Goal: Task Accomplishment & Management: Manage account settings

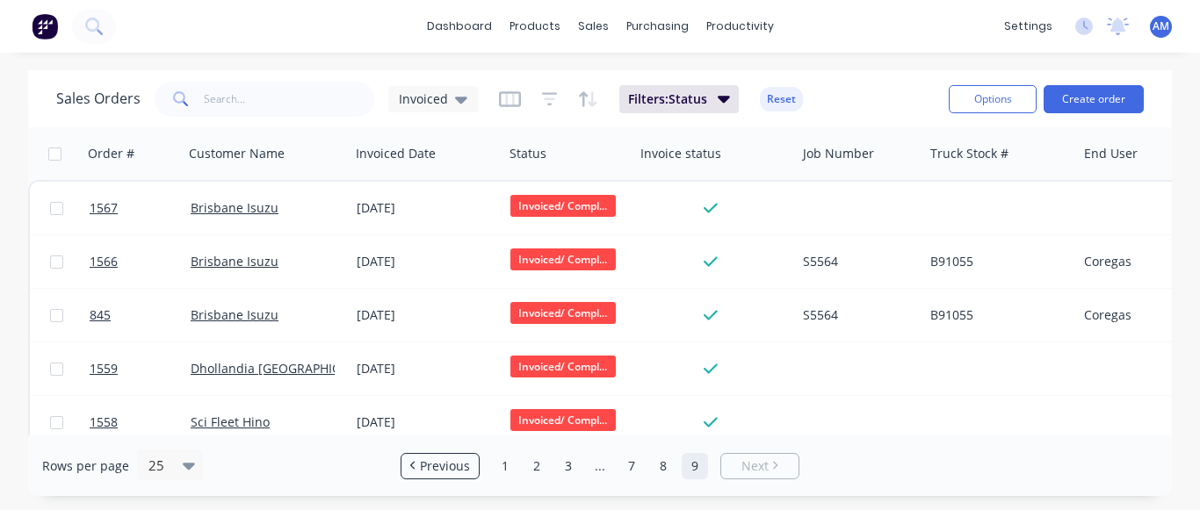
click at [690, 463] on link "9" at bounding box center [694, 466] width 26 height 26
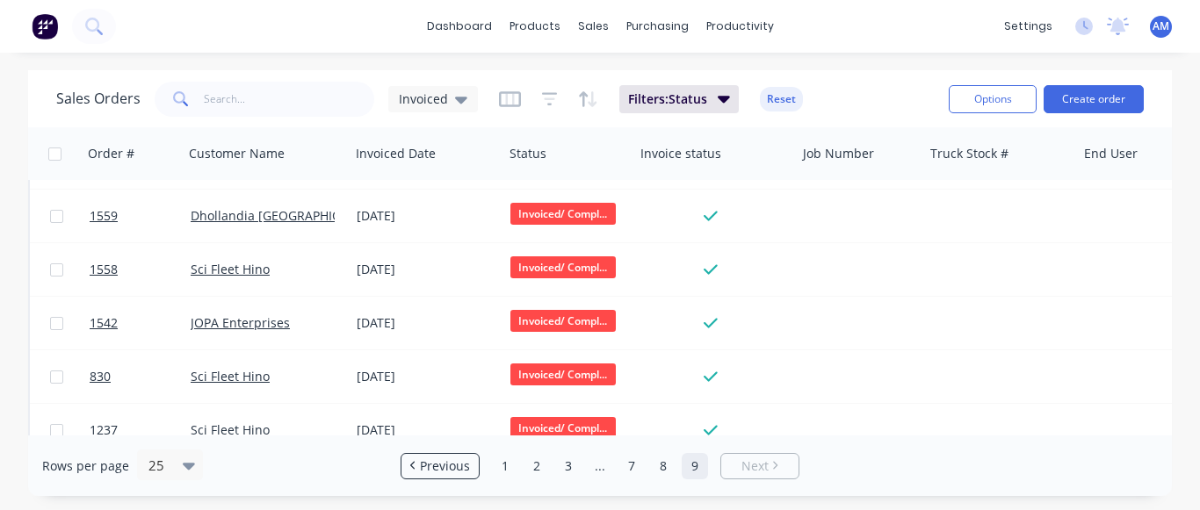
scroll to position [263, 0]
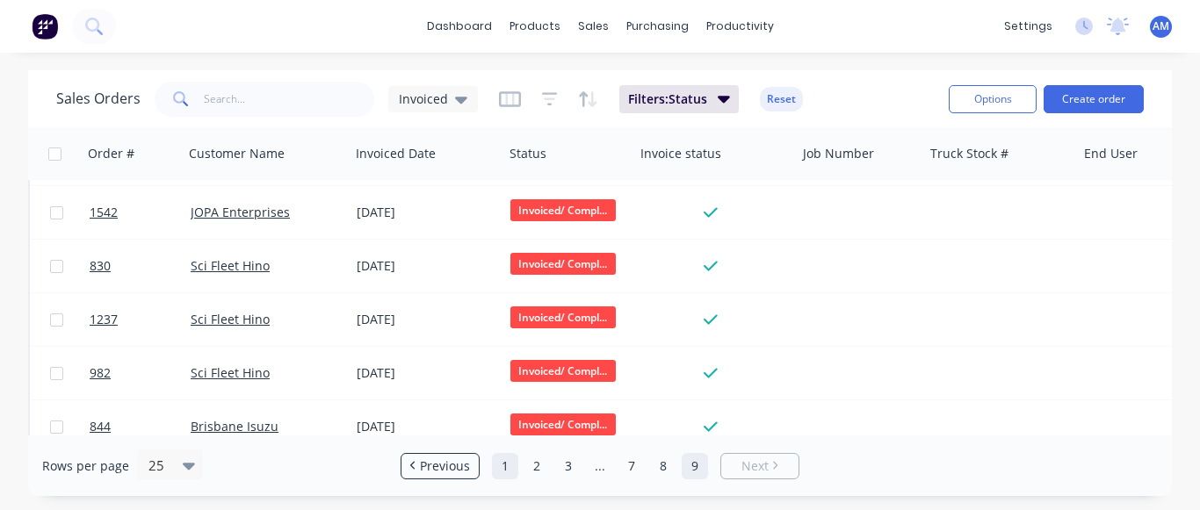
click at [507, 460] on link "1" at bounding box center [505, 466] width 26 height 26
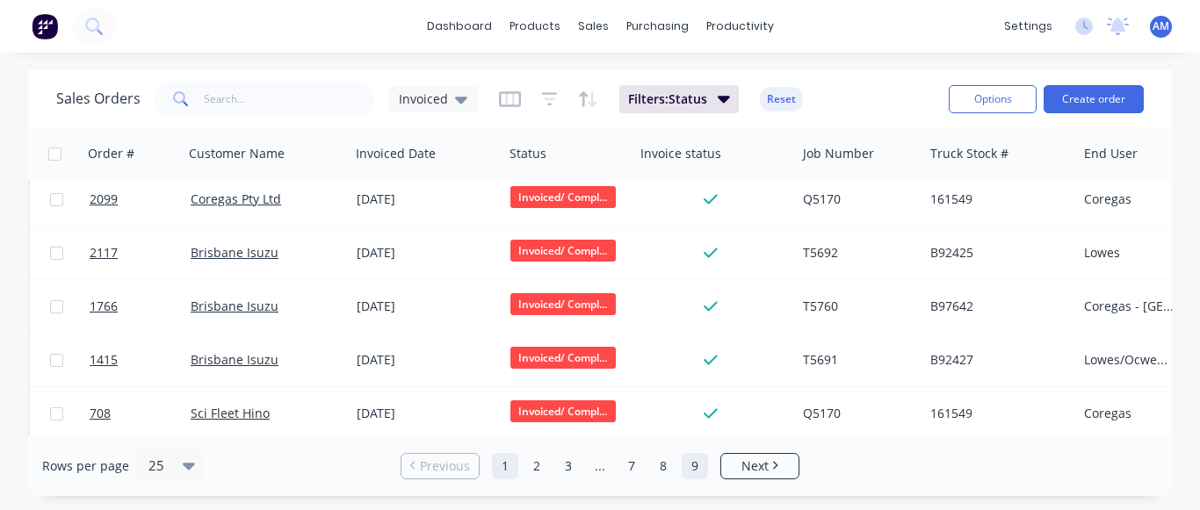
scroll to position [0, 0]
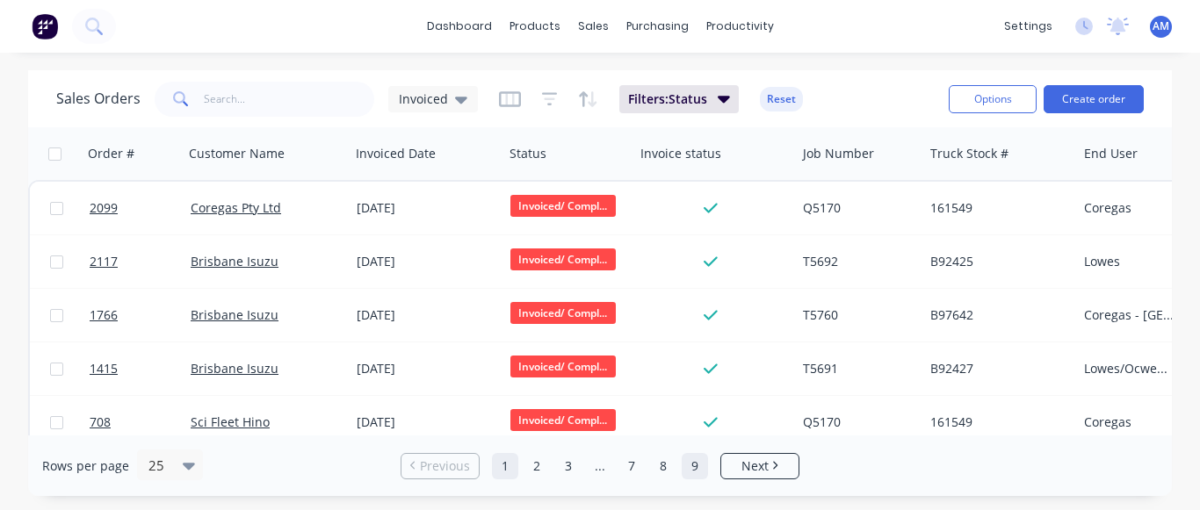
click at [689, 467] on link "9" at bounding box center [694, 466] width 26 height 26
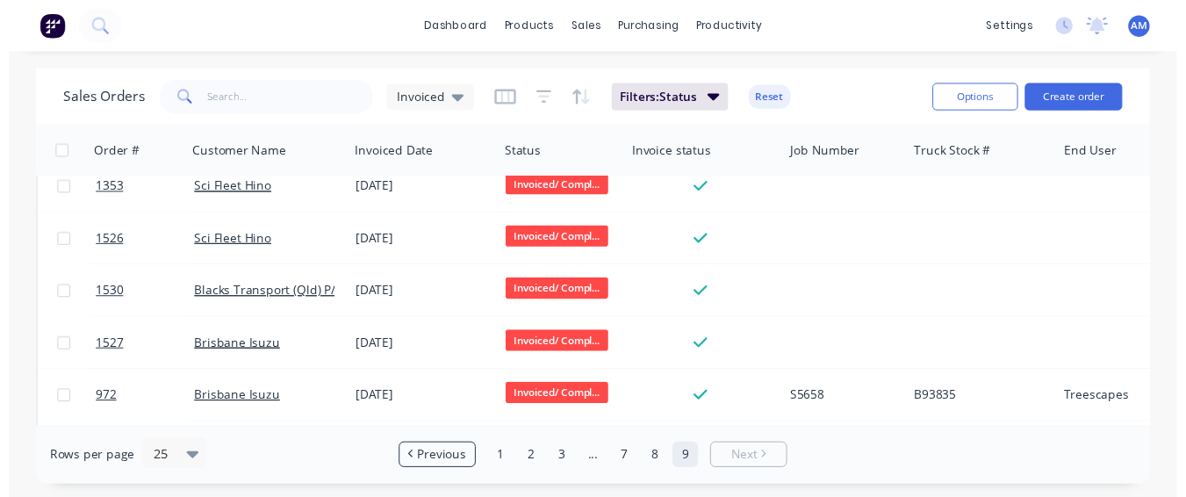
scroll to position [1092, 0]
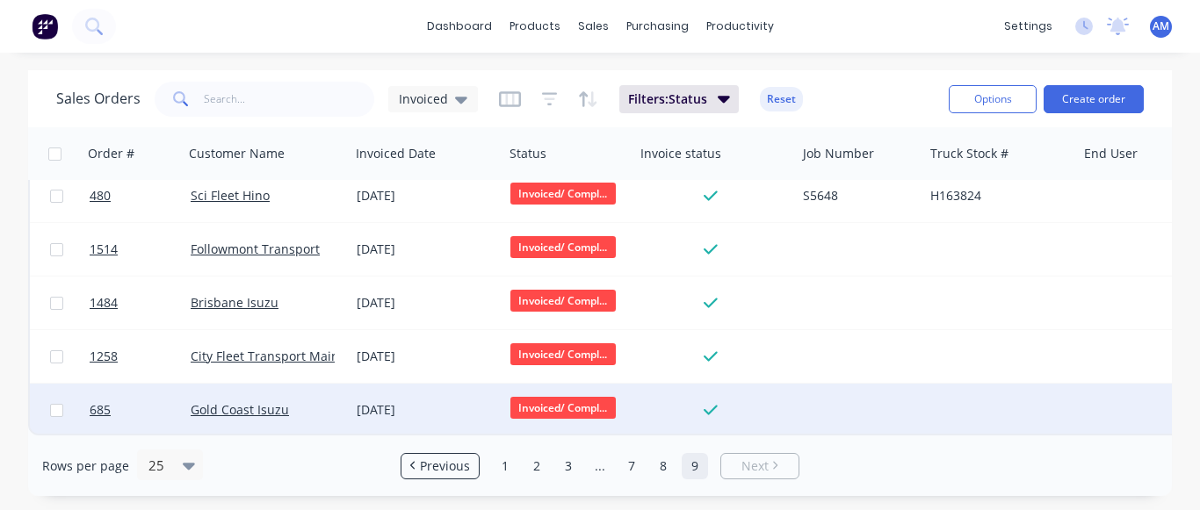
click at [399, 407] on div "[DATE]" at bounding box center [427, 410] width 140 height 18
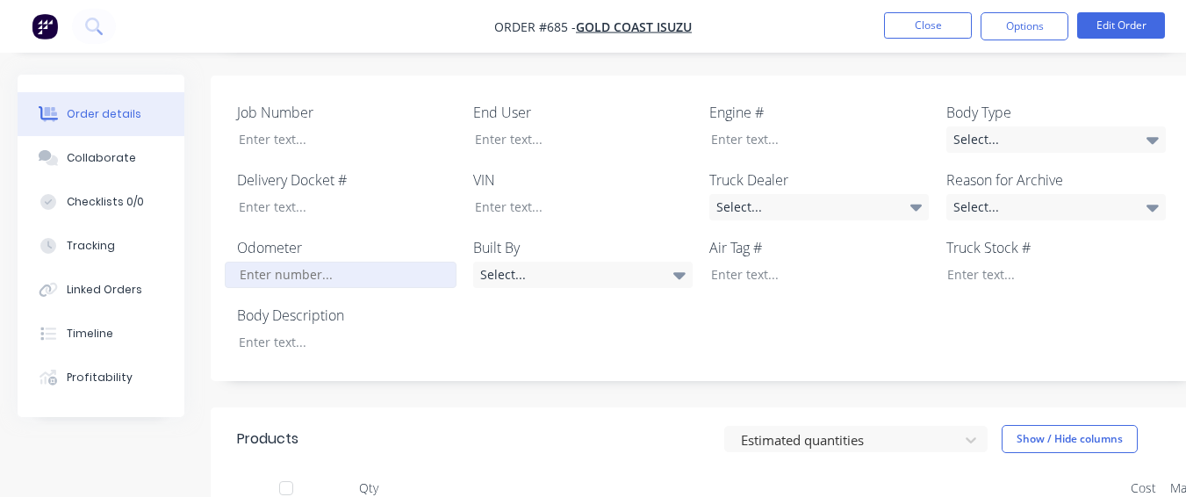
scroll to position [499, 0]
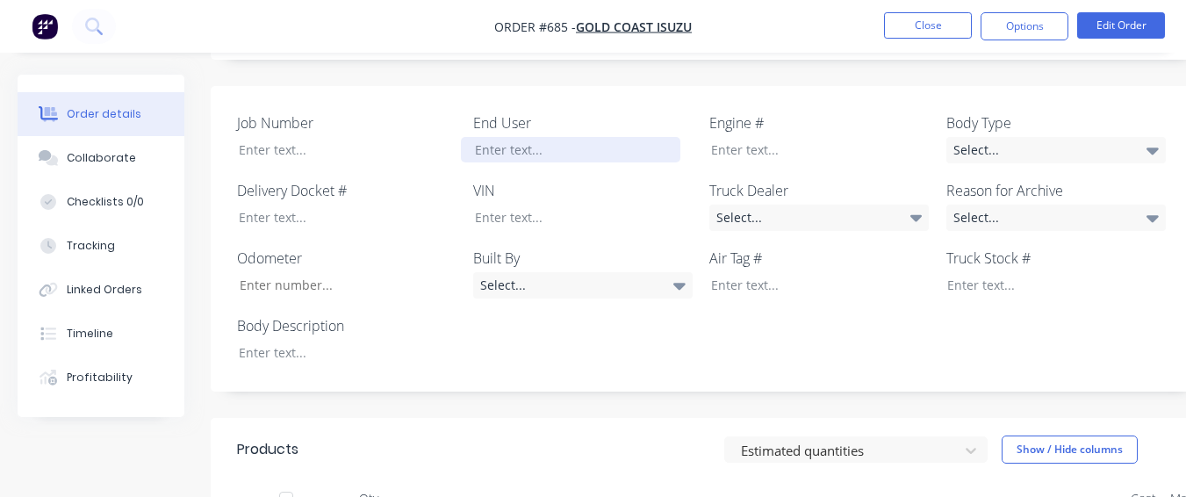
click at [501, 137] on div at bounding box center [571, 149] width 220 height 25
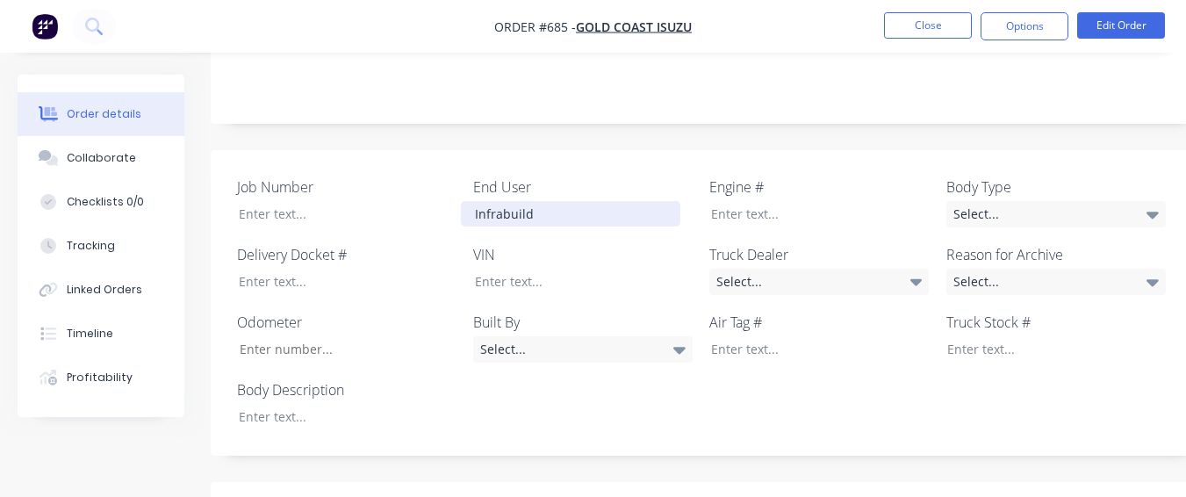
scroll to position [411, 0]
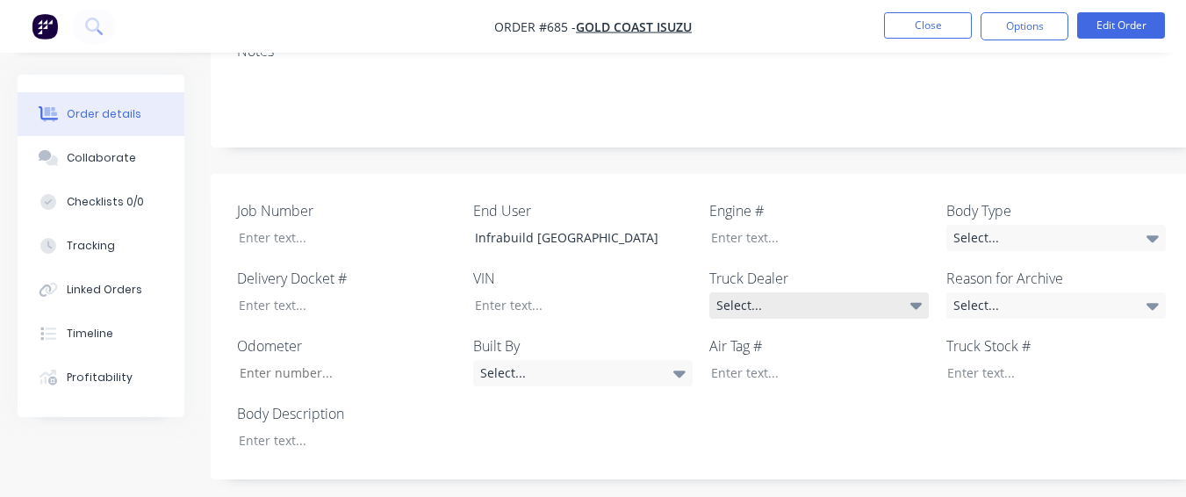
click at [739, 292] on div "Select..." at bounding box center [820, 305] width 220 height 26
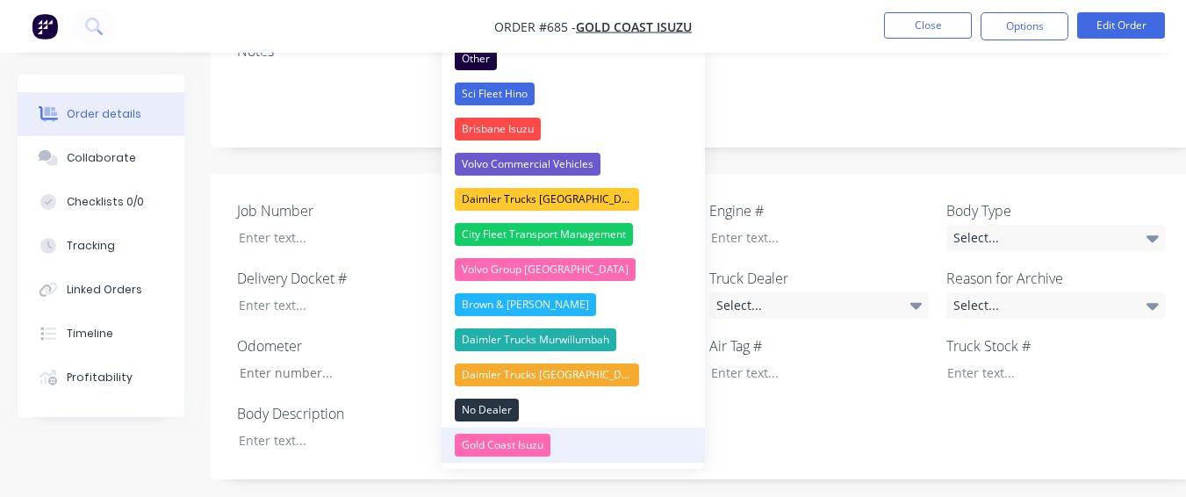
click at [545, 436] on div "Gold Coast Isuzu" at bounding box center [503, 445] width 96 height 23
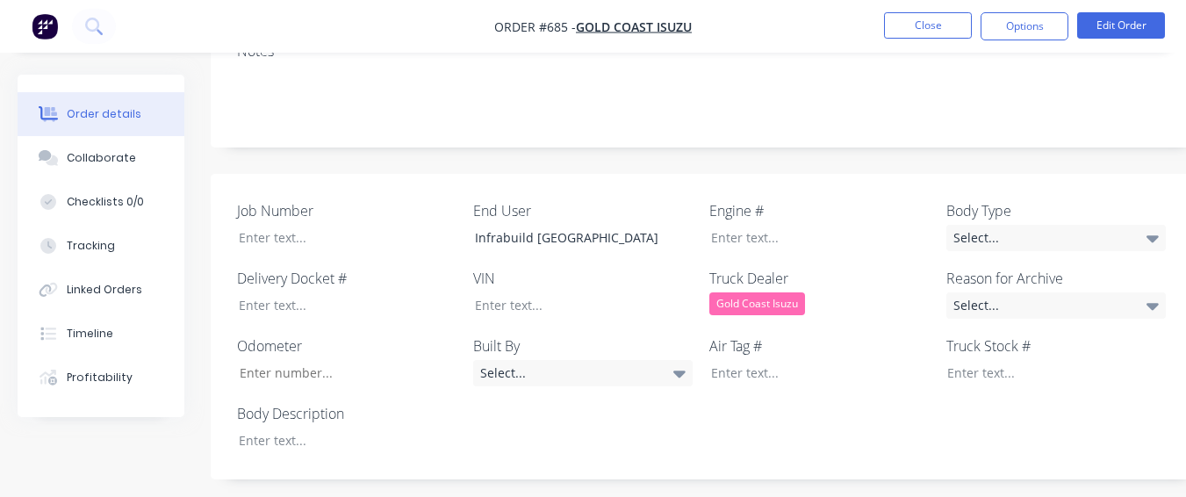
click at [917, 369] on div "Job Number End User Infrabuild Townsville Engine # Body Type Select... Delivery…" at bounding box center [707, 327] width 993 height 306
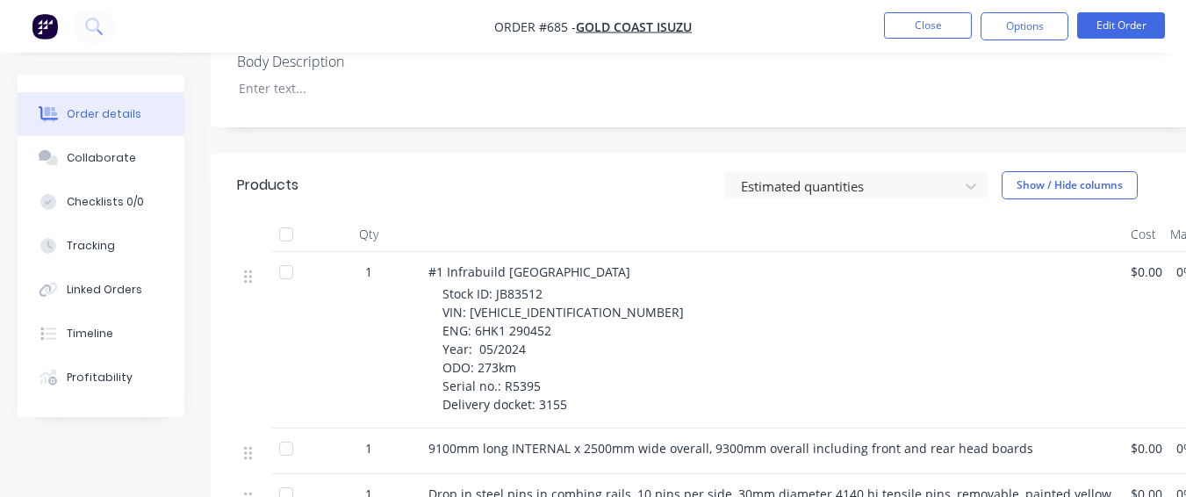
scroll to position [762, 0]
click at [389, 76] on div at bounding box center [335, 88] width 220 height 25
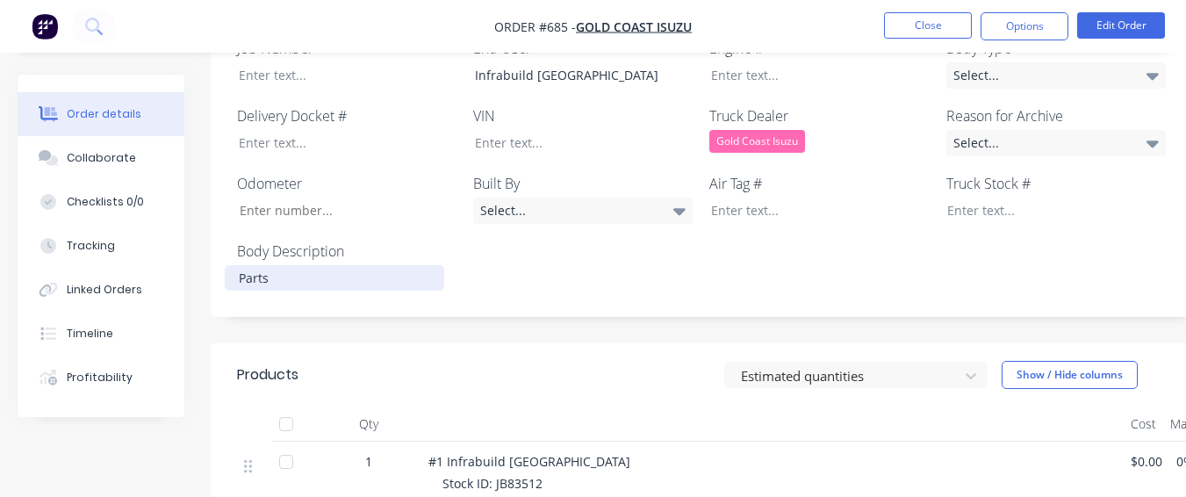
scroll to position [411, 0]
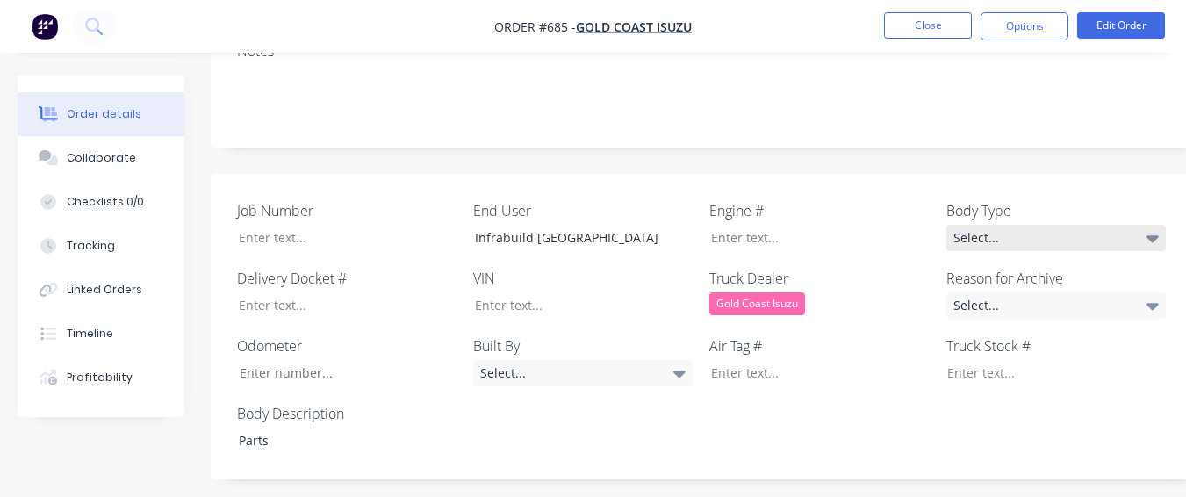
click at [1100, 225] on div "Select..." at bounding box center [1057, 238] width 220 height 26
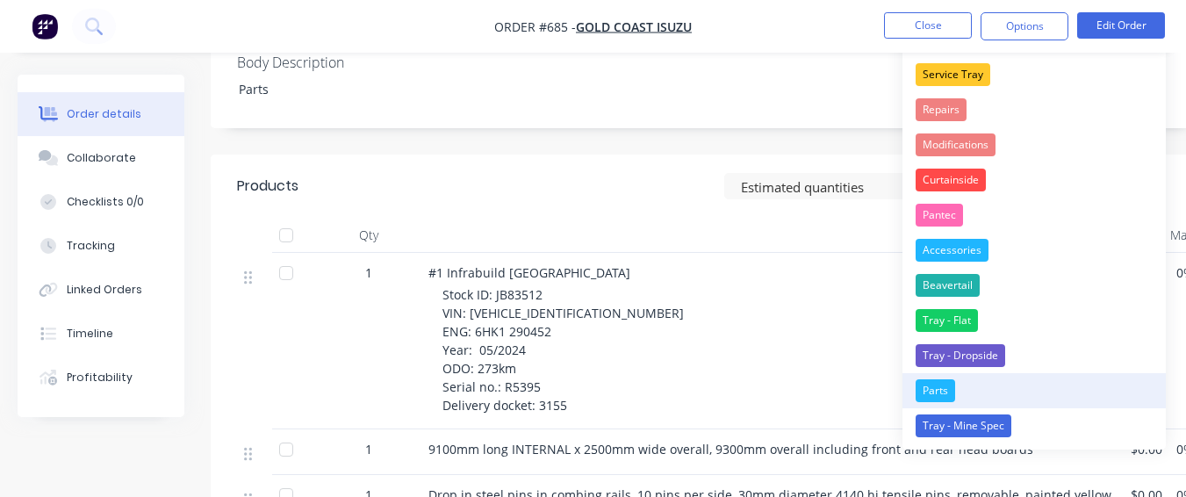
click at [1008, 387] on button "Parts" at bounding box center [1034, 390] width 263 height 35
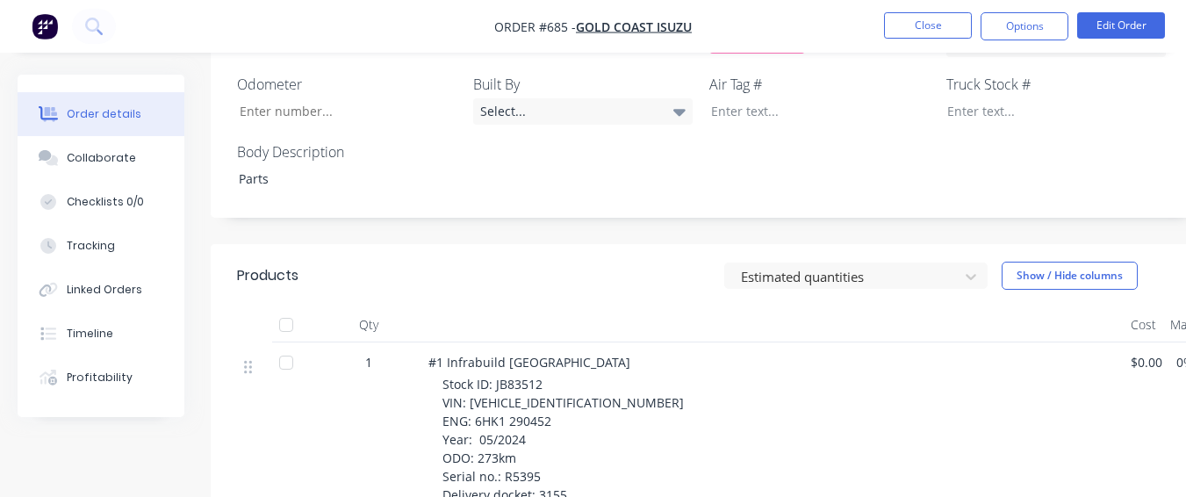
scroll to position [586, 0]
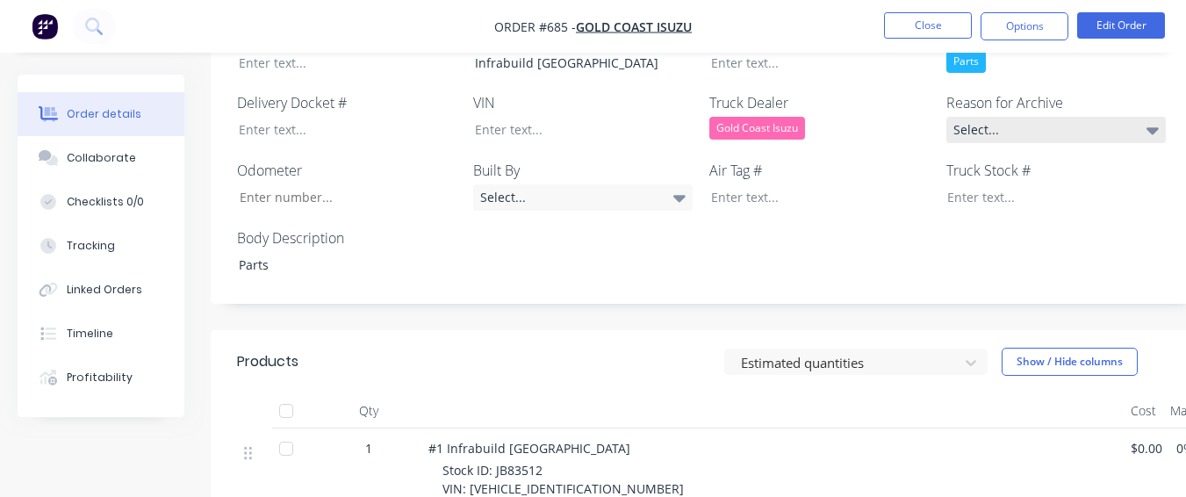
click at [1044, 117] on div "Select..." at bounding box center [1057, 130] width 220 height 26
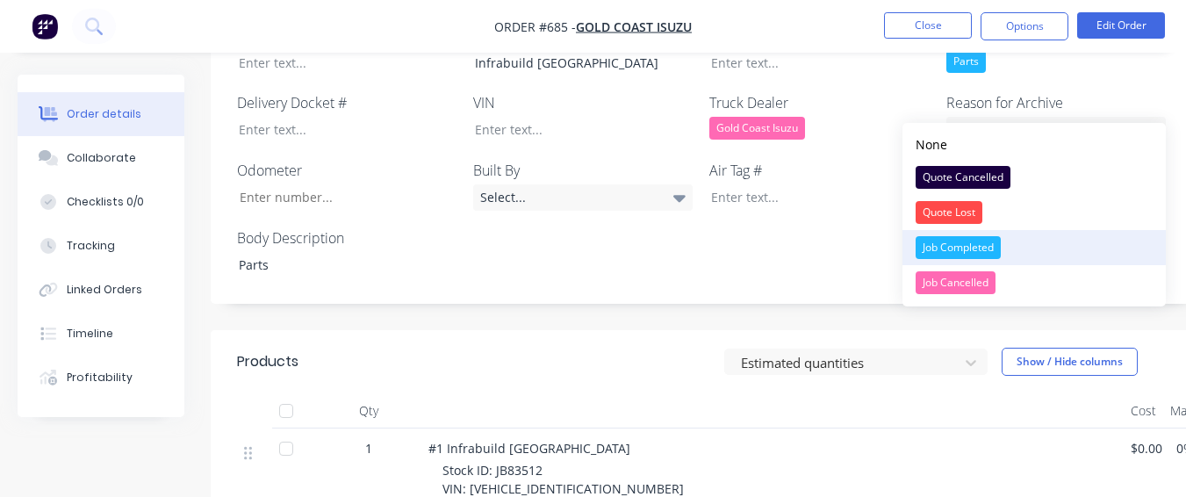
click at [955, 247] on div "Job Completed" at bounding box center [958, 247] width 85 height 23
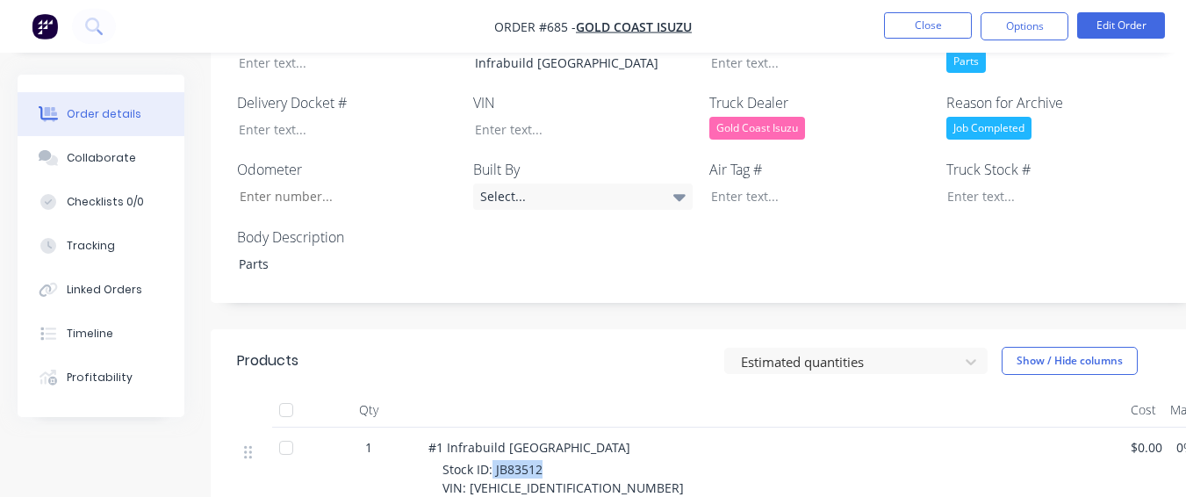
drag, startPoint x: 494, startPoint y: 446, endPoint x: 546, endPoint y: 447, distance: 52.7
copy span "JB83512"
click at [984, 184] on div at bounding box center [1044, 196] width 220 height 25
paste div
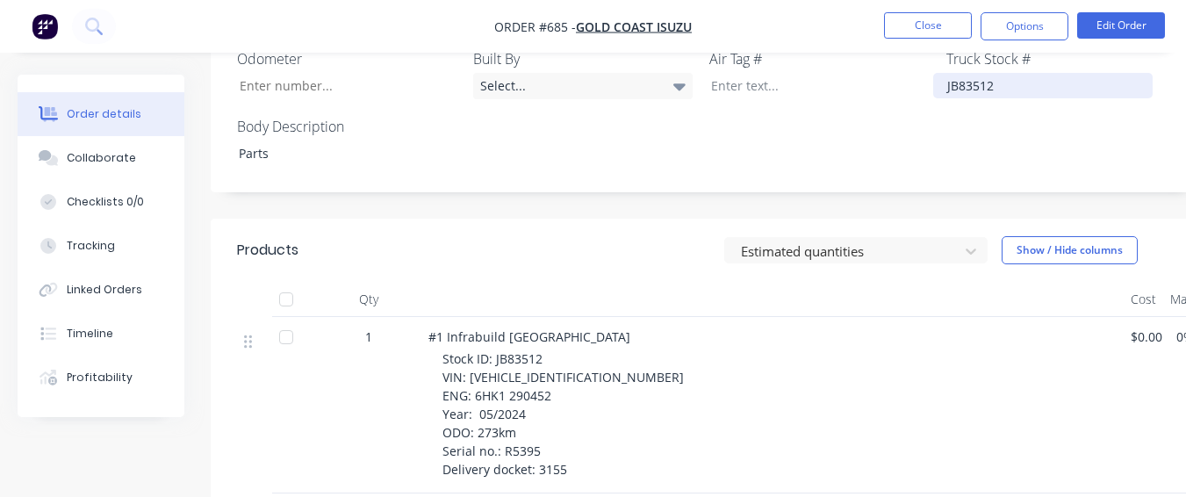
scroll to position [761, 0]
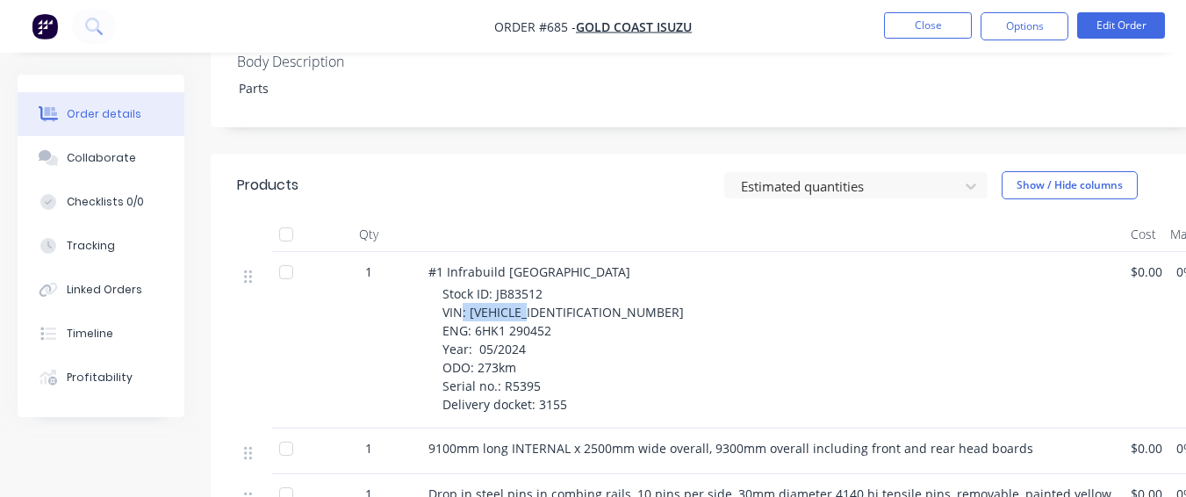
drag, startPoint x: 463, startPoint y: 290, endPoint x: 529, endPoint y: 288, distance: 65.9
click at [529, 288] on span "Stock ID: JB83512 VIN: [VEHICLE_IDENTIFICATION_NUMBER] ENG: 6HK1 290452 Year: 0…" at bounding box center [563, 348] width 241 height 127
click at [526, 288] on span "Stock ID: JB83512 VIN: [VEHICLE_IDENTIFICATION_NUMBER] ENG: 6HK1 290452 Year: 0…" at bounding box center [563, 348] width 241 height 127
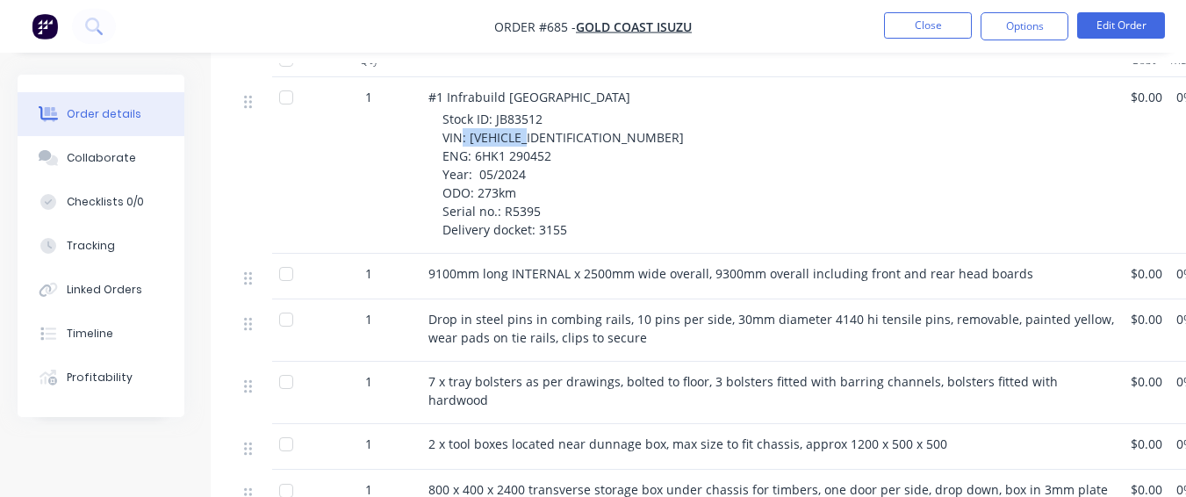
scroll to position [937, 0]
click at [476, 227] on div "#1 Infrabuild Townsville Stock ID: JB83512 VIN: [VEHICLE_IDENTIFICATION_NUMBER]…" at bounding box center [773, 164] width 703 height 177
drag, startPoint x: 466, startPoint y: 115, endPoint x: 595, endPoint y: 108, distance: 128.4
click at [595, 109] on div "Stock ID: JB83512 VIN: [VEHICLE_IDENTIFICATION_NUMBER] ENG: 6HK1 290452 Year: 0…" at bounding box center [780, 173] width 674 height 129
copy span "[VEHICLE_IDENTIFICATION_NUMBER]"
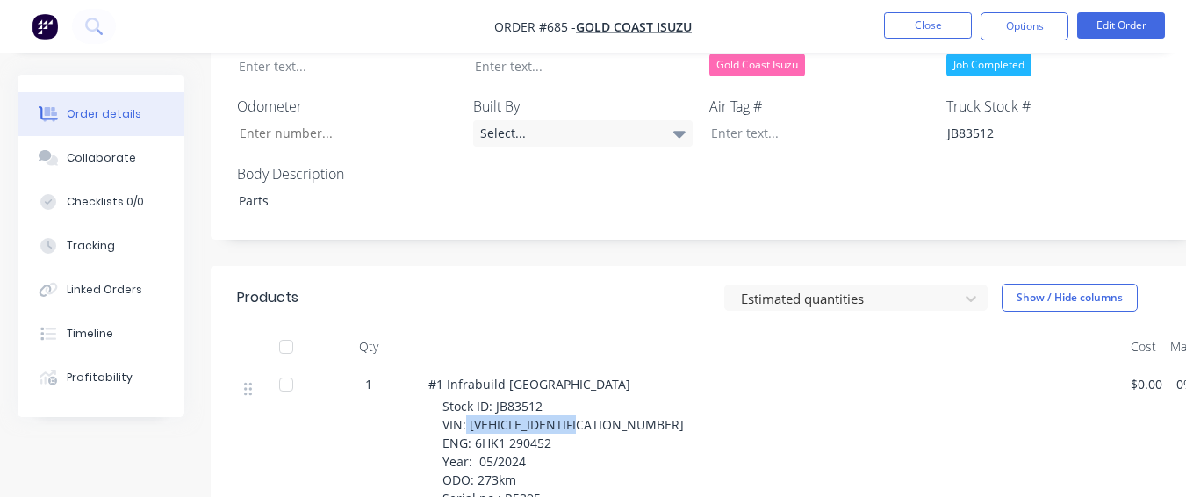
scroll to position [586, 0]
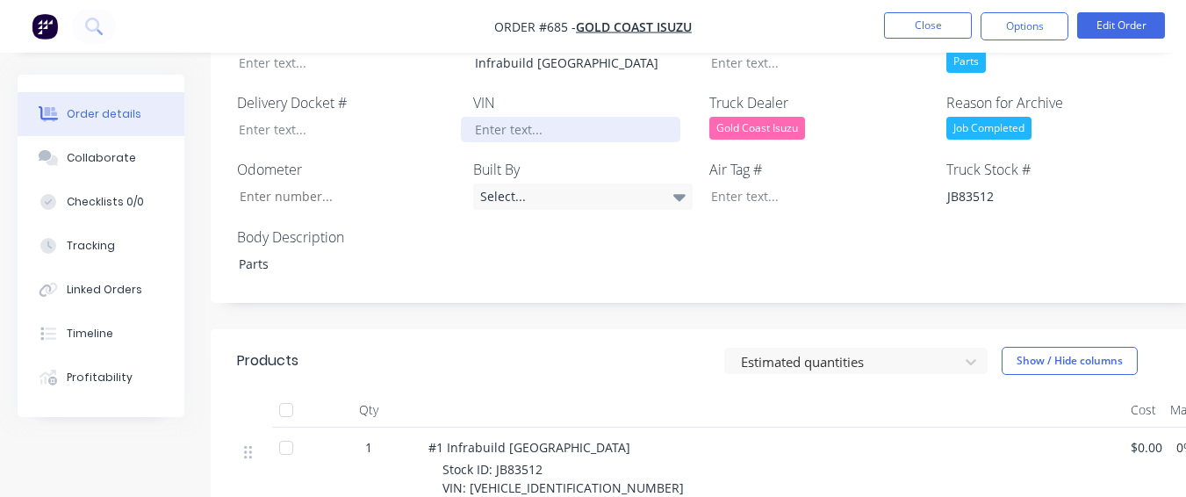
click at [548, 117] on div at bounding box center [571, 129] width 220 height 25
paste div
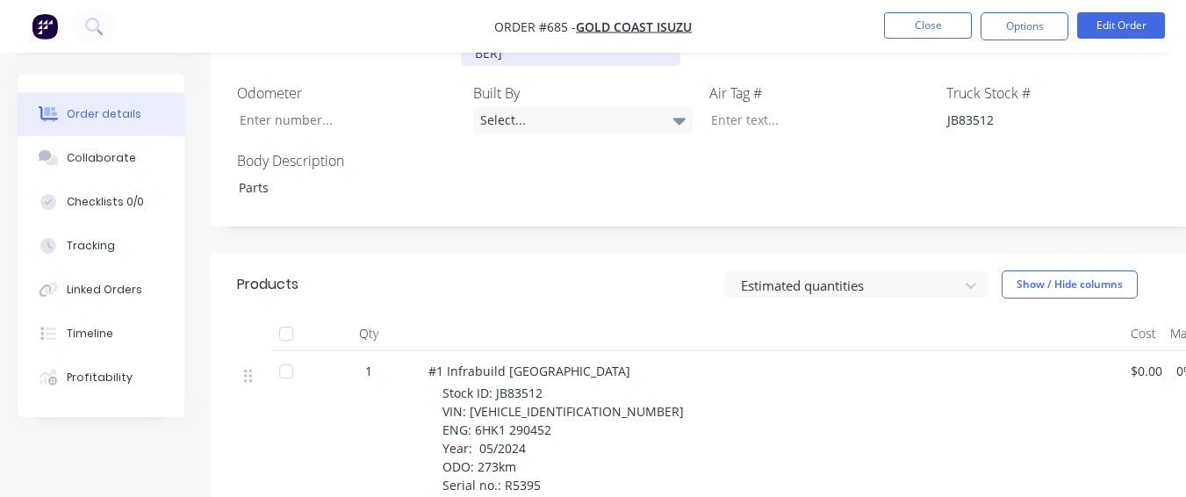
scroll to position [761, 0]
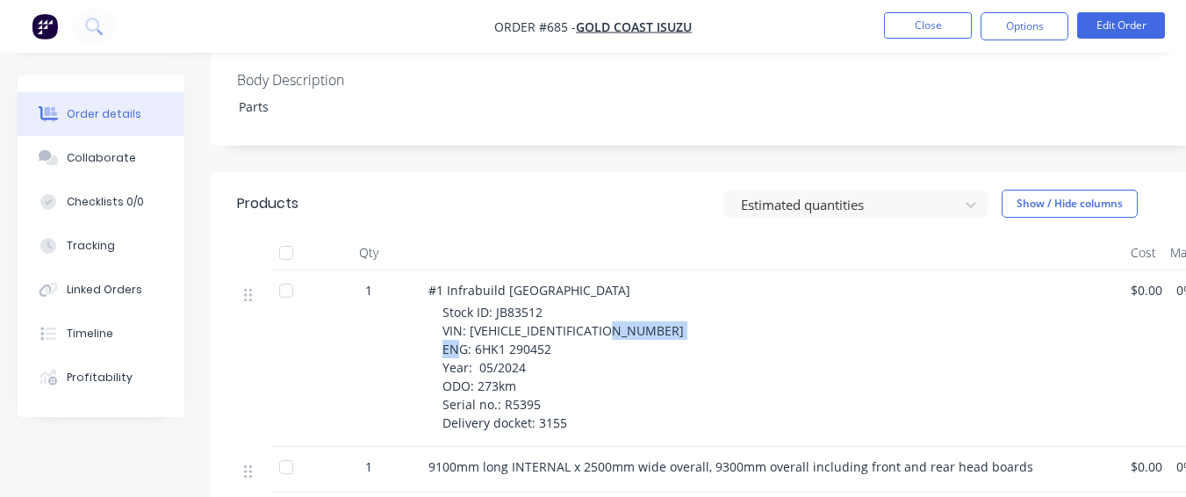
drag, startPoint x: 472, startPoint y: 302, endPoint x: 580, endPoint y: 313, distance: 108.5
click at [580, 313] on div "Stock ID: JB83512 VIN: [VEHICLE_IDENTIFICATION_NUMBER] ENG: 6HK1 290452 Year: 0…" at bounding box center [780, 367] width 674 height 129
copy span "6HK1 290452"
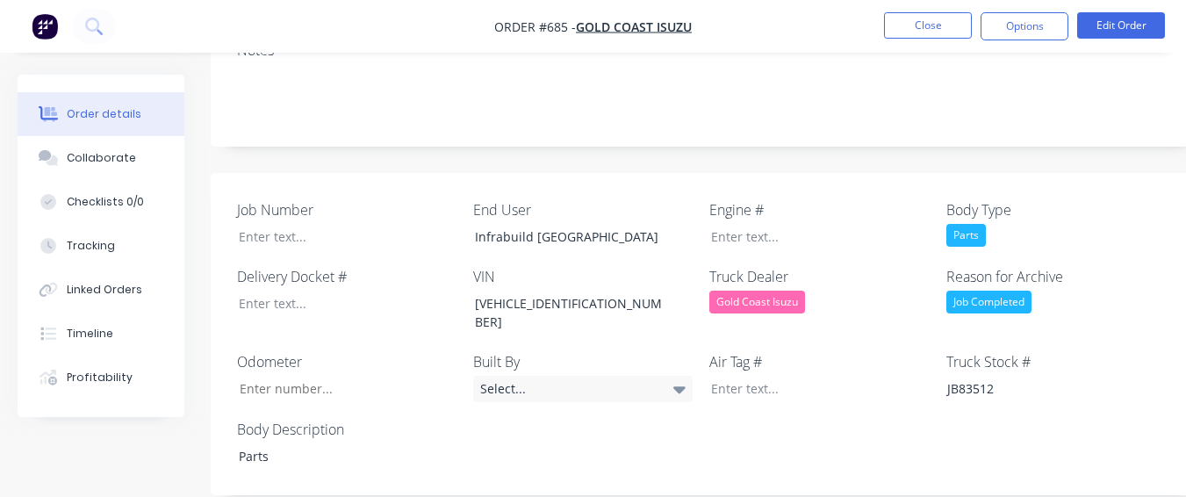
scroll to position [410, 0]
click at [731, 201] on div "Engine #" at bounding box center [820, 226] width 220 height 50
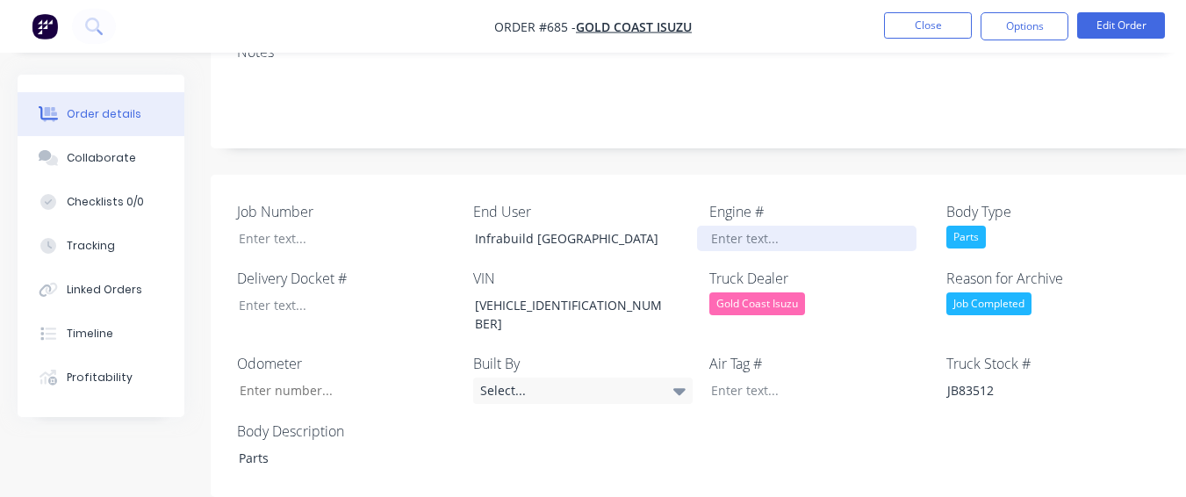
click at [731, 226] on div at bounding box center [807, 238] width 220 height 25
paste div
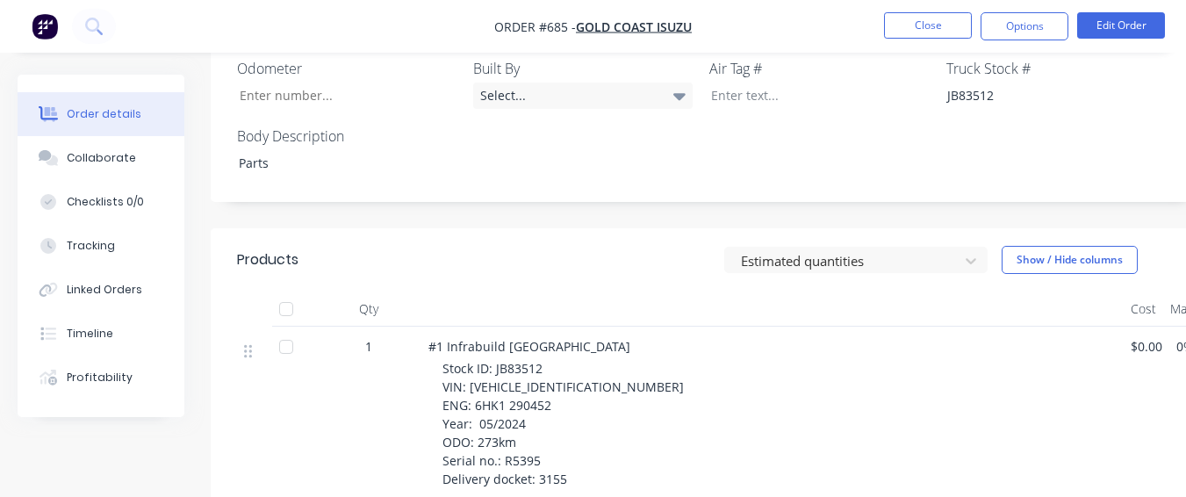
scroll to position [761, 0]
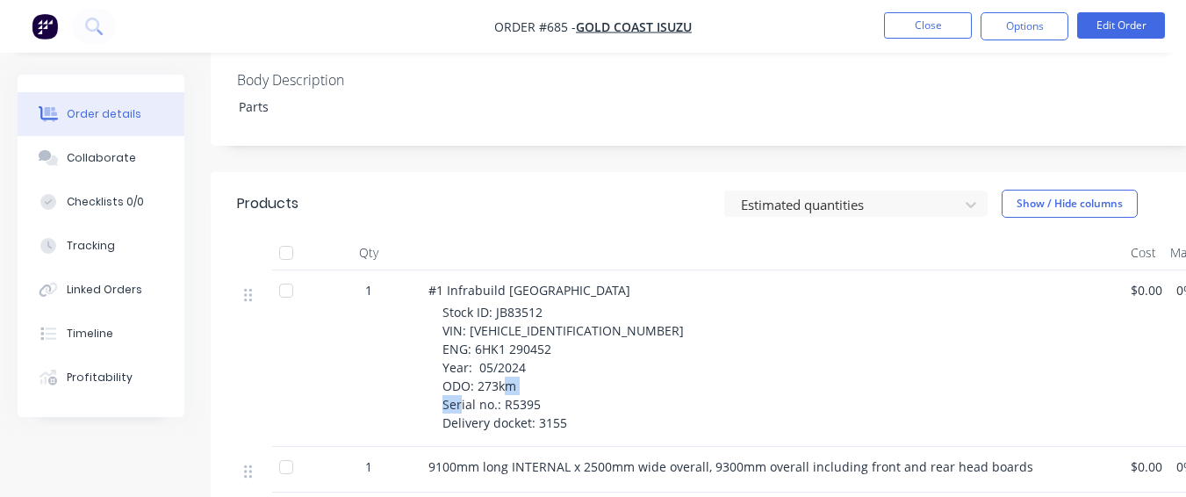
drag, startPoint x: 503, startPoint y: 358, endPoint x: 551, endPoint y: 360, distance: 47.5
click at [551, 360] on div "Stock ID: JB83512 VIN: [VEHICLE_IDENTIFICATION_NUMBER] ENG: 6HK1 290452 Year: 0…" at bounding box center [780, 367] width 674 height 129
copy span "R5395"
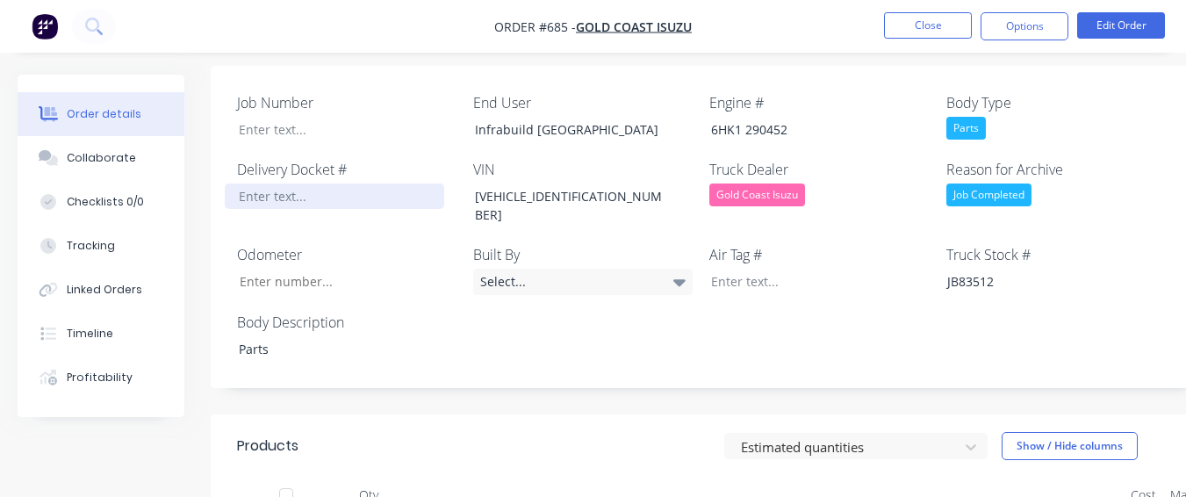
scroll to position [498, 0]
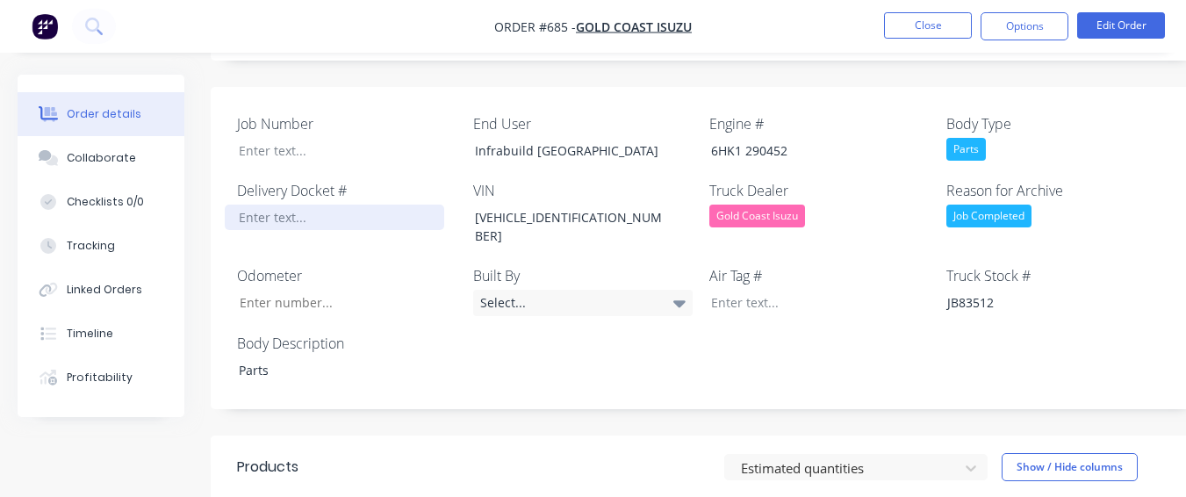
click at [307, 205] on div at bounding box center [335, 217] width 220 height 25
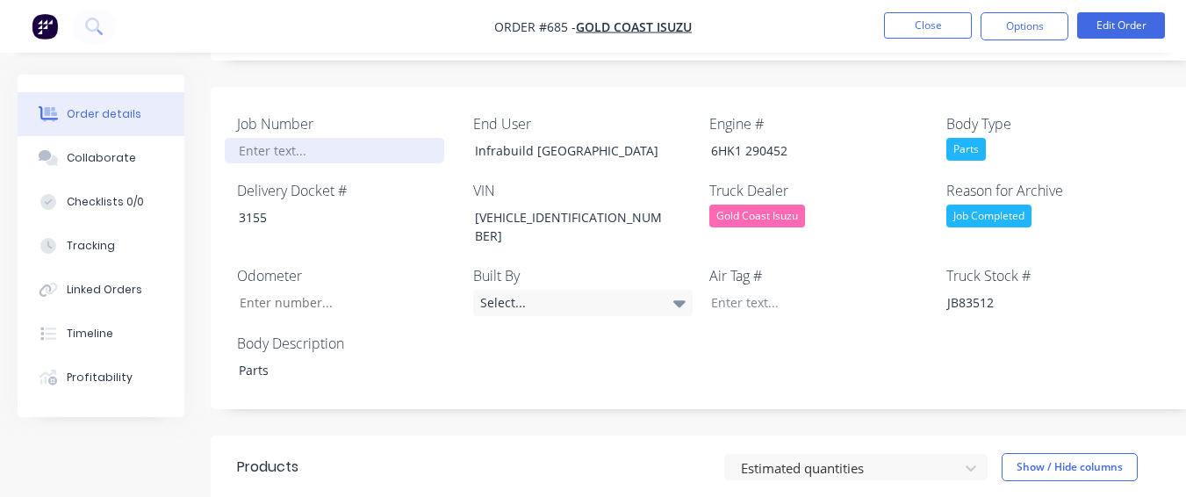
click at [335, 138] on div at bounding box center [335, 150] width 220 height 25
paste div
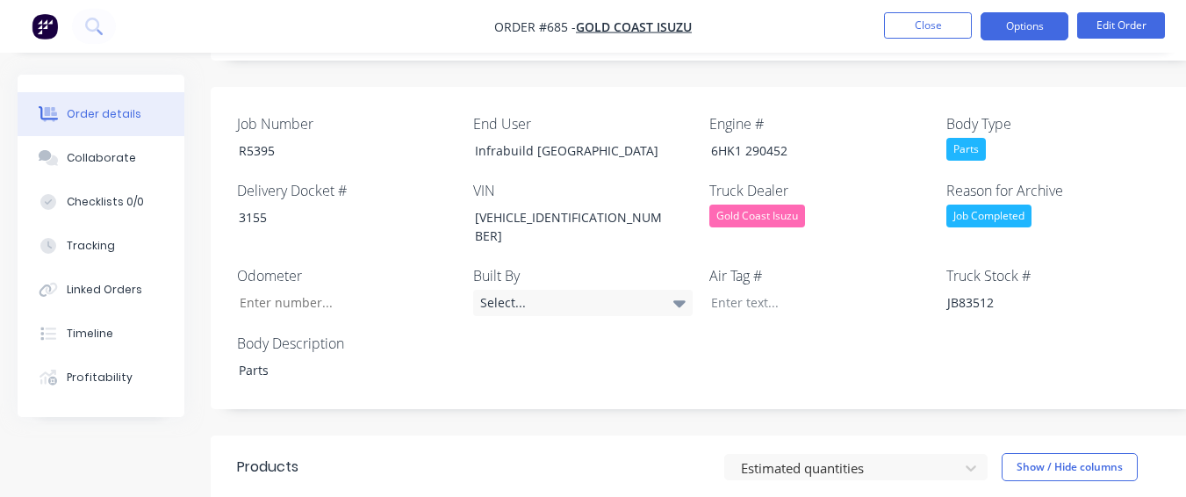
click at [1000, 28] on button "Options" at bounding box center [1025, 26] width 88 height 28
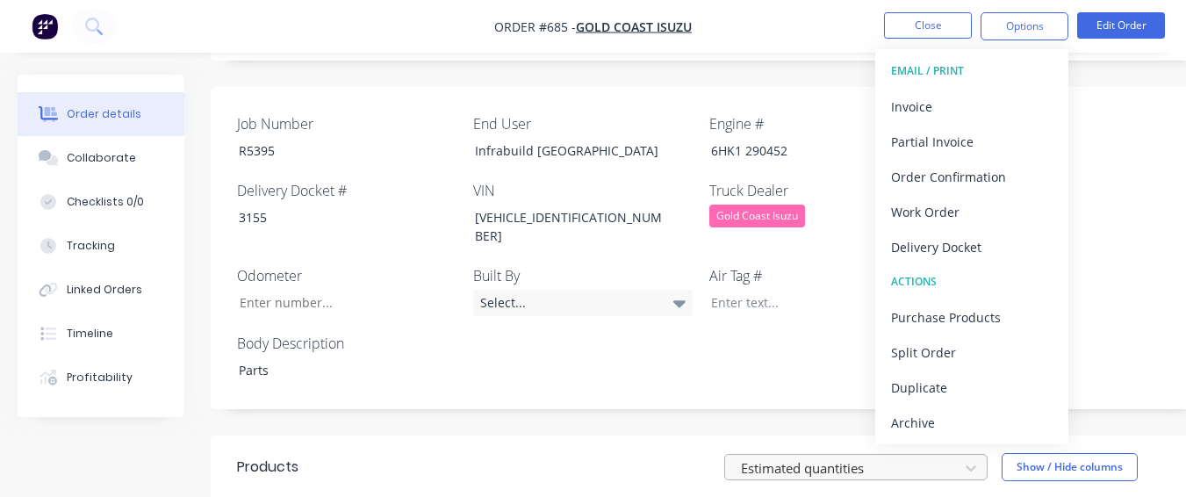
click at [934, 415] on div "Archive" at bounding box center [972, 422] width 162 height 25
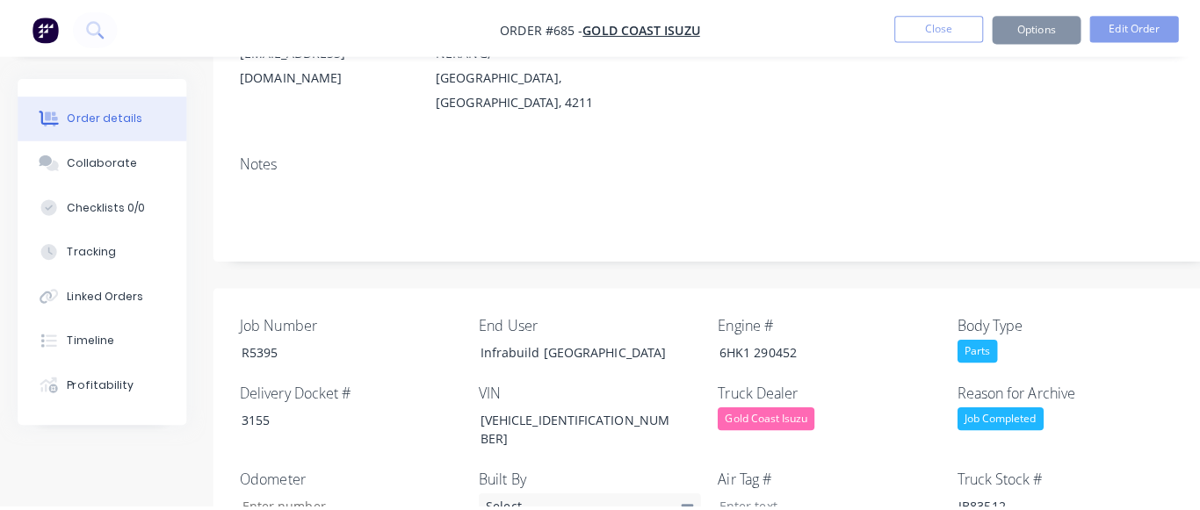
scroll to position [0, 0]
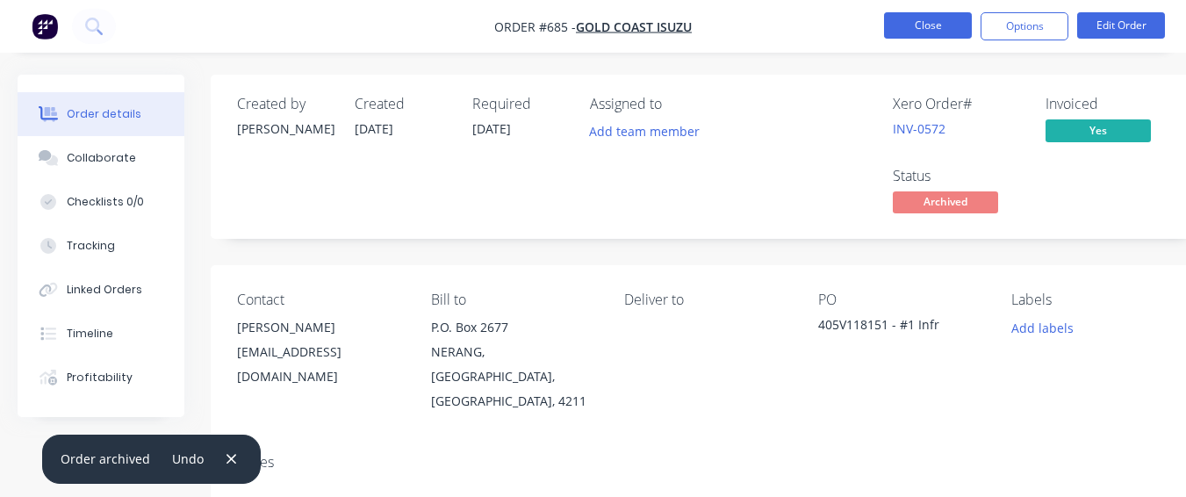
click at [907, 27] on button "Close" at bounding box center [928, 25] width 88 height 26
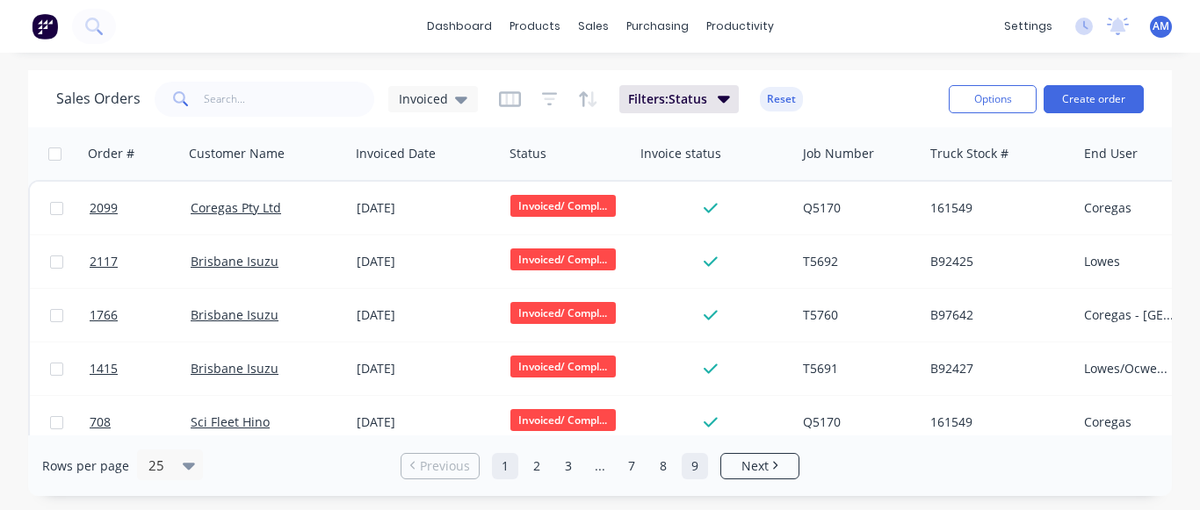
click at [695, 458] on link "9" at bounding box center [694, 466] width 26 height 26
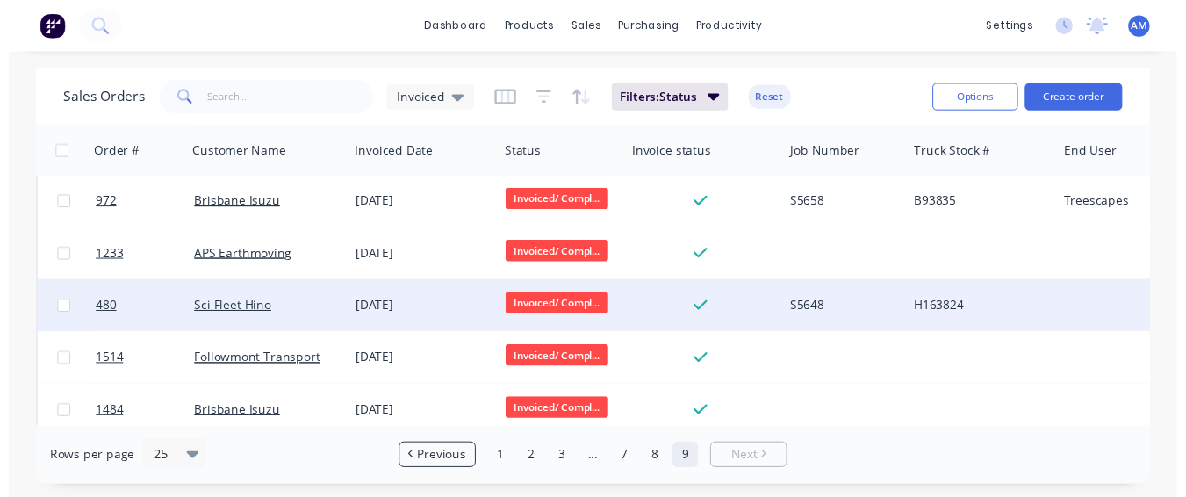
scroll to position [1039, 0]
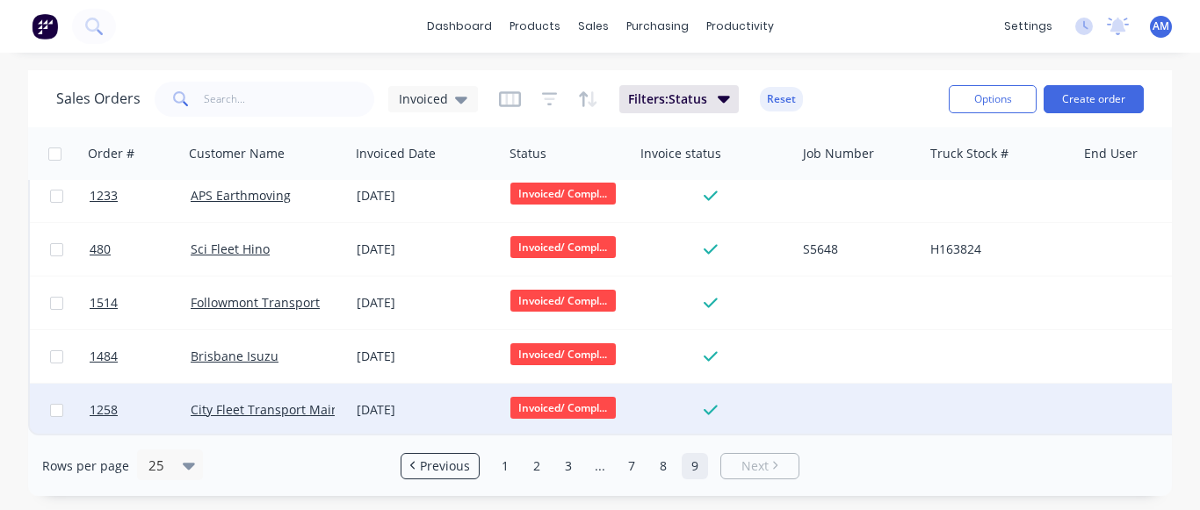
click at [439, 392] on div "[DATE]" at bounding box center [427, 410] width 154 height 53
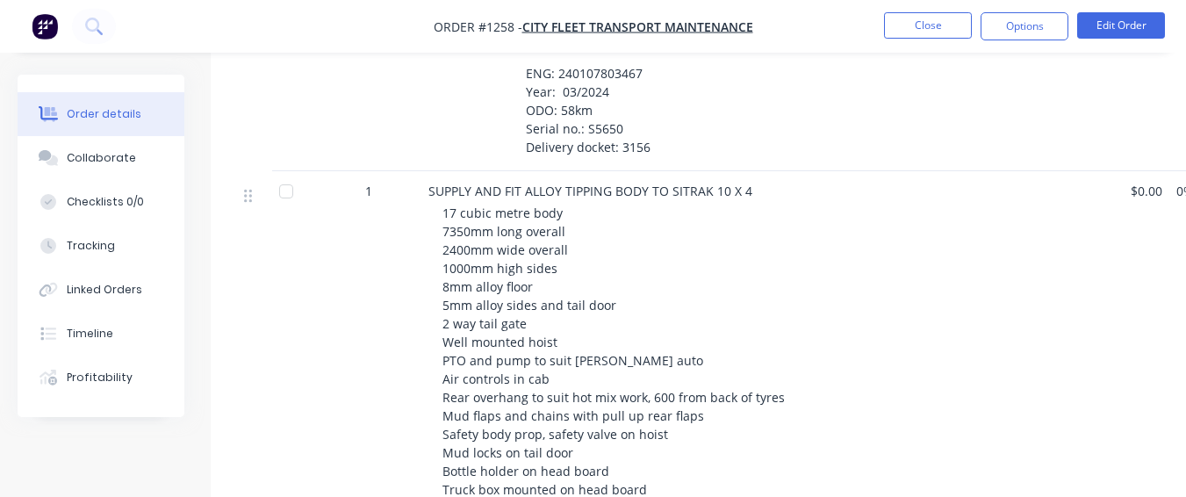
scroll to position [703, 0]
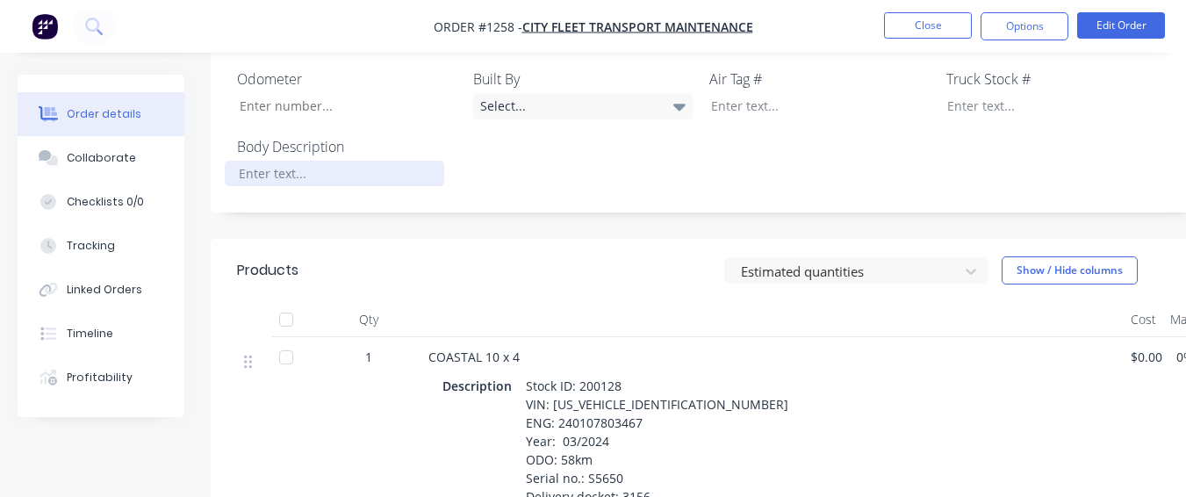
click at [331, 161] on div at bounding box center [335, 173] width 220 height 25
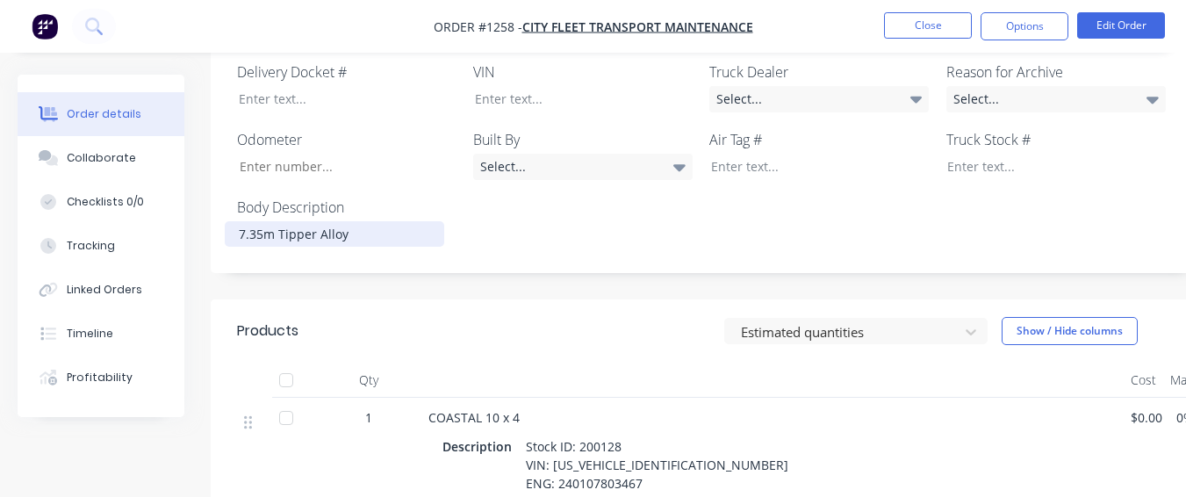
scroll to position [439, 0]
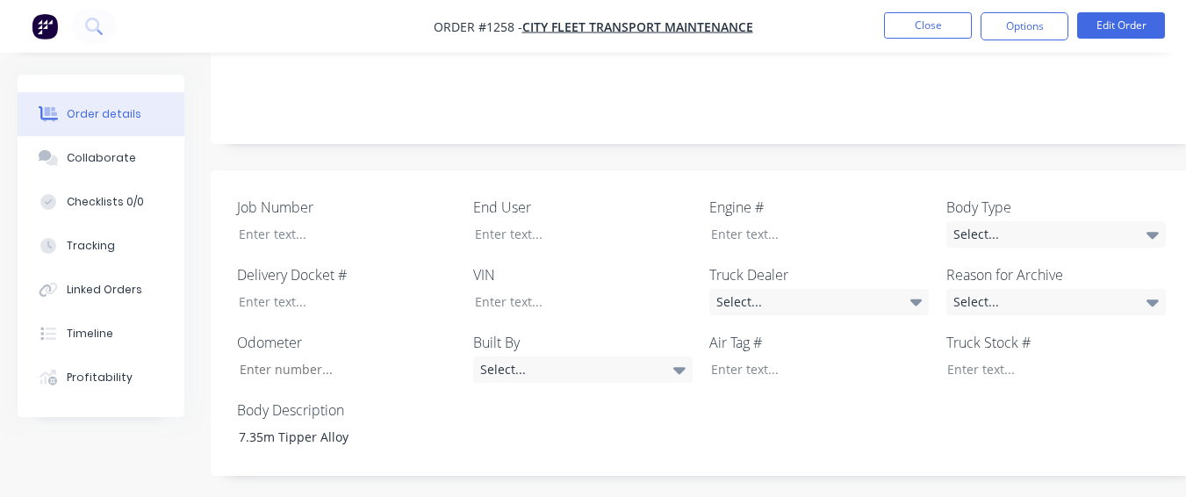
click at [1077, 202] on div "Job Number End User Engine # Body Type Select... Delivery Docket # VIN Truck De…" at bounding box center [707, 323] width 993 height 306
click at [1076, 221] on div "Select..." at bounding box center [1057, 234] width 220 height 26
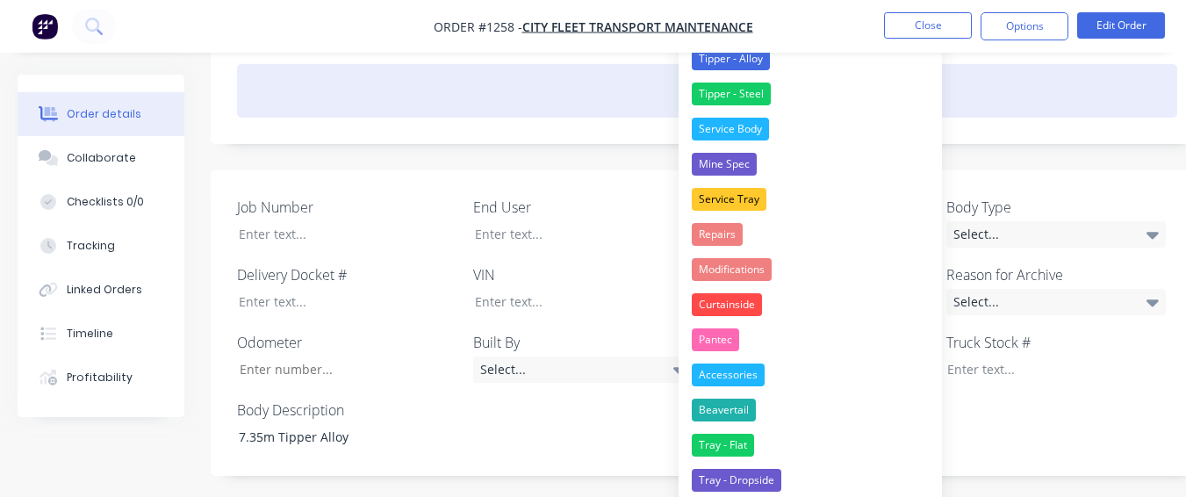
click at [821, 56] on button "Tipper - Alloy" at bounding box center [810, 58] width 263 height 35
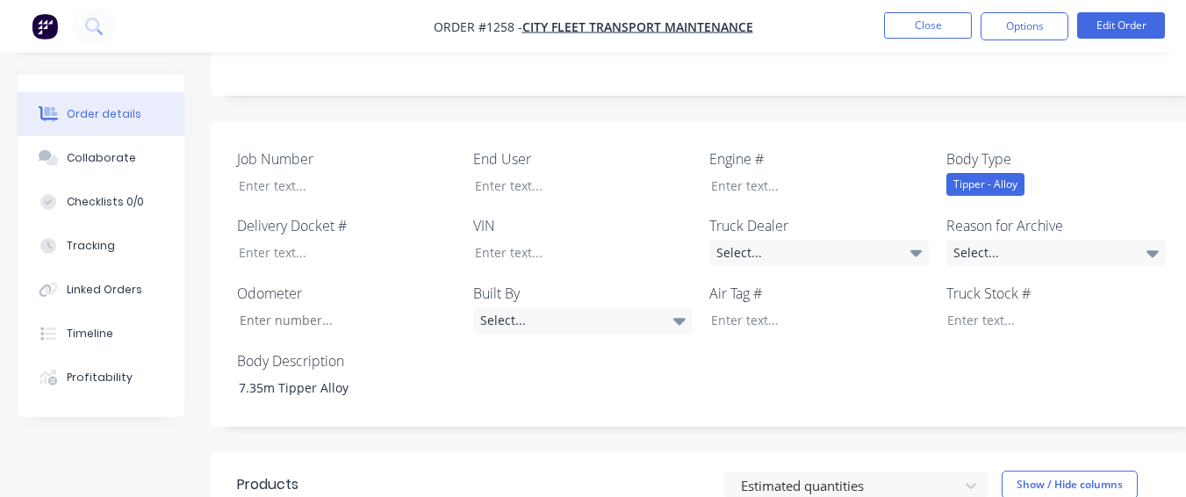
scroll to position [527, 0]
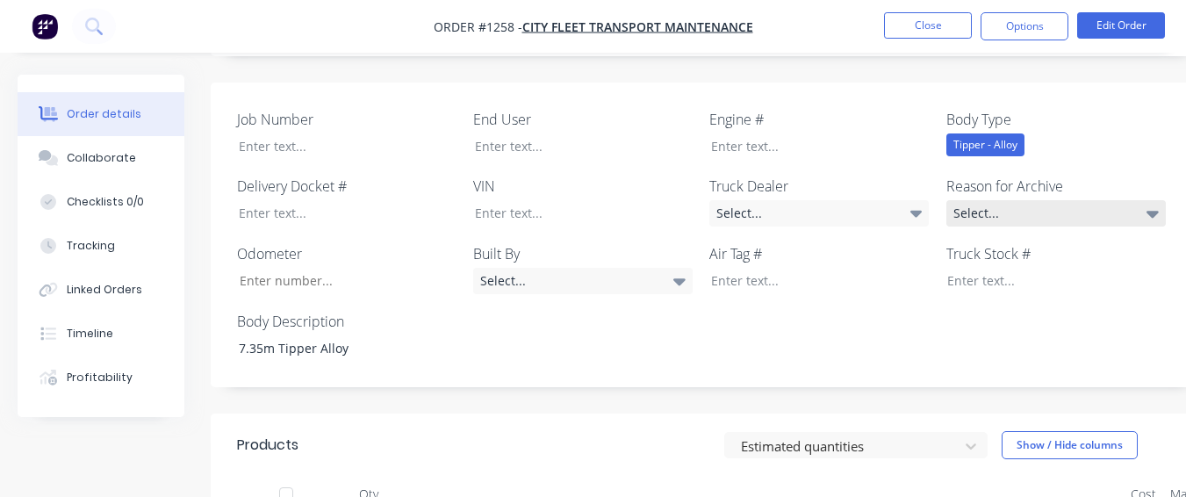
click at [1066, 200] on div "Select..." at bounding box center [1057, 213] width 220 height 26
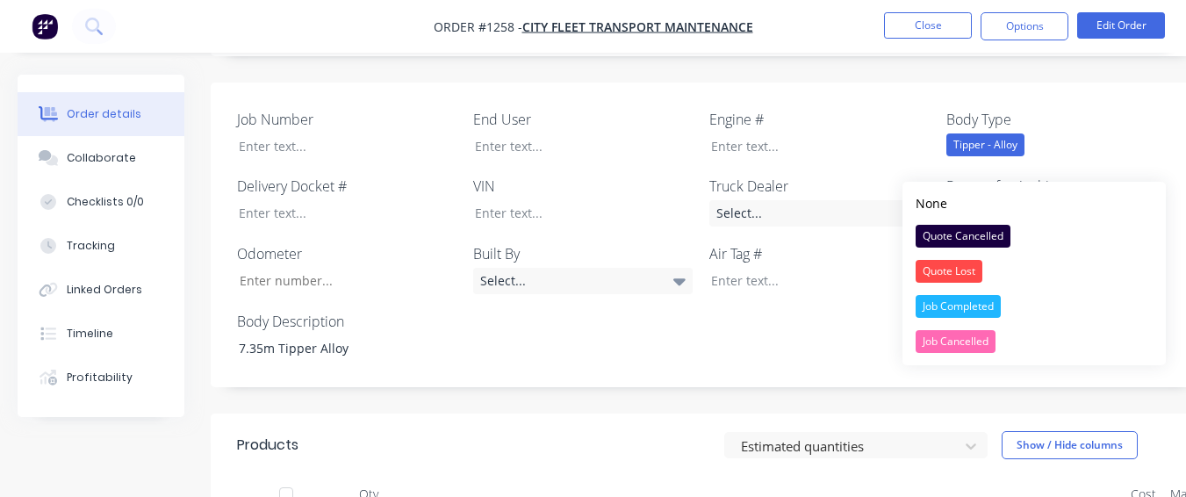
drag, startPoint x: 940, startPoint y: 310, endPoint x: 852, endPoint y: 78, distance: 247.9
click at [935, 292] on button "Job Completed" at bounding box center [1034, 306] width 263 height 35
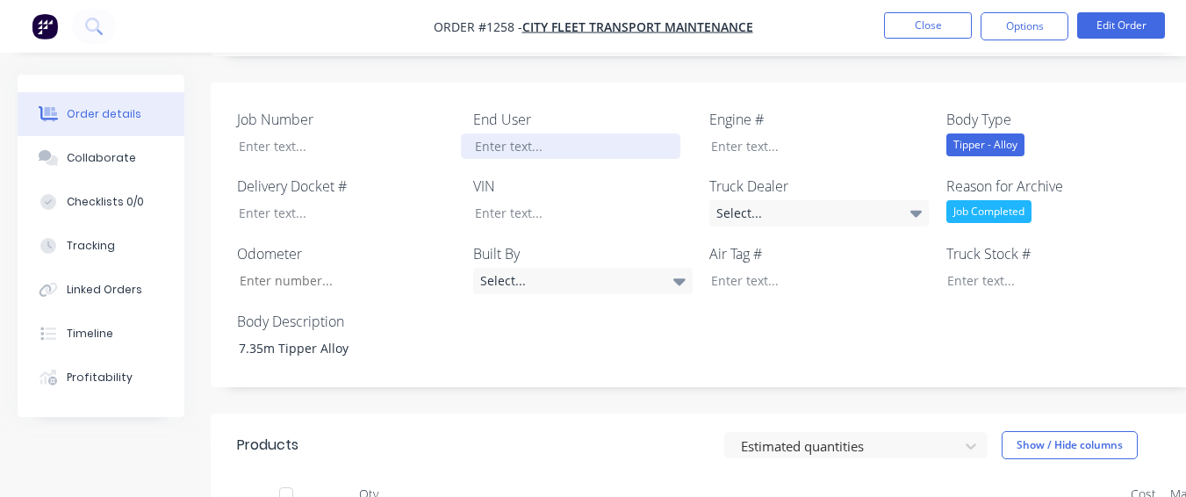
click at [638, 133] on div at bounding box center [571, 145] width 220 height 25
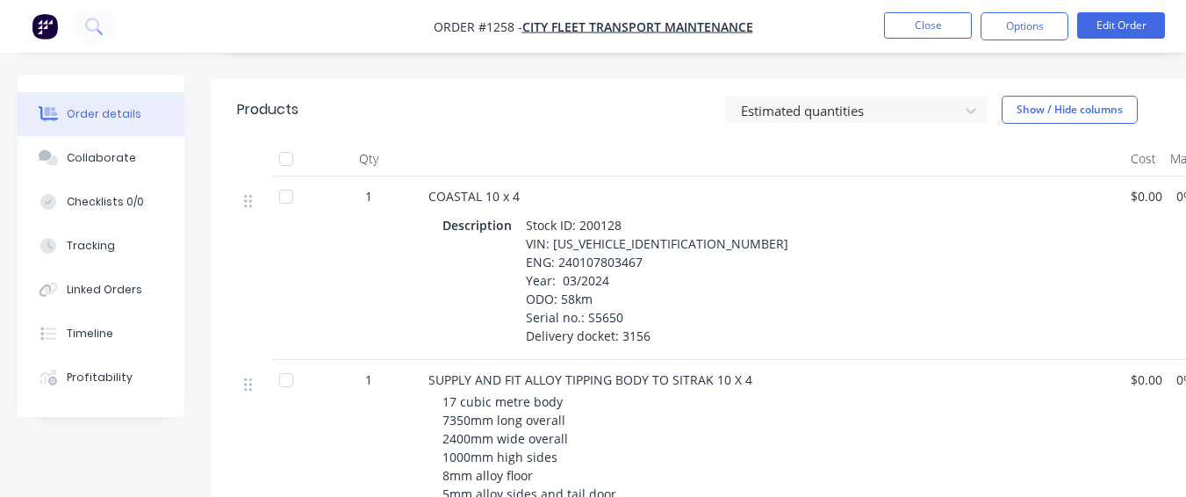
scroll to position [819, 0]
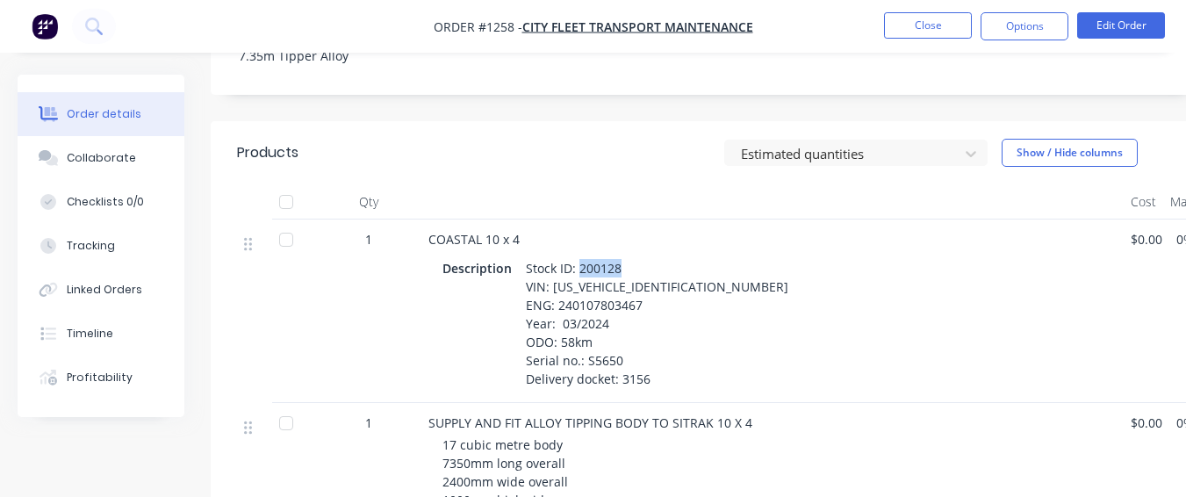
drag, startPoint x: 576, startPoint y: 220, endPoint x: 626, endPoint y: 224, distance: 50.2
click at [626, 256] on div "Stock ID: 200128 VIN: [US_VEHICLE_IDENTIFICATION_NUMBER] ENG: 240107803467 Year…" at bounding box center [657, 324] width 277 height 136
copy div "200128"
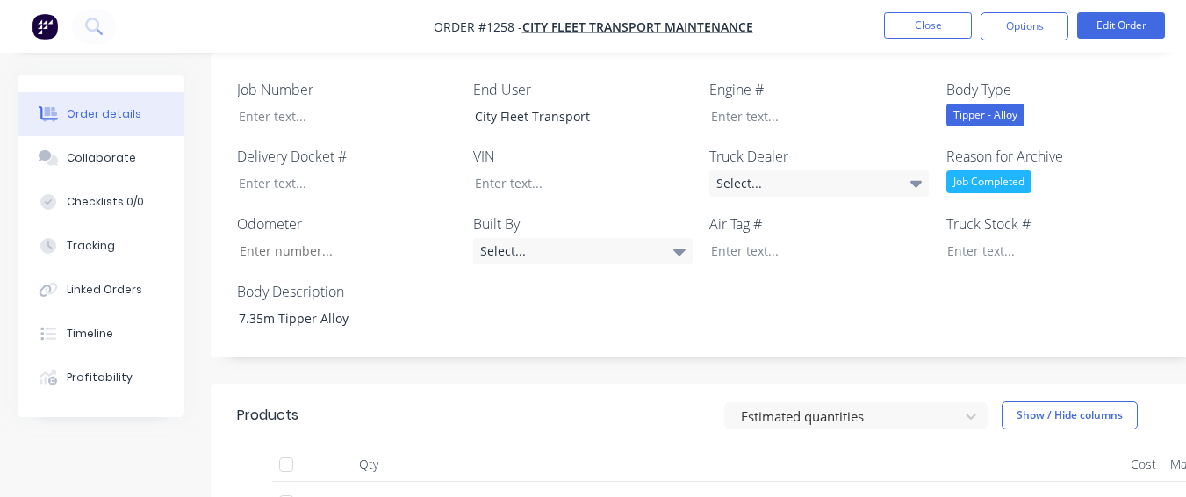
scroll to position [556, 0]
click at [1002, 239] on div at bounding box center [1044, 251] width 220 height 25
paste div
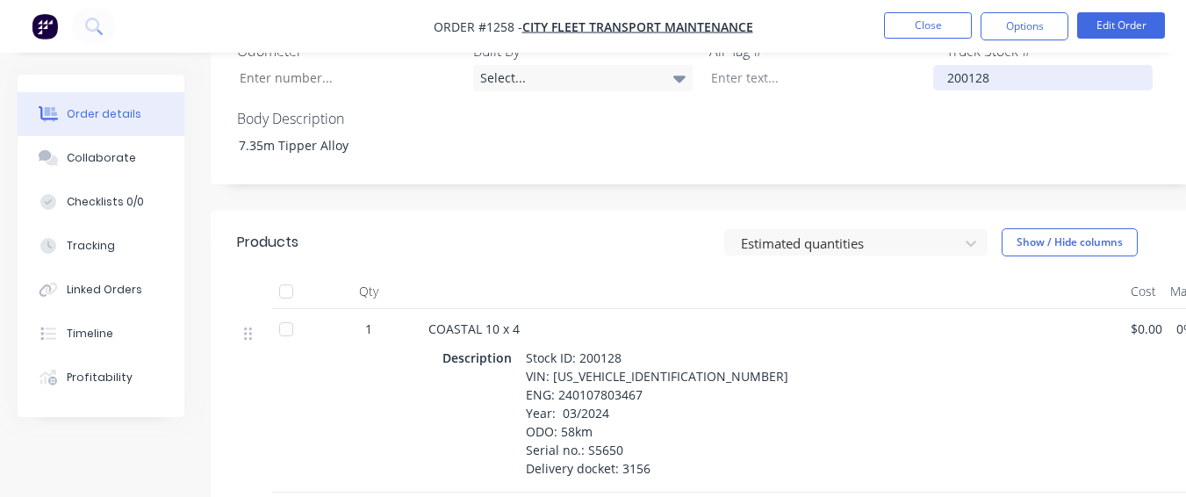
scroll to position [732, 0]
click at [681, 343] on div "Stock ID: 200128 VIN: [US_VEHICLE_IDENTIFICATION_NUMBER] ENG: 240107803467 Year…" at bounding box center [657, 411] width 277 height 136
drag, startPoint x: 688, startPoint y: 320, endPoint x: 623, endPoint y: 274, distance: 79.4
click at [652, 272] on div at bounding box center [773, 289] width 703 height 35
drag, startPoint x: 551, startPoint y: 328, endPoint x: 676, endPoint y: 330, distance: 125.6
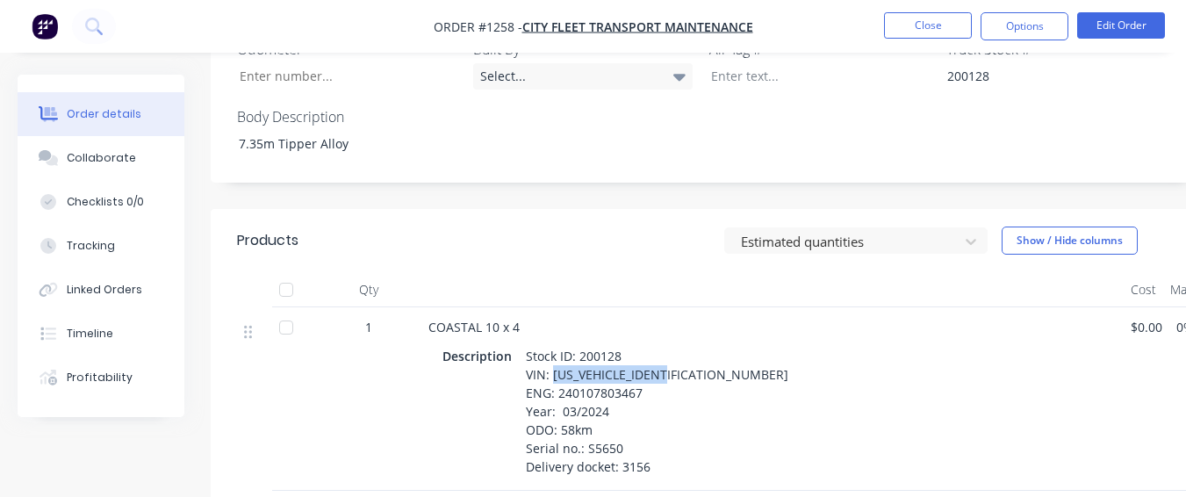
click at [676, 343] on div "Stock ID: 200128 VIN: [US_VEHICLE_IDENTIFICATION_NUMBER] ENG: 240107803467 Year…" at bounding box center [657, 411] width 277 height 136
copy div "[US_VEHICLE_IDENTIFICATION_NUMBER]"
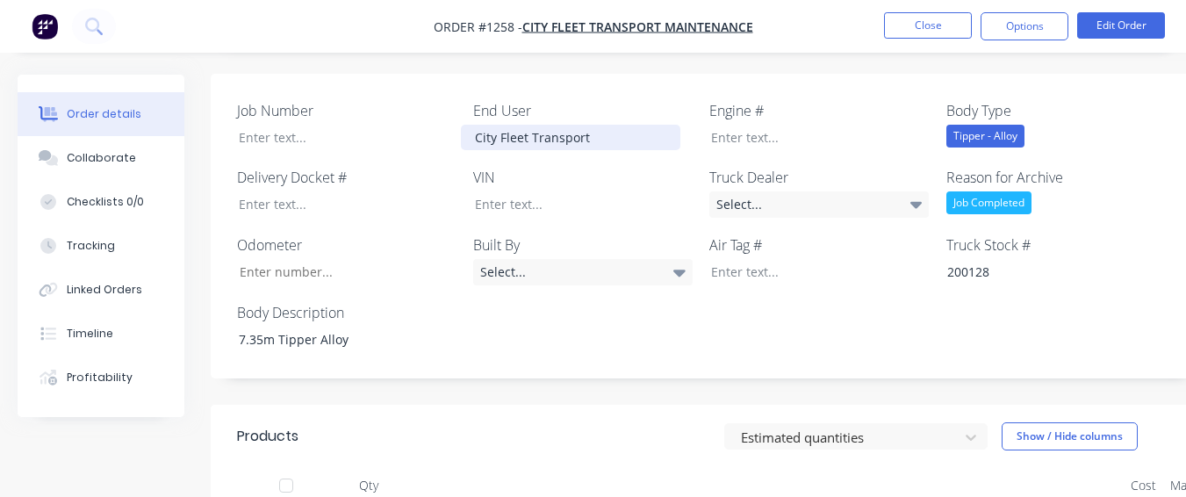
scroll to position [468, 0]
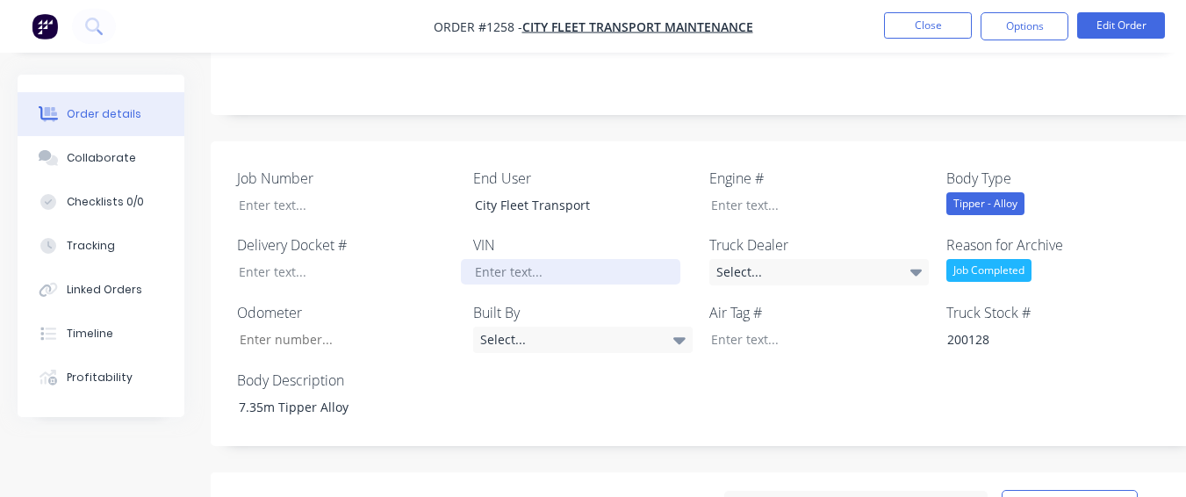
click at [584, 259] on div at bounding box center [571, 271] width 220 height 25
paste div
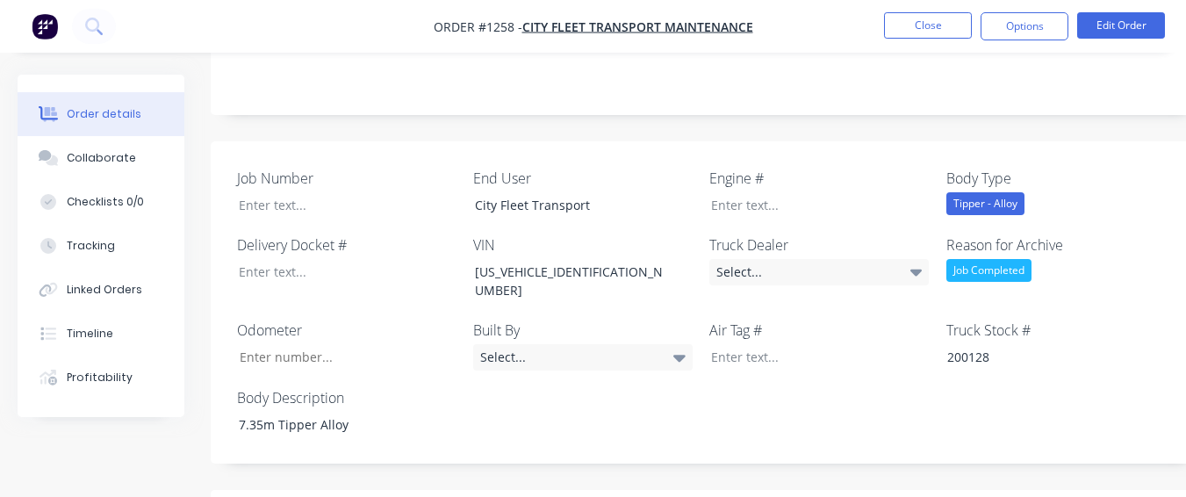
click at [598, 240] on div "Job Number End User City Fleet Transport Engine # Body Type Tipper - Alloy Deli…" at bounding box center [707, 302] width 993 height 323
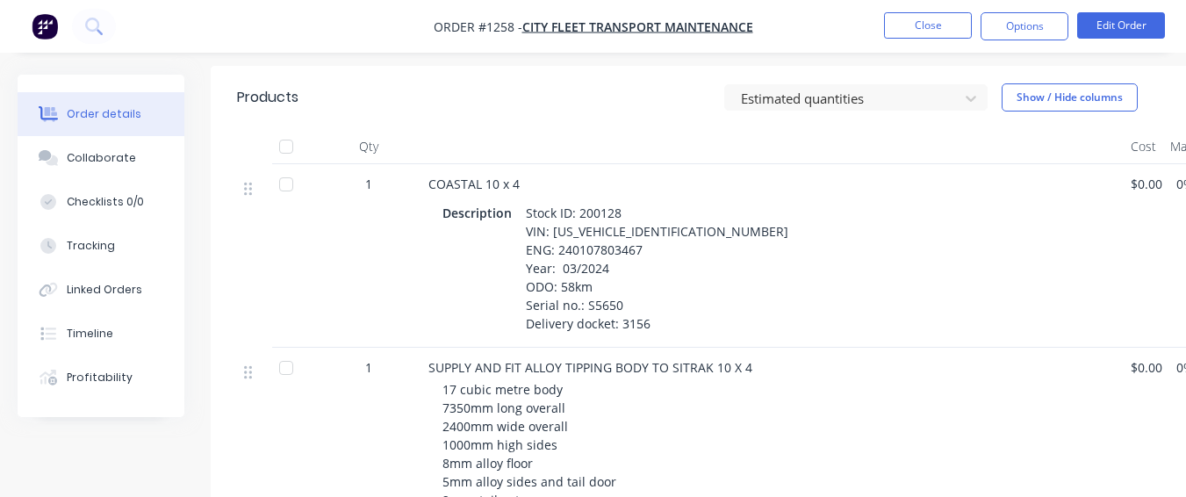
scroll to position [907, 0]
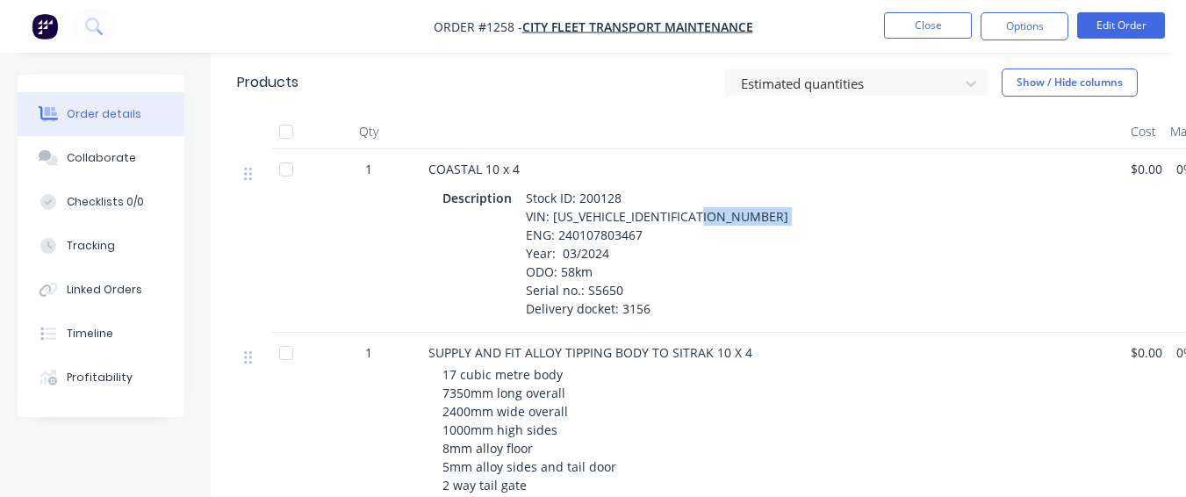
drag, startPoint x: 558, startPoint y: 170, endPoint x: 647, endPoint y: 175, distance: 89.7
click at [647, 185] on div "Stock ID: 200128 VIN: [US_VEHICLE_IDENTIFICATION_NUMBER] ENG: 240107803467 Year…" at bounding box center [657, 253] width 277 height 136
copy div "240107803467"
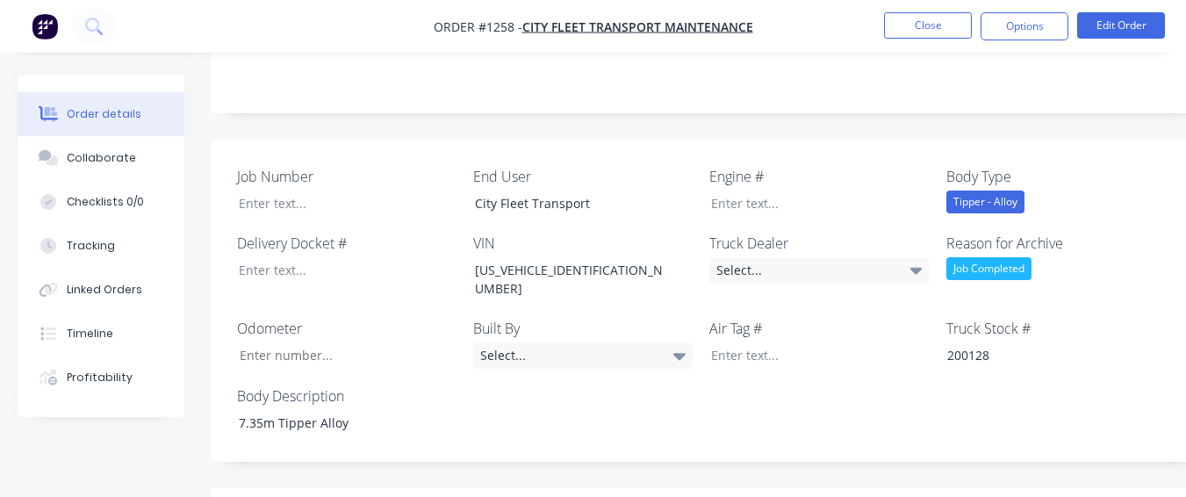
scroll to position [468, 0]
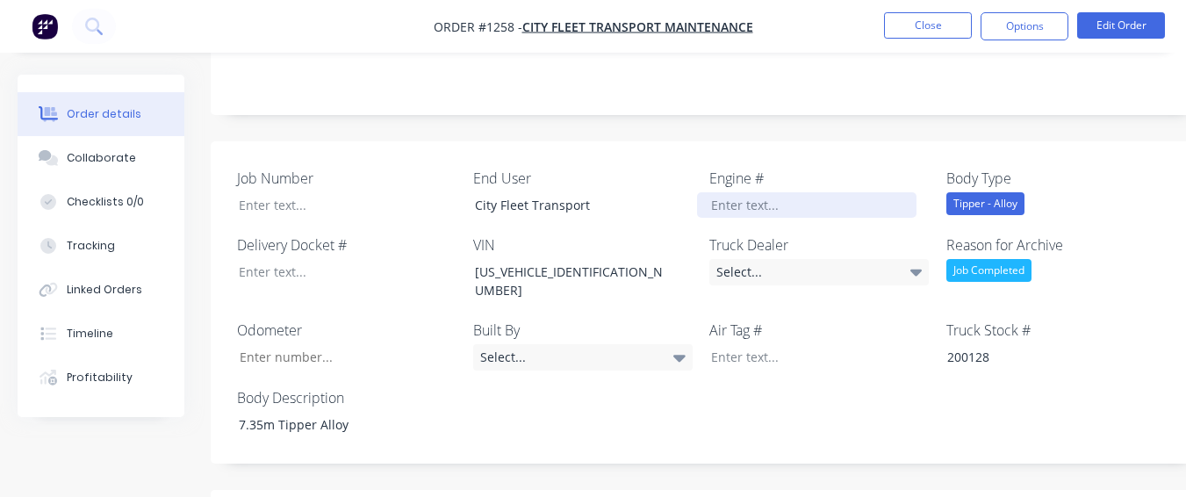
click at [740, 192] on div at bounding box center [807, 204] width 220 height 25
paste div
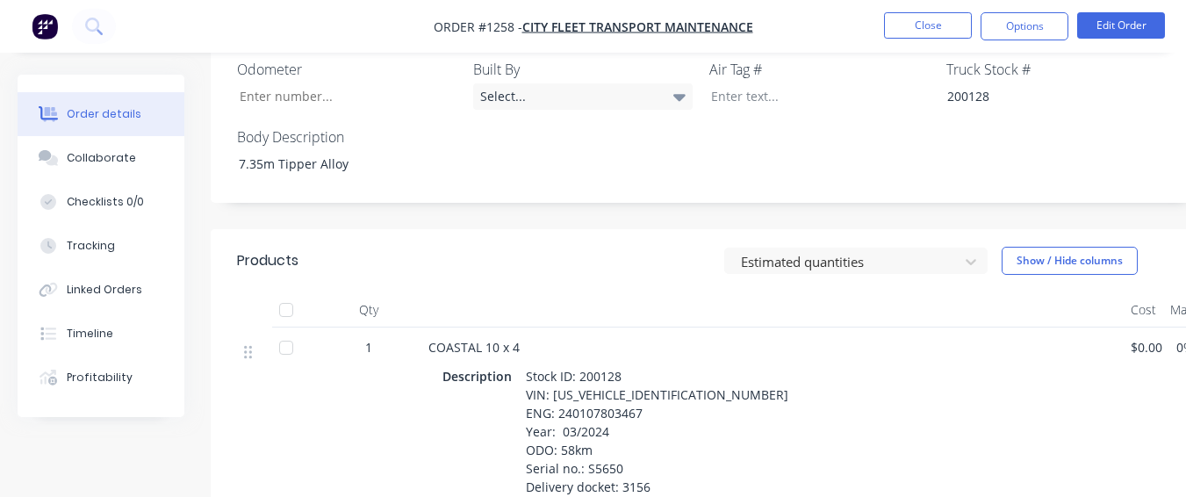
scroll to position [732, 0]
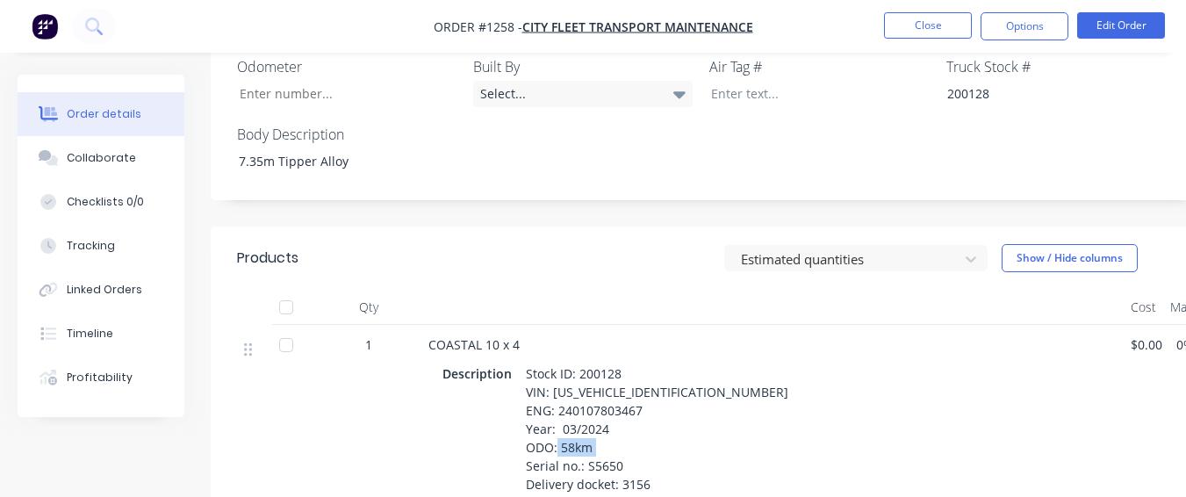
drag, startPoint x: 581, startPoint y: 398, endPoint x: 637, endPoint y: 392, distance: 55.7
click at [637, 392] on div "Stock ID: 200128 VIN: [US_VEHICLE_IDENTIFICATION_NUMBER] ENG: 240107803467 Year…" at bounding box center [657, 429] width 277 height 136
copy div "S5650"
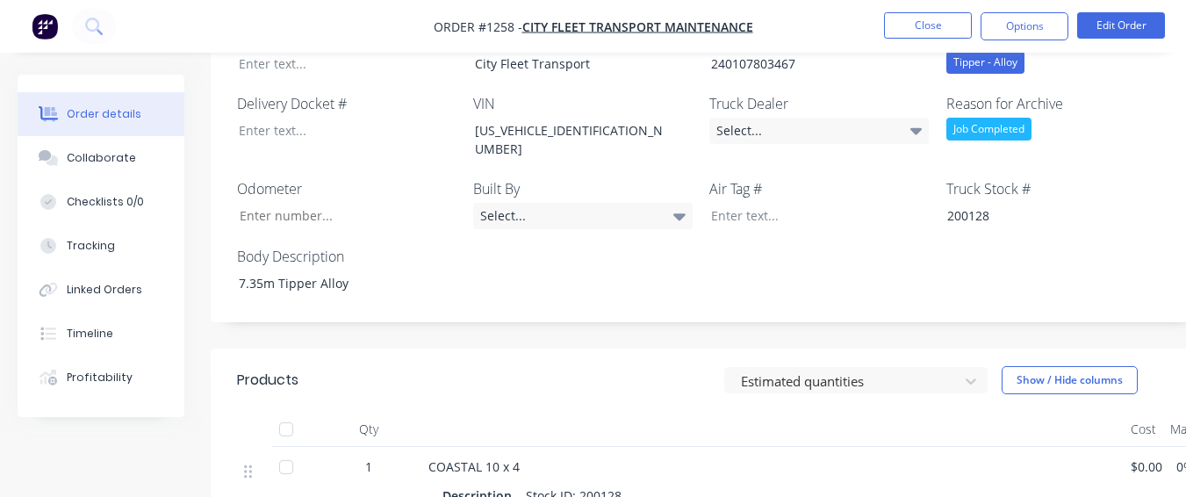
scroll to position [468, 0]
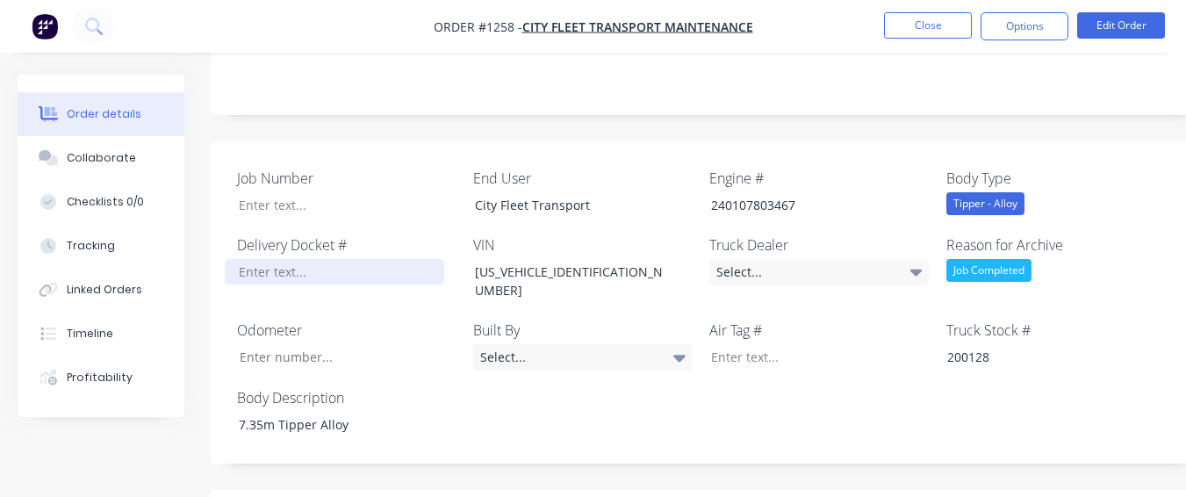
click at [367, 259] on div at bounding box center [335, 271] width 220 height 25
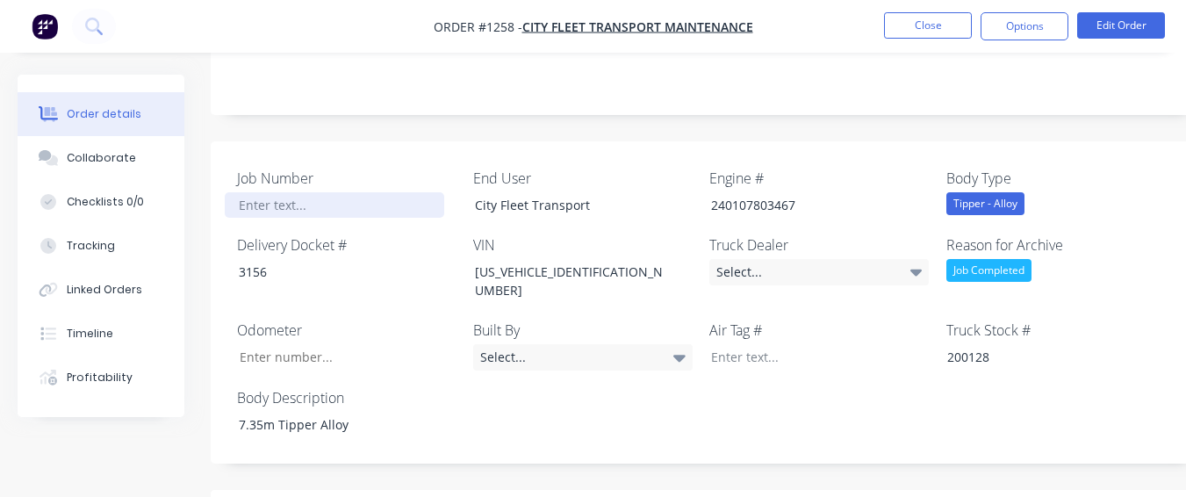
click at [377, 192] on div at bounding box center [335, 204] width 220 height 25
paste div
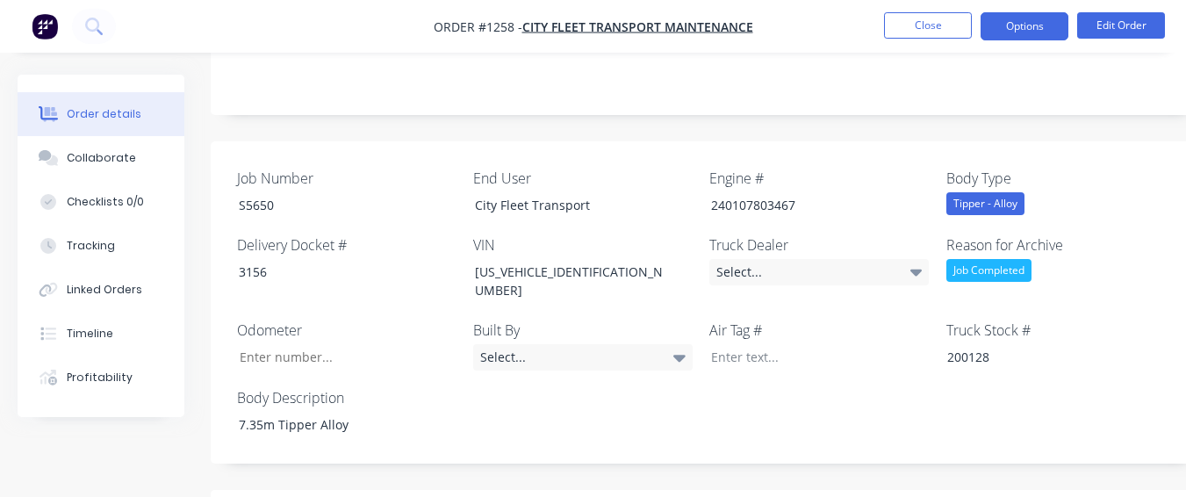
click at [1037, 34] on button "Options" at bounding box center [1025, 26] width 88 height 28
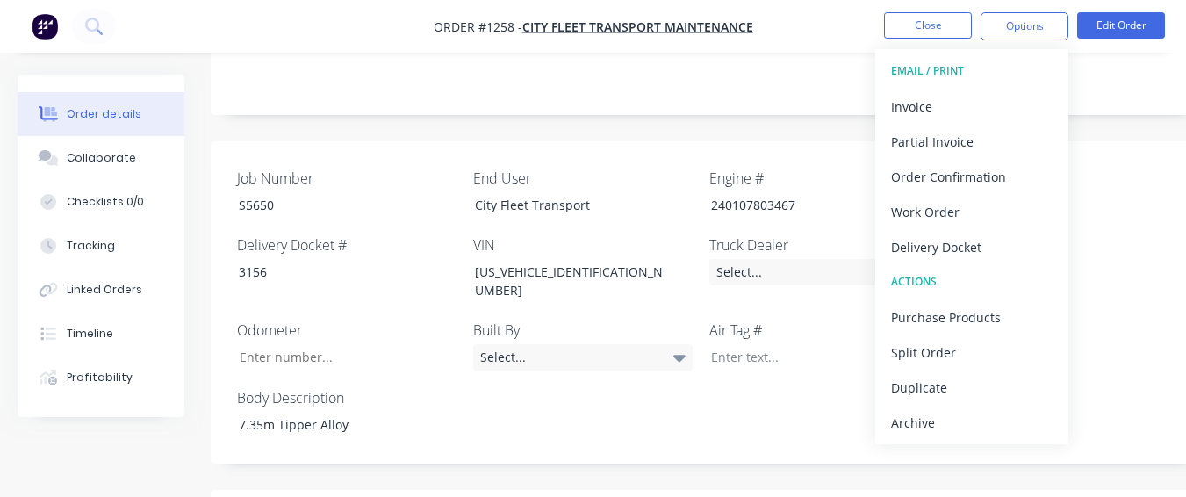
drag, startPoint x: 931, startPoint y: 426, endPoint x: 935, endPoint y: 441, distance: 15.6
click at [935, 441] on div "EMAIL / PRINT Invoice Partial Invoice Order Confirmation Work Order Delivery Do…" at bounding box center [972, 246] width 193 height 395
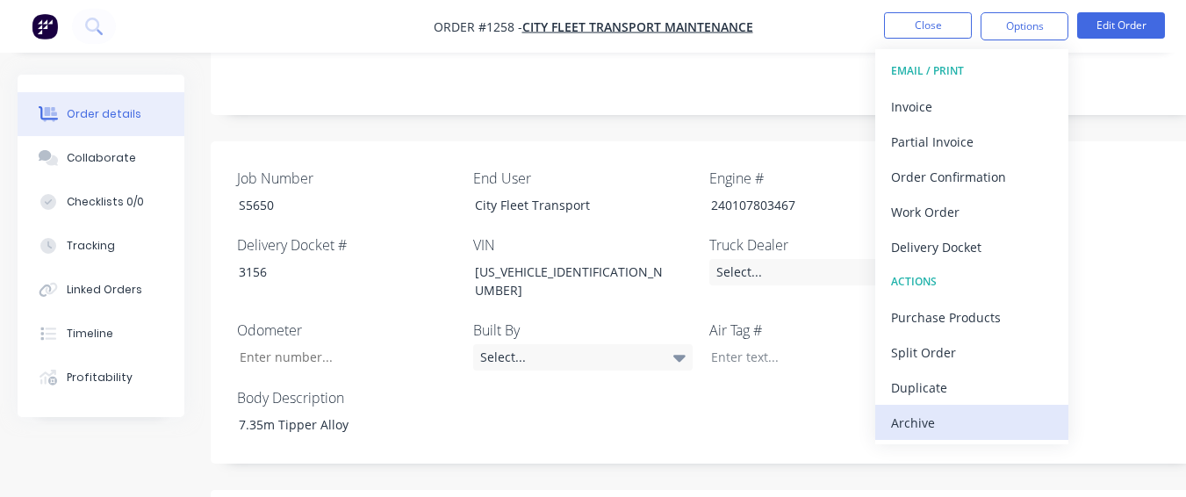
click at [937, 407] on button "Archive" at bounding box center [972, 422] width 193 height 35
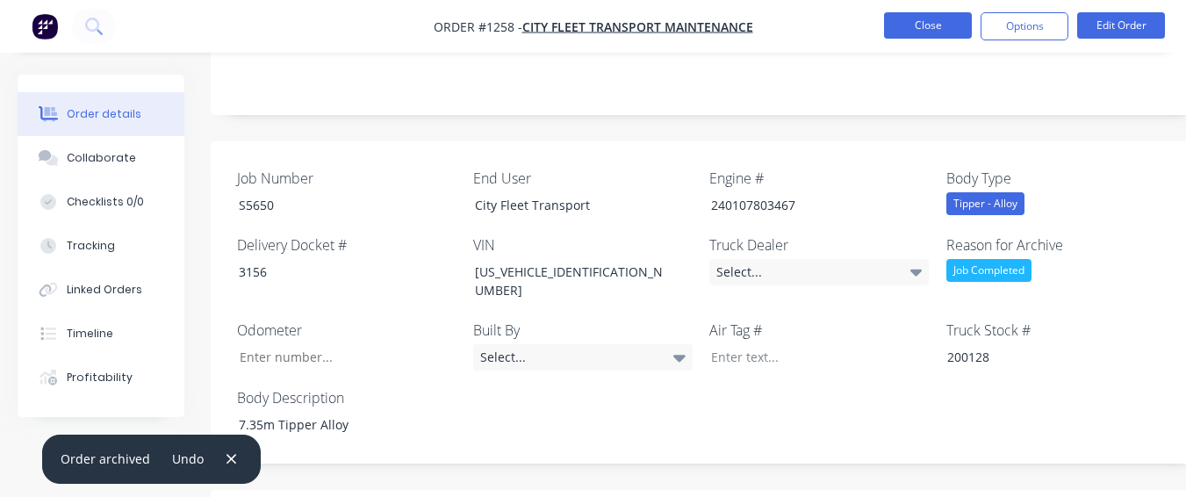
click at [913, 28] on button "Close" at bounding box center [928, 25] width 88 height 26
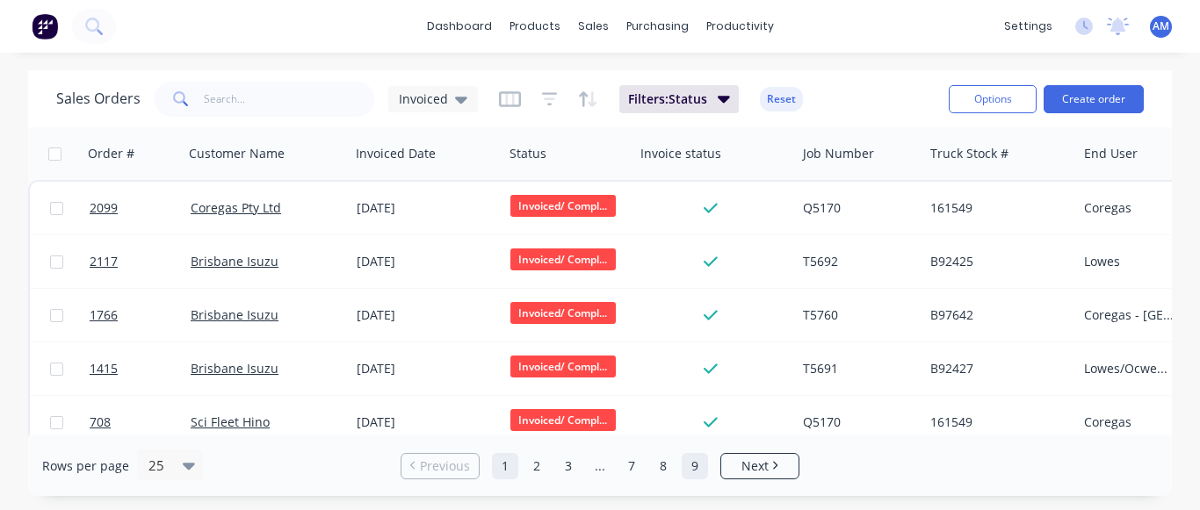
click at [700, 461] on link "9" at bounding box center [694, 466] width 26 height 26
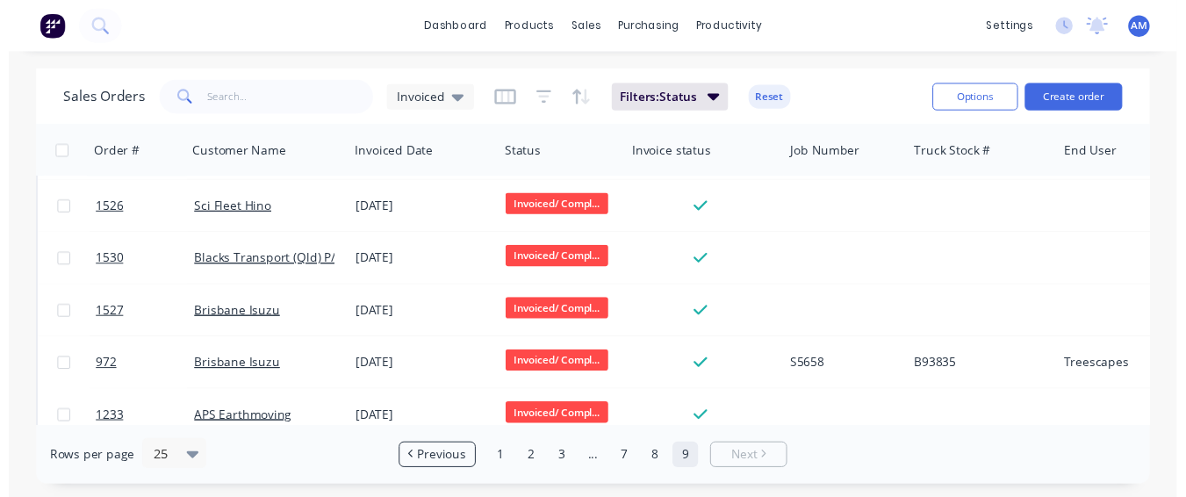
scroll to position [985, 0]
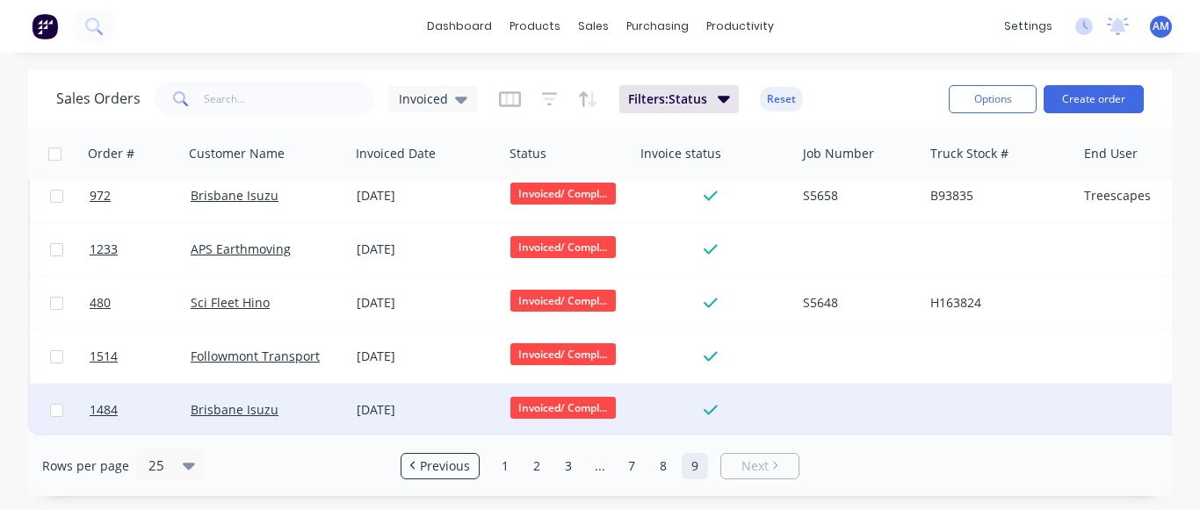
click at [424, 401] on div "[DATE]" at bounding box center [427, 410] width 140 height 18
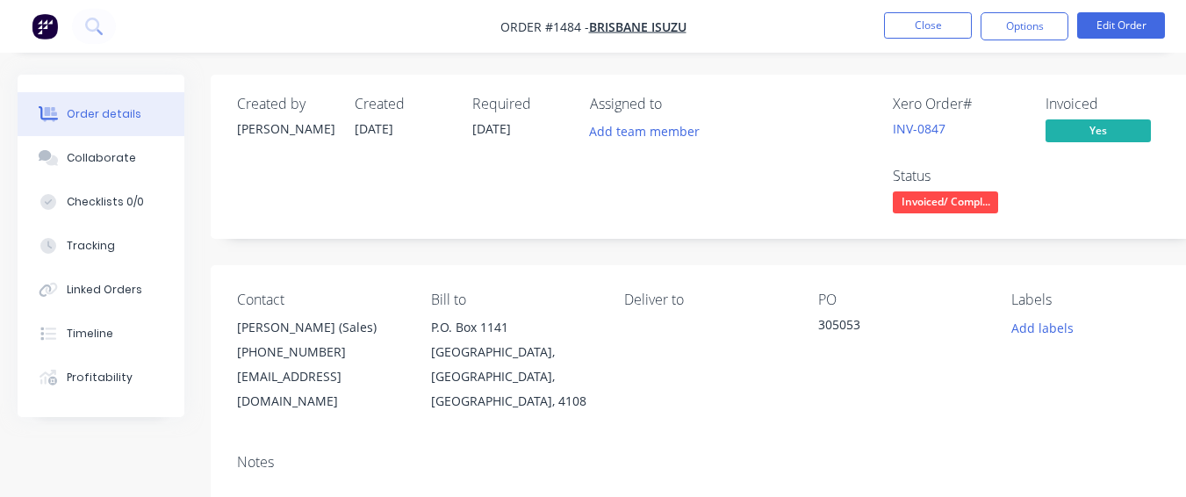
scroll to position [439, 0]
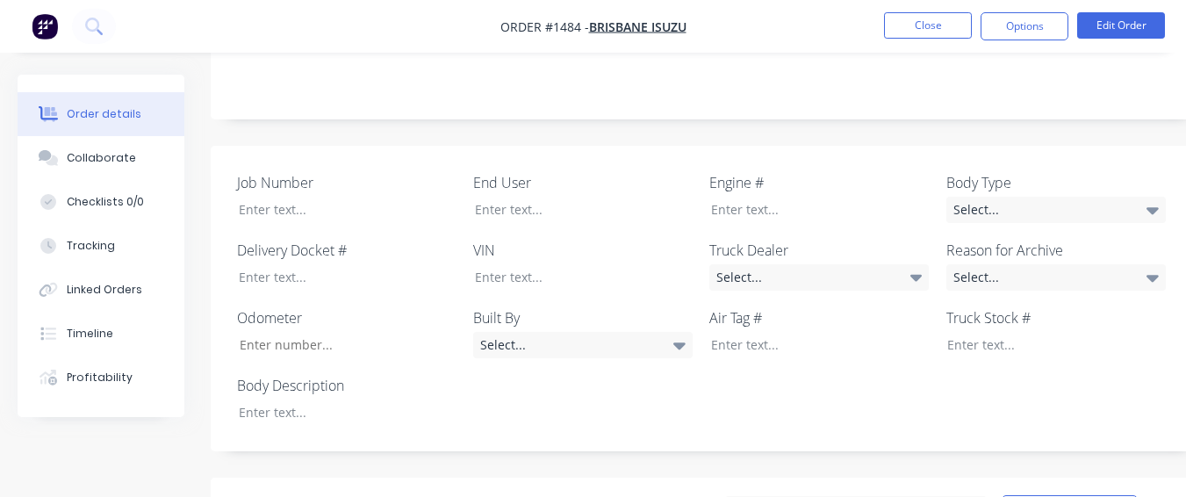
click at [928, 112] on div "Created by [PERSON_NAME] Created [DATE] Required [DATE] Assigned to Add team me…" at bounding box center [707, 291] width 993 height 1311
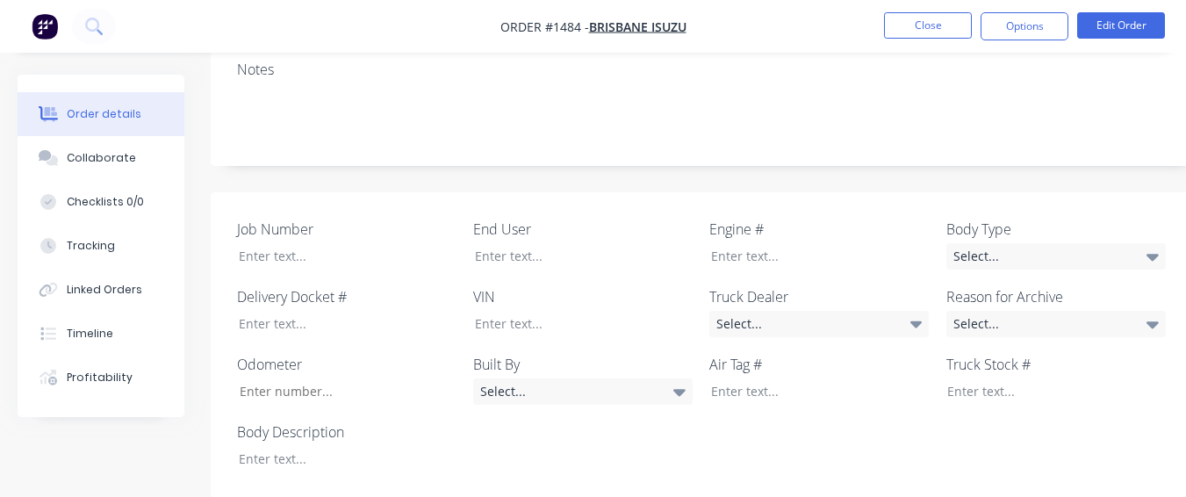
scroll to position [351, 0]
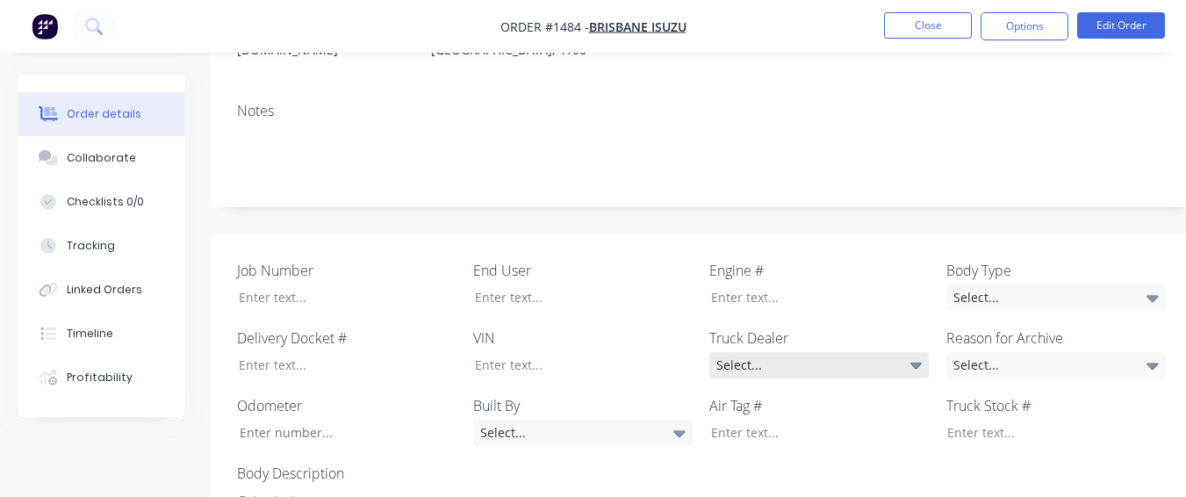
click at [813, 352] on div "Select..." at bounding box center [820, 365] width 220 height 26
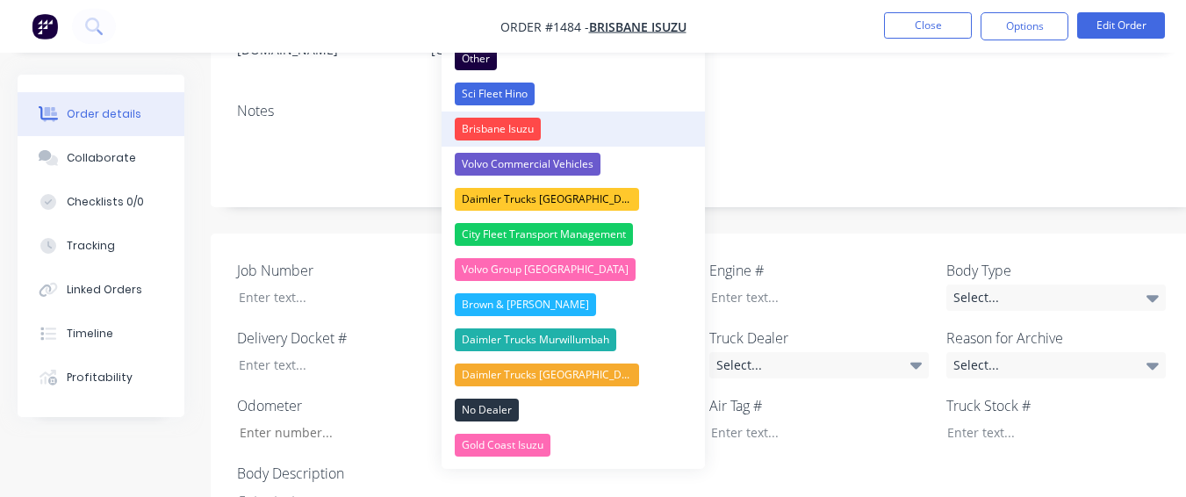
click at [569, 125] on button "Brisbane Isuzu" at bounding box center [573, 129] width 263 height 35
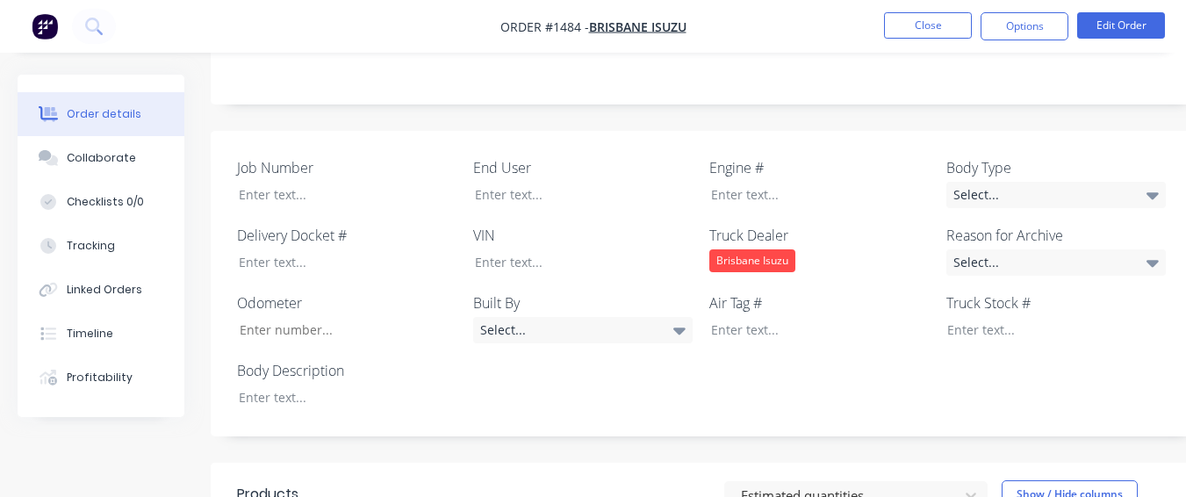
scroll to position [439, 0]
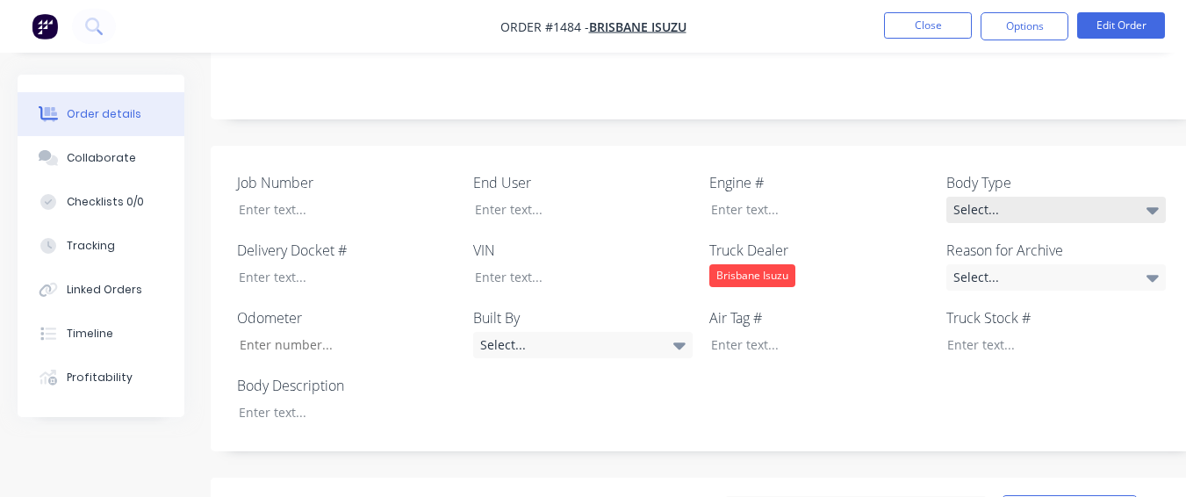
click at [999, 197] on div "Select..." at bounding box center [1057, 210] width 220 height 26
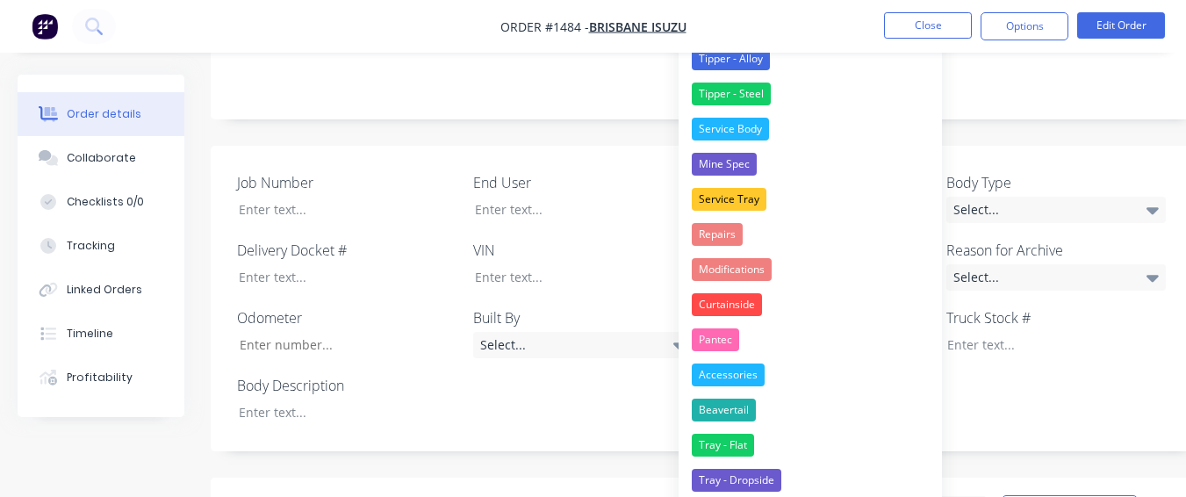
click at [656, 116] on div "Created by [PERSON_NAME] Created [DATE] Required [DATE] Assigned to Add team me…" at bounding box center [707, 291] width 993 height 1311
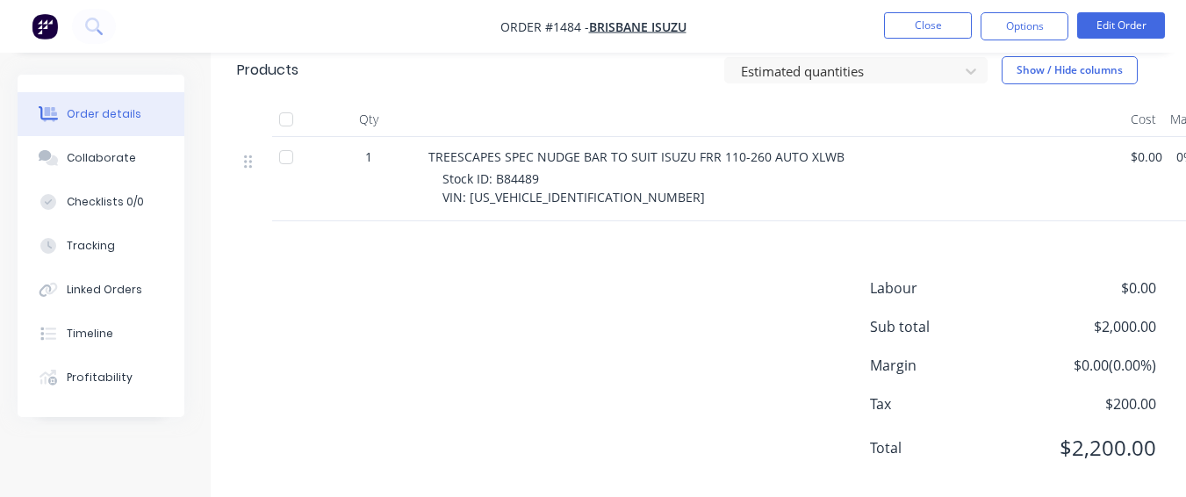
scroll to position [790, 0]
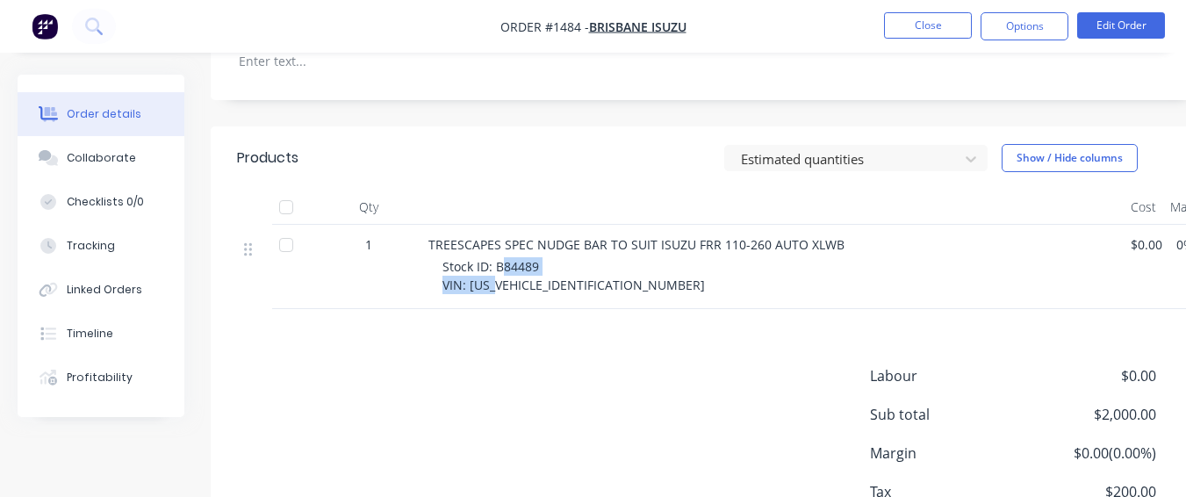
drag, startPoint x: 494, startPoint y: 252, endPoint x: 503, endPoint y: 242, distance: 13.1
click at [503, 258] on span "Stock ID: B84489 VIN: [US_VEHICLE_IDENTIFICATION_NUMBER]" at bounding box center [574, 275] width 263 height 35
drag, startPoint x: 494, startPoint y: 241, endPoint x: 551, endPoint y: 248, distance: 58.4
click at [551, 257] on div "Stock ID: B84489 VIN: [US_VEHICLE_IDENTIFICATION_NUMBER]" at bounding box center [780, 275] width 674 height 37
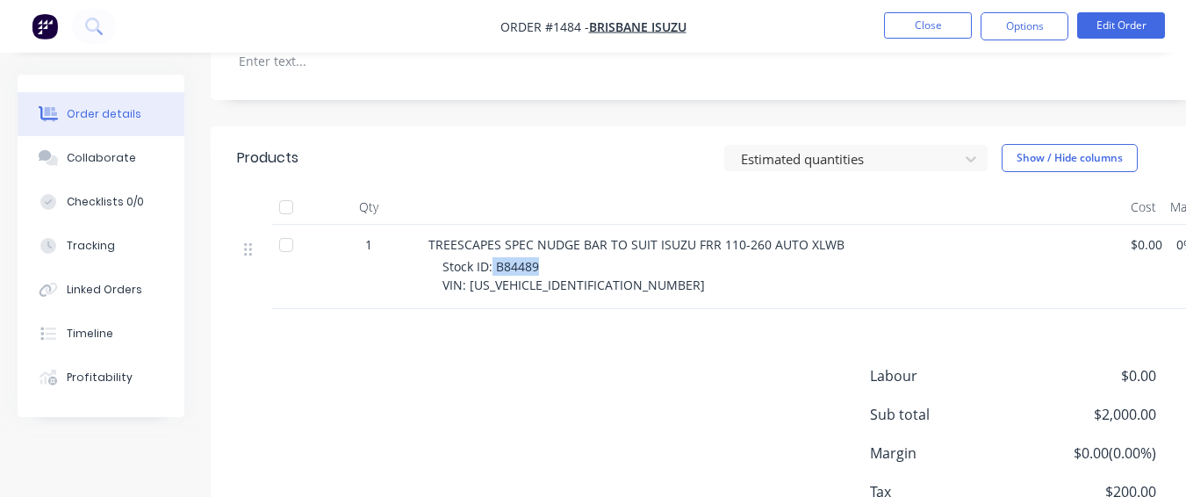
copy span "B84489"
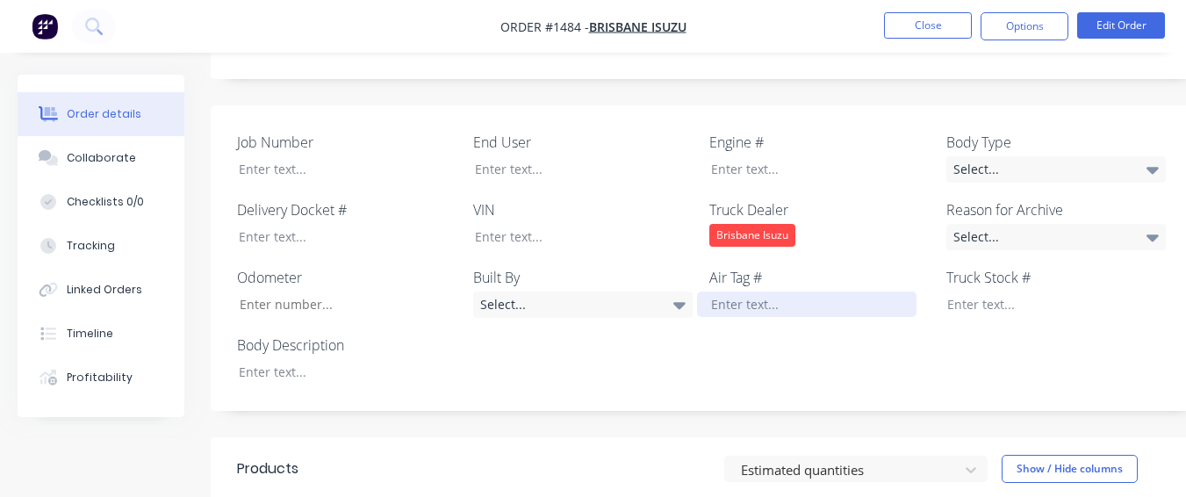
scroll to position [439, 0]
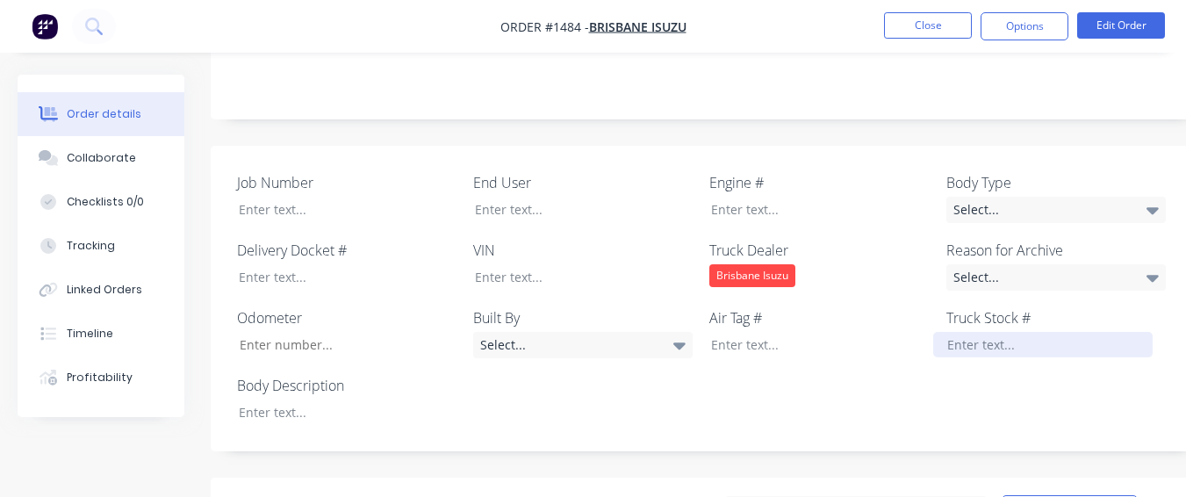
click at [959, 332] on div at bounding box center [1044, 344] width 220 height 25
paste div
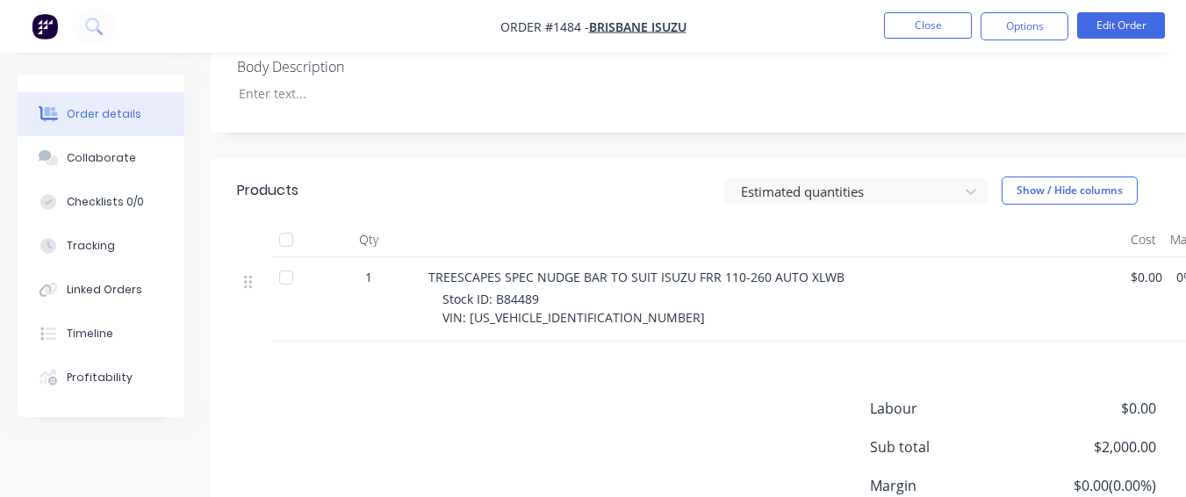
scroll to position [790, 0]
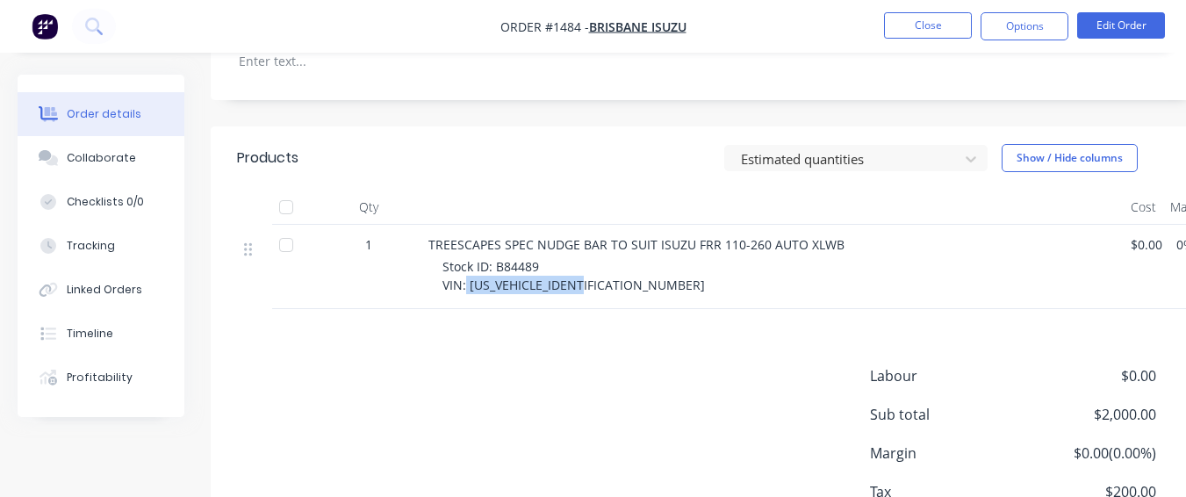
drag, startPoint x: 466, startPoint y: 260, endPoint x: 595, endPoint y: 256, distance: 129.2
click at [595, 257] on div "Stock ID: B84489 VIN: [US_VEHICLE_IDENTIFICATION_NUMBER]" at bounding box center [780, 275] width 674 height 37
copy span "[US_VEHICLE_IDENTIFICATION_NUMBER]"
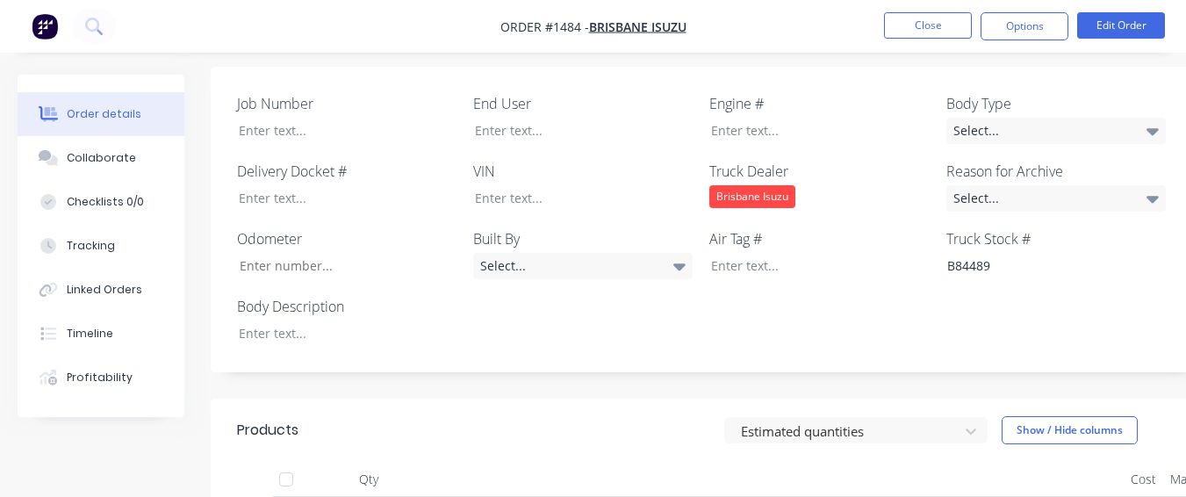
scroll to position [439, 0]
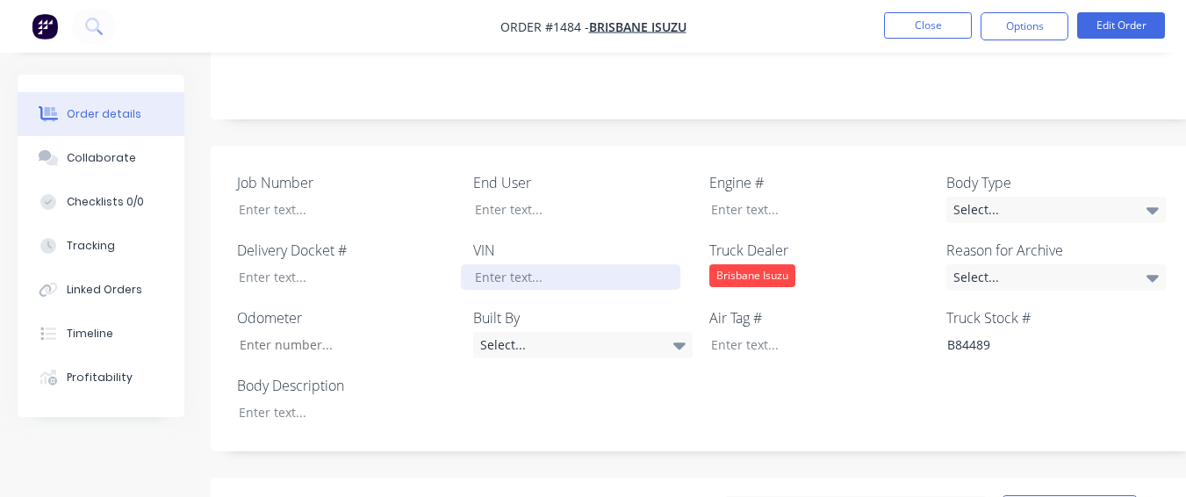
click at [609, 264] on div at bounding box center [571, 276] width 220 height 25
paste div
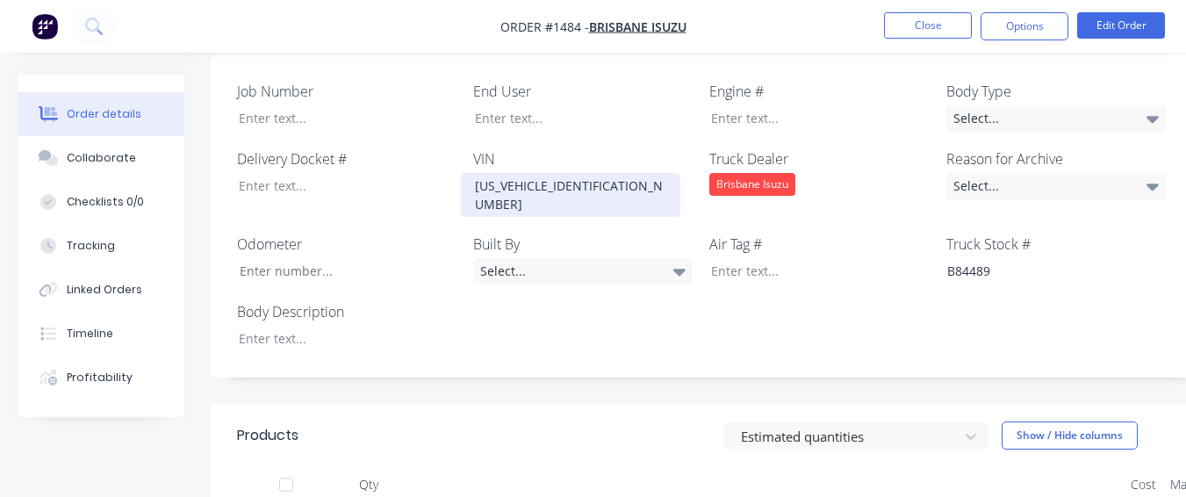
scroll to position [527, 0]
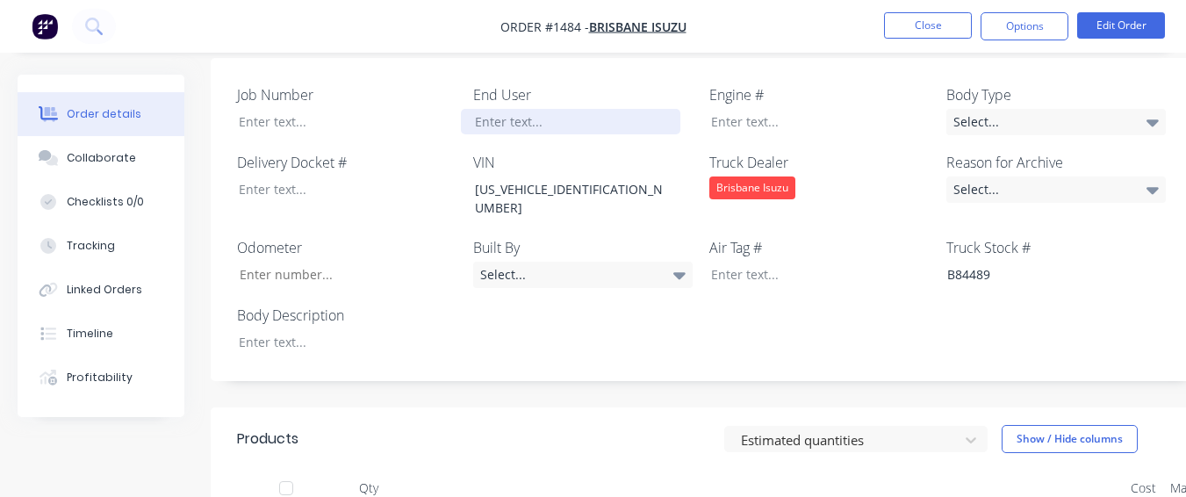
click at [525, 109] on div at bounding box center [571, 121] width 220 height 25
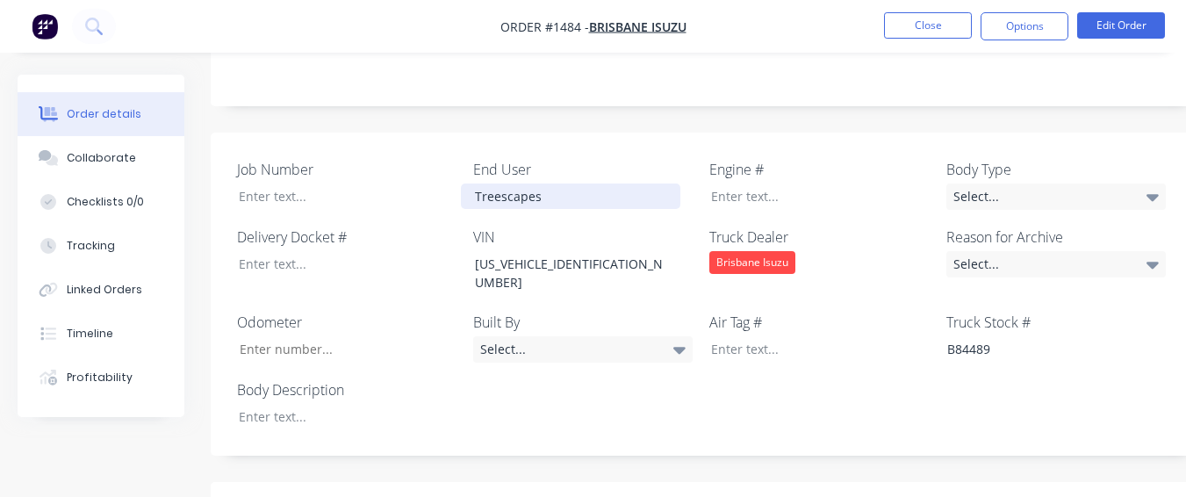
scroll to position [451, 0]
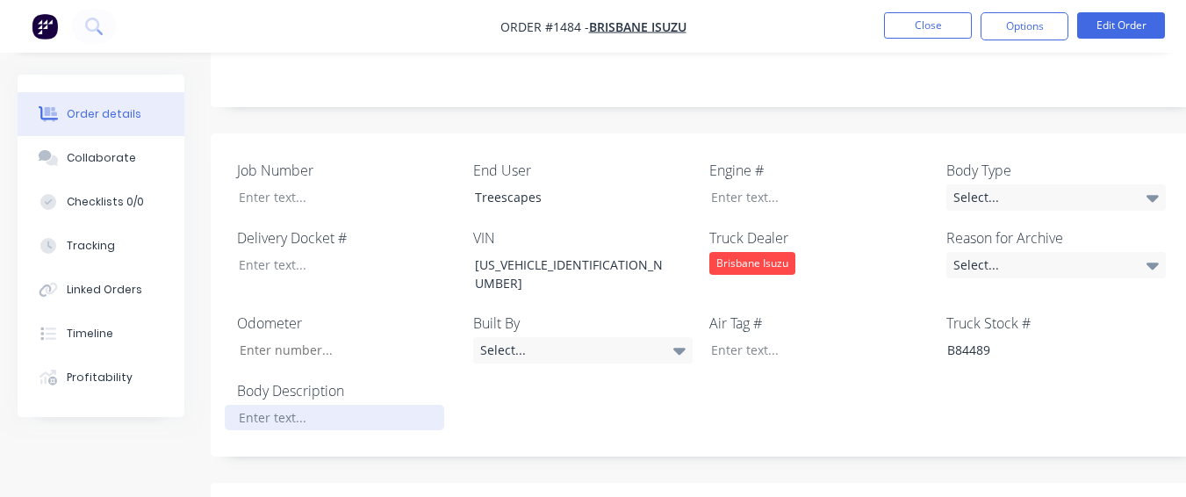
click at [361, 405] on div at bounding box center [335, 417] width 220 height 25
click at [968, 160] on label "Body Type" at bounding box center [1057, 170] width 220 height 21
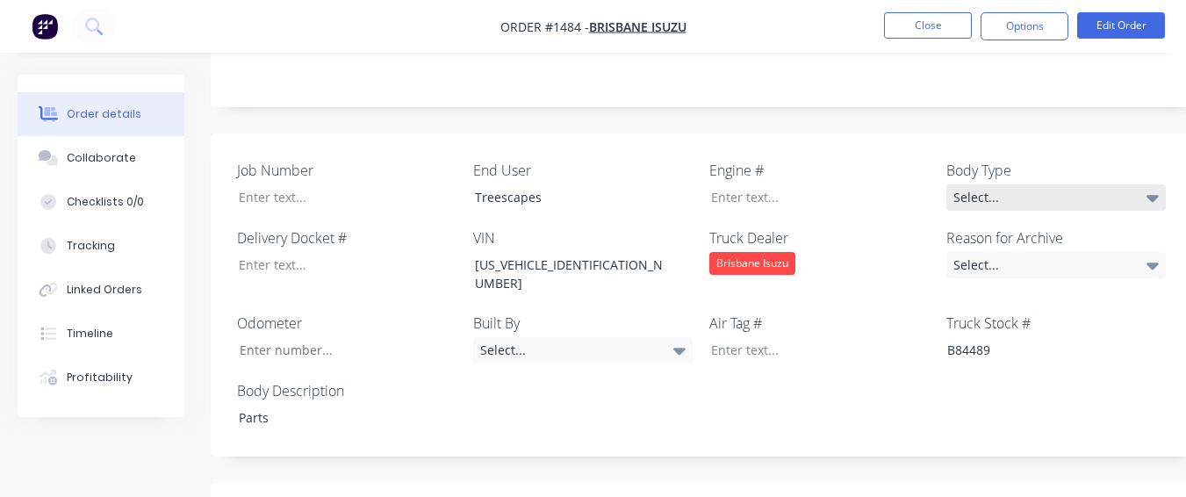
click at [967, 184] on div "Select..." at bounding box center [1057, 197] width 220 height 26
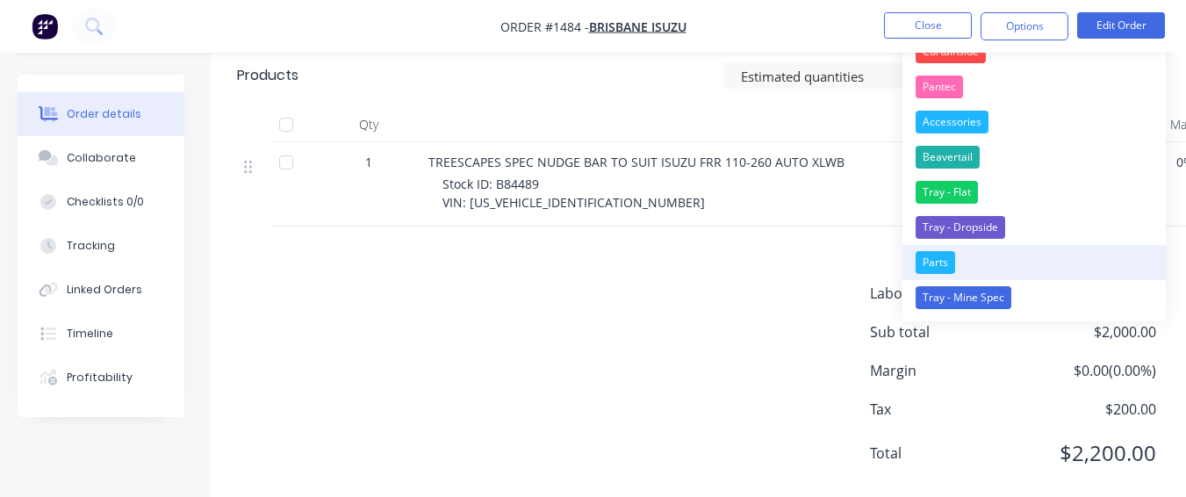
click at [1063, 251] on button "Parts" at bounding box center [1034, 262] width 263 height 35
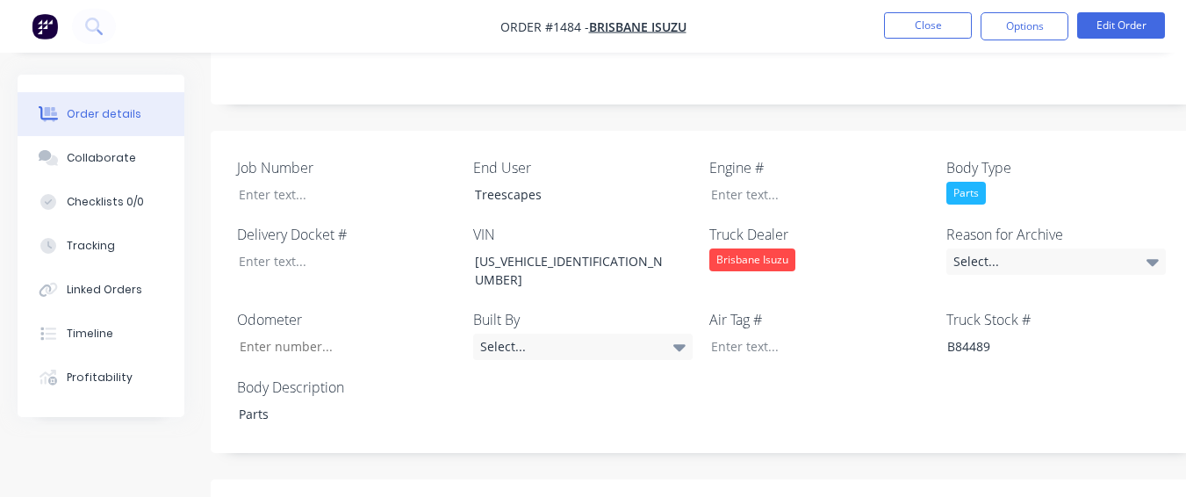
scroll to position [451, 0]
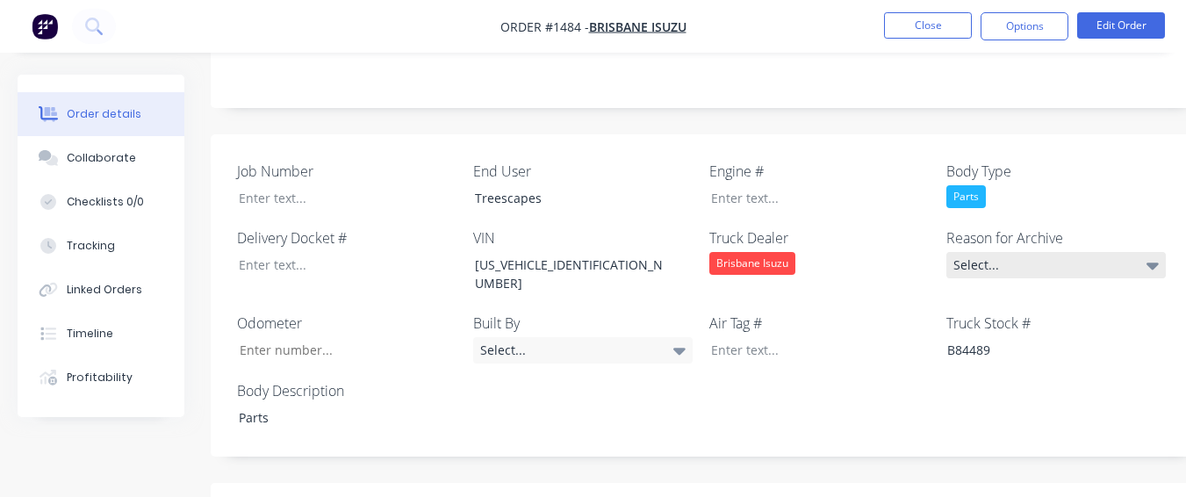
click at [1061, 252] on div "Select..." at bounding box center [1057, 265] width 220 height 26
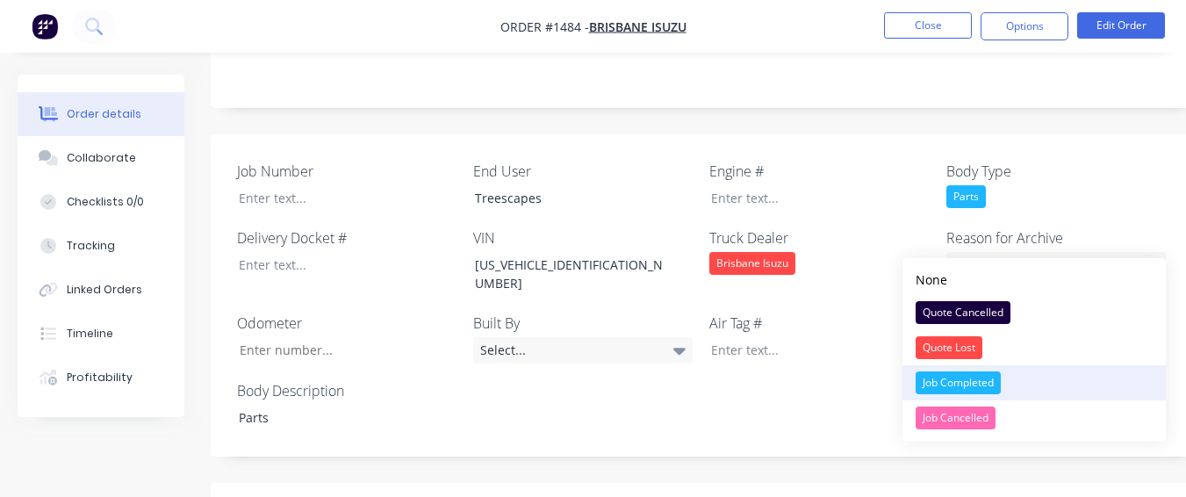
click at [1024, 372] on button "Job Completed" at bounding box center [1034, 382] width 263 height 35
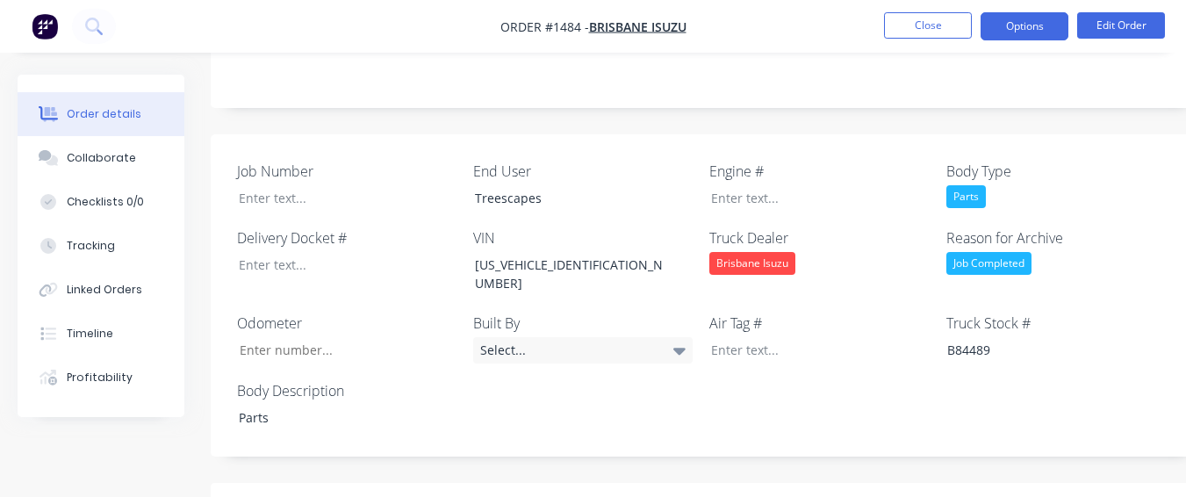
click at [1007, 37] on button "Options" at bounding box center [1025, 26] width 88 height 28
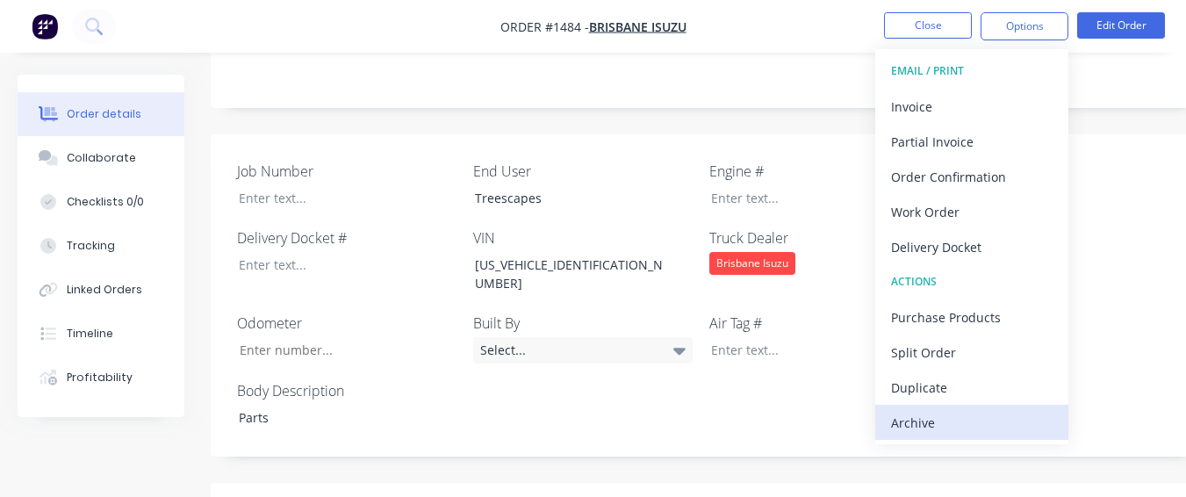
click at [968, 415] on div "Archive" at bounding box center [972, 422] width 162 height 25
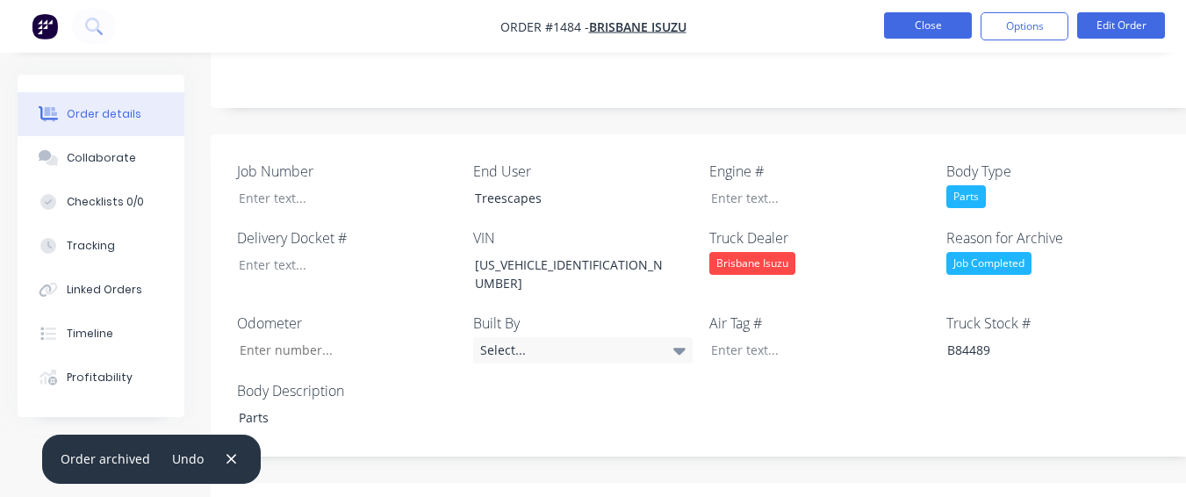
click at [922, 30] on button "Close" at bounding box center [928, 25] width 88 height 26
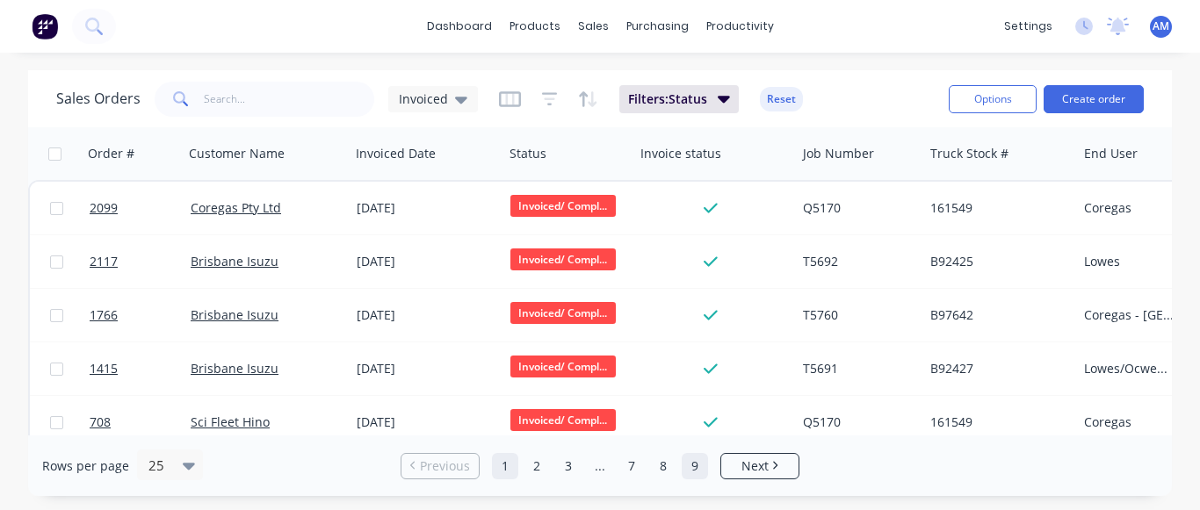
click at [693, 463] on link "9" at bounding box center [694, 466] width 26 height 26
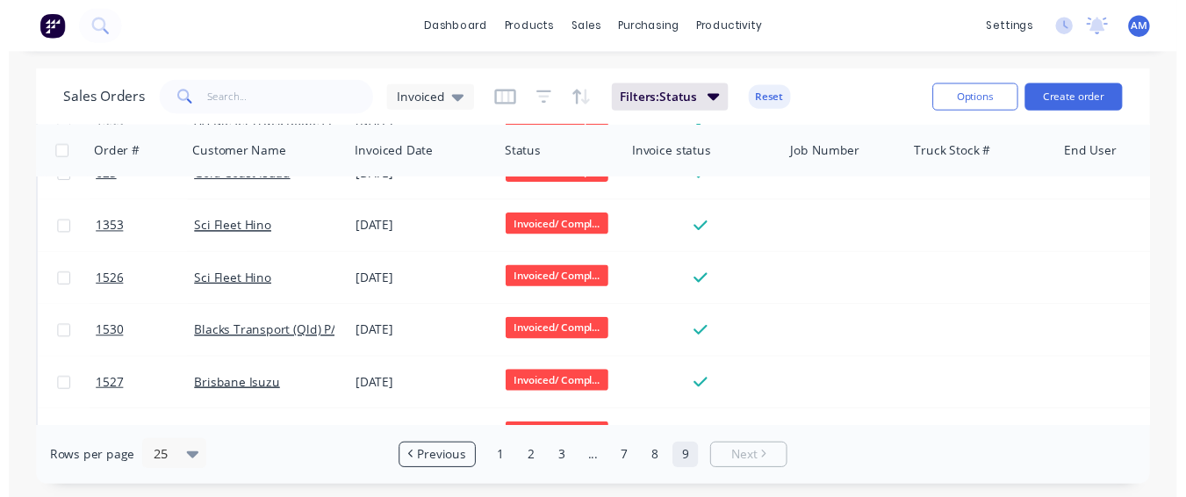
scroll to position [932, 0]
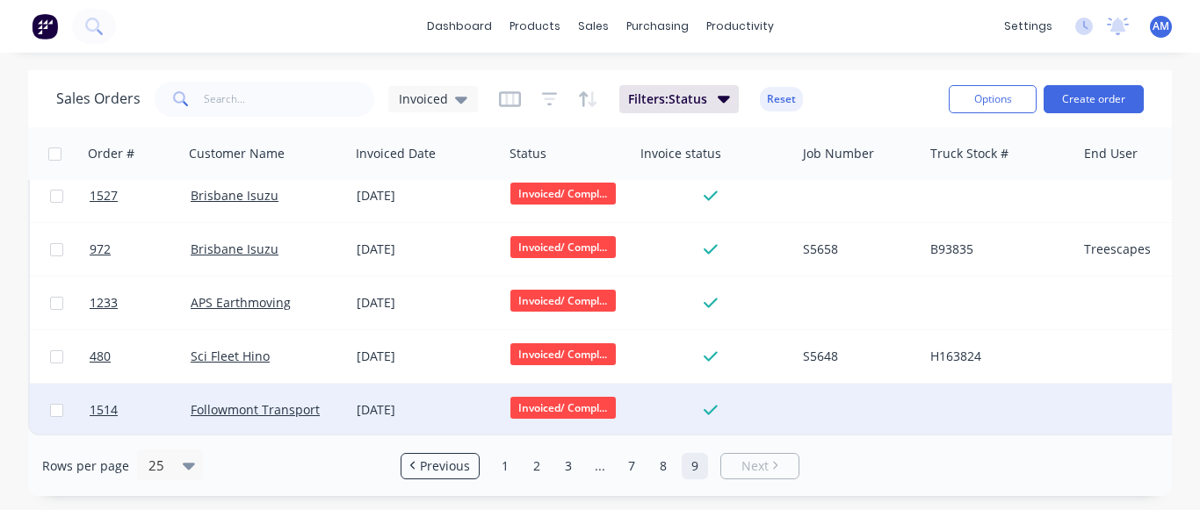
click at [412, 404] on div "[DATE]" at bounding box center [427, 410] width 140 height 18
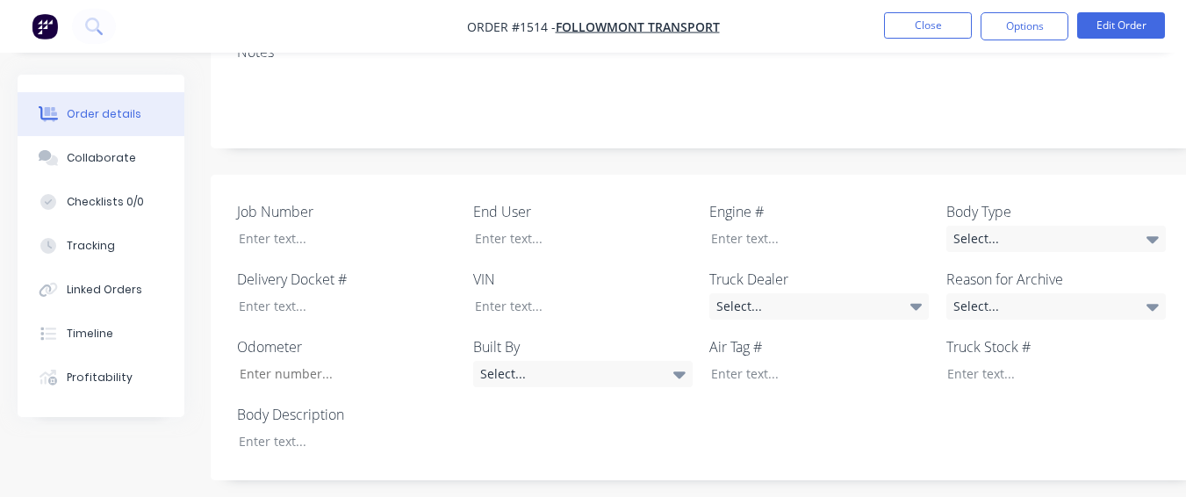
scroll to position [413, 0]
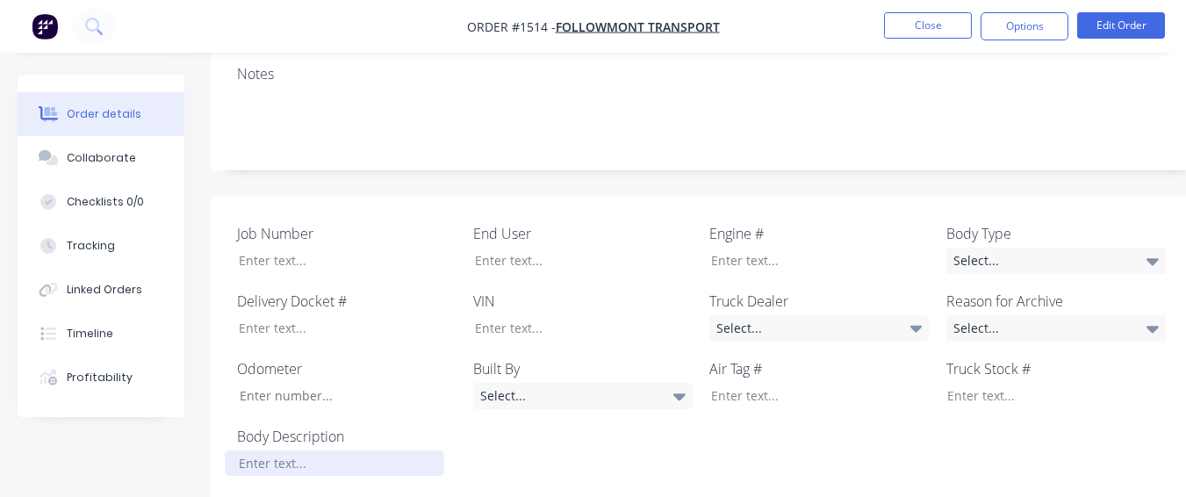
click at [332, 451] on div at bounding box center [335, 463] width 220 height 25
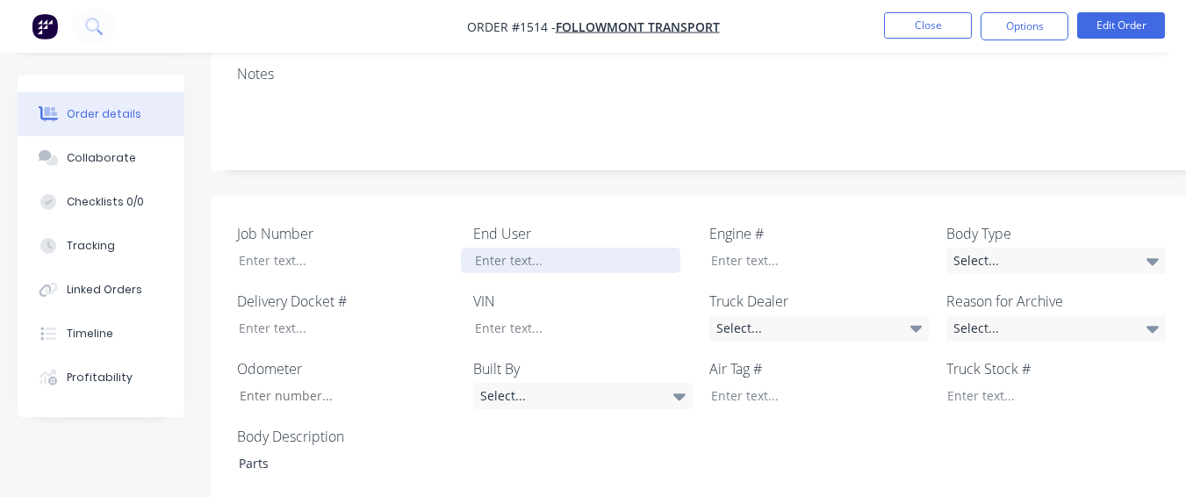
click at [507, 248] on div at bounding box center [571, 260] width 220 height 25
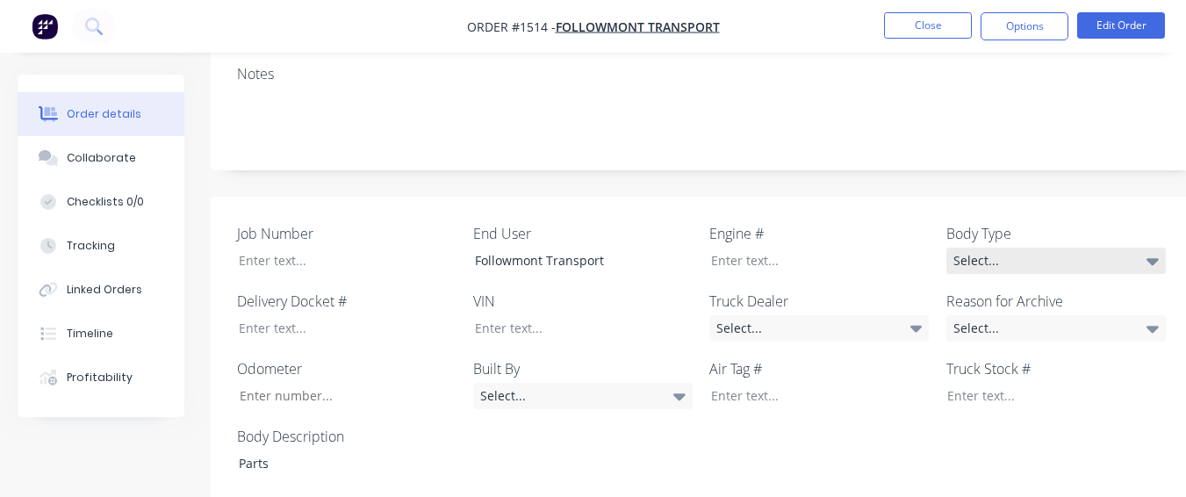
click at [1011, 248] on div "Select..." at bounding box center [1057, 261] width 220 height 26
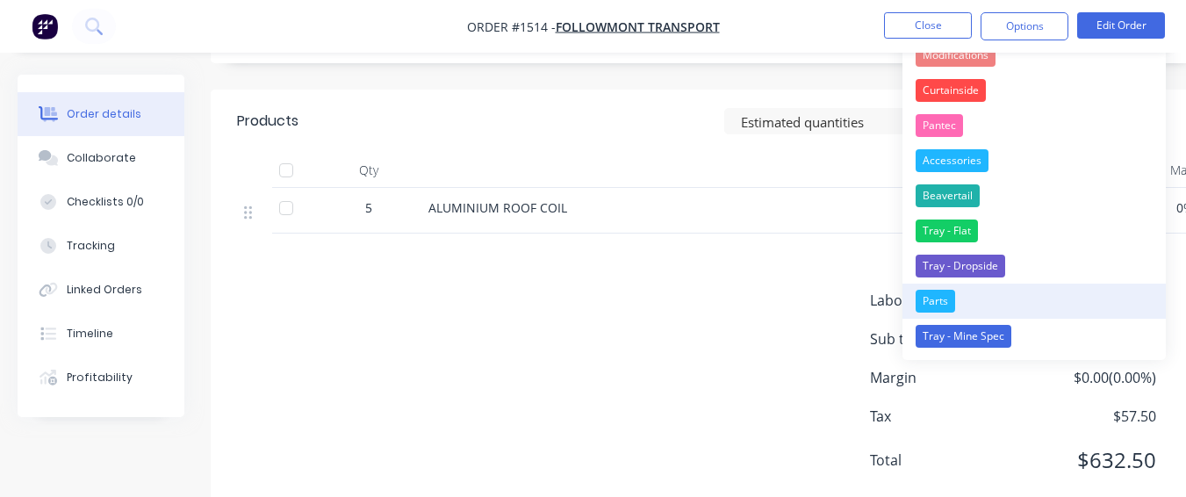
click at [950, 291] on div "Parts" at bounding box center [936, 301] width 40 height 23
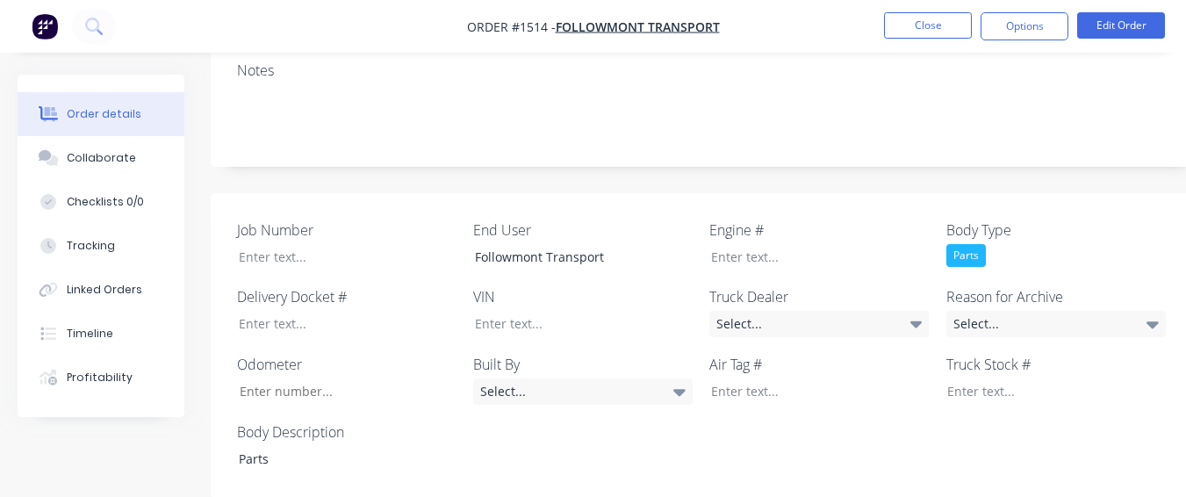
scroll to position [412, 0]
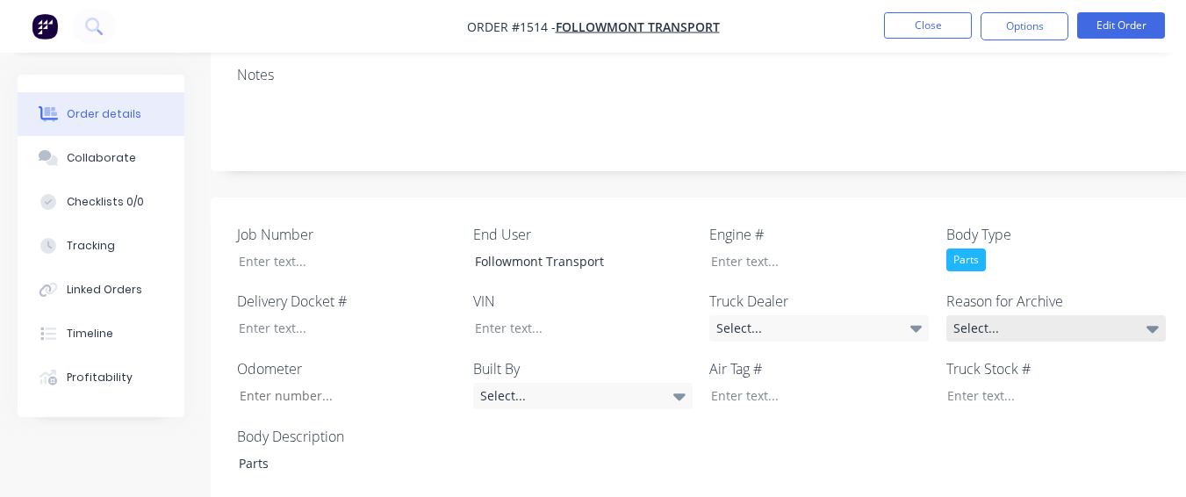
click at [989, 315] on div "Select..." at bounding box center [1057, 328] width 220 height 26
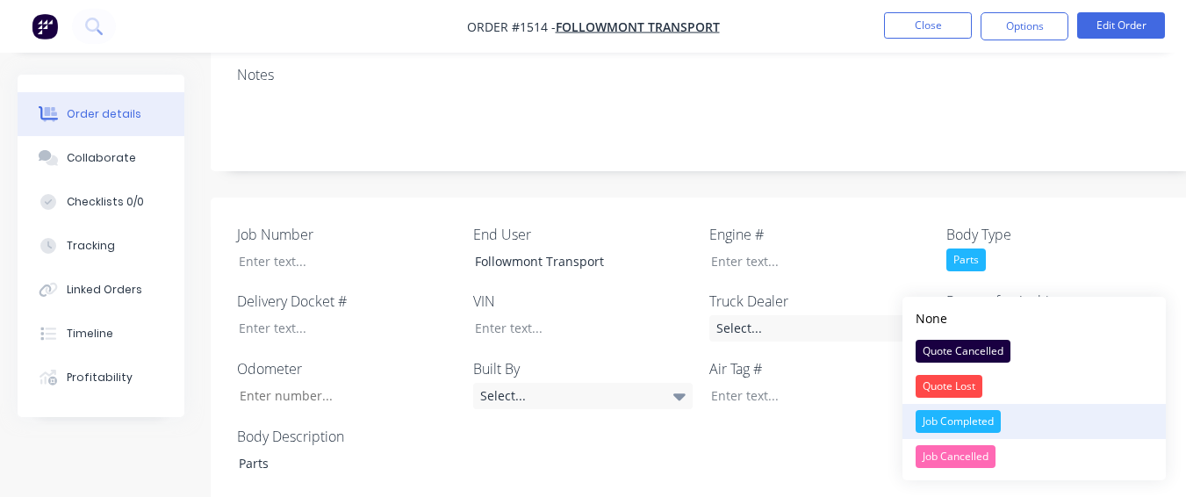
click at [1001, 423] on div "Job Completed" at bounding box center [958, 421] width 85 height 23
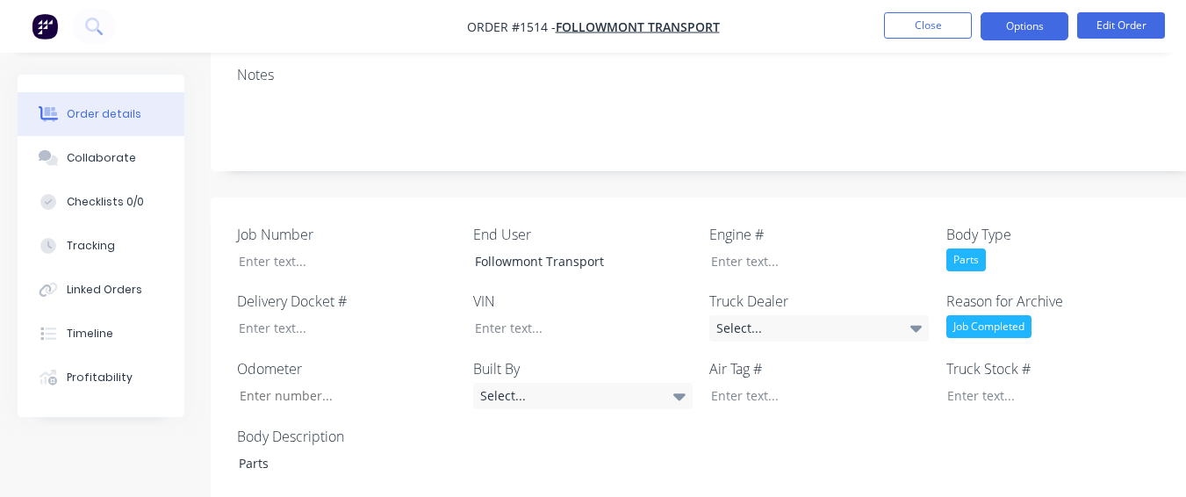
click at [984, 25] on button "Options" at bounding box center [1025, 26] width 88 height 28
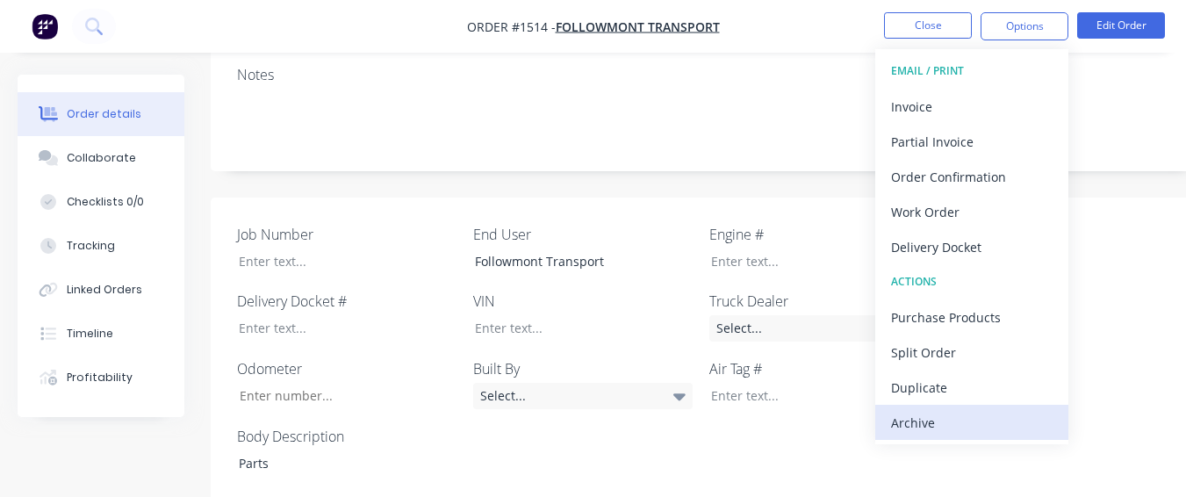
click at [1012, 410] on div "Archive" at bounding box center [972, 422] width 162 height 25
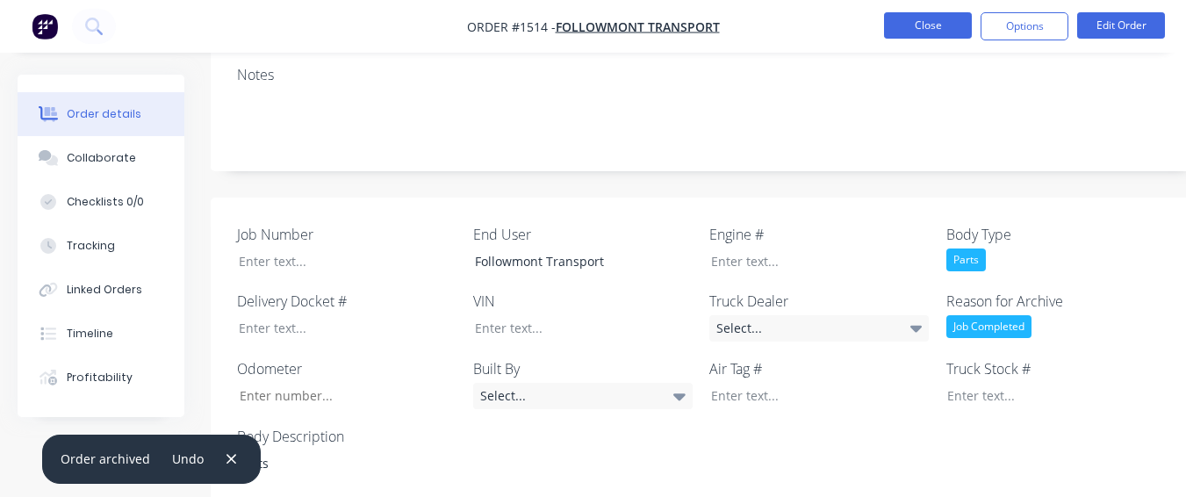
click at [946, 28] on button "Close" at bounding box center [928, 25] width 88 height 26
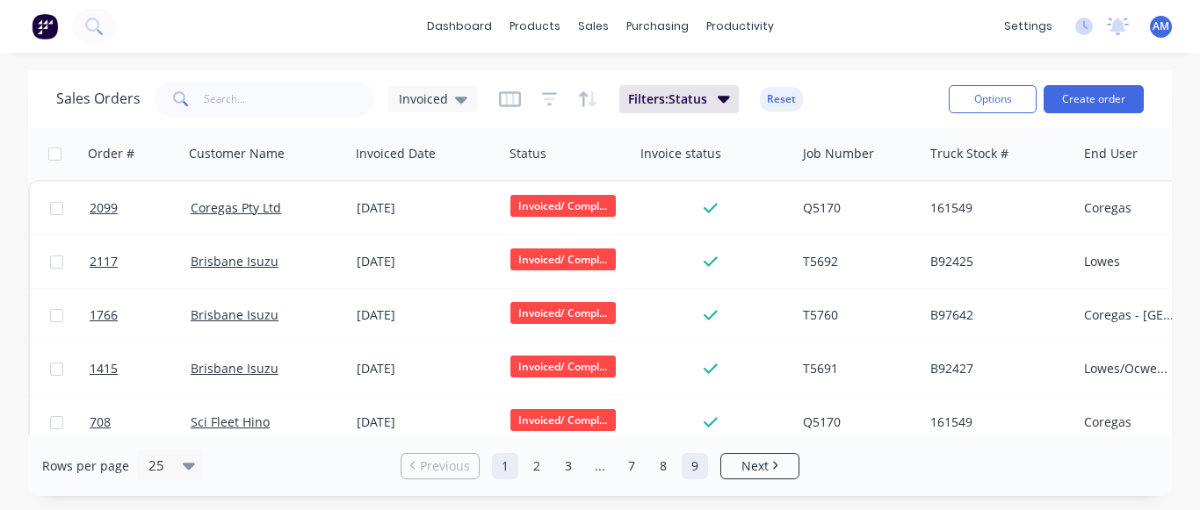
click at [693, 461] on link "9" at bounding box center [694, 466] width 26 height 26
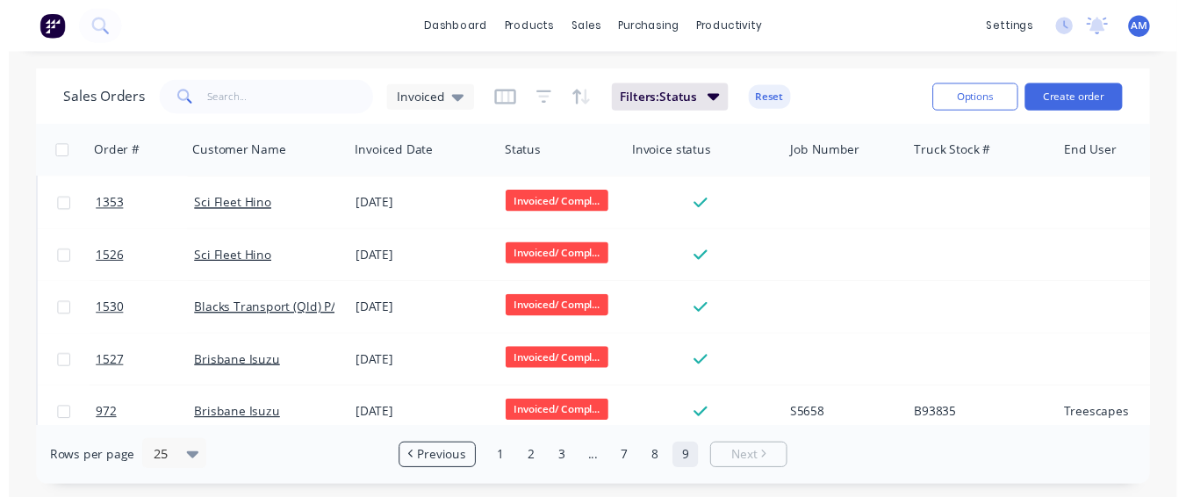
scroll to position [878, 0]
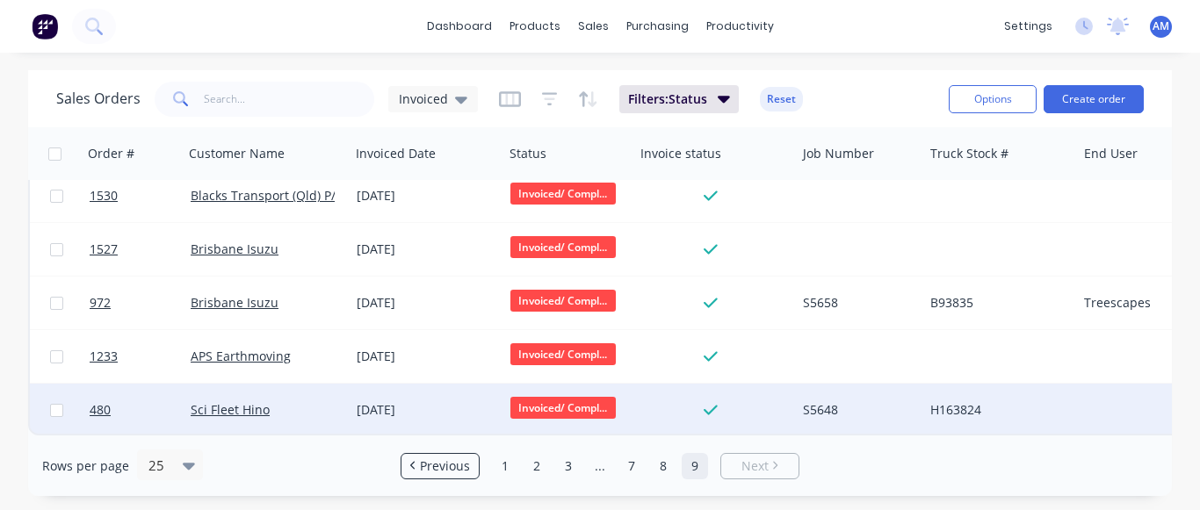
click at [434, 401] on div "[DATE]" at bounding box center [427, 410] width 140 height 18
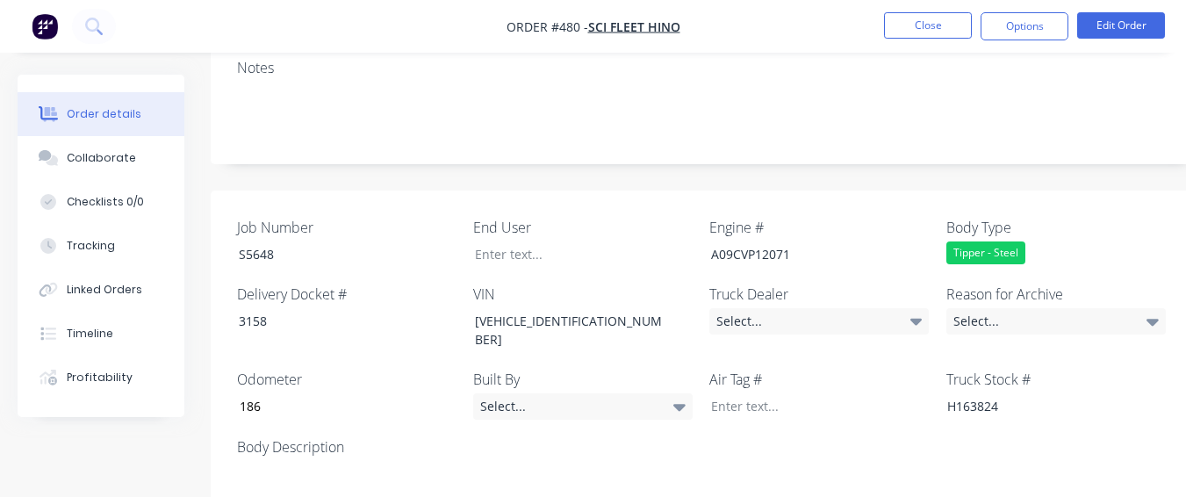
scroll to position [527, 0]
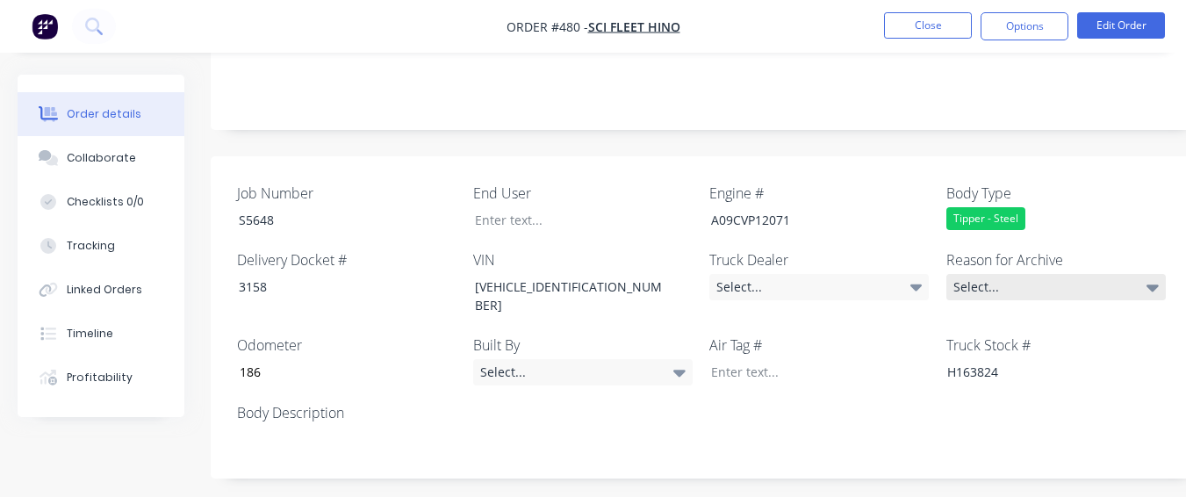
click at [1020, 274] on div "Select..." at bounding box center [1057, 287] width 220 height 26
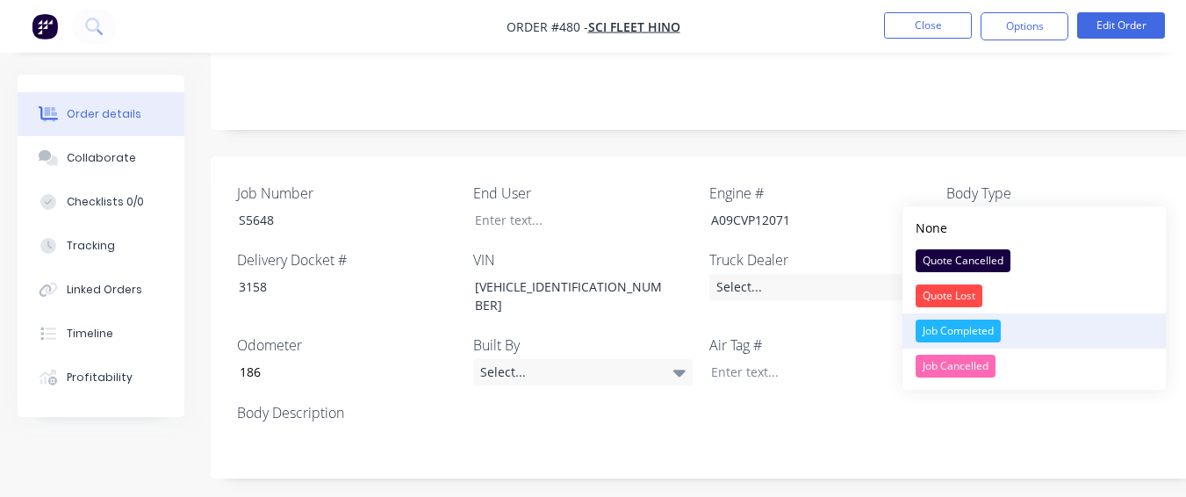
click at [955, 330] on div "Job Completed" at bounding box center [958, 331] width 85 height 23
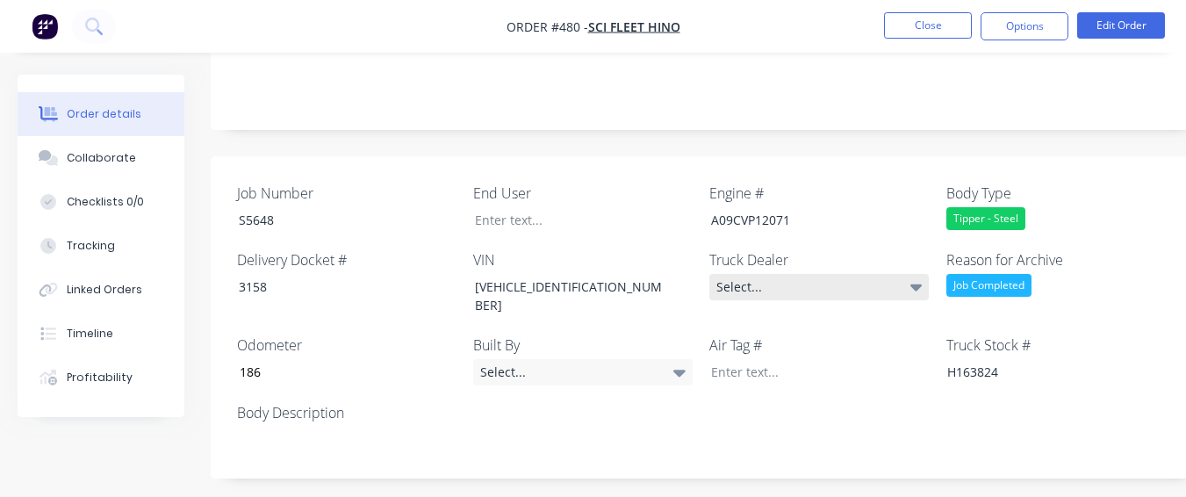
click at [872, 274] on div "Select..." at bounding box center [820, 287] width 220 height 26
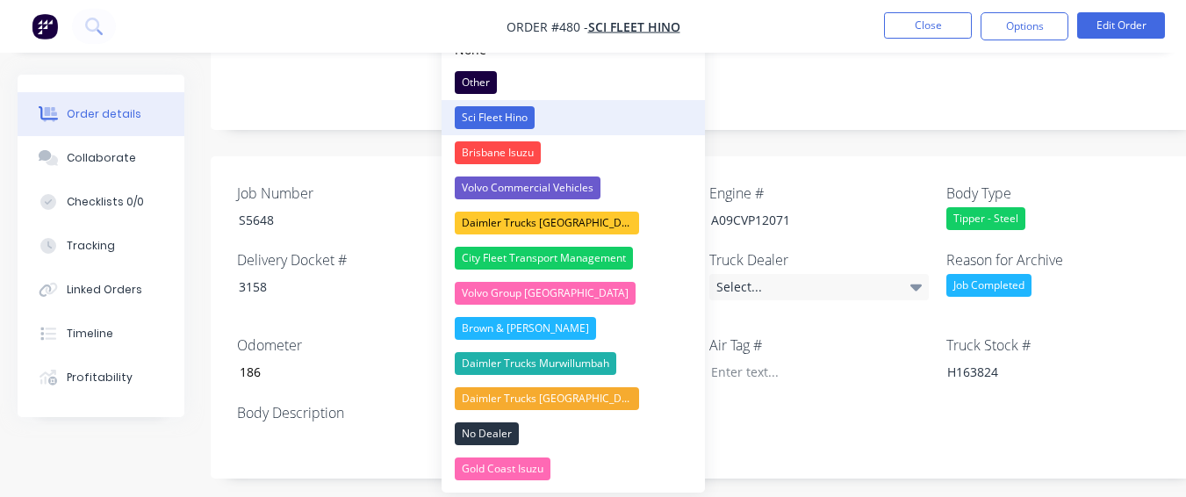
click at [582, 114] on button "Sci Fleet Hino" at bounding box center [573, 117] width 263 height 35
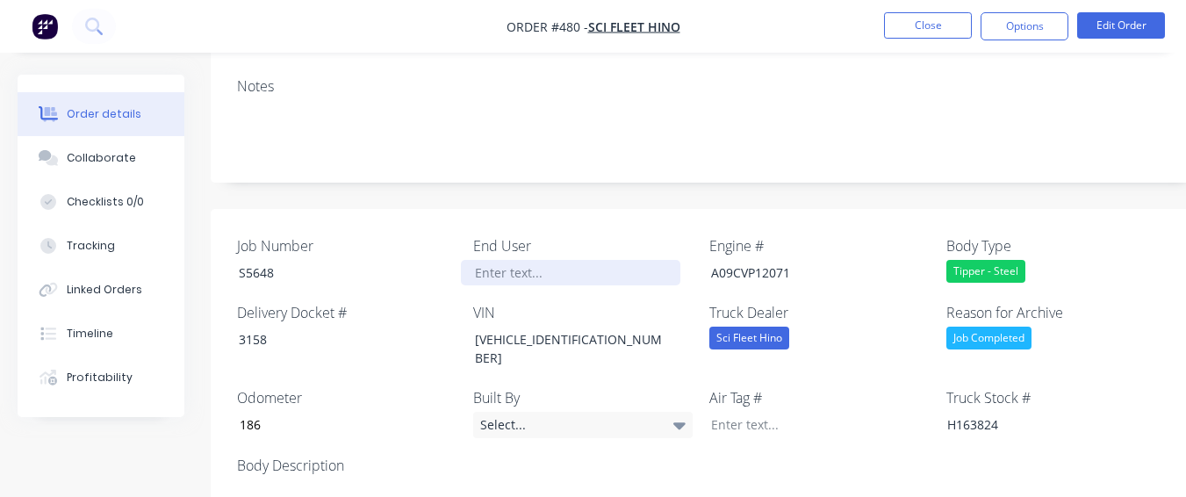
scroll to position [439, 0]
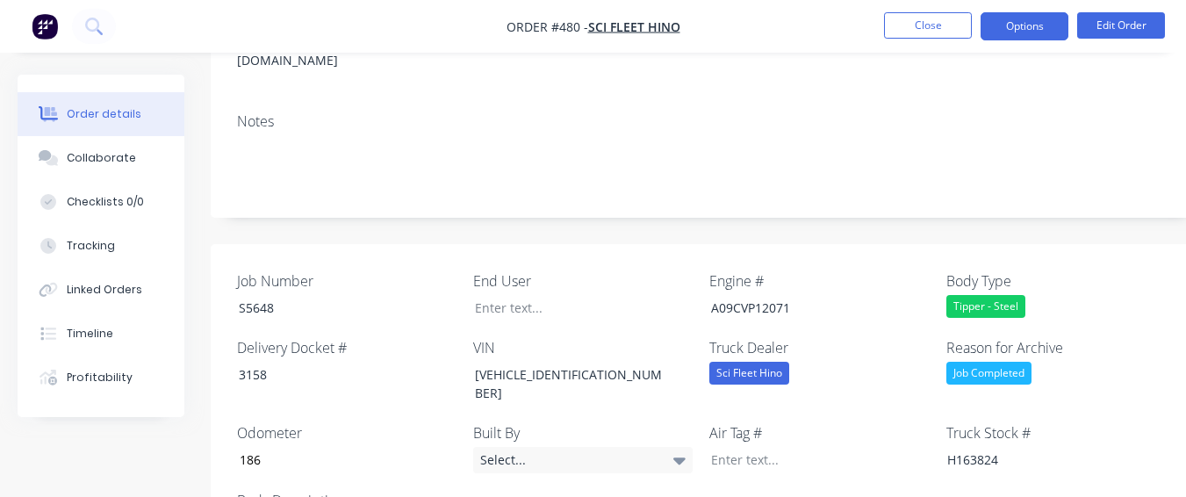
click at [1045, 34] on button "Options" at bounding box center [1025, 26] width 88 height 28
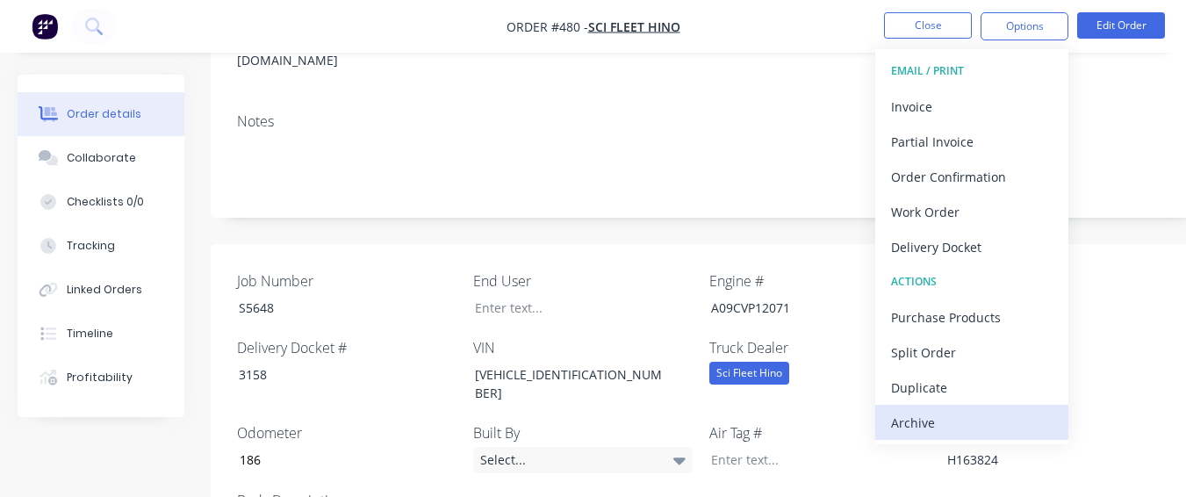
click at [970, 412] on div "Archive" at bounding box center [972, 422] width 162 height 25
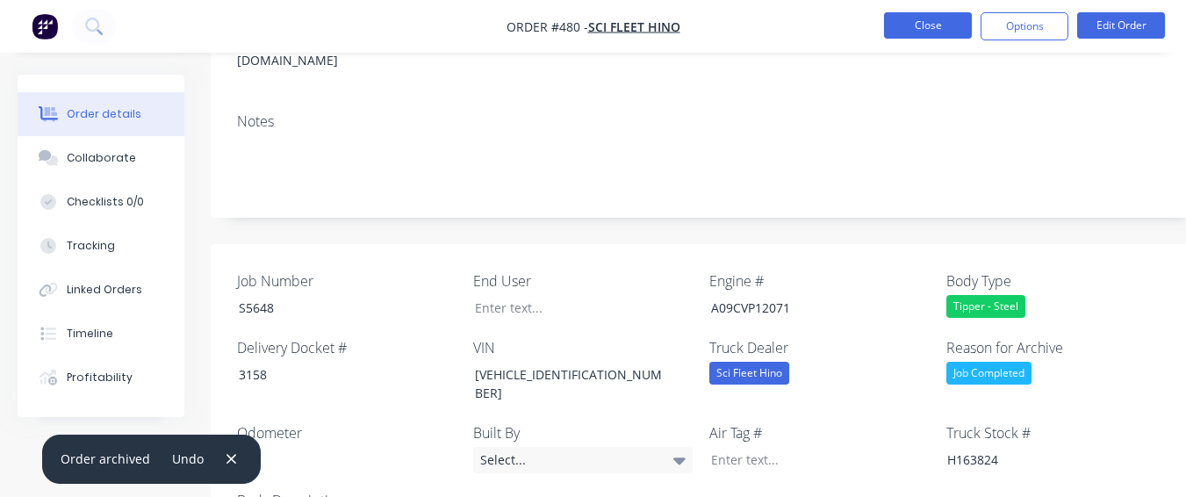
click at [911, 18] on button "Close" at bounding box center [928, 25] width 88 height 26
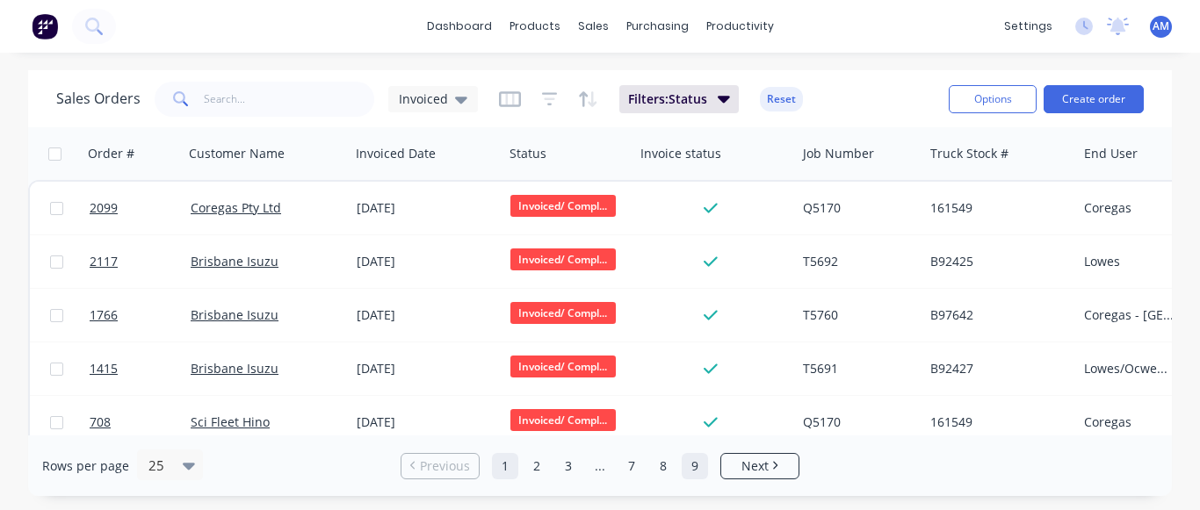
click at [692, 464] on link "9" at bounding box center [694, 466] width 26 height 26
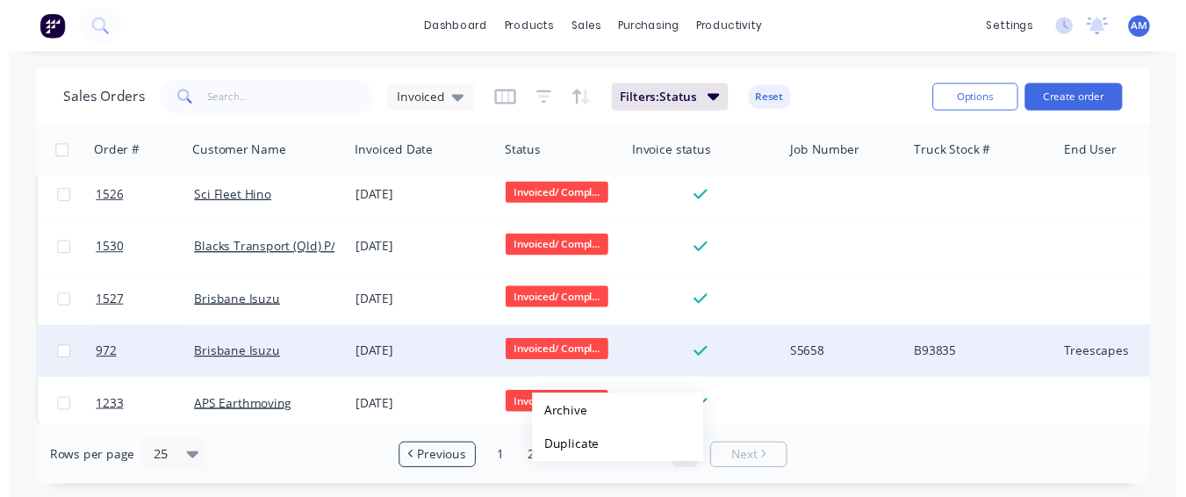
scroll to position [825, 0]
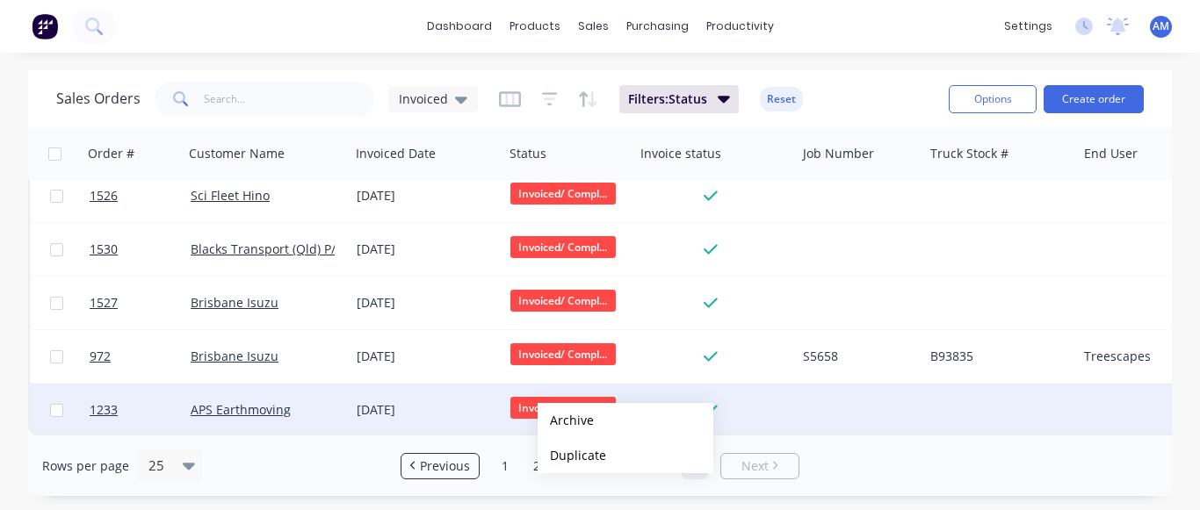
click at [428, 390] on div "[DATE]" at bounding box center [427, 410] width 154 height 53
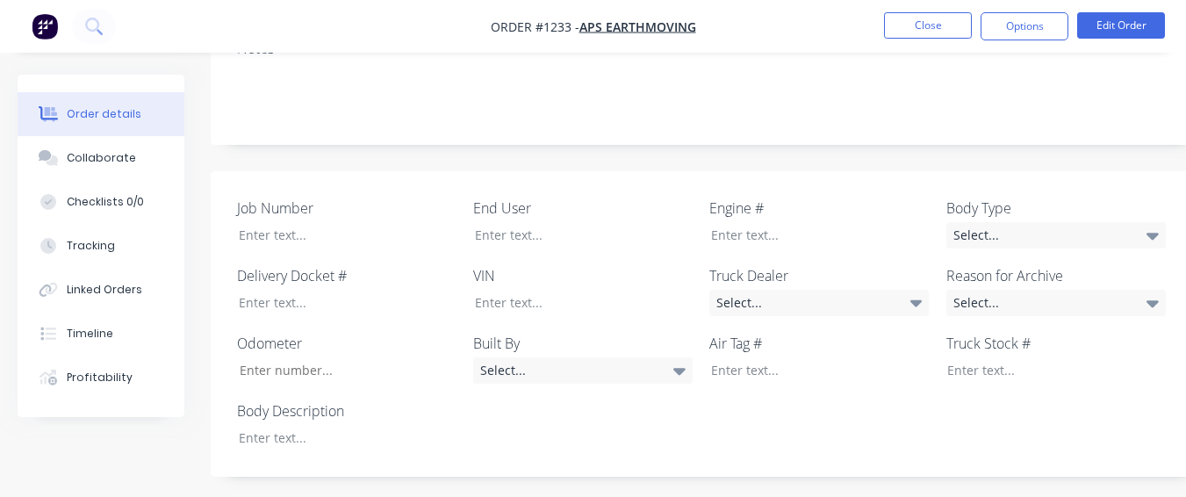
scroll to position [439, 0]
click at [304, 424] on div at bounding box center [335, 436] width 220 height 25
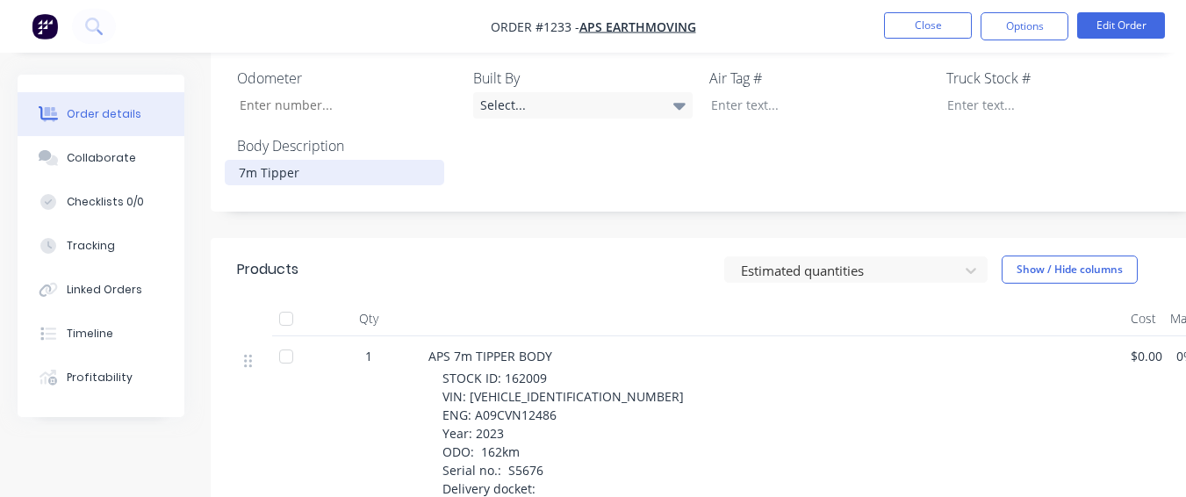
scroll to position [703, 0]
drag, startPoint x: 502, startPoint y: 328, endPoint x: 569, endPoint y: 336, distance: 67.3
click at [569, 370] on div "STOCK ID: 162009 VIN: [VEHICLE_IDENTIFICATION_NUMBER] ENG: A09CVN12486 Year: 20…" at bounding box center [780, 434] width 674 height 129
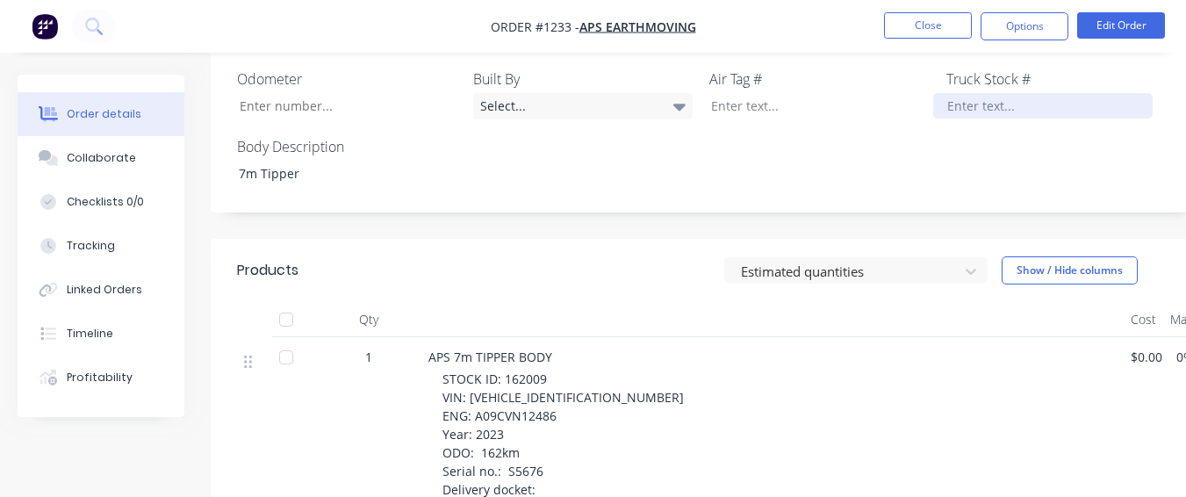
click at [983, 93] on div at bounding box center [1044, 105] width 220 height 25
paste div
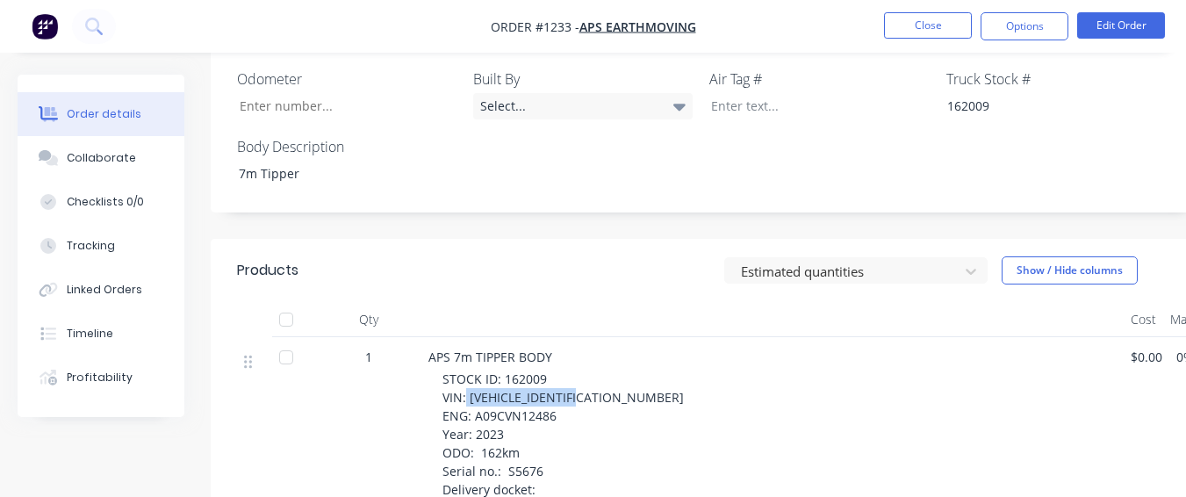
drag, startPoint x: 467, startPoint y: 350, endPoint x: 593, endPoint y: 341, distance: 126.0
click at [594, 370] on div "STOCK ID: 162009 VIN: [VEHICLE_IDENTIFICATION_NUMBER] ENG: A09CVN12486 Year: 20…" at bounding box center [780, 434] width 674 height 129
drag, startPoint x: 592, startPoint y: 337, endPoint x: 549, endPoint y: 210, distance: 134.4
click at [549, 256] on div "Estimated quantities Show / Hide columns" at bounding box center [807, 270] width 740 height 28
drag, startPoint x: 469, startPoint y: 353, endPoint x: 595, endPoint y: 352, distance: 125.6
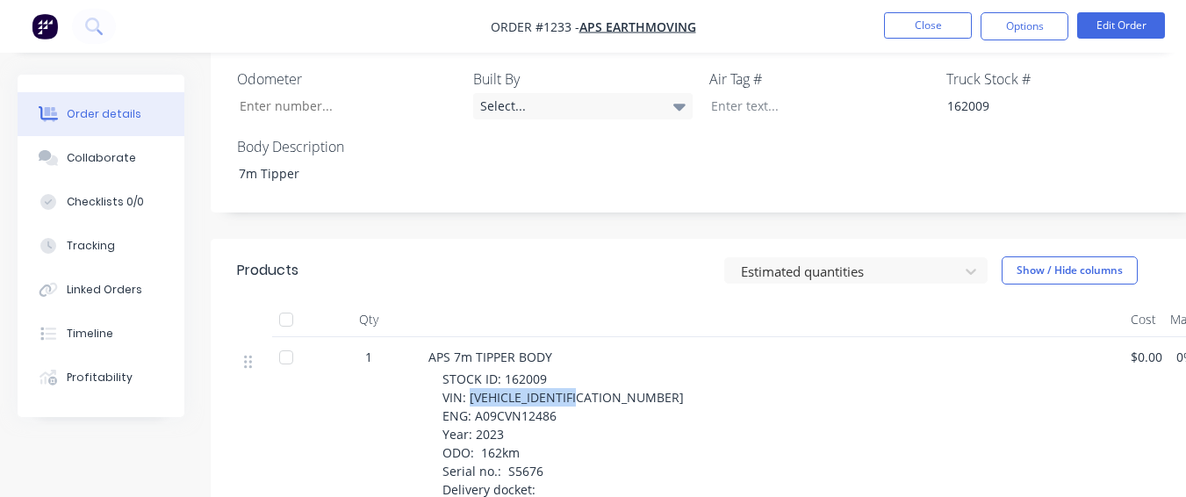
click at [595, 370] on div "STOCK ID: 162009 VIN: [VEHICLE_IDENTIFICATION_NUMBER] ENG: A09CVN12486 Year: 20…" at bounding box center [780, 434] width 674 height 129
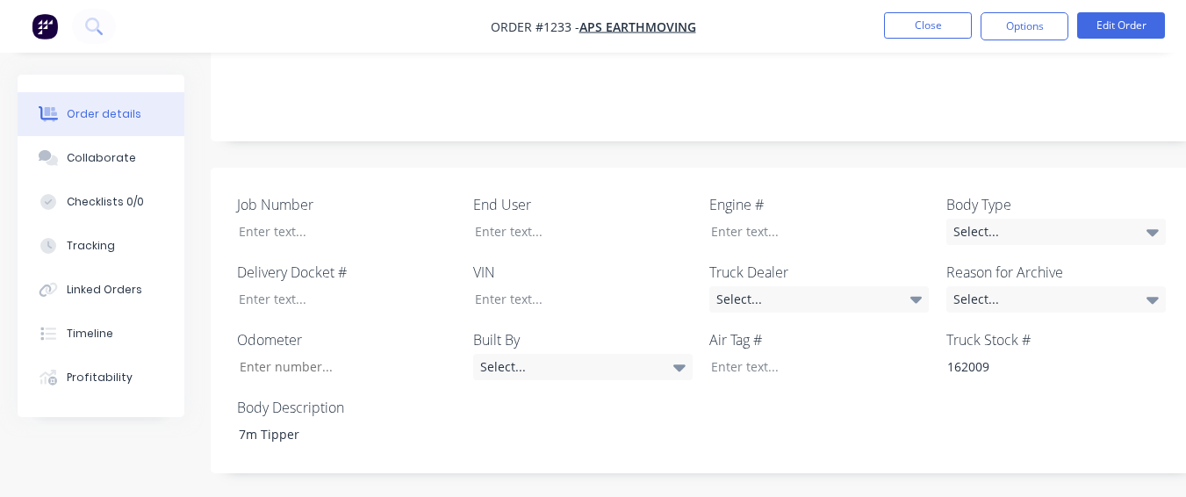
scroll to position [439, 0]
click at [522, 289] on div at bounding box center [571, 301] width 220 height 25
paste div
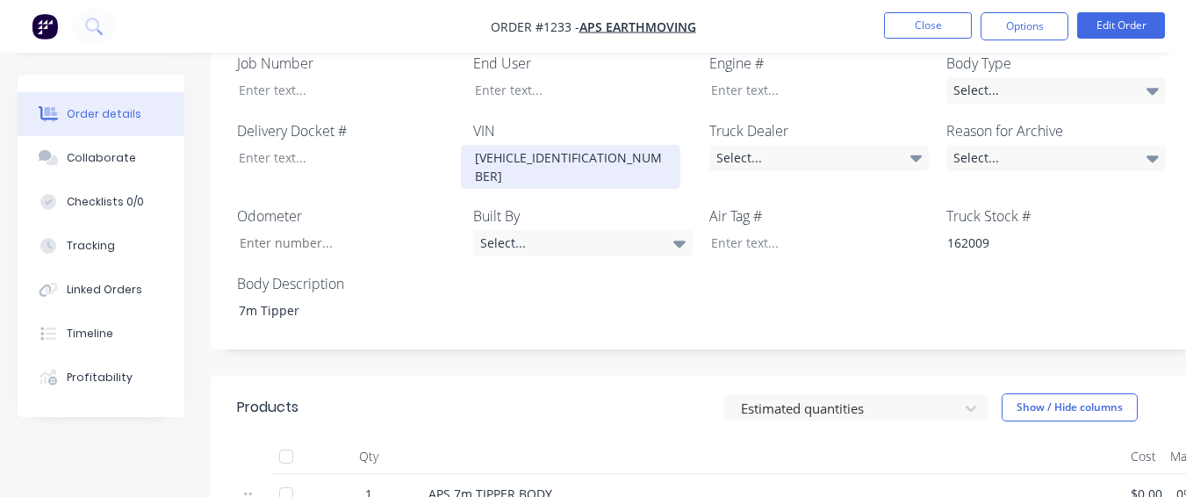
scroll to position [790, 0]
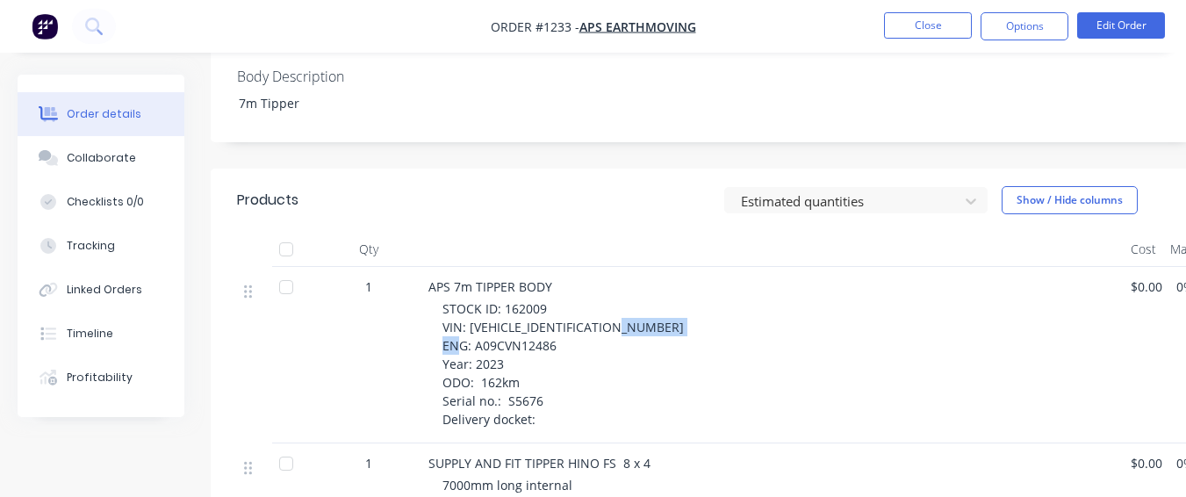
drag, startPoint x: 473, startPoint y: 276, endPoint x: 555, endPoint y: 279, distance: 81.7
click at [555, 300] on span "STOCK ID: 162009 VIN: [VEHICLE_IDENTIFICATION_NUMBER] ENG: A09CVN12486 Year: 20…" at bounding box center [563, 363] width 241 height 127
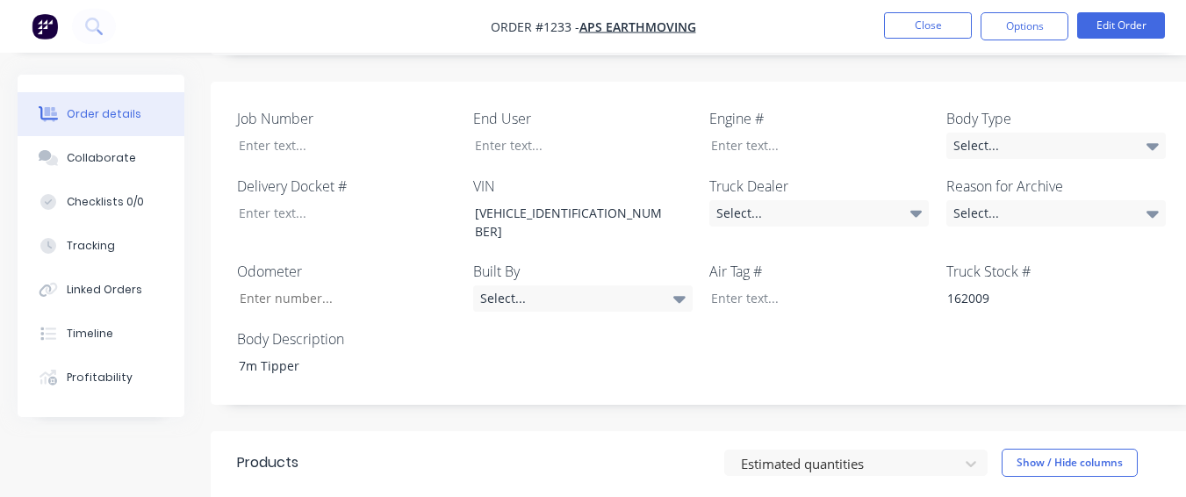
scroll to position [527, 0]
drag, startPoint x: 754, startPoint y: 84, endPoint x: 746, endPoint y: 90, distance: 10.0
click at [751, 133] on div at bounding box center [807, 145] width 220 height 25
paste div
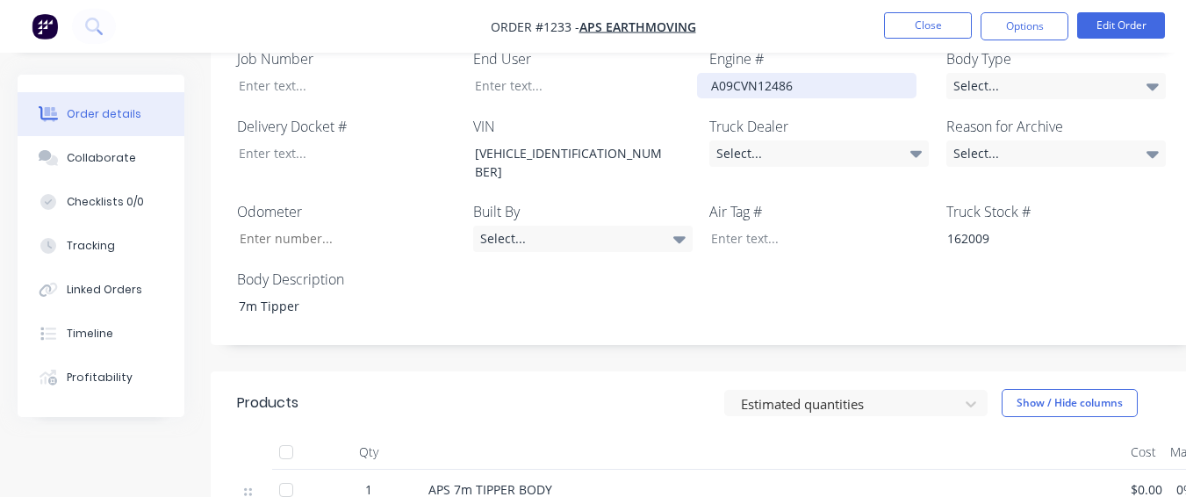
scroll to position [966, 0]
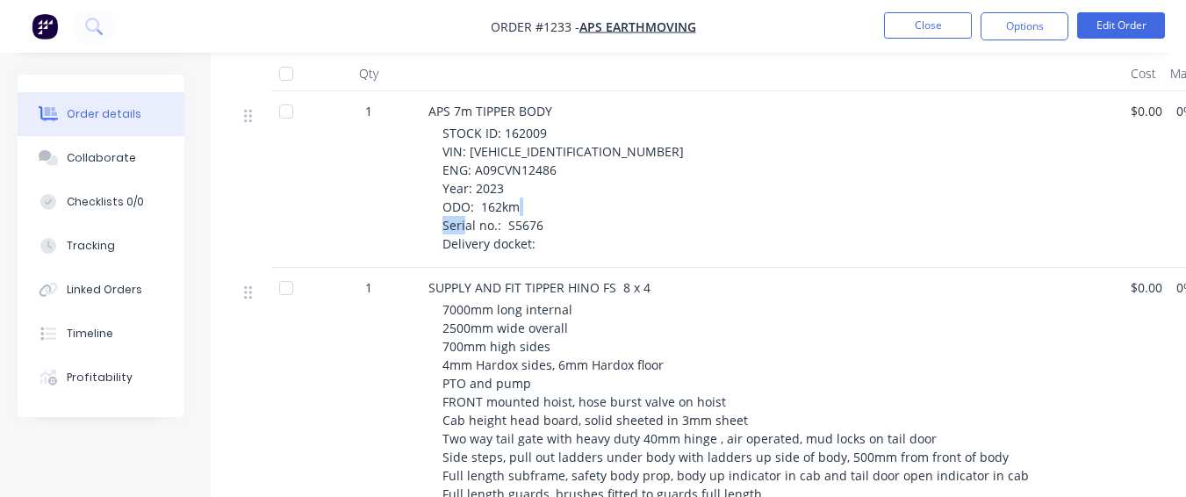
drag, startPoint x: 508, startPoint y: 160, endPoint x: 539, endPoint y: 162, distance: 30.8
click at [539, 162] on span "STOCK ID: 162009 VIN: [VEHICLE_IDENTIFICATION_NUMBER] ENG: A09CVN12486 Year: 20…" at bounding box center [563, 188] width 241 height 127
drag, startPoint x: 551, startPoint y: 145, endPoint x: 529, endPoint y: 164, distance: 29.2
click at [529, 164] on span "STOCK ID: 162009 VIN: [VEHICLE_IDENTIFICATION_NUMBER] ENG: A09CVN12486 Year: 20…" at bounding box center [563, 188] width 241 height 127
click at [559, 164] on div "STOCK ID: 162009 VIN: [VEHICLE_IDENTIFICATION_NUMBER] ENG: A09CVN12486 Year: 20…" at bounding box center [780, 188] width 674 height 129
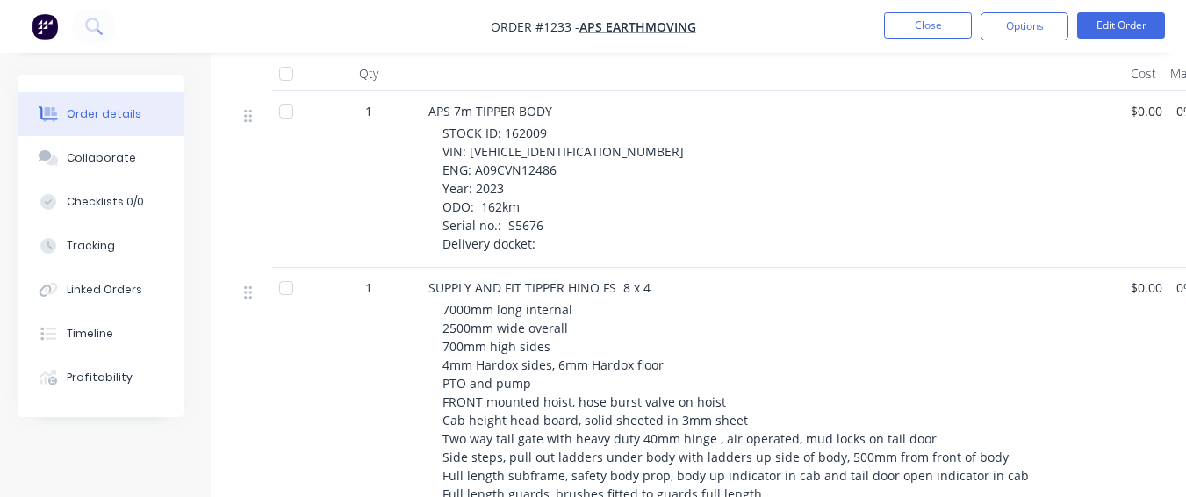
drag, startPoint x: 559, startPoint y: 164, endPoint x: 519, endPoint y: 167, distance: 40.5
click at [519, 167] on span "STOCK ID: 162009 VIN: [VEHICLE_IDENTIFICATION_NUMBER] ENG: A09CVN12486 Year: 20…" at bounding box center [563, 188] width 241 height 127
drag, startPoint x: 503, startPoint y: 153, endPoint x: 548, endPoint y: 160, distance: 45.3
click at [548, 160] on div "STOCK ID: 162009 VIN: [VEHICLE_IDENTIFICATION_NUMBER] ENG: A09CVN12486 Year: 20…" at bounding box center [780, 188] width 674 height 129
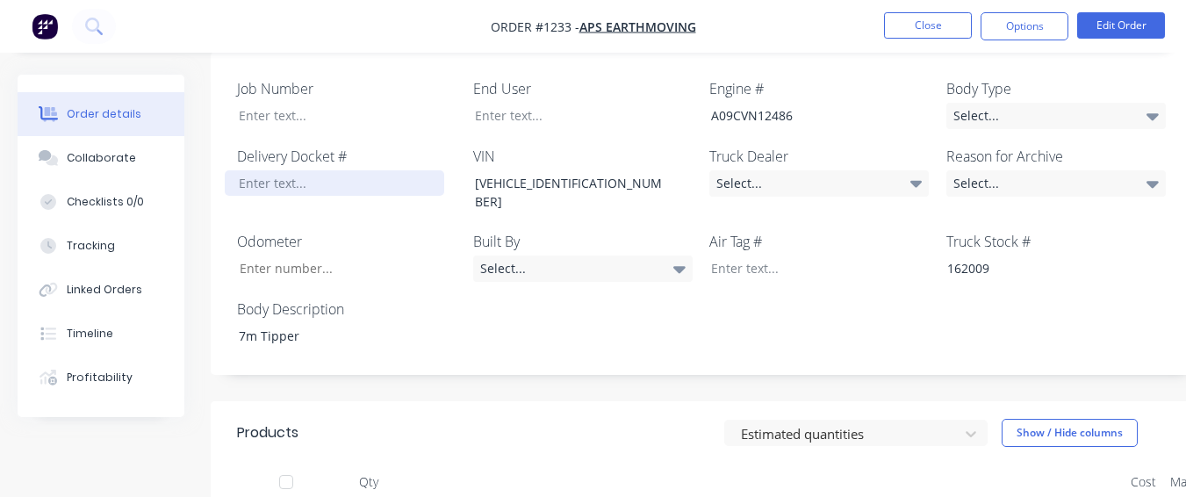
scroll to position [527, 0]
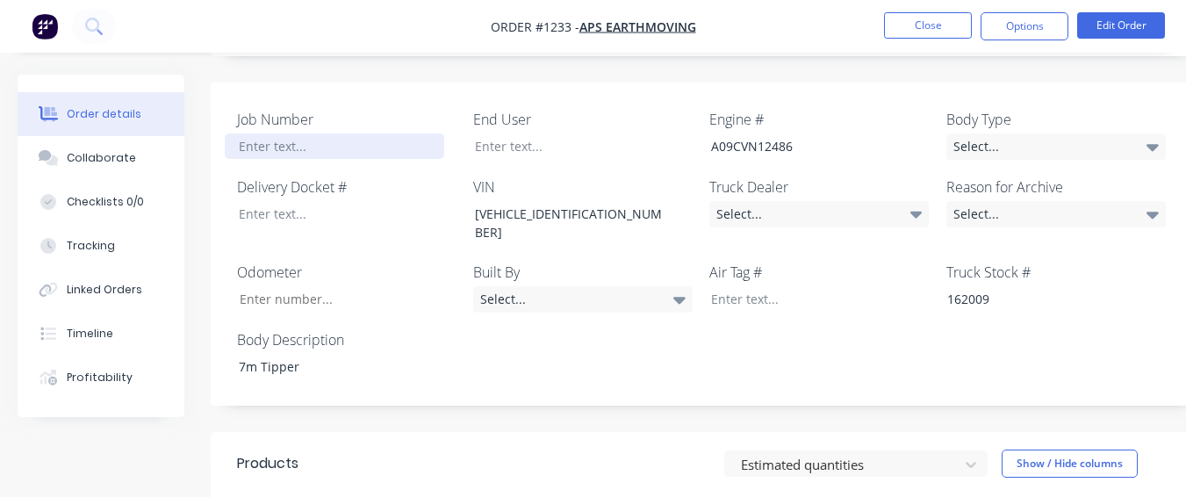
click at [303, 133] on div at bounding box center [335, 145] width 220 height 25
paste div
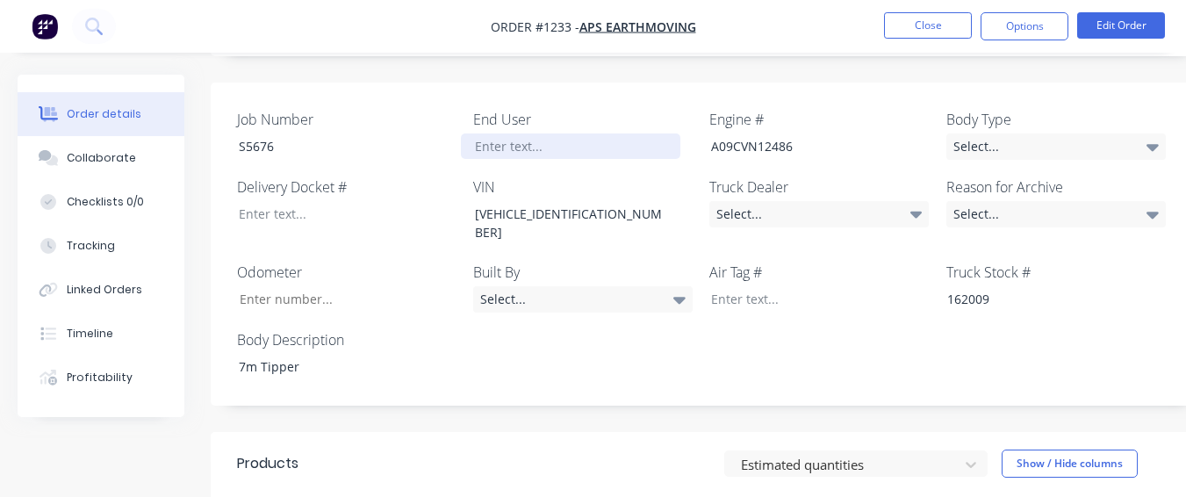
click at [530, 133] on div at bounding box center [571, 145] width 220 height 25
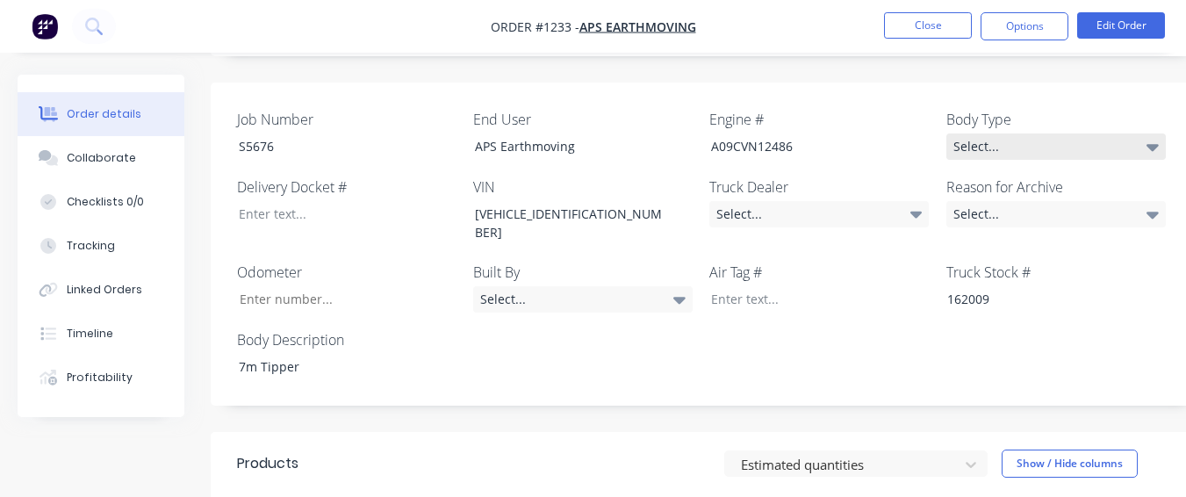
click at [997, 133] on div "Select..." at bounding box center [1057, 146] width 220 height 26
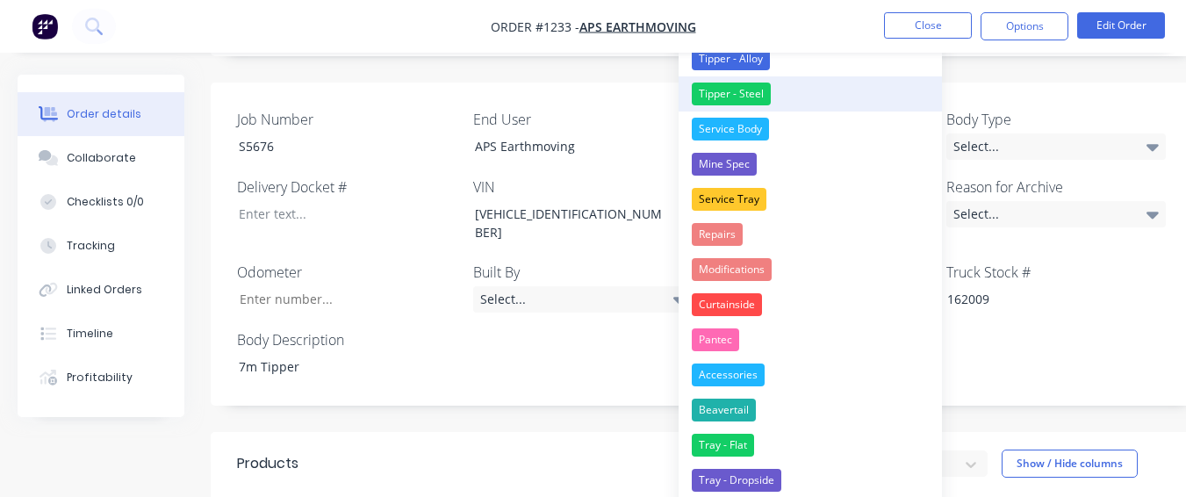
click at [815, 92] on button "Tipper - Steel" at bounding box center [810, 93] width 263 height 35
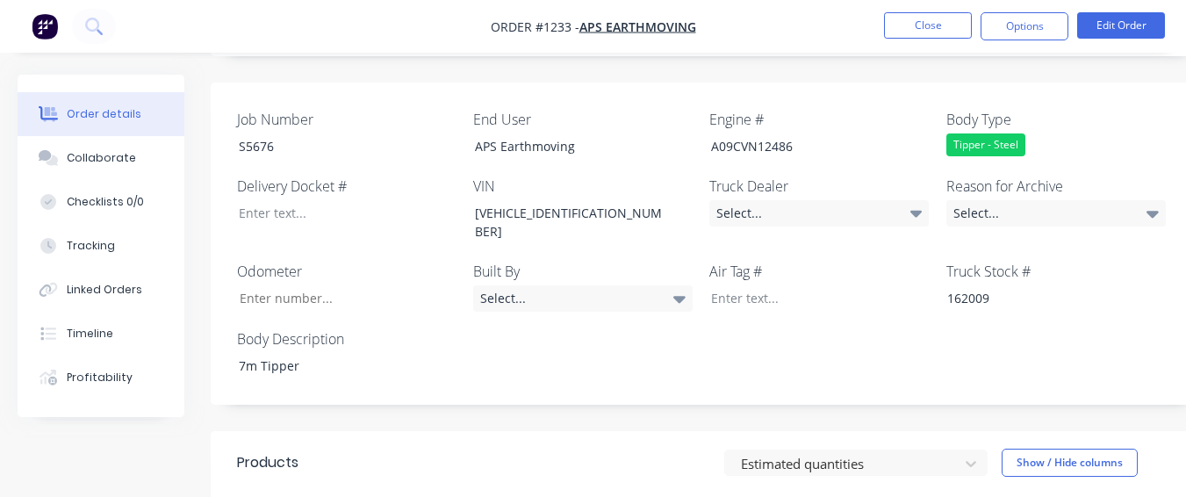
click at [1086, 176] on div "Reason for Archive Select..." at bounding box center [1057, 210] width 220 height 68
click at [991, 200] on div "Select..." at bounding box center [1057, 213] width 220 height 26
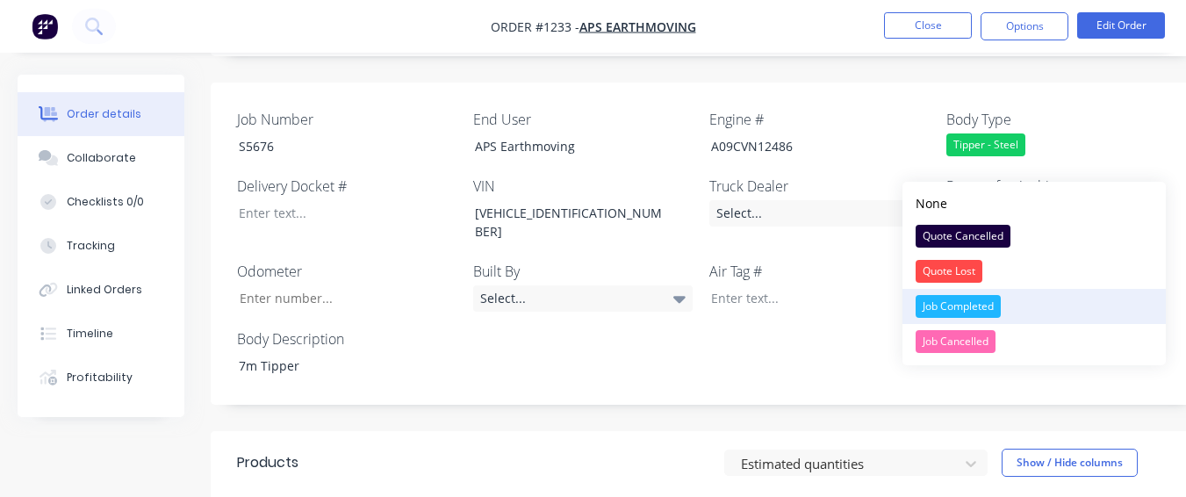
drag, startPoint x: 958, startPoint y: 294, endPoint x: 958, endPoint y: 184, distance: 110.7
click at [958, 293] on button "Job Completed" at bounding box center [1034, 306] width 263 height 35
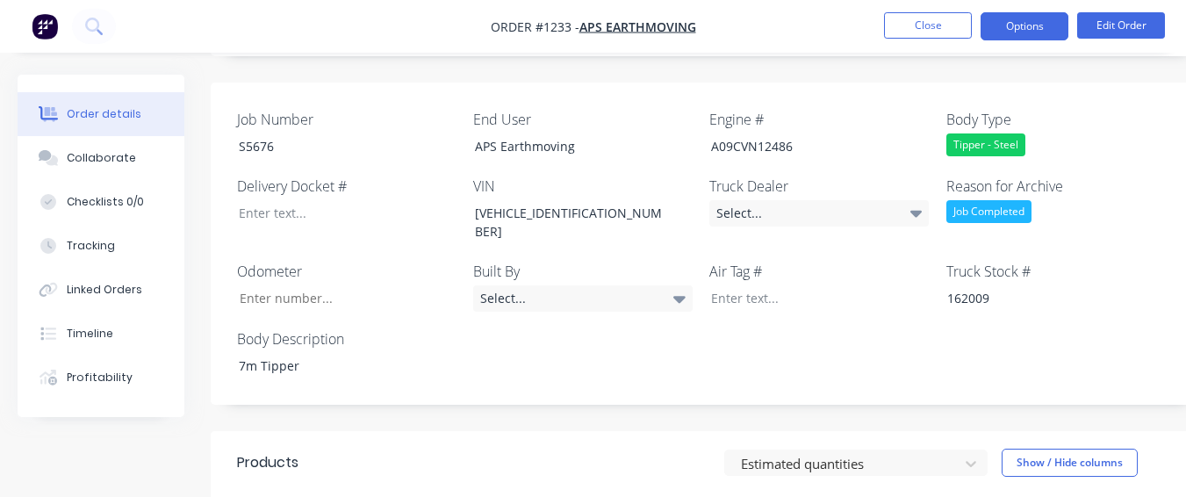
click at [994, 17] on button "Options" at bounding box center [1025, 26] width 88 height 28
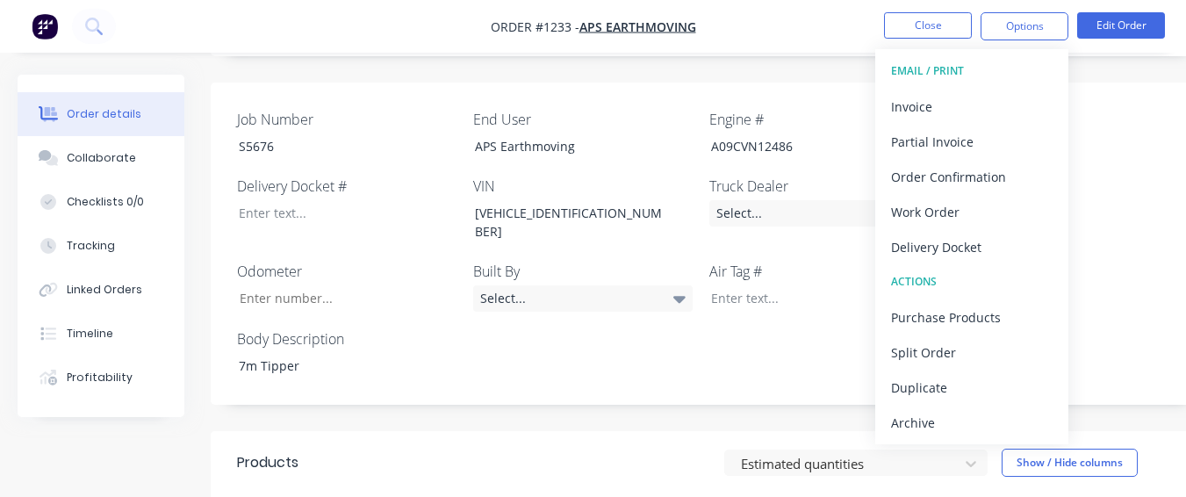
drag, startPoint x: 956, startPoint y: 433, endPoint x: 960, endPoint y: 415, distance: 17.9
click at [956, 431] on div "Archive" at bounding box center [972, 422] width 162 height 25
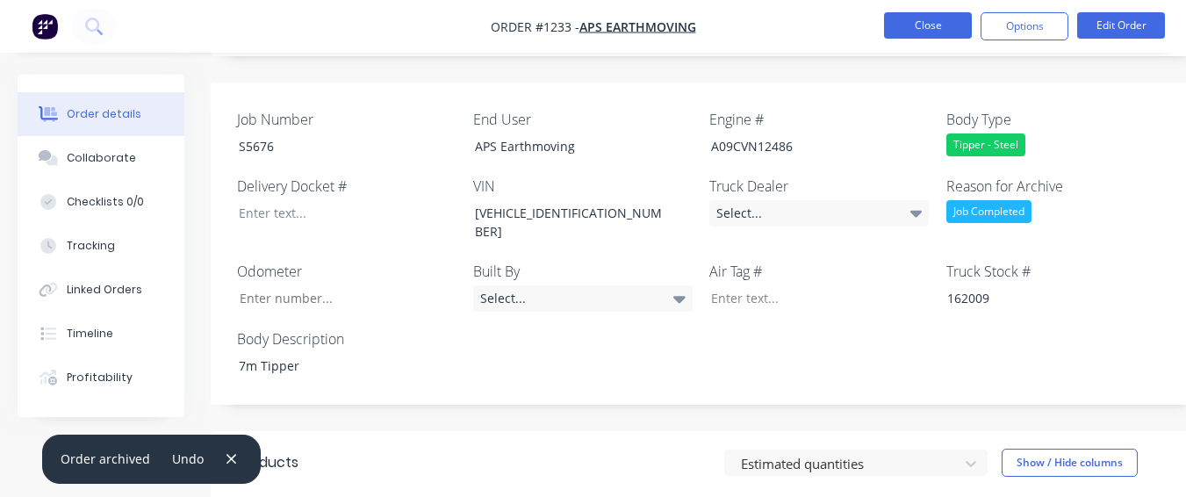
click at [941, 31] on button "Close" at bounding box center [928, 25] width 88 height 26
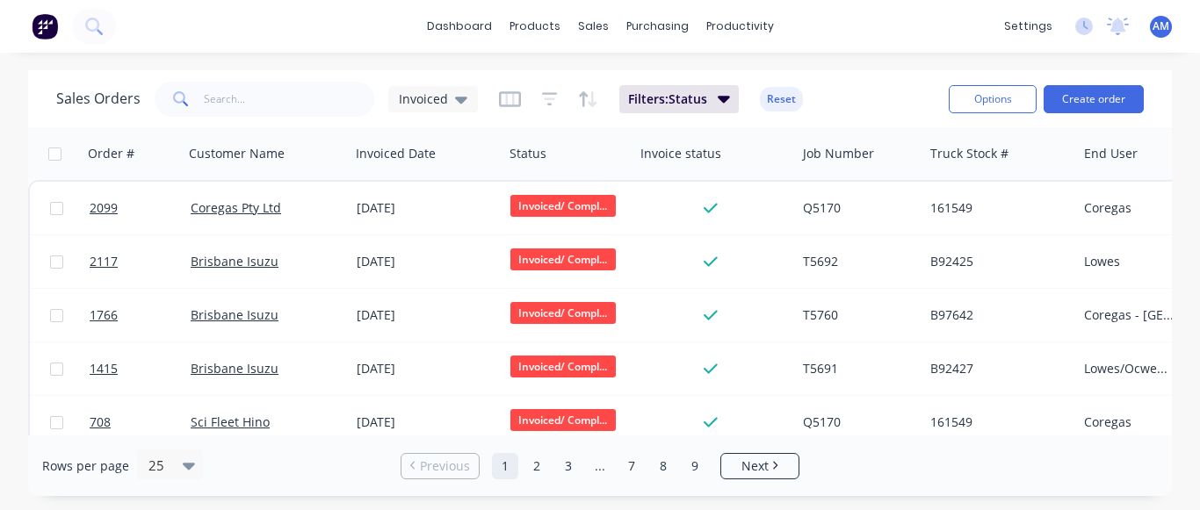
click at [905, 69] on div "dashboard products sales purchasing productivity dashboard products Product Cat…" at bounding box center [600, 255] width 1200 height 510
click at [698, 477] on link "9" at bounding box center [694, 466] width 26 height 26
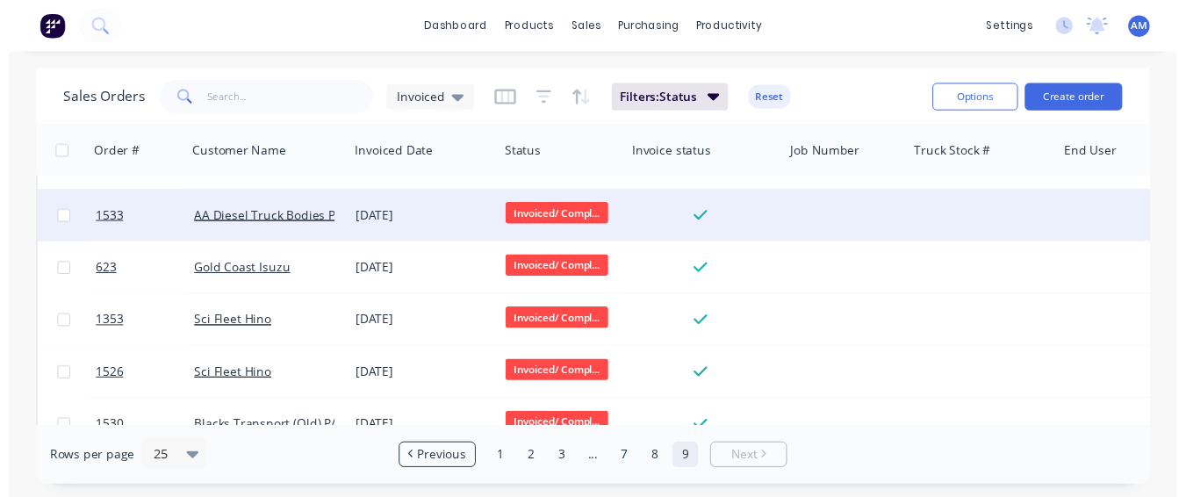
scroll to position [771, 0]
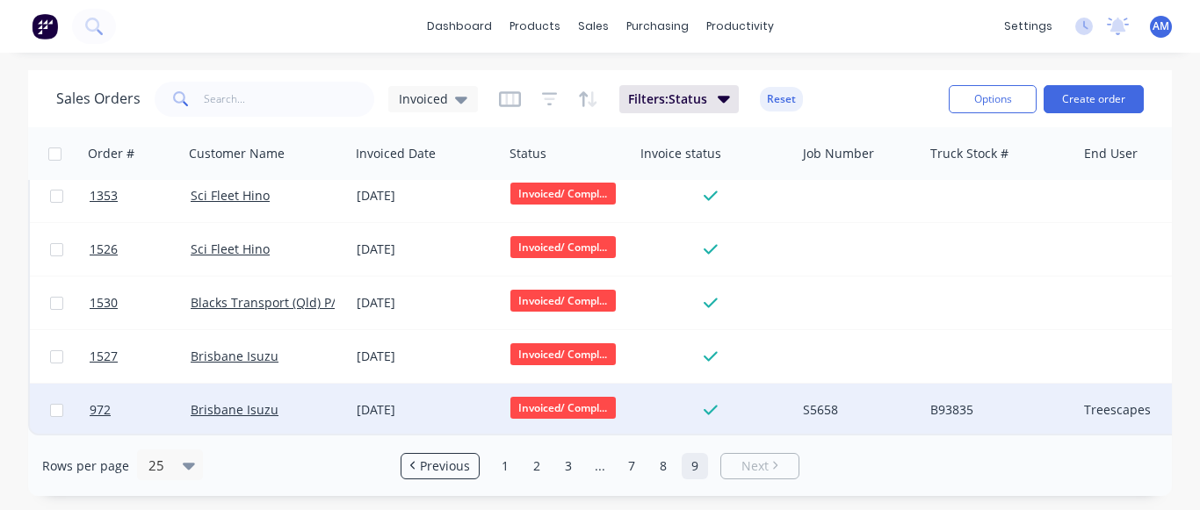
click at [429, 401] on div "[DATE]" at bounding box center [427, 410] width 140 height 18
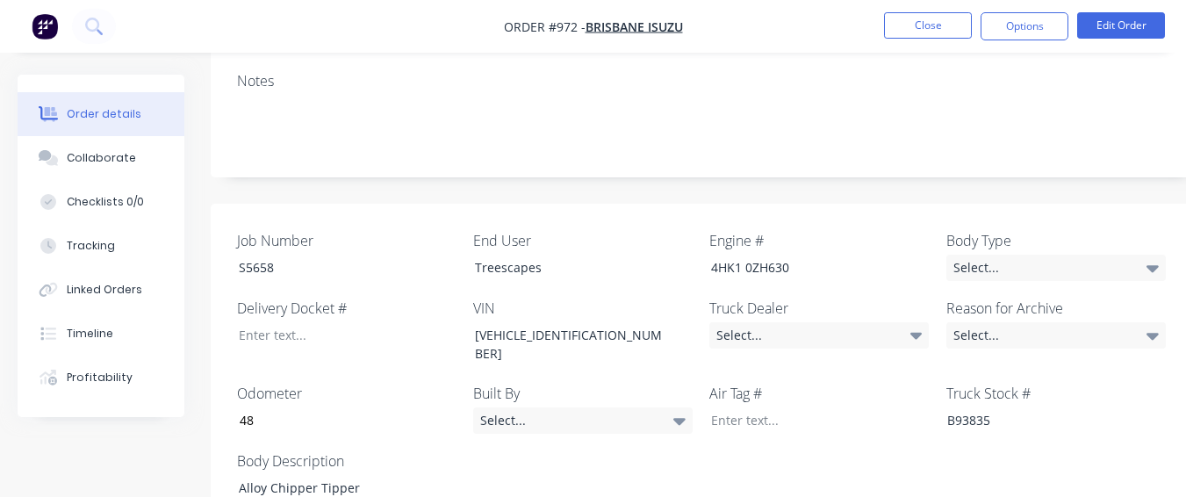
scroll to position [351, 0]
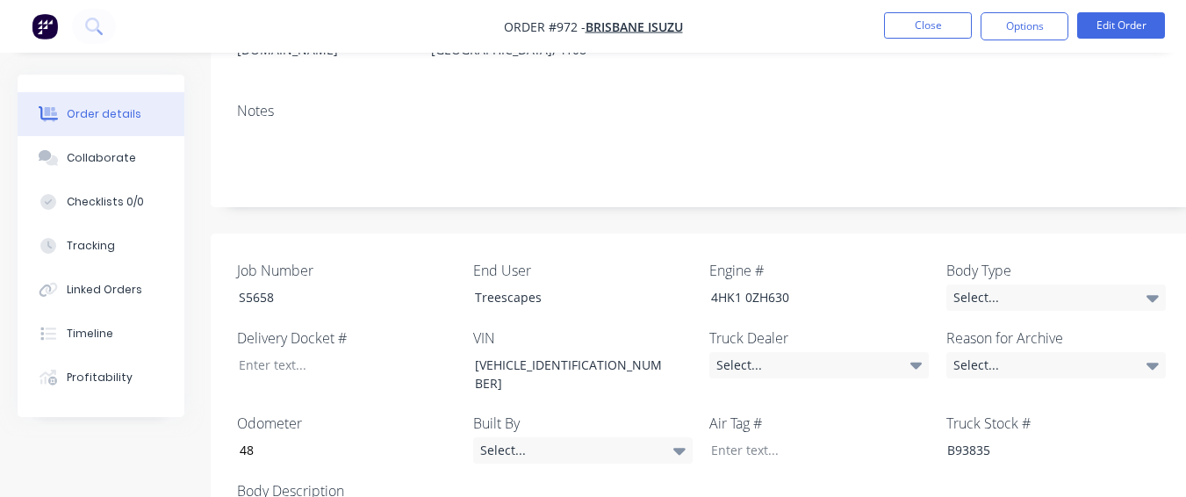
click at [759, 328] on label "Truck Dealer" at bounding box center [820, 338] width 220 height 21
click at [761, 352] on div "Select..." at bounding box center [820, 365] width 220 height 26
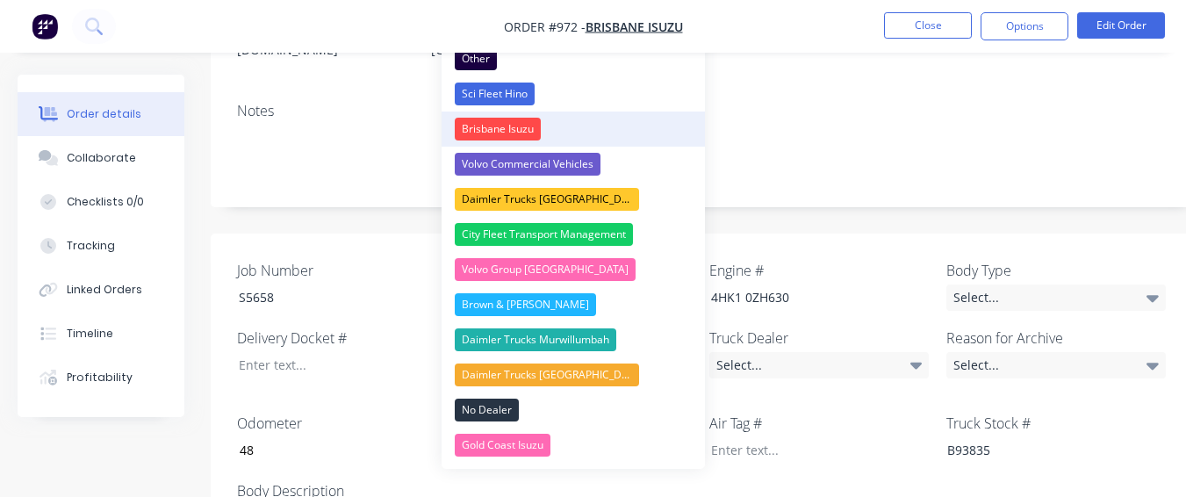
click at [580, 127] on button "Brisbane Isuzu" at bounding box center [573, 129] width 263 height 35
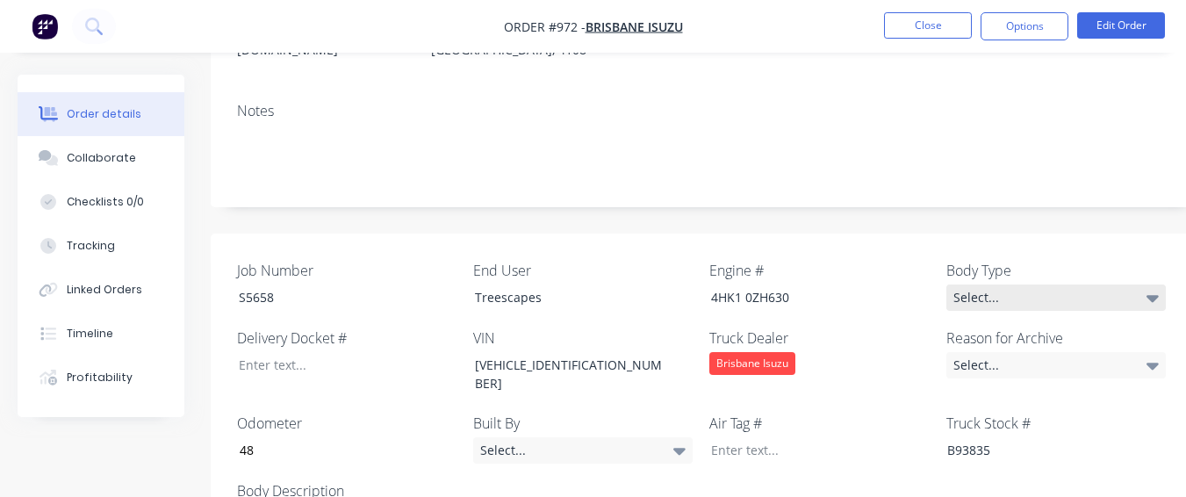
click at [1075, 285] on div "Select..." at bounding box center [1057, 298] width 220 height 26
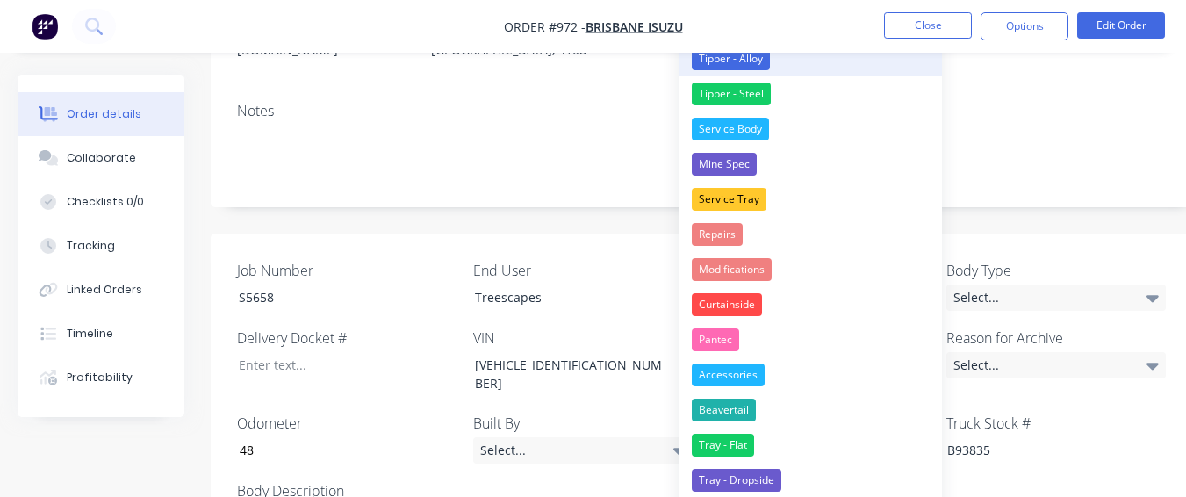
click at [779, 61] on button "Tipper - Alloy" at bounding box center [810, 58] width 263 height 35
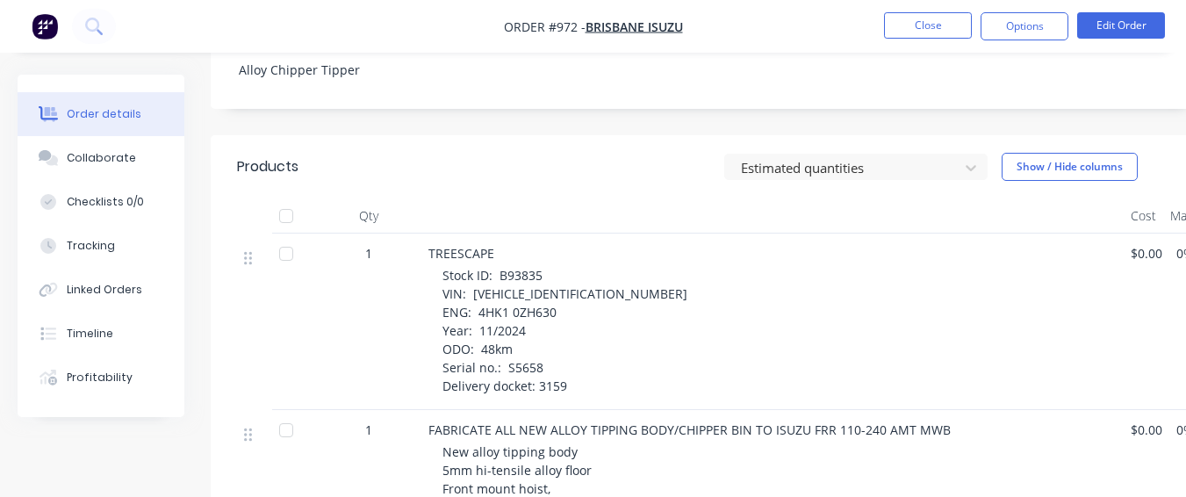
scroll to position [615, 0]
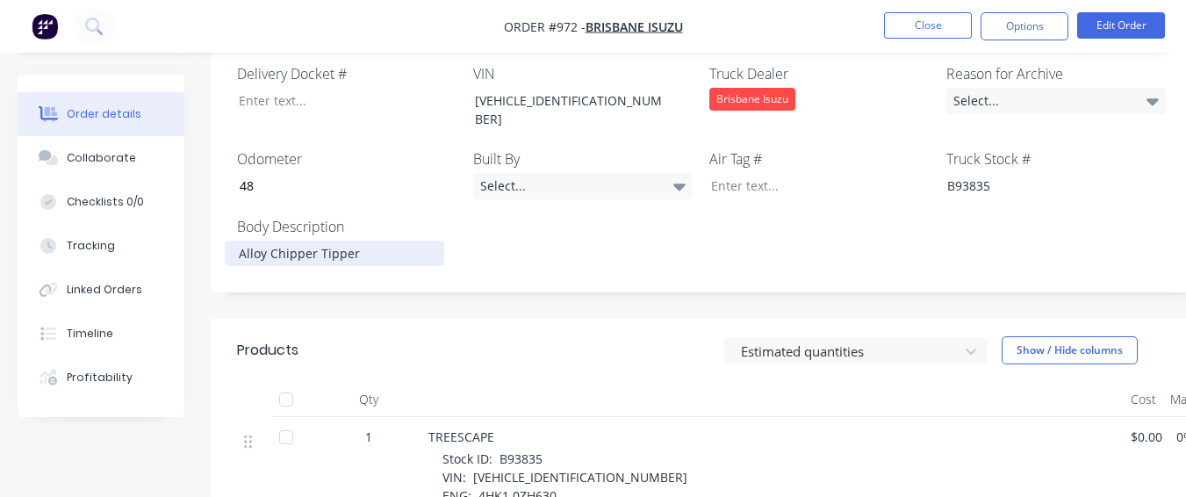
click at [234, 241] on div "Alloy Chipper Tipper" at bounding box center [335, 253] width 220 height 25
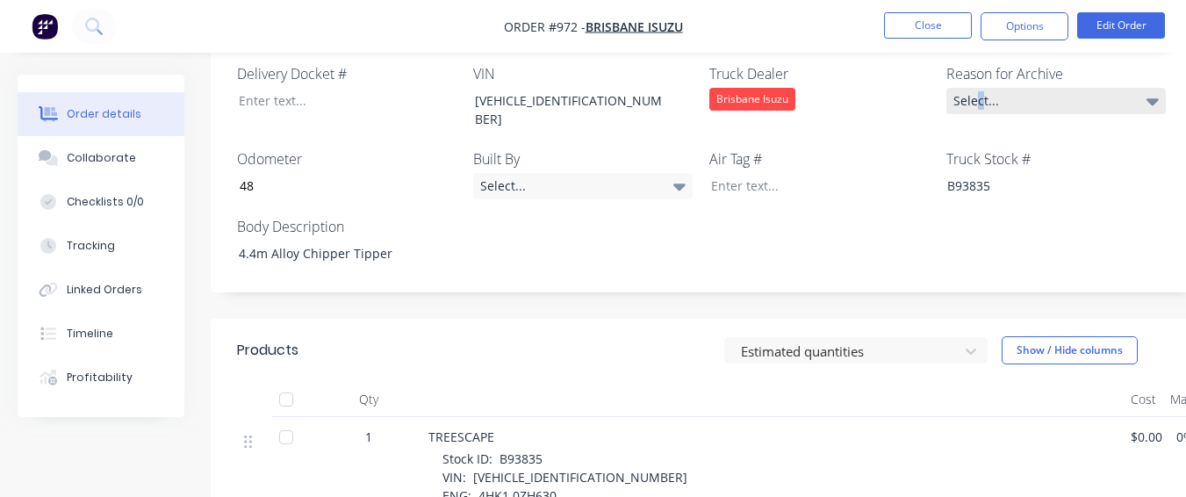
click at [983, 88] on div "Select..." at bounding box center [1057, 101] width 220 height 26
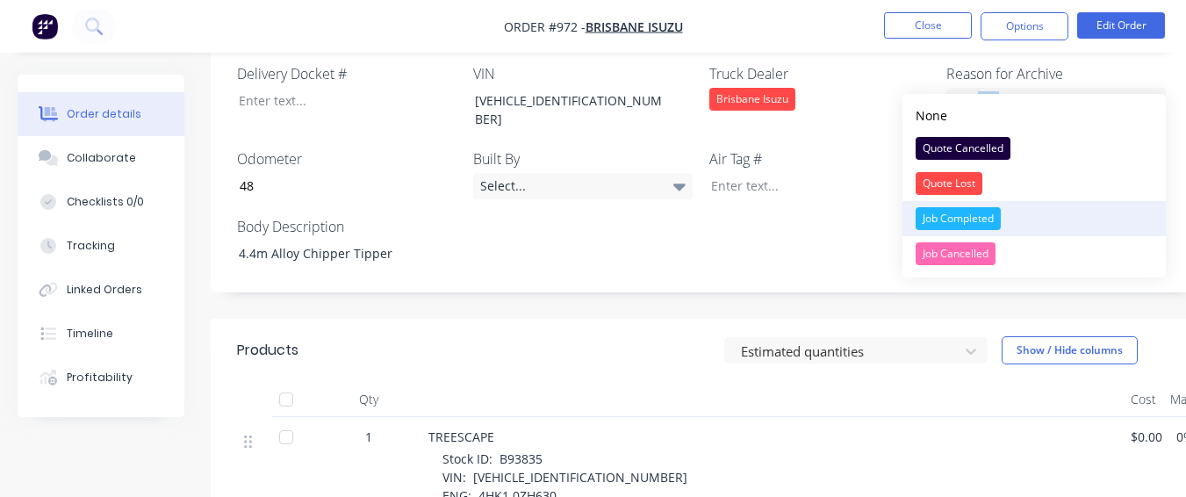
click at [947, 226] on div "Job Completed" at bounding box center [958, 218] width 85 height 23
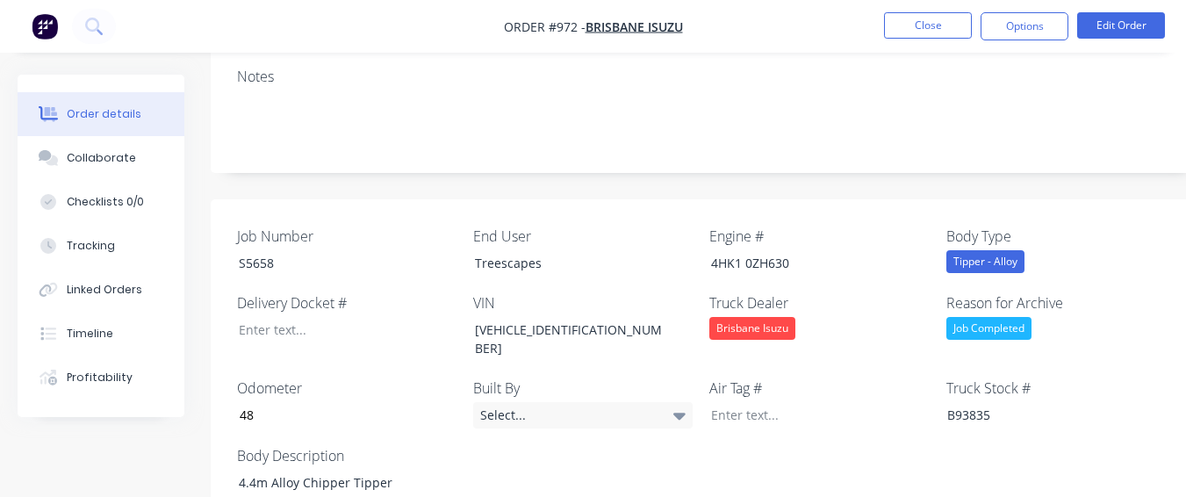
scroll to position [351, 0]
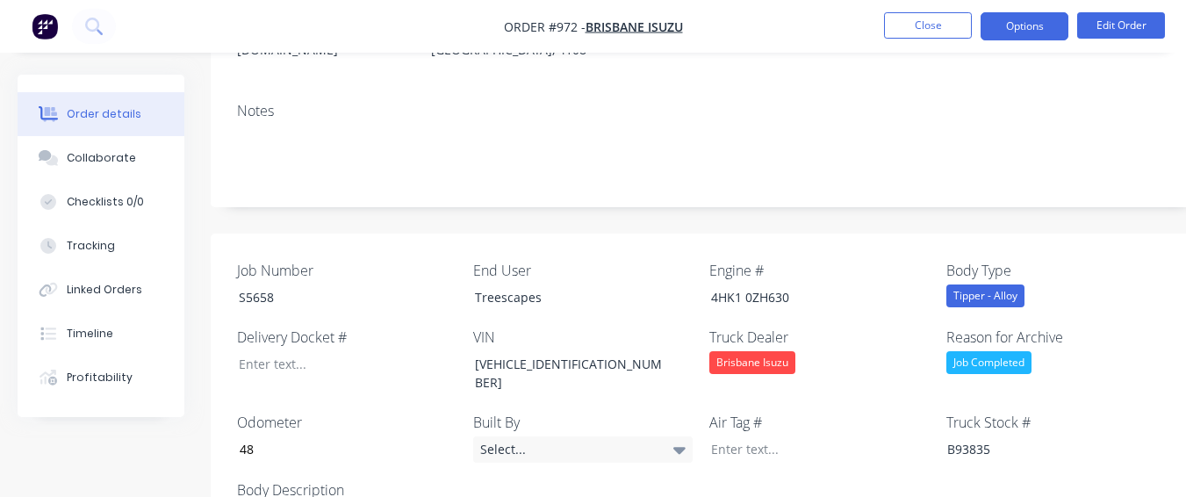
click at [1043, 18] on button "Options" at bounding box center [1025, 26] width 88 height 28
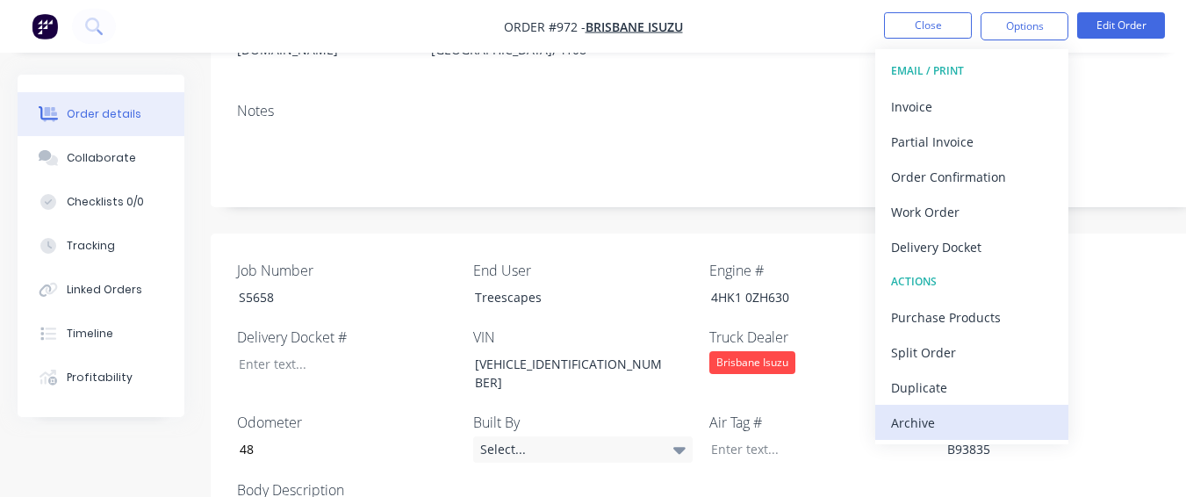
click at [910, 406] on button "Archive" at bounding box center [972, 422] width 193 height 35
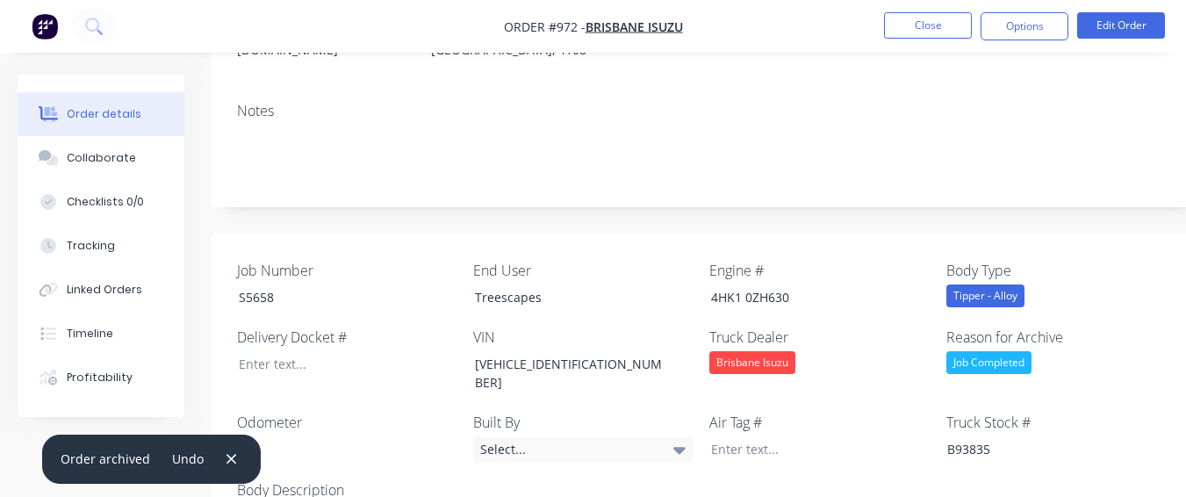
click at [949, 39] on li "Close" at bounding box center [928, 26] width 88 height 28
click at [949, 31] on button "Close" at bounding box center [928, 25] width 88 height 26
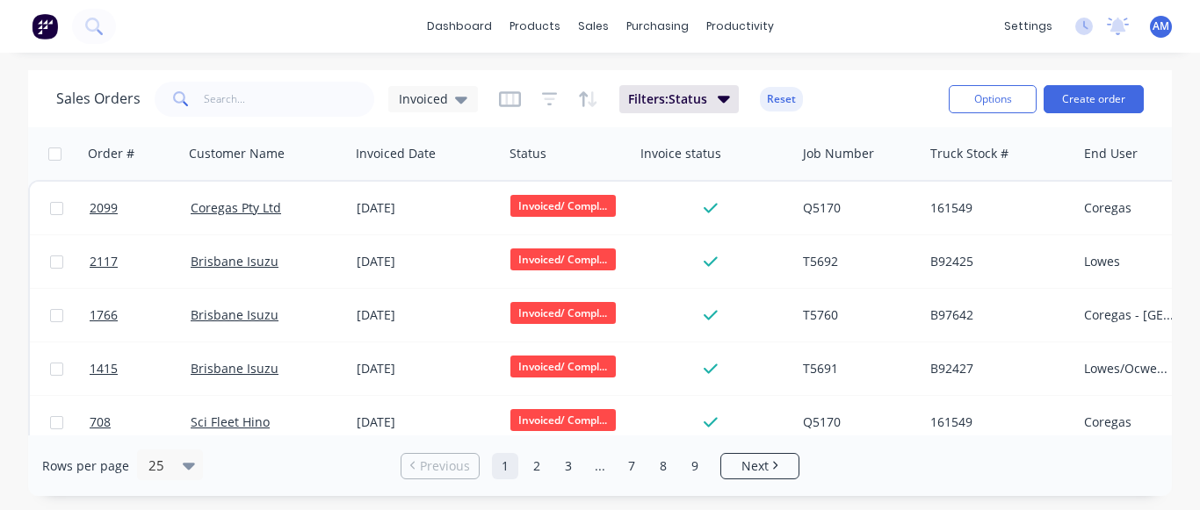
drag, startPoint x: 701, startPoint y: 462, endPoint x: 681, endPoint y: 446, distance: 25.0
click at [693, 458] on link "9" at bounding box center [694, 466] width 26 height 26
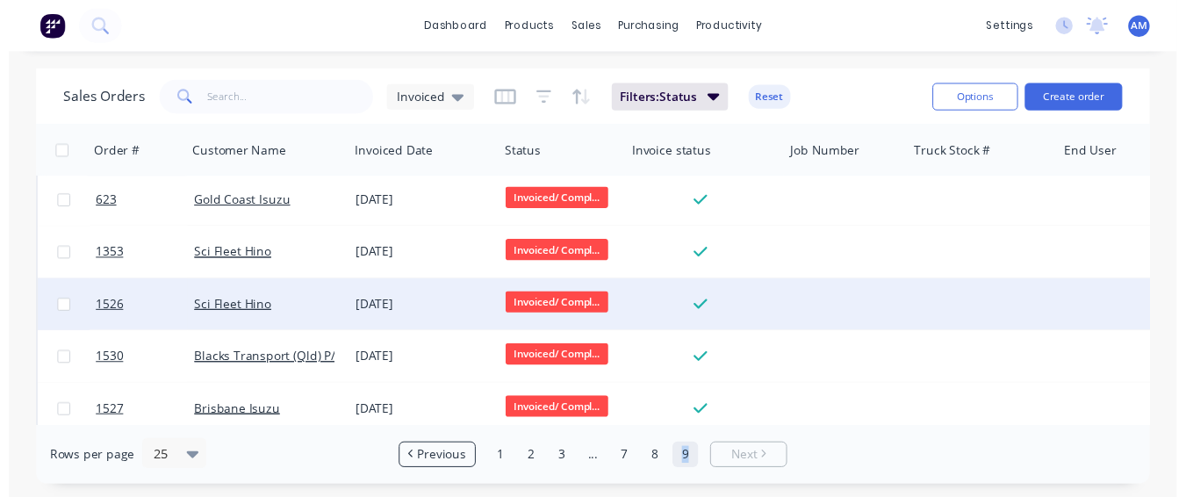
scroll to position [717, 0]
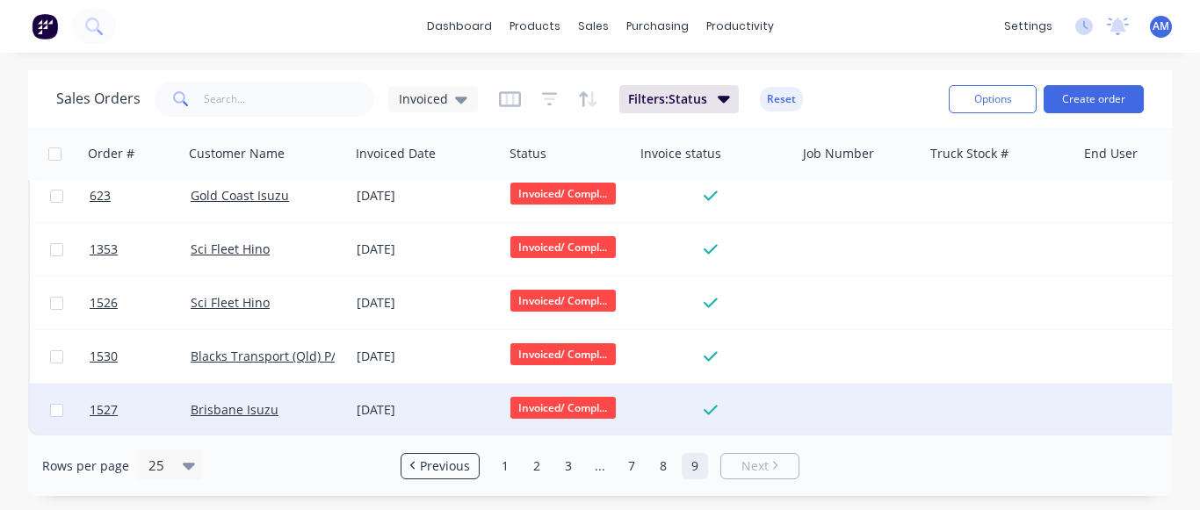
click at [440, 401] on div "[DATE]" at bounding box center [427, 410] width 140 height 18
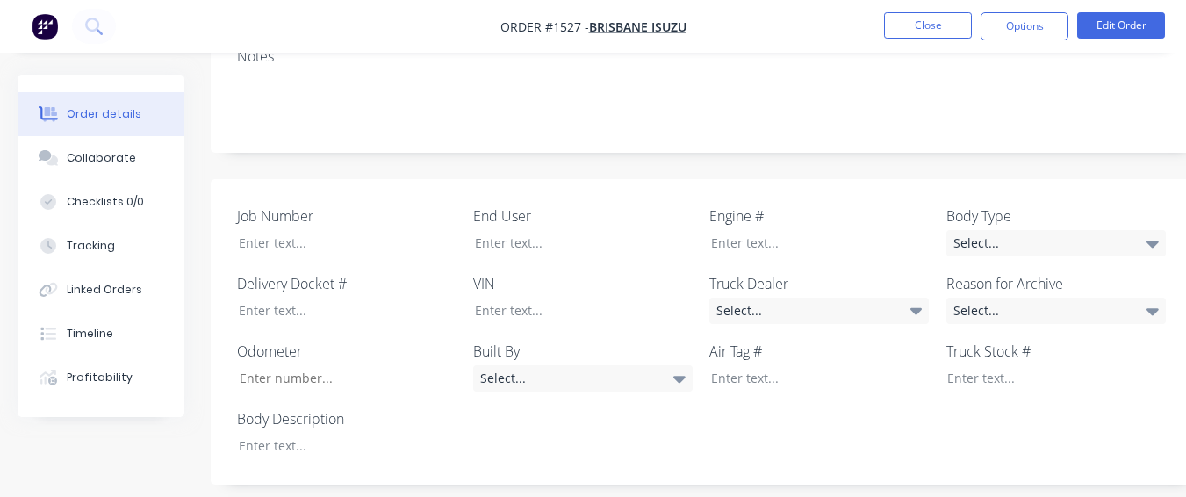
scroll to position [527, 0]
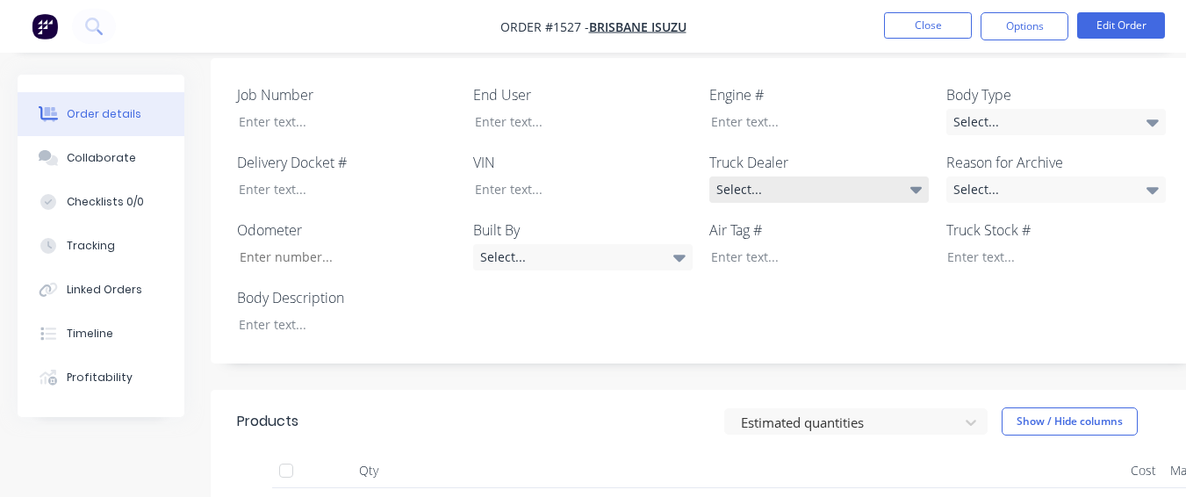
click at [741, 177] on div "Select..." at bounding box center [820, 190] width 220 height 26
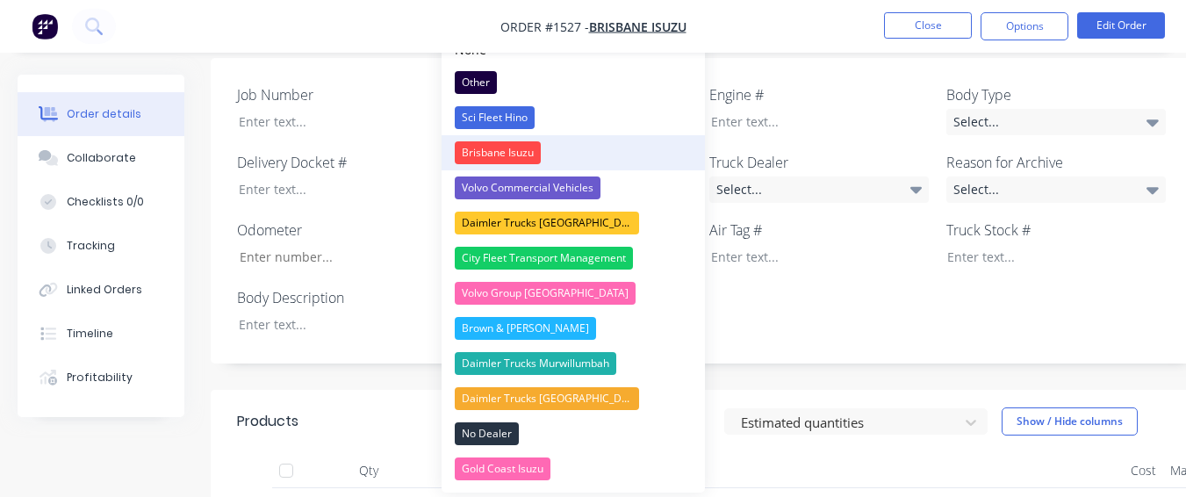
click at [594, 144] on button "Brisbane Isuzu" at bounding box center [573, 152] width 263 height 35
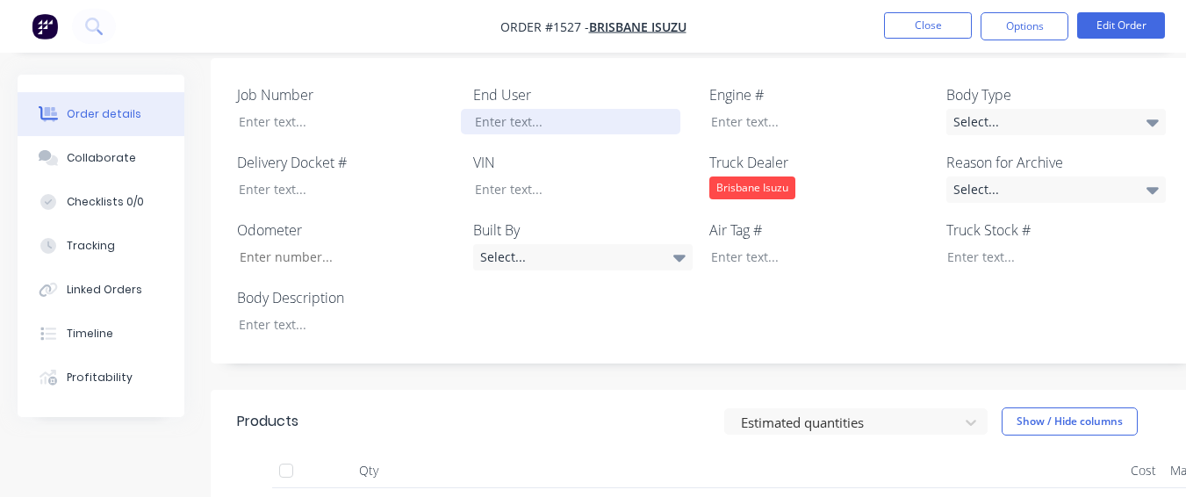
click at [519, 109] on div at bounding box center [571, 121] width 220 height 25
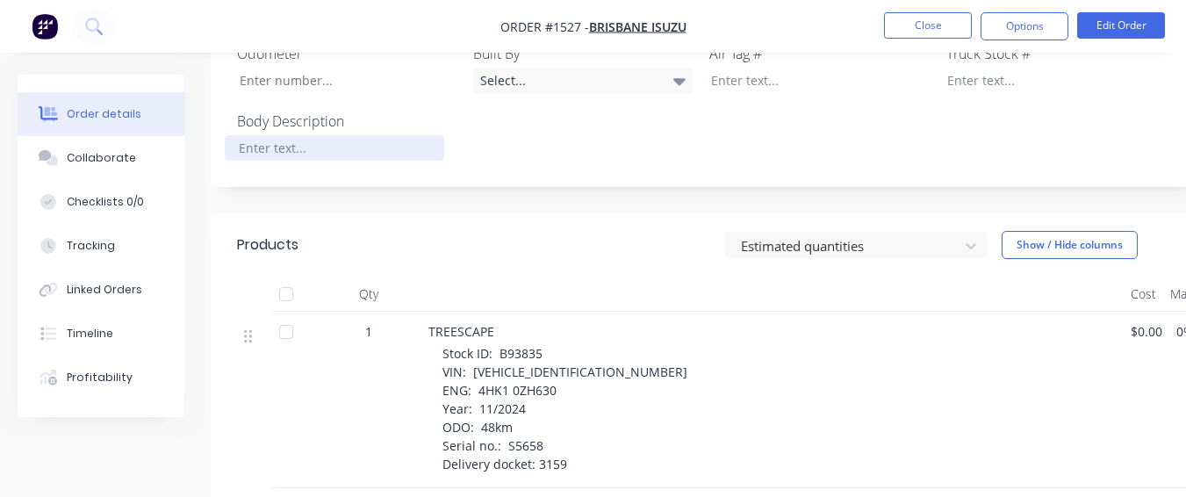
scroll to position [703, 0]
click at [288, 136] on div at bounding box center [335, 148] width 220 height 25
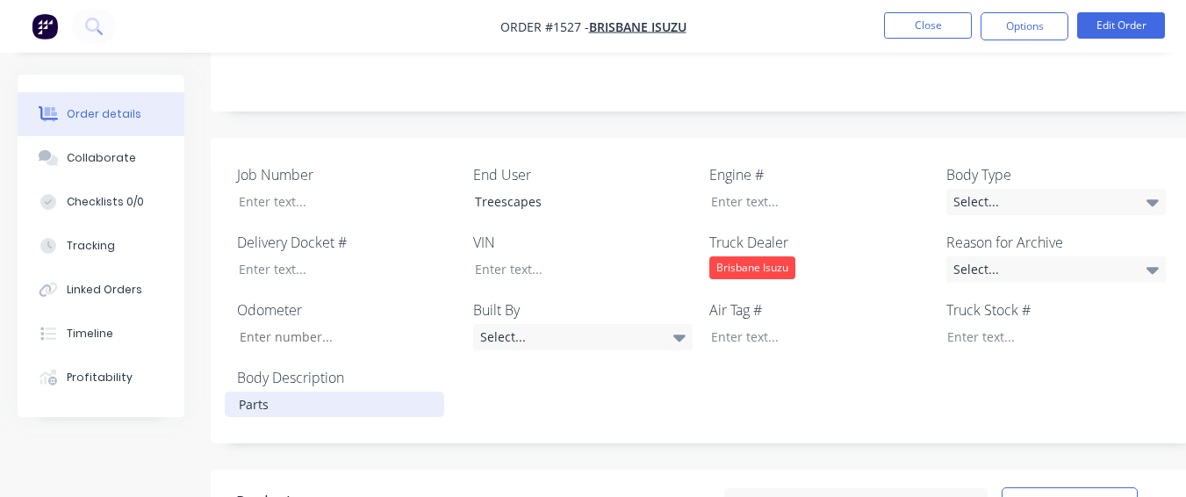
scroll to position [439, 0]
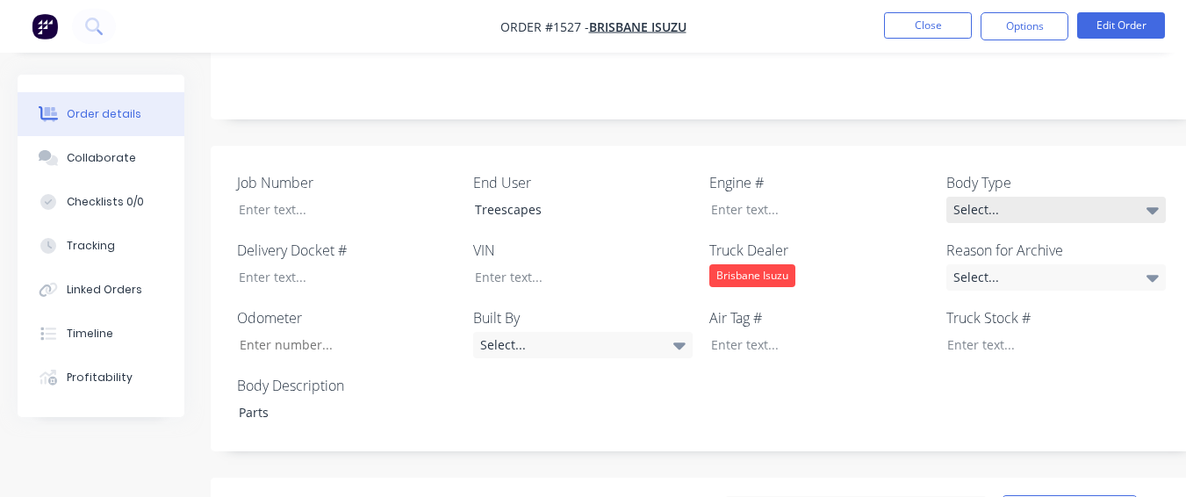
click at [1002, 197] on div "Select..." at bounding box center [1057, 210] width 220 height 26
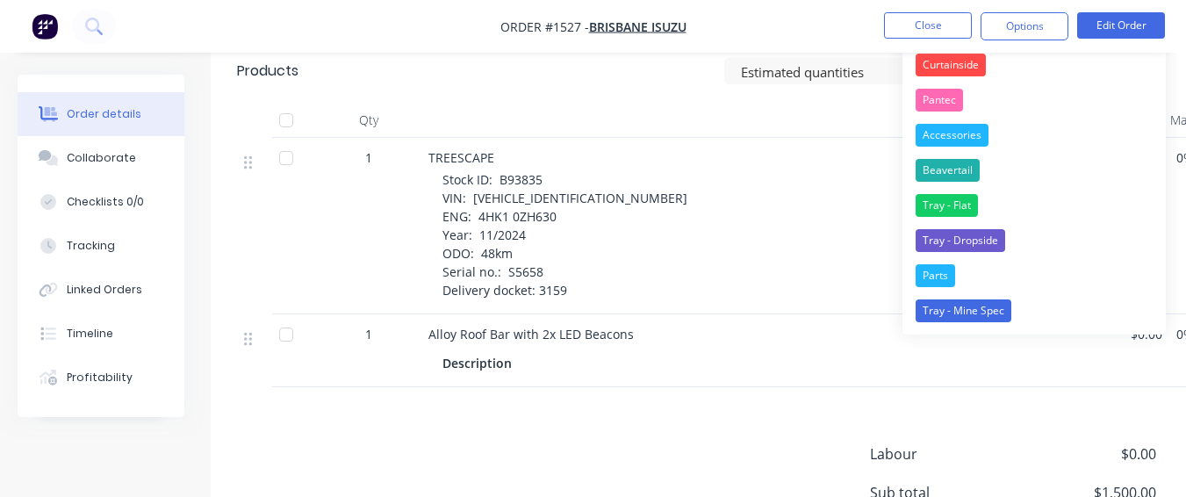
scroll to position [878, 0]
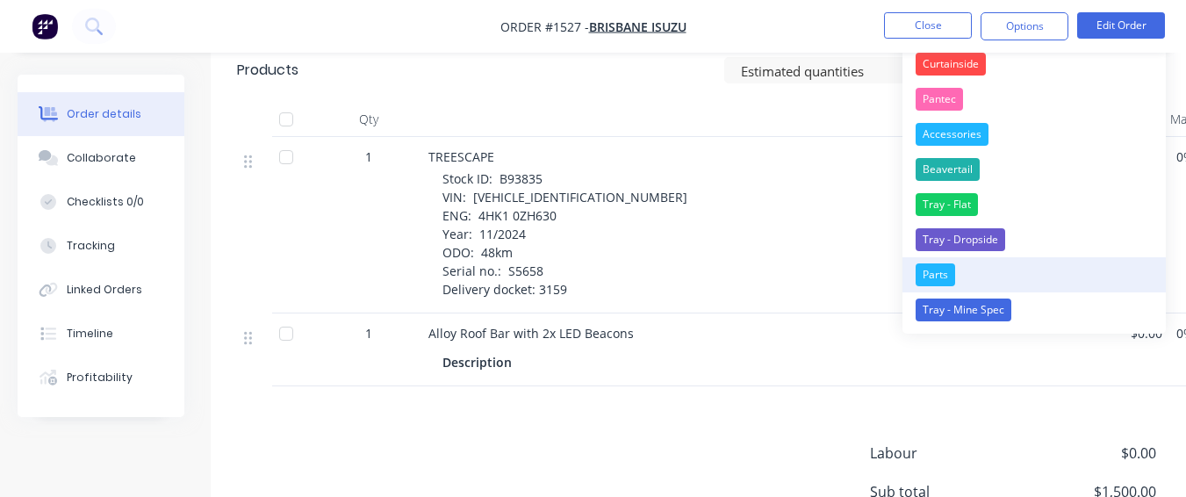
click at [960, 276] on button "Parts" at bounding box center [1034, 274] width 263 height 35
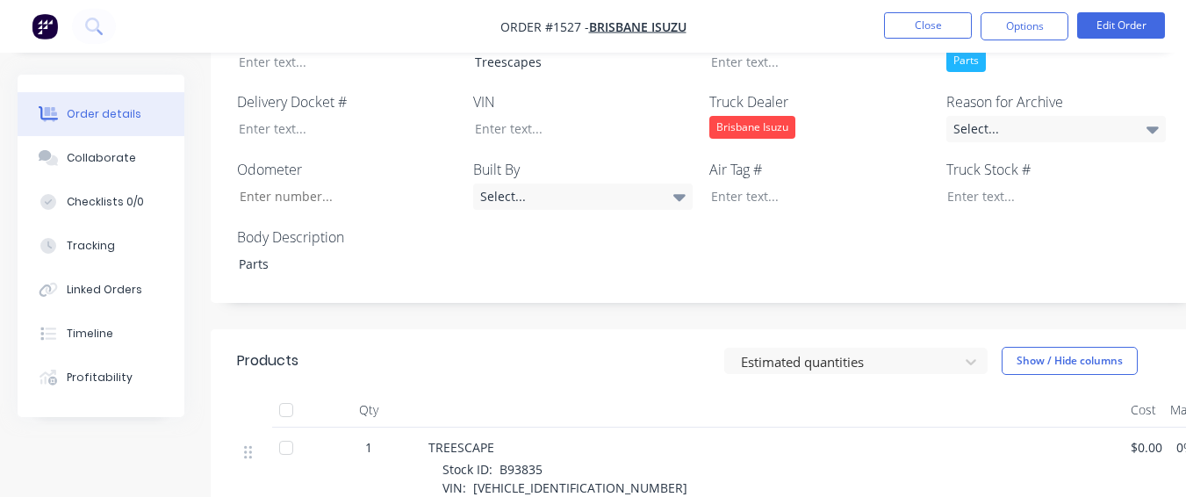
scroll to position [526, 0]
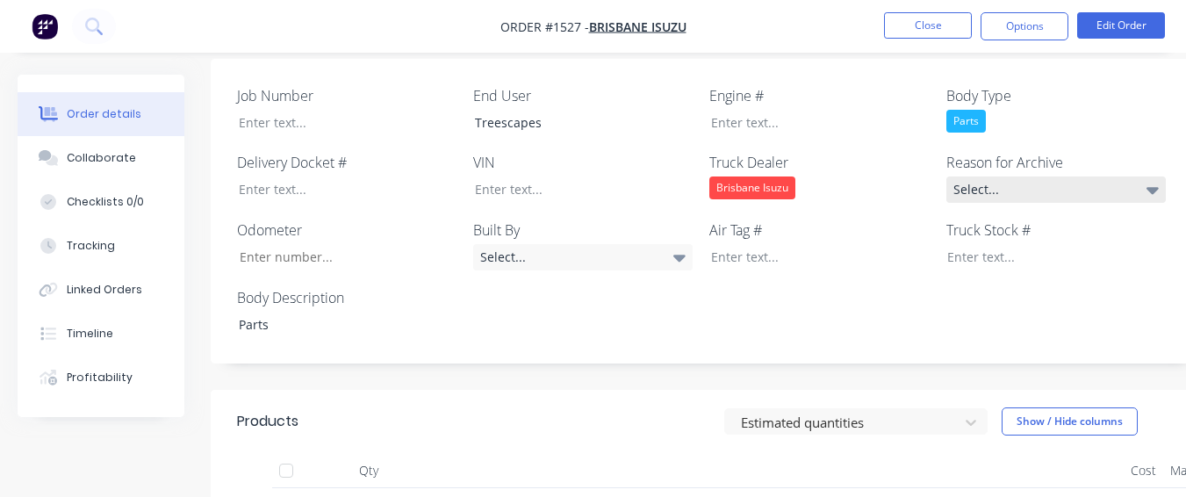
click at [990, 177] on div "Select..." at bounding box center [1057, 190] width 220 height 26
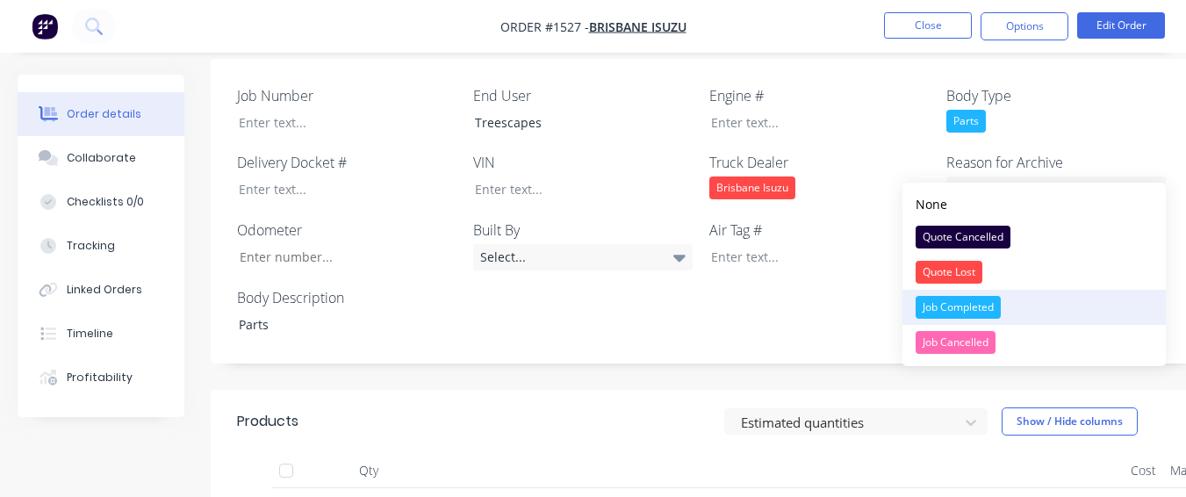
click at [993, 301] on div "Job Completed" at bounding box center [958, 307] width 85 height 23
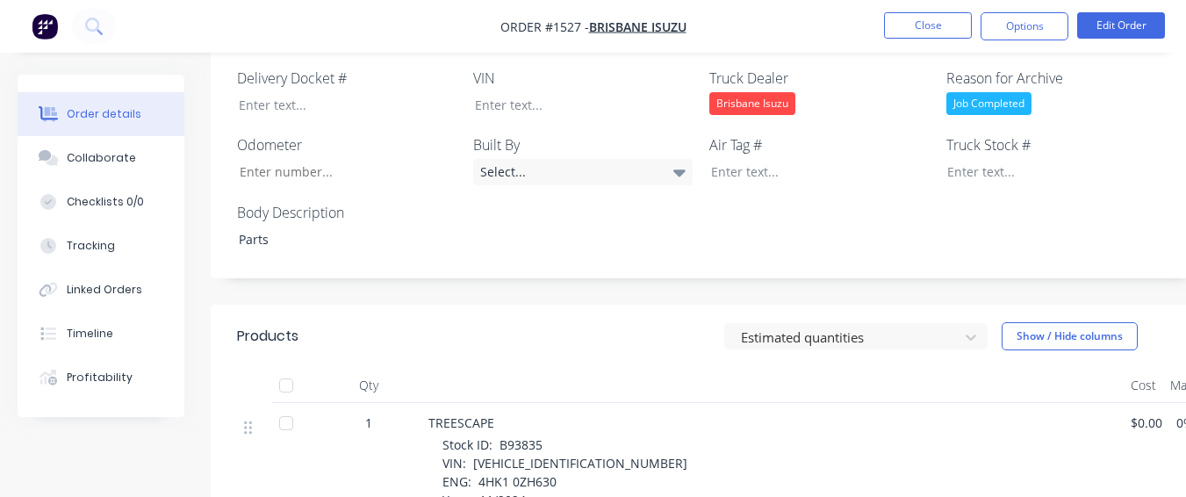
scroll to position [614, 0]
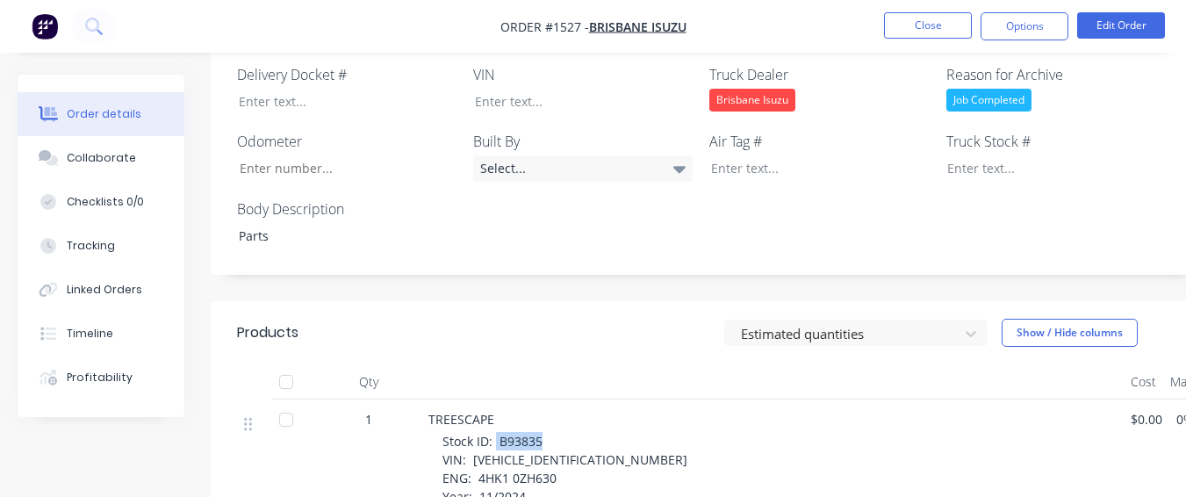
drag, startPoint x: 497, startPoint y: 415, endPoint x: 574, endPoint y: 416, distance: 77.3
click at [573, 432] on div "Stock ID: B93835 VIN: [VEHICLE_IDENTIFICATION_NUMBER] ENG: 4HK1 0ZH630 Year: 11…" at bounding box center [780, 496] width 674 height 129
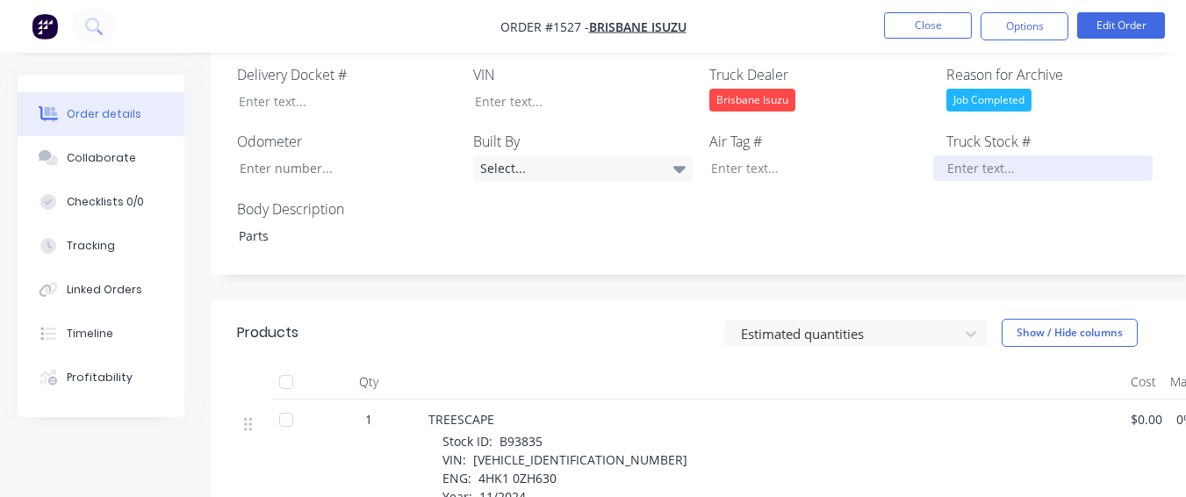
click at [961, 155] on div at bounding box center [1044, 167] width 220 height 25
paste div
click at [468, 441] on span "Stock ID: B93835 VIN: [VEHICLE_IDENTIFICATION_NUMBER] ENG: 4HK1 0ZH630 Year: 11…" at bounding box center [565, 496] width 245 height 127
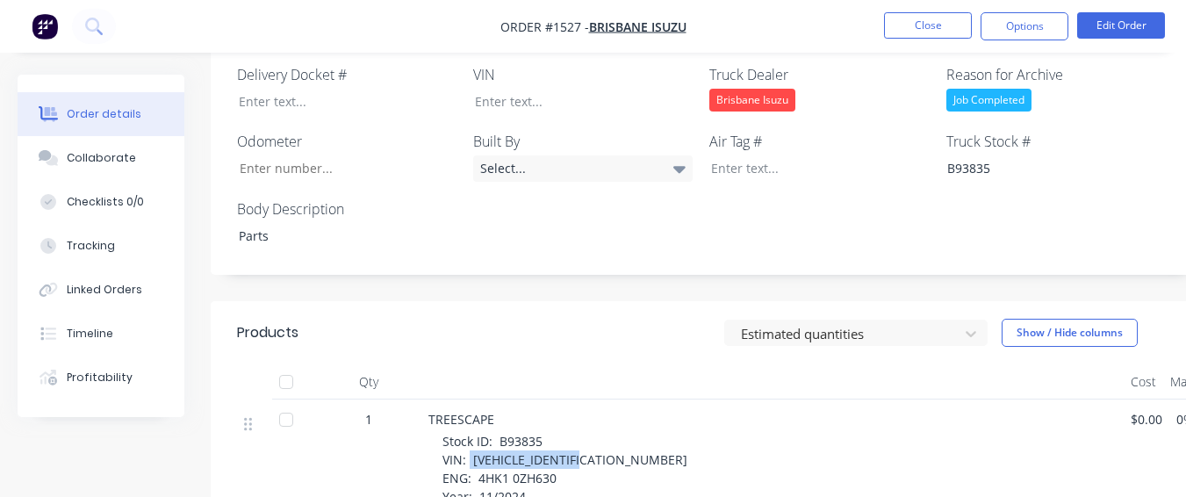
click at [597, 436] on div "Stock ID: B93835 VIN: [VEHICLE_IDENTIFICATION_NUMBER] ENG: 4HK1 0ZH630 Year: 11…" at bounding box center [780, 496] width 674 height 129
drag, startPoint x: 597, startPoint y: 436, endPoint x: 493, endPoint y: 398, distance: 111.1
click at [497, 410] on div "TREESCAPE" at bounding box center [773, 419] width 688 height 18
drag, startPoint x: 469, startPoint y: 440, endPoint x: 592, endPoint y: 433, distance: 123.1
click at [592, 433] on div "Stock ID: B93835 VIN: [VEHICLE_IDENTIFICATION_NUMBER] ENG: 4HK1 0ZH630 Year: 11…" at bounding box center [780, 496] width 674 height 129
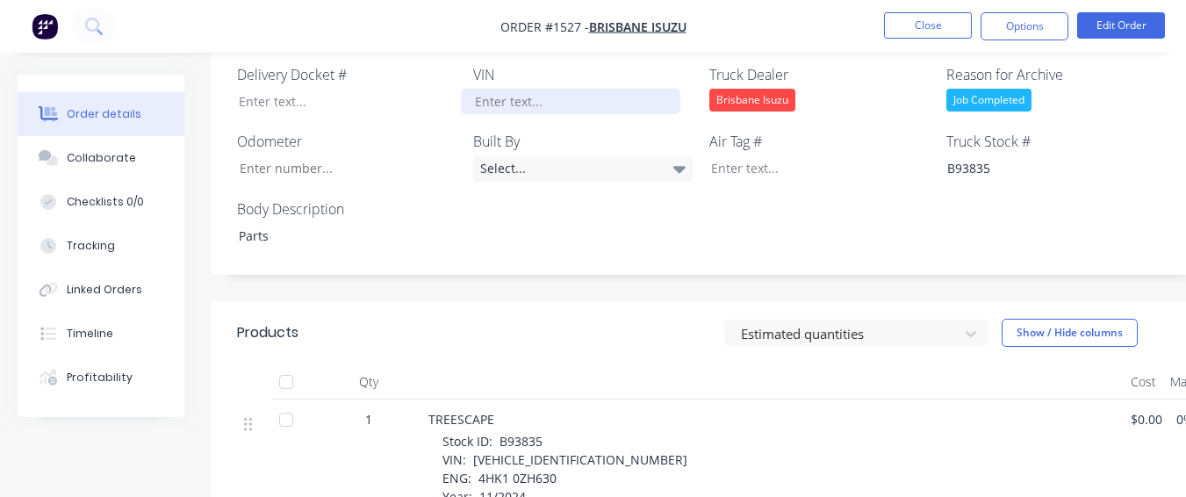
click at [513, 89] on div at bounding box center [571, 101] width 220 height 25
paste div
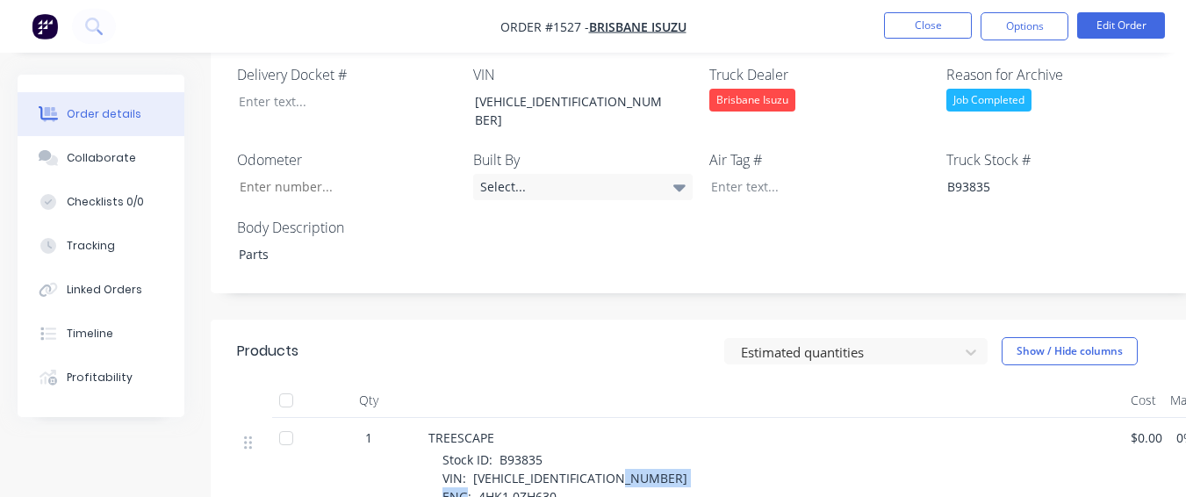
drag, startPoint x: 475, startPoint y: 453, endPoint x: 556, endPoint y: 455, distance: 80.8
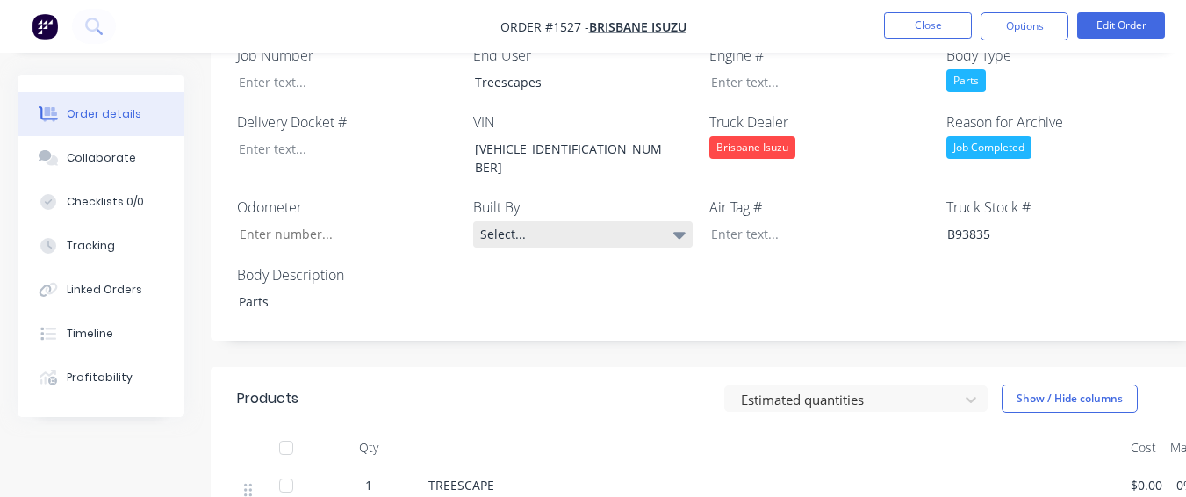
scroll to position [526, 0]
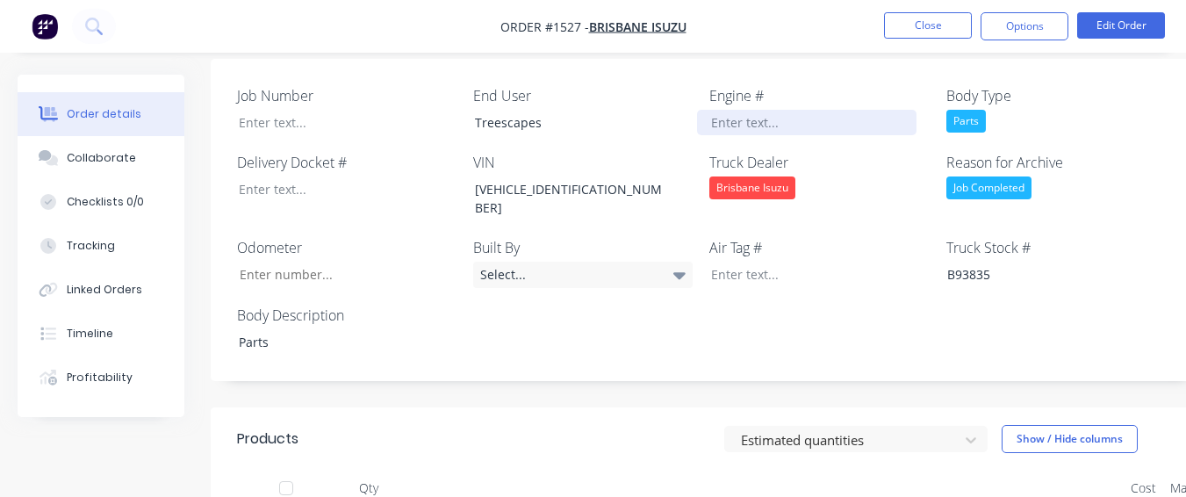
click at [719, 110] on div at bounding box center [807, 122] width 220 height 25
paste div
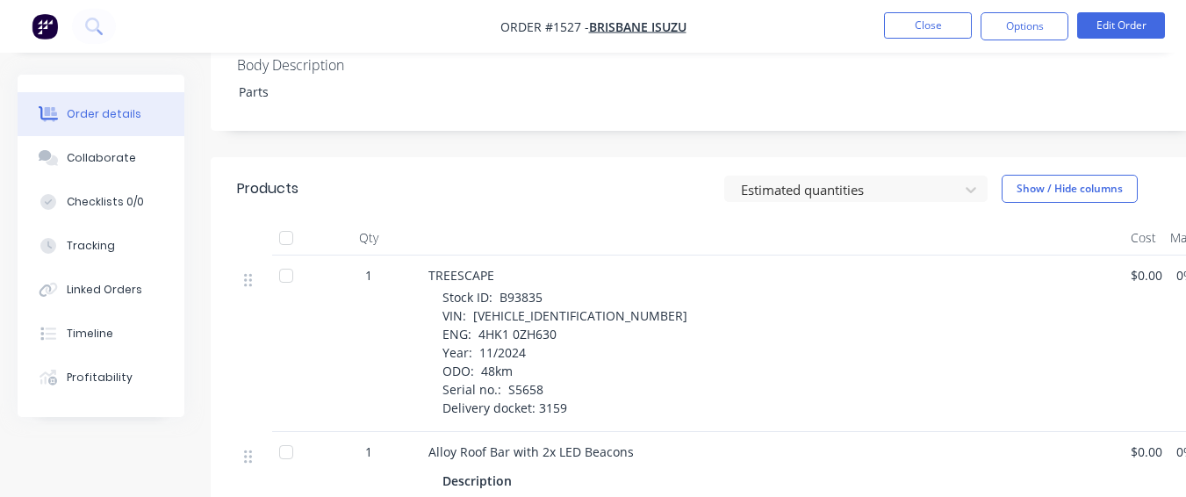
scroll to position [789, 0]
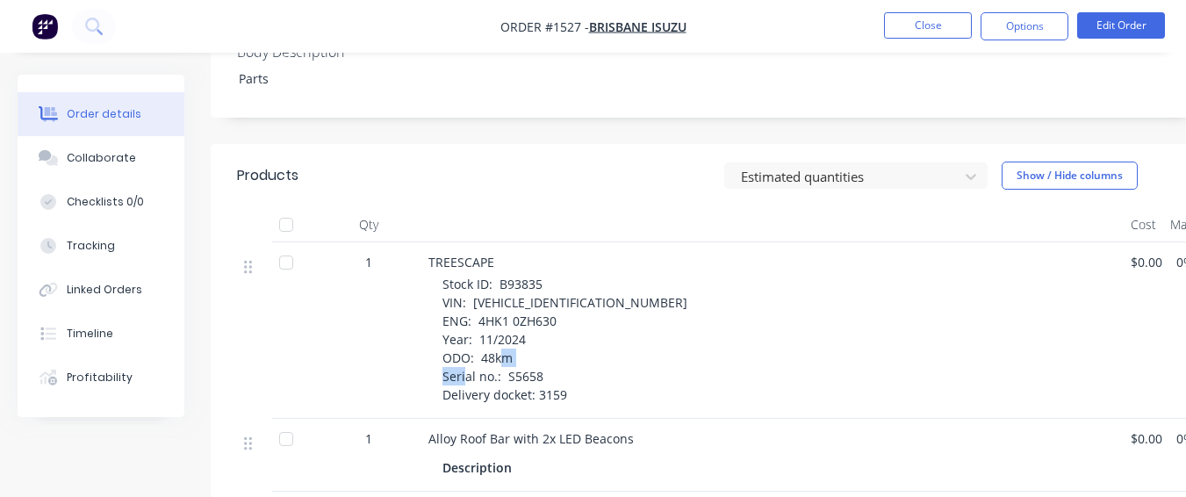
drag, startPoint x: 505, startPoint y: 330, endPoint x: 545, endPoint y: 335, distance: 40.6
click at [545, 335] on div "Stock ID: B93835 VIN: [VEHICLE_IDENTIFICATION_NUMBER] ENG: 4HK1 0ZH630 Year: 11…" at bounding box center [780, 339] width 674 height 129
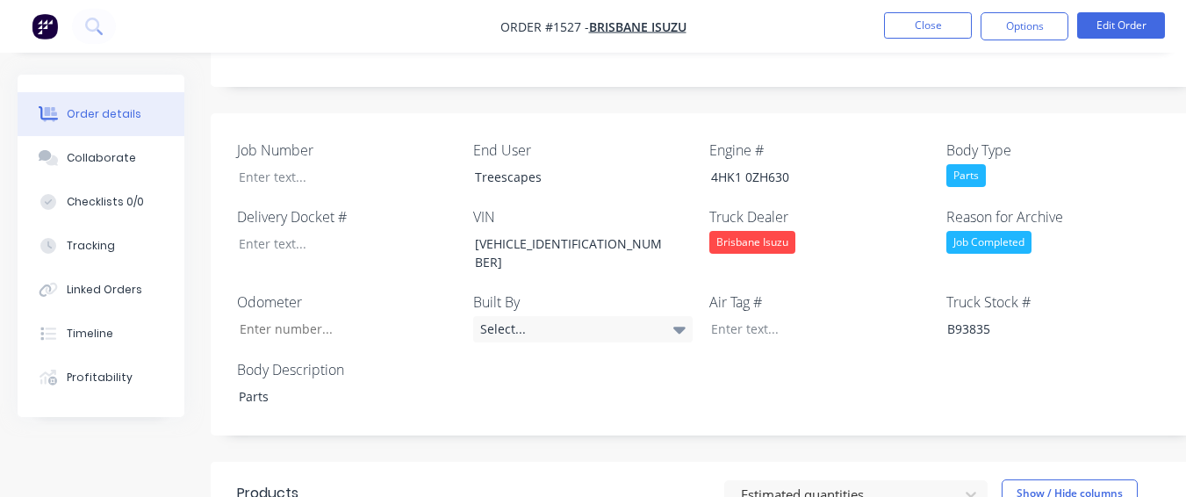
scroll to position [438, 0]
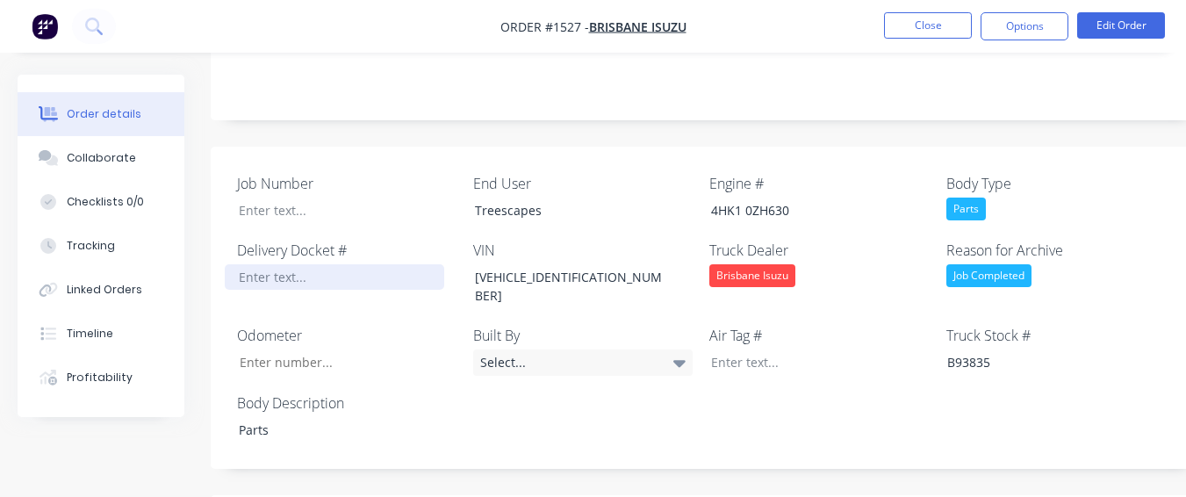
click at [322, 264] on div at bounding box center [335, 276] width 220 height 25
click at [318, 173] on label "Job Number" at bounding box center [347, 183] width 220 height 21
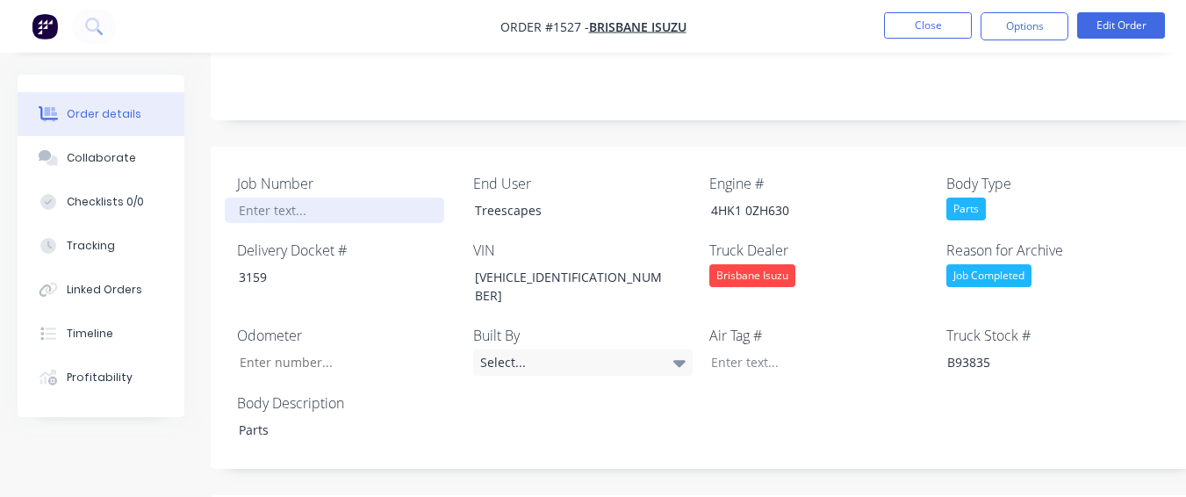
click at [321, 173] on div "Job Number" at bounding box center [347, 198] width 220 height 50
click at [321, 198] on div at bounding box center [335, 210] width 220 height 25
drag, startPoint x: 321, startPoint y: 181, endPoint x: 229, endPoint y: 193, distance: 93.0
click at [227, 198] on div at bounding box center [335, 210] width 220 height 25
click at [245, 198] on div at bounding box center [335, 210] width 220 height 25
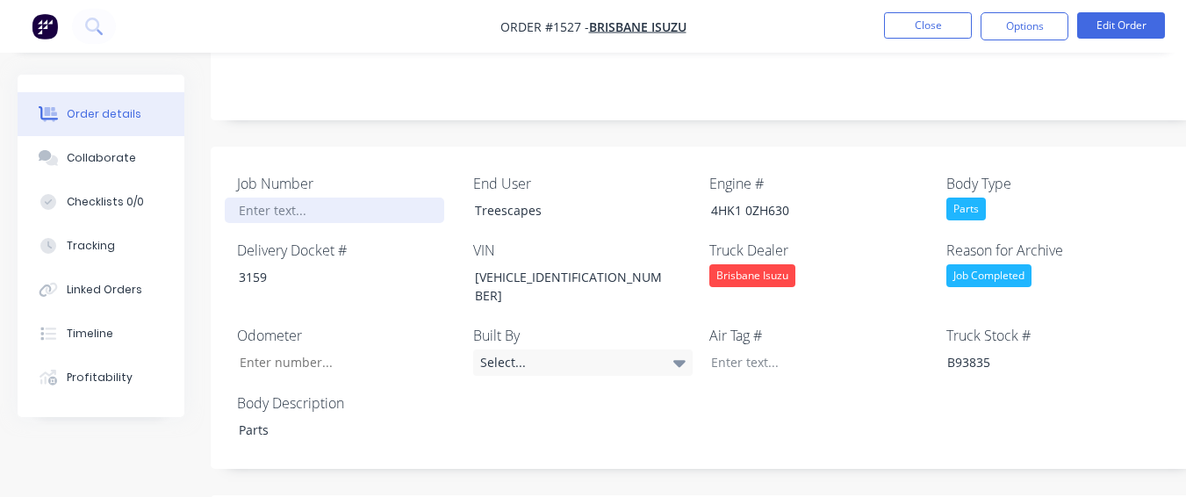
paste div
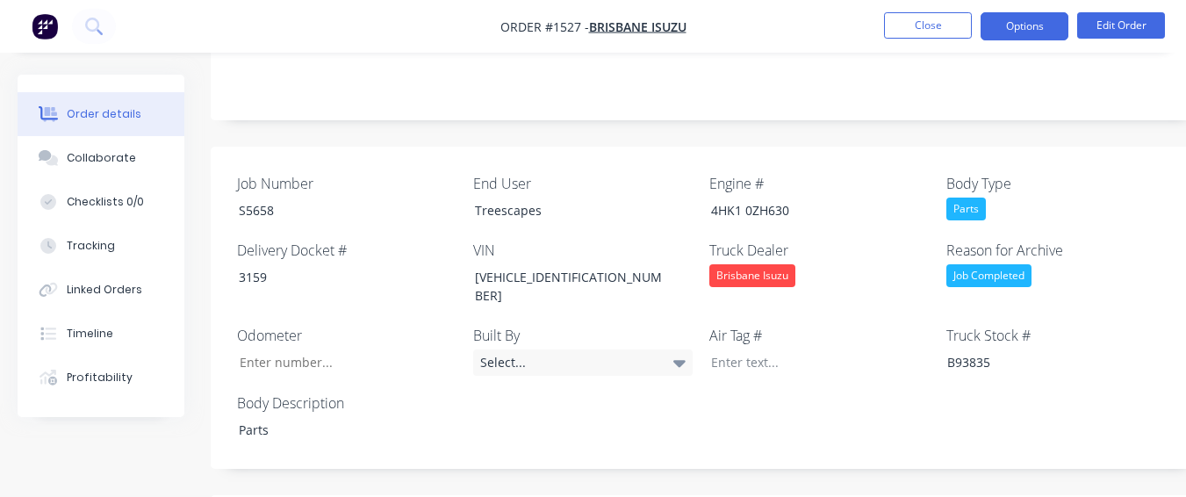
click at [1021, 20] on button "Options" at bounding box center [1025, 26] width 88 height 28
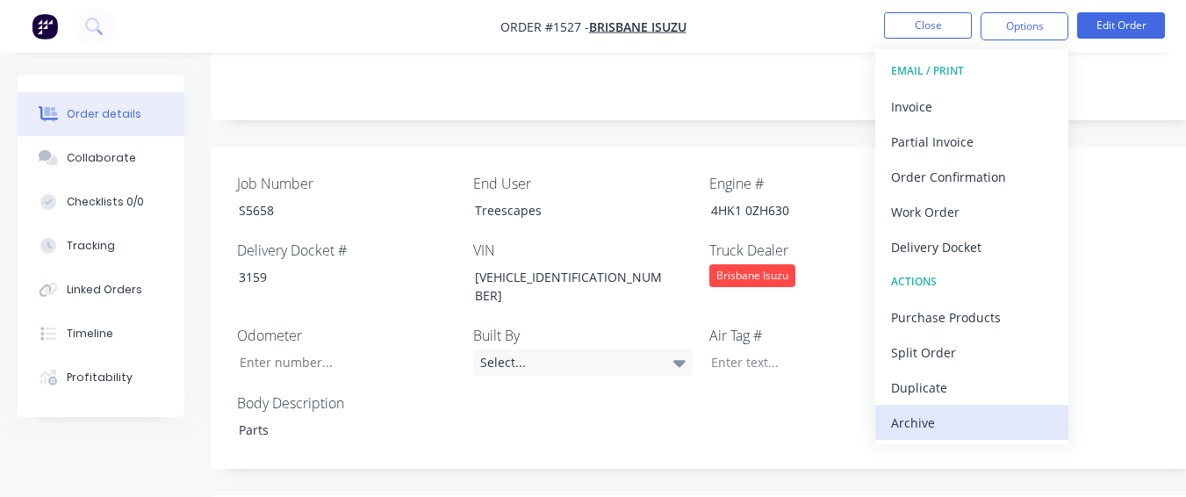
click at [1028, 422] on div "Archive" at bounding box center [972, 422] width 162 height 25
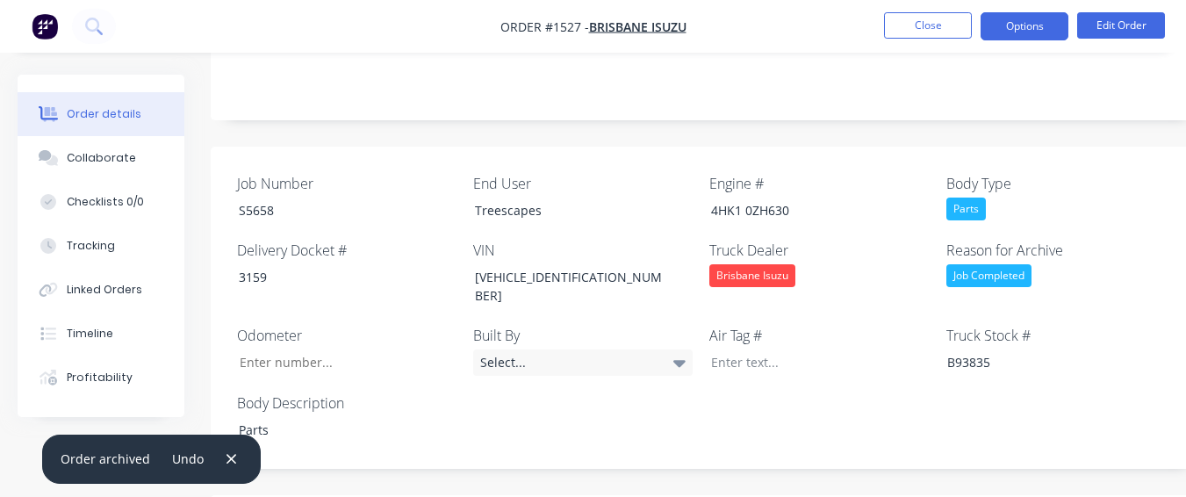
click at [1014, 23] on button "Options" at bounding box center [1025, 26] width 88 height 28
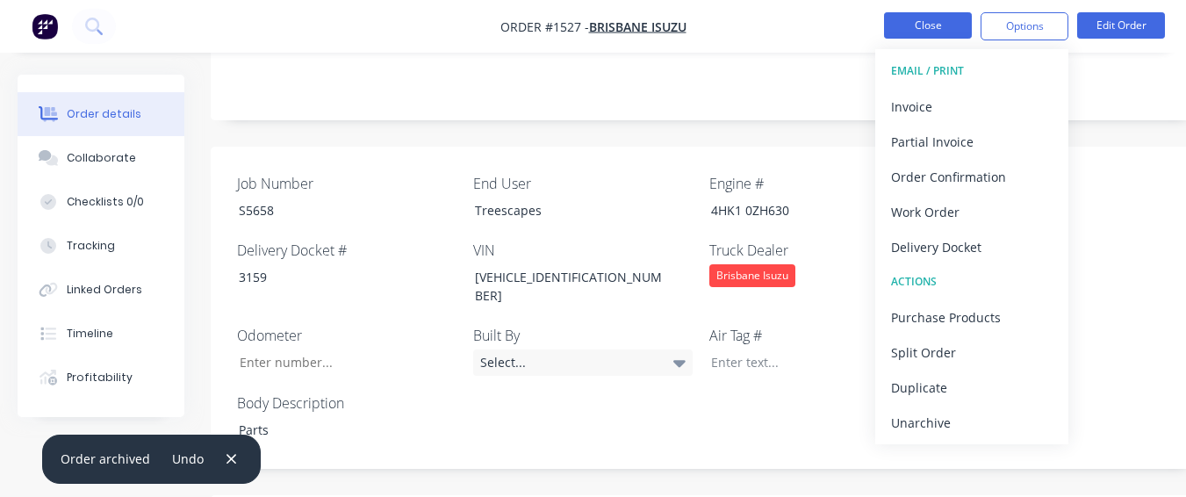
drag, startPoint x: 965, startPoint y: 429, endPoint x: 924, endPoint y: 26, distance: 404.3
click at [924, 26] on ul "Close Options EMAIL / PRINT Invoice Partial Invoice Order Confirmation Work Ord…" at bounding box center [1024, 26] width 323 height 28
click at [924, 26] on button "Close" at bounding box center [928, 25] width 88 height 26
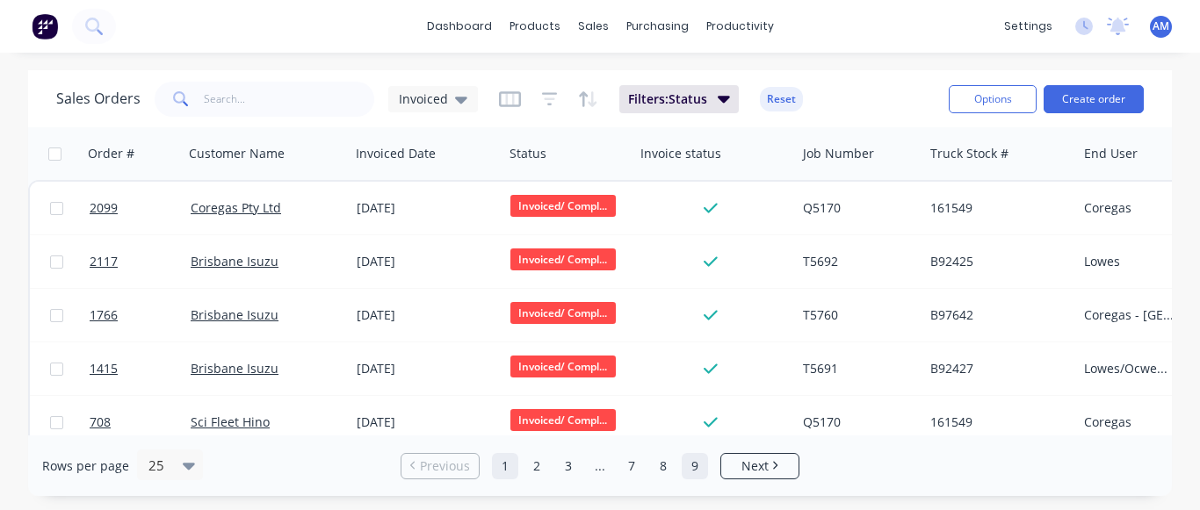
click at [693, 466] on link "9" at bounding box center [694, 466] width 26 height 26
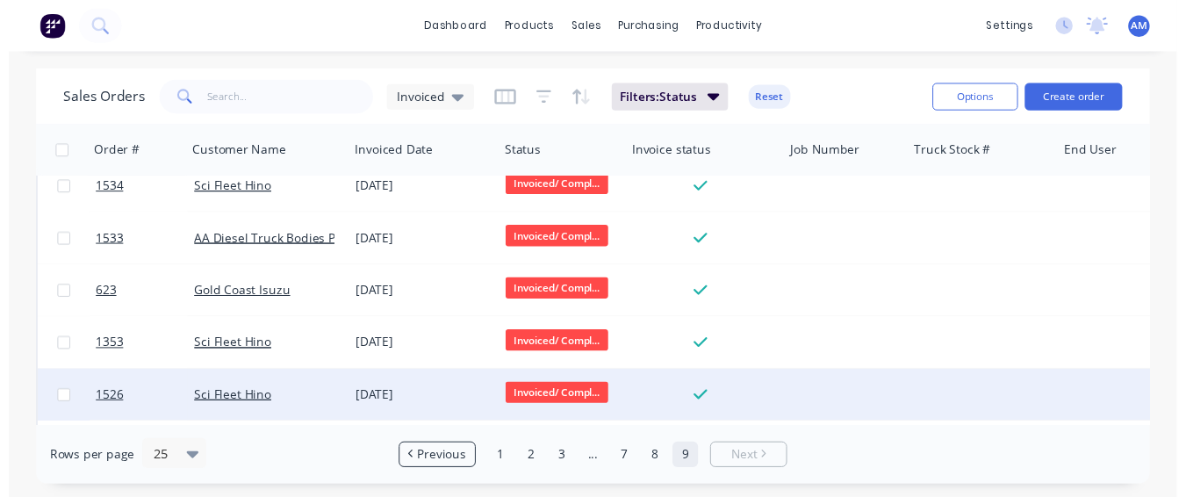
scroll to position [664, 0]
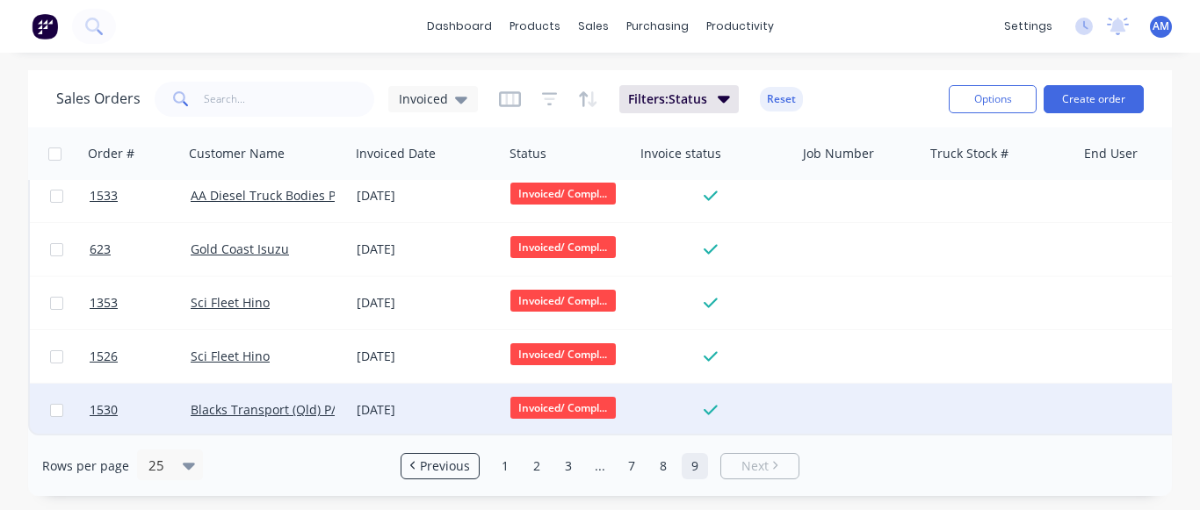
click at [402, 401] on div "[DATE]" at bounding box center [427, 410] width 140 height 18
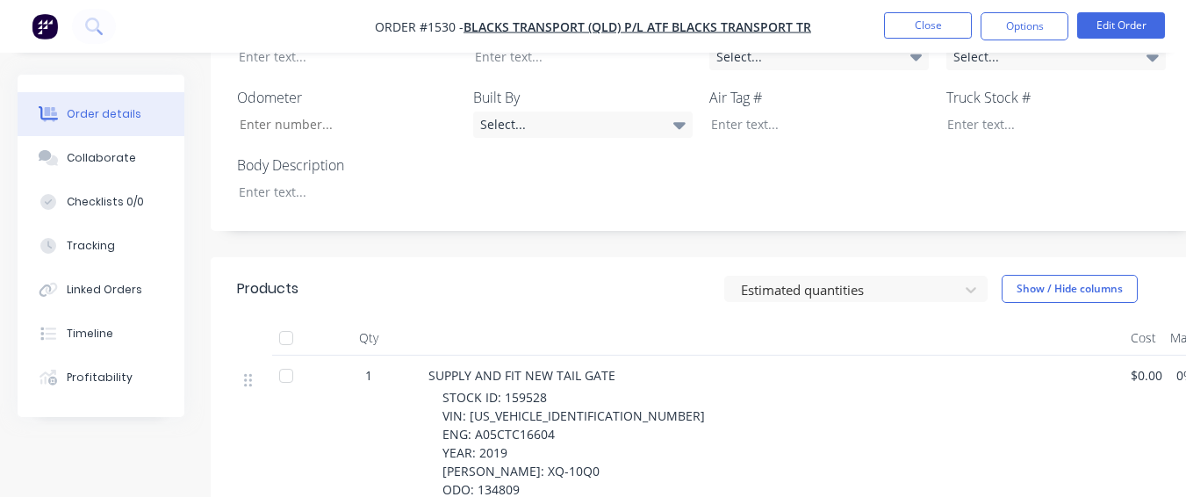
scroll to position [615, 0]
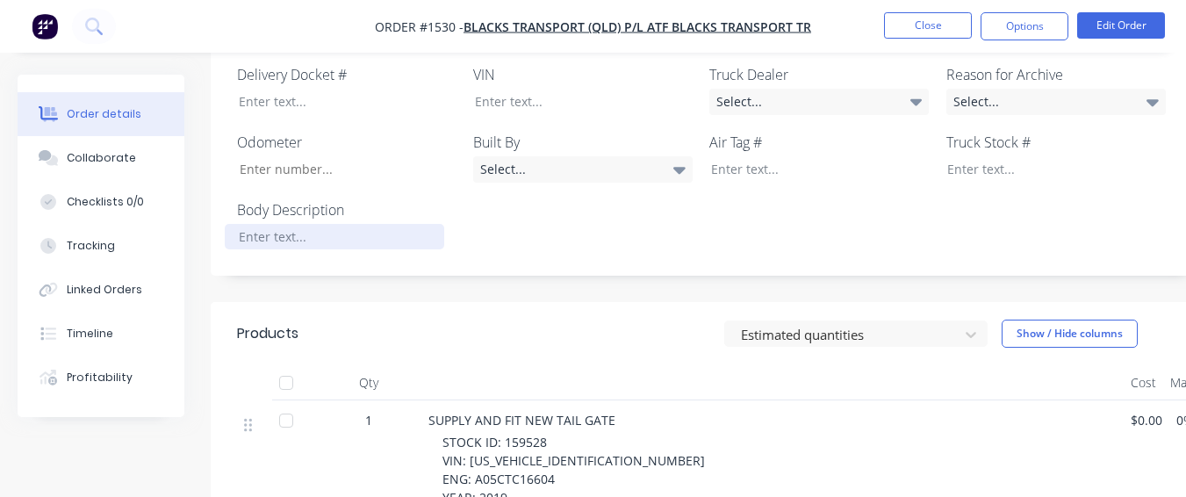
click at [336, 224] on div at bounding box center [335, 236] width 220 height 25
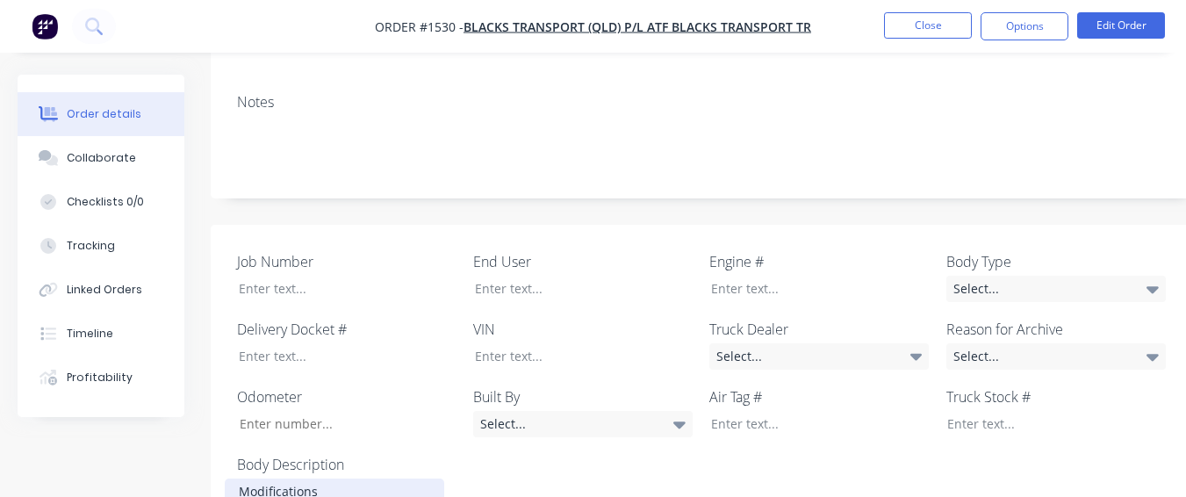
scroll to position [351, 0]
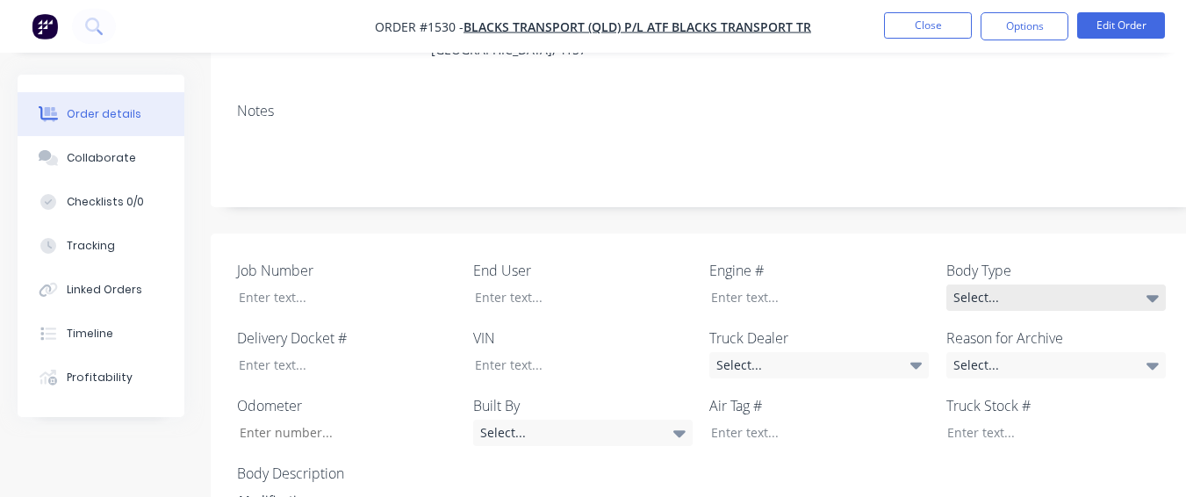
click at [1016, 285] on div "Select..." at bounding box center [1057, 298] width 220 height 26
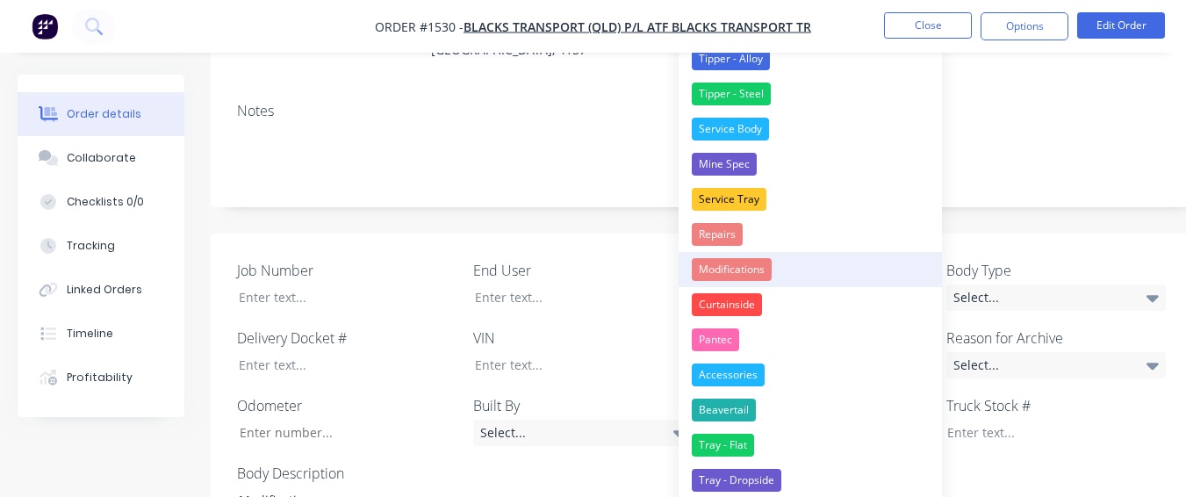
click at [750, 264] on div "Modifications" at bounding box center [732, 269] width 80 height 23
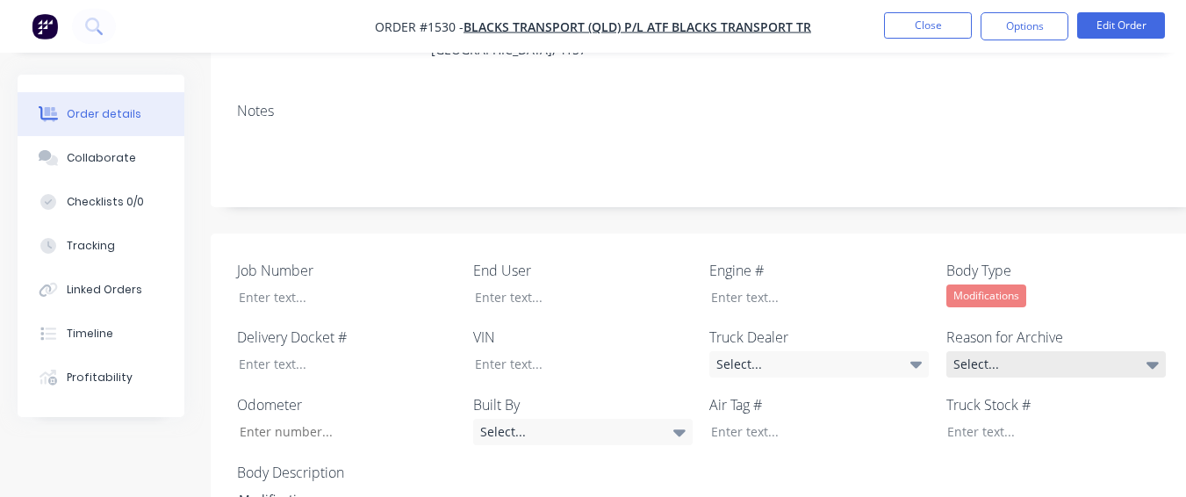
click at [1043, 351] on div "Job Number End User Engine # Body Type Modifications Delivery Docket # VIN Truc…" at bounding box center [707, 387] width 993 height 306
click at [1006, 351] on div "Select..." at bounding box center [1057, 364] width 220 height 26
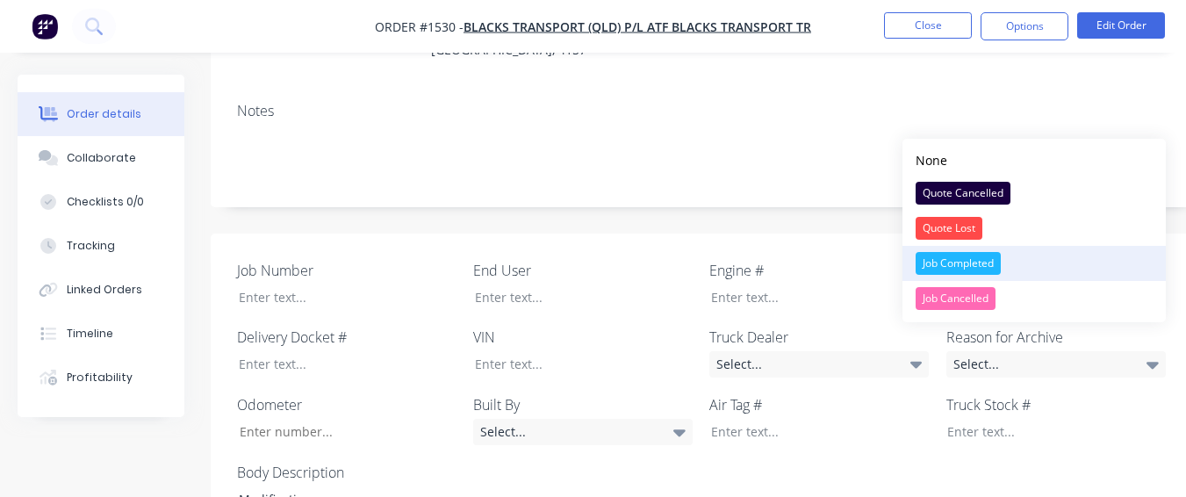
drag, startPoint x: 967, startPoint y: 258, endPoint x: 932, endPoint y: 284, distance: 43.4
click at [966, 258] on div "Job Completed" at bounding box center [958, 263] width 85 height 23
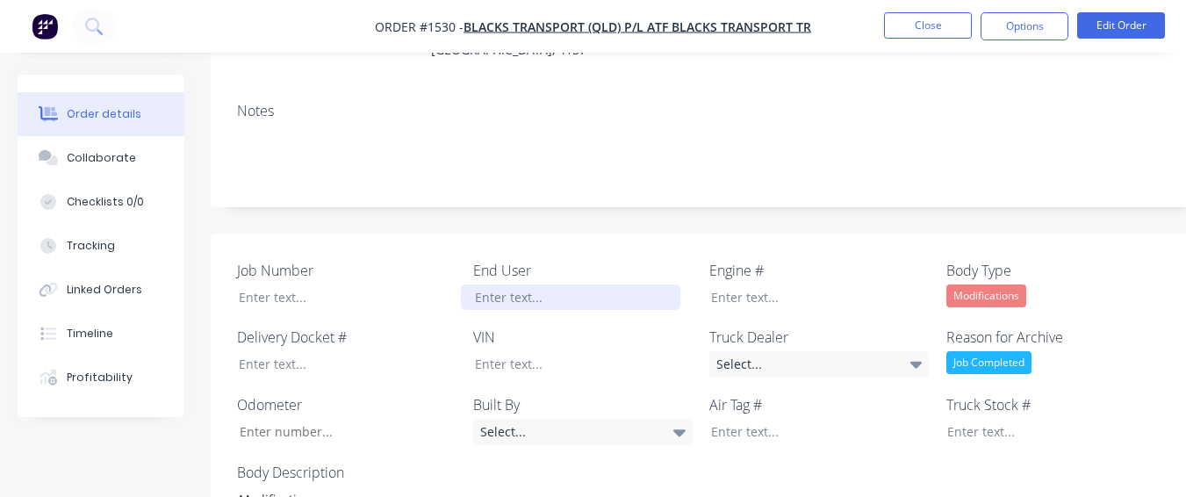
click at [578, 285] on div at bounding box center [571, 297] width 220 height 25
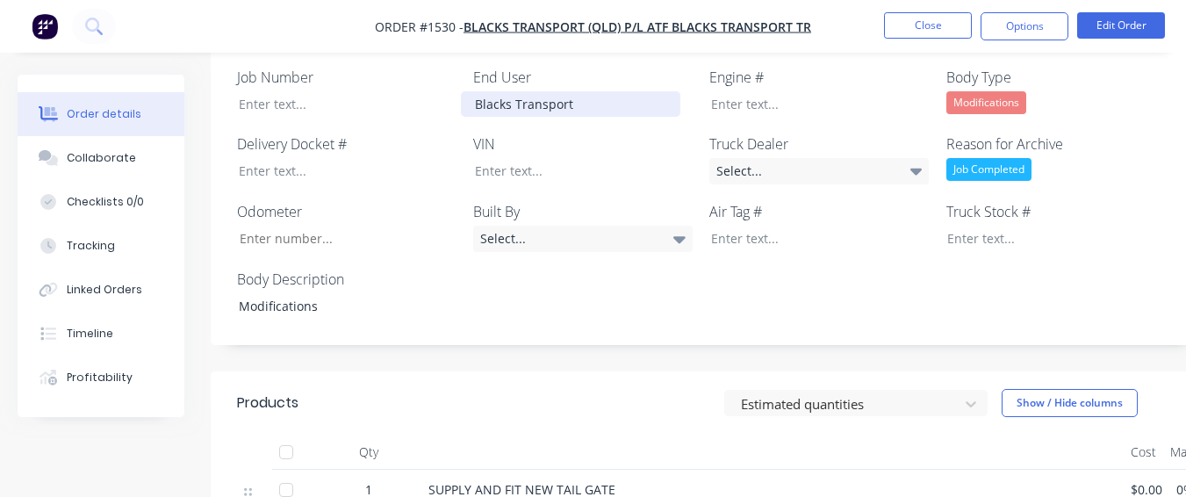
scroll to position [703, 0]
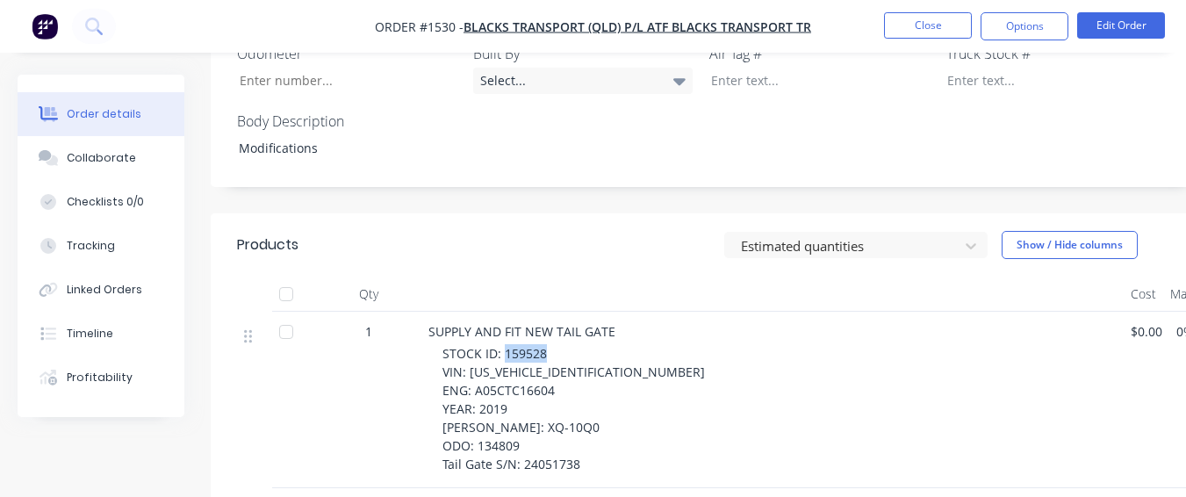
drag, startPoint x: 504, startPoint y: 329, endPoint x: 551, endPoint y: 328, distance: 46.6
click at [551, 344] on div "STOCK ID: 159528 VIN: [US_VEHICLE_IDENTIFICATION_NUMBER] ENG: A05CTC16604 YEAR:…" at bounding box center [780, 408] width 674 height 129
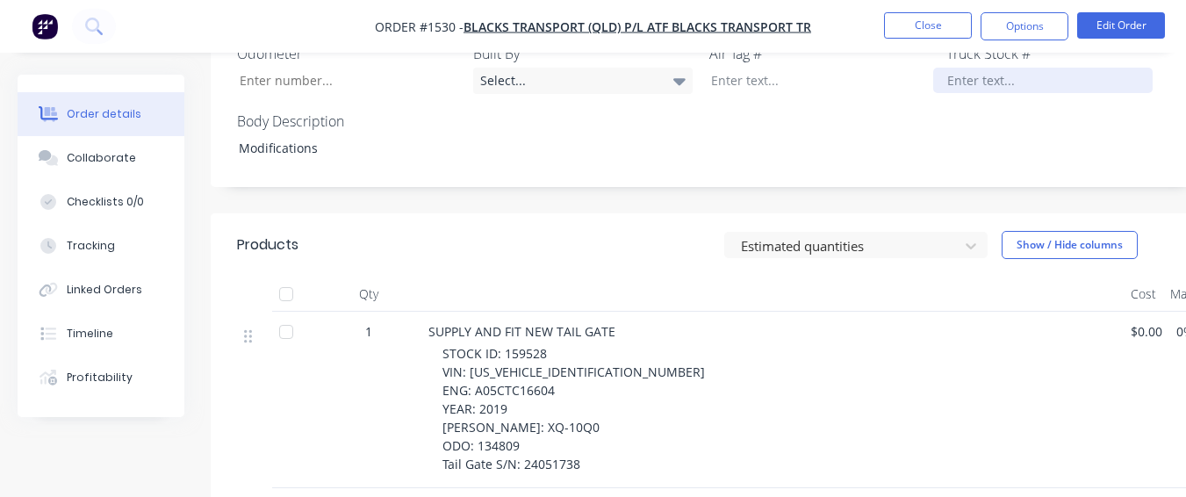
click at [949, 68] on div at bounding box center [1044, 80] width 220 height 25
paste div
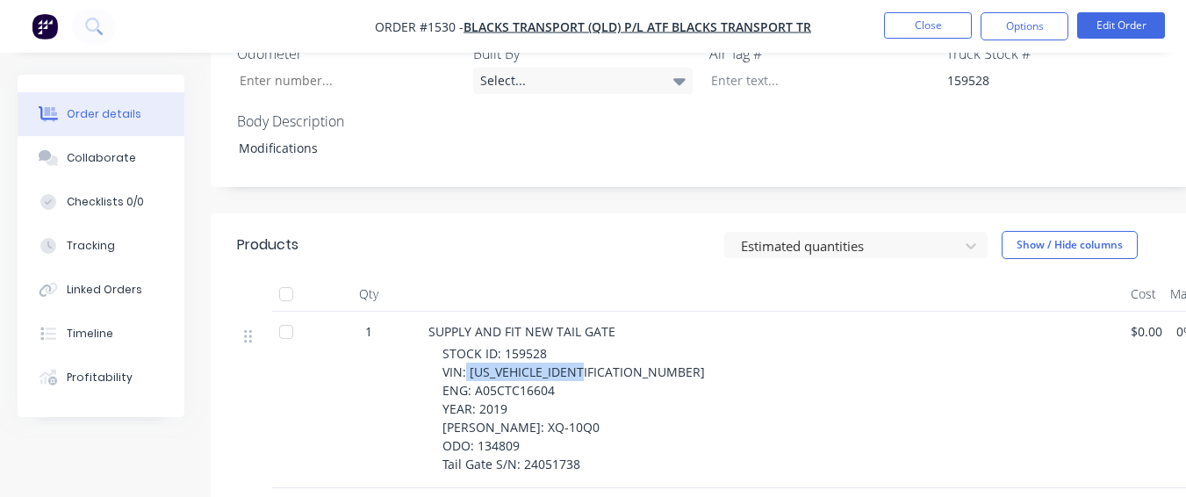
drag, startPoint x: 466, startPoint y: 350, endPoint x: 589, endPoint y: 351, distance: 123.0
click at [589, 351] on span "STOCK ID: 159528 VIN: [US_VEHICLE_IDENTIFICATION_NUMBER] ENG: A05CTC16604 YEAR:…" at bounding box center [574, 408] width 263 height 127
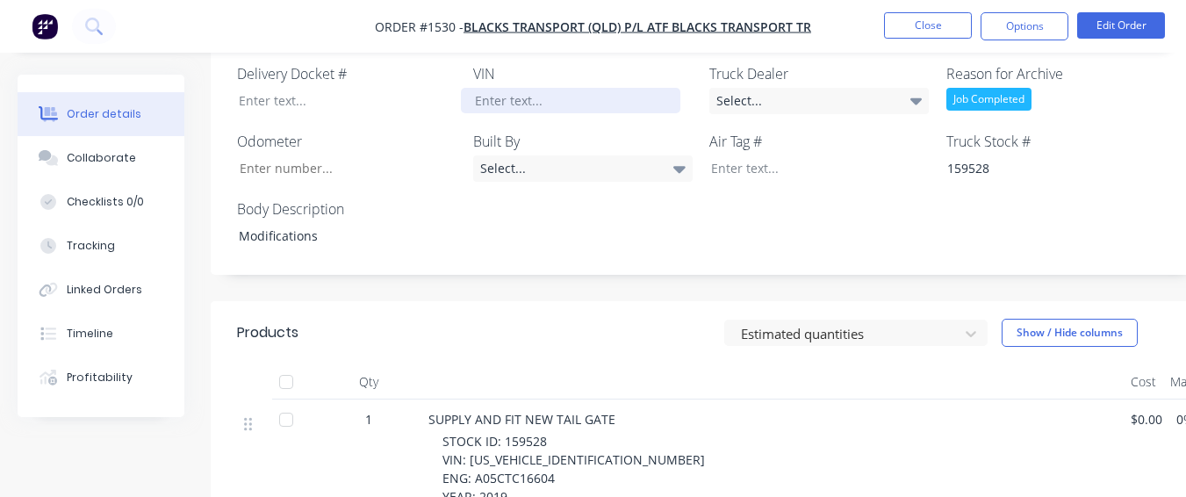
click at [609, 88] on div at bounding box center [571, 100] width 220 height 25
paste div
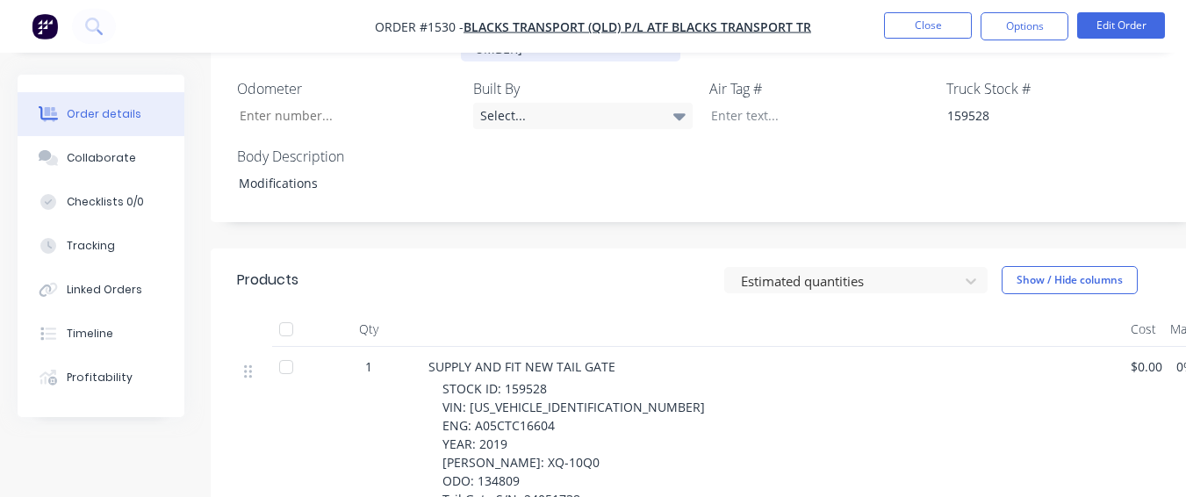
scroll to position [790, 0]
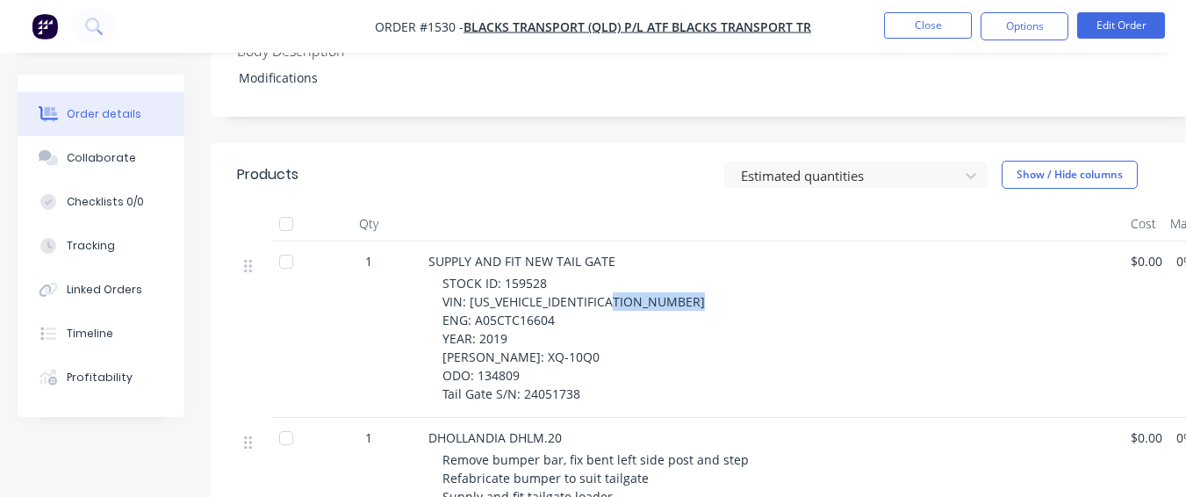
drag, startPoint x: 471, startPoint y: 275, endPoint x: 556, endPoint y: 276, distance: 85.2
click at [556, 276] on div "STOCK ID: 159528 VIN: [US_VEHICLE_IDENTIFICATION_NUMBER] ENG: A05CTC16604 YEAR:…" at bounding box center [780, 338] width 674 height 129
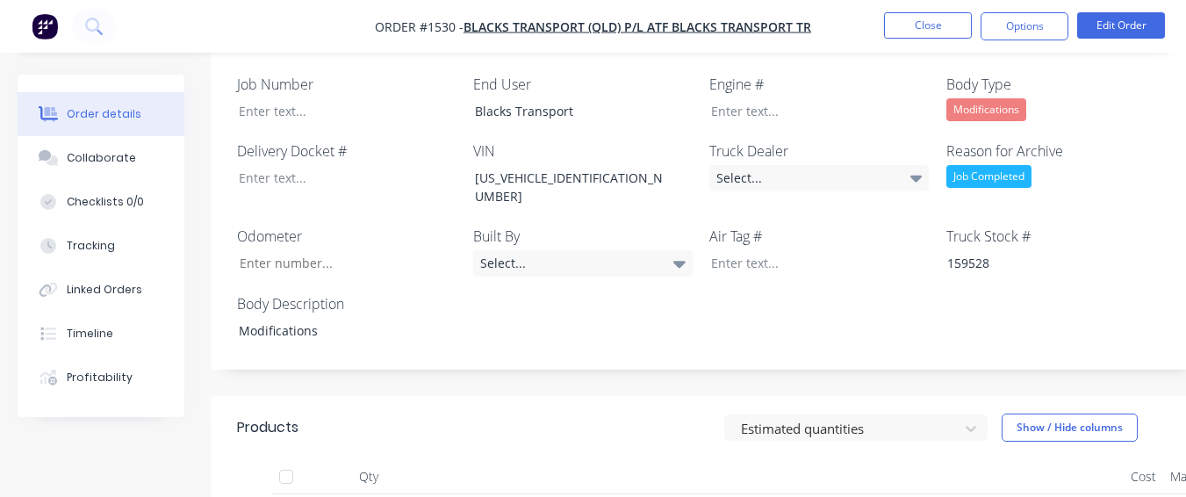
scroll to position [351, 0]
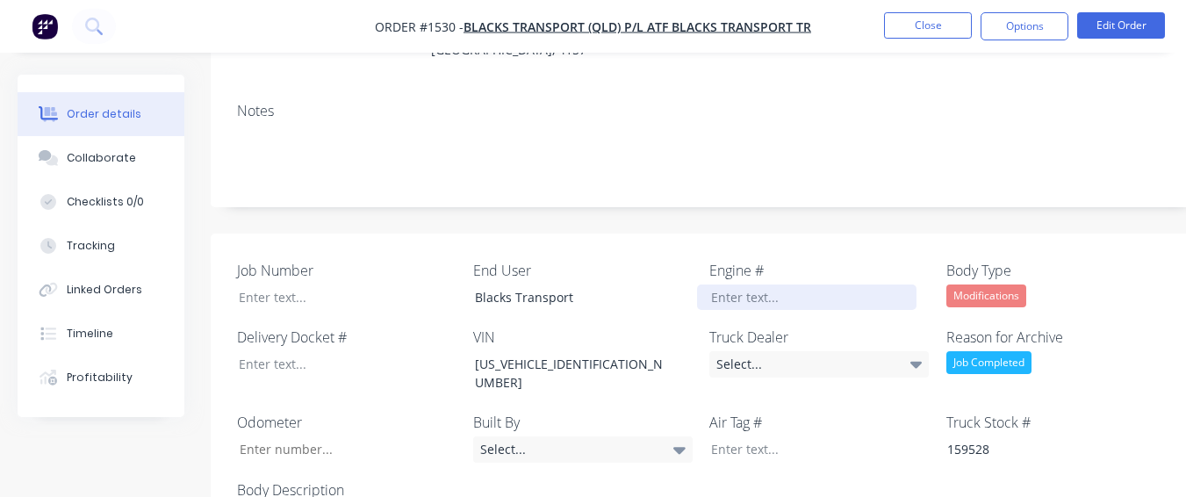
click at [740, 285] on div at bounding box center [807, 297] width 220 height 25
paste div
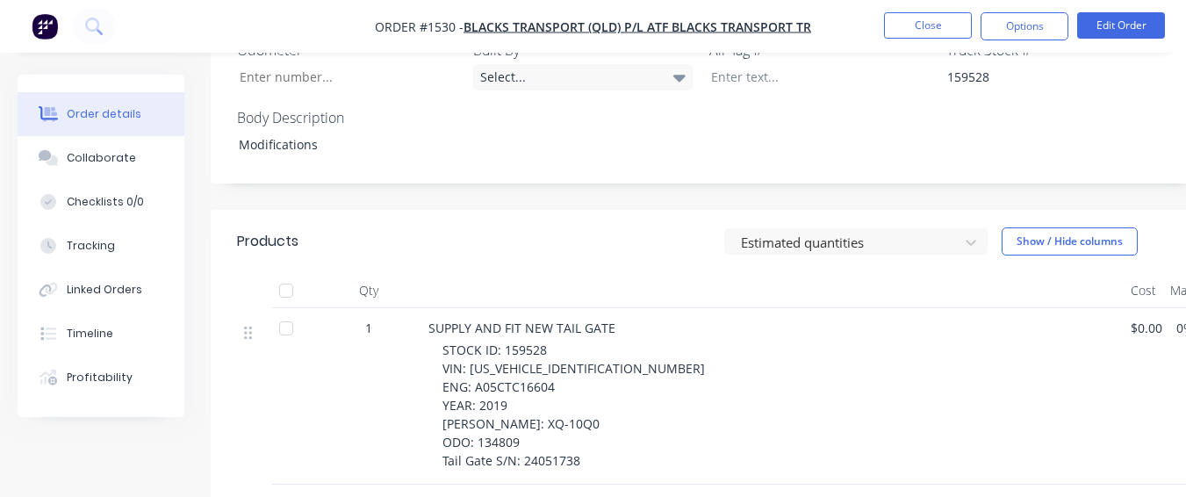
scroll to position [790, 0]
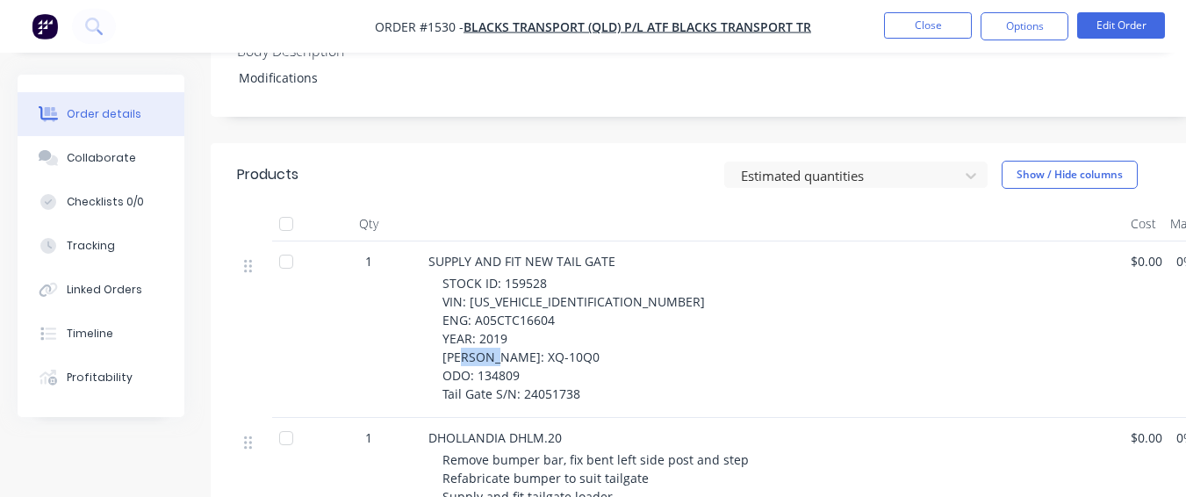
drag, startPoint x: 506, startPoint y: 334, endPoint x: 534, endPoint y: 332, distance: 28.2
click at [534, 332] on div "STOCK ID: 159528 VIN: [US_VEHICLE_IDENTIFICATION_NUMBER] ENG: A05CTC16604 YEAR:…" at bounding box center [780, 338] width 674 height 129
drag, startPoint x: 522, startPoint y: 351, endPoint x: 584, endPoint y: 354, distance: 62.4
click at [584, 354] on div "STOCK ID: 159528 VIN: [US_VEHICLE_IDENTIFICATION_NUMBER] ENG: A05CTC16604 YEAR:…" at bounding box center [780, 338] width 674 height 129
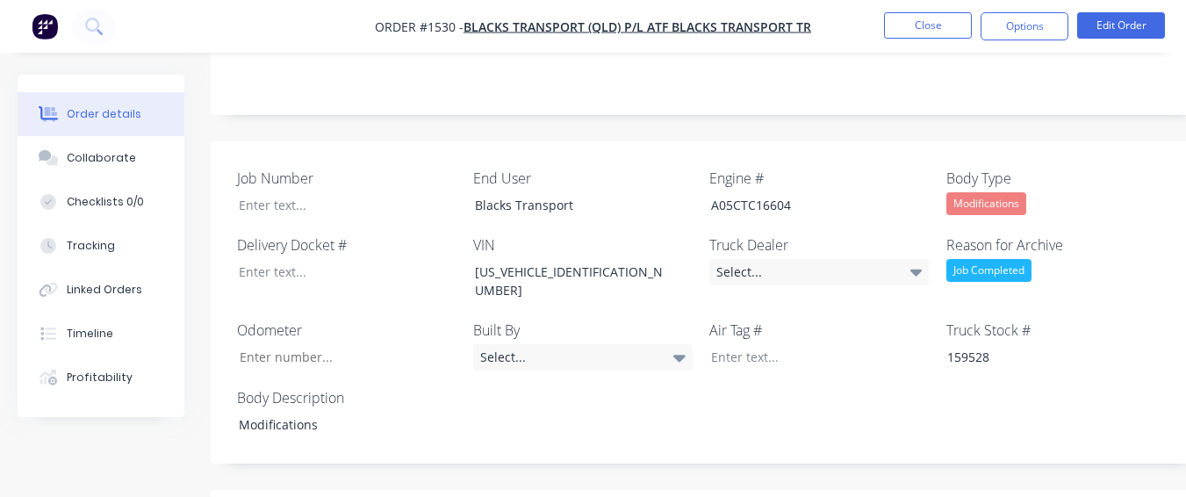
scroll to position [439, 0]
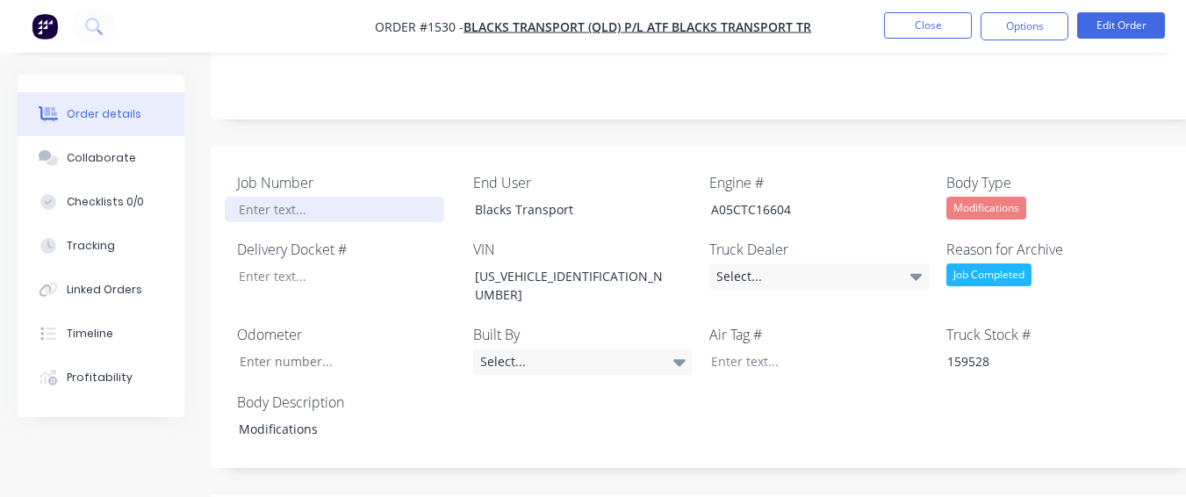
click at [335, 197] on div at bounding box center [335, 209] width 220 height 25
paste div
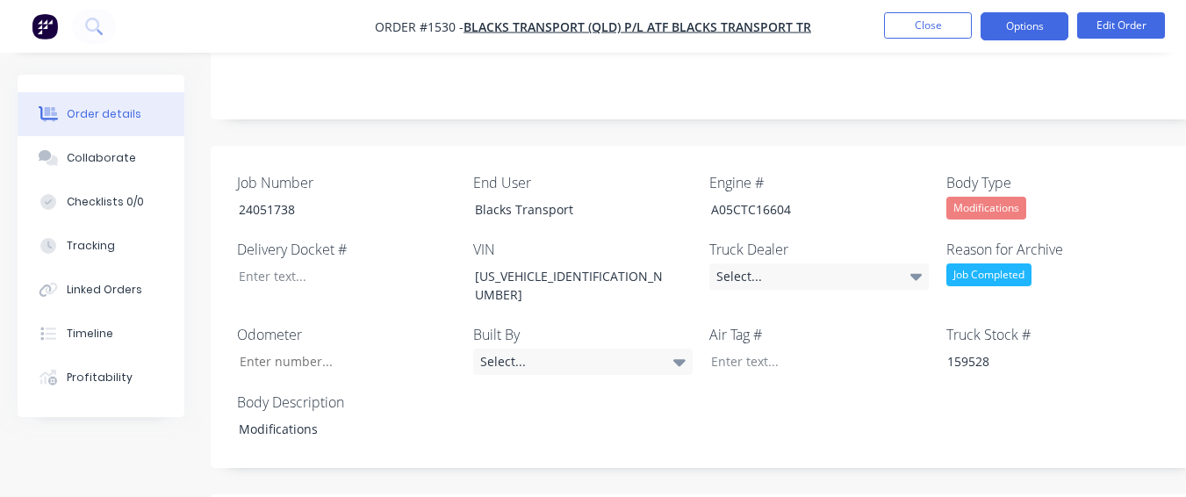
click at [1029, 32] on button "Options" at bounding box center [1025, 26] width 88 height 28
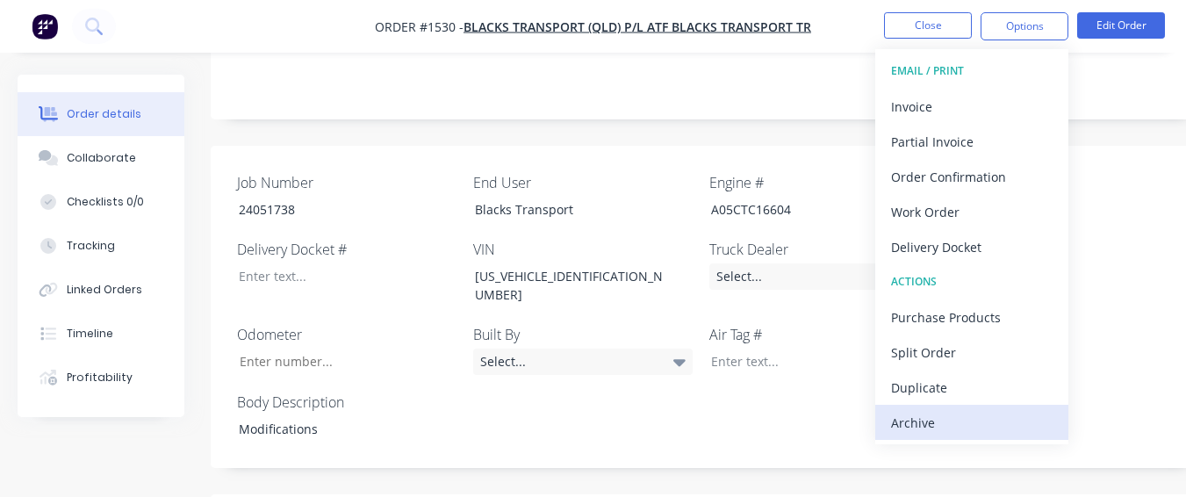
click at [963, 415] on div "Archive" at bounding box center [972, 422] width 162 height 25
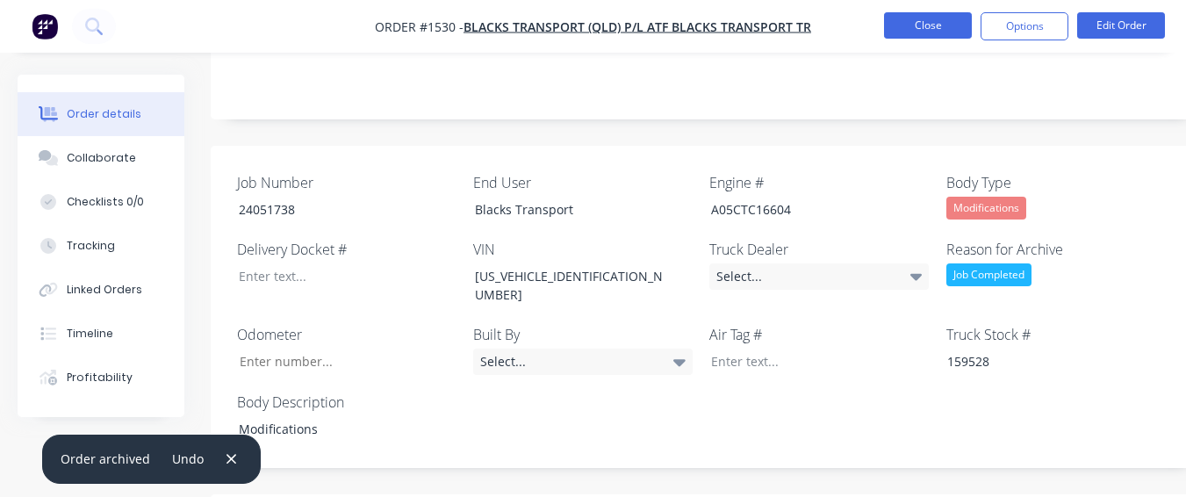
click at [944, 27] on button "Close" at bounding box center [928, 25] width 88 height 26
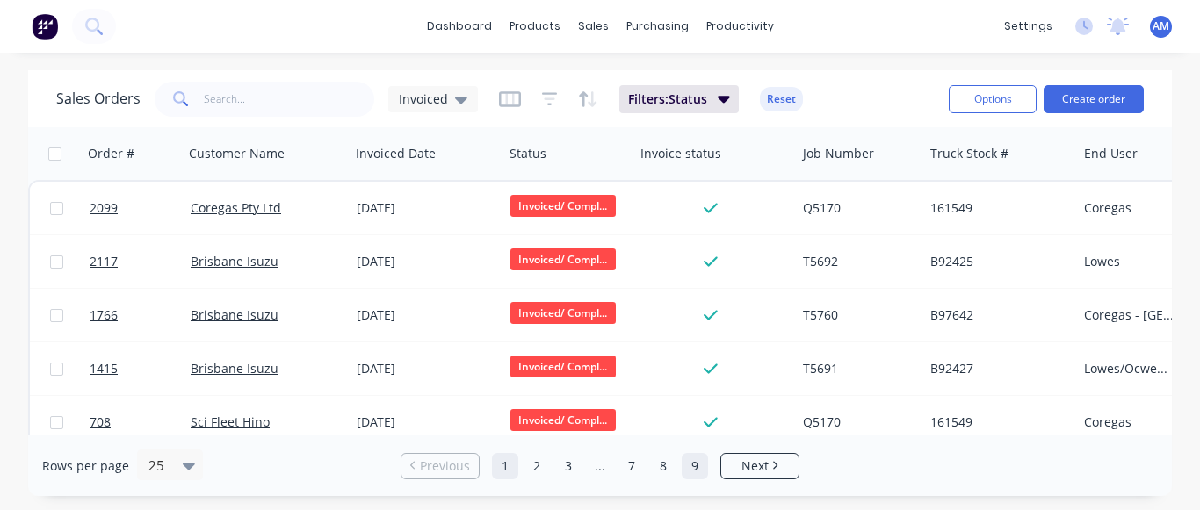
click at [700, 471] on link "9" at bounding box center [694, 466] width 26 height 26
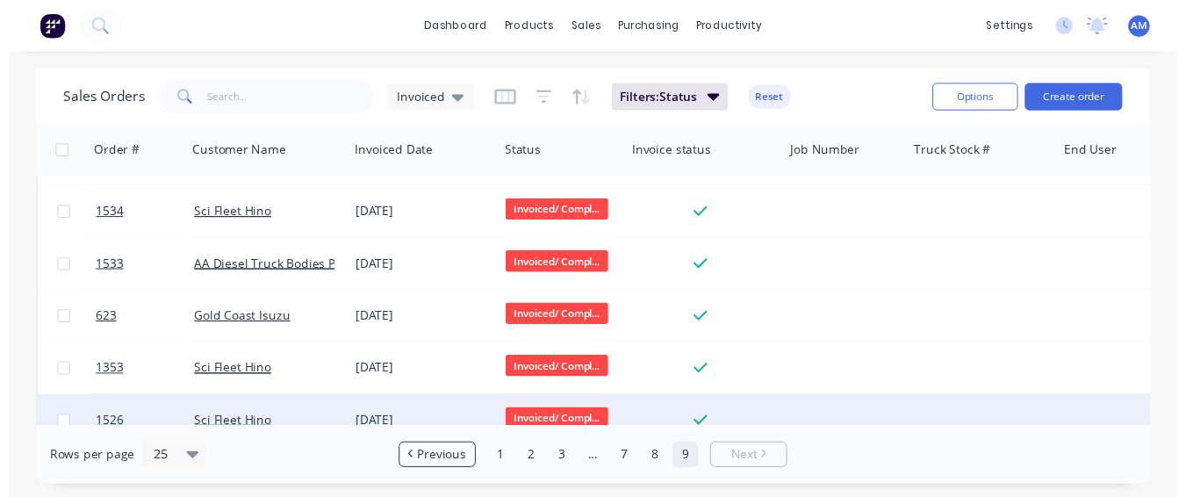
scroll to position [610, 0]
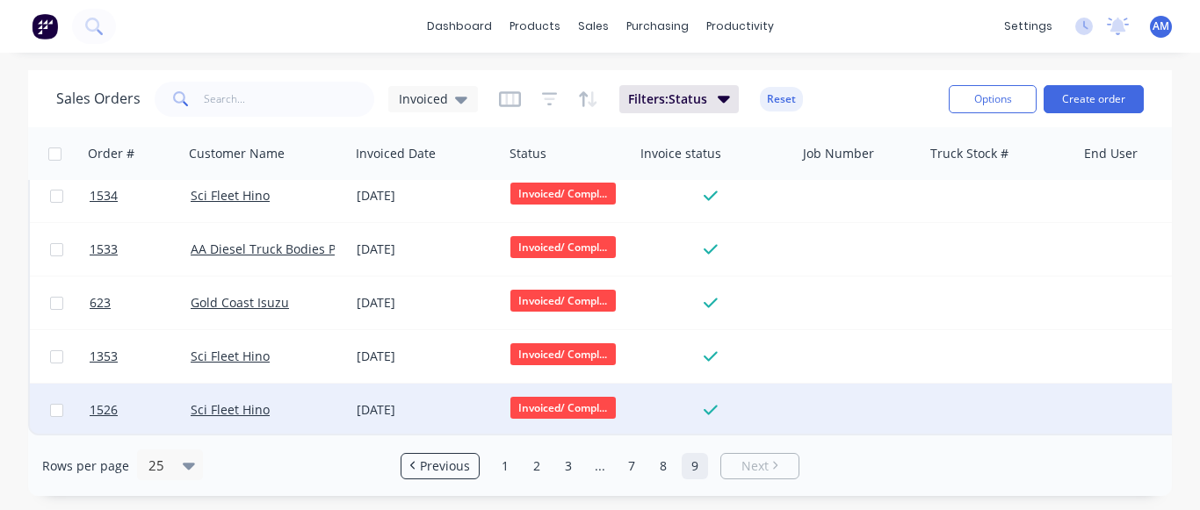
click at [393, 401] on div "[DATE]" at bounding box center [427, 410] width 140 height 18
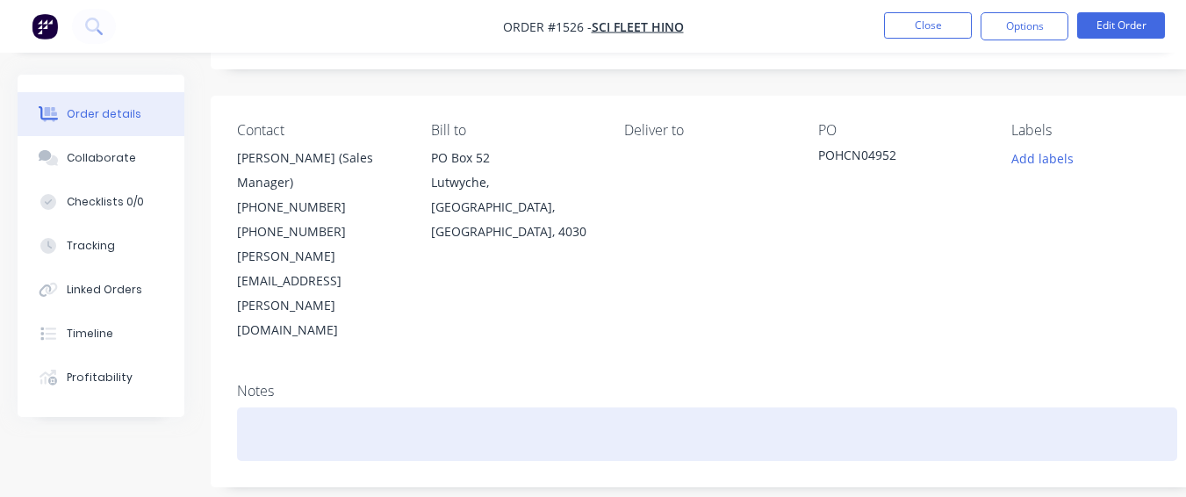
scroll to position [527, 0]
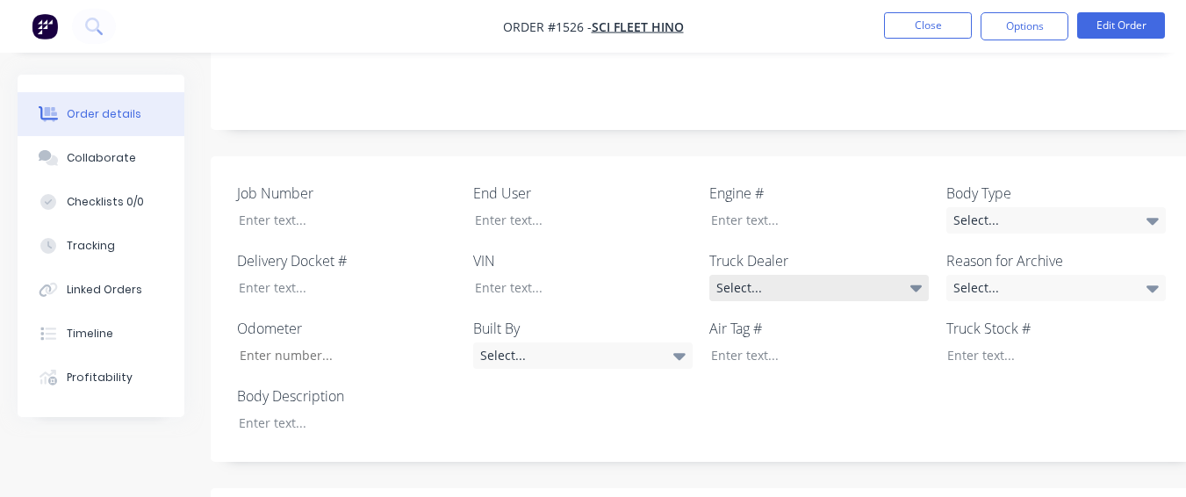
click at [832, 275] on div "Select..." at bounding box center [820, 288] width 220 height 26
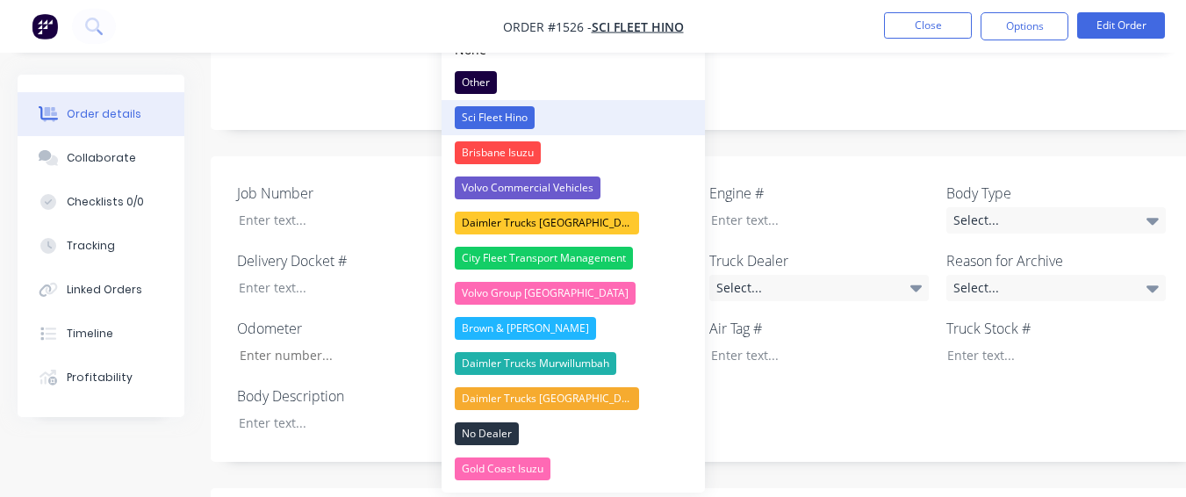
click at [542, 113] on button "Sci Fleet Hino" at bounding box center [573, 117] width 263 height 35
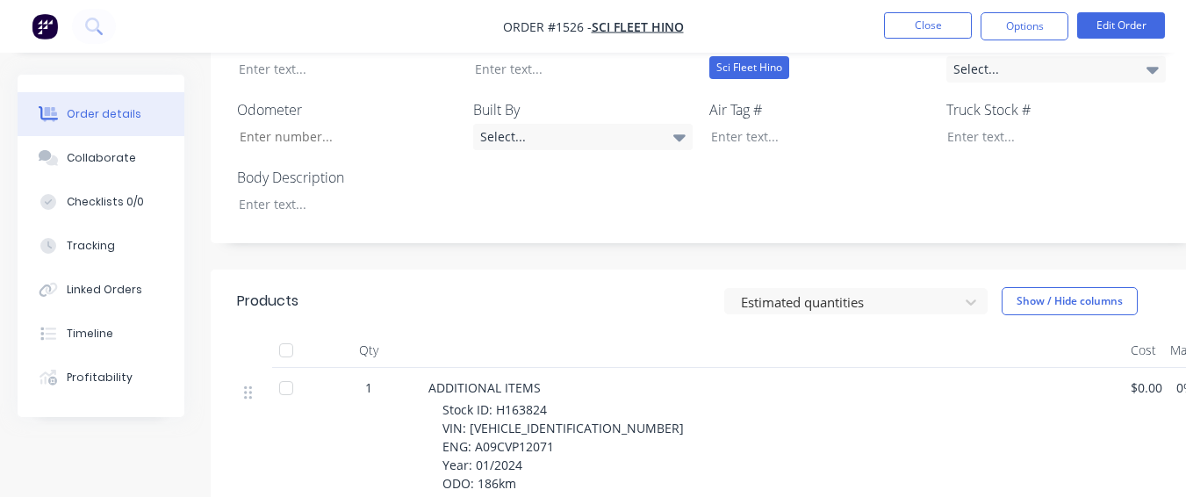
scroll to position [703, 0]
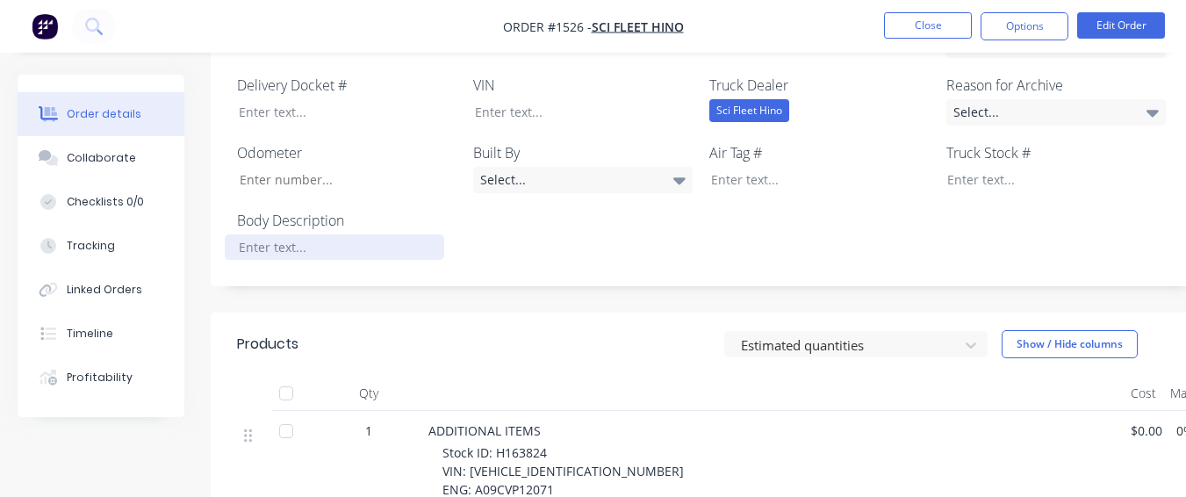
click at [263, 234] on div at bounding box center [335, 246] width 220 height 25
drag, startPoint x: 494, startPoint y: 350, endPoint x: 548, endPoint y: 350, distance: 54.5
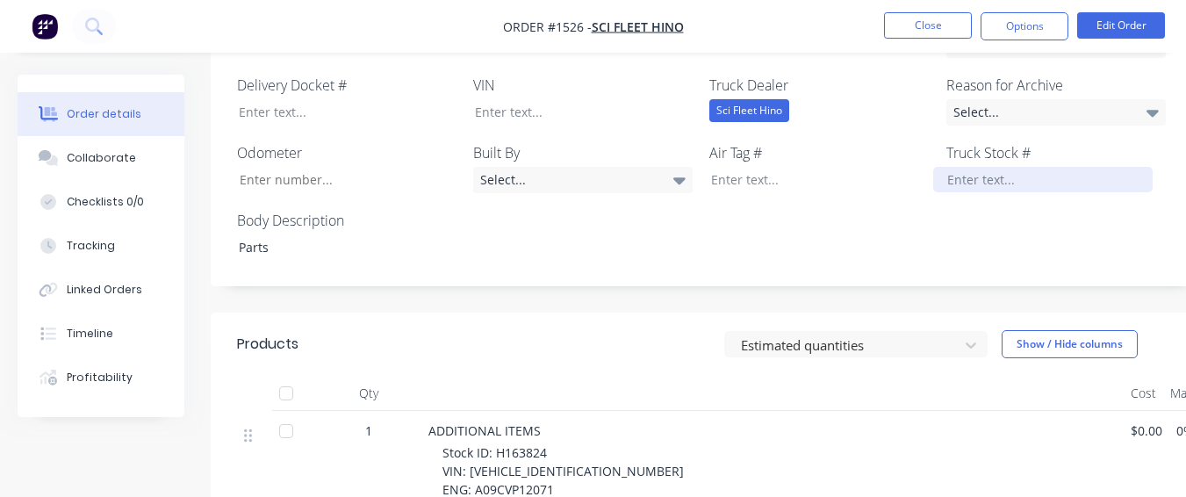
click at [967, 167] on div at bounding box center [1044, 179] width 220 height 25
paste div
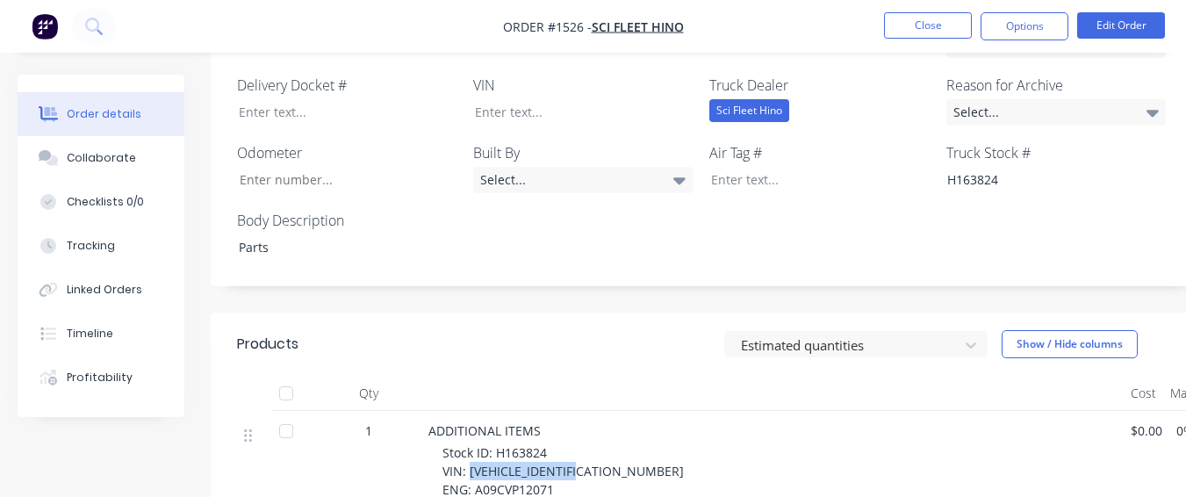
drag, startPoint x: 468, startPoint y: 378, endPoint x: 594, endPoint y: 370, distance: 125.8
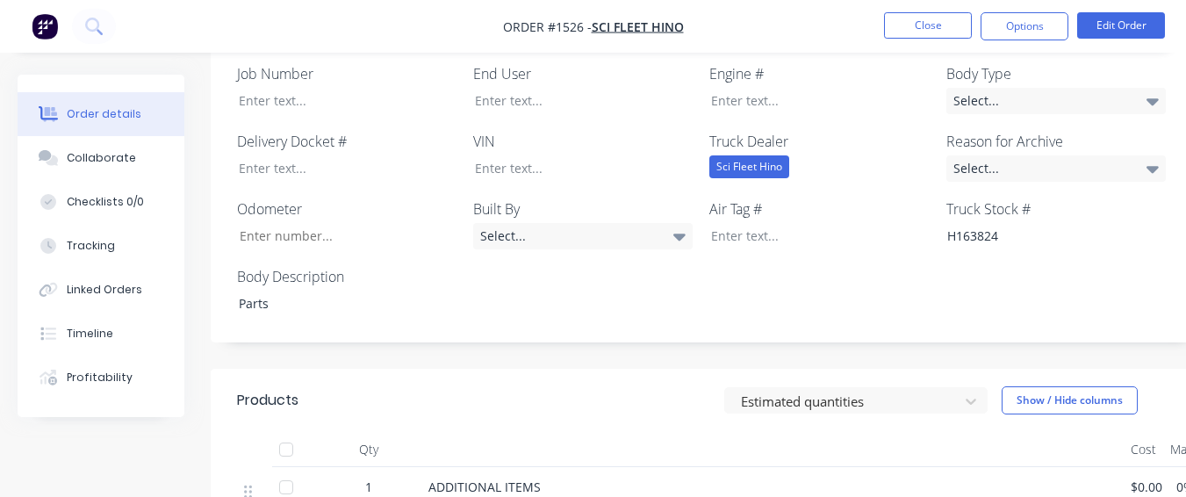
scroll to position [527, 0]
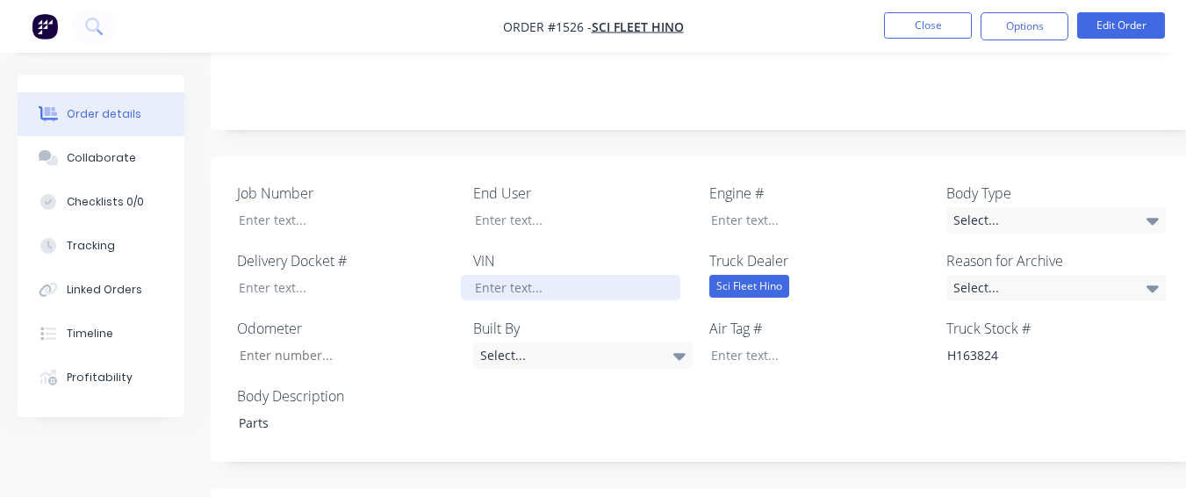
click at [623, 275] on div at bounding box center [571, 287] width 220 height 25
paste div
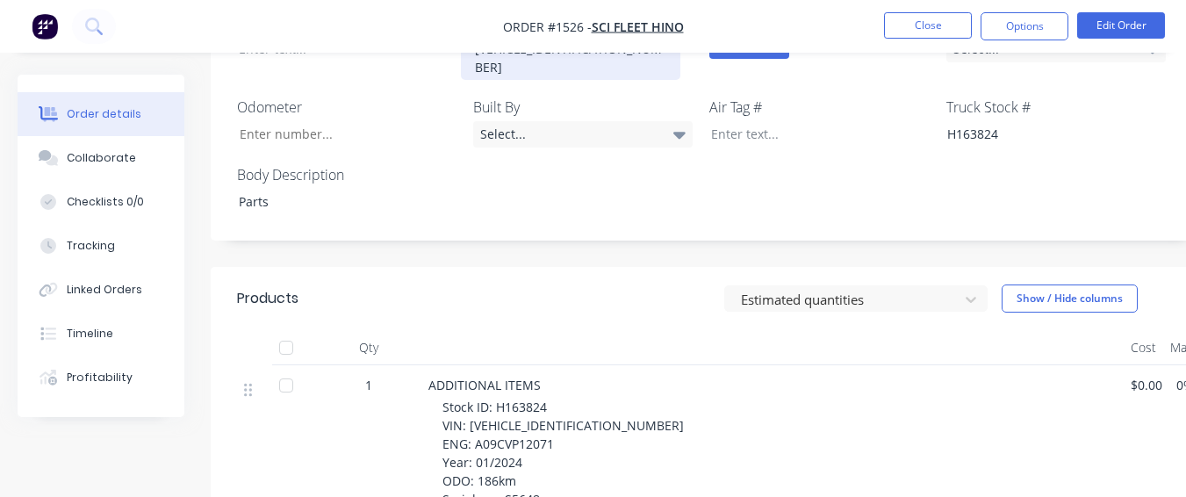
scroll to position [790, 0]
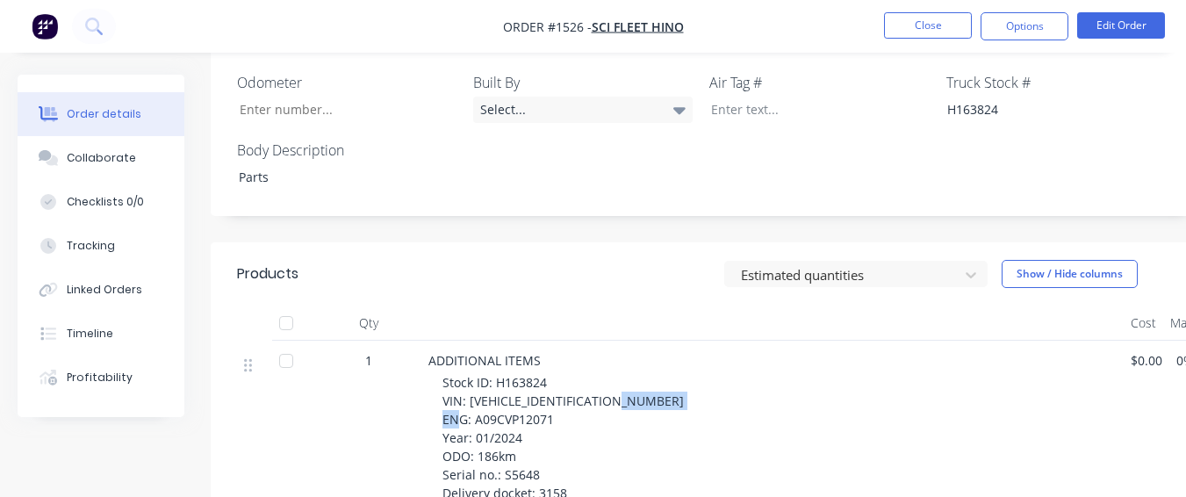
drag, startPoint x: 474, startPoint y: 306, endPoint x: 565, endPoint y: 306, distance: 90.5
click at [565, 373] on div "Stock ID: H163824 VIN: [VEHICLE_IDENTIFICATION_NUMBER] ENG: A09CVP12071 Year: 0…" at bounding box center [780, 437] width 674 height 129
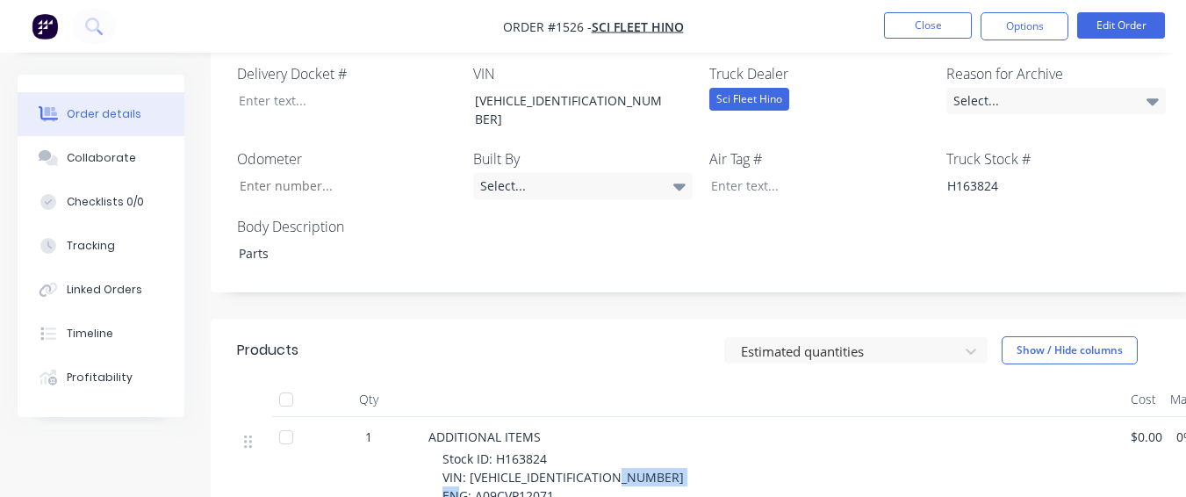
scroll to position [527, 0]
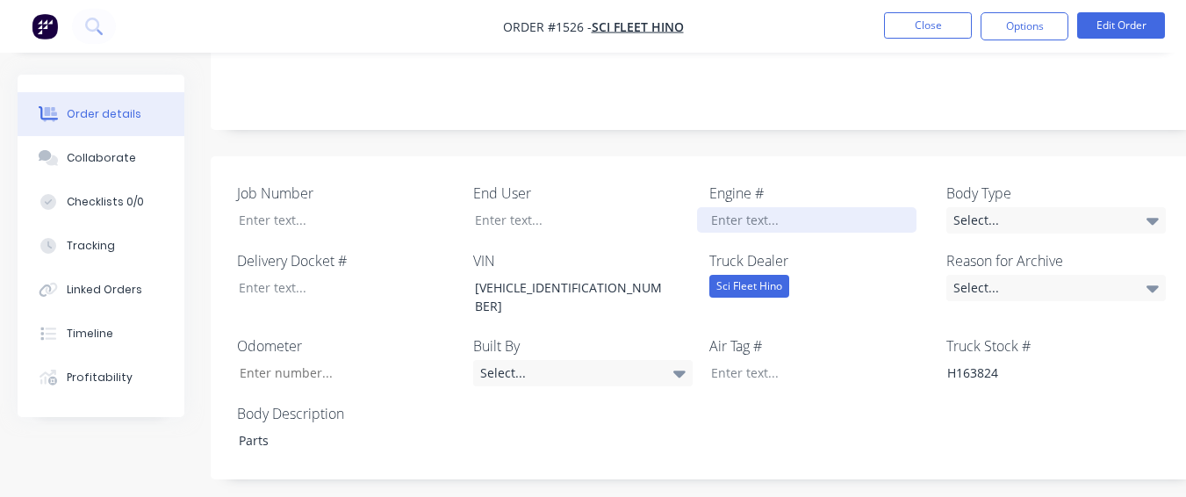
click at [745, 207] on div at bounding box center [807, 219] width 220 height 25
paste div
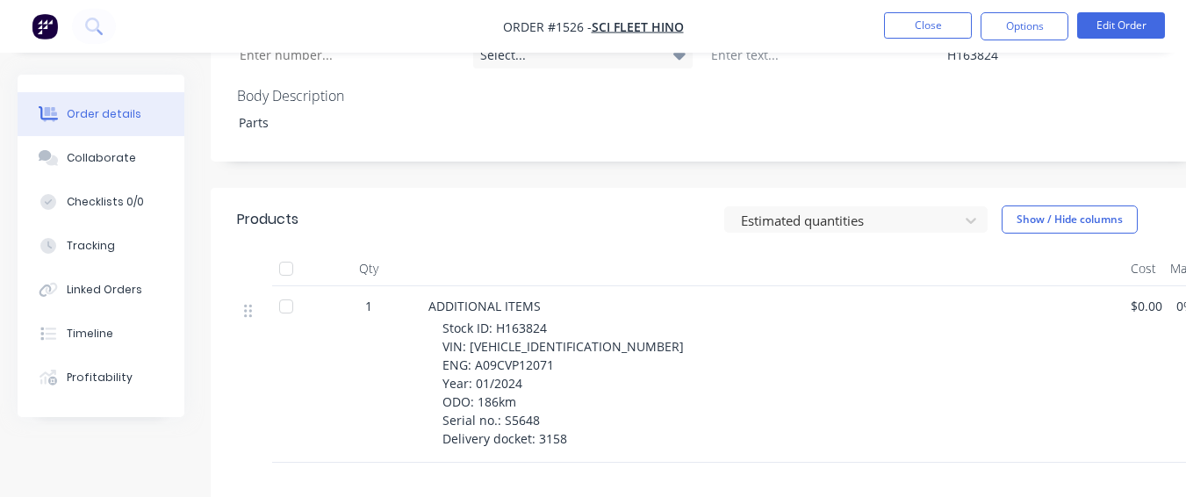
scroll to position [1007, 0]
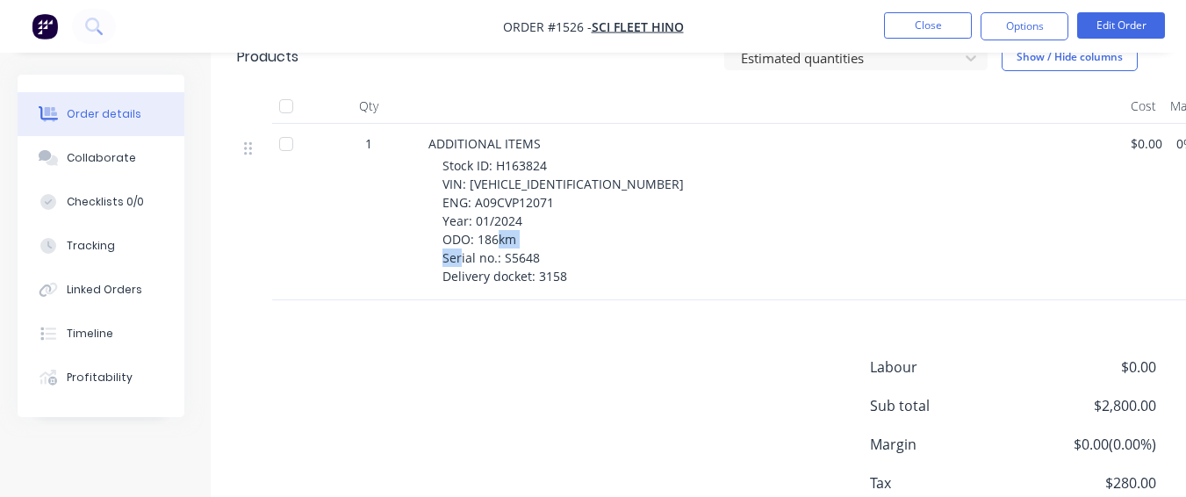
drag, startPoint x: 503, startPoint y: 142, endPoint x: 548, endPoint y: 144, distance: 44.8
click at [548, 156] on div "Stock ID: H163824 VIN: [VEHICLE_IDENTIFICATION_NUMBER] ENG: A09CVP12071 Year: 0…" at bounding box center [780, 220] width 674 height 129
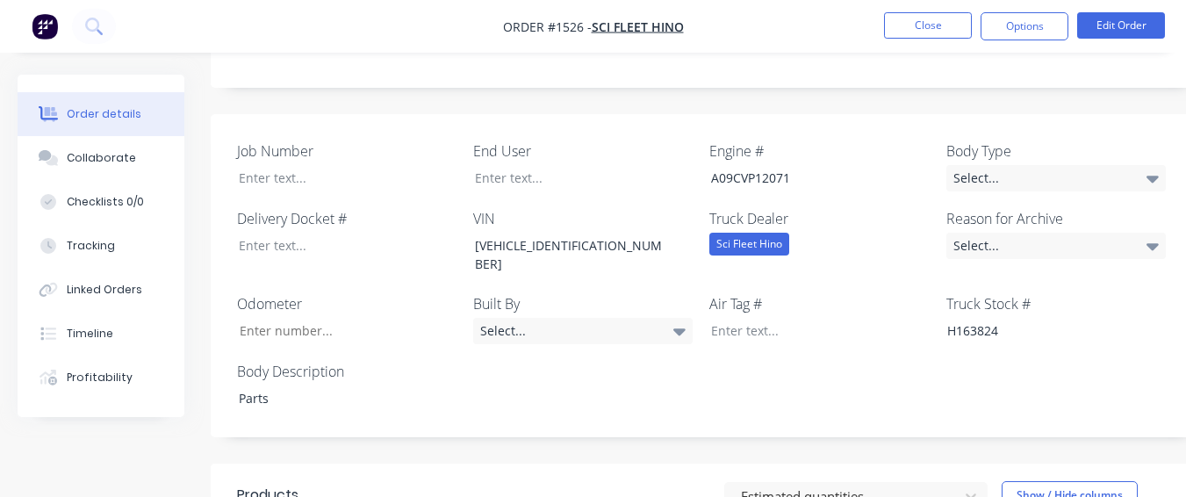
scroll to position [568, 0]
click at [299, 234] on div at bounding box center [335, 246] width 220 height 25
click at [313, 166] on div at bounding box center [335, 178] width 220 height 25
paste div
click at [998, 234] on div "Select..." at bounding box center [1057, 247] width 220 height 26
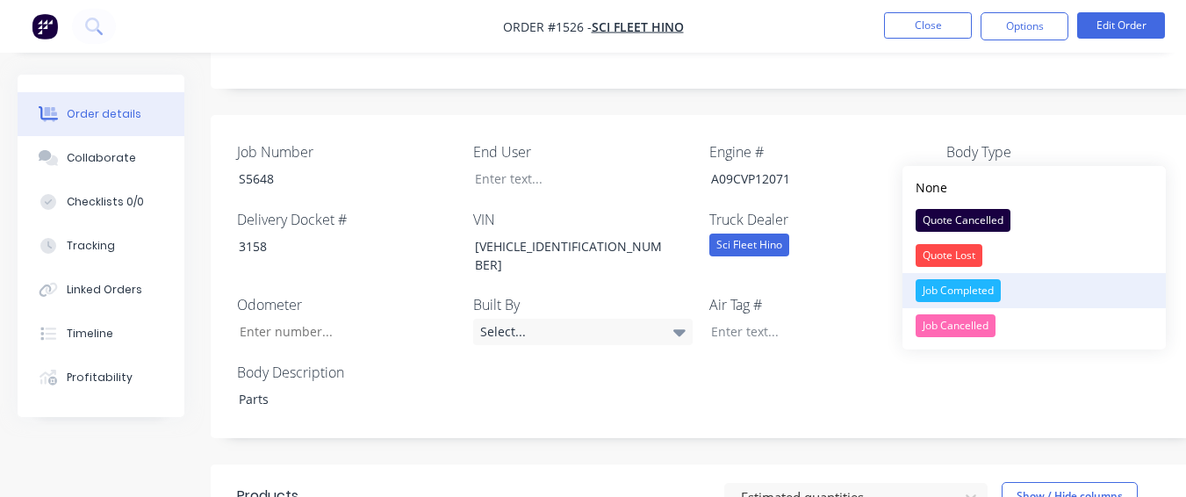
click at [984, 280] on div "Job Completed" at bounding box center [958, 290] width 85 height 23
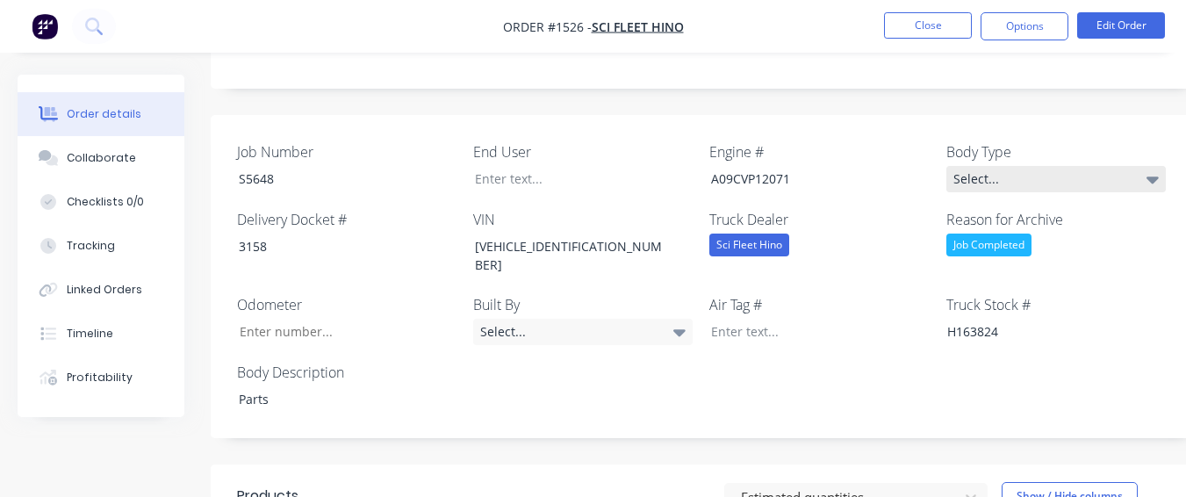
click at [992, 166] on div "Select..." at bounding box center [1057, 179] width 220 height 26
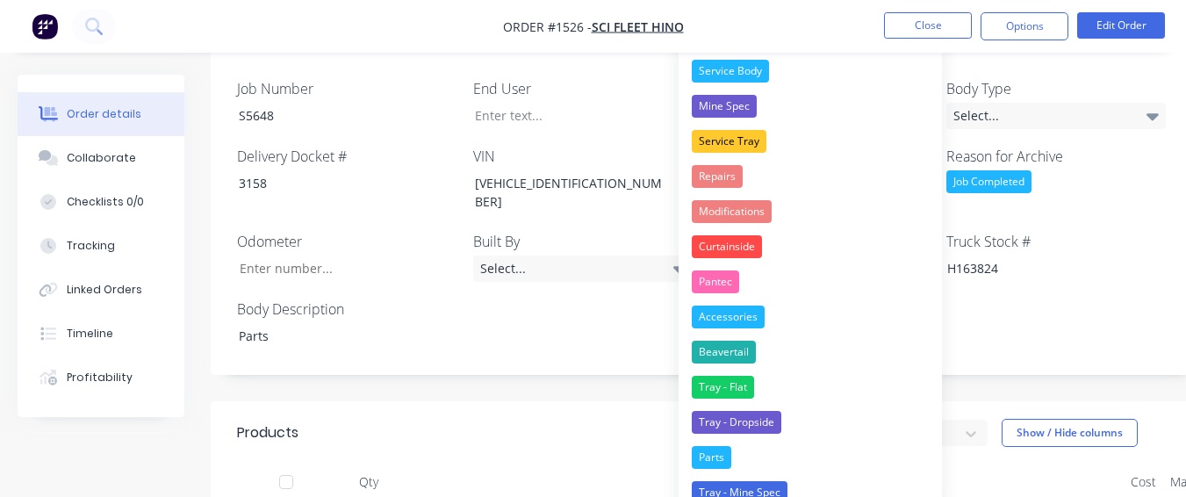
scroll to position [1006, 0]
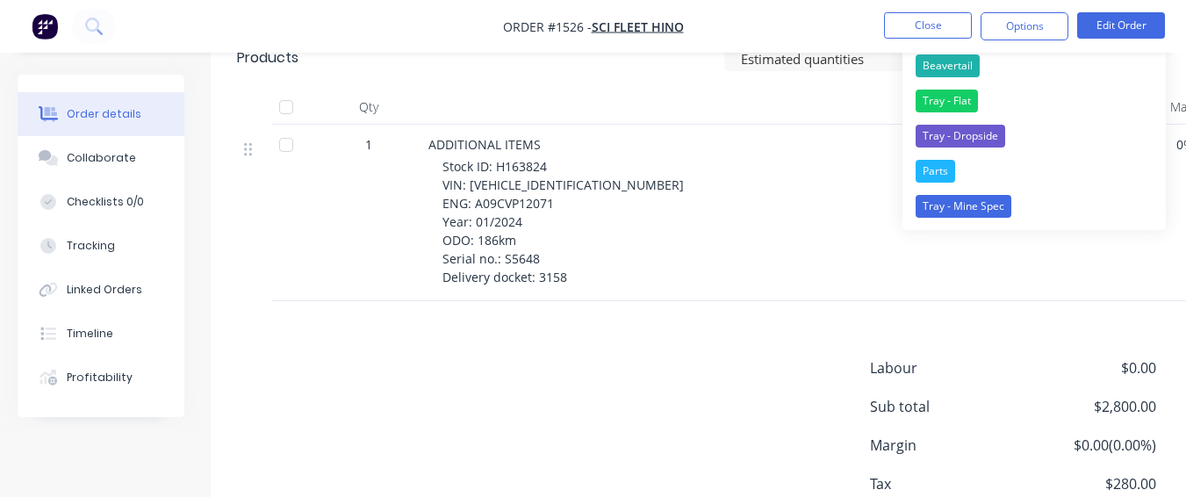
click at [985, 174] on button "Parts" at bounding box center [1034, 171] width 263 height 35
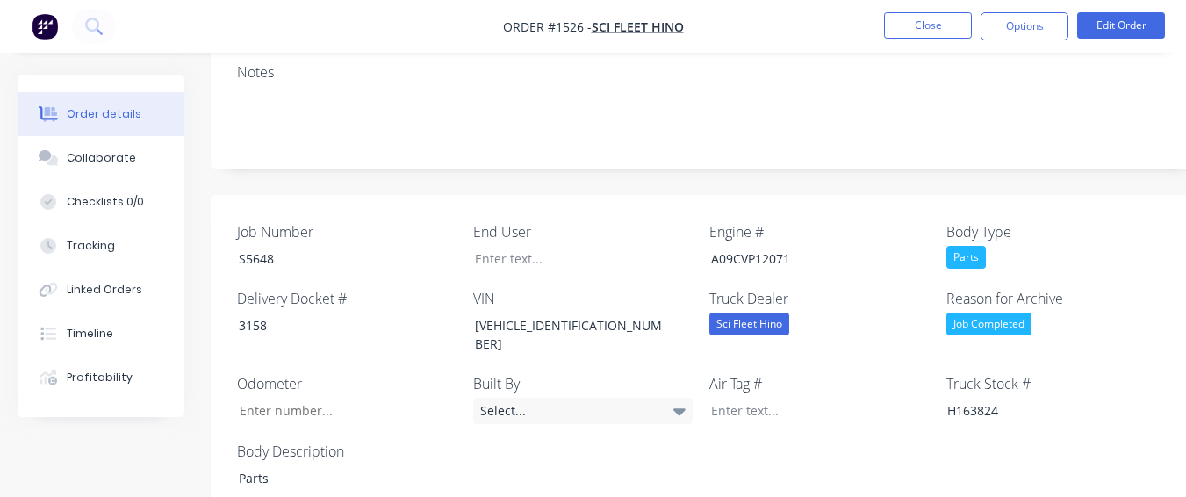
scroll to position [479, 0]
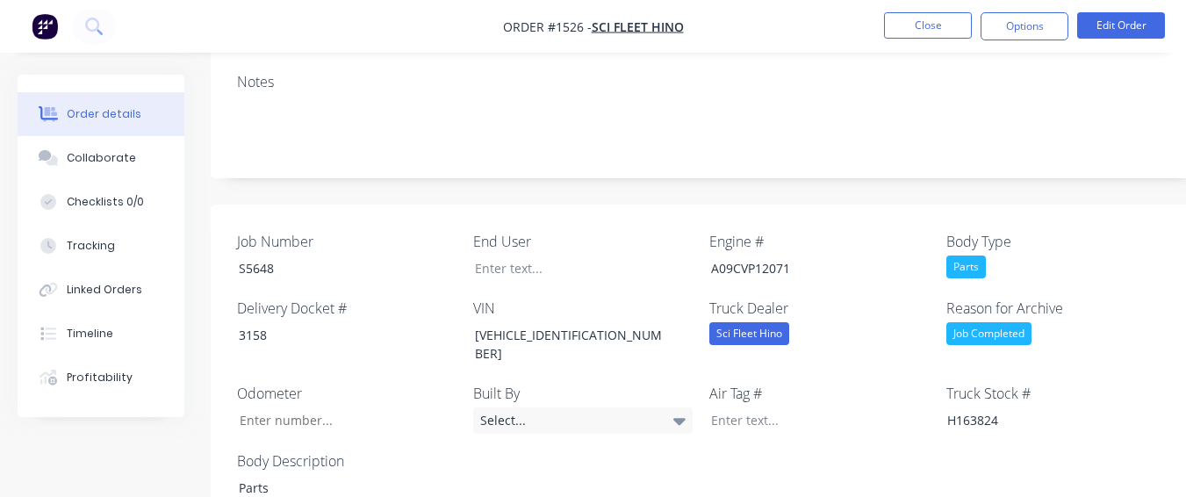
click at [985, 298] on div "Reason for Archive Job Completed" at bounding box center [1057, 332] width 220 height 68
click at [983, 322] on div "Job Completed" at bounding box center [989, 333] width 85 height 23
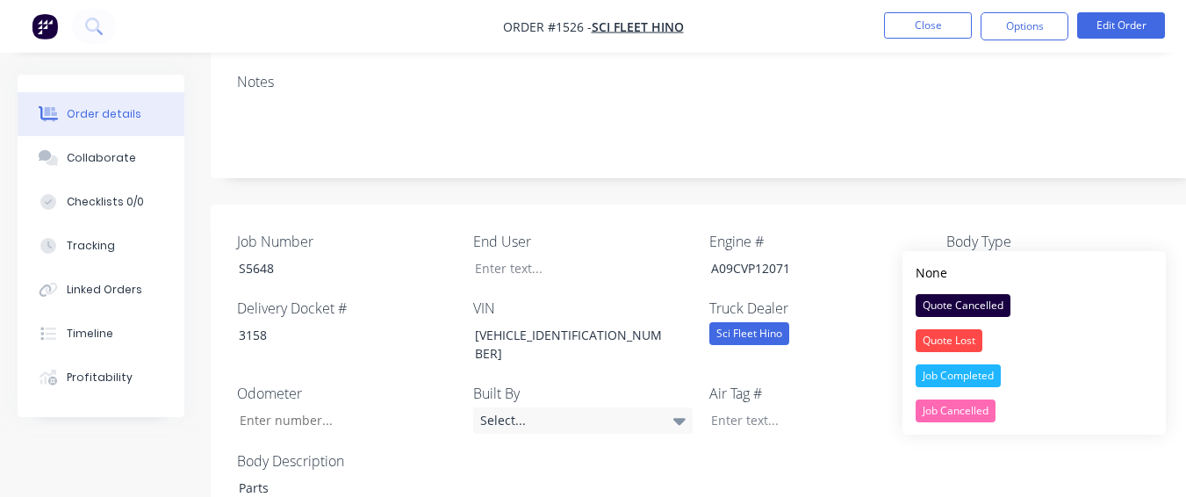
click at [955, 231] on label "Body Type" at bounding box center [1057, 241] width 220 height 21
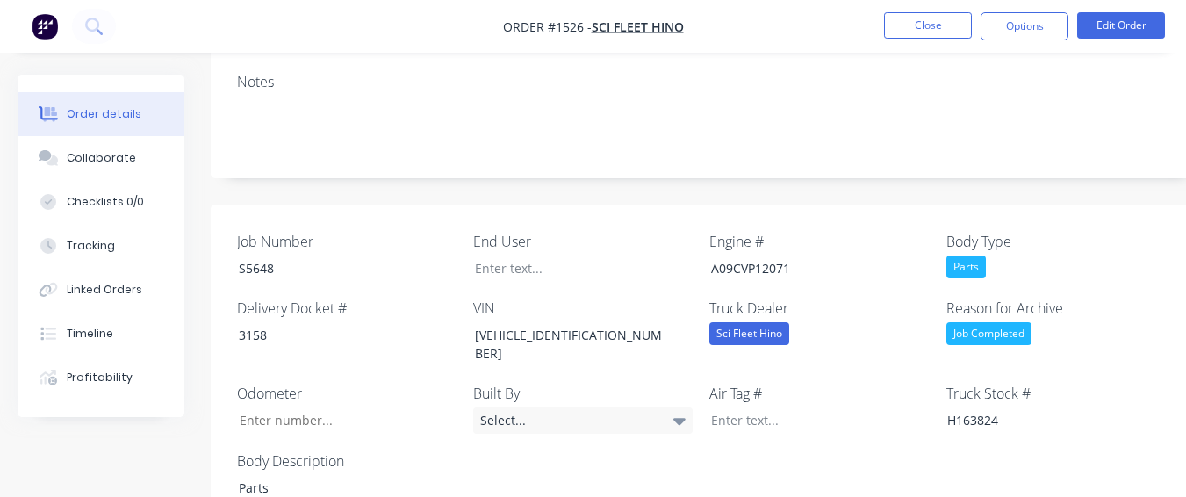
click at [951, 256] on div "Parts" at bounding box center [967, 267] width 40 height 23
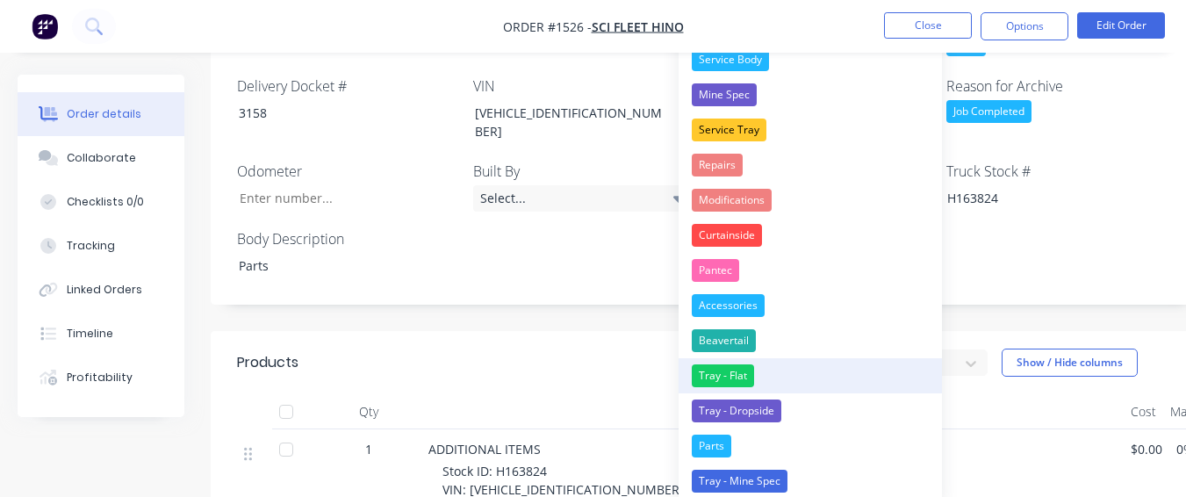
scroll to position [566, 0]
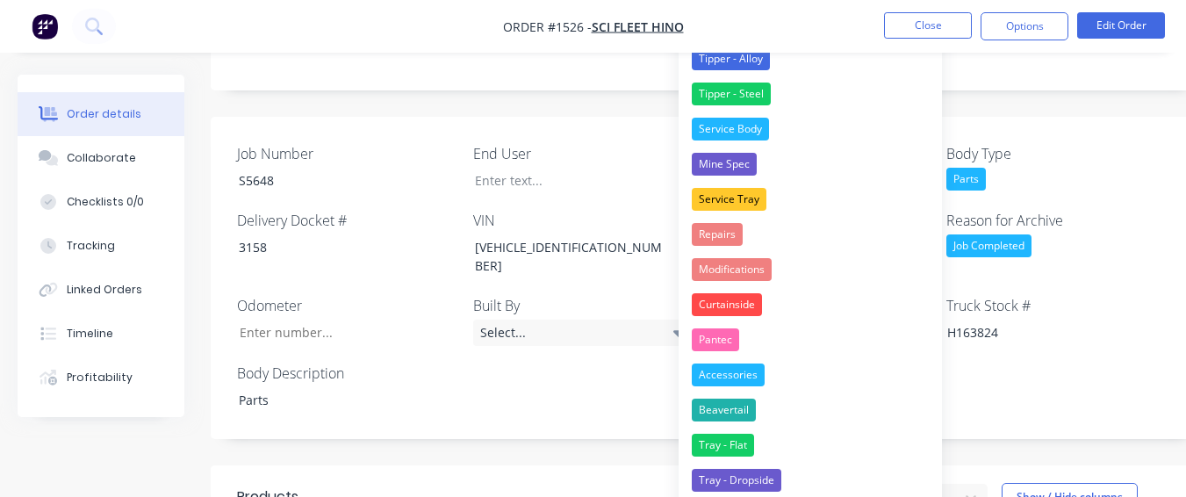
drag, startPoint x: 998, startPoint y: 297, endPoint x: 1029, endPoint y: 228, distance: 75.1
click at [1000, 294] on div "Job Number S5648 End User Engine # A09CVP12071 Body Type Parts Delivery Docket …" at bounding box center [707, 278] width 993 height 323
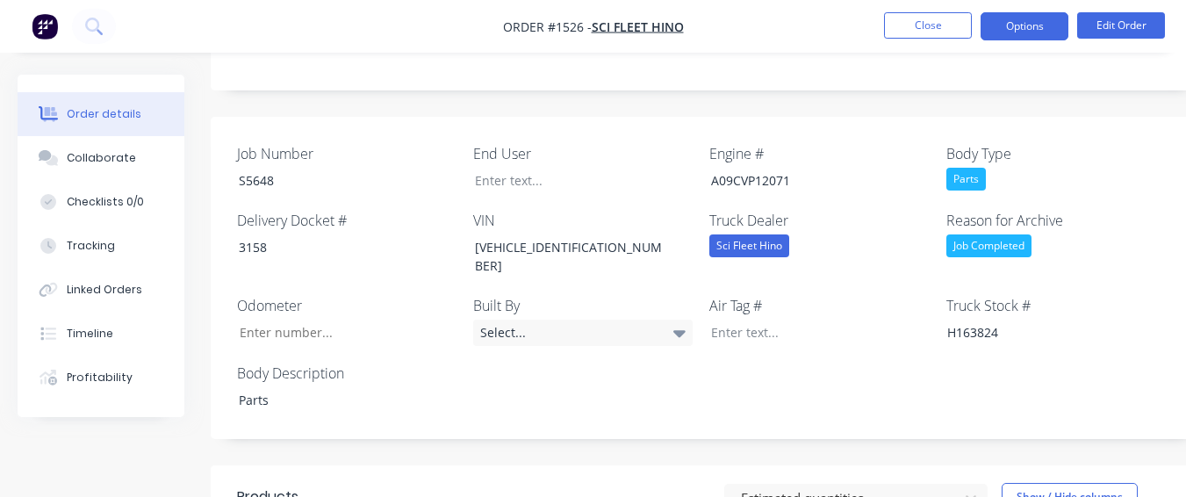
click at [1038, 27] on button "Options" at bounding box center [1025, 26] width 88 height 28
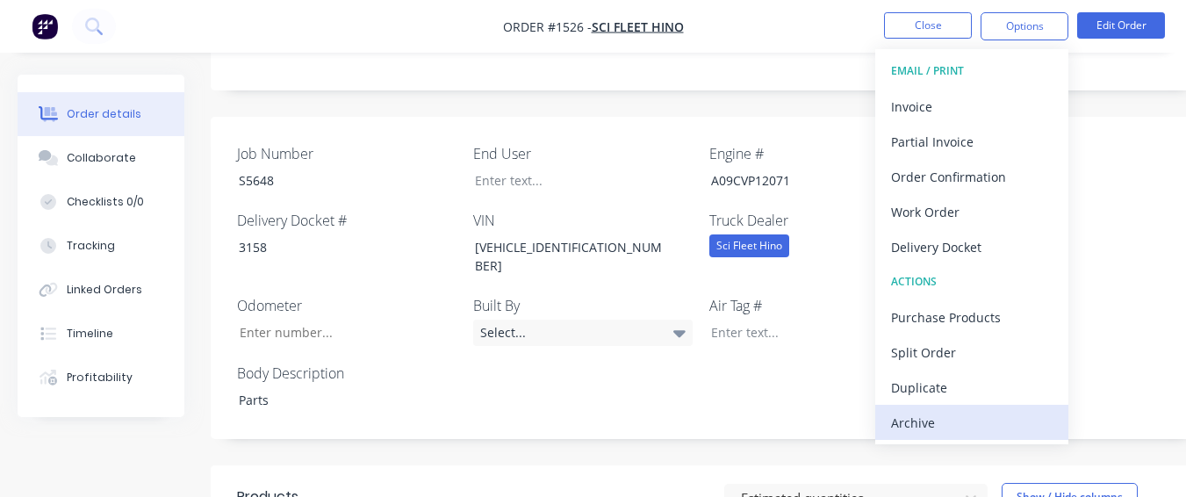
click at [981, 414] on div "Archive" at bounding box center [972, 422] width 162 height 25
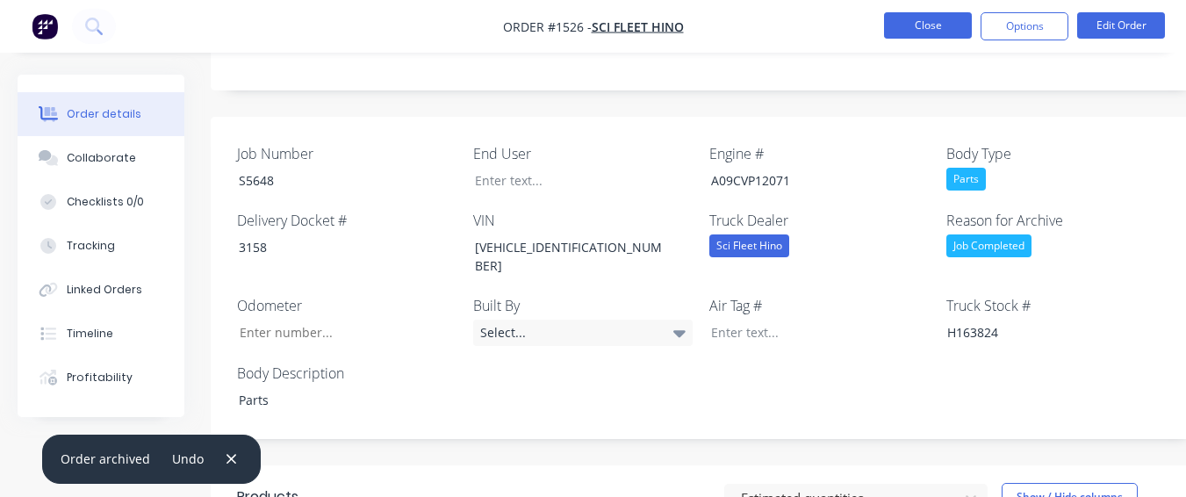
click at [945, 19] on button "Close" at bounding box center [928, 25] width 88 height 26
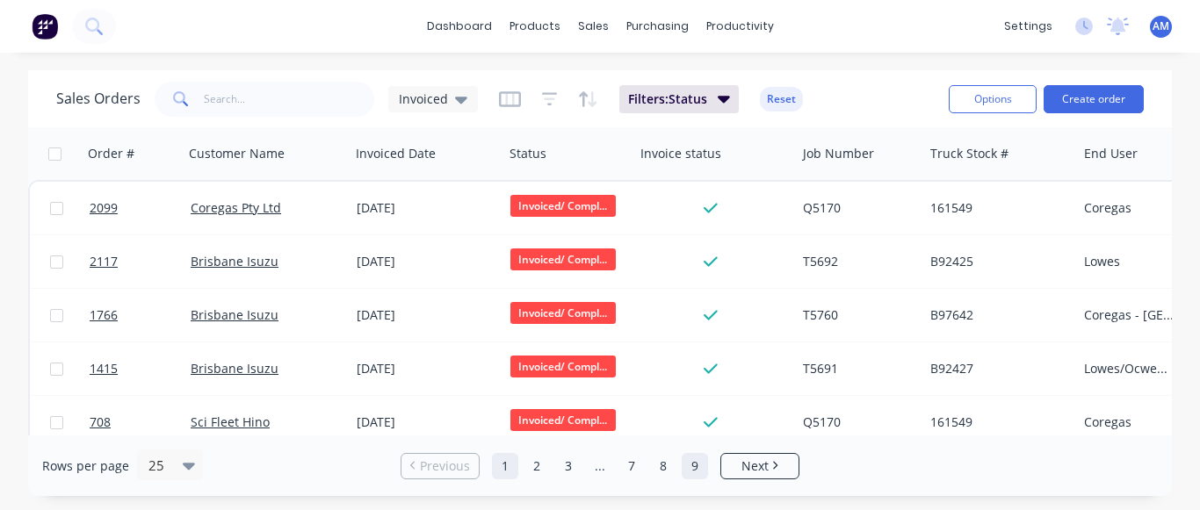
click at [705, 458] on link "9" at bounding box center [694, 466] width 26 height 26
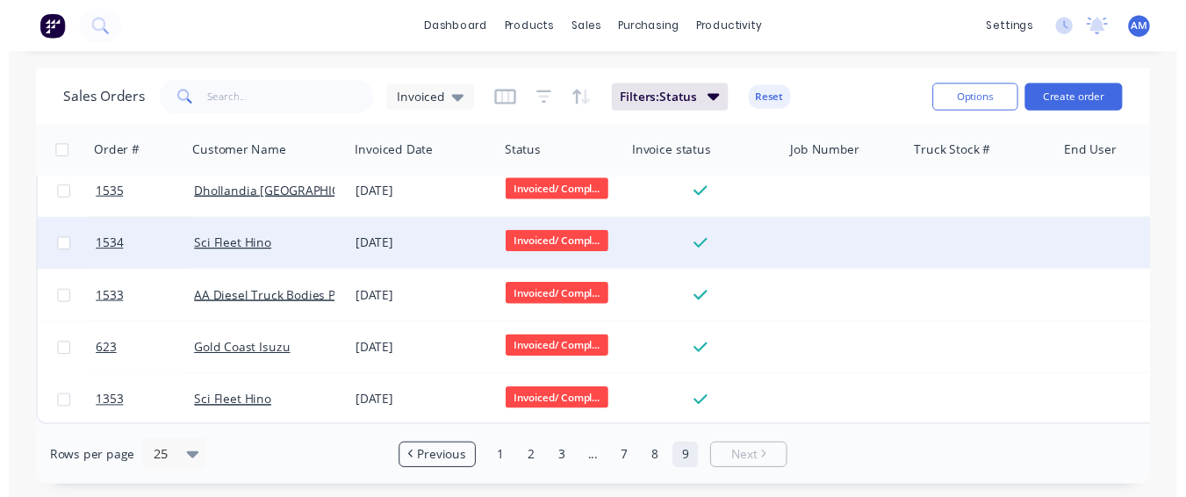
scroll to position [557, 0]
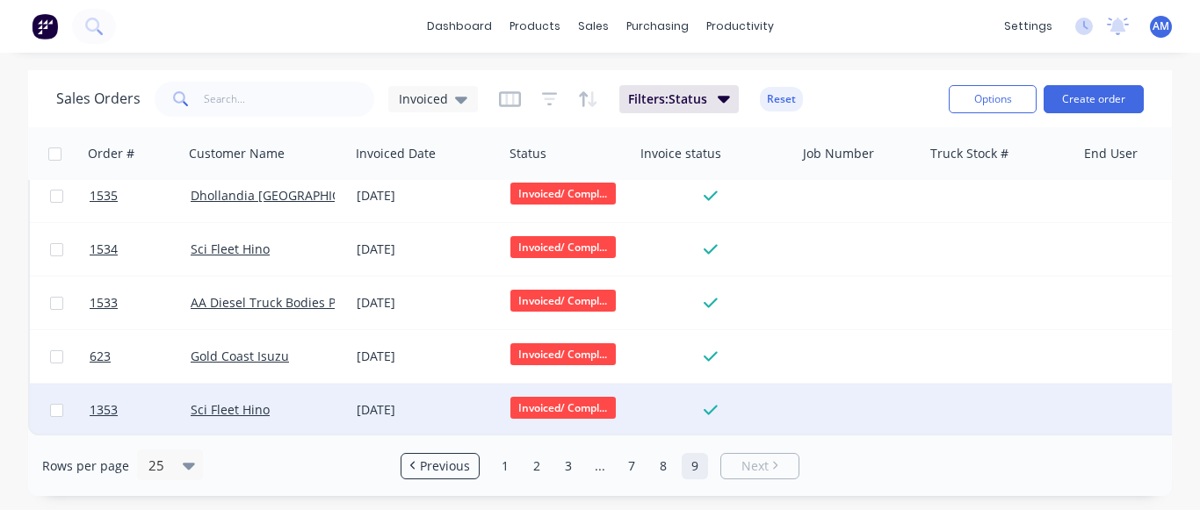
click at [428, 390] on div "[DATE]" at bounding box center [427, 410] width 154 height 53
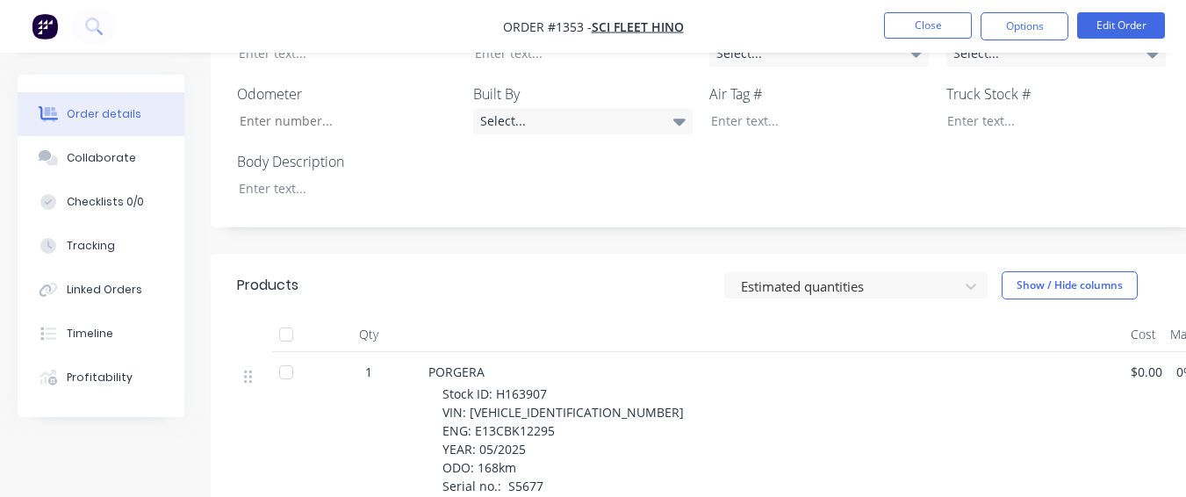
scroll to position [703, 0]
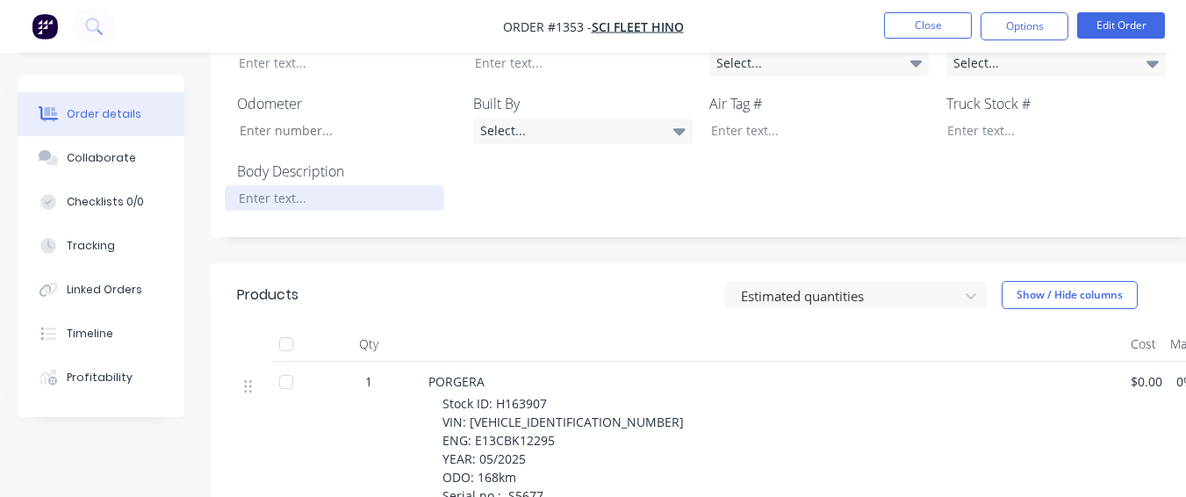
click at [384, 185] on div at bounding box center [335, 197] width 220 height 25
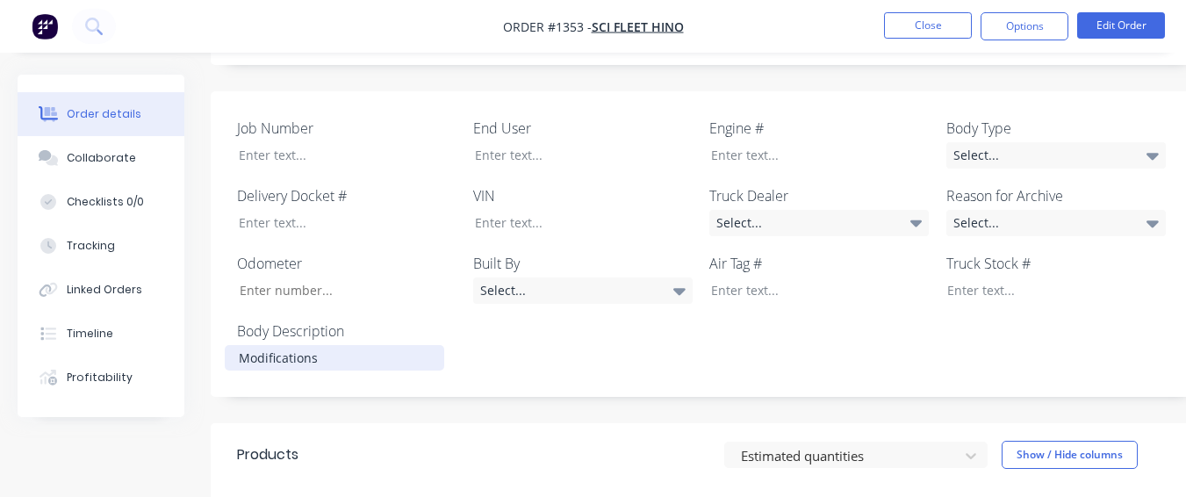
scroll to position [527, 0]
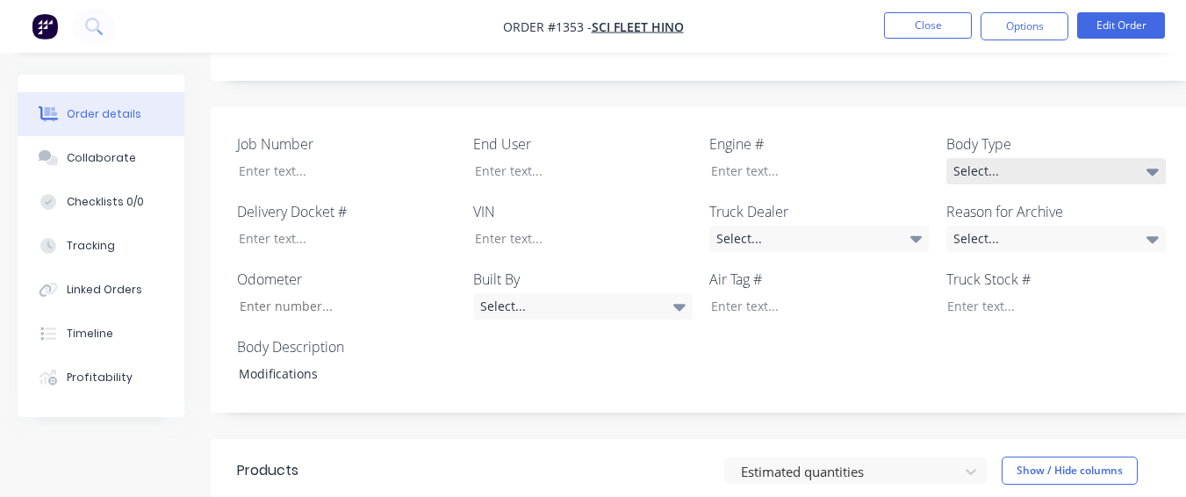
click at [1060, 158] on div "Select..." at bounding box center [1057, 171] width 220 height 26
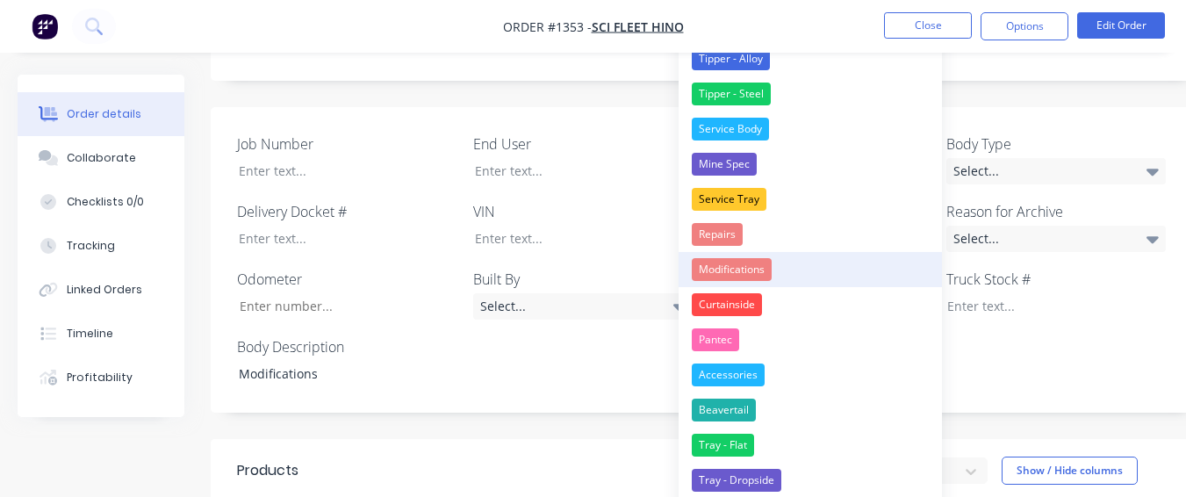
click at [821, 270] on button "Modifications" at bounding box center [810, 269] width 263 height 35
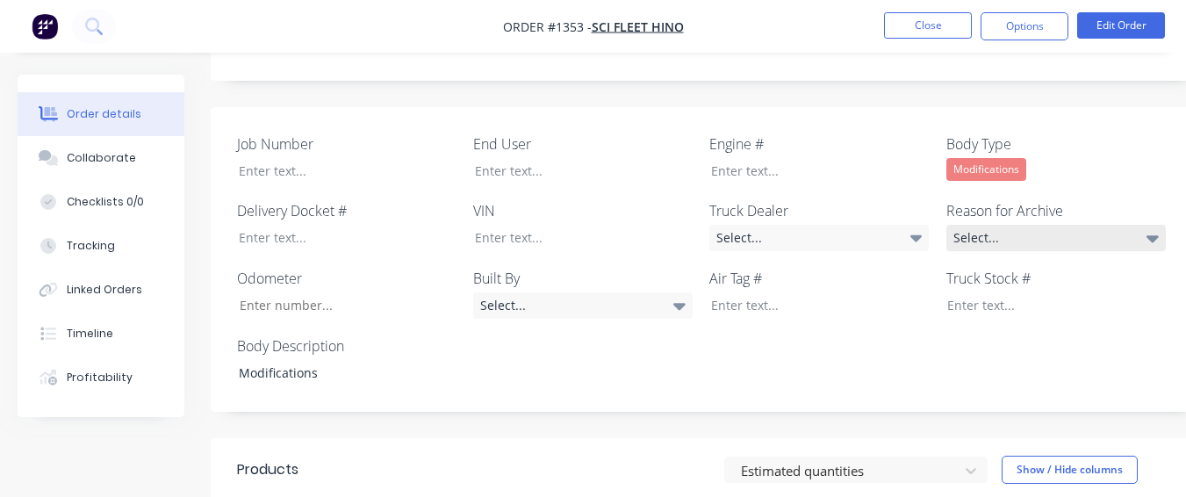
click at [988, 225] on div "Select..." at bounding box center [1057, 238] width 220 height 26
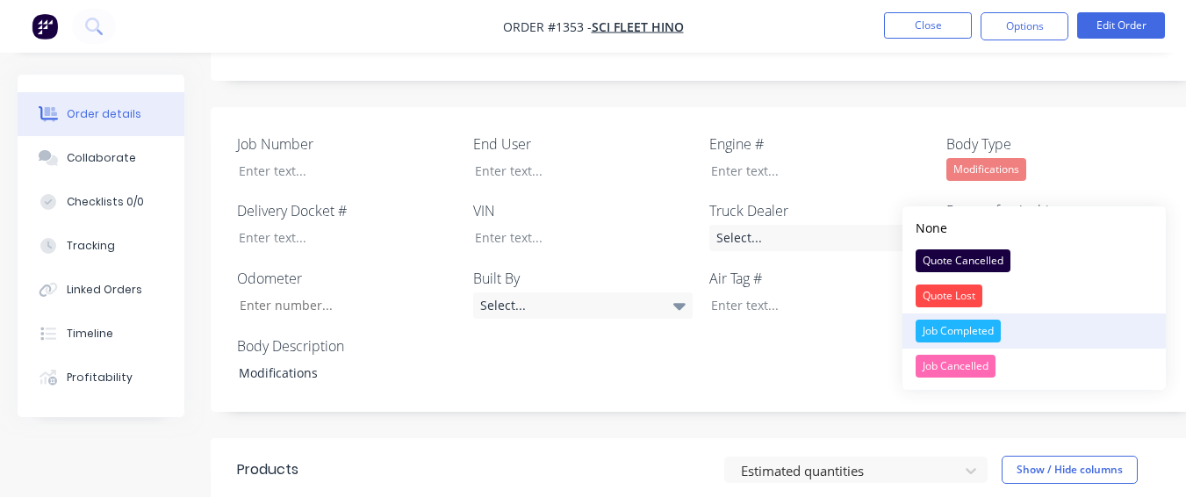
click at [977, 328] on div "Job Completed" at bounding box center [958, 331] width 85 height 23
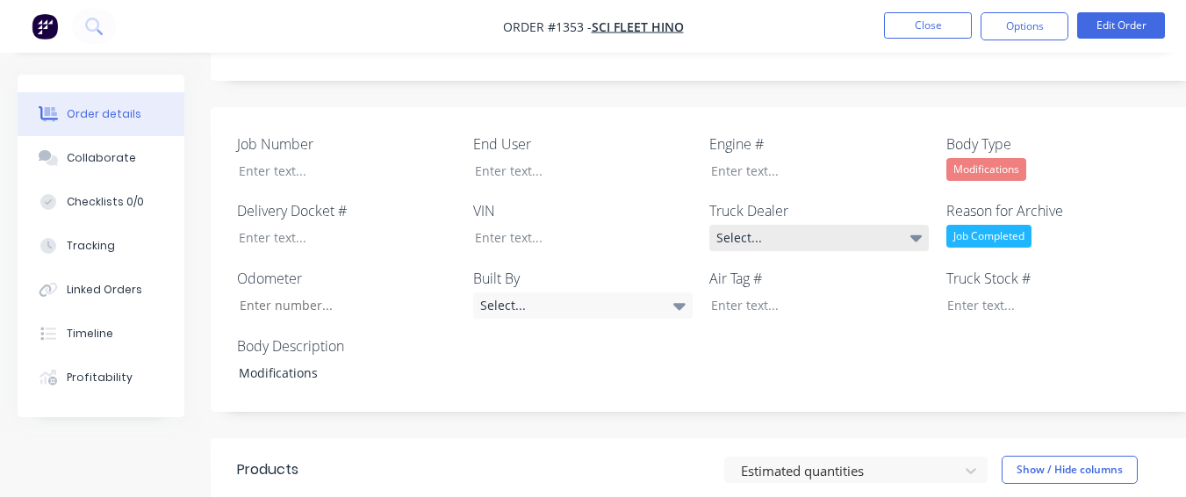
drag, startPoint x: 870, startPoint y: 190, endPoint x: 833, endPoint y: 198, distance: 38.8
click at [869, 225] on div "Select..." at bounding box center [820, 238] width 220 height 26
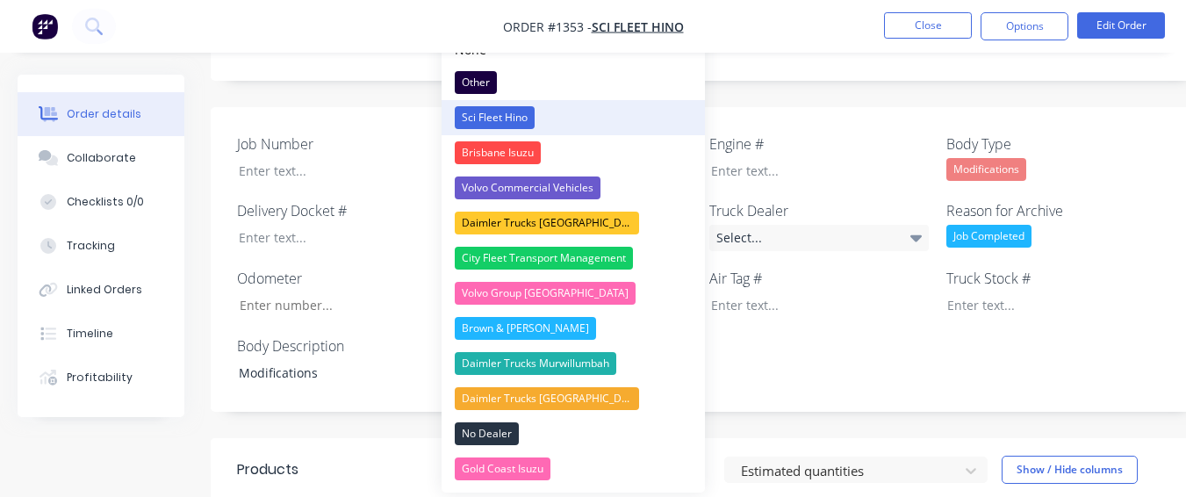
click at [545, 110] on button "Sci Fleet Hino" at bounding box center [573, 117] width 263 height 35
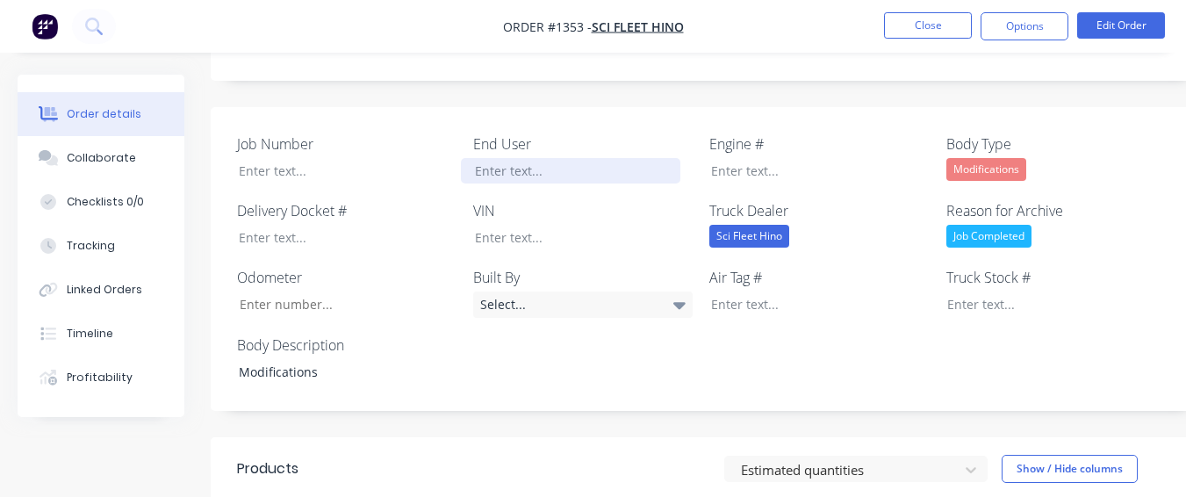
click at [544, 158] on div at bounding box center [571, 170] width 220 height 25
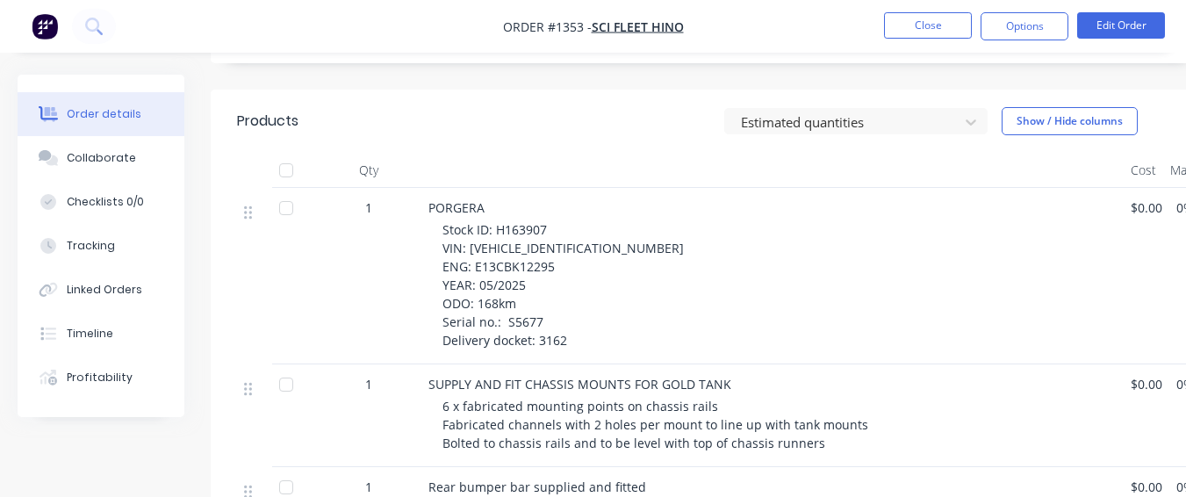
scroll to position [878, 0]
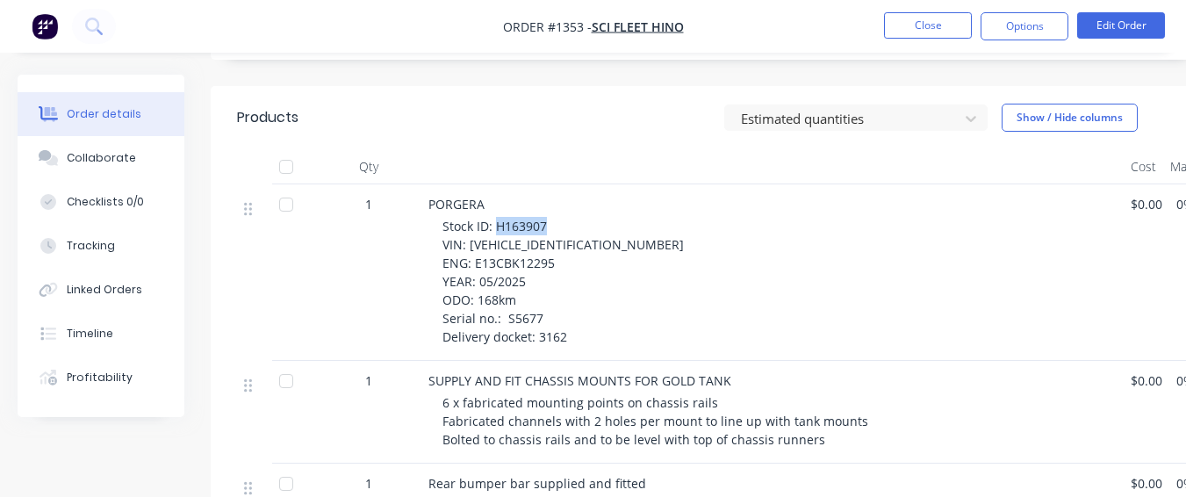
drag, startPoint x: 495, startPoint y: 179, endPoint x: 550, endPoint y: 174, distance: 54.7
click at [550, 217] on div "Stock ID: H163907 VIN: [VEHICLE_IDENTIFICATION_NUMBER] ENG: E13CBK12295 YEAR: 0…" at bounding box center [780, 281] width 674 height 129
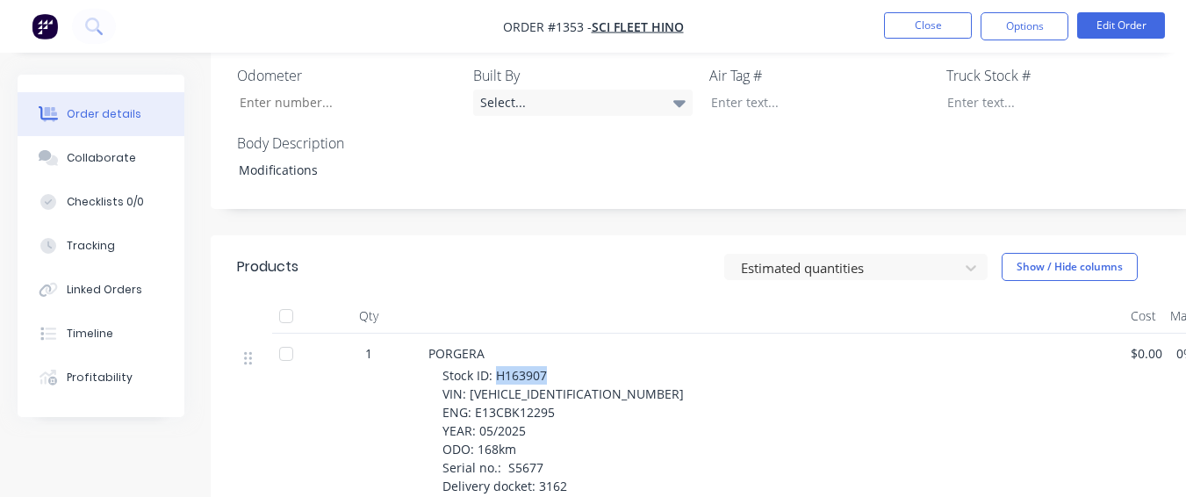
scroll to position [615, 0]
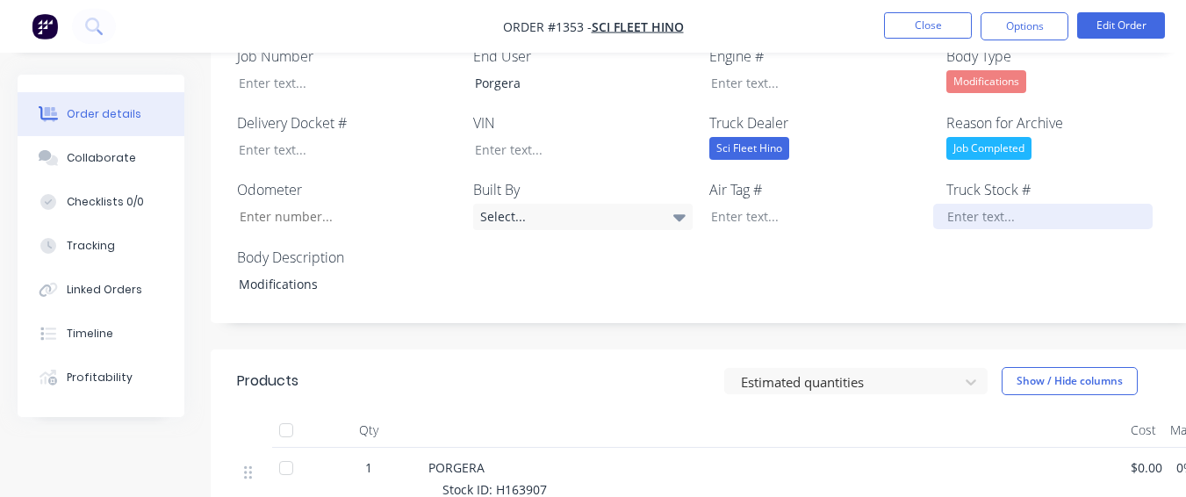
click at [1006, 204] on div at bounding box center [1044, 216] width 220 height 25
paste div
drag, startPoint x: 594, startPoint y: 458, endPoint x: 510, endPoint y: 451, distance: 83.8
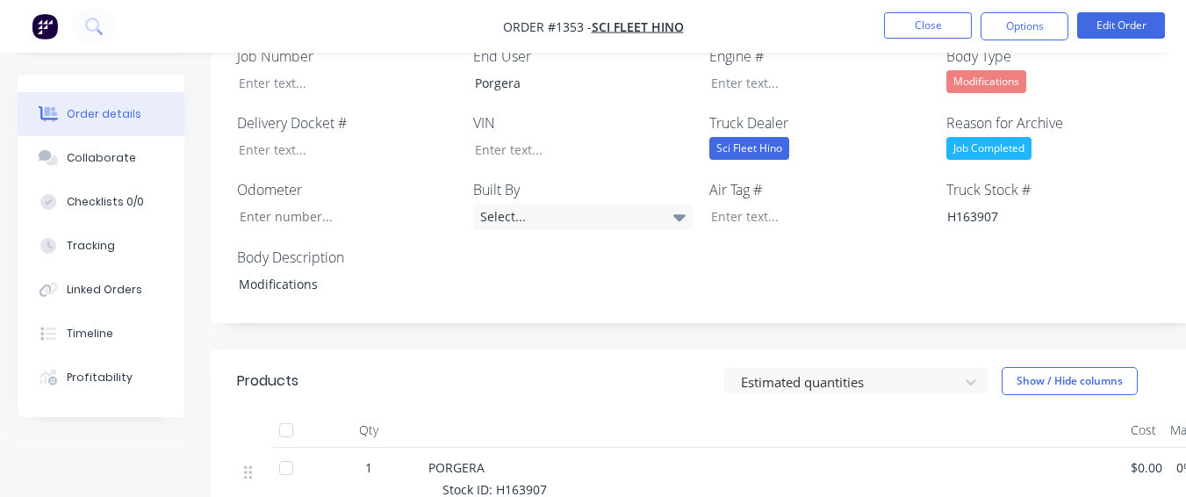
drag, startPoint x: 468, startPoint y: 458, endPoint x: 588, endPoint y: 455, distance: 119.5
click at [532, 137] on div at bounding box center [571, 149] width 220 height 25
paste div
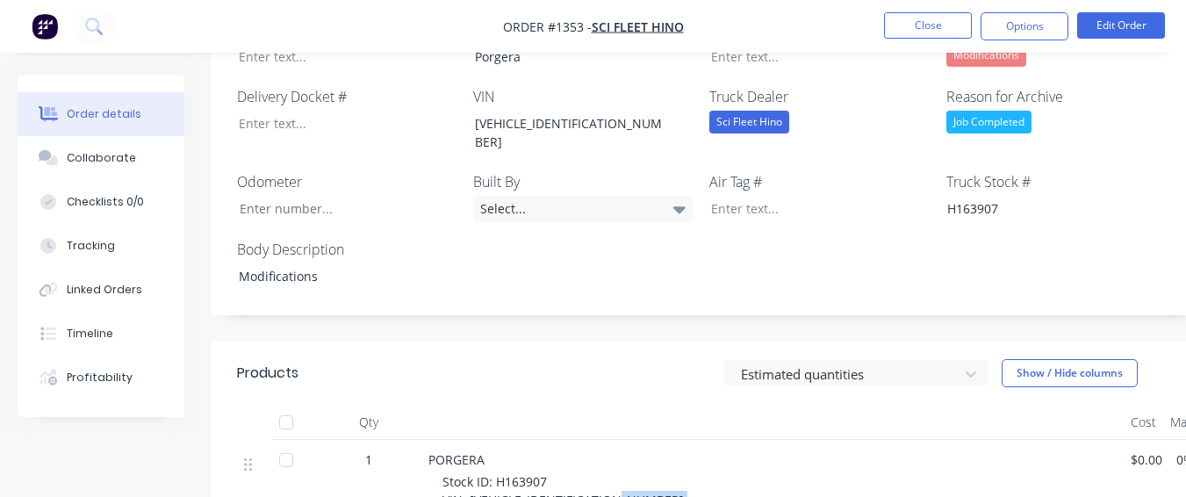
scroll to position [643, 0]
drag, startPoint x: 473, startPoint y: 479, endPoint x: 568, endPoint y: 457, distance: 97.4
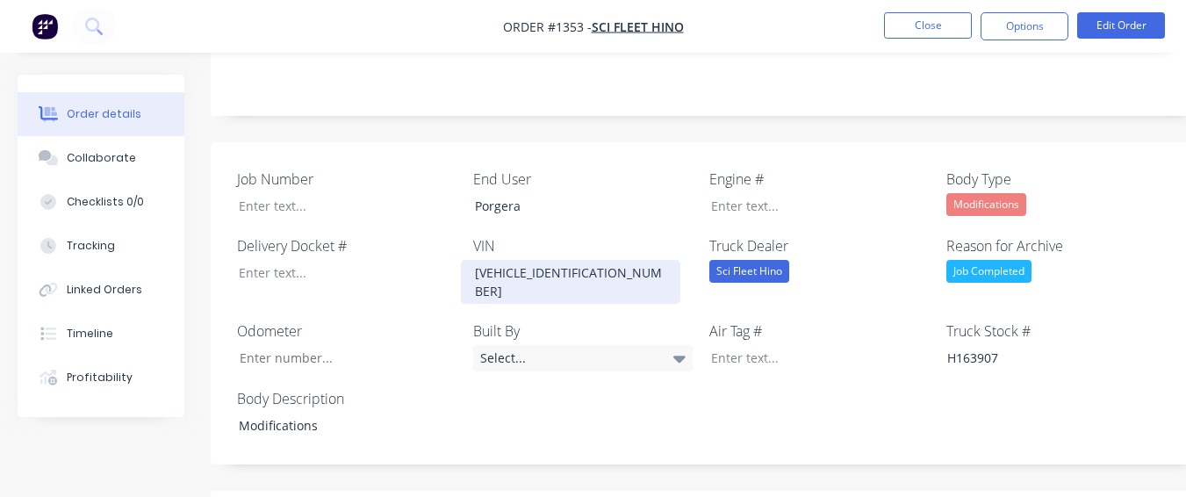
scroll to position [467, 0]
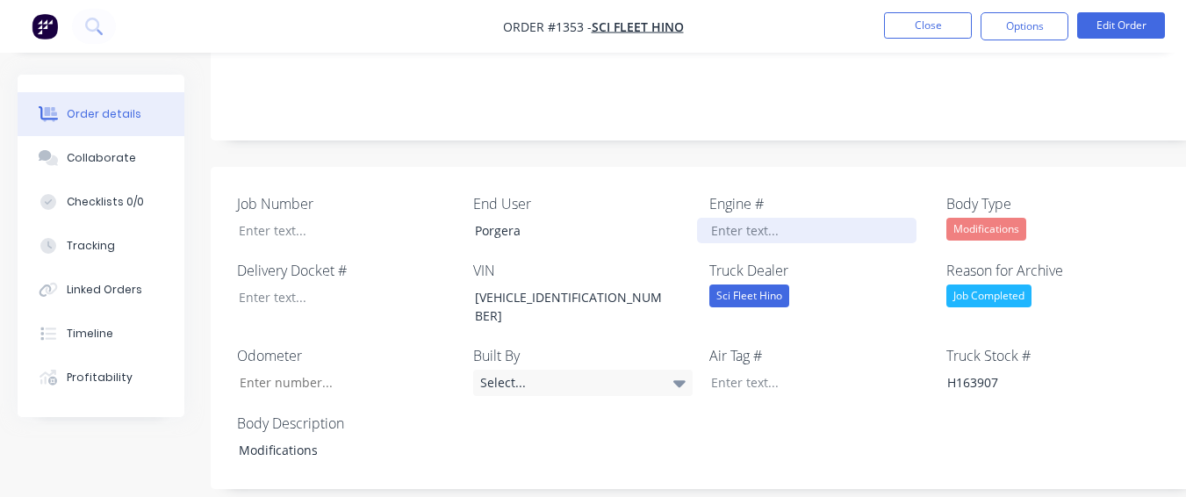
click at [704, 218] on div at bounding box center [807, 230] width 220 height 25
paste div
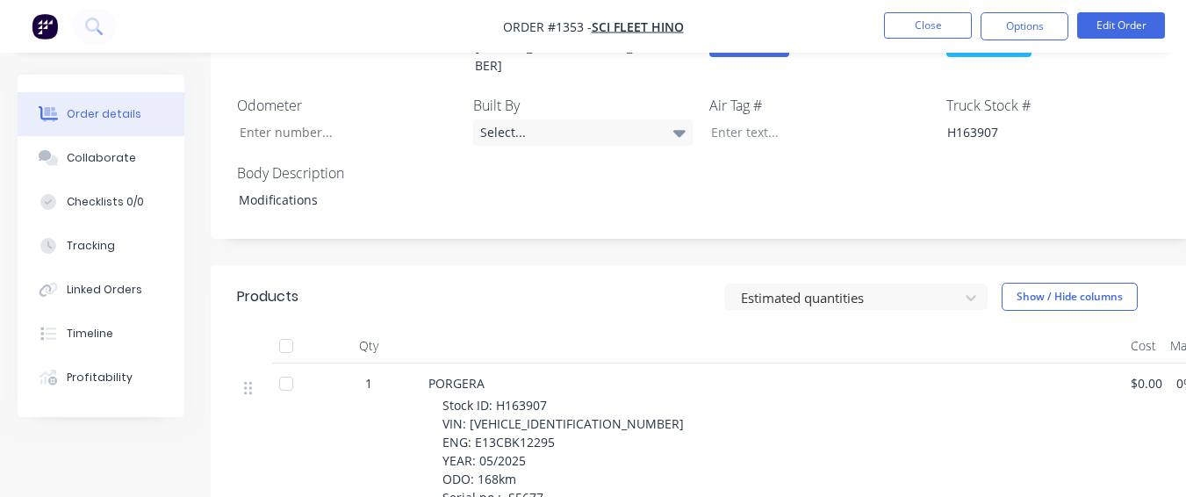
scroll to position [731, 0]
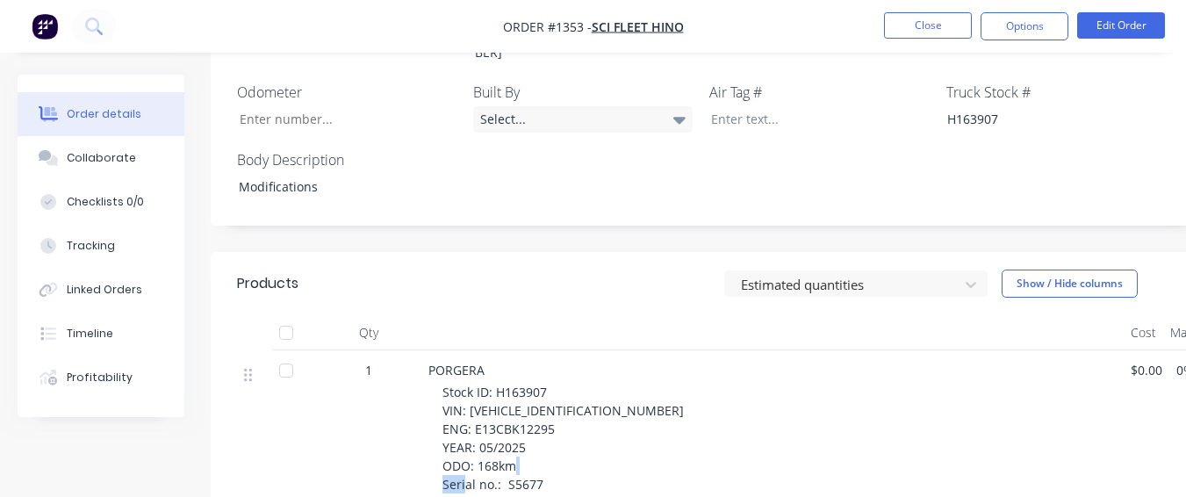
drag, startPoint x: 506, startPoint y: 412, endPoint x: 547, endPoint y: 415, distance: 41.4
click at [547, 415] on div "Stock ID: H163907 VIN: [VEHICLE_IDENTIFICATION_NUMBER] ENG: E13CBK12295 YEAR: 0…" at bounding box center [780, 447] width 674 height 129
drag, startPoint x: 547, startPoint y: 415, endPoint x: 580, endPoint y: 214, distance: 203.9
click at [580, 270] on div "Estimated quantities Show / Hide columns" at bounding box center [807, 284] width 740 height 28
drag, startPoint x: 502, startPoint y: 417, endPoint x: 550, endPoint y: 419, distance: 47.5
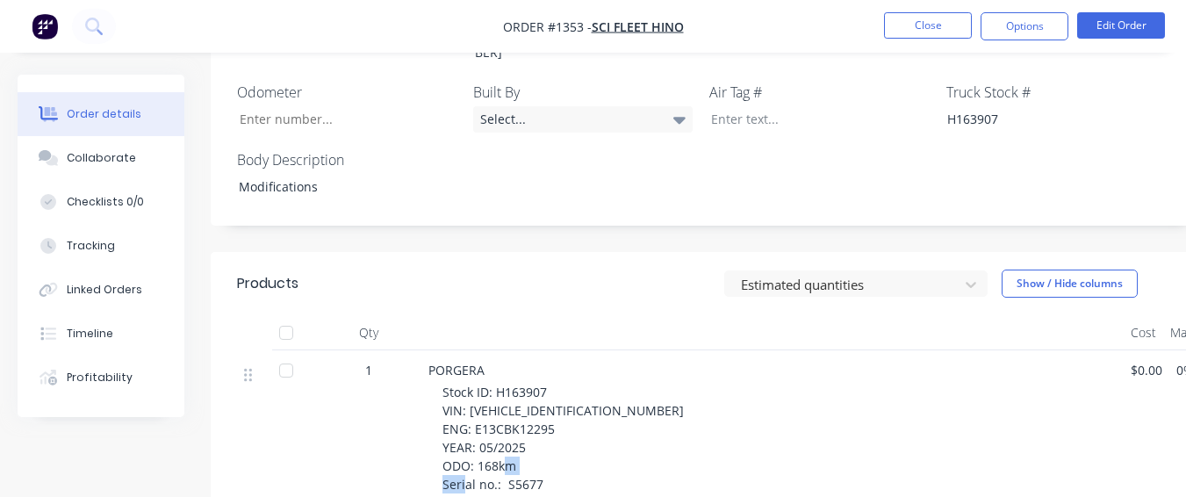
click at [550, 419] on div "Stock ID: H163907 VIN: [VEHICLE_IDENTIFICATION_NUMBER] ENG: E13CBK12295 YEAR: 0…" at bounding box center [780, 447] width 674 height 129
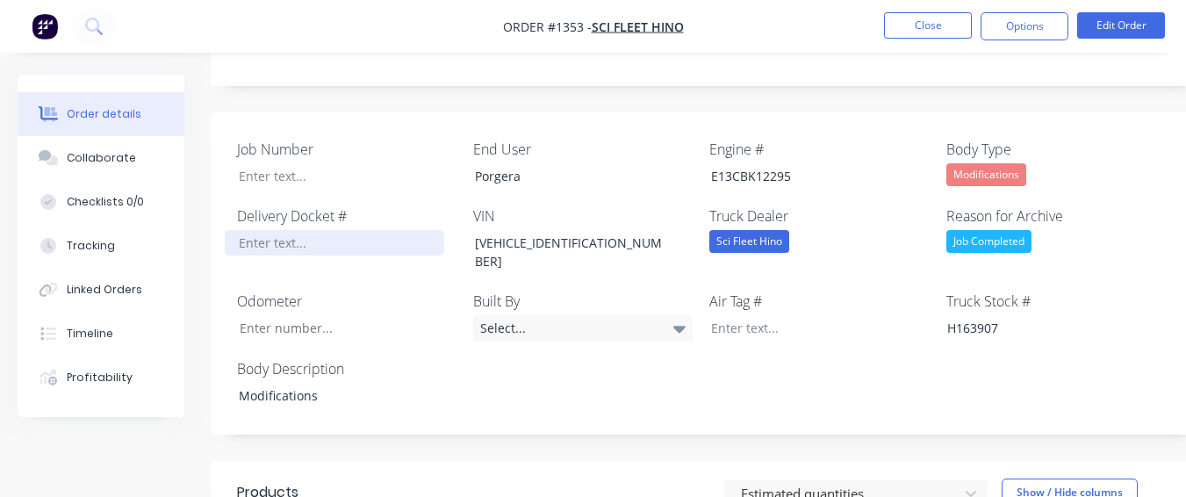
scroll to position [467, 0]
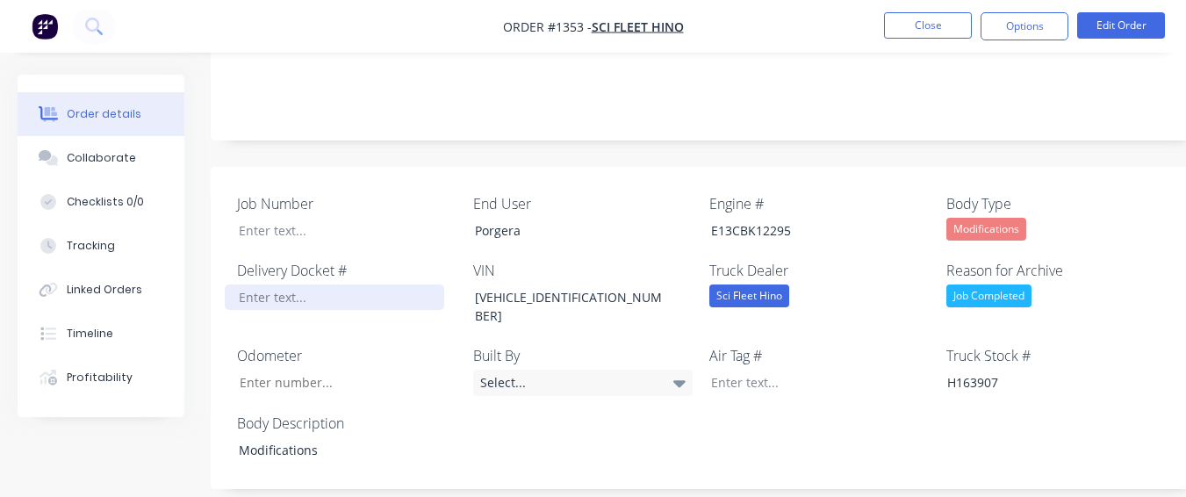
click at [313, 285] on div at bounding box center [335, 297] width 220 height 25
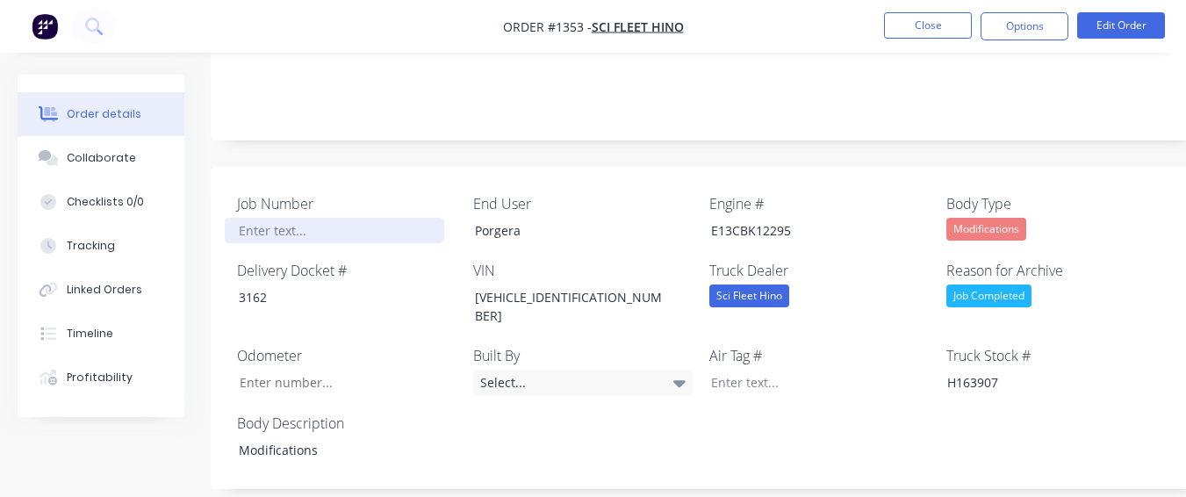
click at [314, 218] on div at bounding box center [335, 230] width 220 height 25
paste div
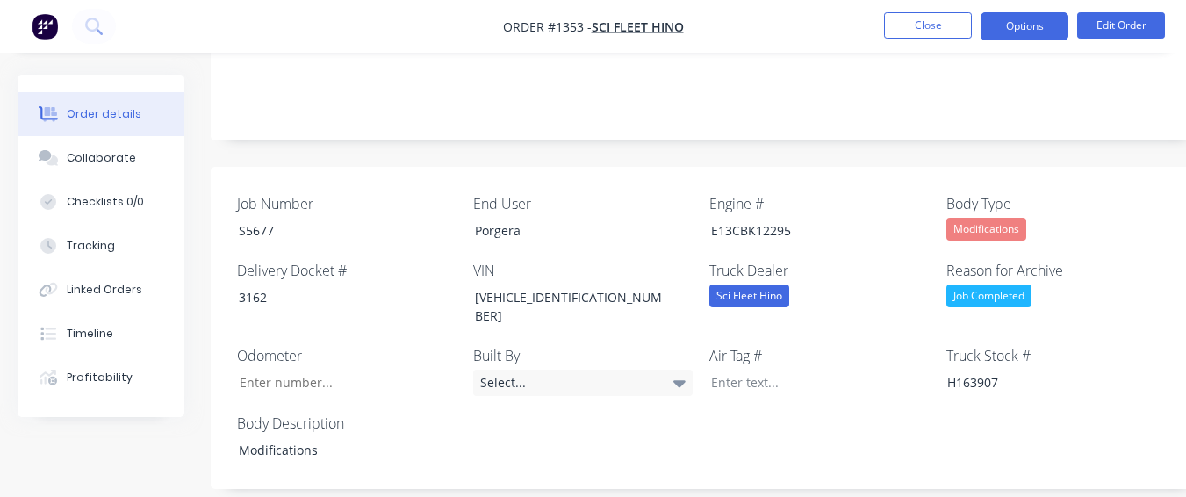
click at [1033, 24] on button "Options" at bounding box center [1025, 26] width 88 height 28
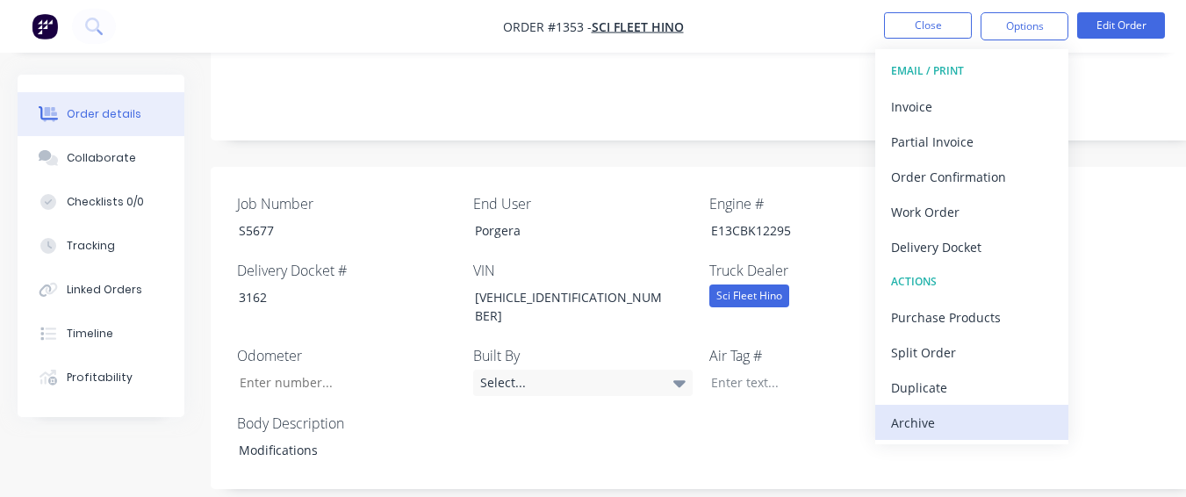
click at [905, 414] on div "Archive" at bounding box center [972, 422] width 162 height 25
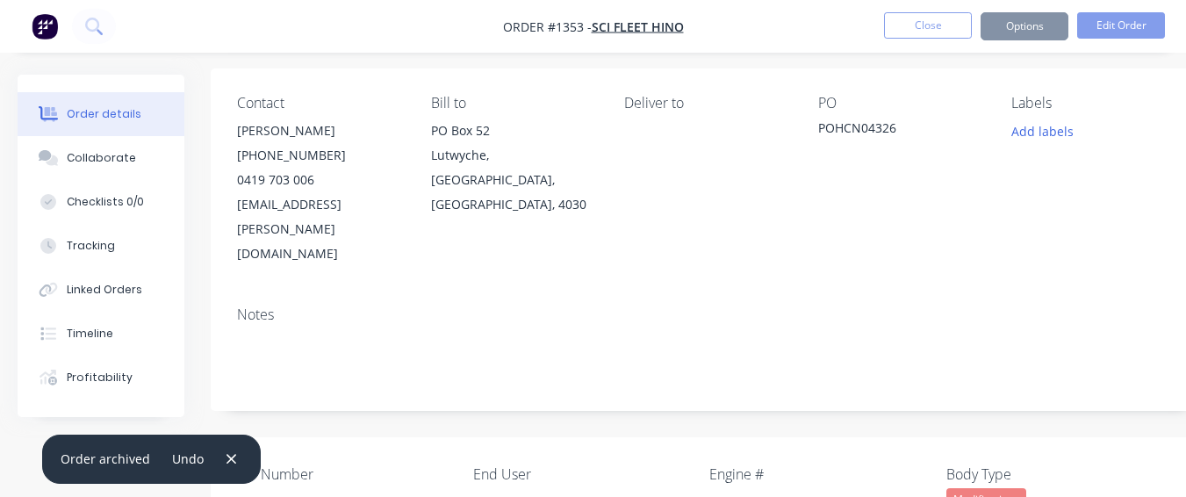
scroll to position [0, 0]
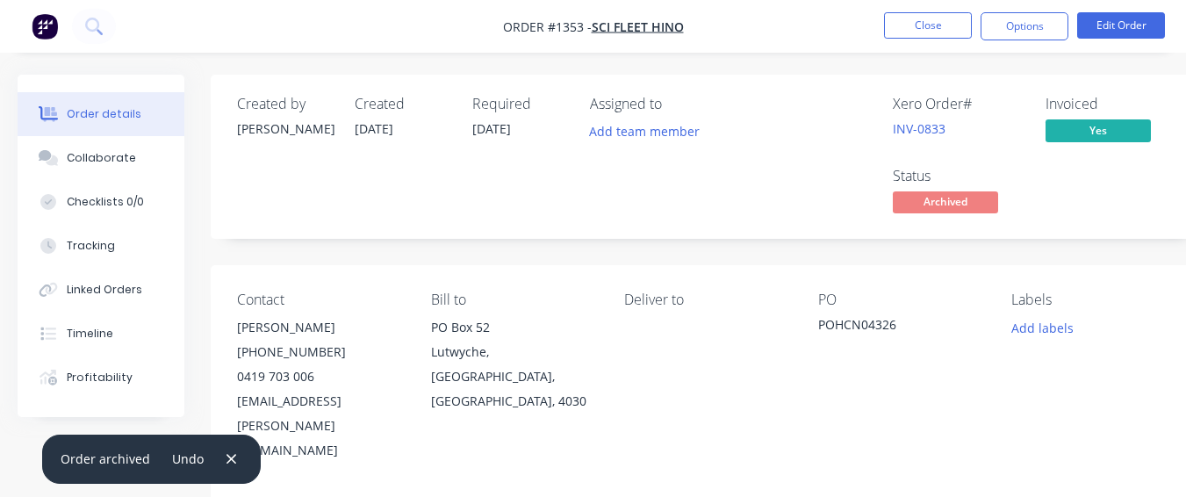
click at [642, 374] on div "Deliver to" at bounding box center [707, 377] width 166 height 171
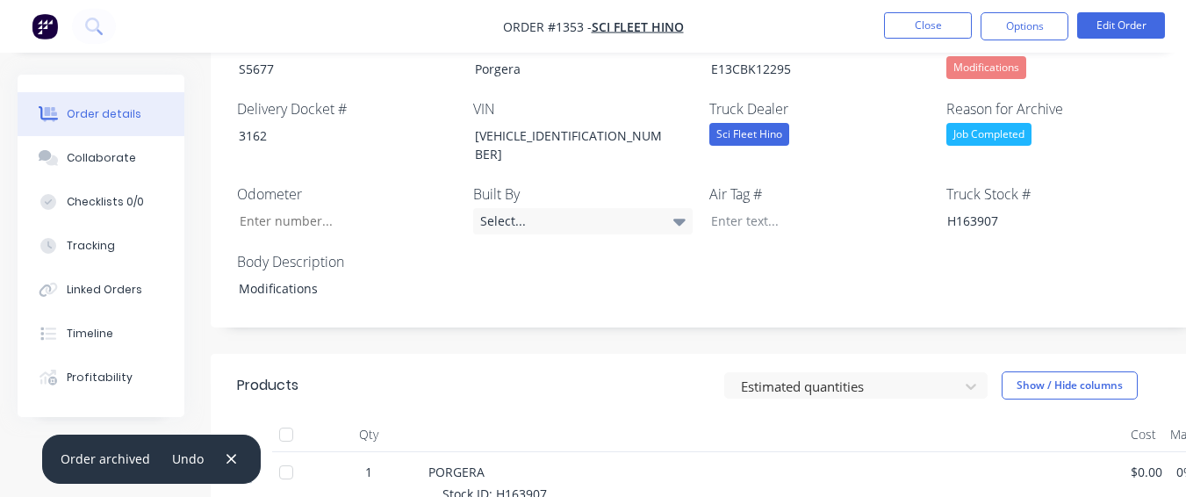
scroll to position [527, 0]
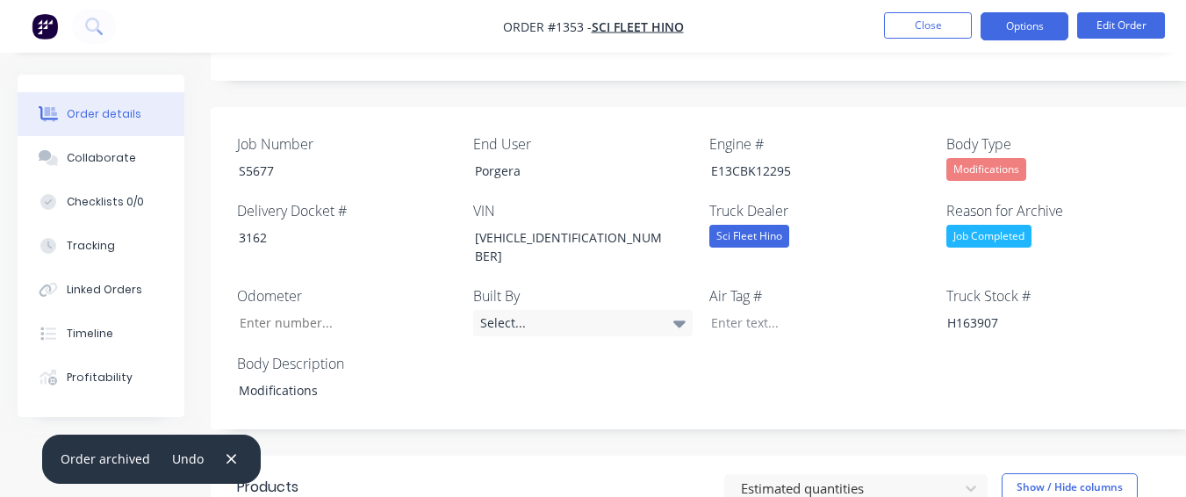
click at [1047, 38] on button "Options" at bounding box center [1025, 26] width 88 height 28
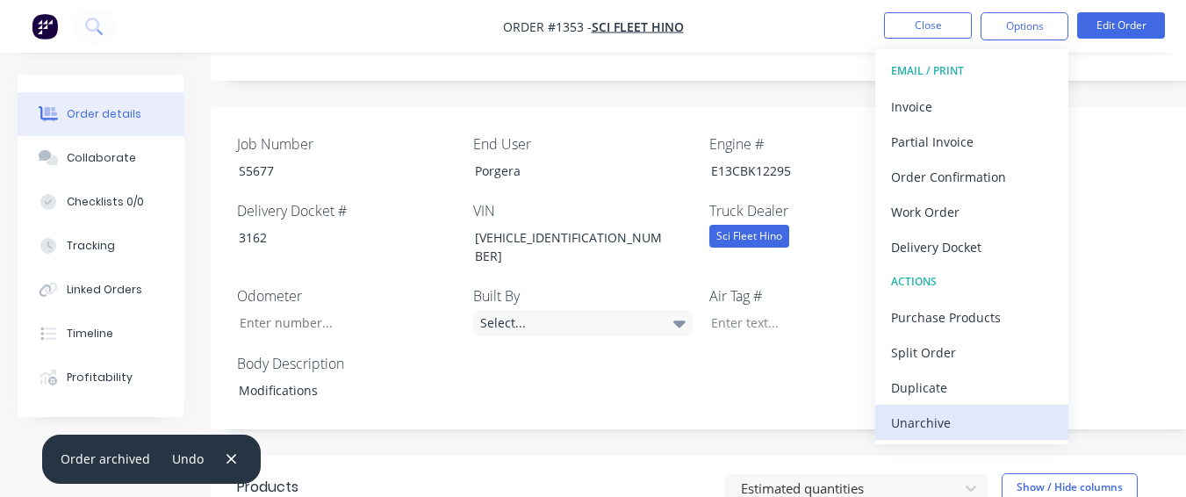
click at [1000, 418] on div "Unarchive" at bounding box center [972, 422] width 162 height 25
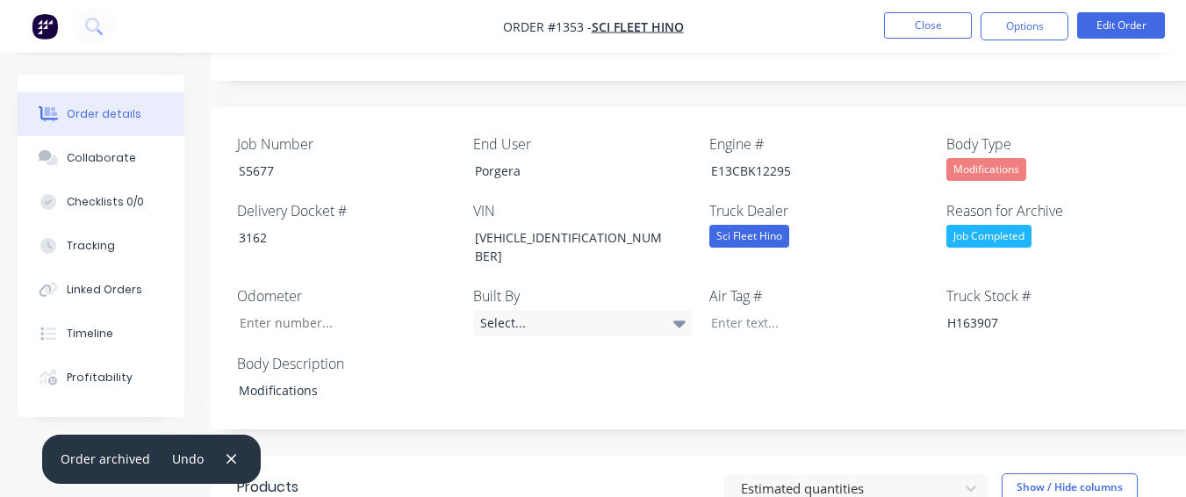
drag, startPoint x: 1041, startPoint y: 30, endPoint x: 1034, endPoint y: 47, distance: 18.1
click at [1039, 37] on button "Options" at bounding box center [1025, 26] width 88 height 28
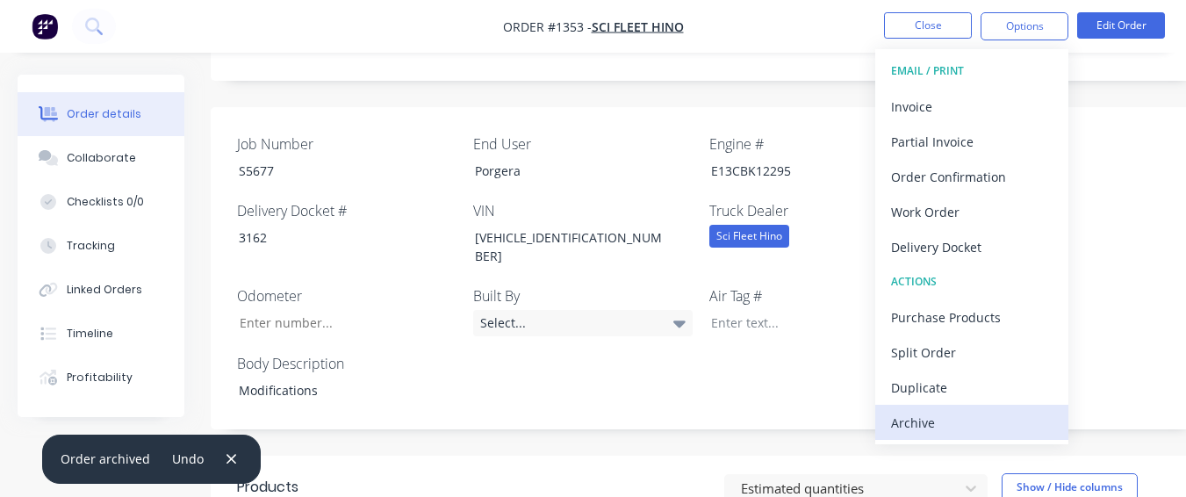
click at [1007, 422] on div "Archive" at bounding box center [972, 422] width 162 height 25
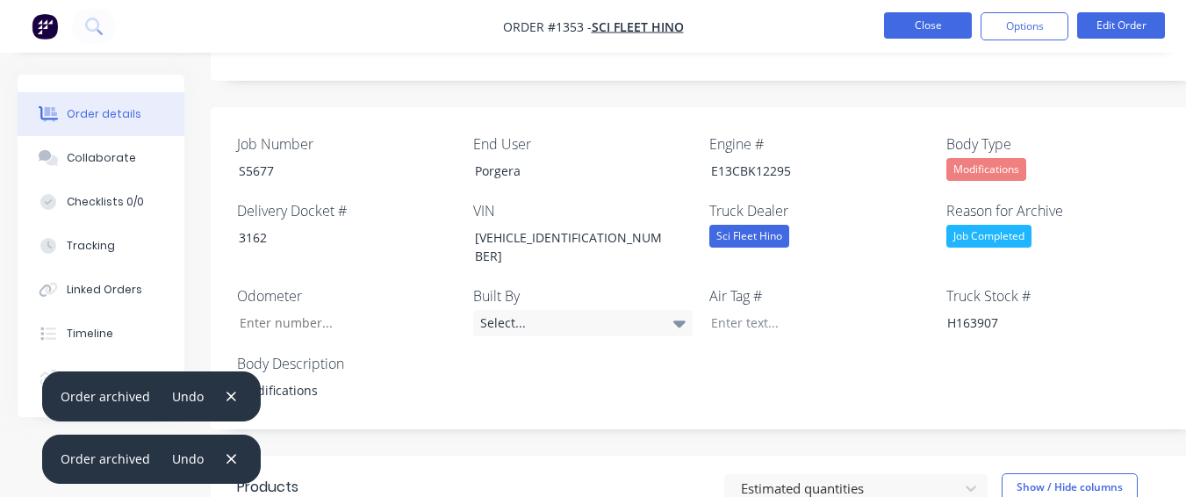
click at [940, 34] on button "Close" at bounding box center [928, 25] width 88 height 26
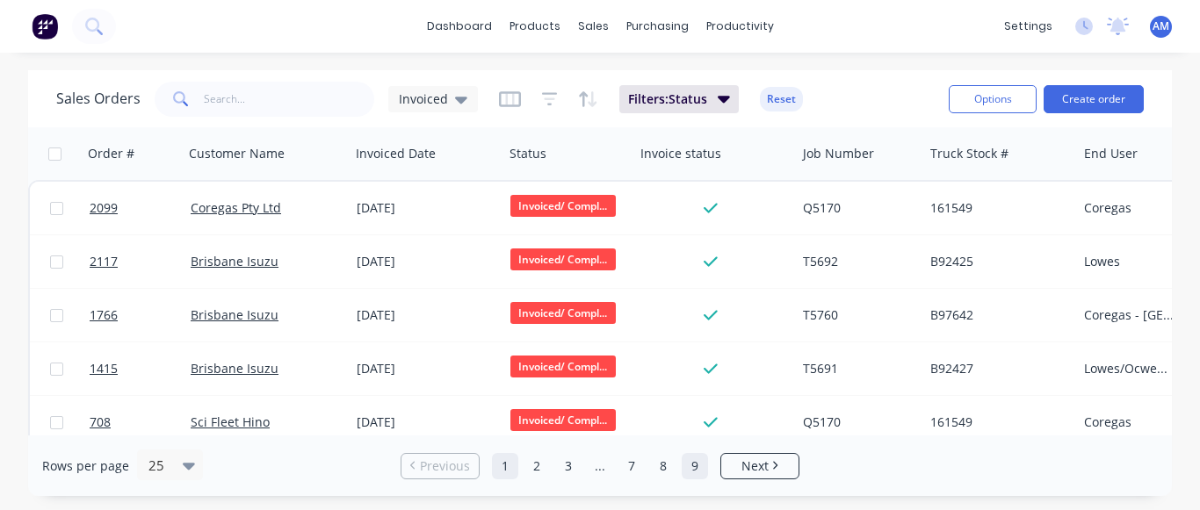
click at [690, 466] on link "9" at bounding box center [694, 466] width 26 height 26
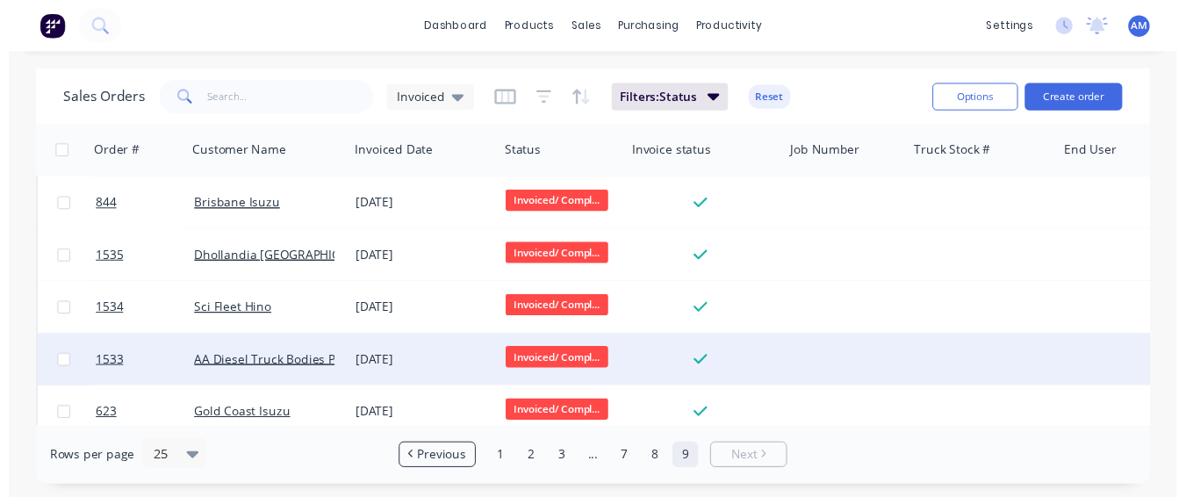
scroll to position [503, 0]
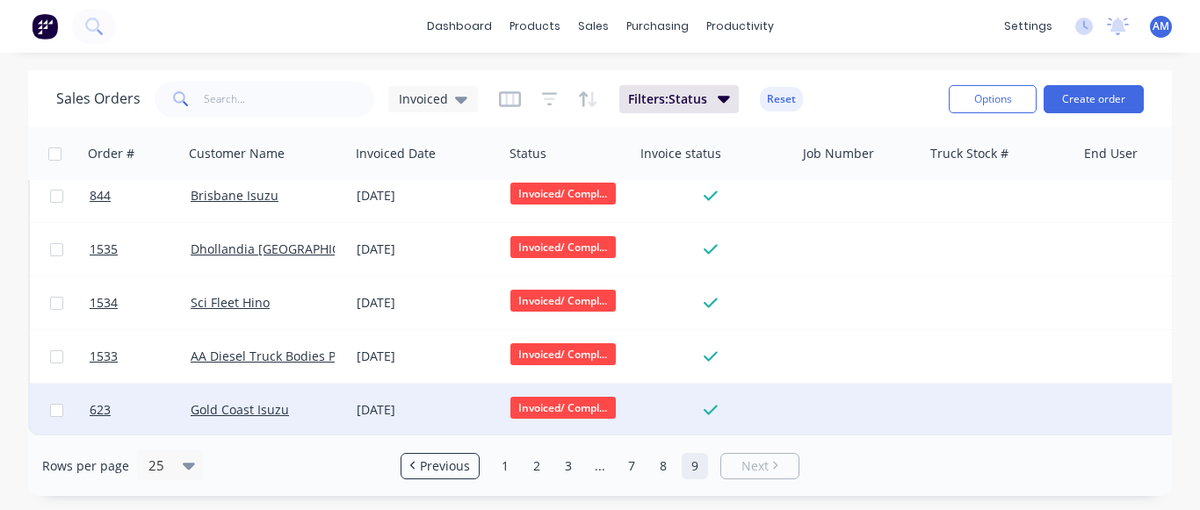
click at [405, 401] on div "[DATE]" at bounding box center [427, 410] width 140 height 18
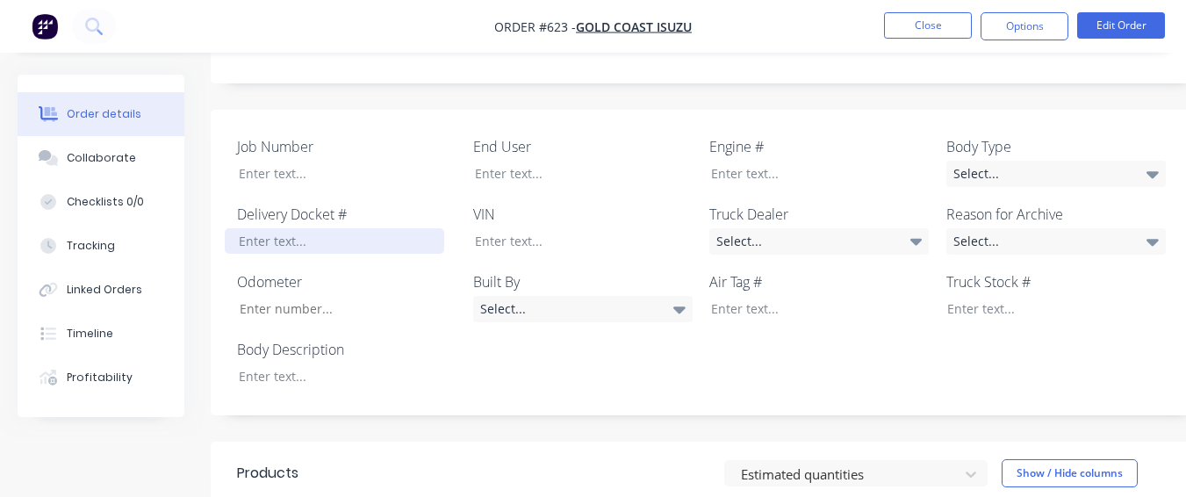
scroll to position [439, 0]
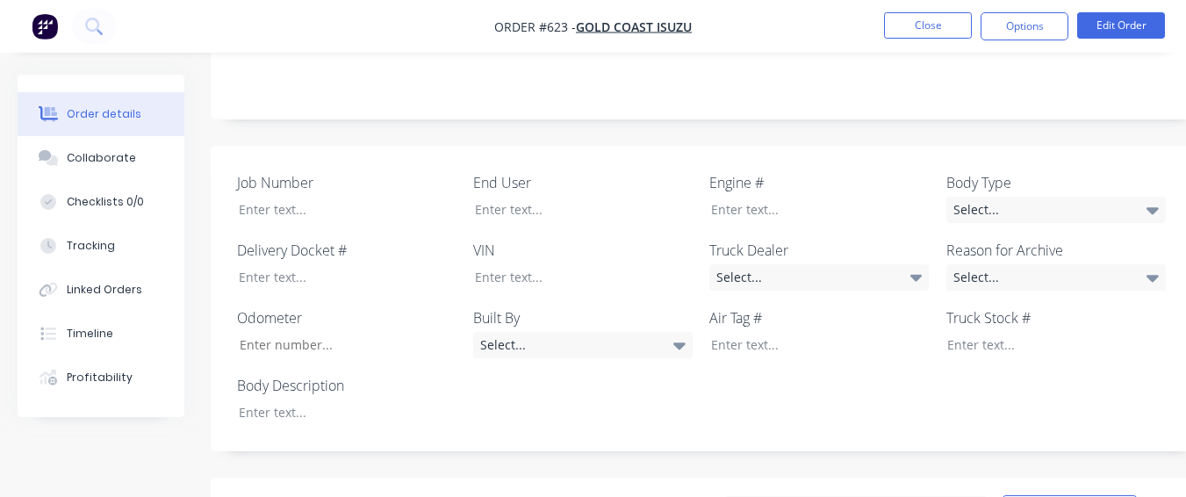
click at [331, 375] on div "Body Description" at bounding box center [347, 400] width 220 height 50
click at [328, 400] on div at bounding box center [335, 412] width 220 height 25
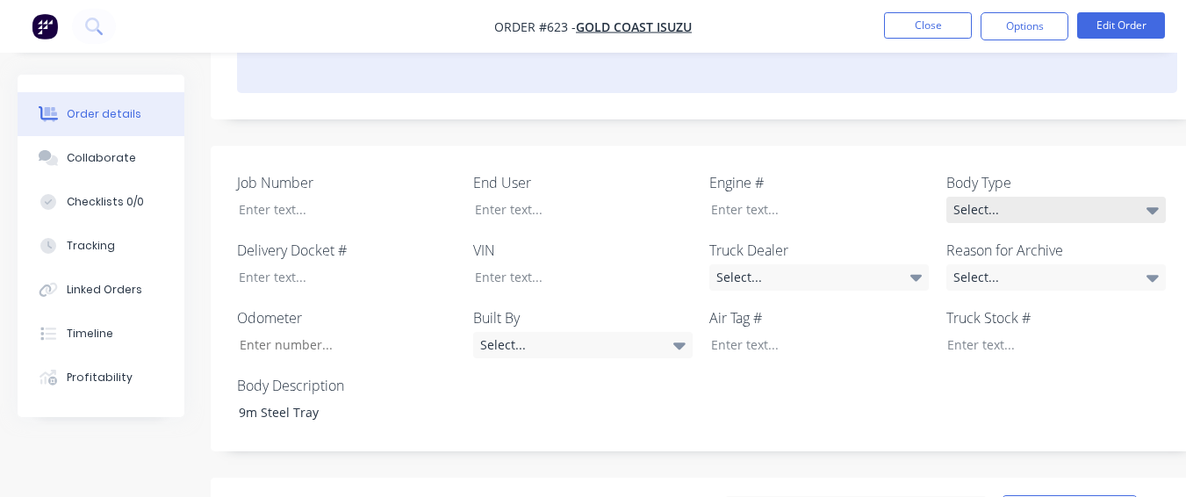
click at [941, 82] on div "Notes" at bounding box center [707, 60] width 993 height 118
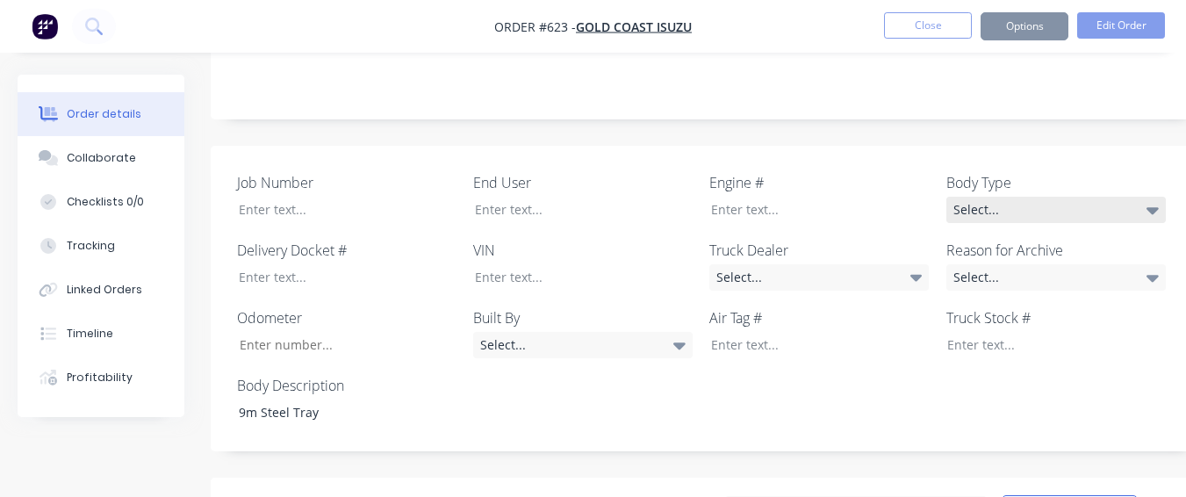
click at [1119, 197] on div "Select..." at bounding box center [1057, 210] width 220 height 26
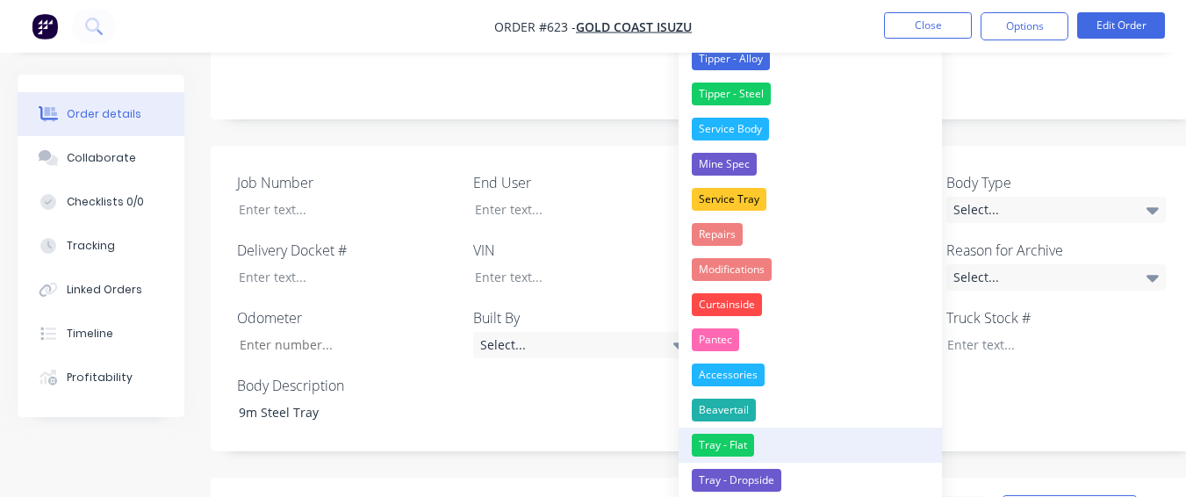
drag, startPoint x: 721, startPoint y: 435, endPoint x: 986, endPoint y: 205, distance: 350.5
click at [722, 434] on div "Tray - Flat" at bounding box center [723, 445] width 62 height 23
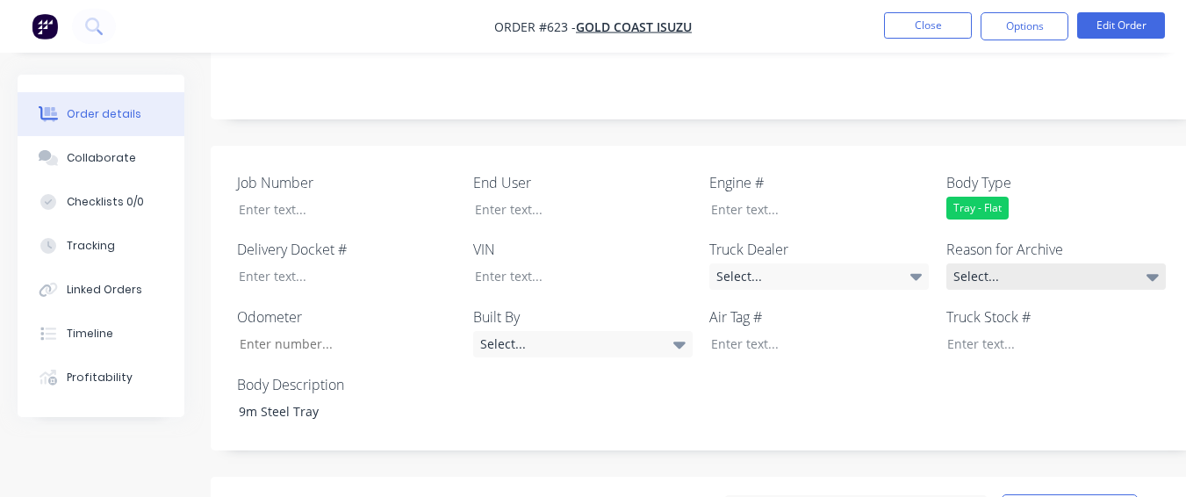
click at [1004, 263] on div "Select..." at bounding box center [1057, 276] width 220 height 26
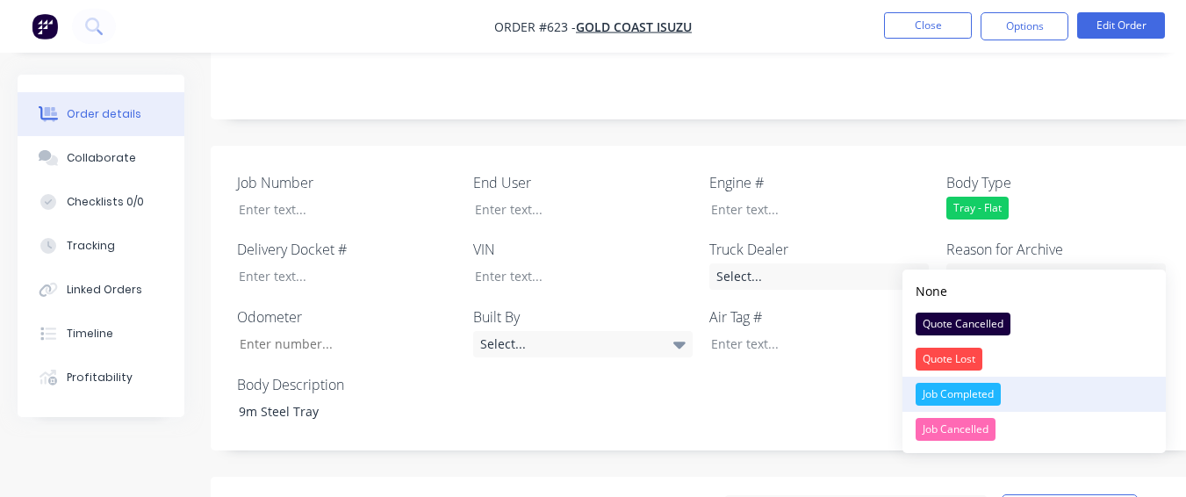
click at [971, 386] on div "Job Completed" at bounding box center [958, 394] width 85 height 23
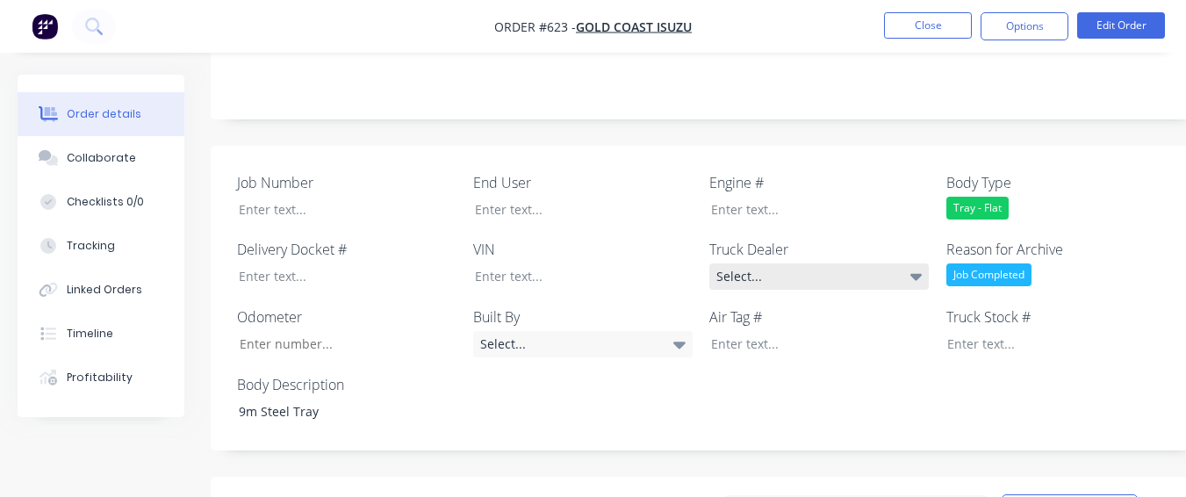
click at [899, 263] on div "Select..." at bounding box center [820, 276] width 220 height 26
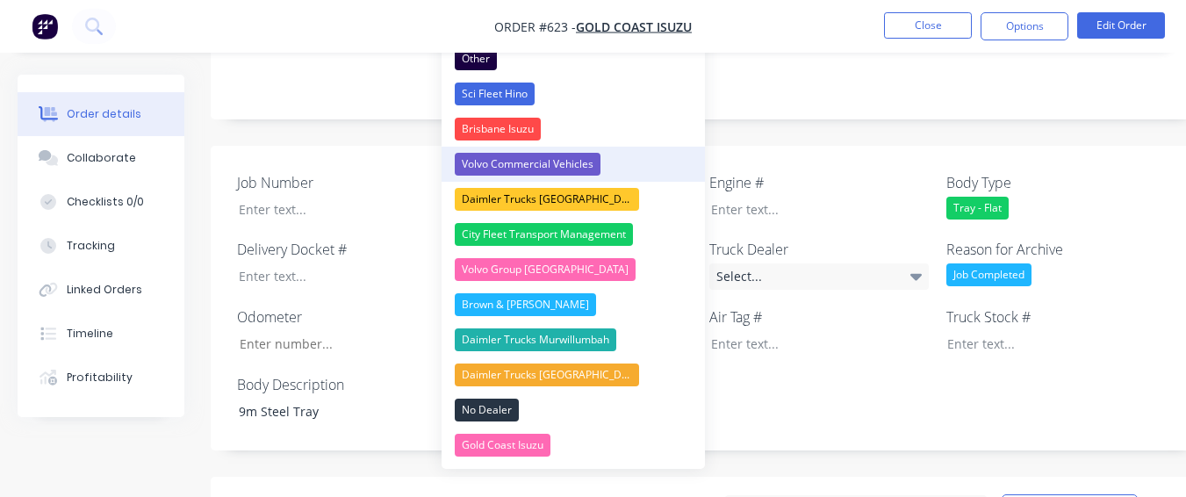
drag, startPoint x: 551, startPoint y: 432, endPoint x: 630, endPoint y: 155, distance: 287.5
click at [558, 409] on div "None Other Sci Fleet Hino [GEOGRAPHIC_DATA] Isuzu Volvo Commercial Vehicles Dai…" at bounding box center [573, 236] width 263 height 465
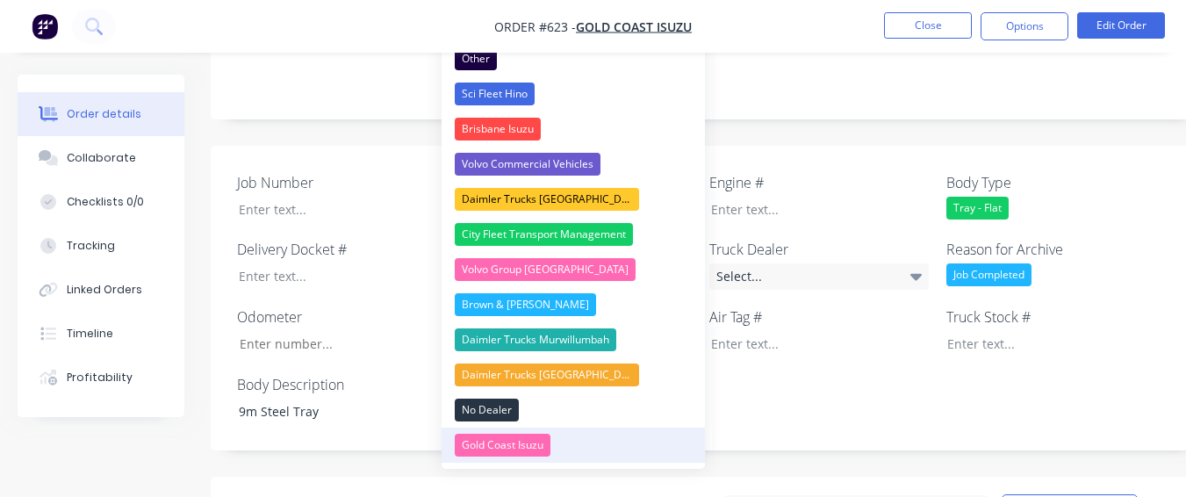
click at [544, 450] on div "Gold Coast Isuzu" at bounding box center [503, 445] width 96 height 23
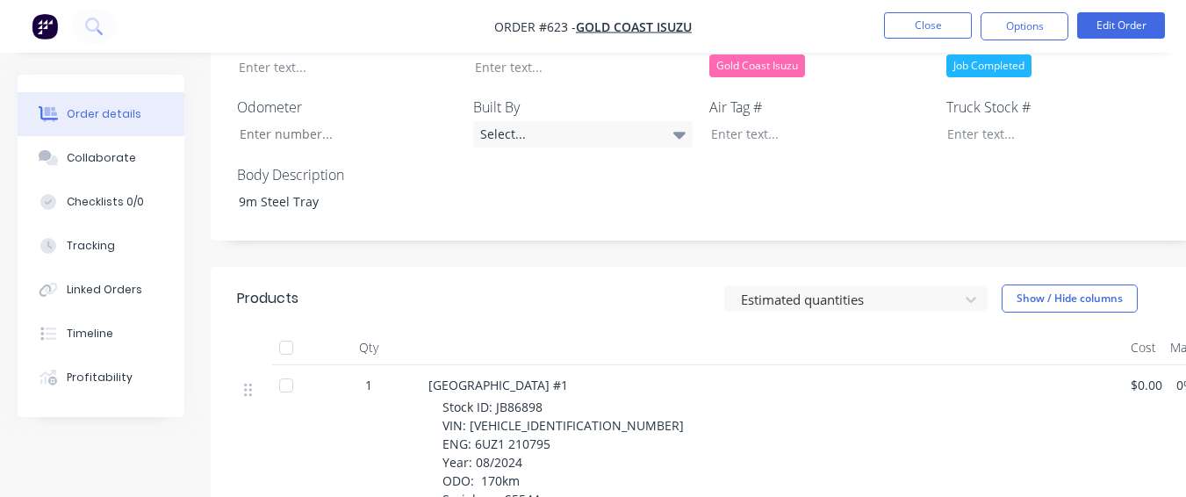
scroll to position [527, 0]
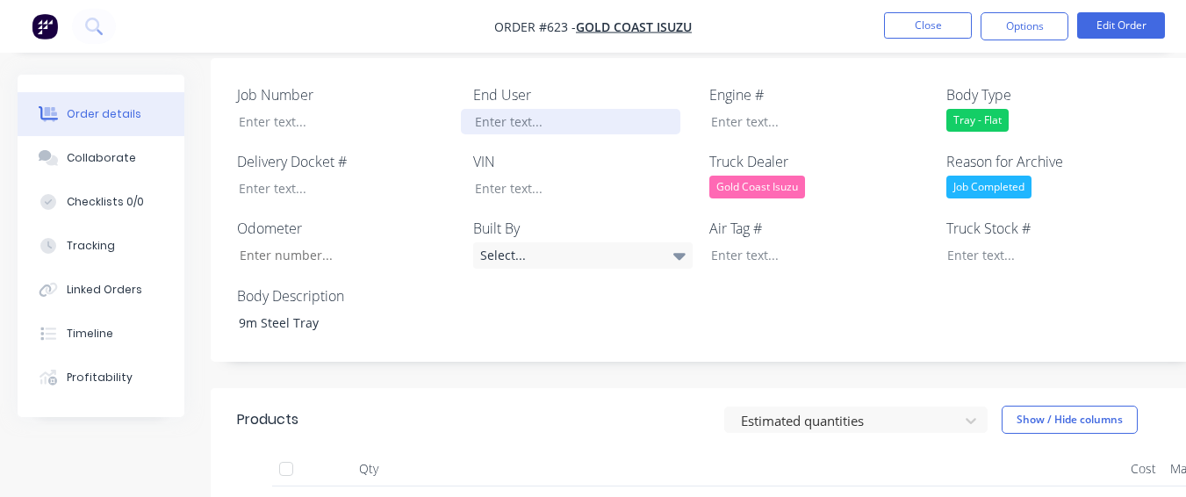
click at [577, 109] on div at bounding box center [571, 121] width 220 height 25
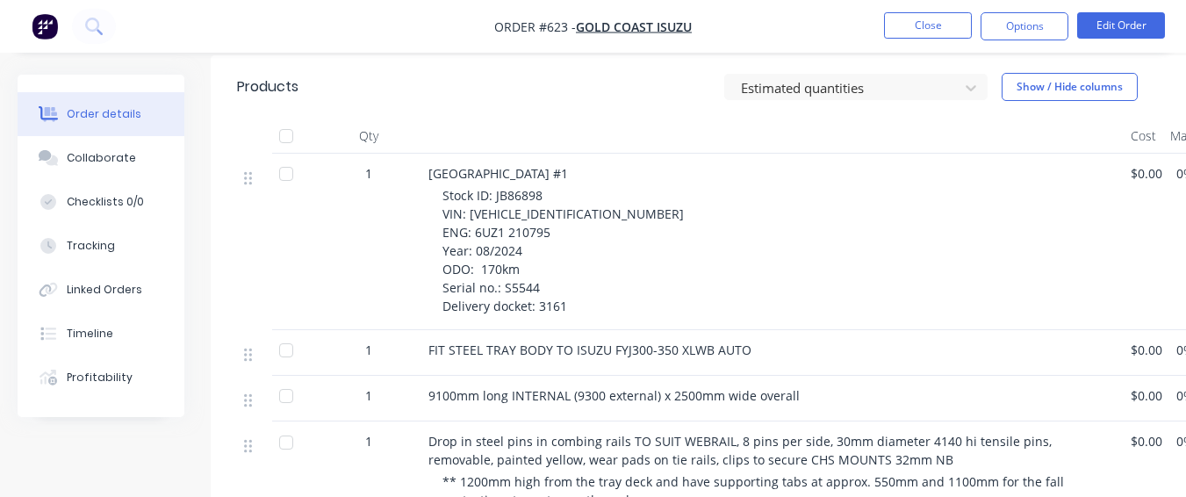
scroll to position [878, 0]
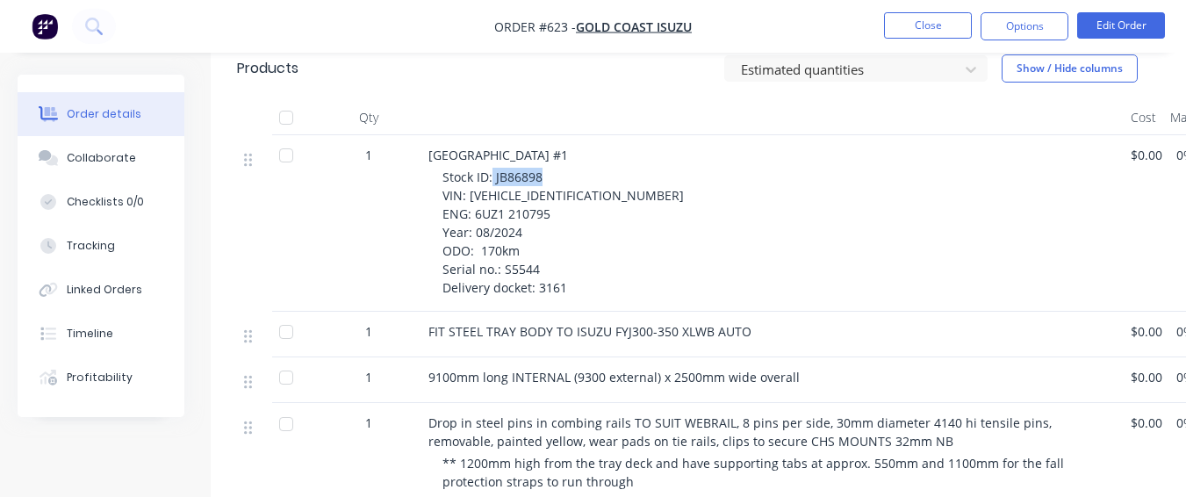
drag, startPoint x: 493, startPoint y: 149, endPoint x: 545, endPoint y: 159, distance: 53.6
click at [545, 168] on div "Stock ID: JB86898 VIN: [VEHICLE_IDENTIFICATION_NUMBER] ENG: 6UZ1 210795 Year: 0…" at bounding box center [780, 232] width 674 height 129
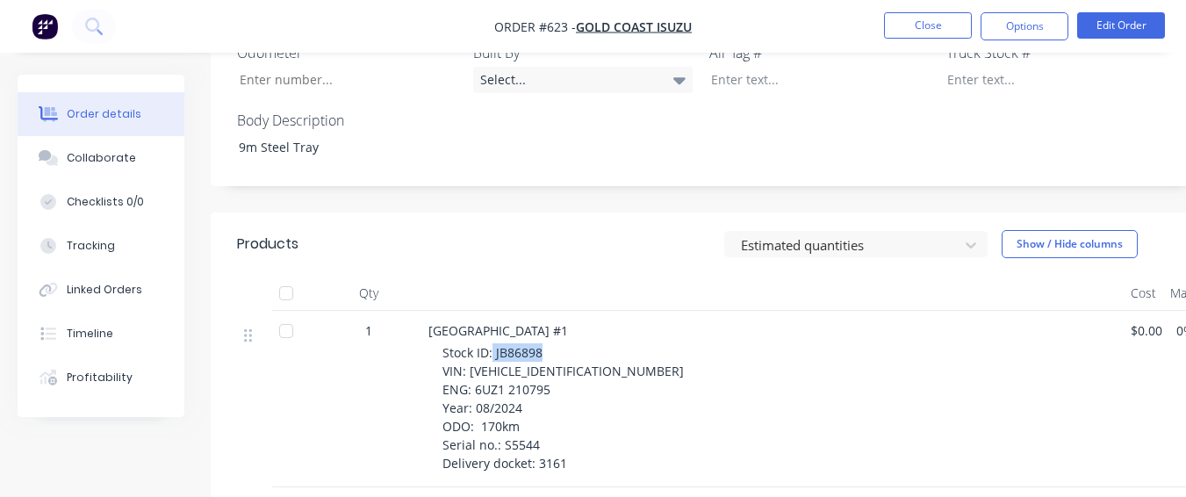
scroll to position [615, 0]
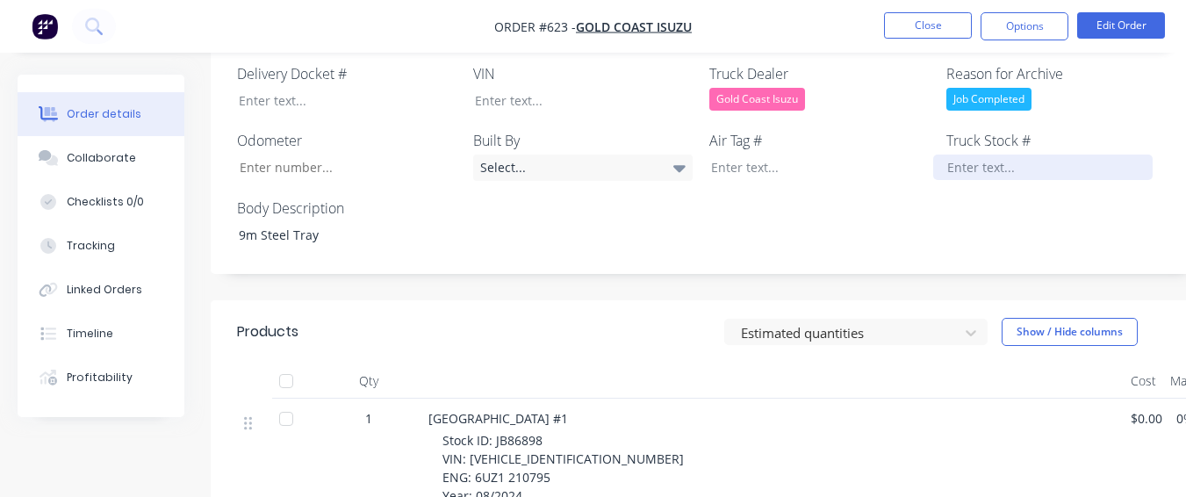
click at [978, 155] on div at bounding box center [1044, 167] width 220 height 25
paste div
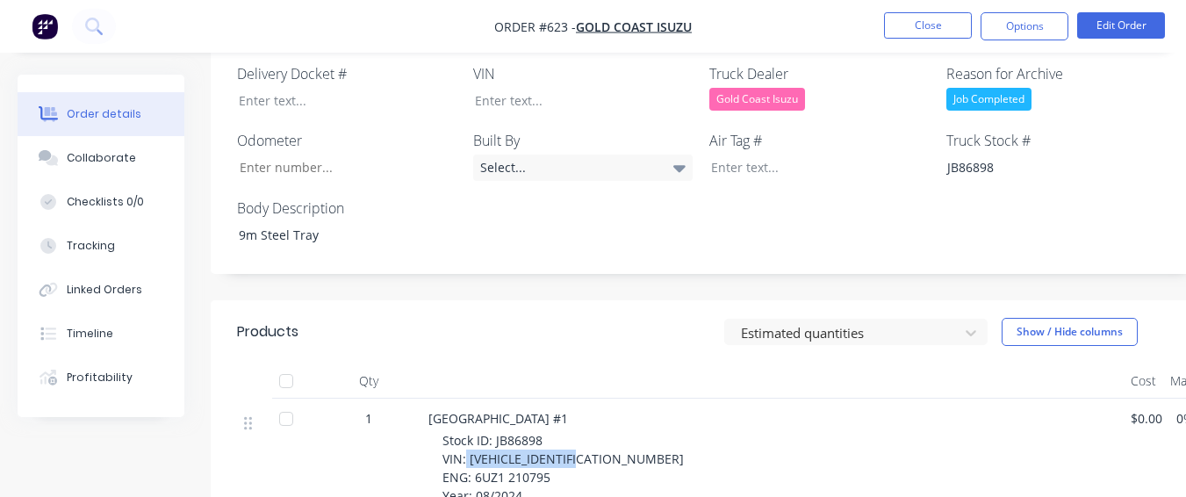
drag, startPoint x: 467, startPoint y: 430, endPoint x: 592, endPoint y: 436, distance: 124.9
click at [592, 436] on div "Stock ID: JB86898 VIN: [VEHICLE_IDENTIFICATION_NUMBER] ENG: 6UZ1 210795 Year: 0…" at bounding box center [780, 495] width 674 height 129
click at [587, 88] on div at bounding box center [571, 100] width 220 height 25
paste div
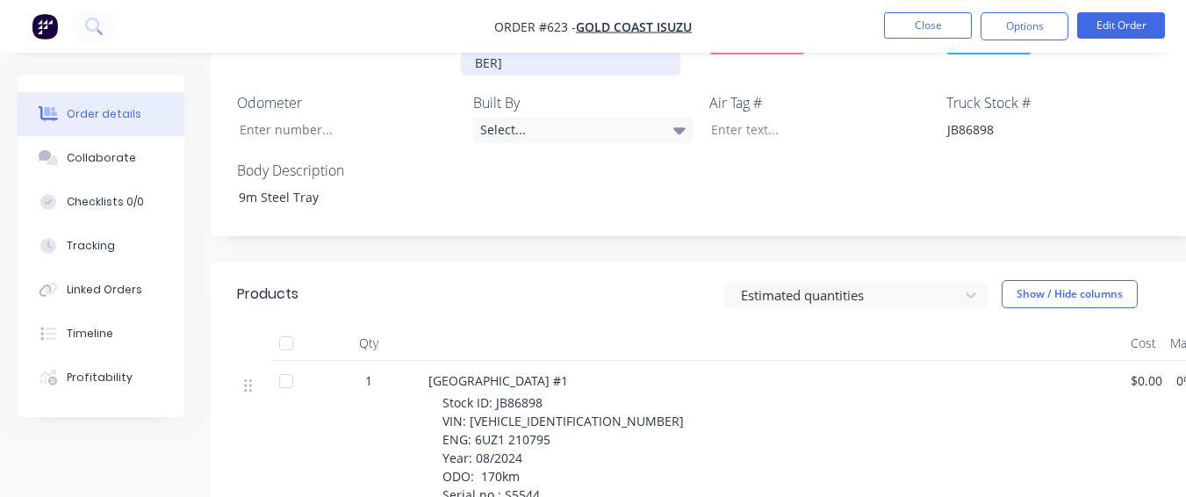
scroll to position [703, 0]
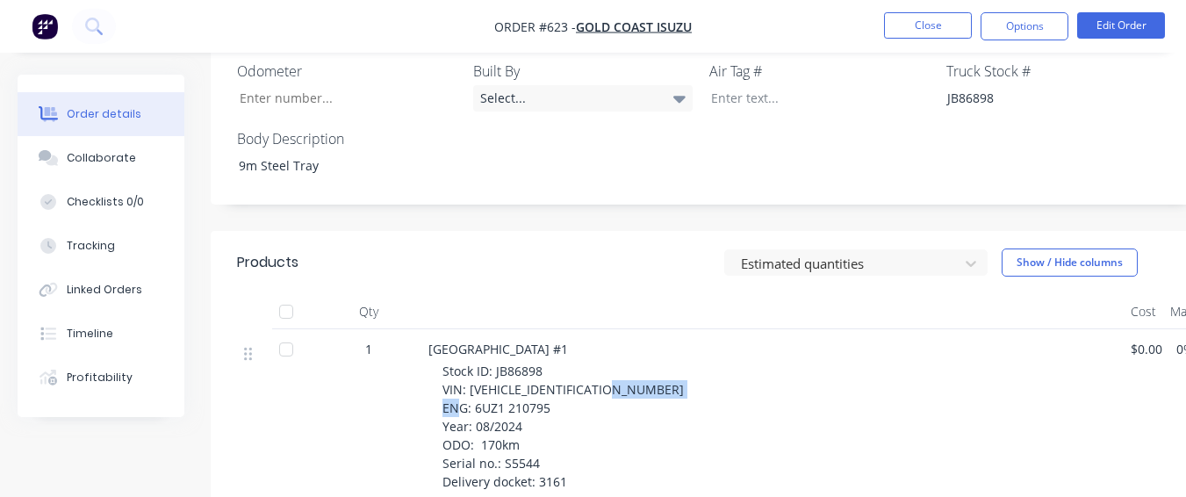
drag, startPoint x: 470, startPoint y: 363, endPoint x: 556, endPoint y: 370, distance: 86.3
click at [556, 370] on div "Stock ID: JB86898 VIN: [VEHICLE_IDENTIFICATION_NUMBER] ENG: 6UZ1 210795 Year: 0…" at bounding box center [780, 426] width 674 height 129
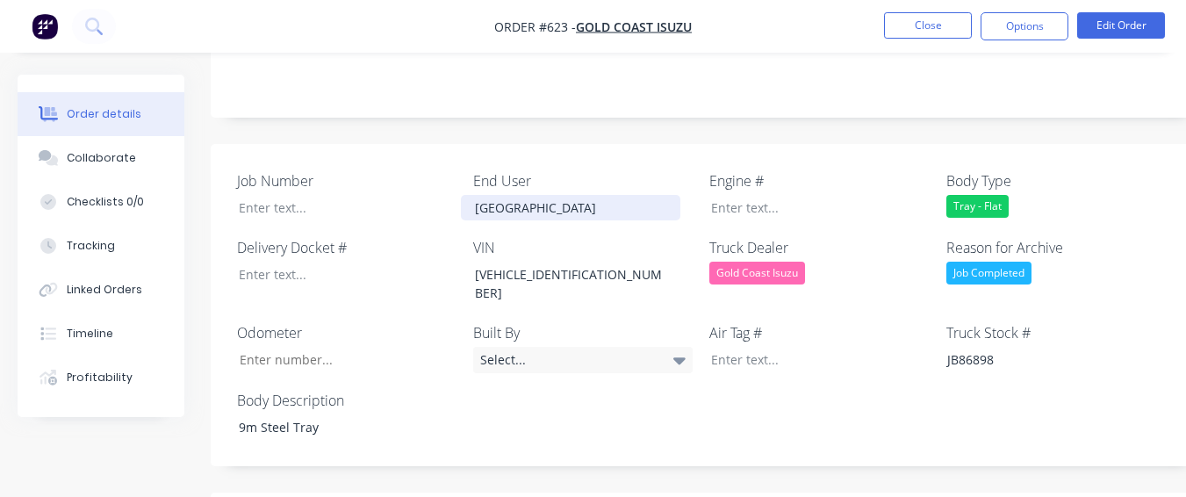
scroll to position [439, 0]
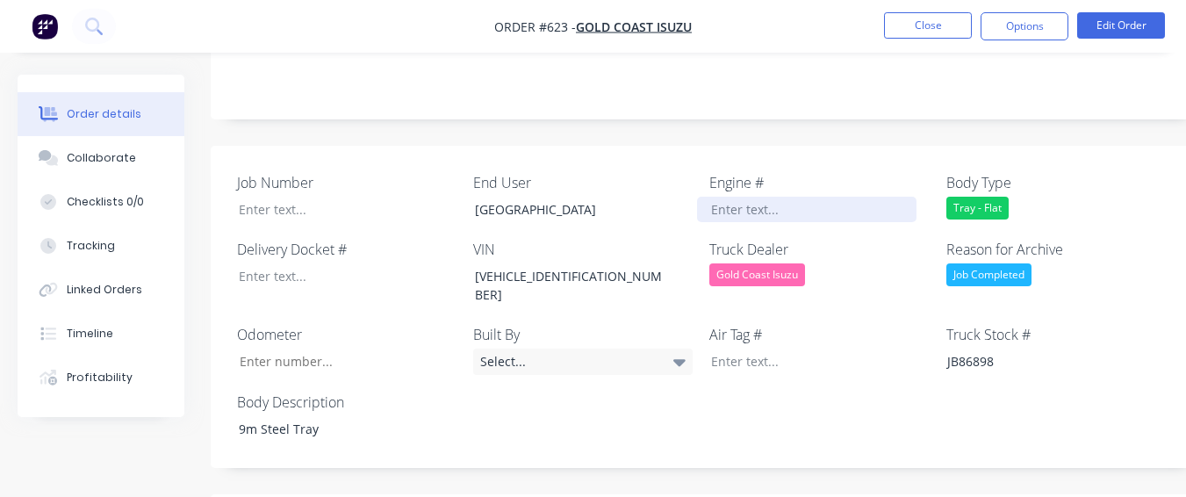
click at [722, 197] on div at bounding box center [807, 209] width 220 height 25
paste div
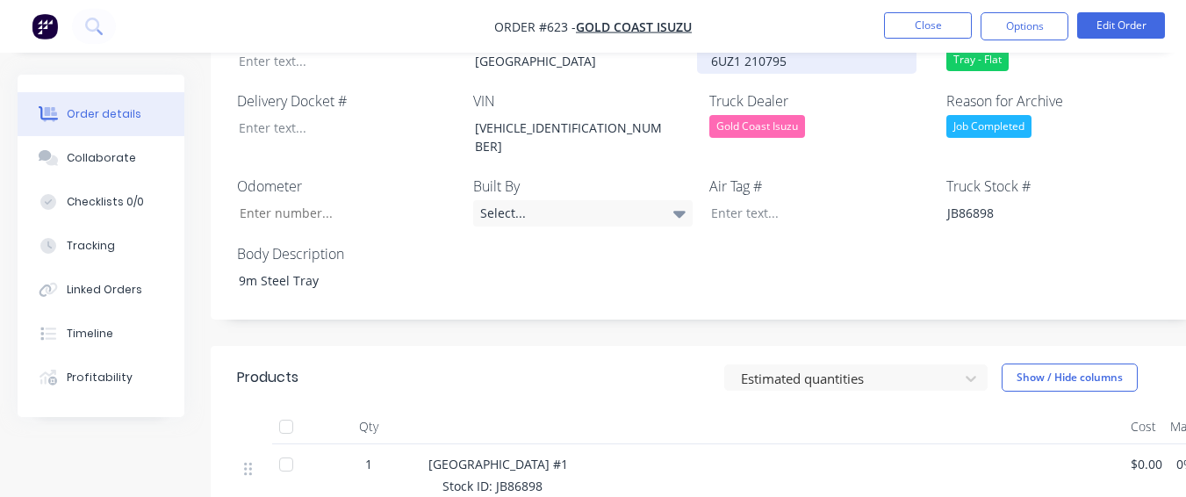
scroll to position [878, 0]
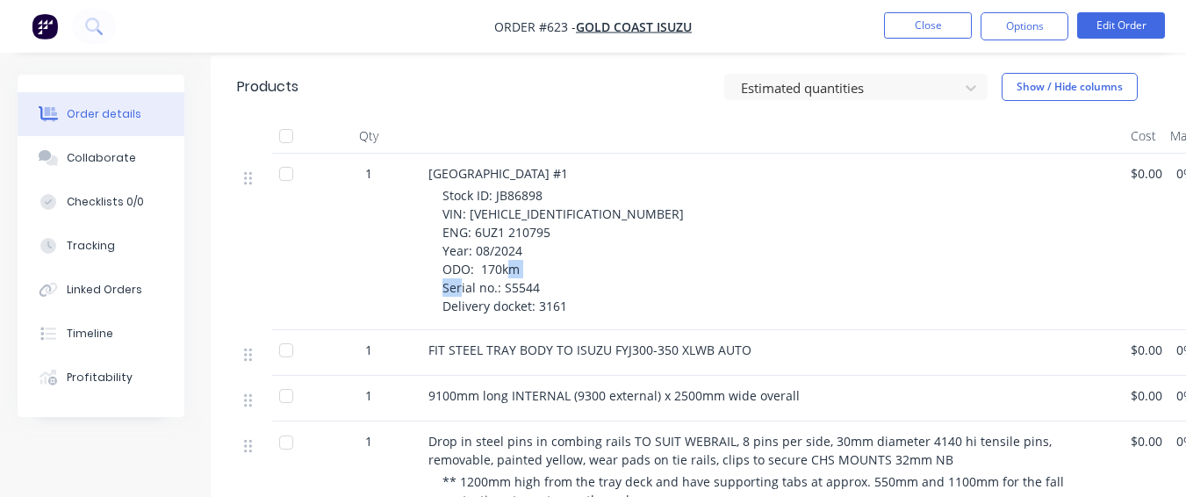
drag, startPoint x: 501, startPoint y: 243, endPoint x: 550, endPoint y: 242, distance: 48.3
click at [550, 242] on div "Stock ID: JB86898 VIN: [VEHICLE_IDENTIFICATION_NUMBER] ENG: 6UZ1 210795 Year: 0…" at bounding box center [780, 250] width 674 height 129
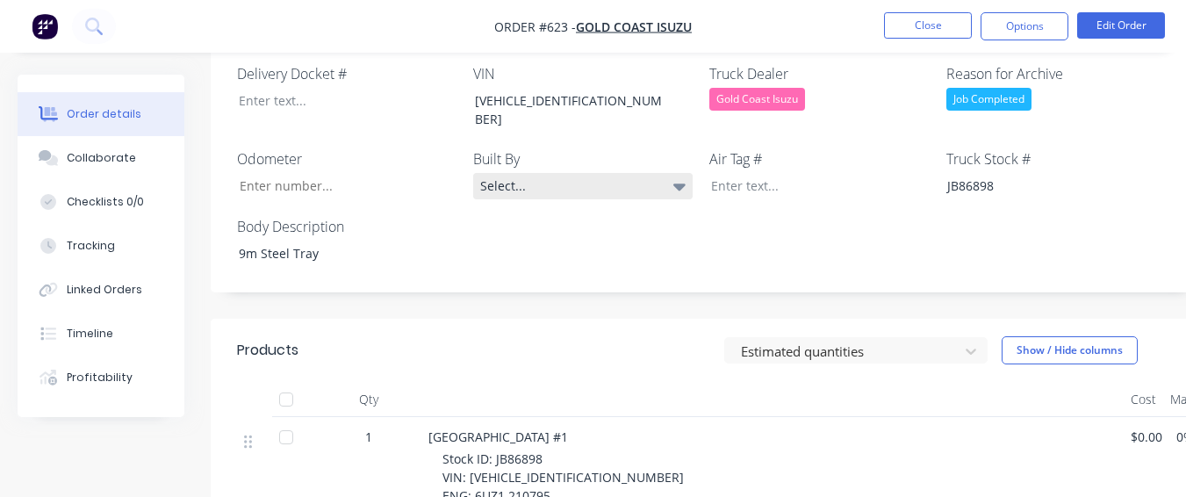
scroll to position [527, 0]
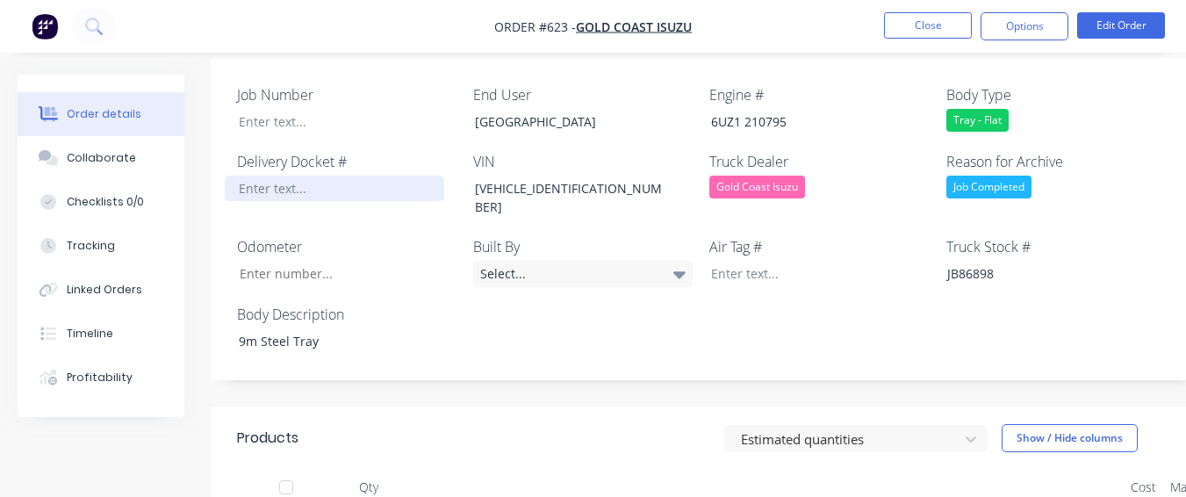
click at [318, 176] on div at bounding box center [335, 188] width 220 height 25
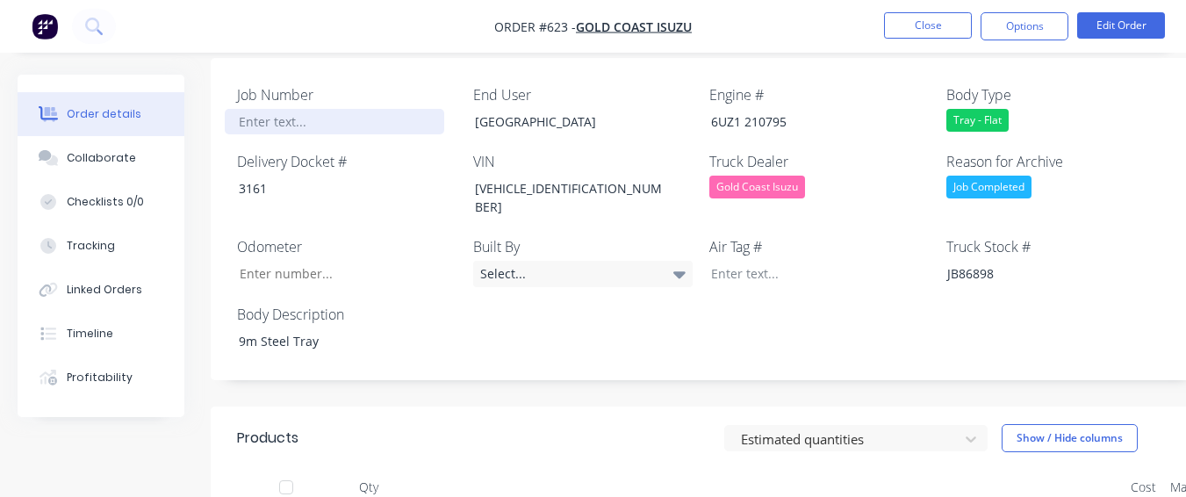
click at [310, 109] on div at bounding box center [335, 121] width 220 height 25
paste div
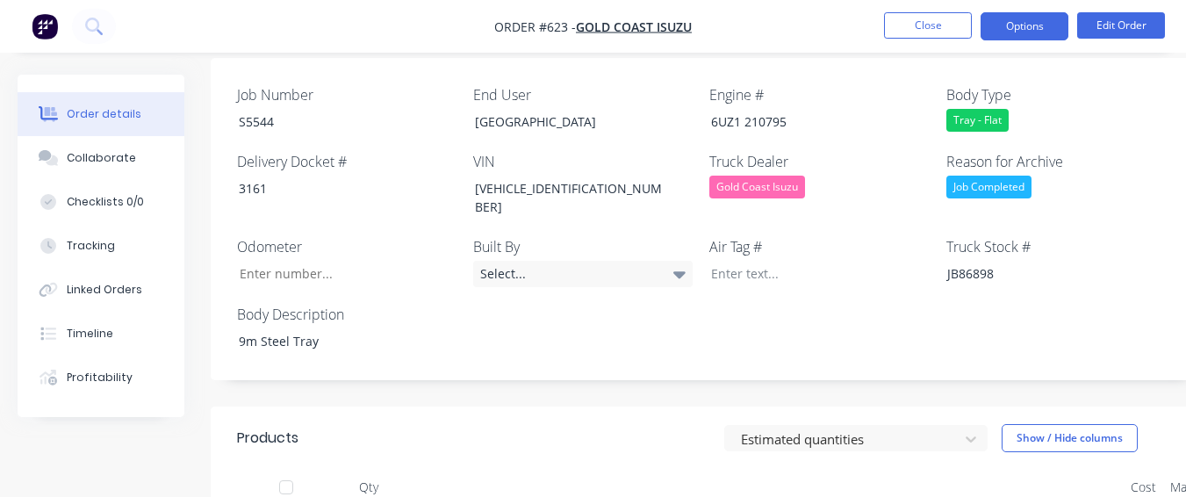
click at [1017, 28] on button "Options" at bounding box center [1025, 26] width 88 height 28
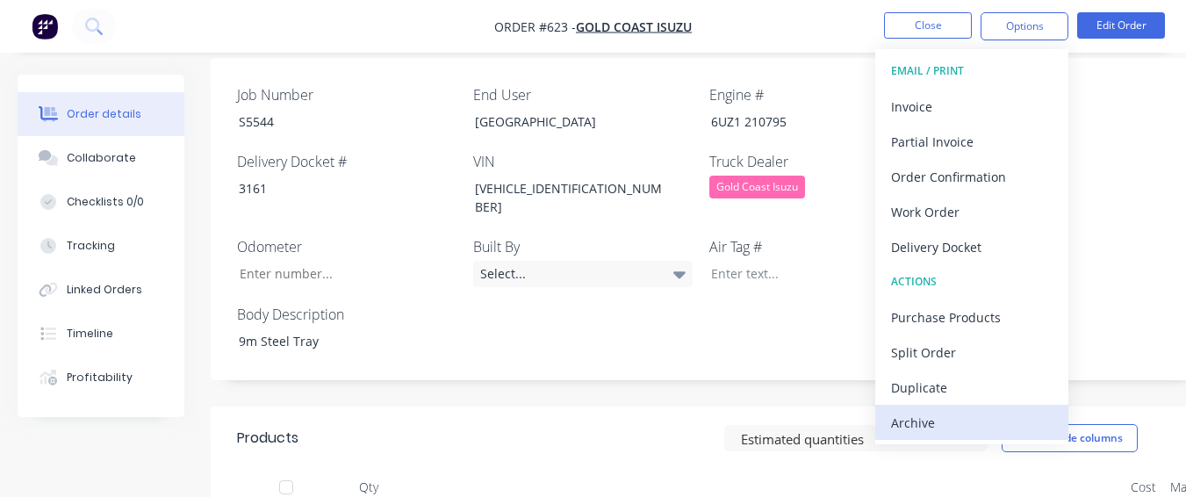
click at [917, 419] on div "Archive" at bounding box center [972, 422] width 162 height 25
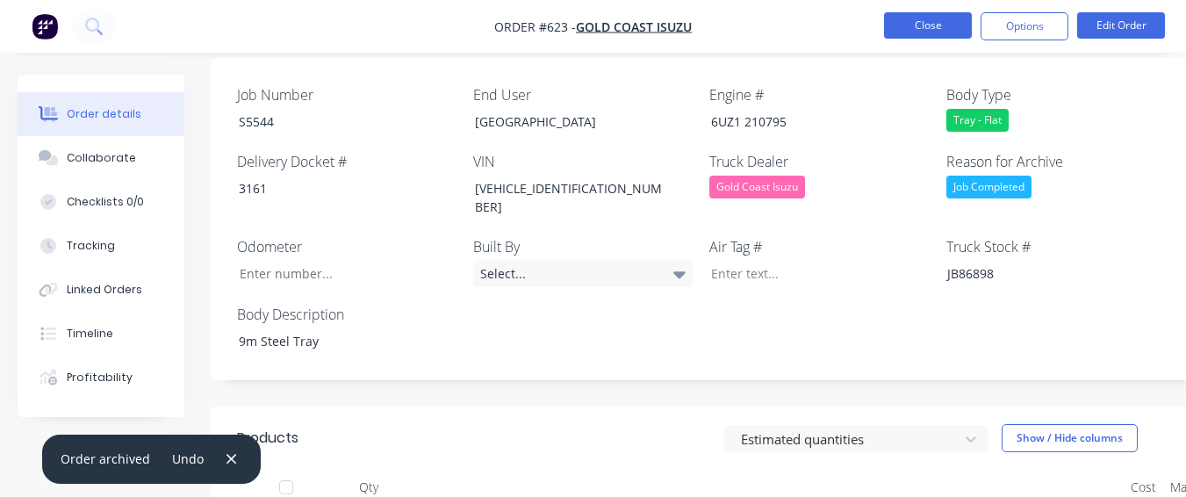
click at [949, 14] on button "Close" at bounding box center [928, 25] width 88 height 26
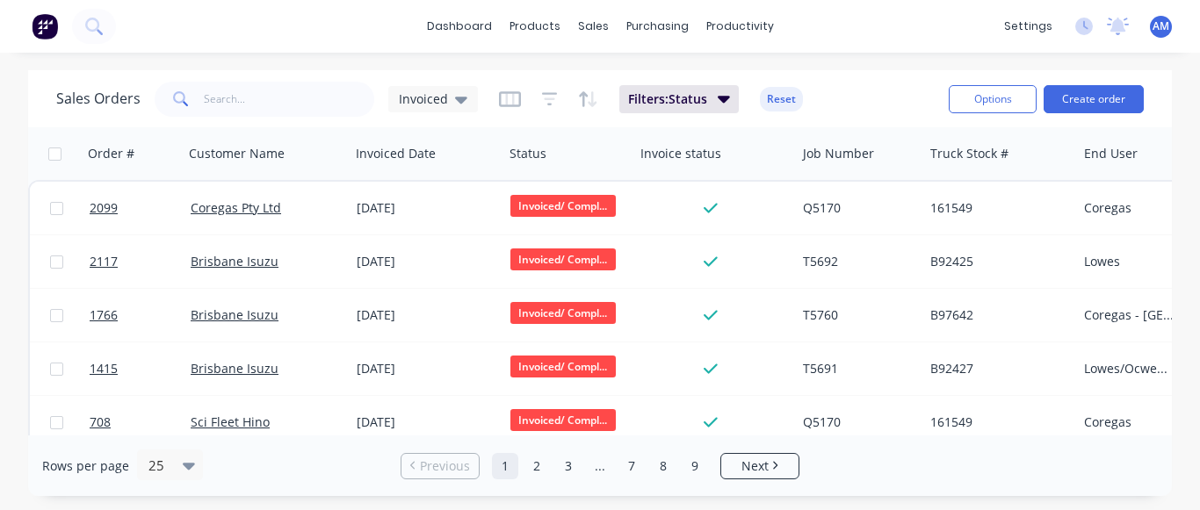
drag, startPoint x: 686, startPoint y: 458, endPoint x: 682, endPoint y: 443, distance: 15.3
click at [686, 458] on link "9" at bounding box center [694, 466] width 26 height 26
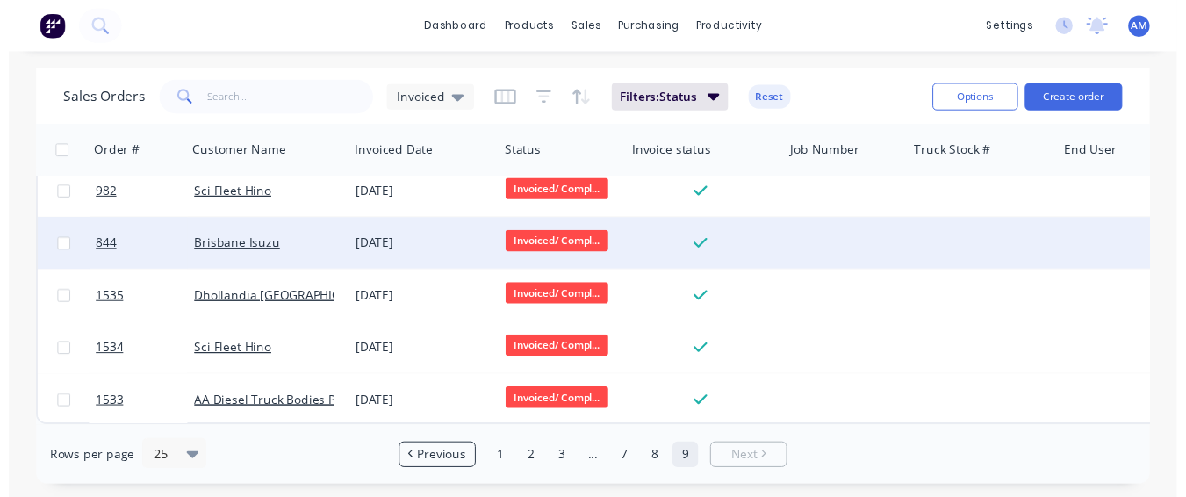
scroll to position [450, 0]
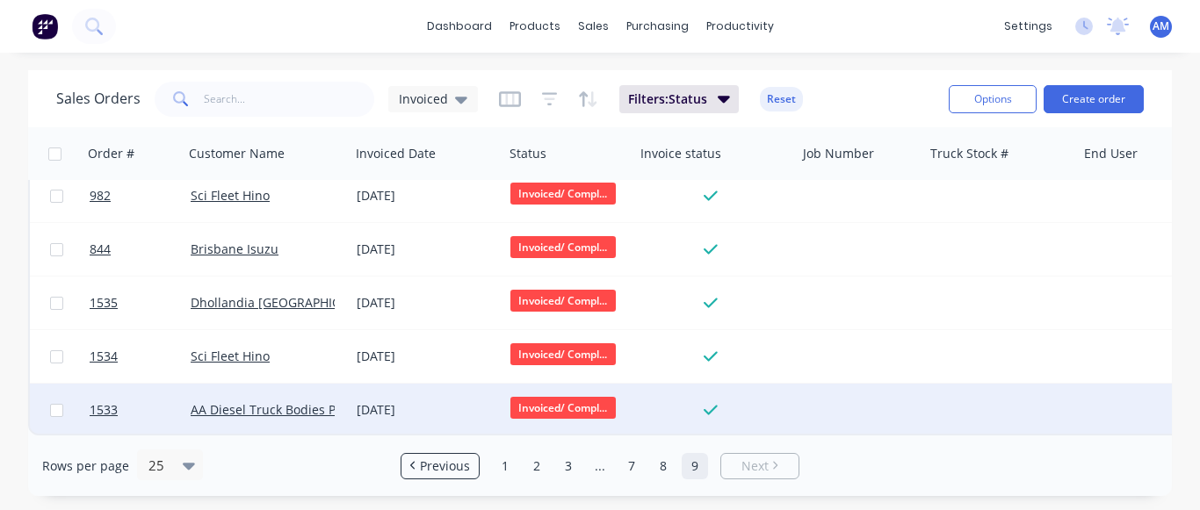
click at [400, 401] on div "[DATE]" at bounding box center [427, 410] width 140 height 18
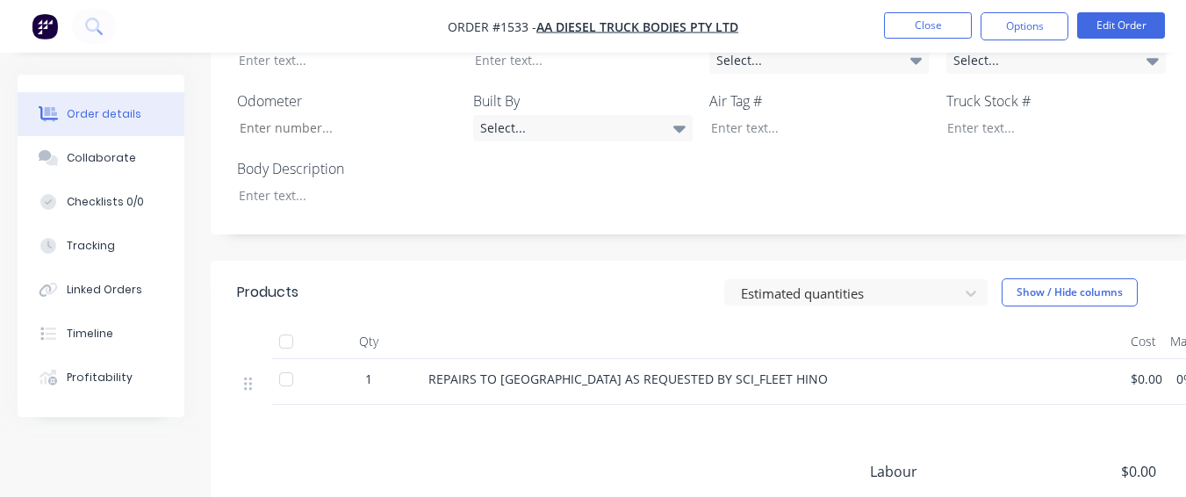
scroll to position [615, 0]
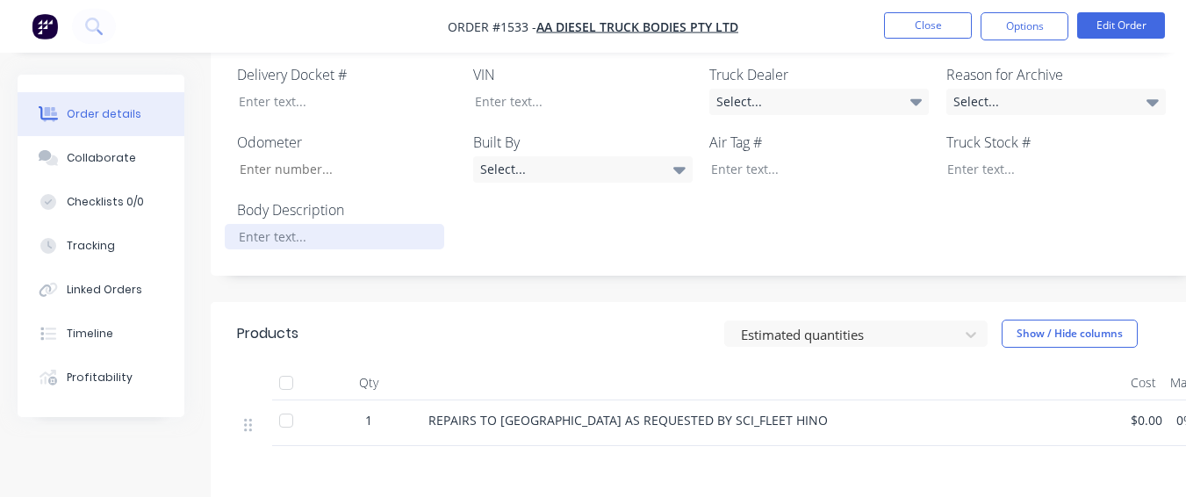
click at [338, 224] on div at bounding box center [335, 236] width 220 height 25
drag, startPoint x: 336, startPoint y: 213, endPoint x: 386, endPoint y: 227, distance: 52.0
click at [335, 224] on div "Repairs" at bounding box center [335, 236] width 220 height 25
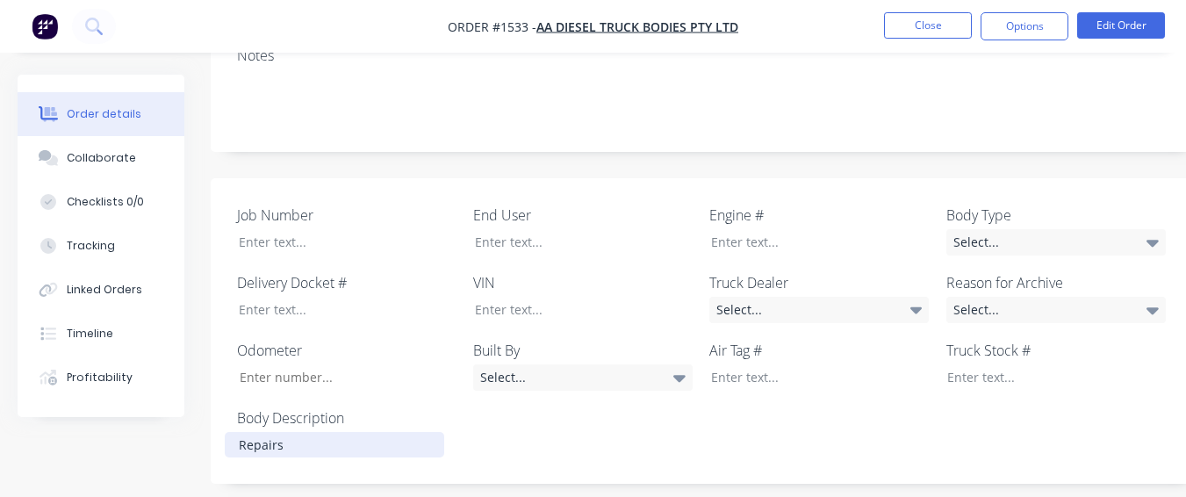
scroll to position [413, 0]
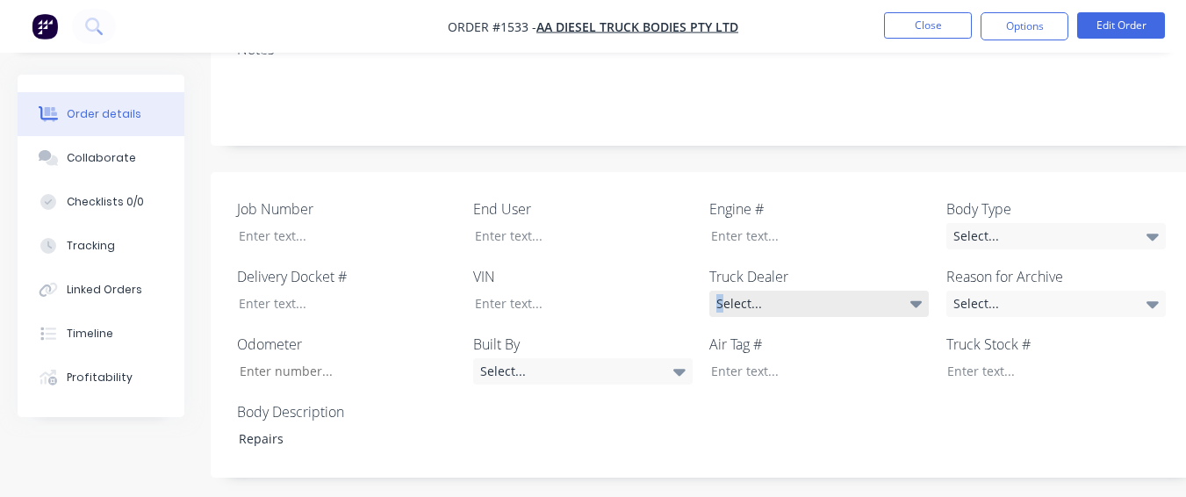
click at [720, 291] on div "Select..." at bounding box center [820, 304] width 220 height 26
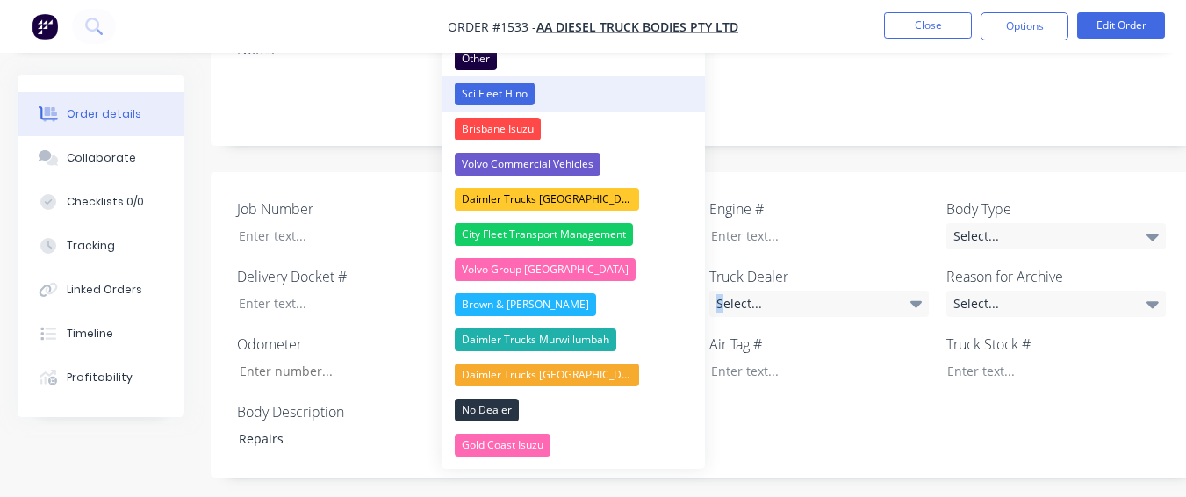
click at [510, 94] on div "Sci Fleet Hino" at bounding box center [495, 94] width 80 height 23
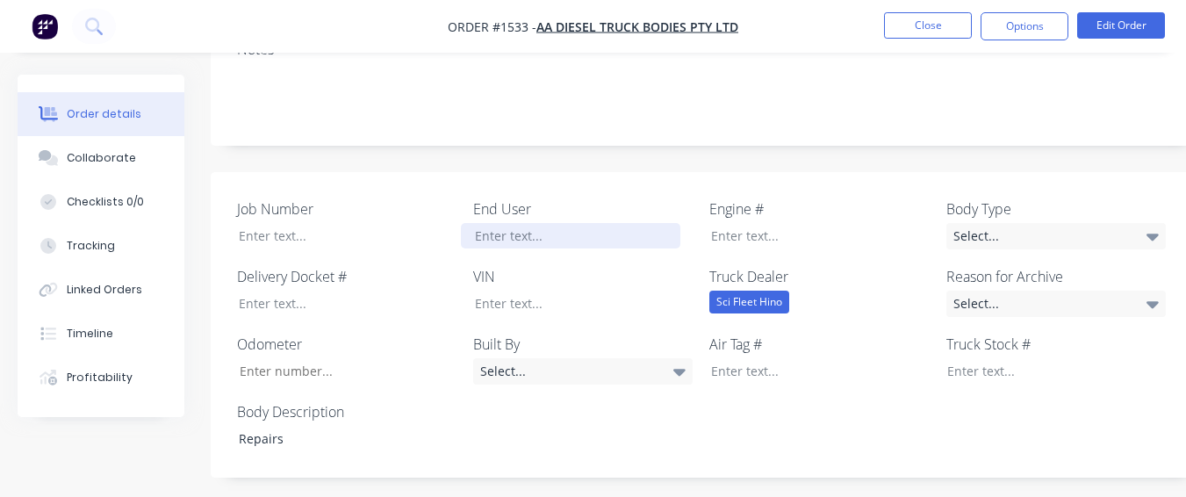
click at [558, 223] on div at bounding box center [571, 235] width 220 height 25
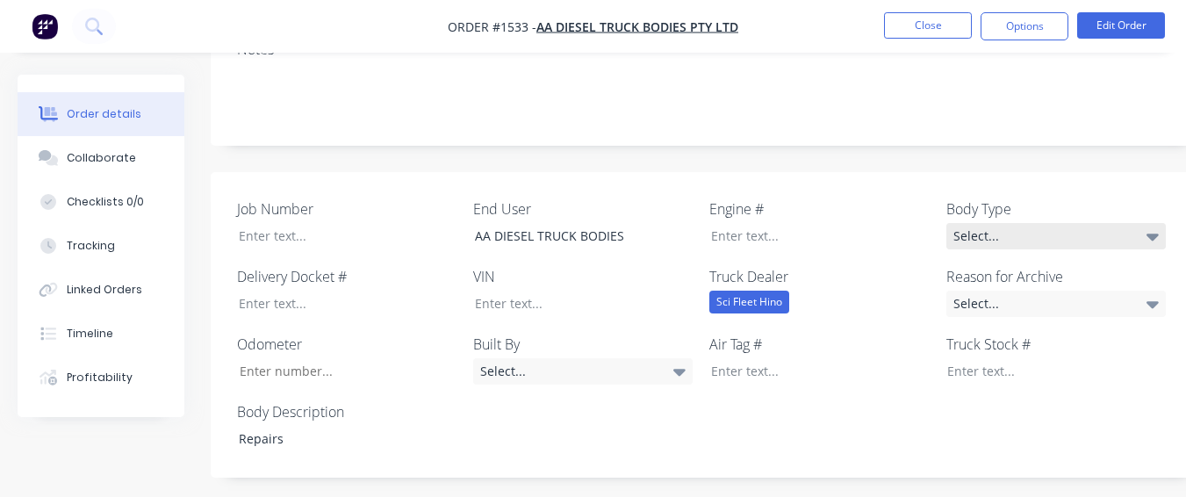
click at [984, 223] on div "Select..." at bounding box center [1057, 236] width 220 height 26
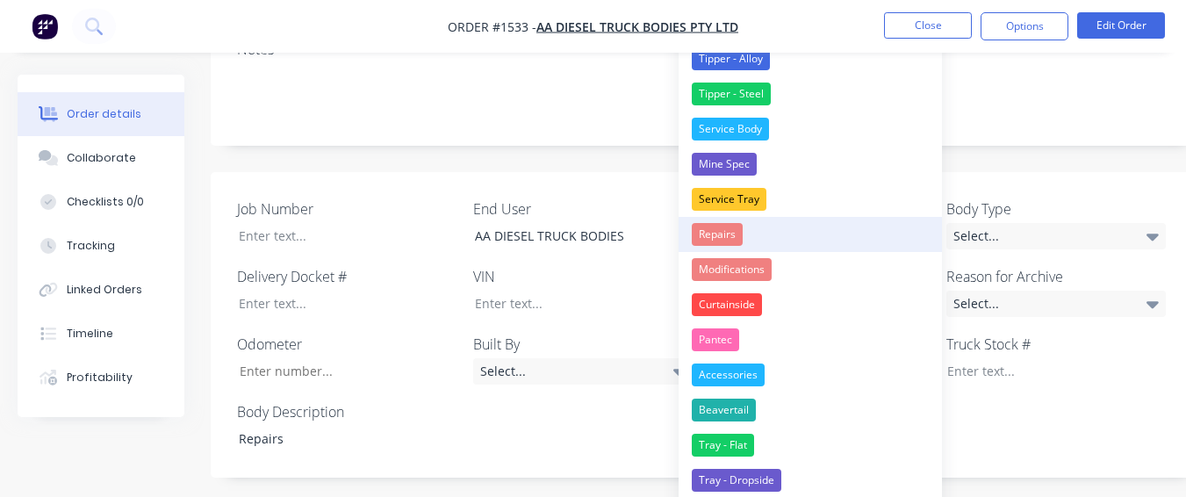
click at [753, 224] on button "Repairs" at bounding box center [810, 234] width 263 height 35
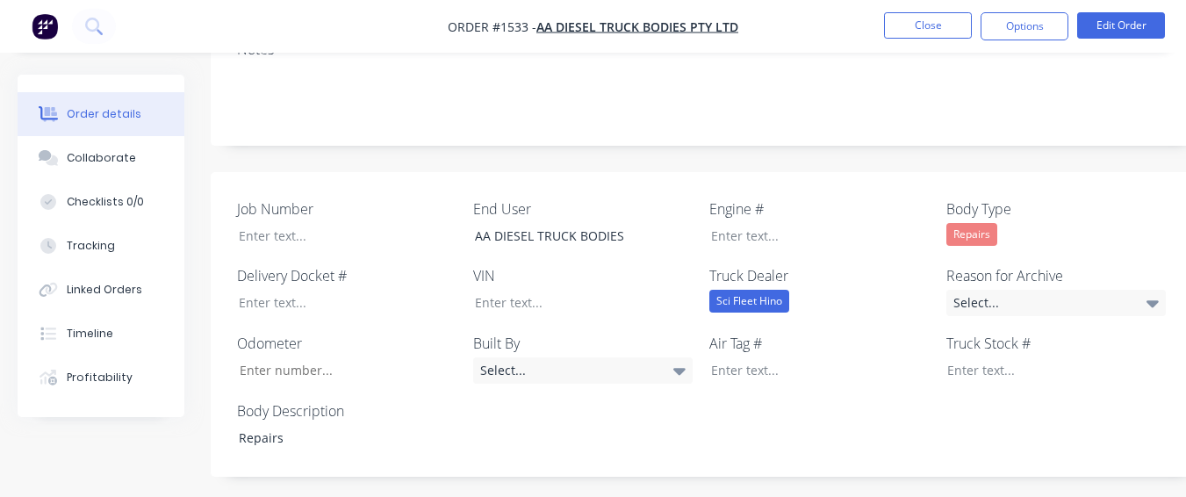
click at [1079, 294] on div "Job Number End User AA DIESEL TRUCK BODIES Engine # Body Type Repairs Delivery …" at bounding box center [707, 325] width 993 height 306
click at [1071, 290] on div "Select..." at bounding box center [1057, 303] width 220 height 26
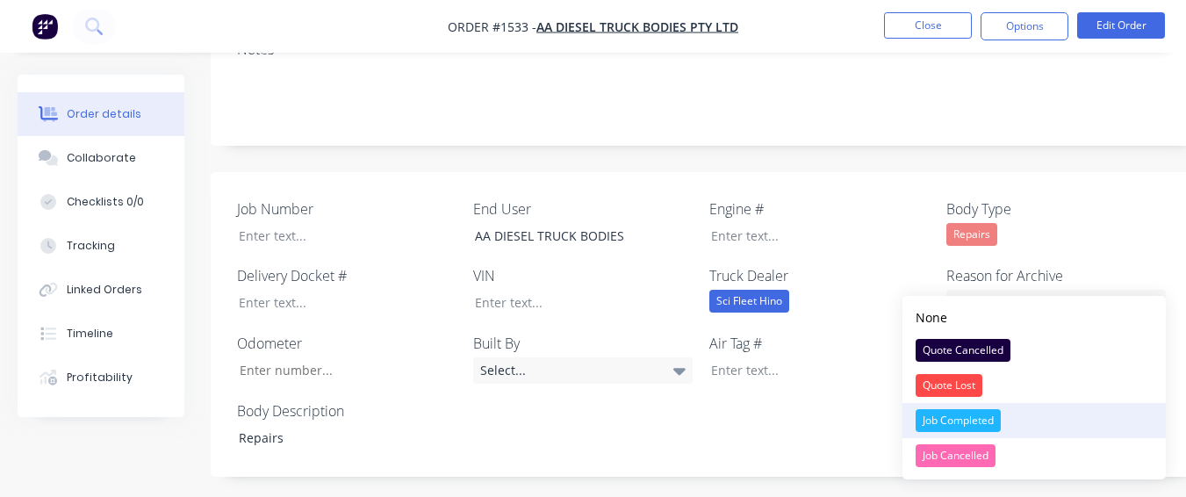
click at [986, 411] on div "Job Completed" at bounding box center [958, 420] width 85 height 23
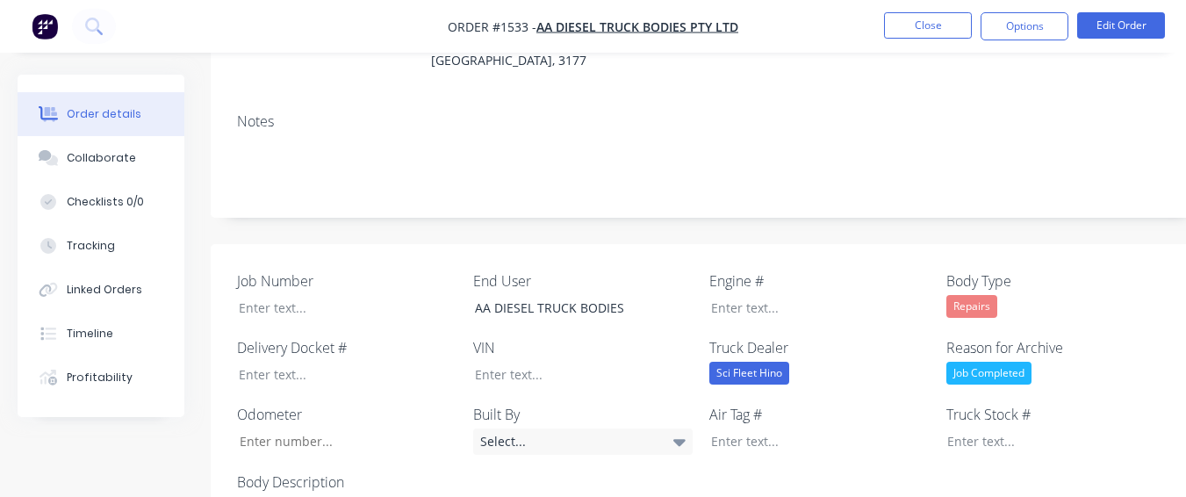
scroll to position [325, 0]
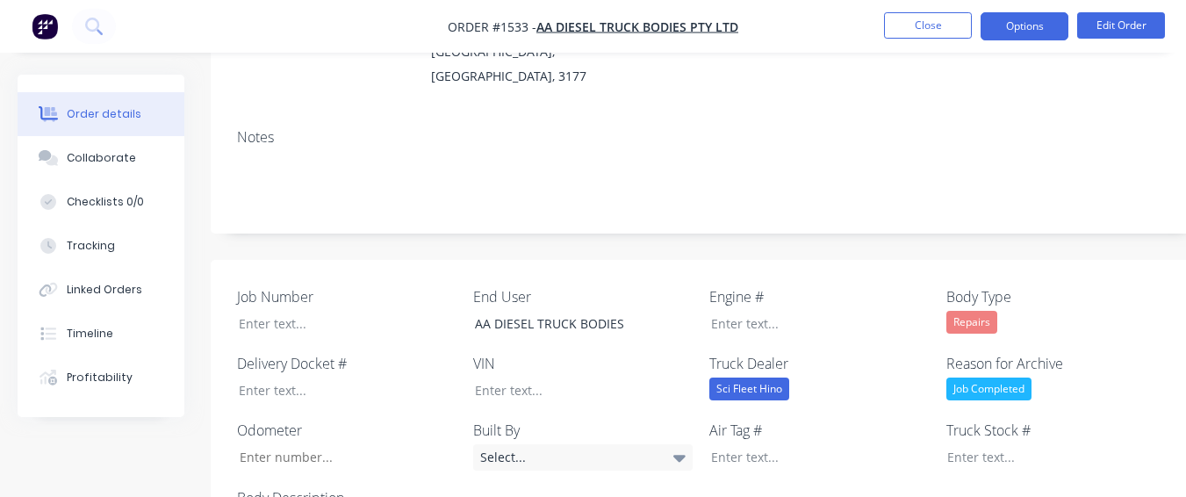
click at [1031, 23] on button "Options" at bounding box center [1025, 26] width 88 height 28
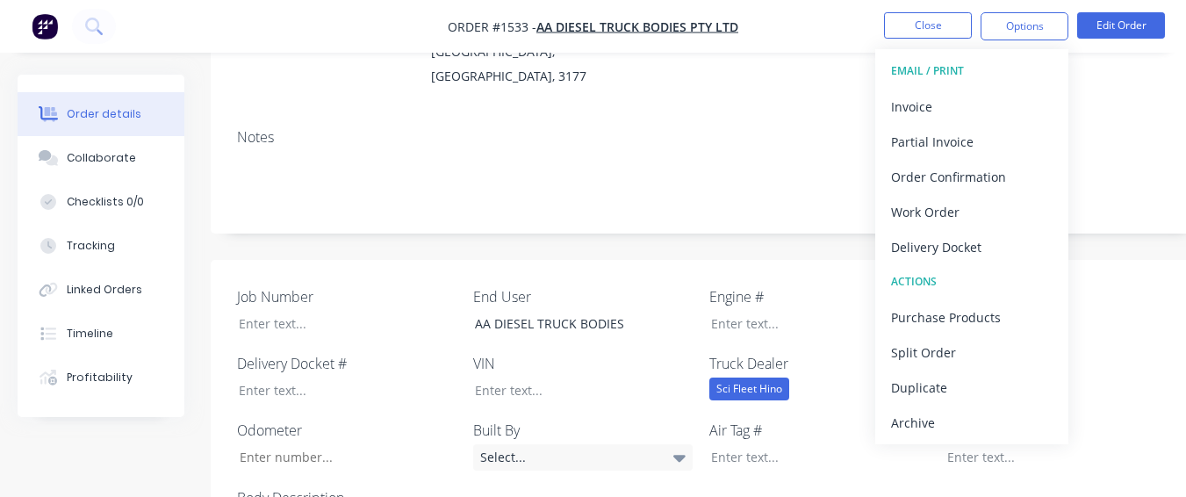
click at [928, 422] on div "Archive" at bounding box center [972, 422] width 162 height 25
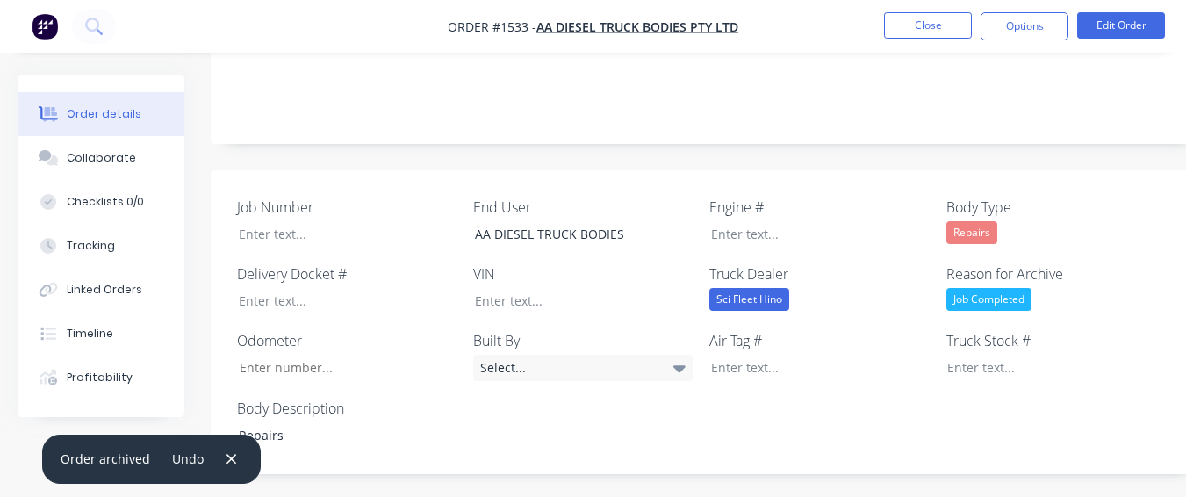
scroll to position [413, 0]
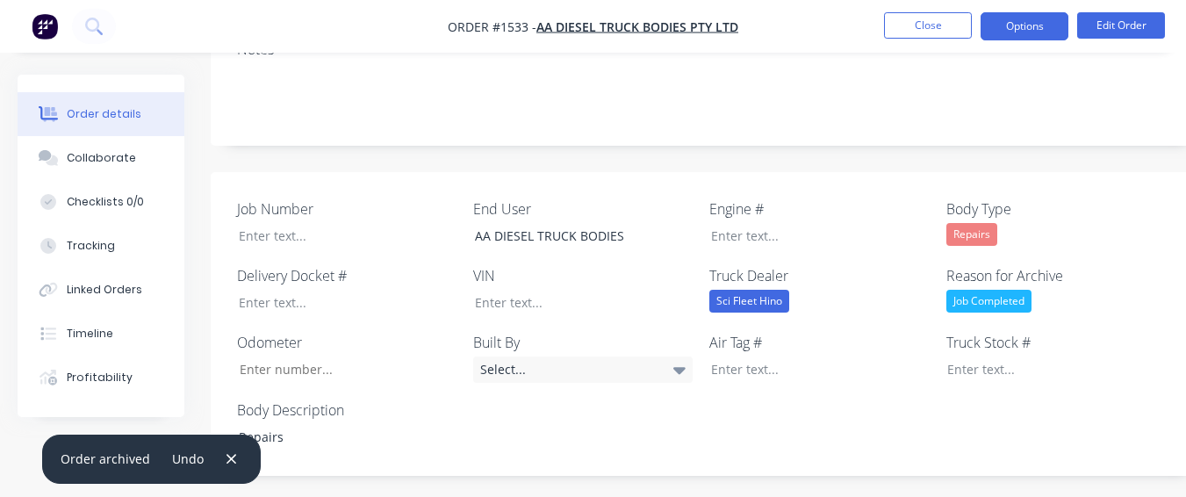
click at [1008, 31] on button "Options" at bounding box center [1025, 26] width 88 height 28
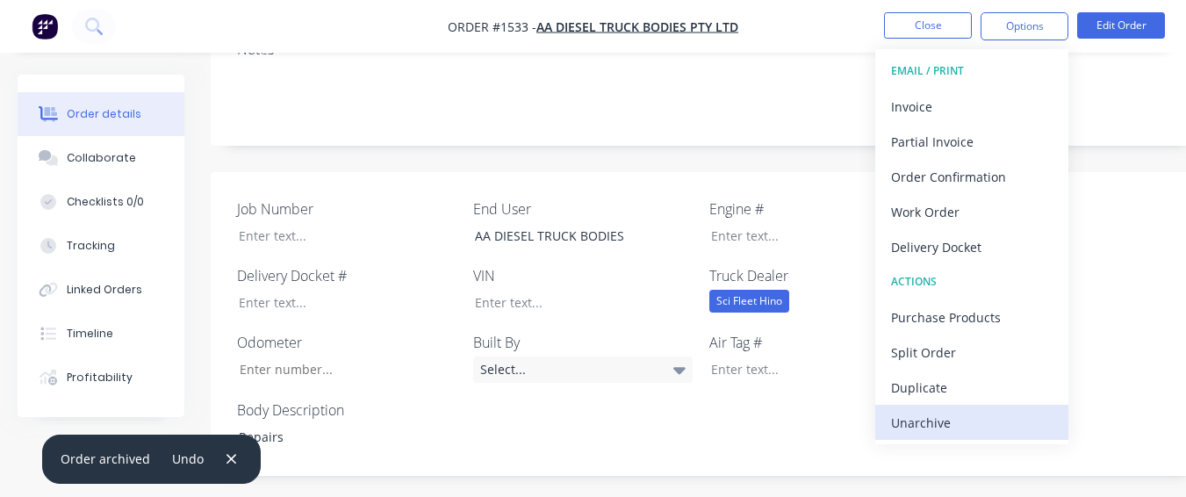
click at [971, 434] on div "Unarchive" at bounding box center [972, 422] width 162 height 25
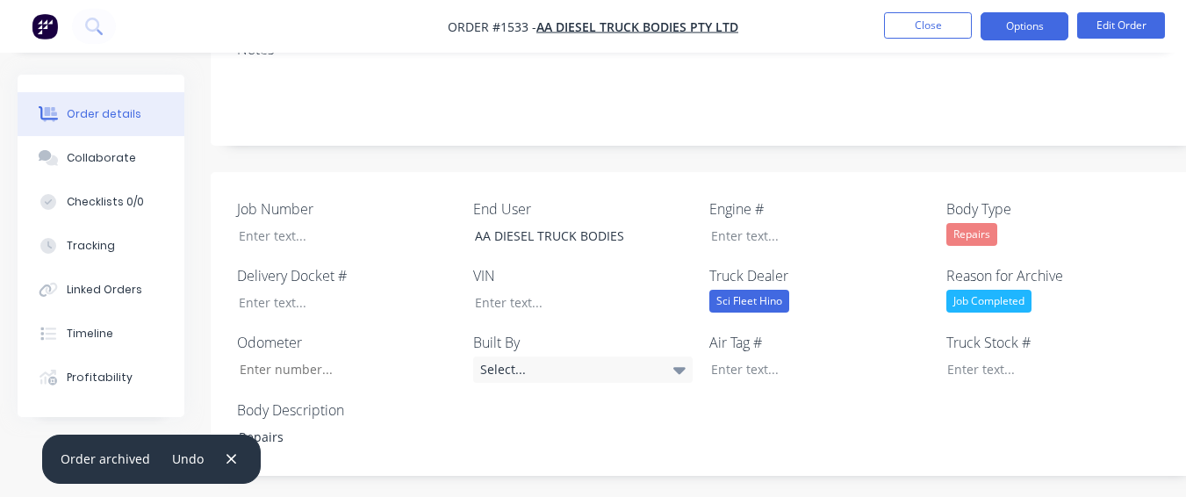
click at [1012, 25] on button "Options" at bounding box center [1025, 26] width 88 height 28
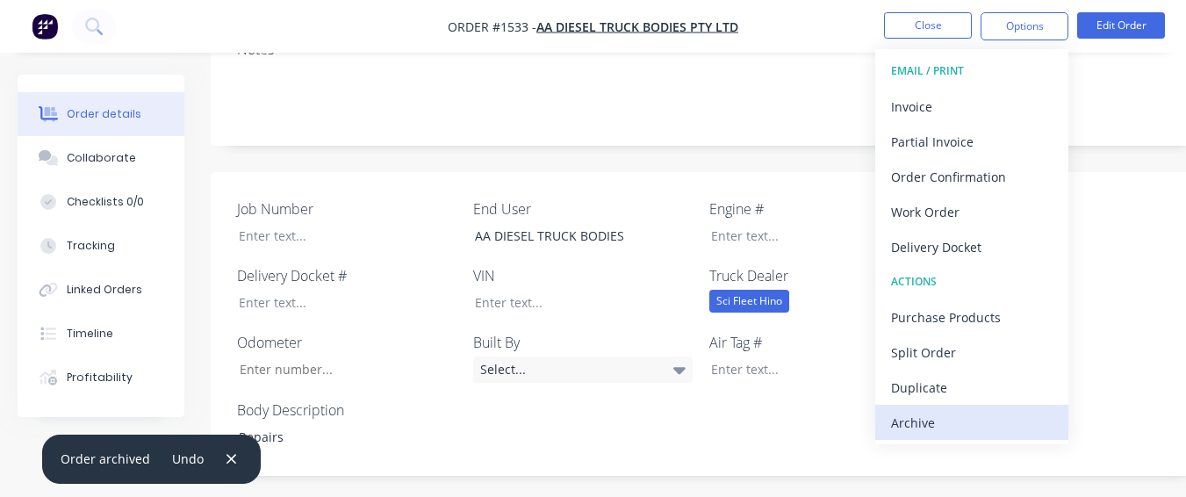
click at [969, 422] on div "Archive" at bounding box center [972, 422] width 162 height 25
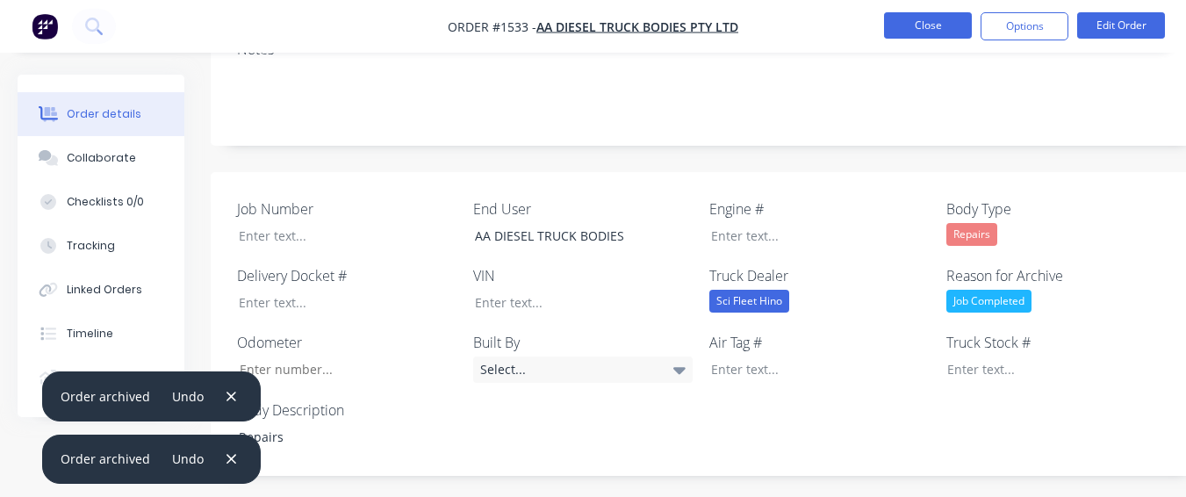
click at [918, 31] on button "Close" at bounding box center [928, 25] width 88 height 26
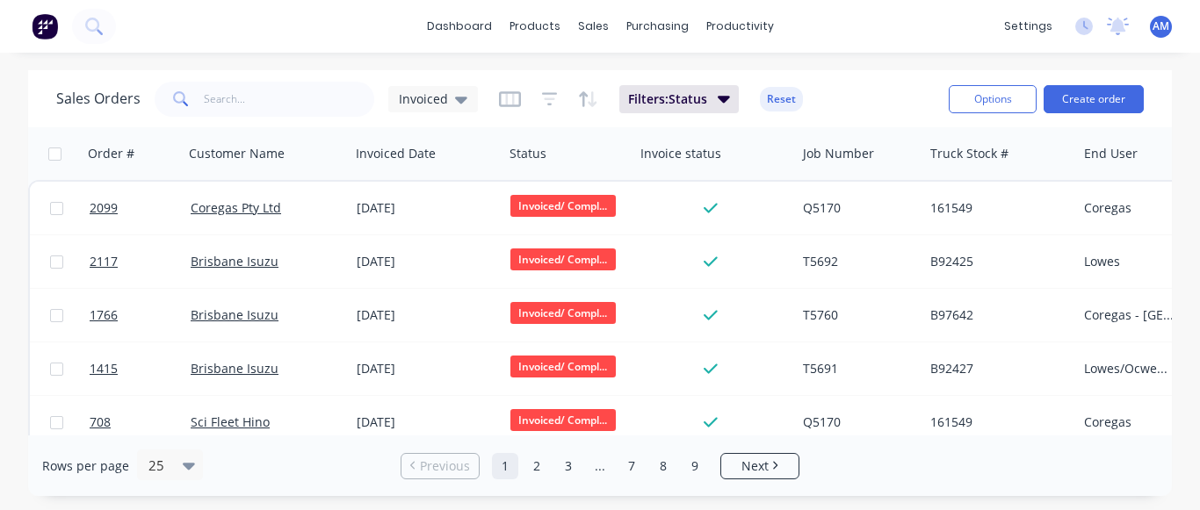
drag, startPoint x: 703, startPoint y: 468, endPoint x: 675, endPoint y: 449, distance: 33.4
click at [702, 468] on link "9" at bounding box center [694, 466] width 26 height 26
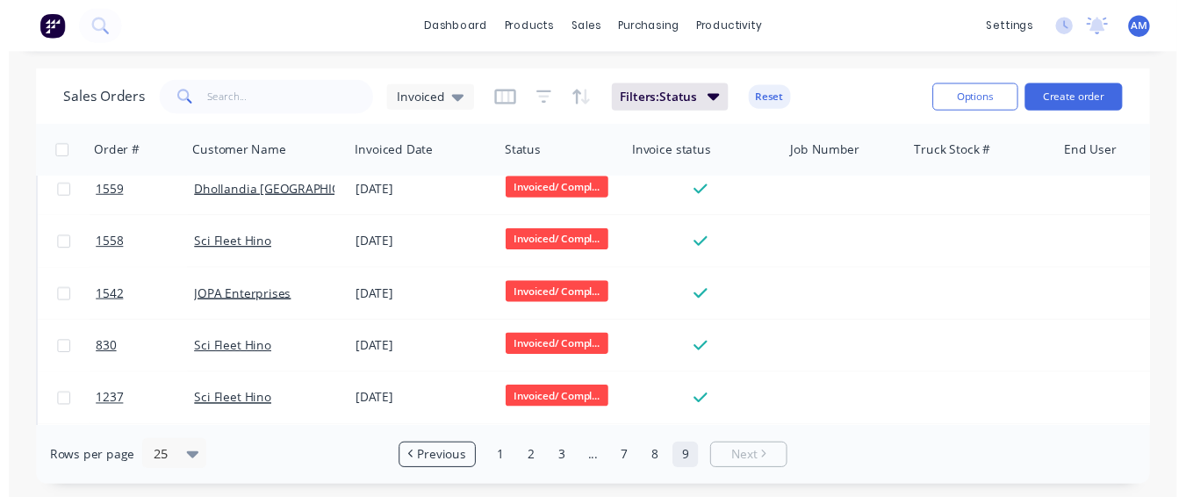
scroll to position [396, 0]
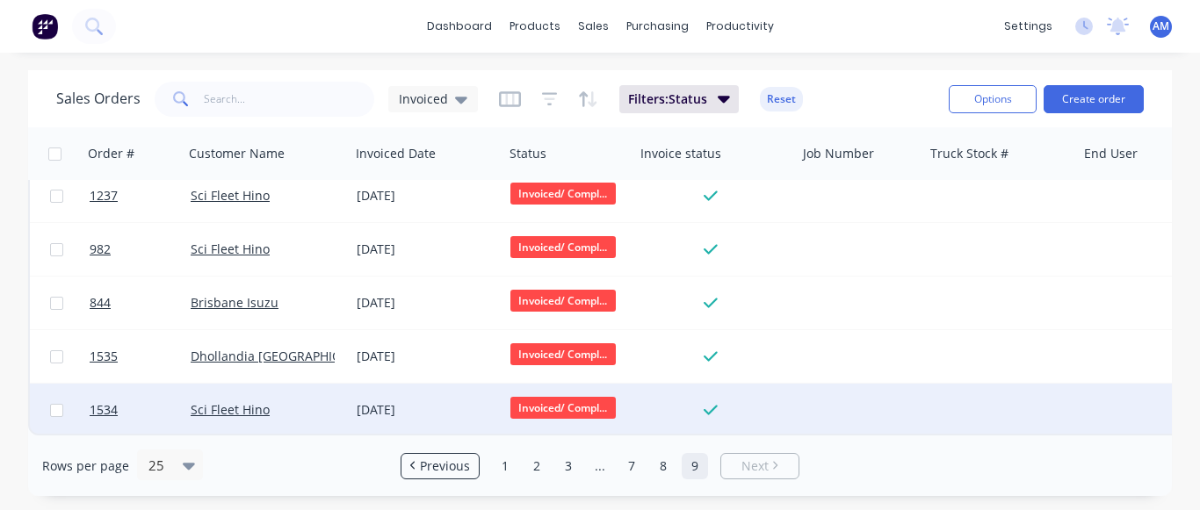
click at [348, 386] on div "Sci Fleet Hino" at bounding box center [267, 410] width 166 height 53
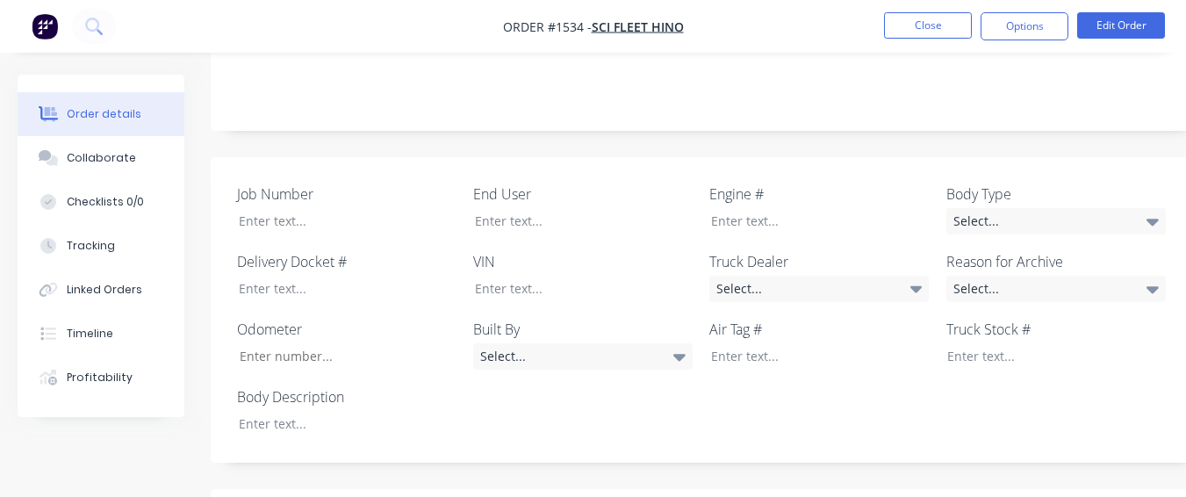
scroll to position [439, 0]
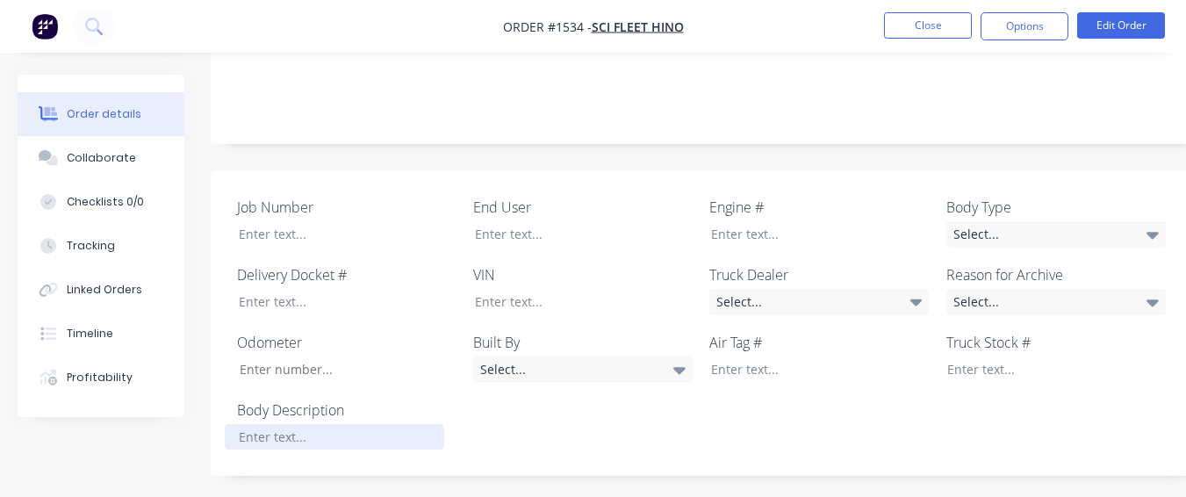
click at [378, 424] on div at bounding box center [335, 436] width 220 height 25
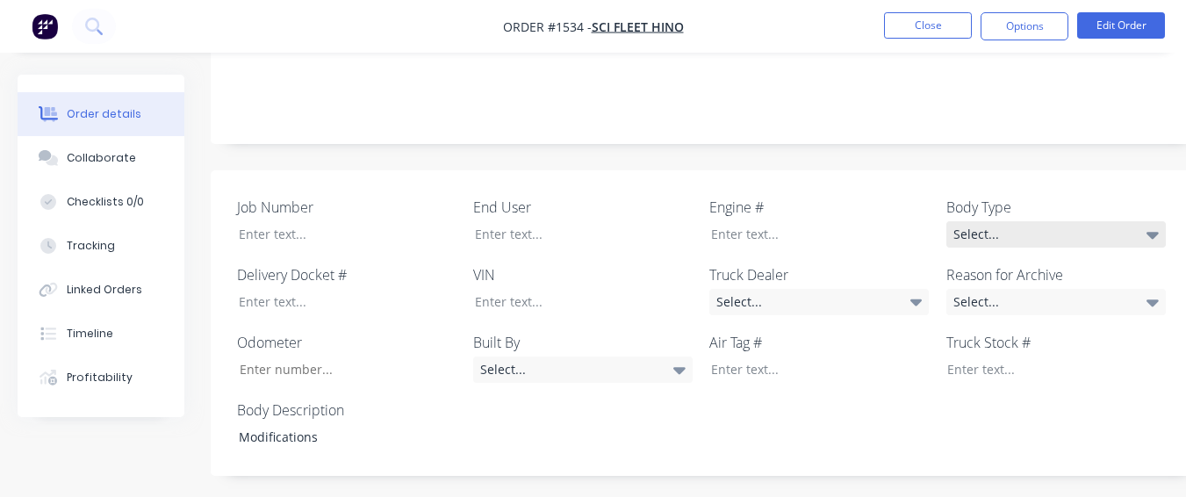
click at [995, 221] on div "Select..." at bounding box center [1057, 234] width 220 height 26
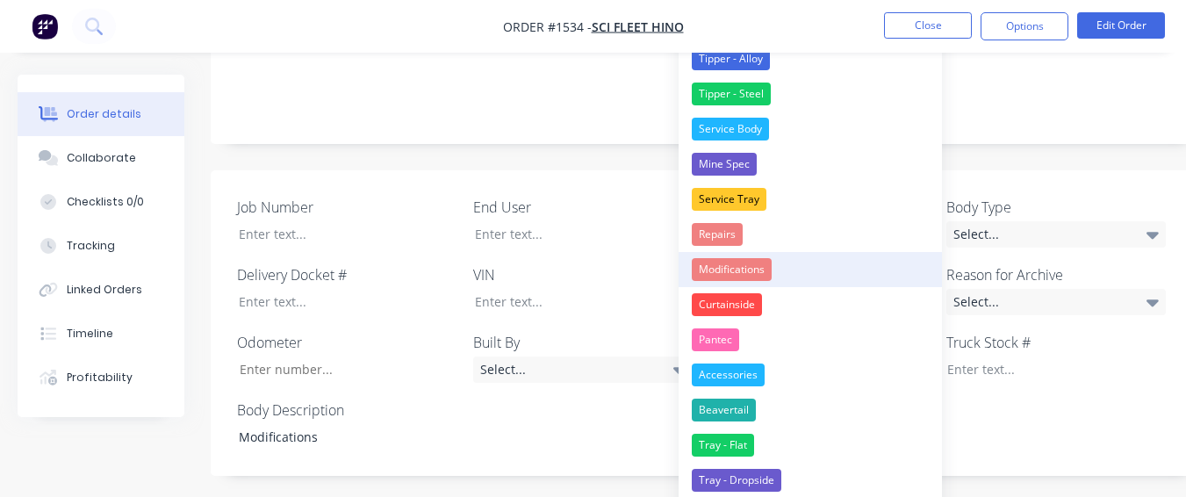
click at [859, 285] on button "Modifications" at bounding box center [810, 269] width 263 height 35
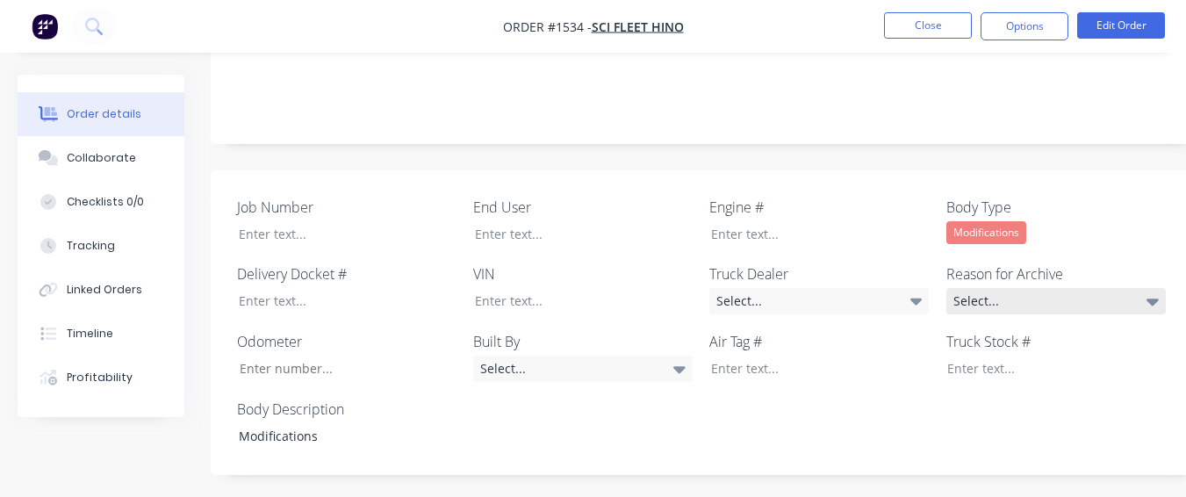
click at [994, 288] on div "Select..." at bounding box center [1057, 301] width 220 height 26
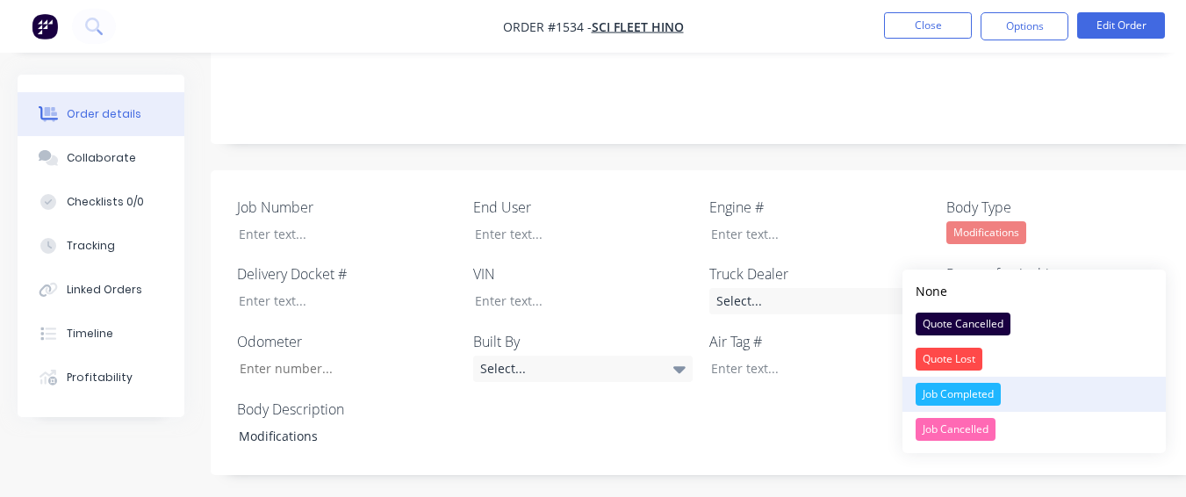
click at [933, 378] on button "Job Completed" at bounding box center [1034, 394] width 263 height 35
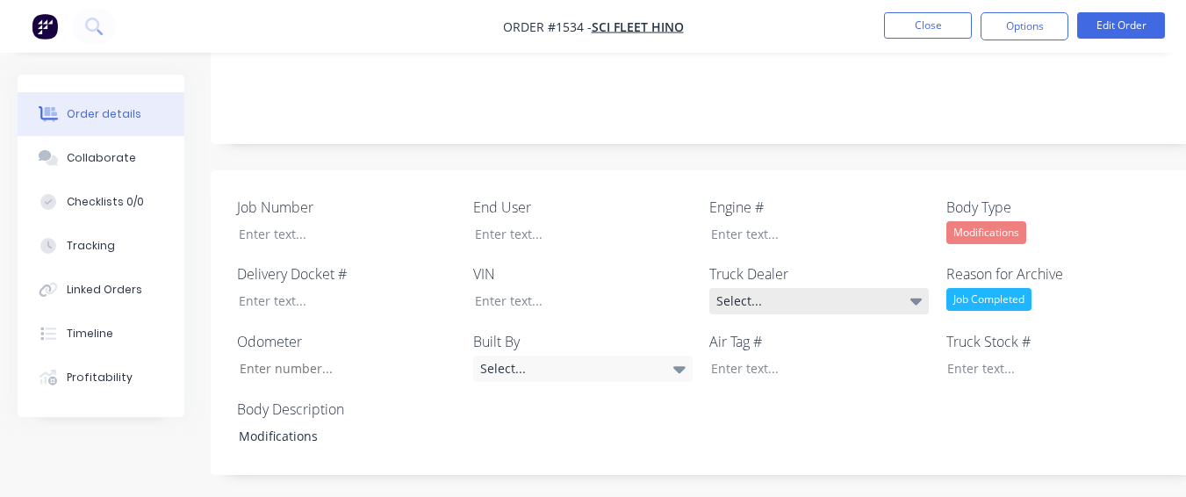
click at [811, 288] on div "Select..." at bounding box center [820, 301] width 220 height 26
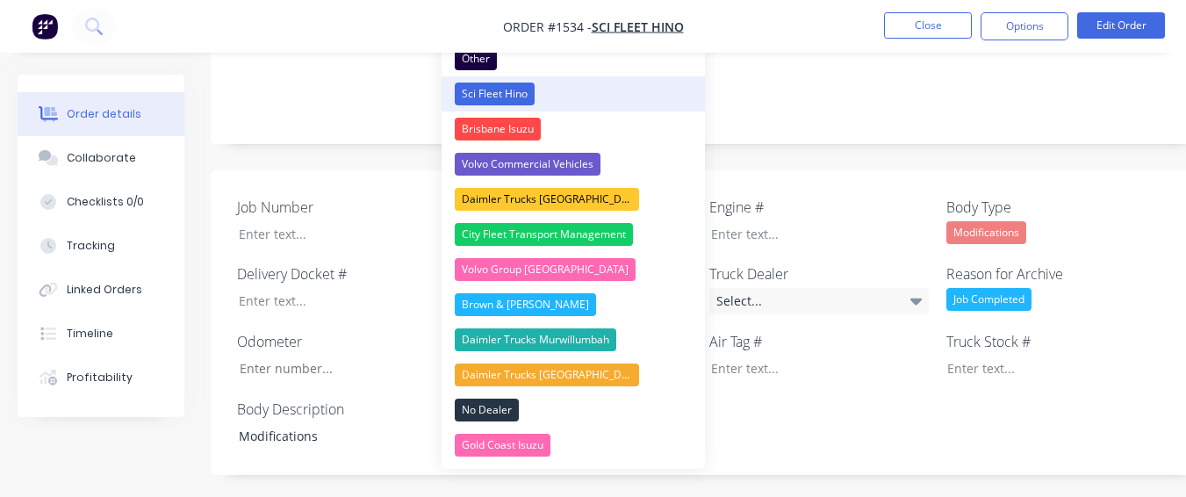
click at [575, 95] on button "Sci Fleet Hino" at bounding box center [573, 93] width 263 height 35
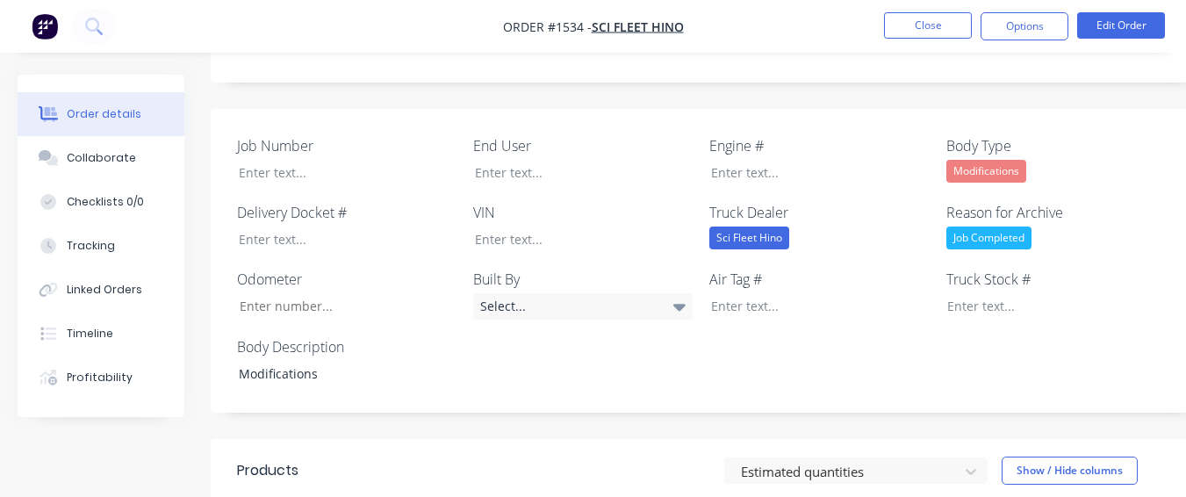
scroll to position [413, 0]
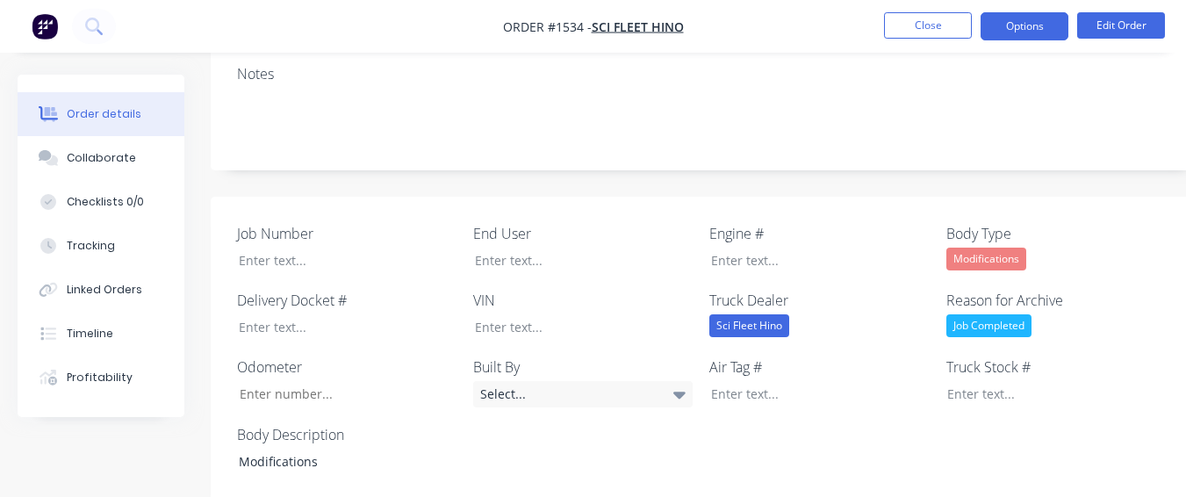
click at [1049, 34] on button "Options" at bounding box center [1025, 26] width 88 height 28
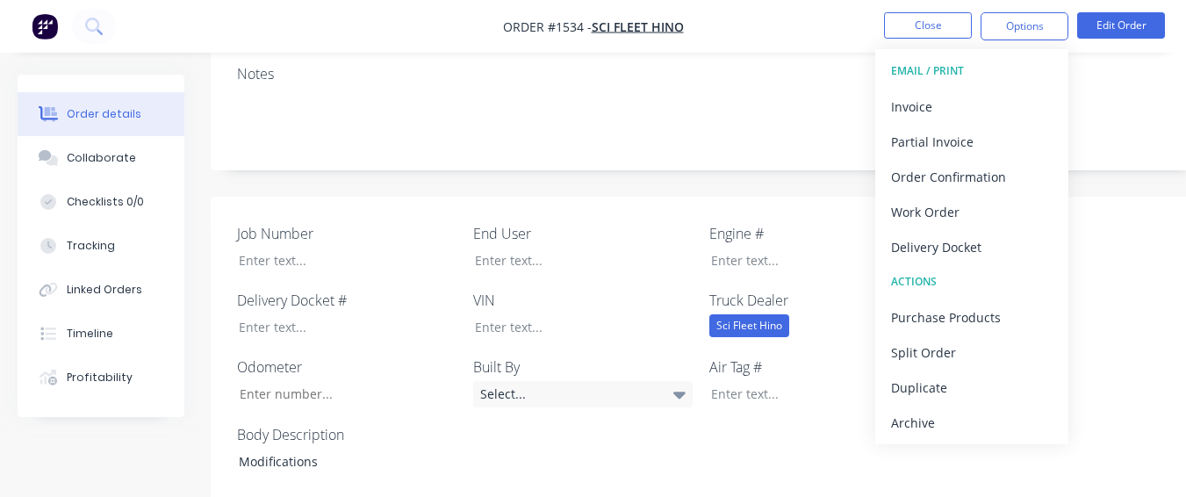
drag, startPoint x: 1018, startPoint y: 414, endPoint x: 1008, endPoint y: 401, distance: 15.6
click at [1017, 414] on div "Archive" at bounding box center [972, 422] width 162 height 25
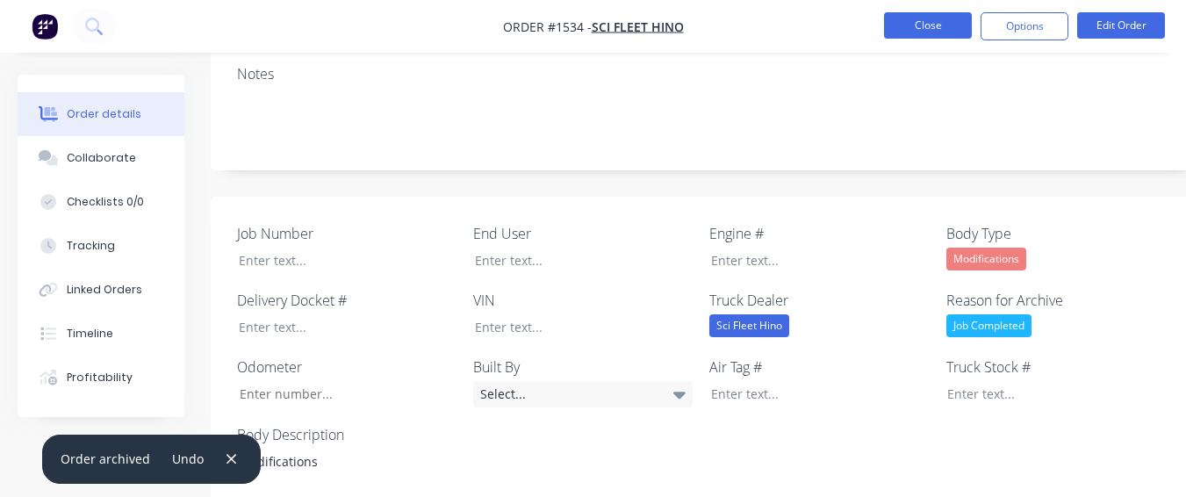
click at [926, 32] on button "Close" at bounding box center [928, 25] width 88 height 26
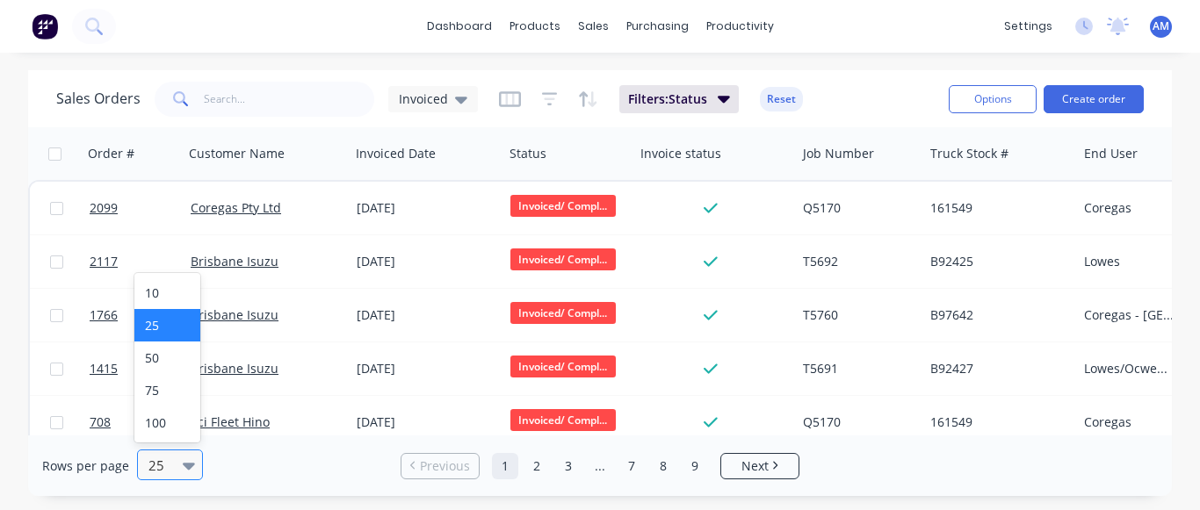
click at [170, 458] on div at bounding box center [162, 465] width 31 height 21
click at [197, 416] on div "100" at bounding box center [167, 423] width 66 height 32
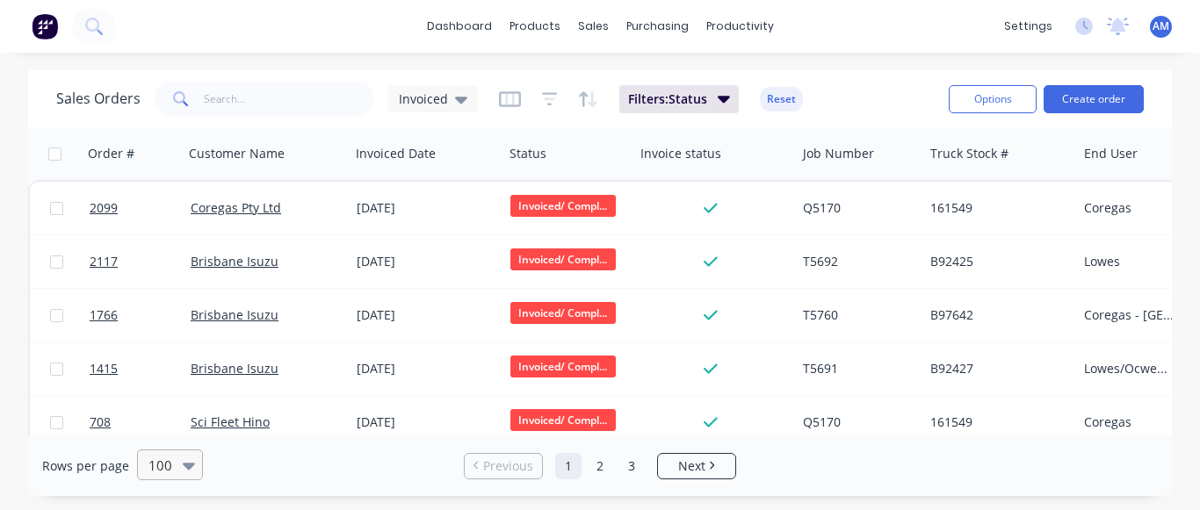
click at [184, 472] on icon at bounding box center [189, 465] width 12 height 19
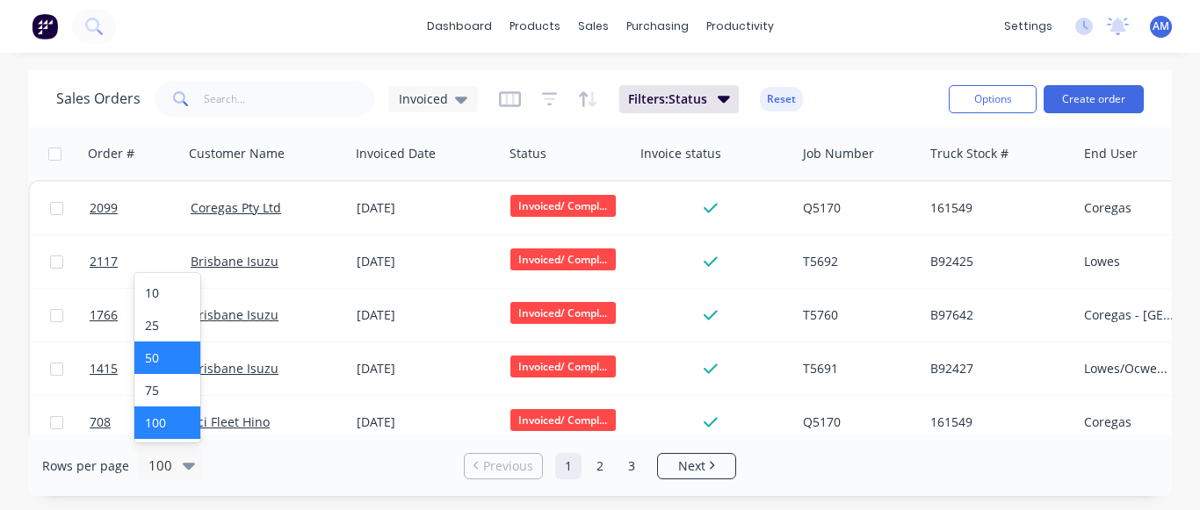
click at [175, 366] on div "50" at bounding box center [167, 358] width 66 height 32
click at [136, 465] on div "5 results available. Use Up and Down to choose options, press Enter to select t…" at bounding box center [170, 466] width 68 height 32
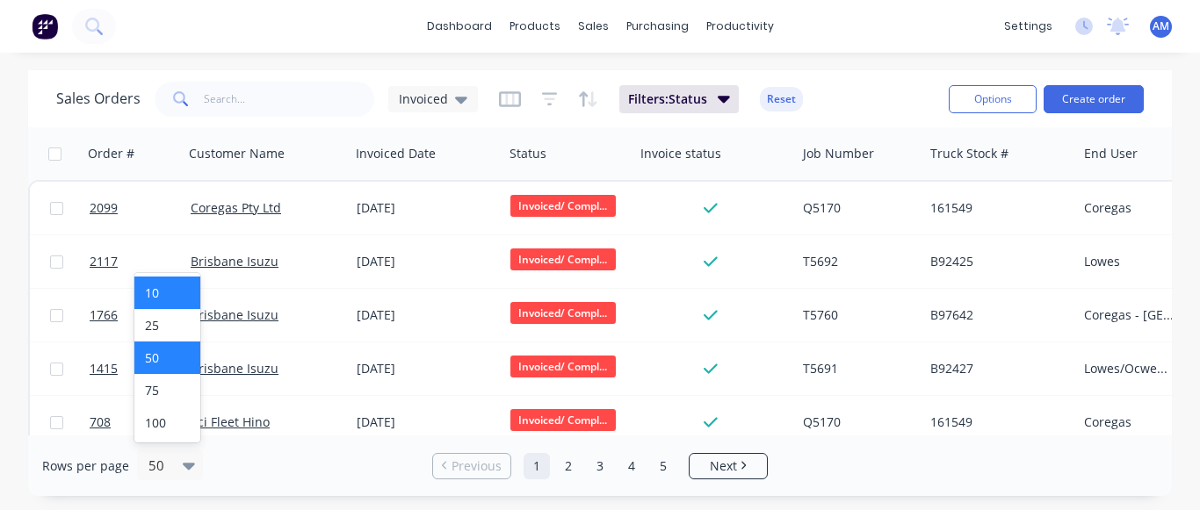
click at [185, 299] on div "10" at bounding box center [167, 293] width 66 height 32
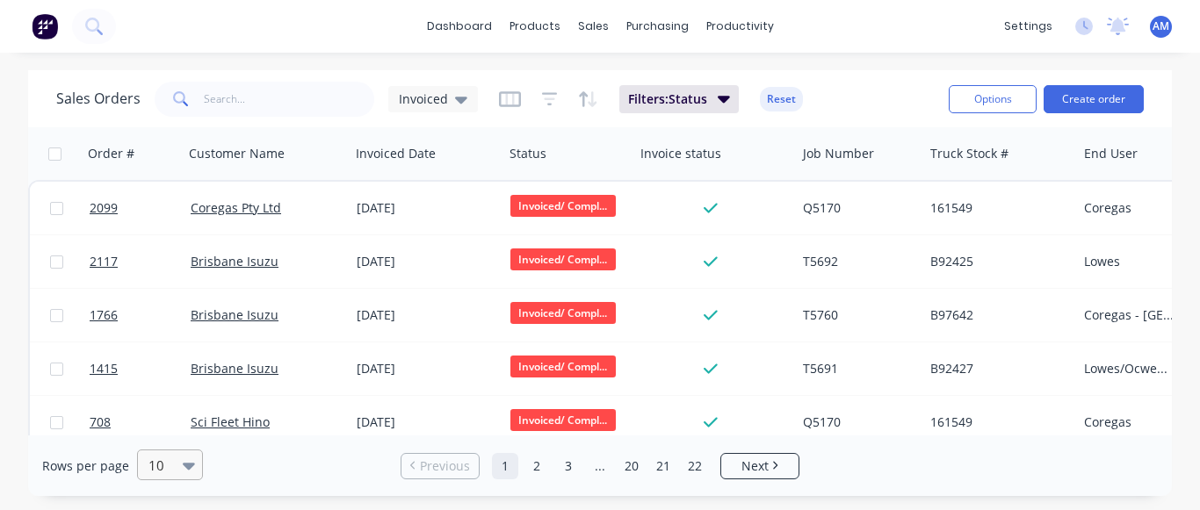
click at [176, 467] on div "10" at bounding box center [161, 465] width 41 height 29
click at [154, 334] on div "25" at bounding box center [167, 325] width 66 height 32
click at [161, 458] on div at bounding box center [162, 465] width 31 height 21
click at [173, 362] on div "50" at bounding box center [167, 358] width 66 height 32
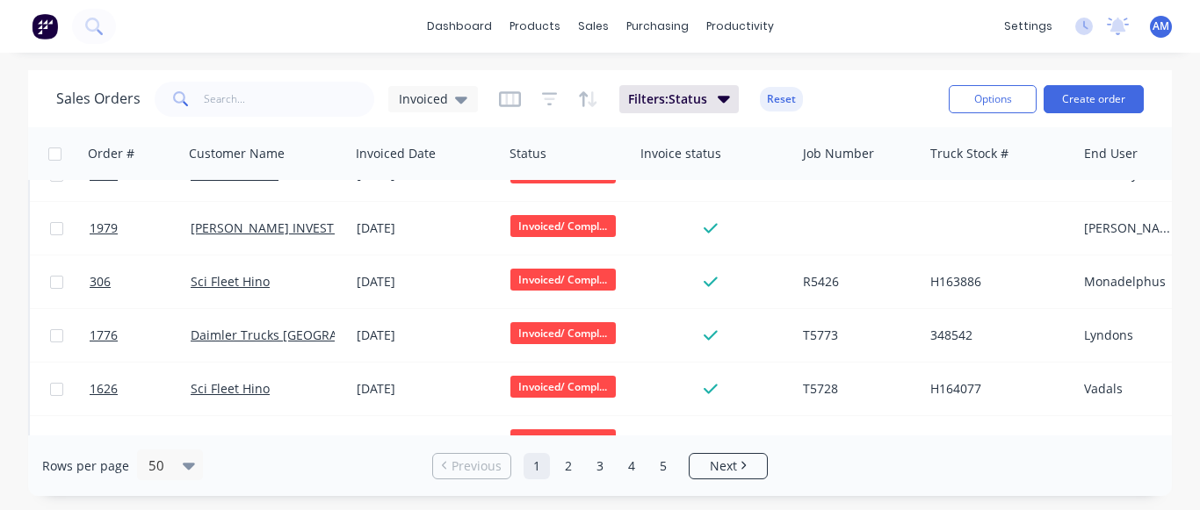
scroll to position [2432, 0]
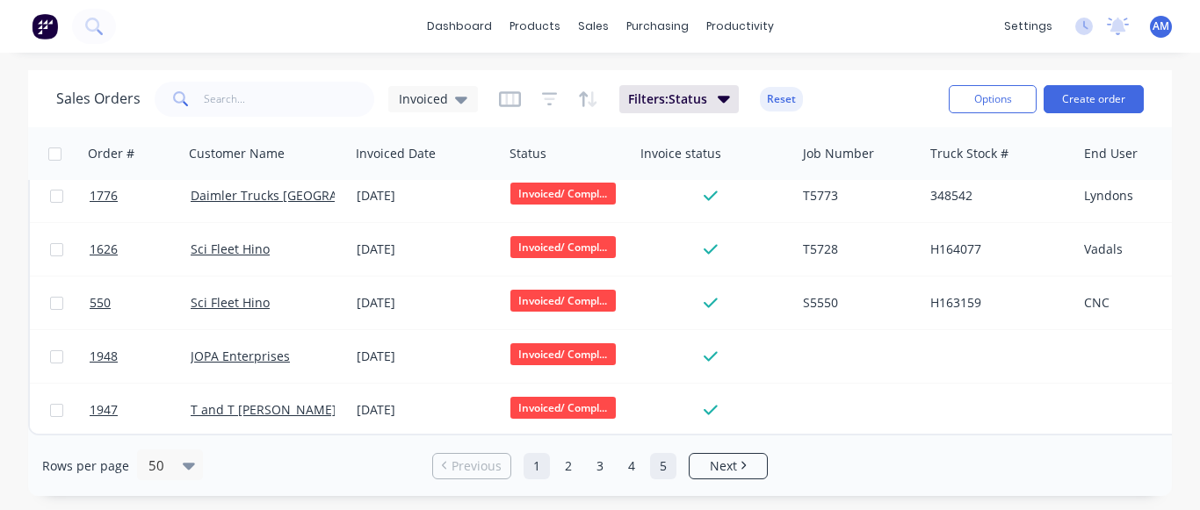
click at [661, 459] on link "5" at bounding box center [663, 466] width 26 height 26
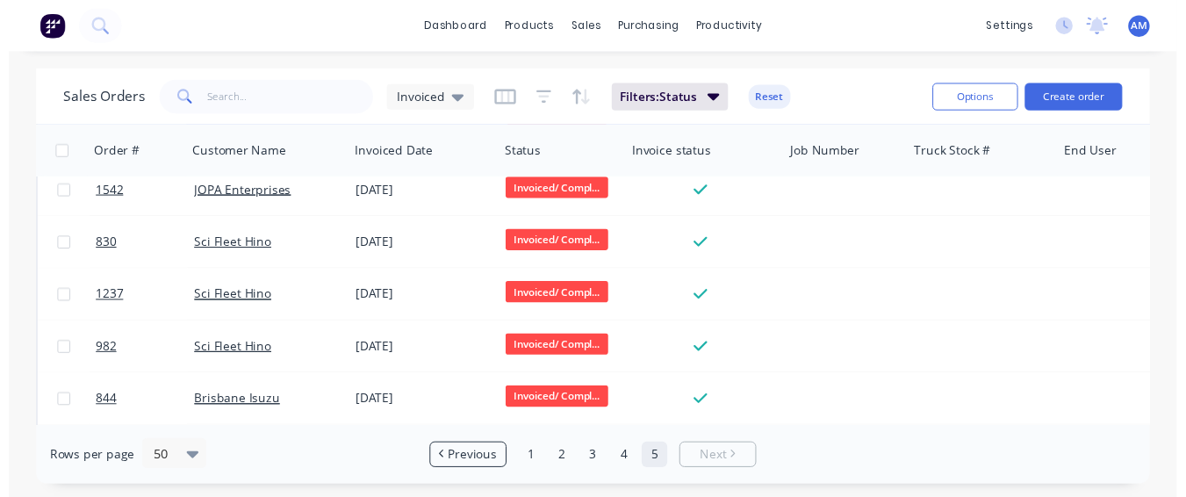
scroll to position [79, 0]
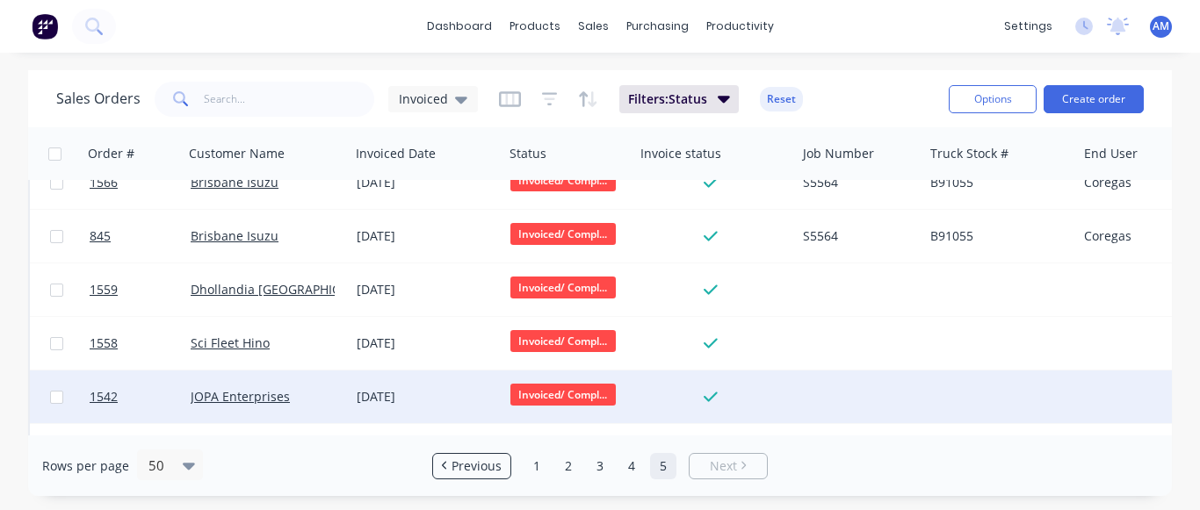
click at [365, 385] on div "[DATE]" at bounding box center [427, 397] width 154 height 53
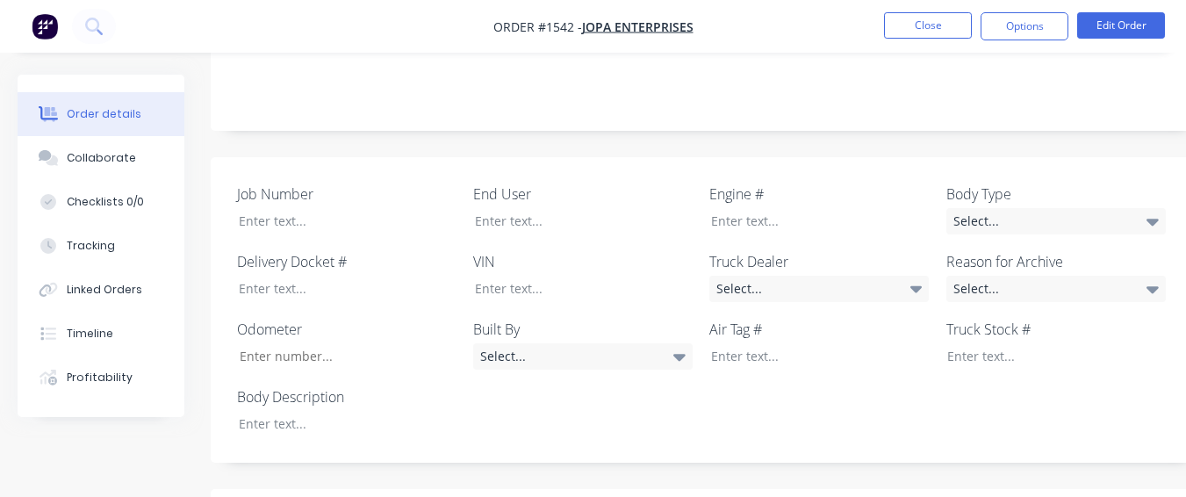
scroll to position [414, 0]
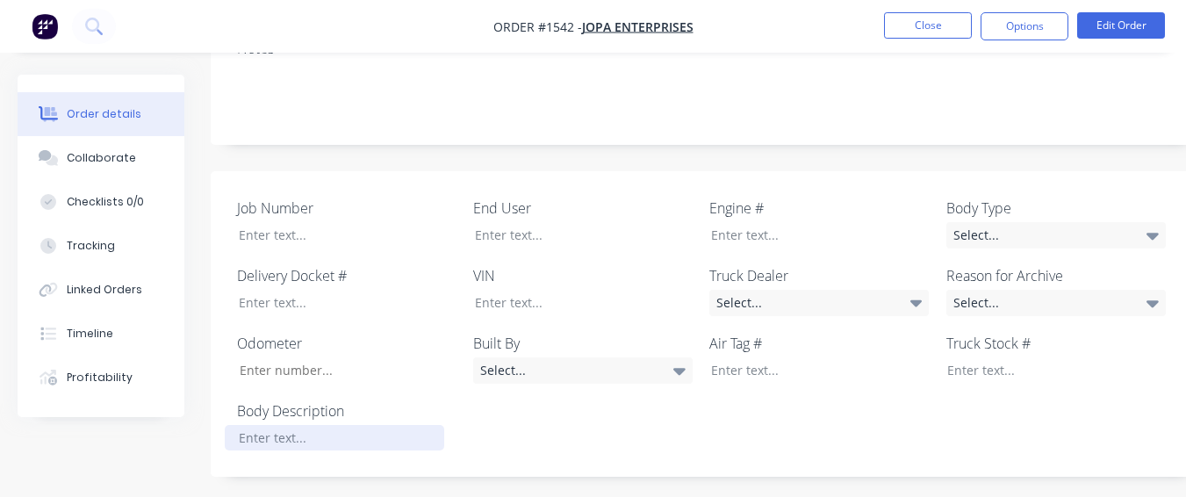
click at [417, 425] on div at bounding box center [335, 437] width 220 height 25
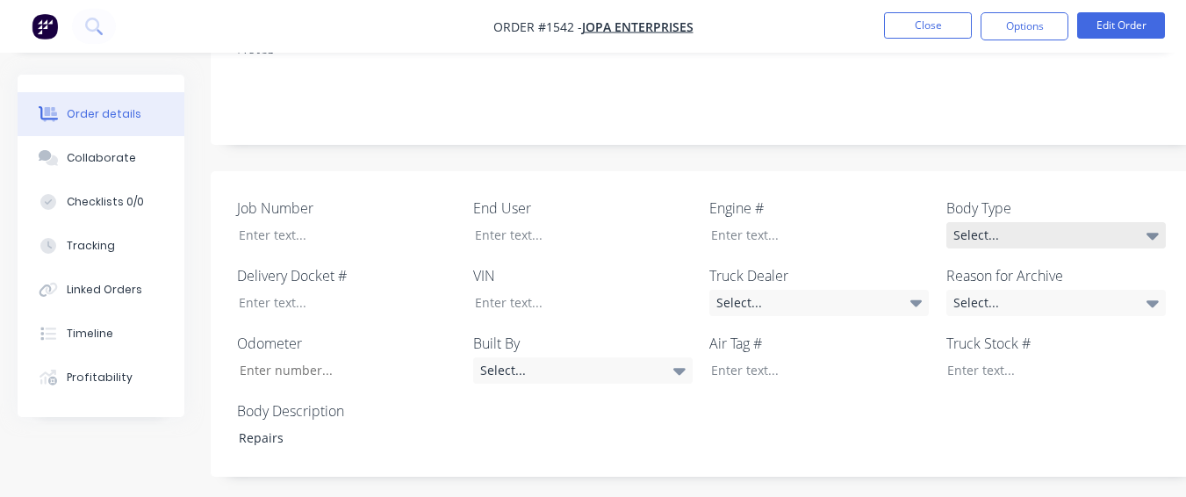
click at [1059, 222] on div "Select..." at bounding box center [1057, 235] width 220 height 26
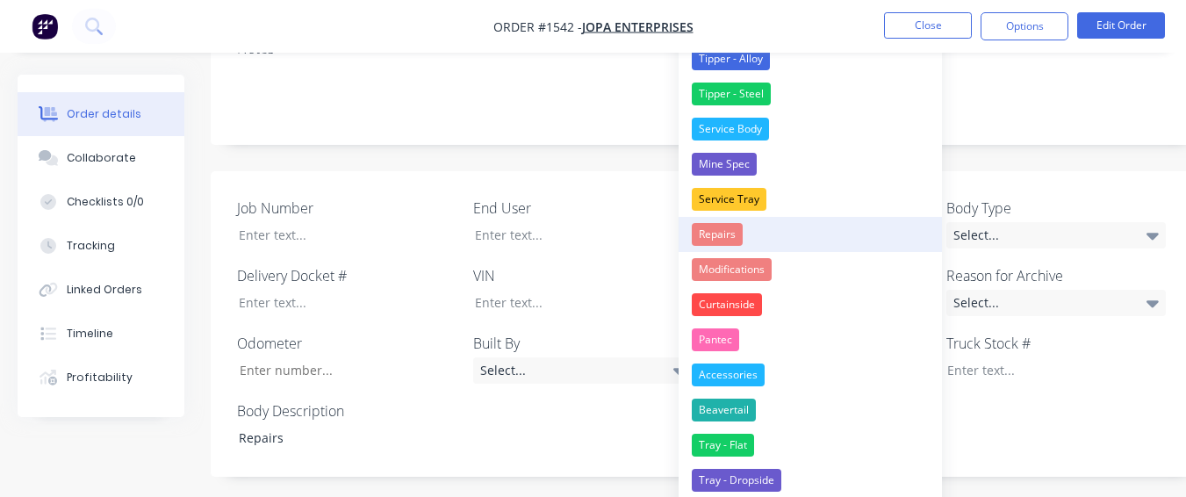
click at [703, 233] on div "Repairs" at bounding box center [717, 234] width 51 height 23
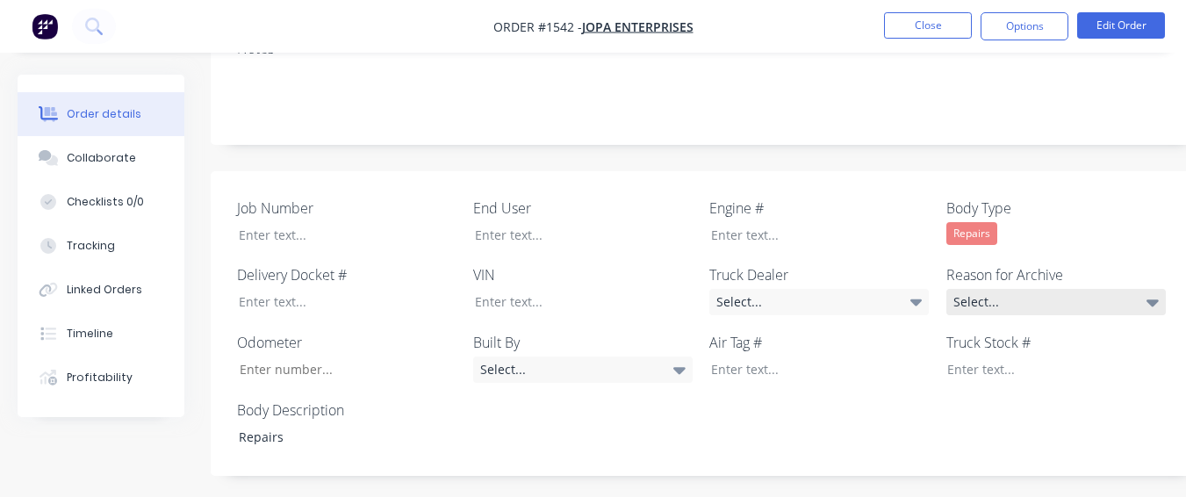
click at [957, 289] on div "Select..." at bounding box center [1057, 302] width 220 height 26
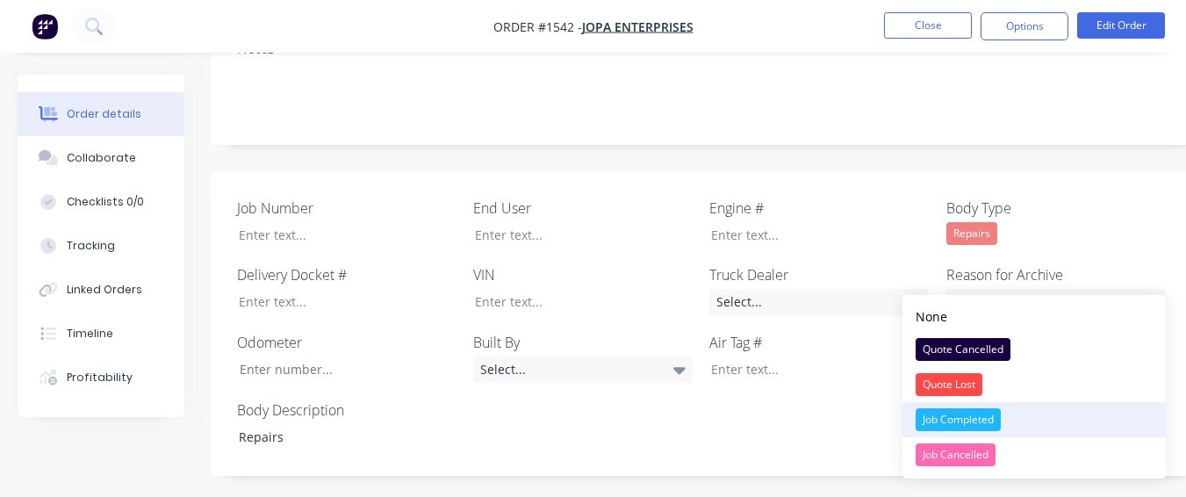
click at [934, 409] on div "Job Completed" at bounding box center [958, 419] width 85 height 23
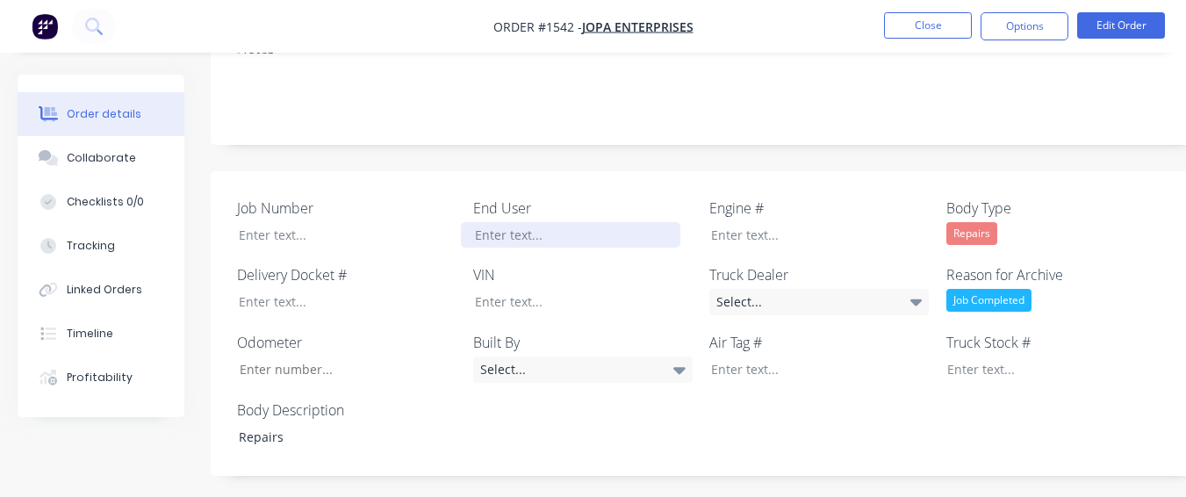
click at [623, 222] on div at bounding box center [571, 234] width 220 height 25
drag, startPoint x: 1040, startPoint y: 26, endPoint x: 1027, endPoint y: 40, distance: 18.7
click at [1035, 27] on button "Options" at bounding box center [1025, 26] width 88 height 28
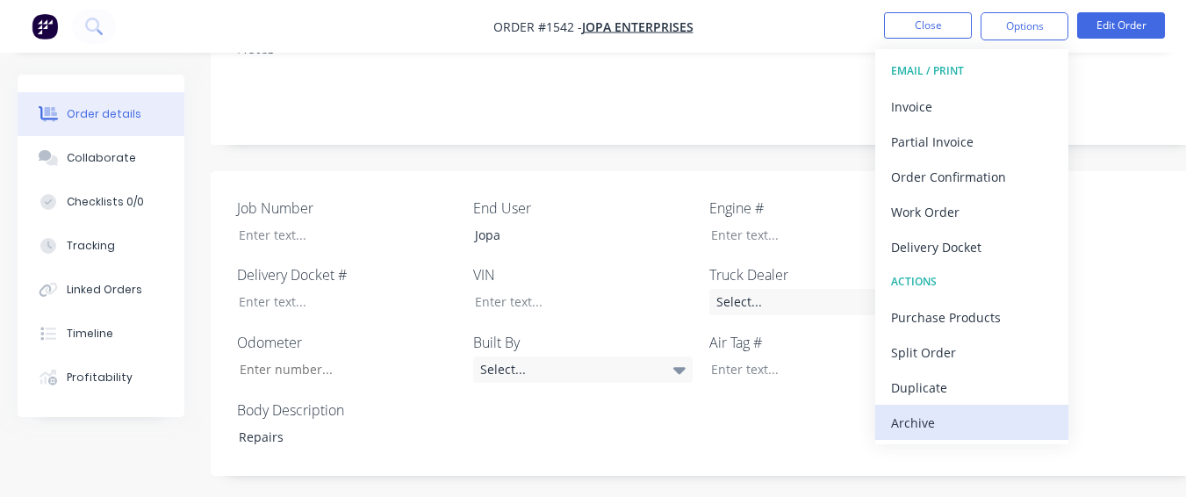
click at [941, 432] on div "Archive" at bounding box center [972, 422] width 162 height 25
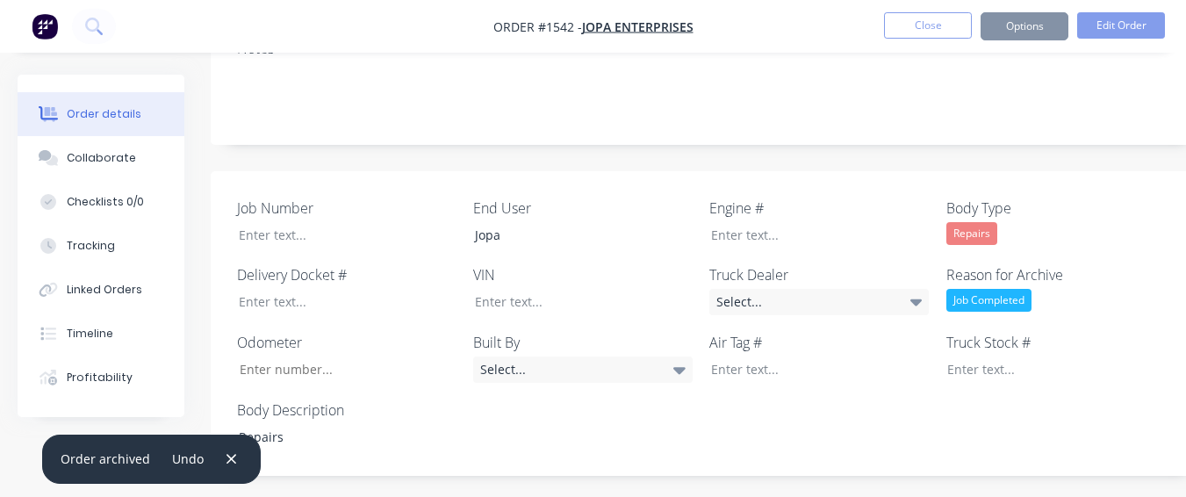
click at [948, 27] on button "Close" at bounding box center [928, 25] width 88 height 26
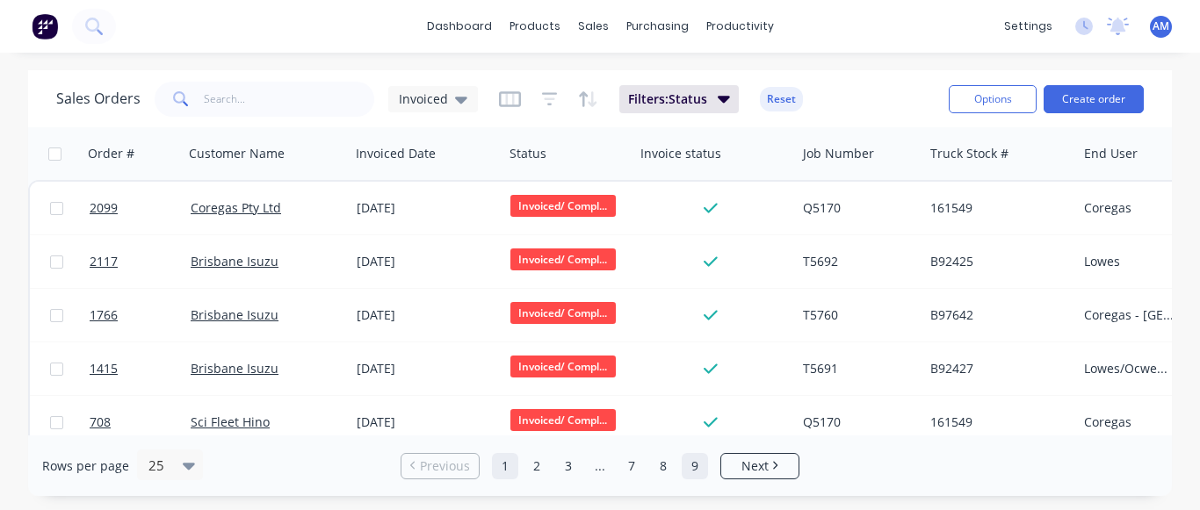
click at [692, 465] on link "9" at bounding box center [694, 466] width 26 height 26
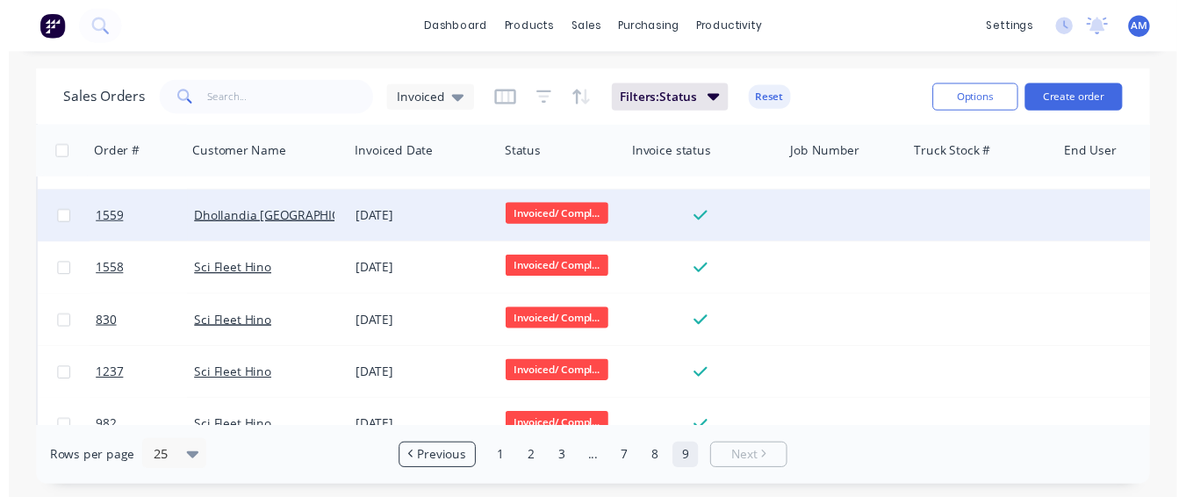
scroll to position [289, 0]
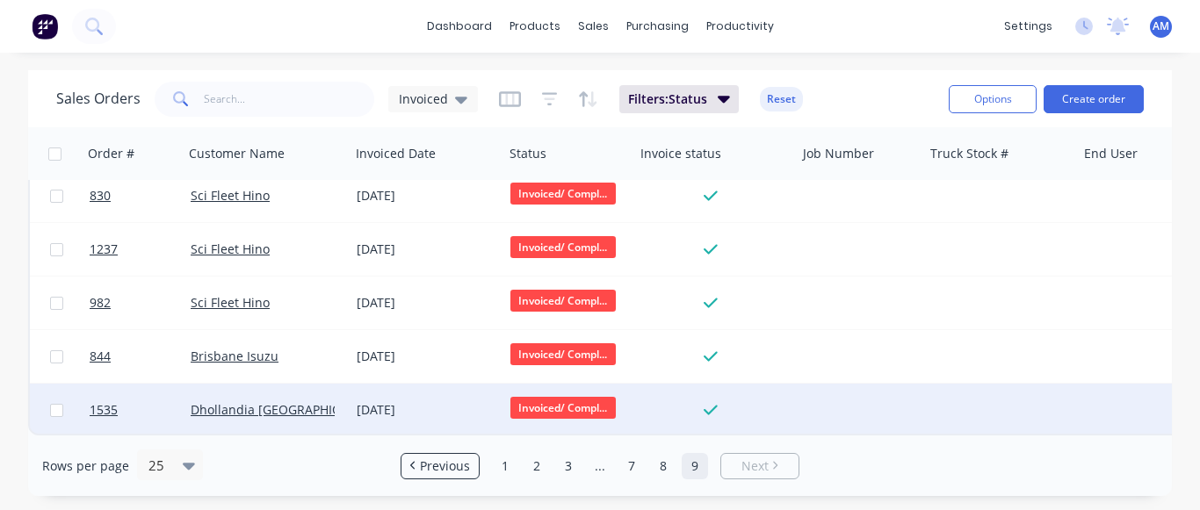
click at [431, 401] on div "[DATE]" at bounding box center [427, 410] width 140 height 18
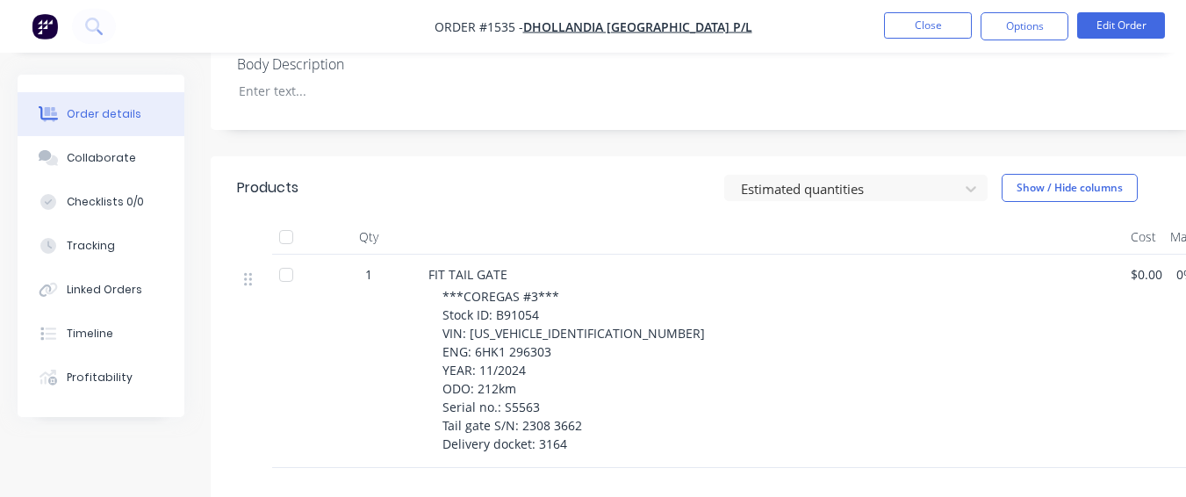
scroll to position [756, 0]
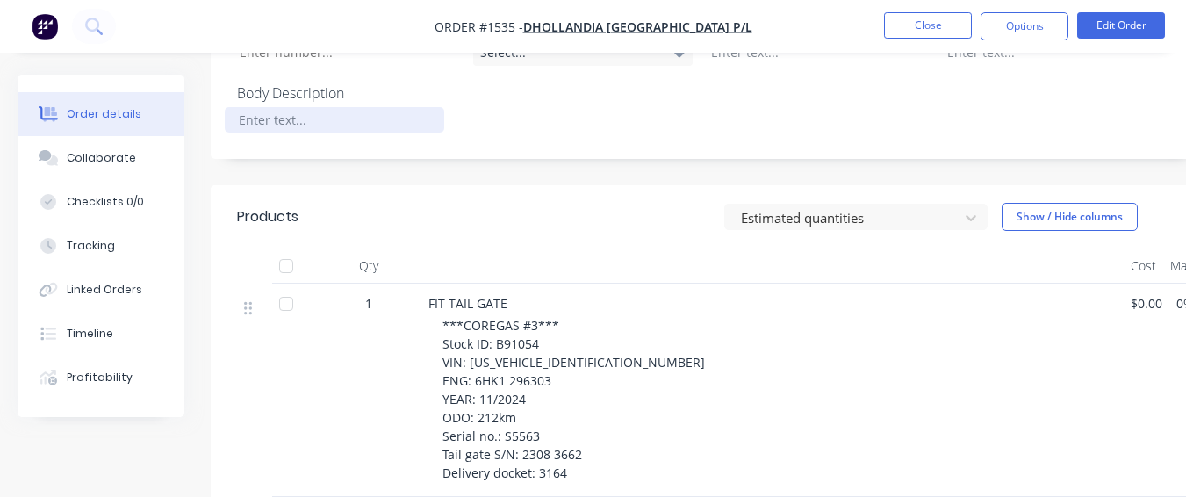
click at [352, 107] on div at bounding box center [335, 119] width 220 height 25
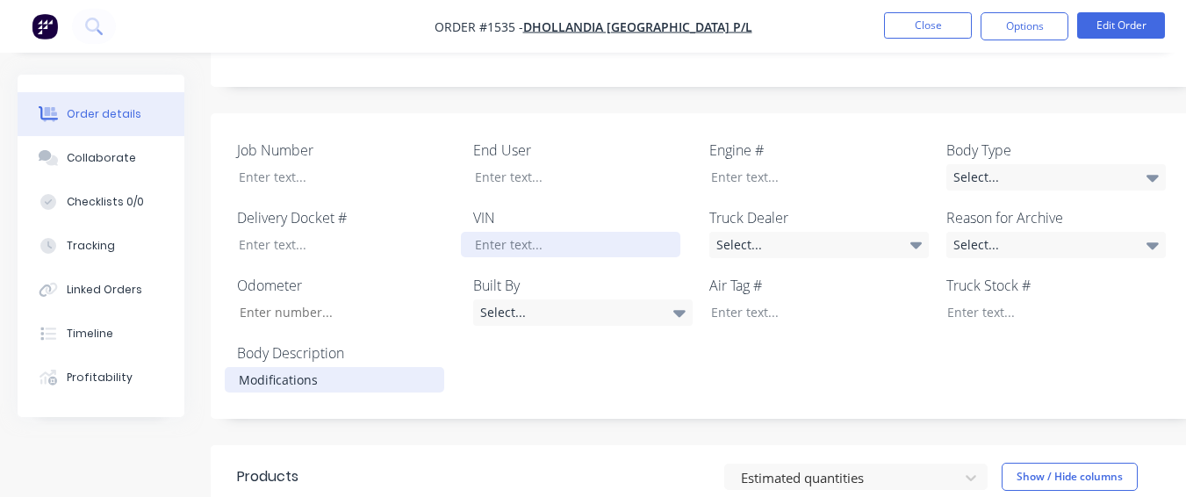
scroll to position [493, 0]
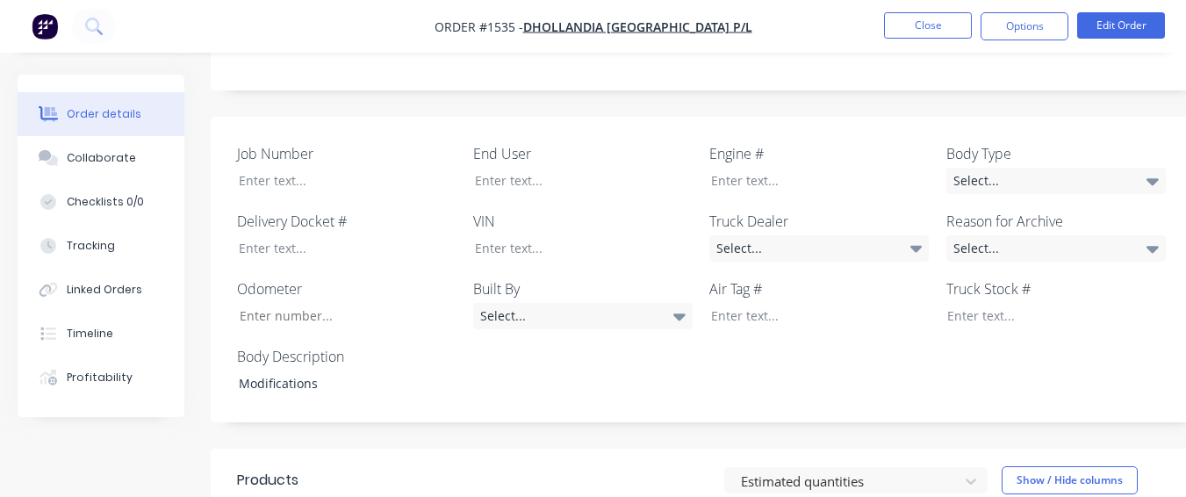
click at [542, 143] on div "End User" at bounding box center [583, 168] width 220 height 51
click at [530, 168] on div at bounding box center [571, 180] width 220 height 25
click at [998, 168] on div "Select..." at bounding box center [1057, 181] width 220 height 26
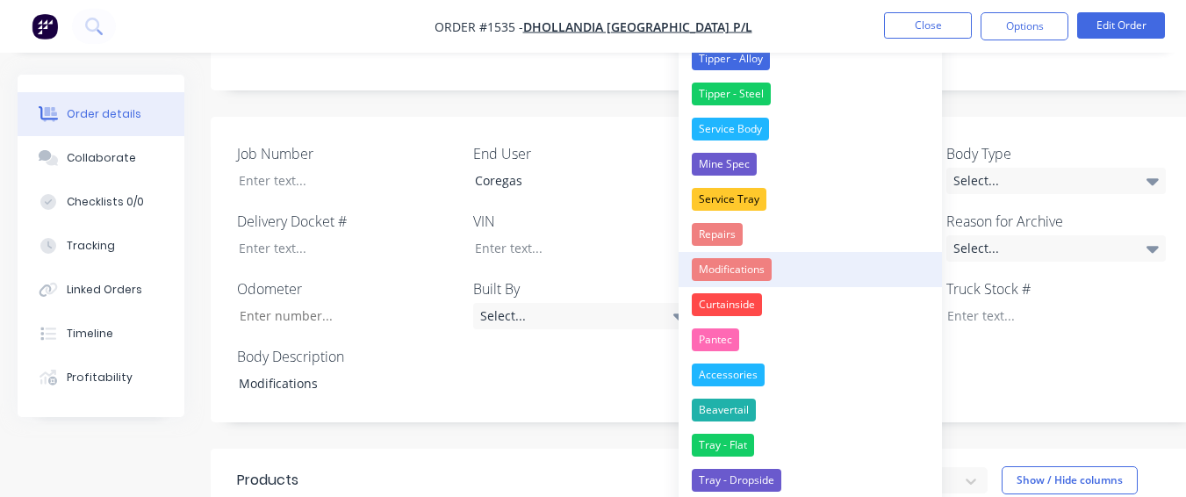
click at [810, 264] on button "Modifications" at bounding box center [810, 269] width 263 height 35
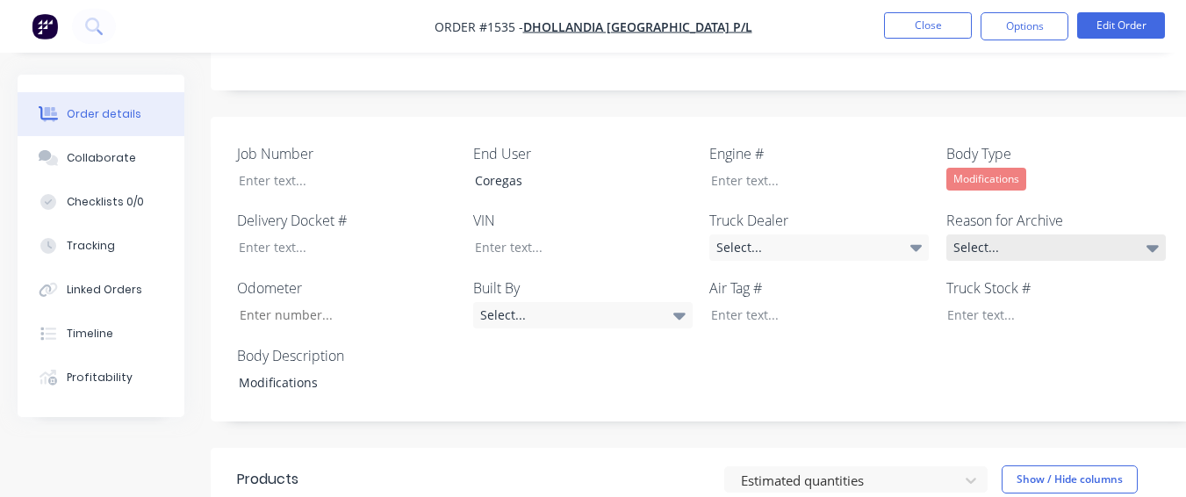
click at [1012, 234] on div "Select..." at bounding box center [1057, 247] width 220 height 26
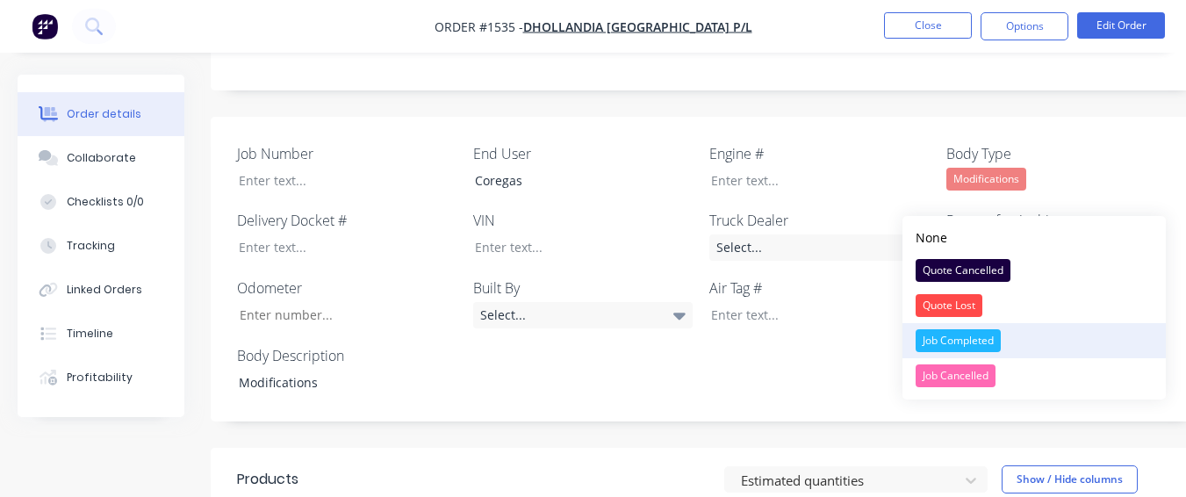
click at [959, 327] on button "Job Completed" at bounding box center [1034, 340] width 263 height 35
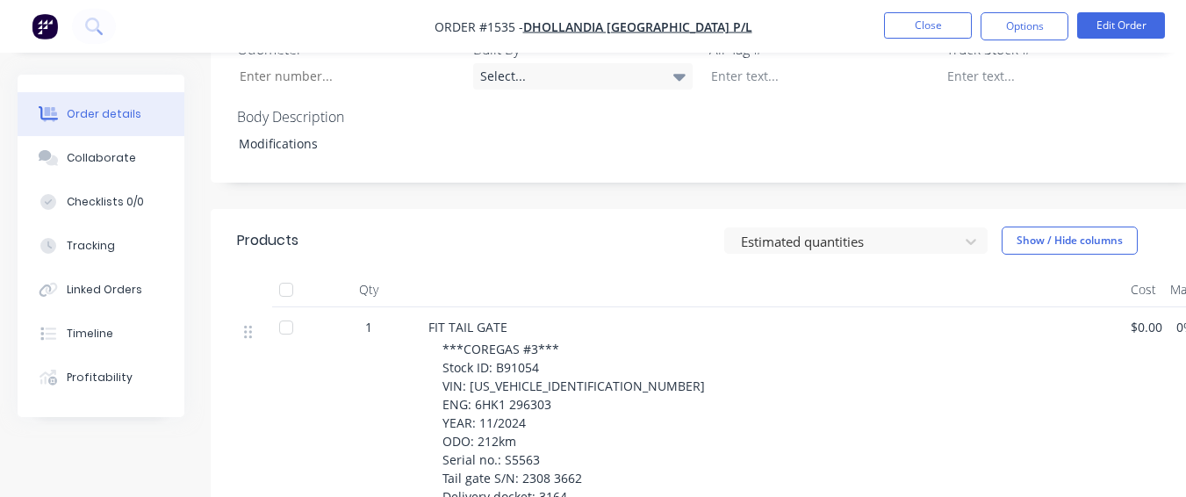
scroll to position [756, 0]
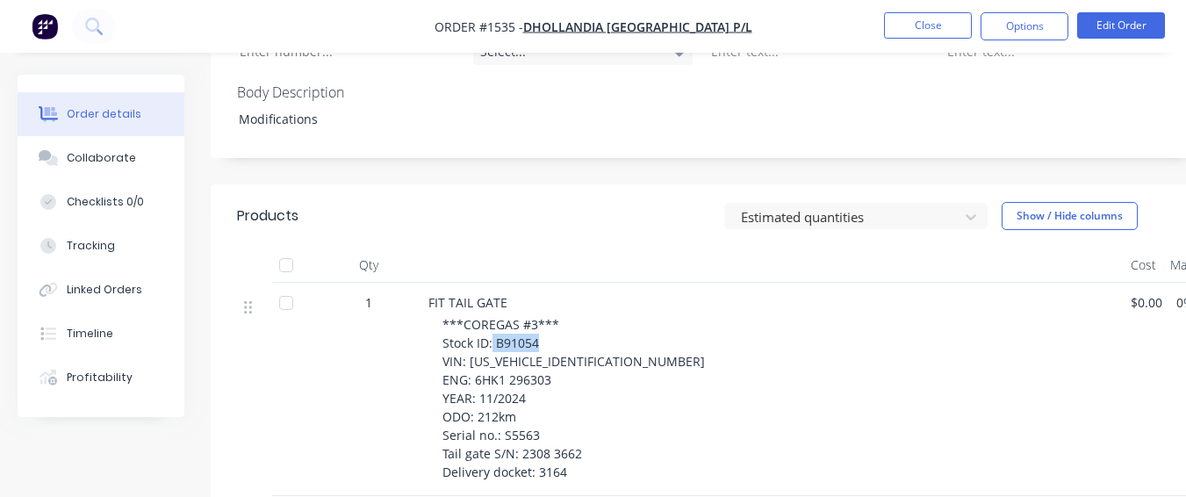
drag, startPoint x: 494, startPoint y: 290, endPoint x: 545, endPoint y: 293, distance: 51.9
click at [545, 315] on div "***COREGAS #3*** Stock ID: B91054 VIN: [US_VEHICLE_IDENTIFICATION_NUMBER] ENG: …" at bounding box center [780, 398] width 674 height 166
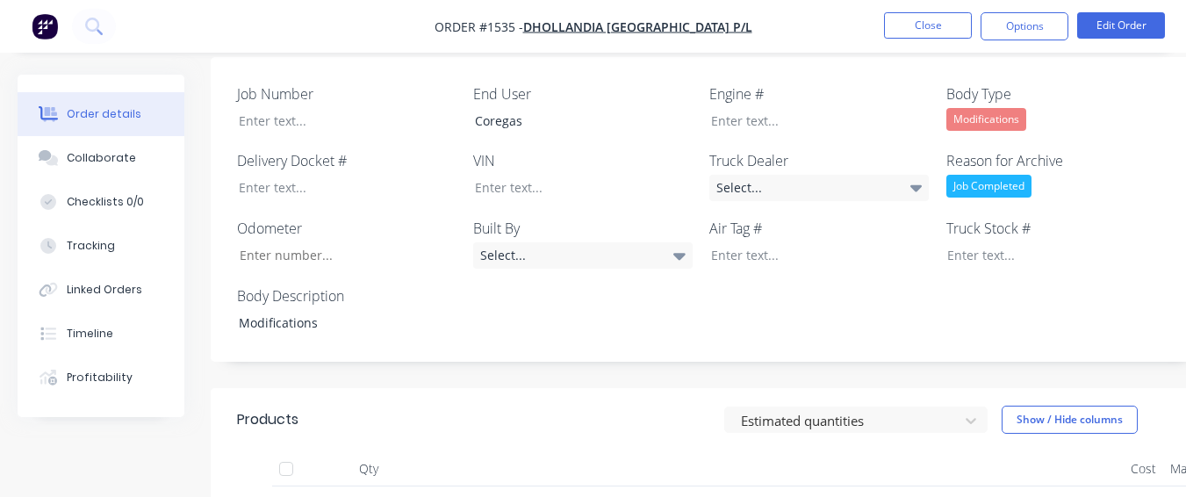
scroll to position [493, 0]
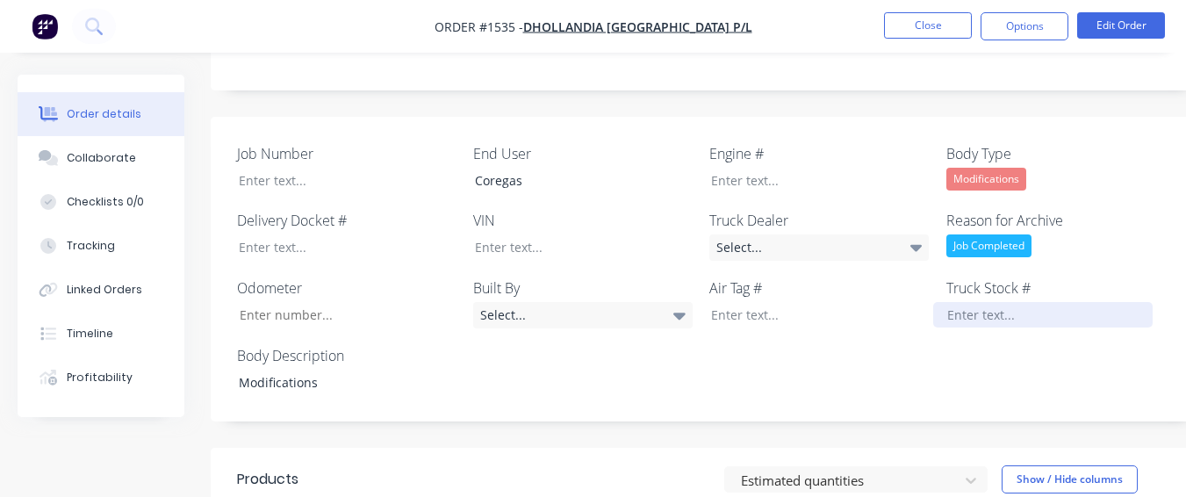
click at [991, 302] on div at bounding box center [1044, 314] width 220 height 25
paste div
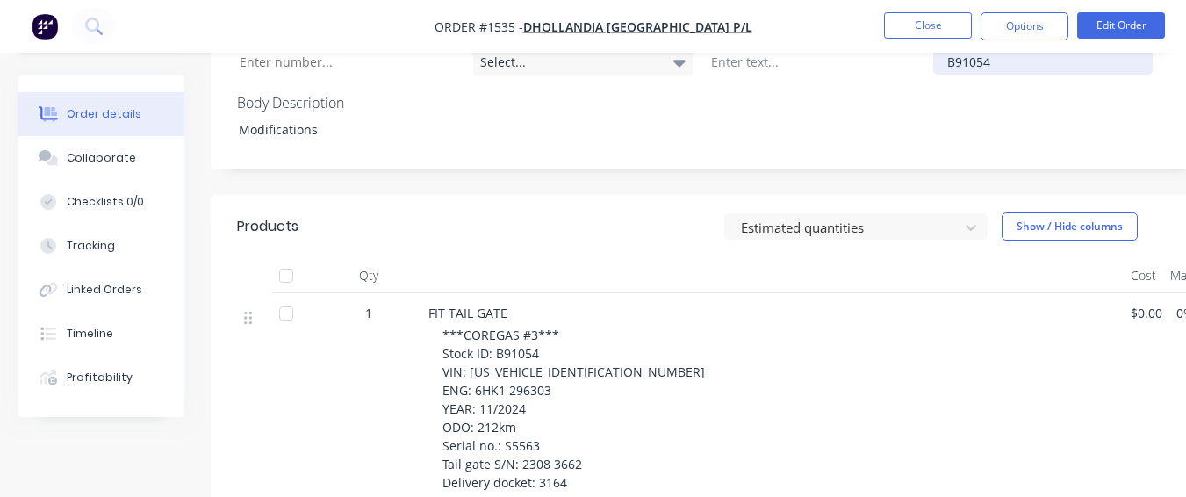
scroll to position [756, 0]
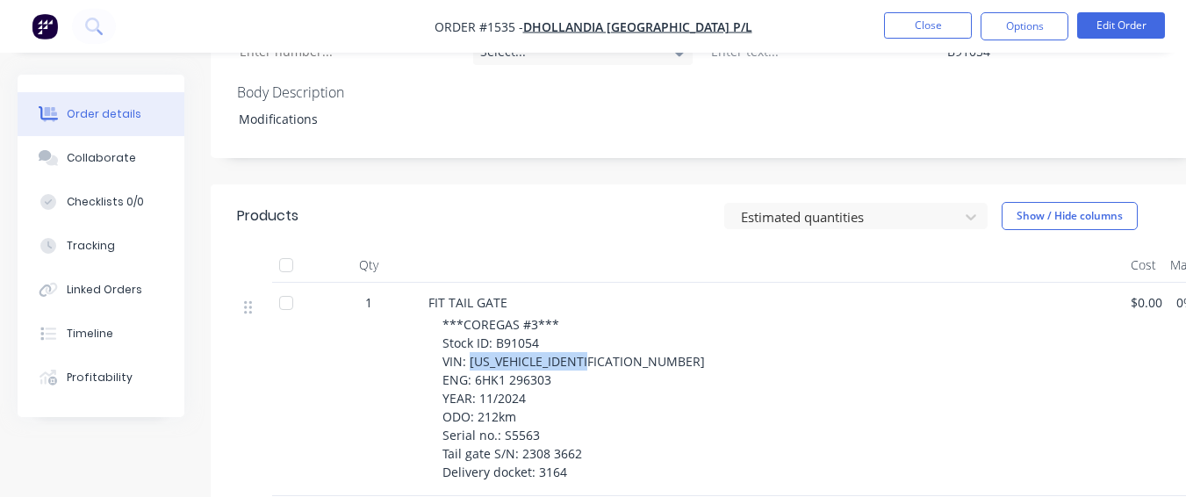
drag, startPoint x: 508, startPoint y: 312, endPoint x: 612, endPoint y: 307, distance: 104.6
click at [612, 315] on div "***COREGAS #3*** Stock ID: B91054 VIN: [US_VEHICLE_IDENTIFICATION_NUMBER] ENG: …" at bounding box center [780, 398] width 674 height 166
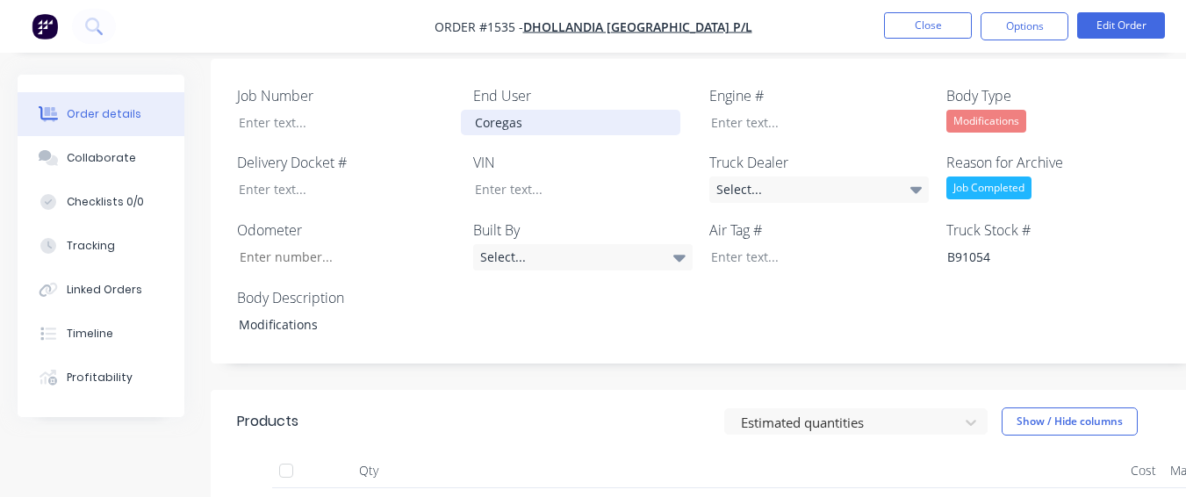
scroll to position [493, 0]
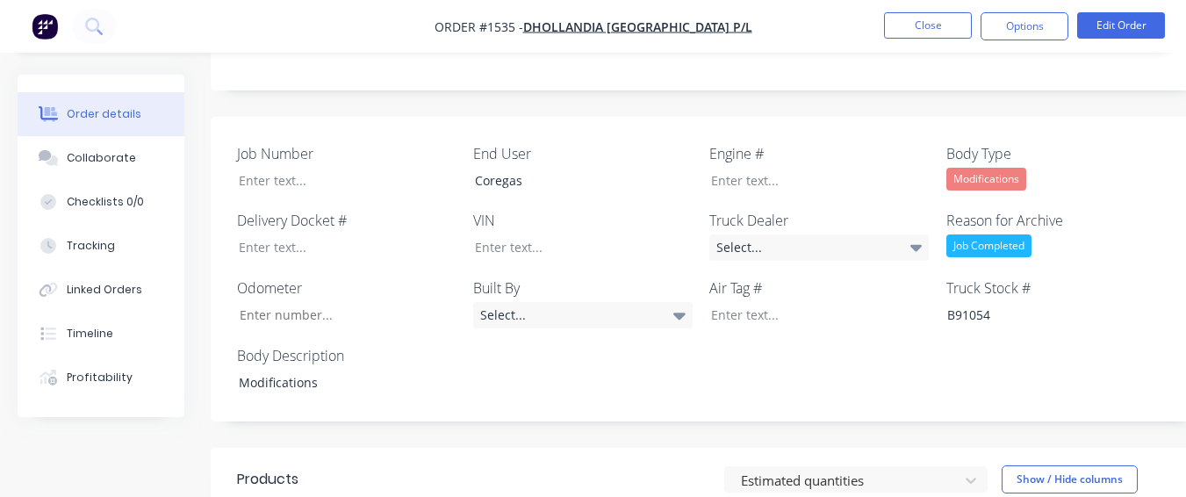
click at [545, 231] on div "Job Number End User Coregas Engine # Body Type Modifications Delivery Docket # …" at bounding box center [707, 270] width 993 height 306
drag, startPoint x: 538, startPoint y: 238, endPoint x: 519, endPoint y: 184, distance: 56.9
click at [519, 234] on div at bounding box center [571, 246] width 220 height 25
paste div
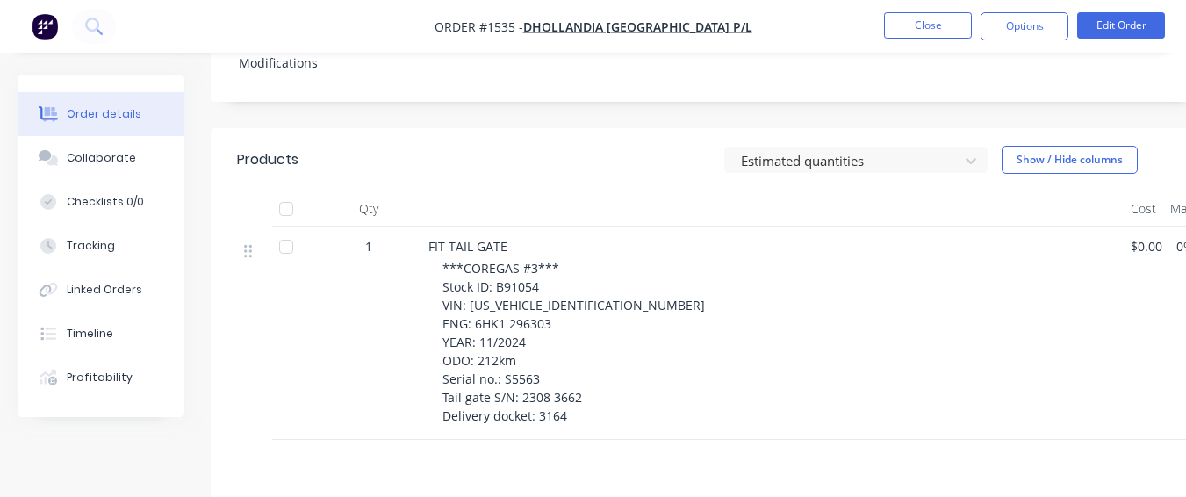
scroll to position [844, 0]
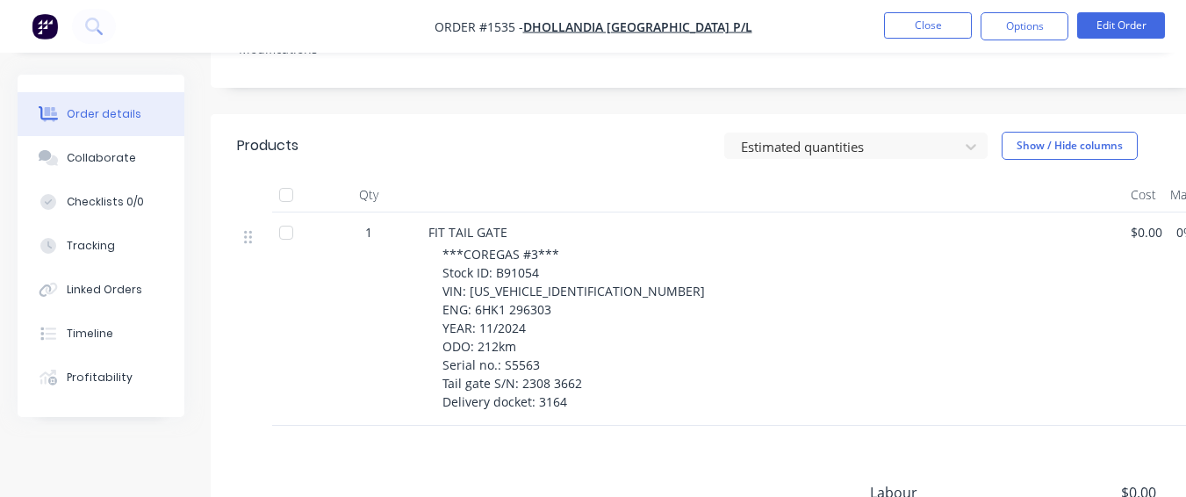
click at [548, 247] on span "***COREGAS #3*** Stock ID: B91054 VIN: [US_VEHICLE_IDENTIFICATION_NUMBER] ENG: …" at bounding box center [576, 328] width 266 height 164
drag, startPoint x: 548, startPoint y: 247, endPoint x: 508, endPoint y: 252, distance: 40.7
click at [509, 255] on span "***COREGAS #3*** Stock ID: B91054 VIN: [US_VEHICLE_IDENTIFICATION_NUMBER] ENG: …" at bounding box center [576, 328] width 266 height 164
click at [550, 246] on span "***COREGAS #3*** Stock ID: B91054 VIN: [US_VEHICLE_IDENTIFICATION_NUMBER] ENG: …" at bounding box center [576, 328] width 266 height 164
drag, startPoint x: 551, startPoint y: 241, endPoint x: 506, endPoint y: 247, distance: 45.1
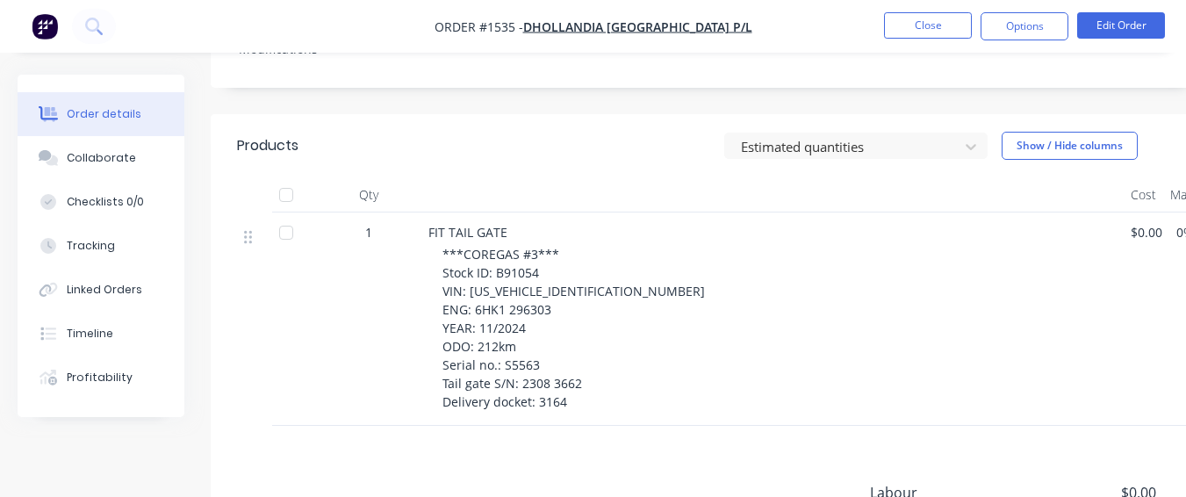
click at [506, 247] on span "***COREGAS #3*** Stock ID: B91054 VIN: [US_VEHICLE_IDENTIFICATION_NUMBER] ENG: …" at bounding box center [576, 328] width 266 height 164
drag, startPoint x: 520, startPoint y: 246, endPoint x: 542, endPoint y: 241, distance: 22.6
click at [542, 246] on span "***COREGAS #3*** Stock ID: B91054 VIN: [US_VEHICLE_IDENTIFICATION_NUMBER] ENG: …" at bounding box center [576, 328] width 266 height 164
click at [472, 246] on span "***COREGAS #3*** Stock ID: B91054 VIN: [US_VEHICLE_IDENTIFICATION_NUMBER] ENG: …" at bounding box center [576, 328] width 266 height 164
click at [507, 246] on span "***COREGAS #3*** Stock ID: B91054 VIN: [US_VEHICLE_IDENTIFICATION_NUMBER] ENG: …" at bounding box center [576, 328] width 266 height 164
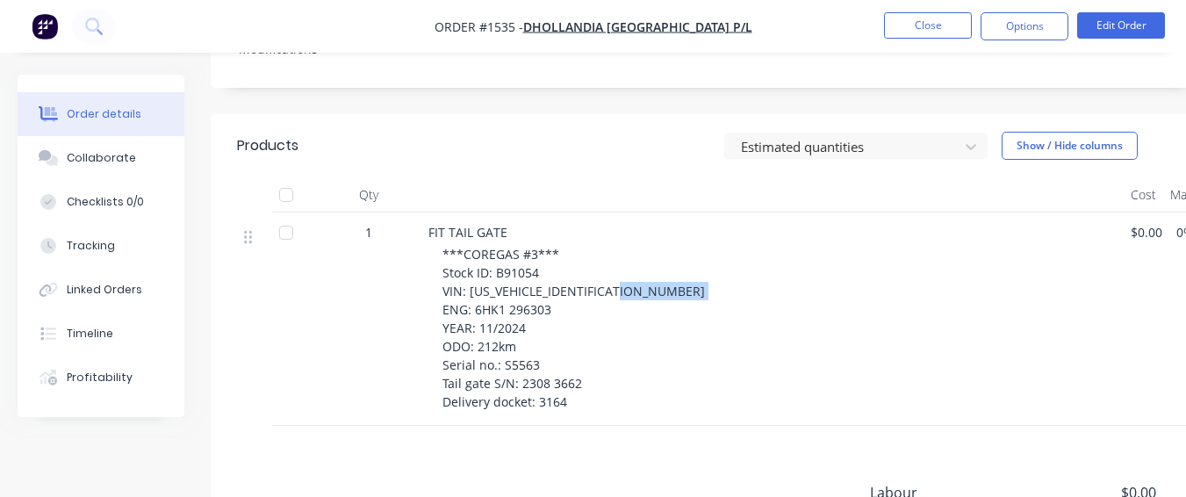
drag, startPoint x: 472, startPoint y: 243, endPoint x: 550, endPoint y: 241, distance: 78.2
click at [550, 246] on span "***COREGAS #3*** Stock ID: B91054 VIN: [US_VEHICLE_IDENTIFICATION_NUMBER] ENG: …" at bounding box center [576, 328] width 266 height 164
drag, startPoint x: 550, startPoint y: 241, endPoint x: 534, endPoint y: 239, distance: 16.0
click at [534, 246] on span "***COREGAS #3*** Stock ID: B91054 VIN: [US_VEHICLE_IDENTIFICATION_NUMBER] ENG: …" at bounding box center [576, 328] width 266 height 164
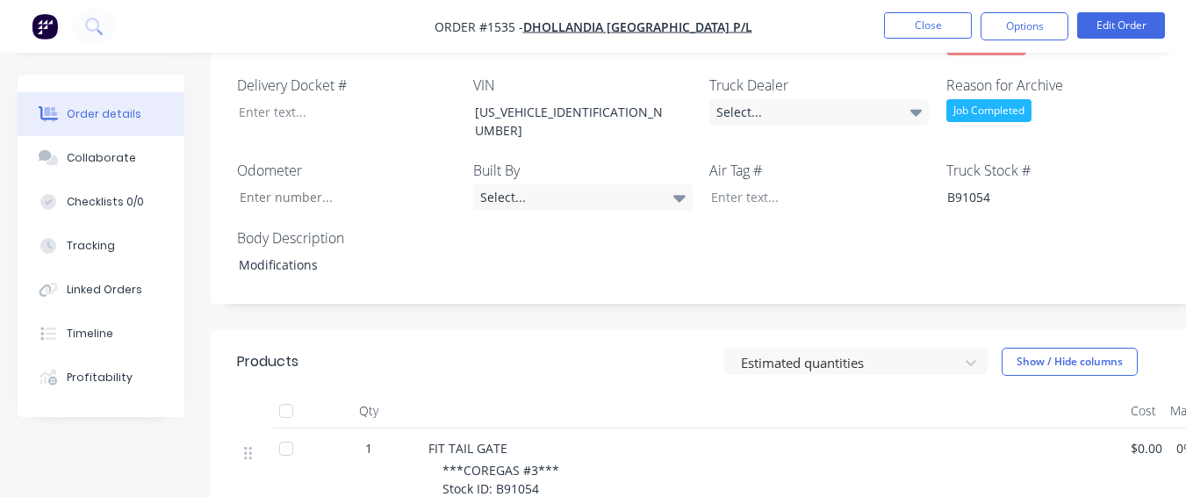
scroll to position [668, 0]
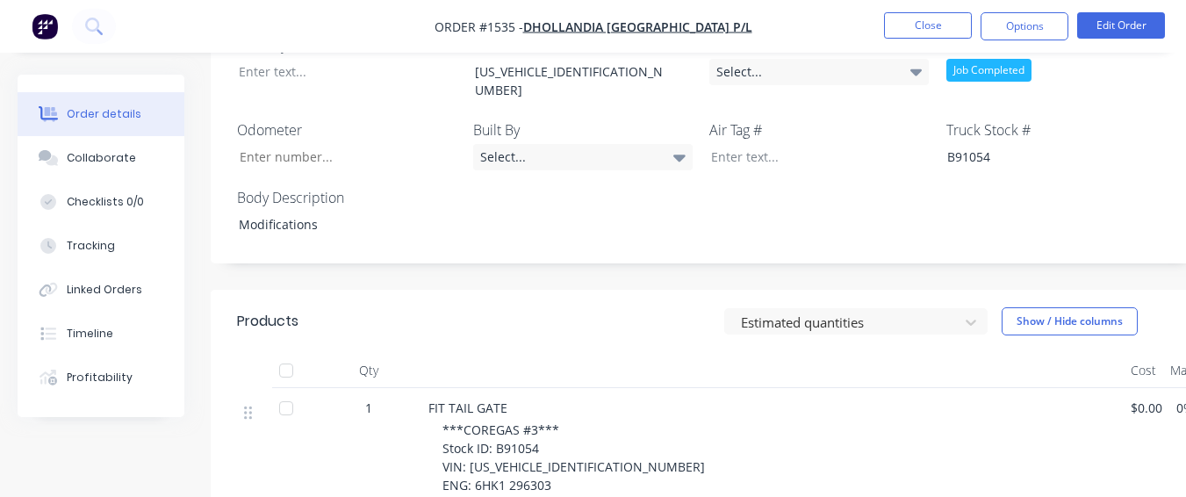
drag, startPoint x: 483, startPoint y: 409, endPoint x: 459, endPoint y: 288, distance: 123.5
click at [464, 290] on header "Products Estimated quantities Show / Hide columns" at bounding box center [707, 321] width 993 height 63
drag, startPoint x: 469, startPoint y: 395, endPoint x: 587, endPoint y: 398, distance: 117.7
click at [587, 422] on span "***COREGAS #3*** Stock ID: B91054 VIN: [US_VEHICLE_IDENTIFICATION_NUMBER] ENG: …" at bounding box center [576, 504] width 266 height 164
click at [500, 426] on span "***COREGAS #3*** Stock ID: B91054 VIN: [US_VEHICLE_IDENTIFICATION_NUMBER] ENG: …" at bounding box center [576, 504] width 266 height 164
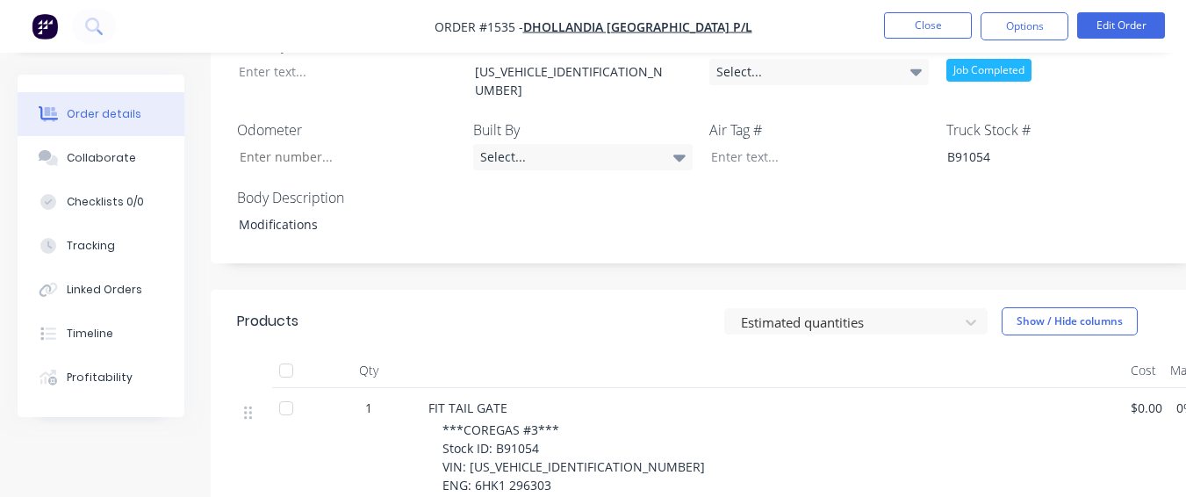
click at [553, 421] on div "***COREGAS #3*** Stock ID: B91054 VIN: [US_VEHICLE_IDENTIFICATION_NUMBER] ENG: …" at bounding box center [780, 504] width 674 height 166
drag, startPoint x: 553, startPoint y: 420, endPoint x: 527, endPoint y: 399, distance: 33.7
click at [527, 422] on span "***COREGAS #3*** Stock ID: B91054 VIN: [US_VEHICLE_IDENTIFICATION_NUMBER] ENG: …" at bounding box center [576, 504] width 266 height 164
drag, startPoint x: 469, startPoint y: 417, endPoint x: 545, endPoint y: 428, distance: 77.1
click at [545, 428] on div "***COREGAS #3*** Stock ID: B91054 VIN: [US_VEHICLE_IDENTIFICATION_NUMBER] ENG: …" at bounding box center [780, 504] width 674 height 166
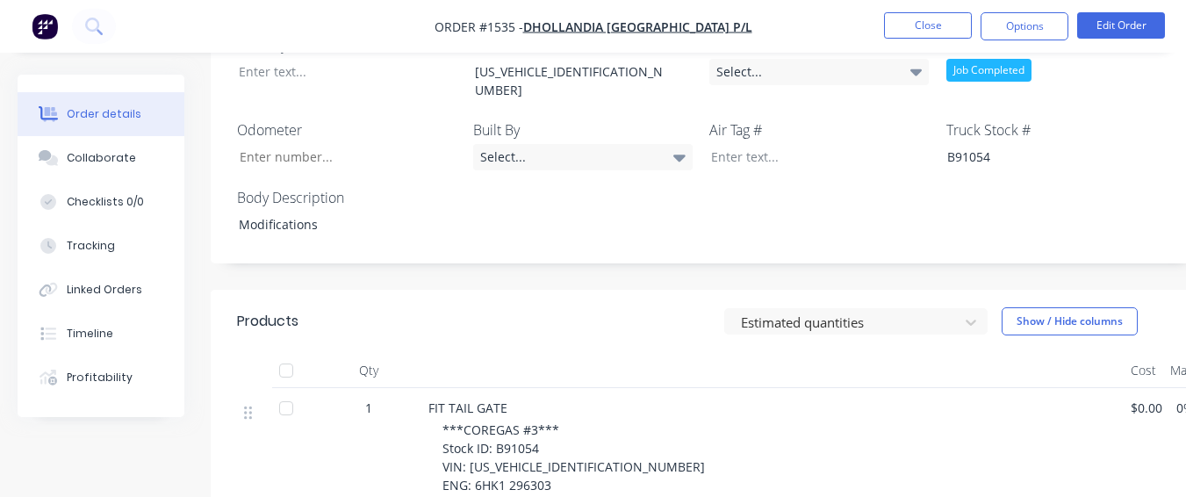
click at [487, 443] on span "***COREGAS #3*** Stock ID: B91054 VIN: [US_VEHICLE_IDENTIFICATION_NUMBER] ENG: …" at bounding box center [576, 504] width 266 height 164
click at [554, 425] on div "***COREGAS #3*** Stock ID: B91054 VIN: [US_VEHICLE_IDENTIFICATION_NUMBER] ENG: …" at bounding box center [780, 504] width 674 height 166
drag, startPoint x: 554, startPoint y: 425, endPoint x: 487, endPoint y: 407, distance: 70.1
click at [487, 422] on span "***COREGAS #3*** Stock ID: B91054 VIN: [US_VEHICLE_IDENTIFICATION_NUMBER] ENG: …" at bounding box center [576, 504] width 266 height 164
drag, startPoint x: 471, startPoint y: 422, endPoint x: 549, endPoint y: 421, distance: 78.2
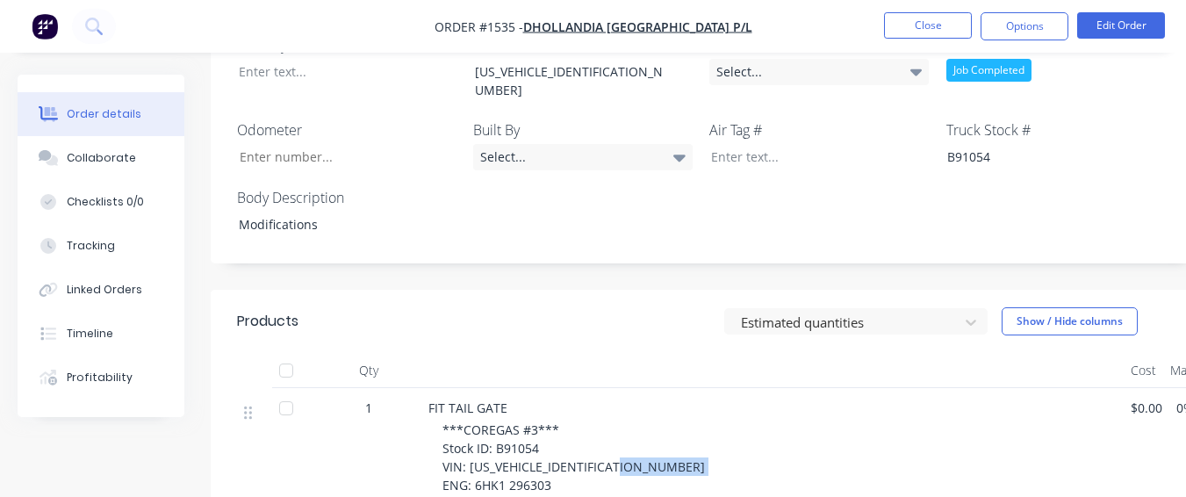
click at [549, 422] on span "***COREGAS #3*** Stock ID: B91054 VIN: [US_VEHICLE_IDENTIFICATION_NUMBER] ENG: …" at bounding box center [576, 504] width 266 height 164
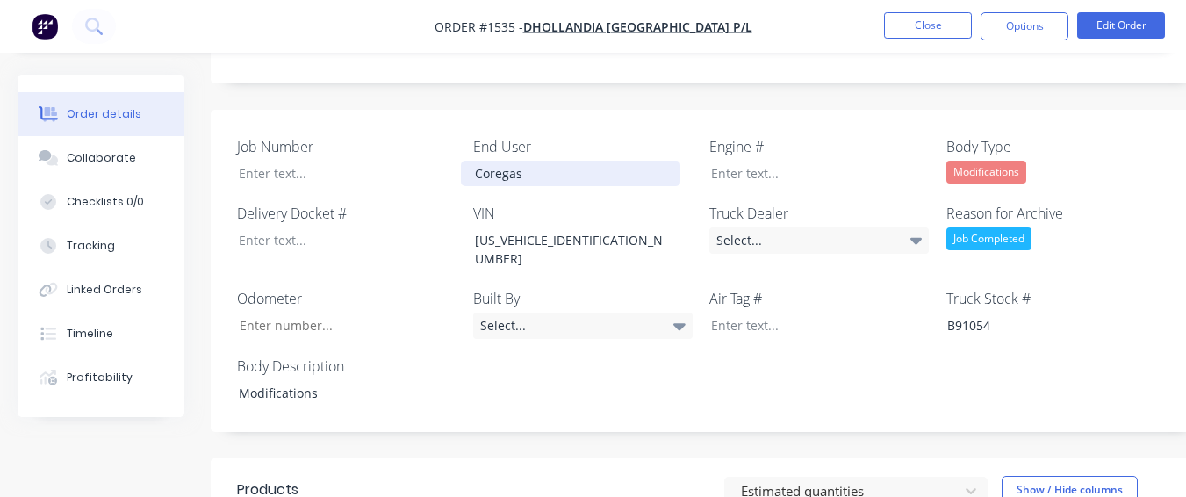
scroll to position [405, 0]
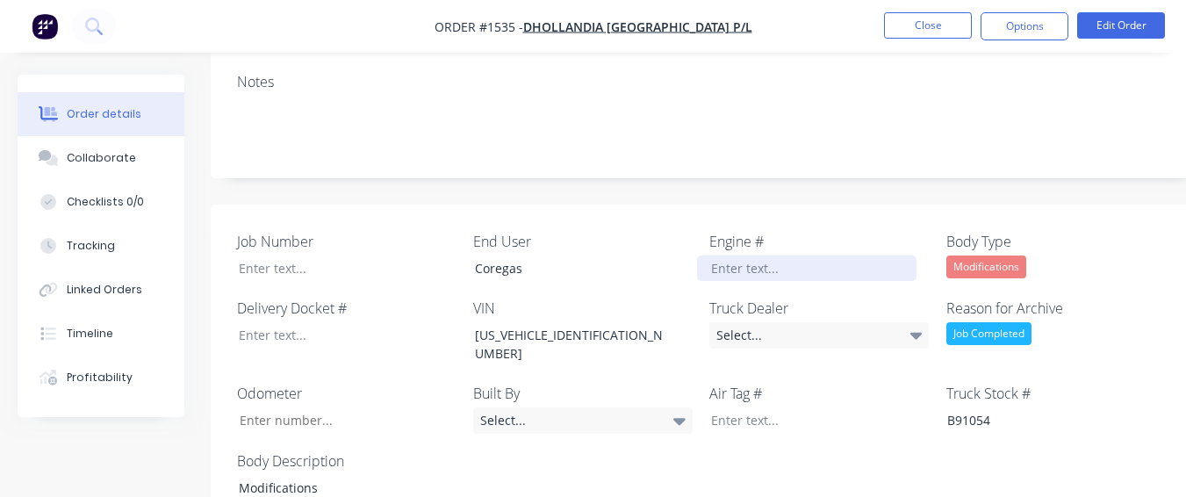
click at [717, 256] on div at bounding box center [807, 268] width 220 height 25
paste div
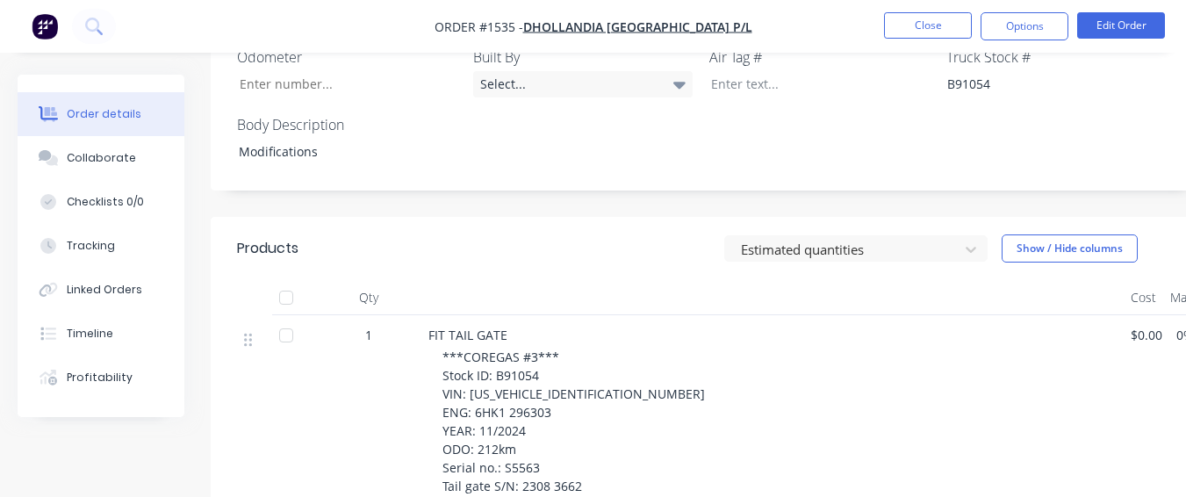
scroll to position [756, 0]
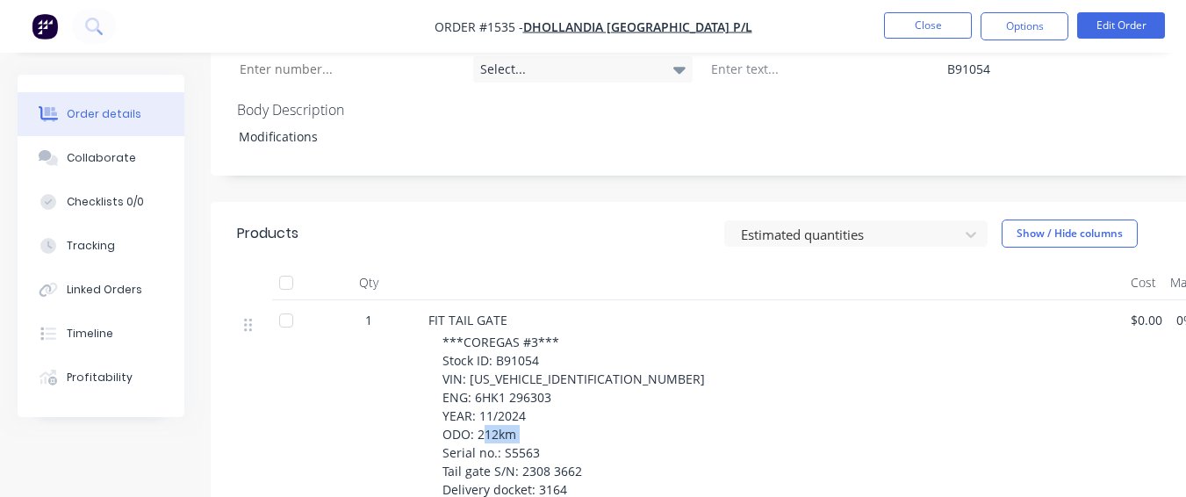
drag, startPoint x: 501, startPoint y: 383, endPoint x: 538, endPoint y: 382, distance: 36.9
click at [545, 386] on div "***COREGAS #3*** Stock ID: B91054 VIN: [US_VEHICLE_IDENTIFICATION_NUMBER] ENG: …" at bounding box center [780, 416] width 674 height 166
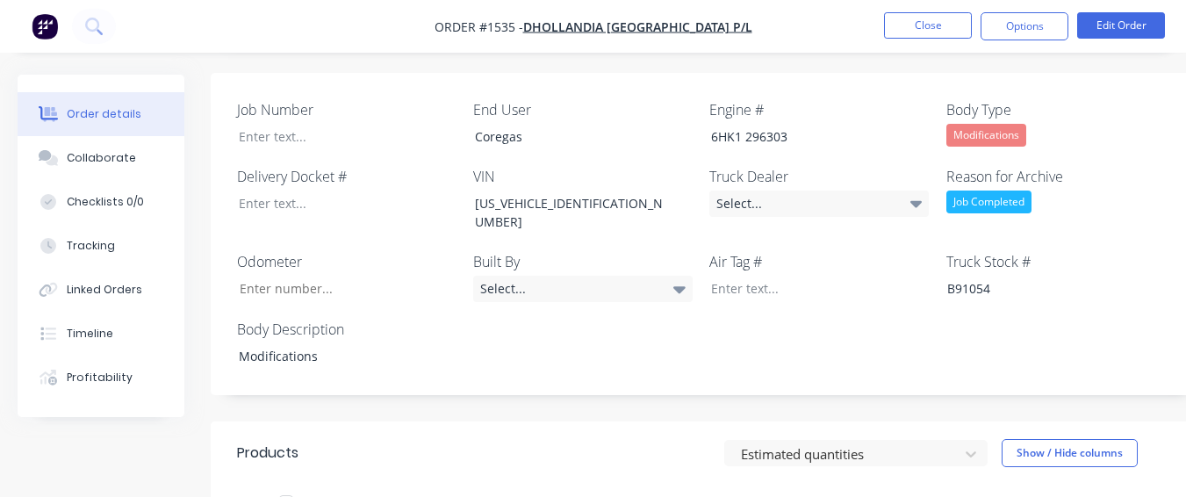
scroll to position [493, 0]
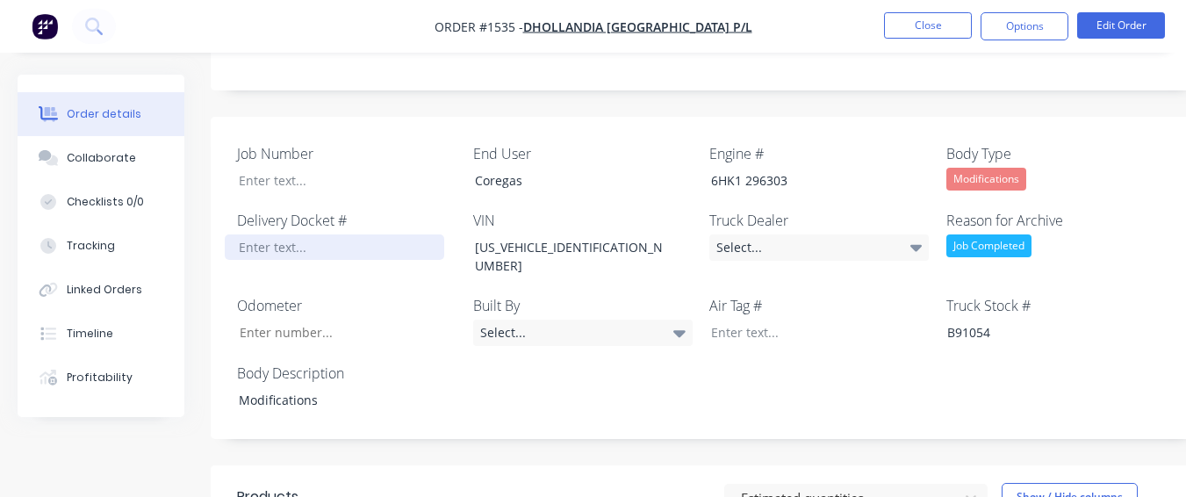
click at [284, 234] on div at bounding box center [335, 246] width 220 height 25
click at [375, 148] on div "Job Number End User Coregas Engine # 6HK1 296303 Body Type Modifications Delive…" at bounding box center [707, 278] width 993 height 323
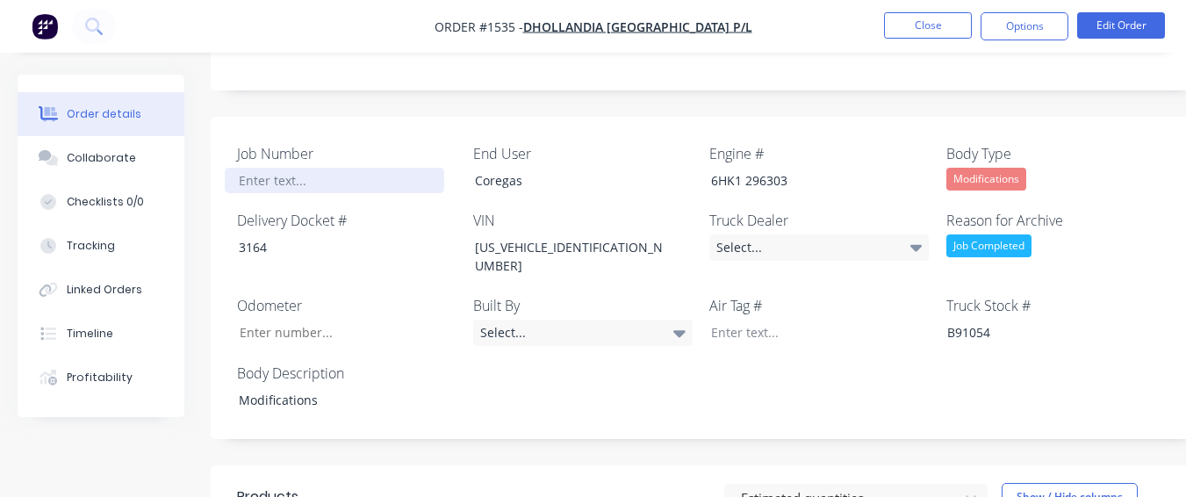
click at [375, 168] on div at bounding box center [335, 180] width 220 height 25
paste div
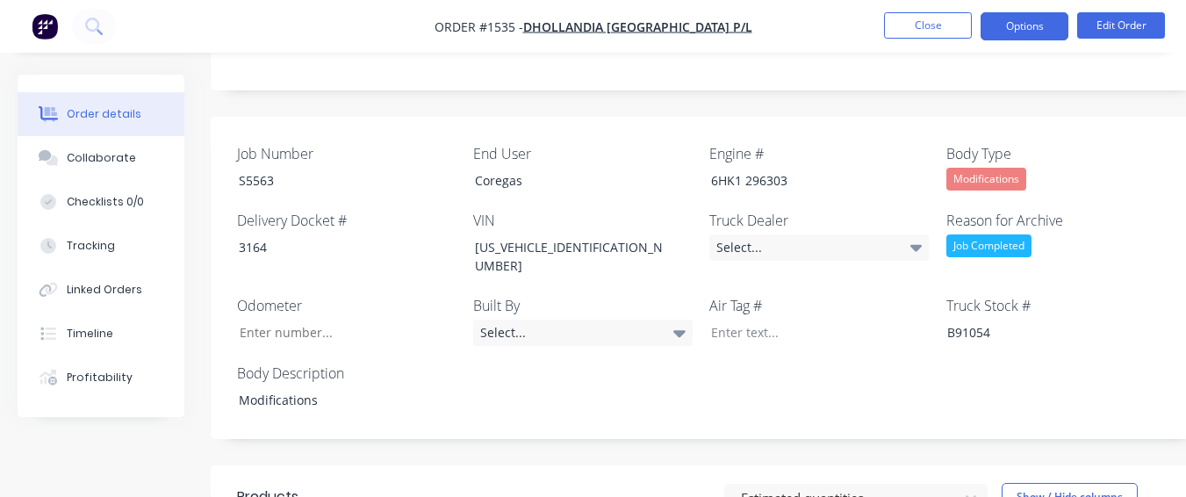
drag, startPoint x: 1021, startPoint y: 32, endPoint x: 989, endPoint y: 27, distance: 32.9
click at [987, 32] on button "Options" at bounding box center [1025, 26] width 88 height 28
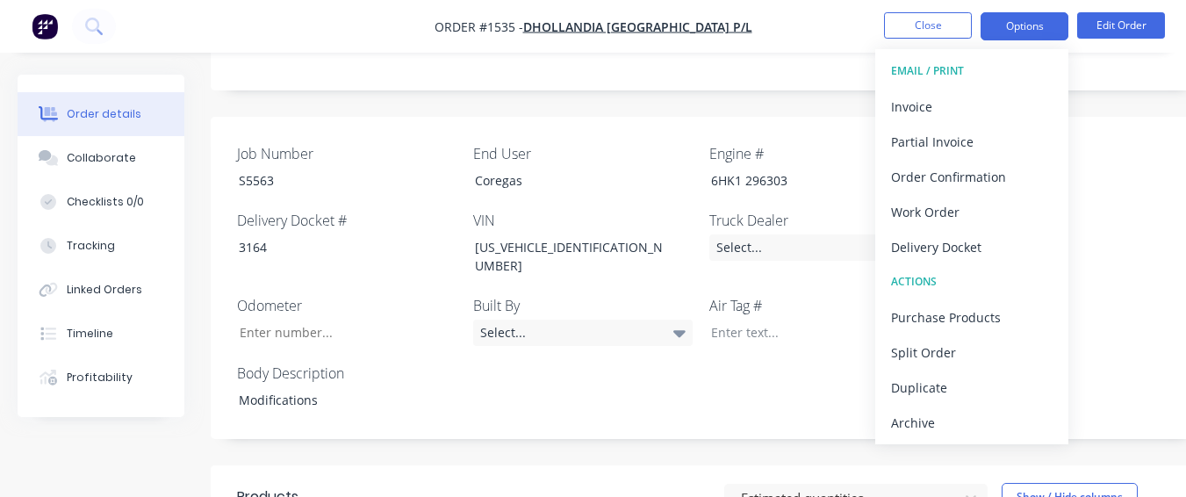
click at [993, 26] on button "Options" at bounding box center [1025, 26] width 88 height 28
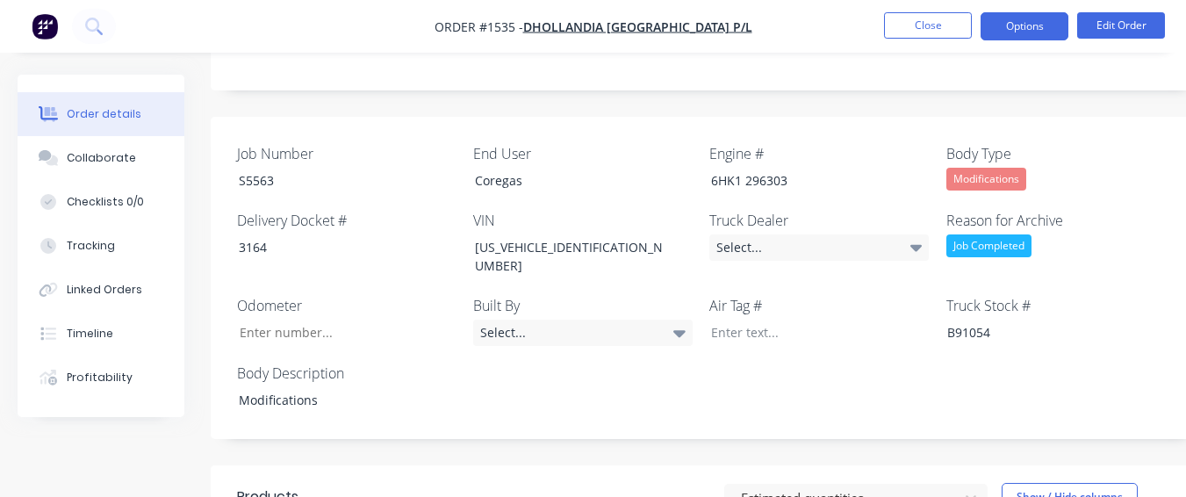
click at [993, 26] on button "Options" at bounding box center [1025, 26] width 88 height 28
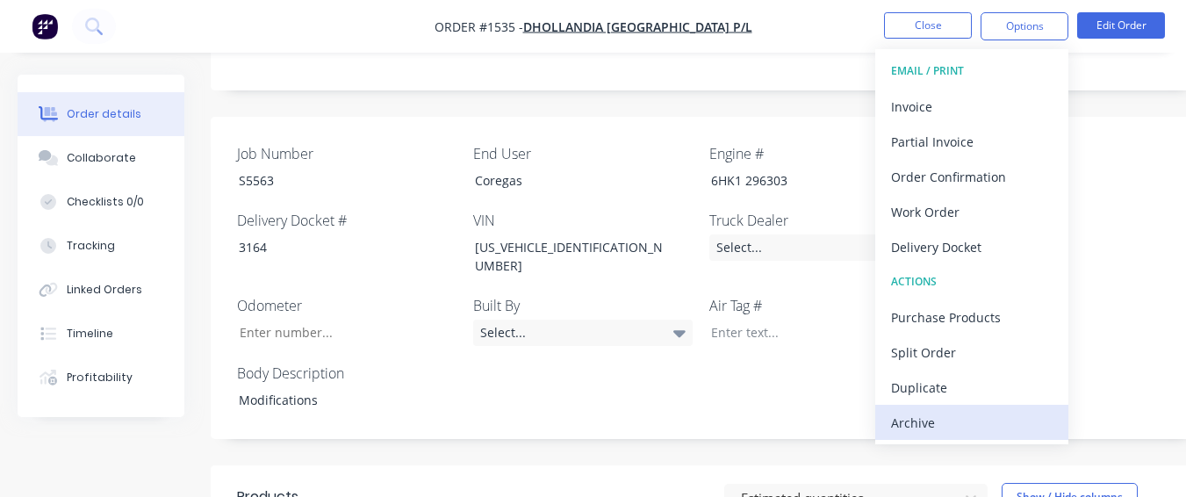
click at [949, 405] on button "Archive" at bounding box center [972, 422] width 193 height 35
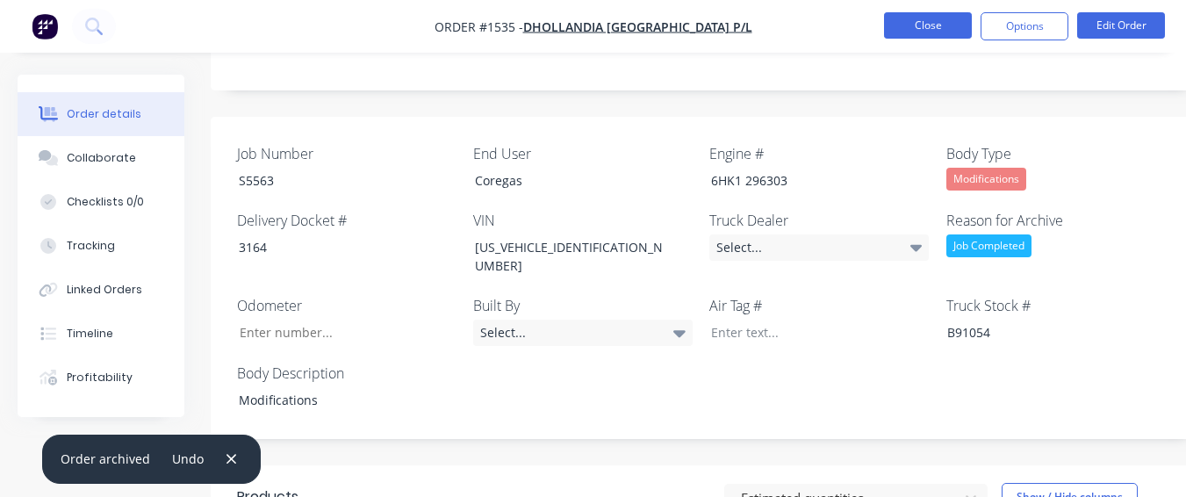
click at [930, 37] on button "Close" at bounding box center [928, 25] width 88 height 26
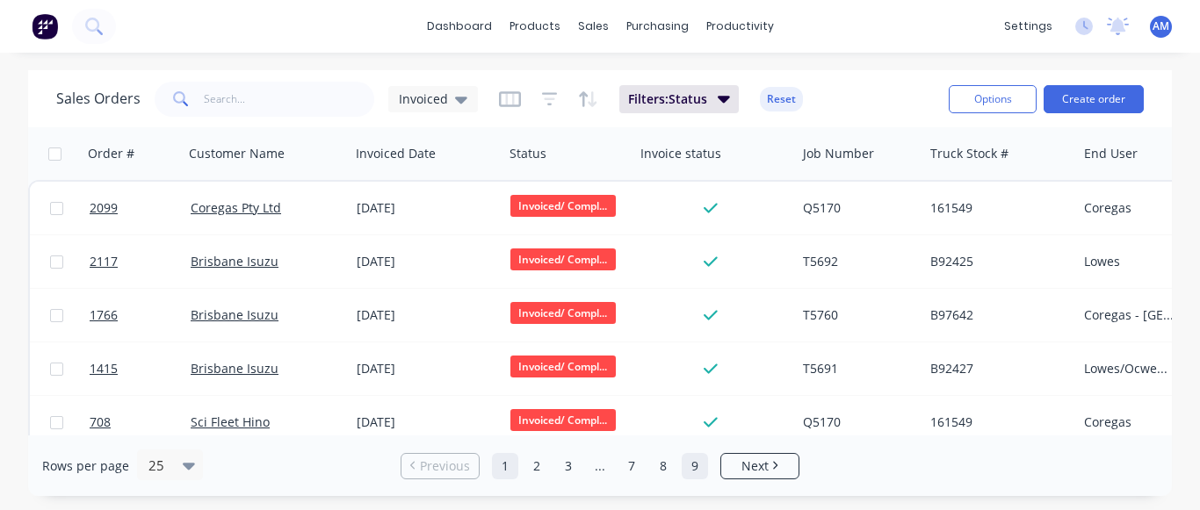
click at [690, 469] on link "9" at bounding box center [694, 466] width 26 height 26
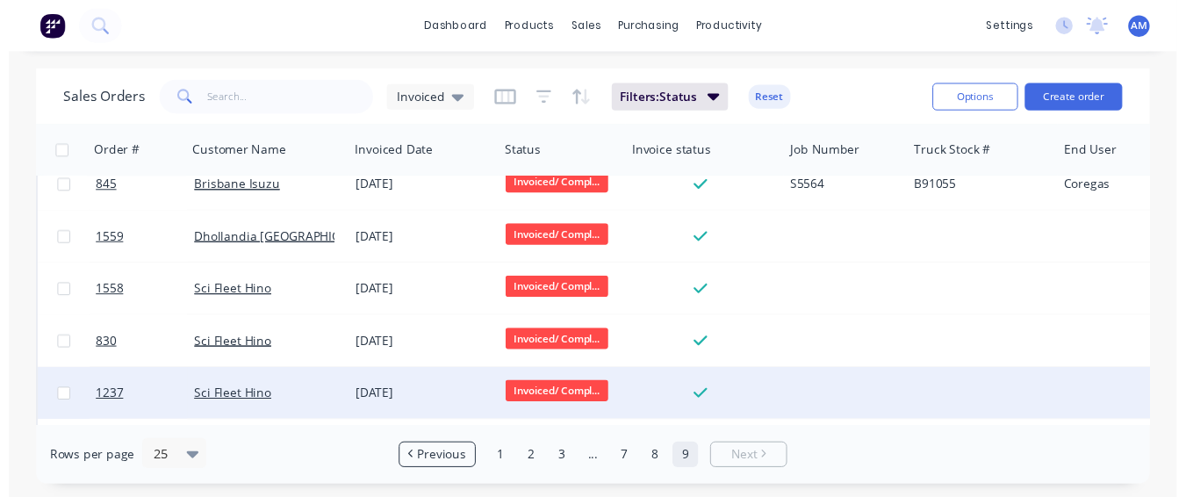
scroll to position [235, 0]
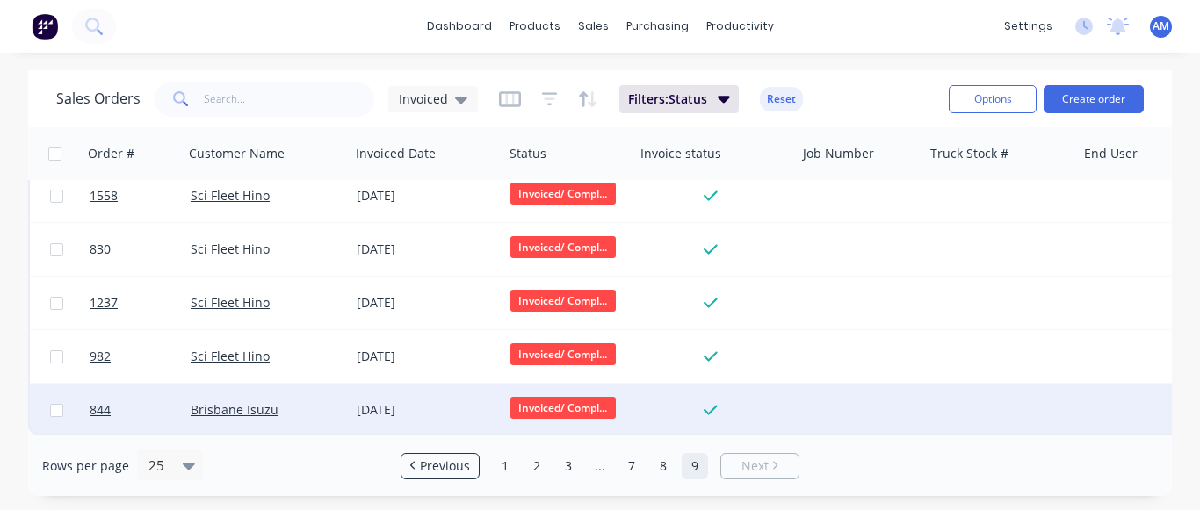
click at [411, 417] on div "[DATE]" at bounding box center [427, 410] width 154 height 53
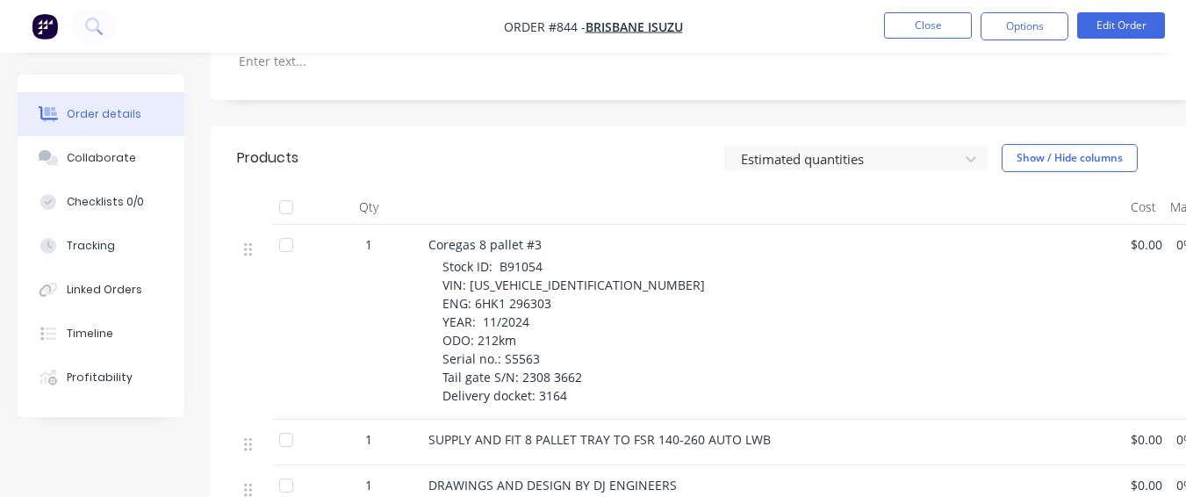
scroll to position [615, 0]
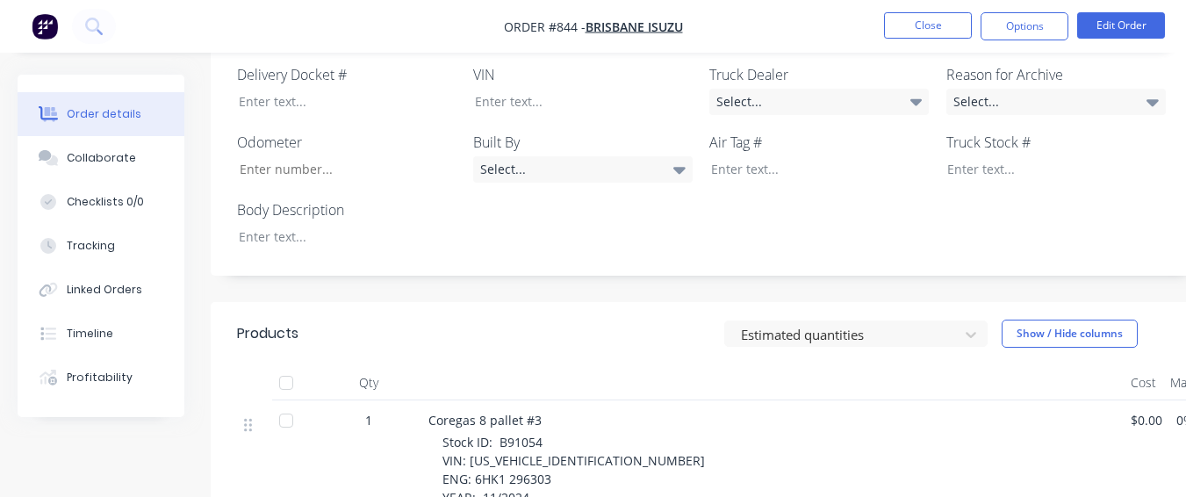
click at [322, 227] on div "Job Number End User Engine # Body Type Select... Delivery Docket # VIN Truck De…" at bounding box center [707, 123] width 993 height 306
click at [318, 224] on div at bounding box center [335, 236] width 220 height 25
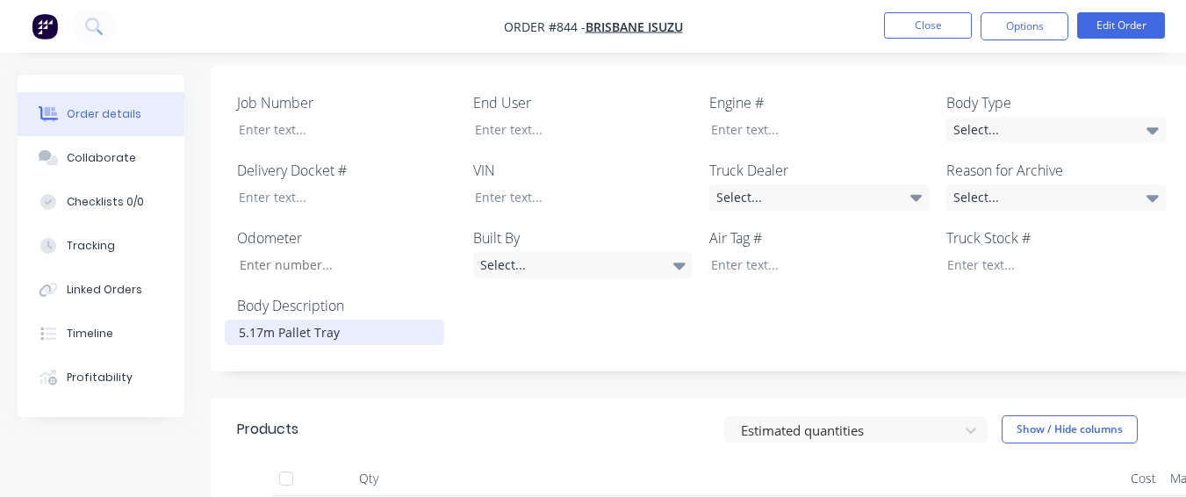
scroll to position [439, 0]
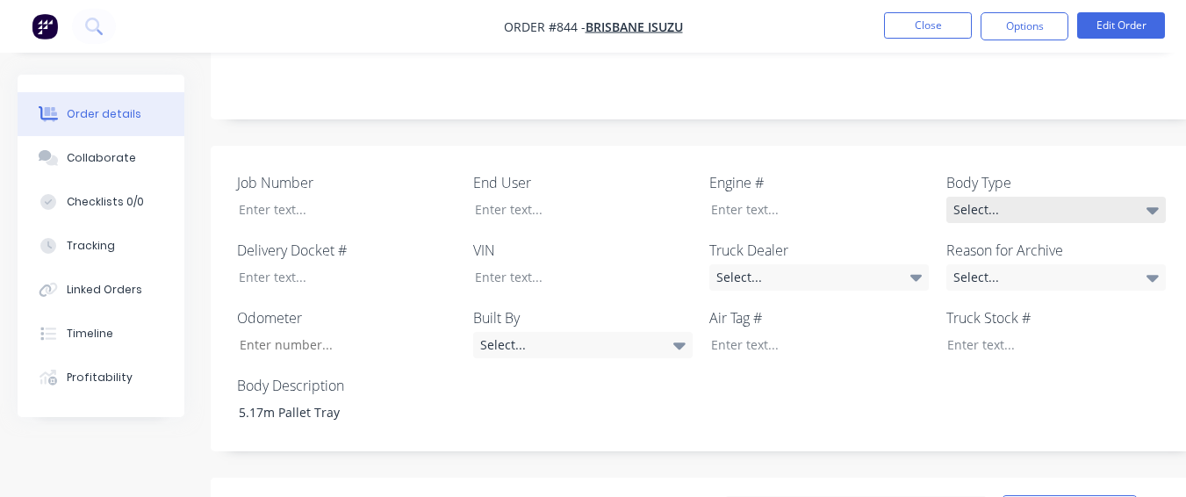
click at [996, 197] on div "Select..." at bounding box center [1057, 210] width 220 height 26
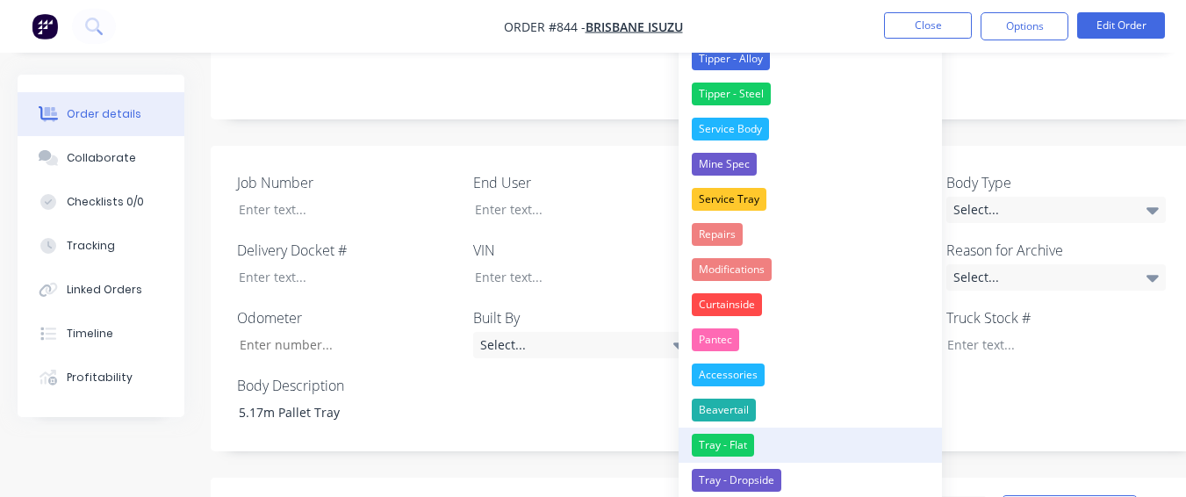
click at [797, 439] on button "Tray - Flat" at bounding box center [810, 445] width 263 height 35
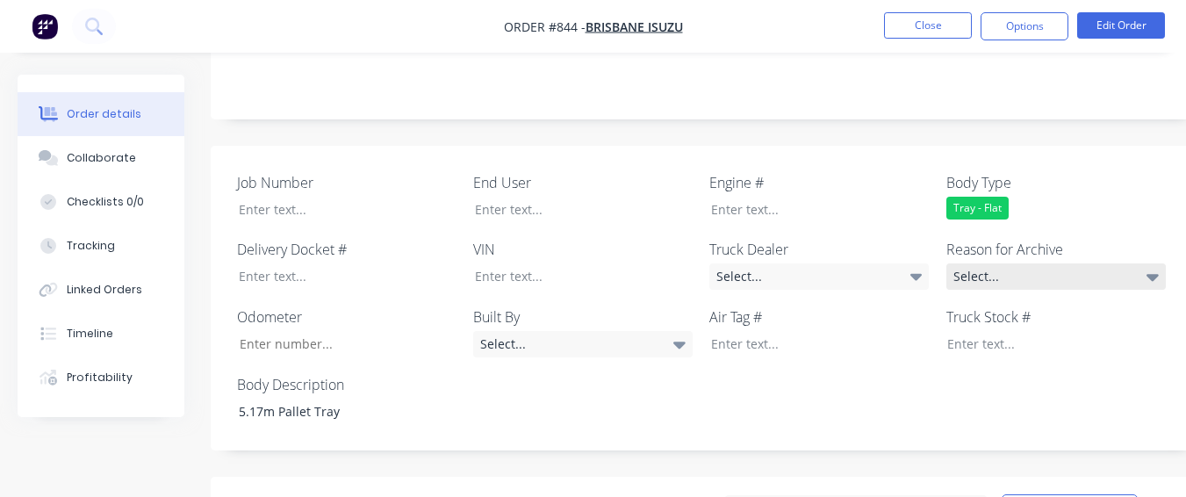
click at [1000, 263] on div "Select..." at bounding box center [1057, 276] width 220 height 26
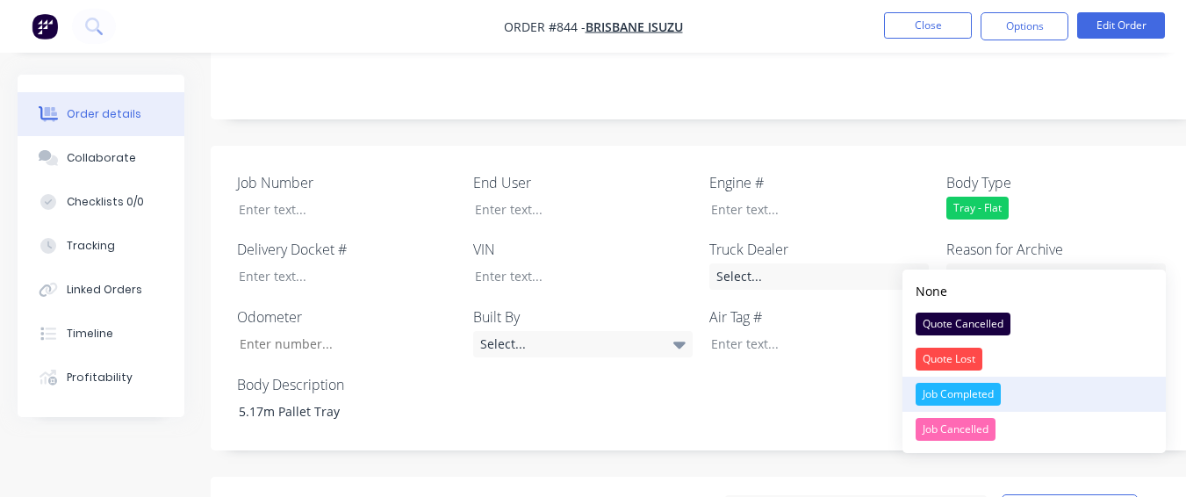
click at [981, 390] on div "Job Completed" at bounding box center [958, 394] width 85 height 23
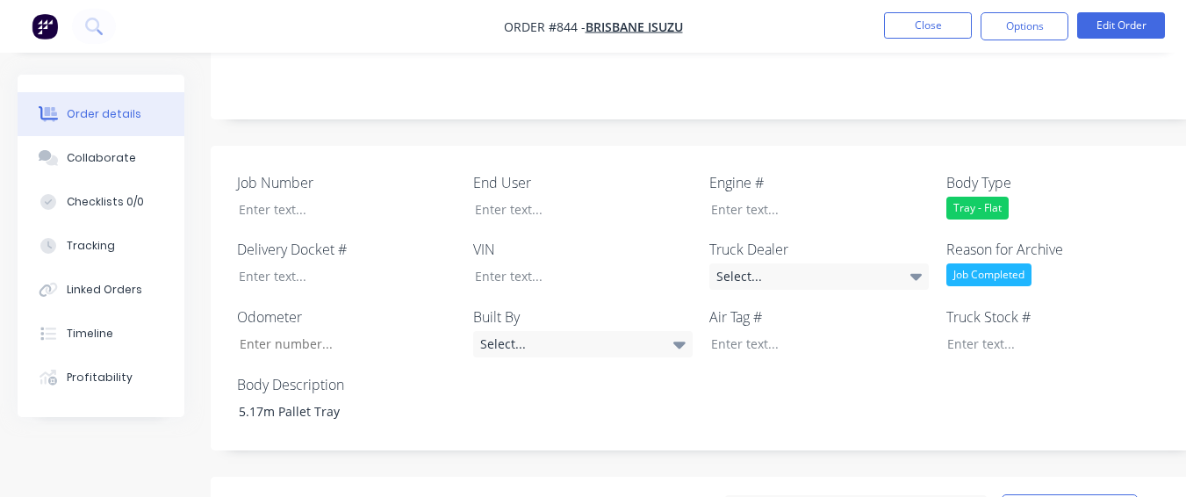
click at [876, 270] on div "Job Number End User Engine # Body Type Tray - Flat Delivery Docket # VIN Truck …" at bounding box center [707, 299] width 993 height 306
click at [833, 263] on div "Select..." at bounding box center [820, 276] width 220 height 26
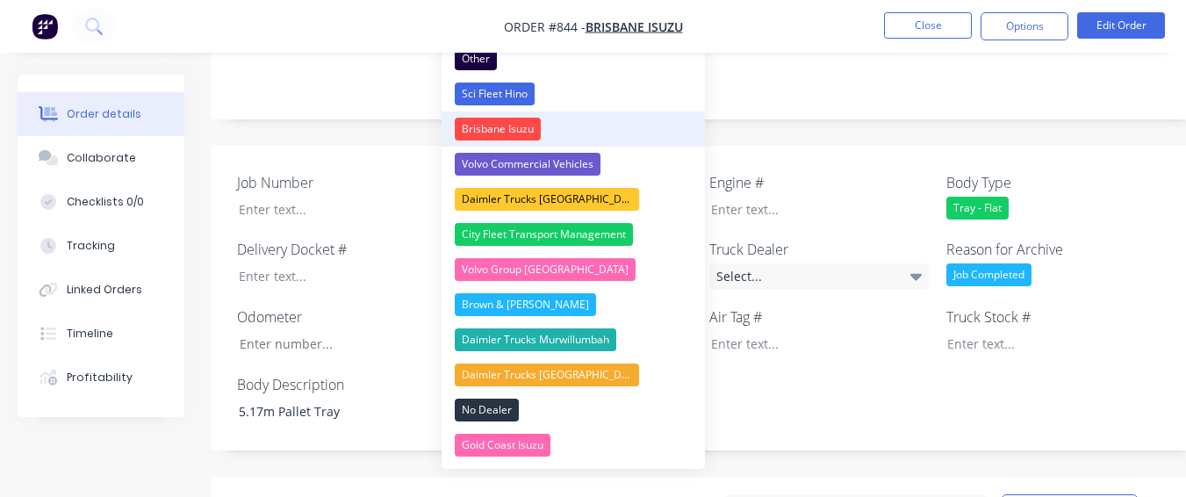
click at [575, 133] on button "Brisbane Isuzu" at bounding box center [573, 129] width 263 height 35
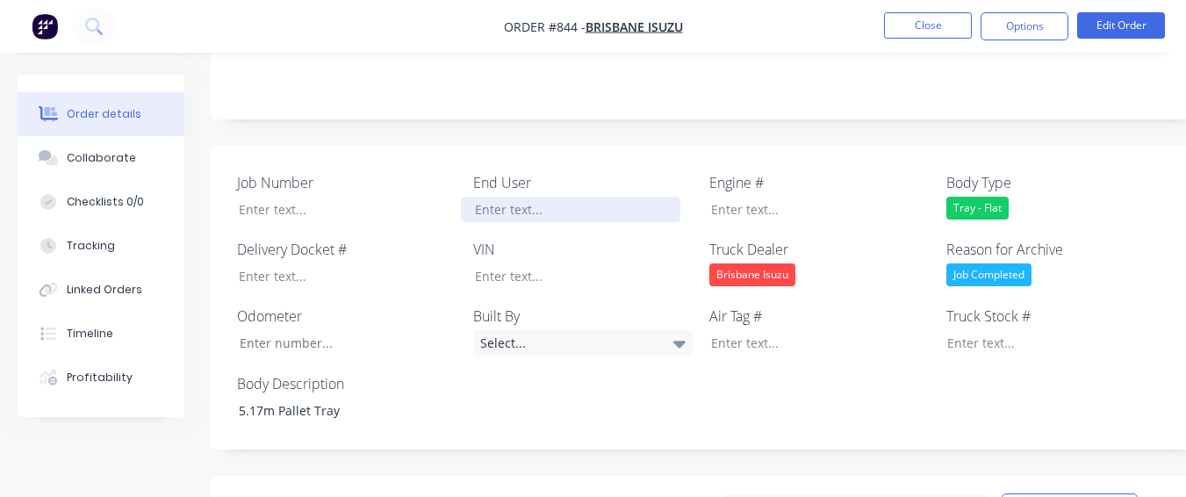
click at [592, 197] on div at bounding box center [571, 209] width 220 height 25
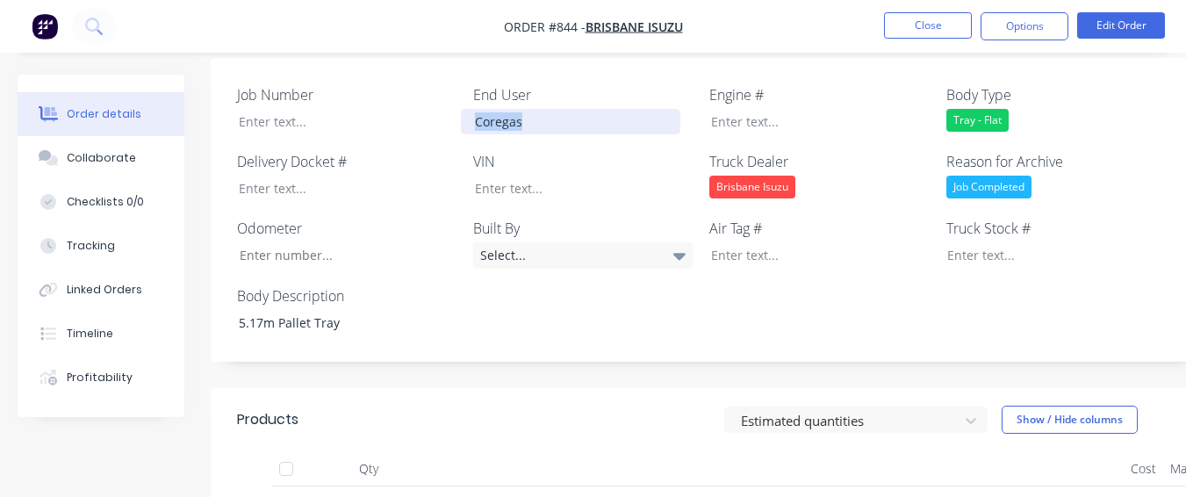
scroll to position [615, 0]
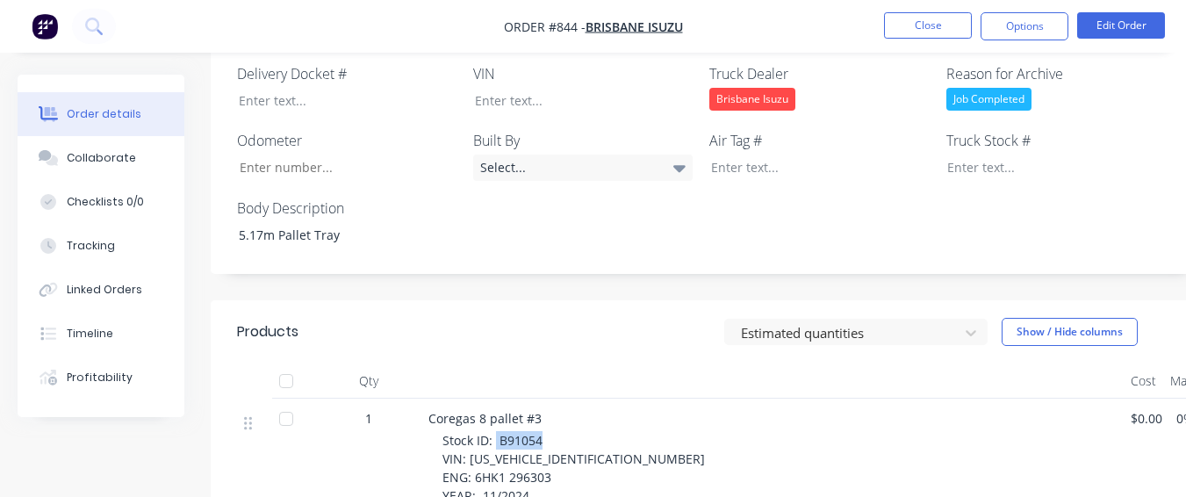
drag, startPoint x: 497, startPoint y: 418, endPoint x: 571, endPoint y: 422, distance: 73.9
click at [571, 431] on div "Stock ID: B91054 VIN: [US_VEHICLE_IDENTIFICATION_NUMBER] ENG: 6HK1 296303 YEAR:…" at bounding box center [780, 505] width 674 height 148
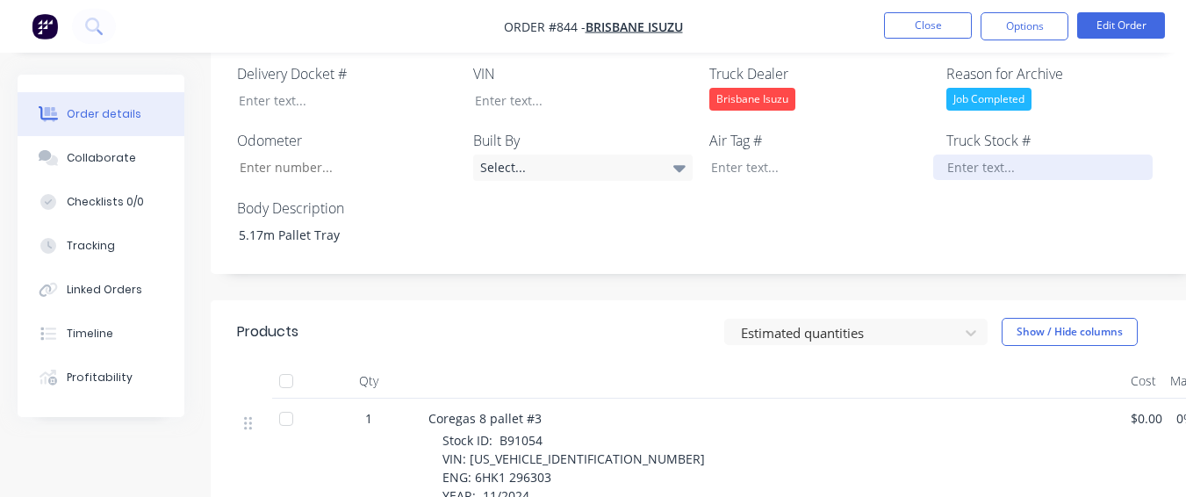
click at [1040, 136] on div "Truck Stock #" at bounding box center [1057, 155] width 220 height 51
click at [1040, 155] on div at bounding box center [1044, 167] width 220 height 25
paste div
click at [595, 440] on div "Stock ID: B91054 VIN: [US_VEHICLE_IDENTIFICATION_NUMBER] ENG: 6HK1 296303 YEAR:…" at bounding box center [780, 505] width 674 height 148
drag, startPoint x: 595, startPoint y: 440, endPoint x: 489, endPoint y: 441, distance: 106.3
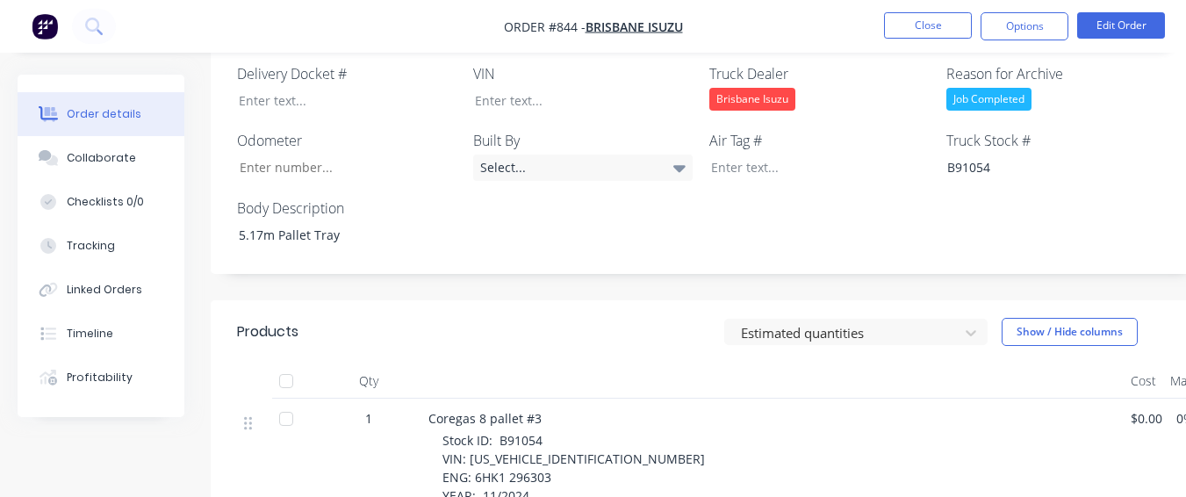
click at [494, 440] on span "Stock ID: B91054 VIN: [US_VEHICLE_IDENTIFICATION_NUMBER] ENG: 6HK1 296303 YEAR:…" at bounding box center [574, 505] width 263 height 146
drag, startPoint x: 465, startPoint y: 435, endPoint x: 596, endPoint y: 435, distance: 130.8
click at [596, 435] on div "Stock ID: B91054 VIN: [US_VEHICLE_IDENTIFICATION_NUMBER] ENG: 6HK1 296303 YEAR:…" at bounding box center [780, 505] width 674 height 148
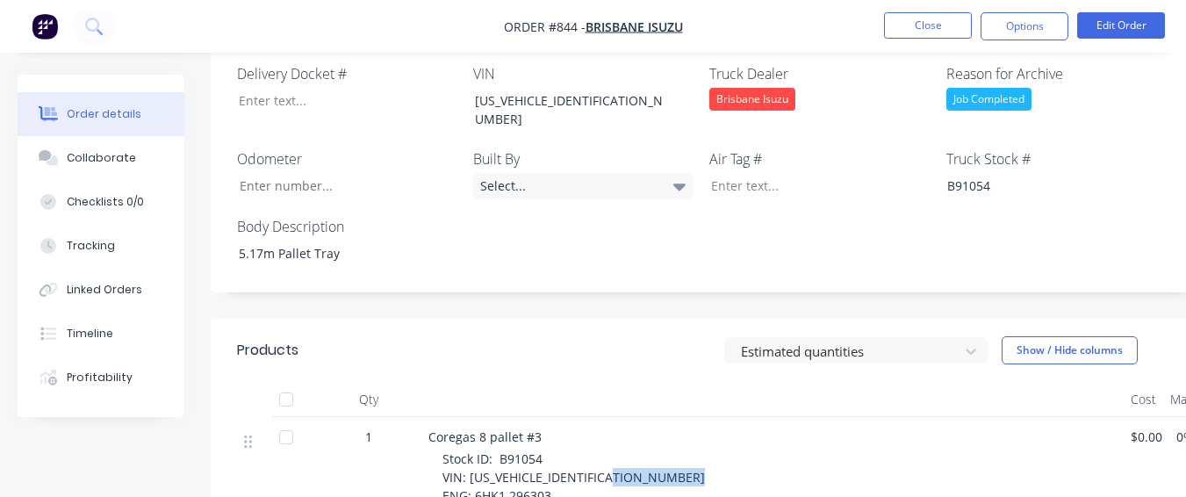
drag, startPoint x: 472, startPoint y: 449, endPoint x: 549, endPoint y: 456, distance: 76.7
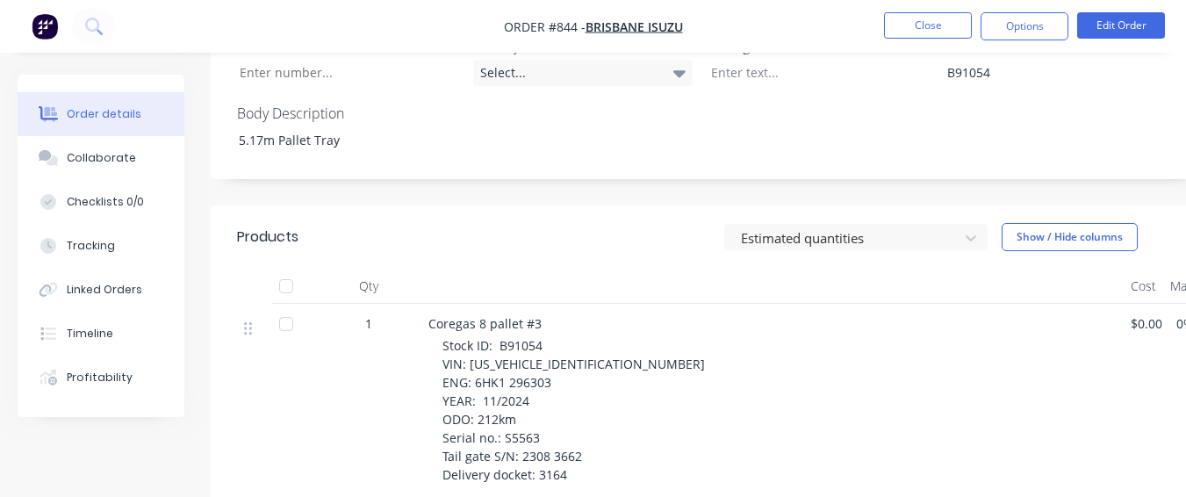
scroll to position [751, 0]
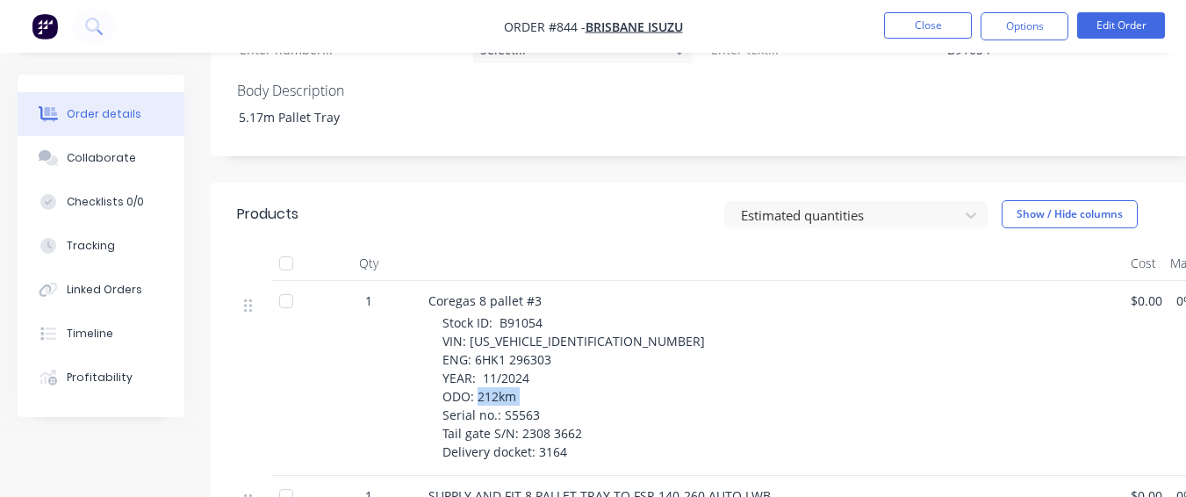
drag, startPoint x: 501, startPoint y: 374, endPoint x: 549, endPoint y: 364, distance: 49.3
click at [549, 364] on div "Stock ID: B91054 VIN: [US_VEHICLE_IDENTIFICATION_NUMBER] ENG: 6HK1 296303 YEAR:…" at bounding box center [780, 388] width 674 height 148
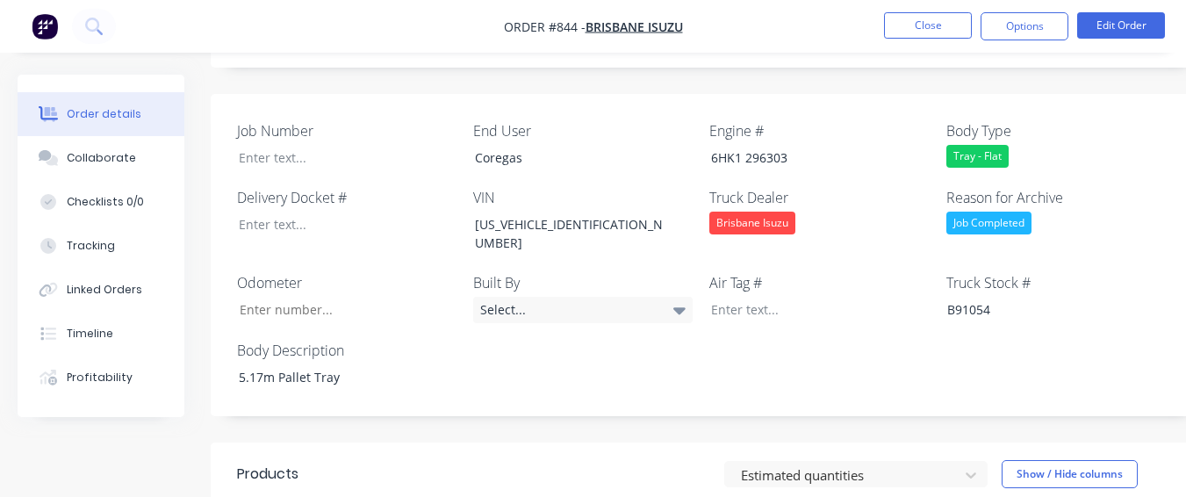
scroll to position [487, 0]
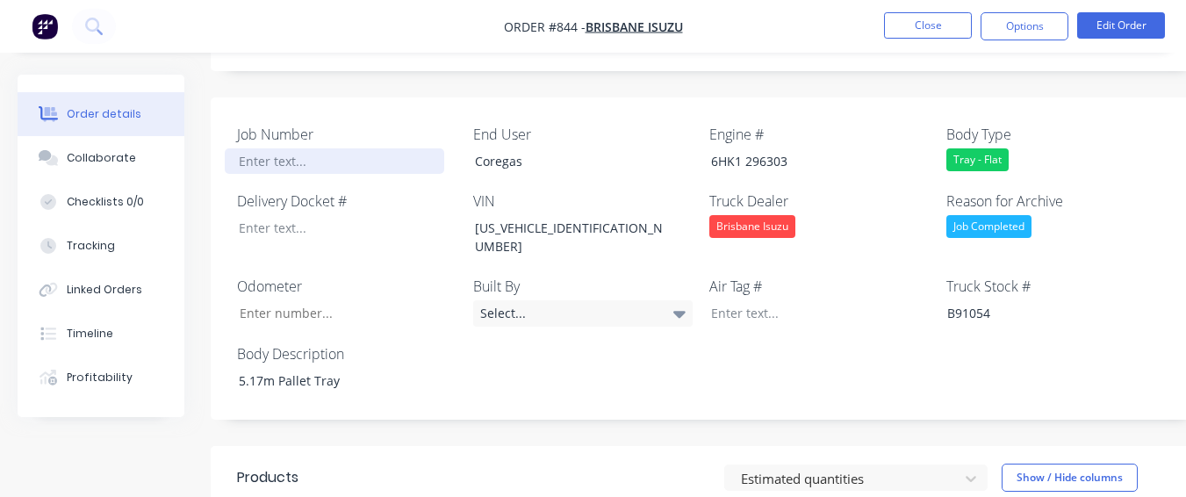
click at [315, 148] on div at bounding box center [335, 160] width 220 height 25
paste div
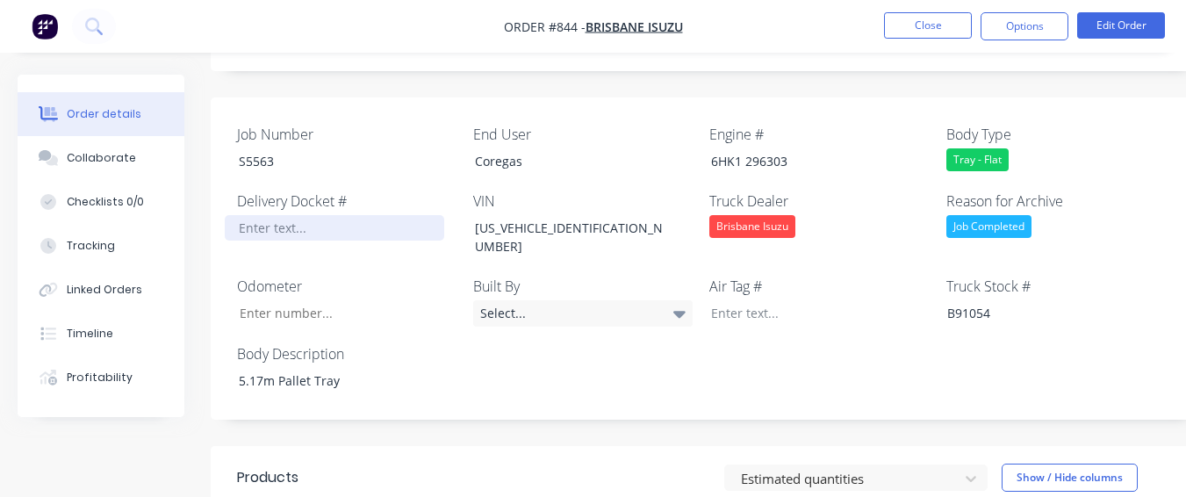
click at [299, 215] on div at bounding box center [335, 227] width 220 height 25
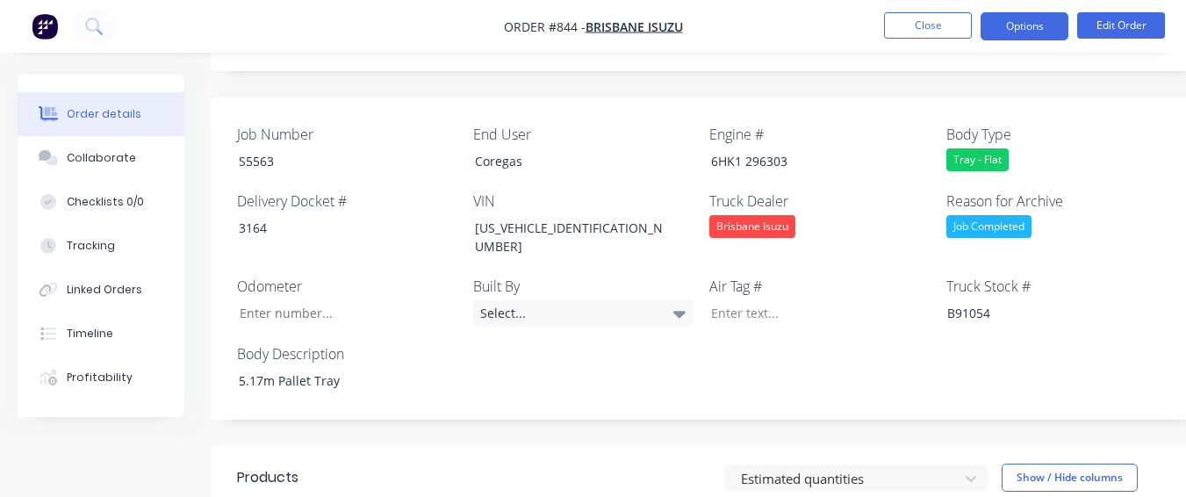
click at [1054, 16] on button "Options" at bounding box center [1025, 26] width 88 height 28
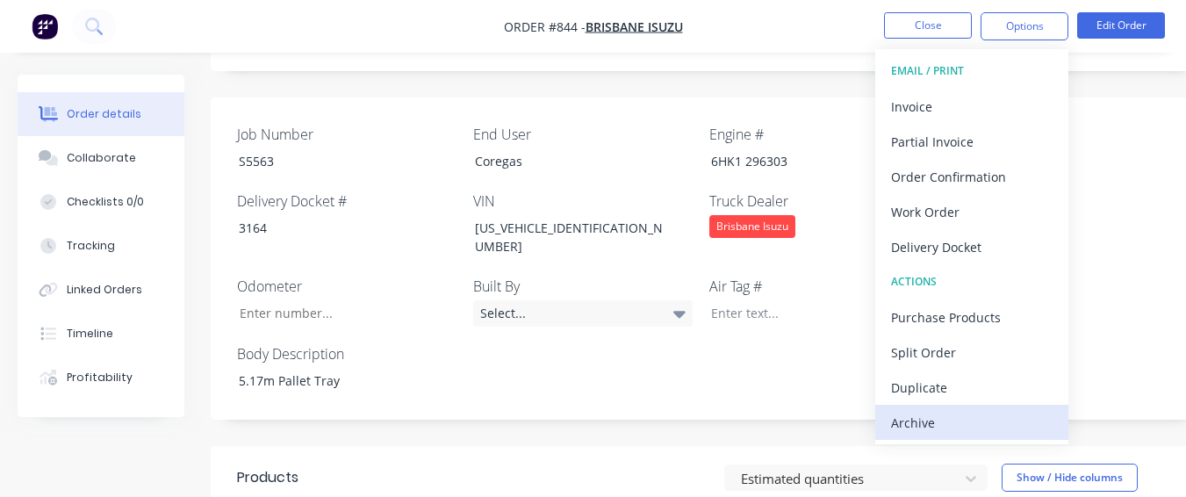
click at [982, 415] on div "Archive" at bounding box center [972, 422] width 162 height 25
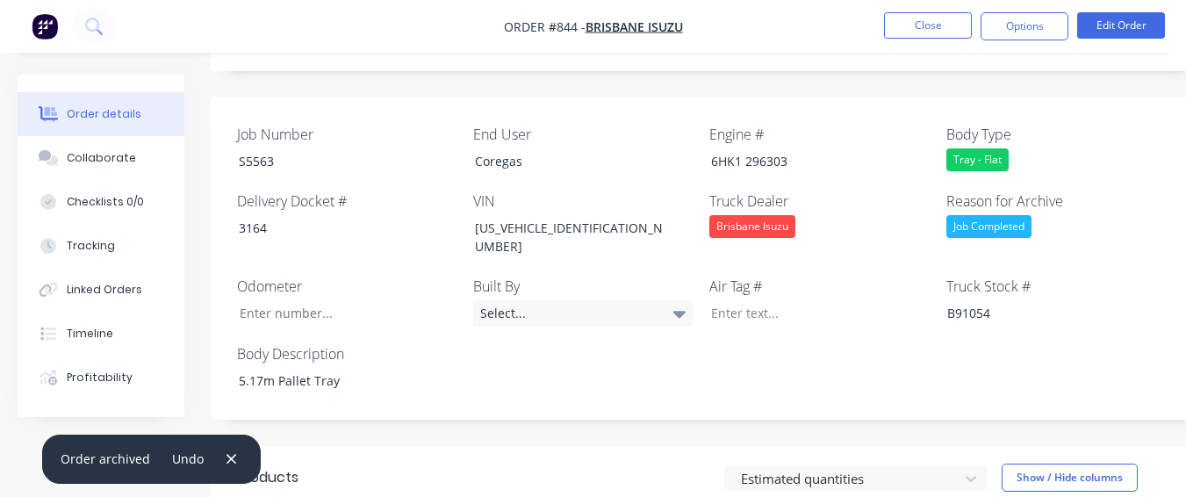
click at [913, 3] on nav "Order #844 - [GEOGRAPHIC_DATA] Isuzu Close Options Edit Order" at bounding box center [593, 26] width 1186 height 53
click at [902, 21] on button "Close" at bounding box center [928, 25] width 88 height 26
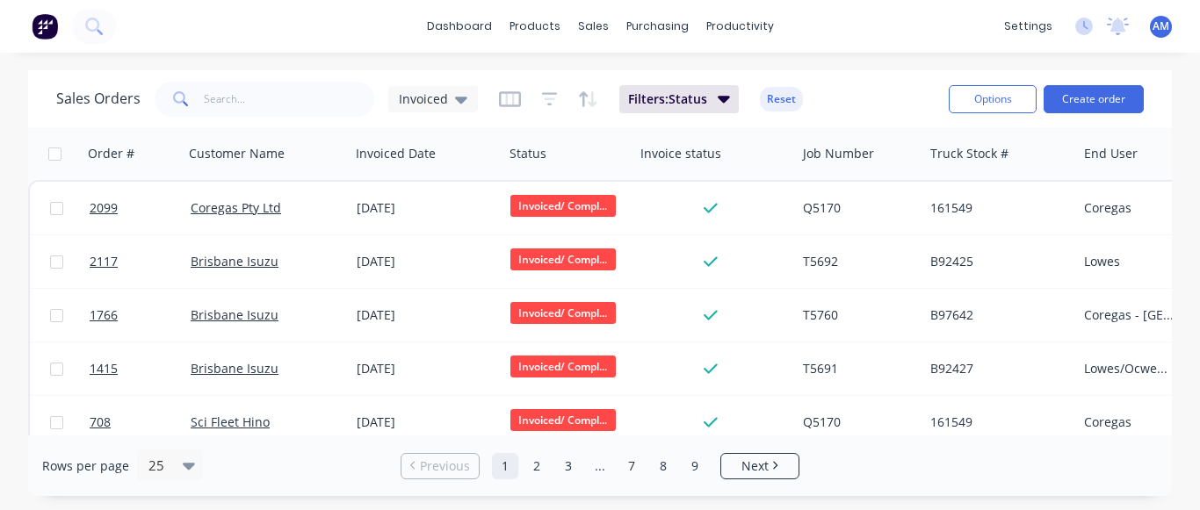
drag, startPoint x: 692, startPoint y: 462, endPoint x: 653, endPoint y: 430, distance: 49.9
click at [692, 461] on link "9" at bounding box center [694, 466] width 26 height 26
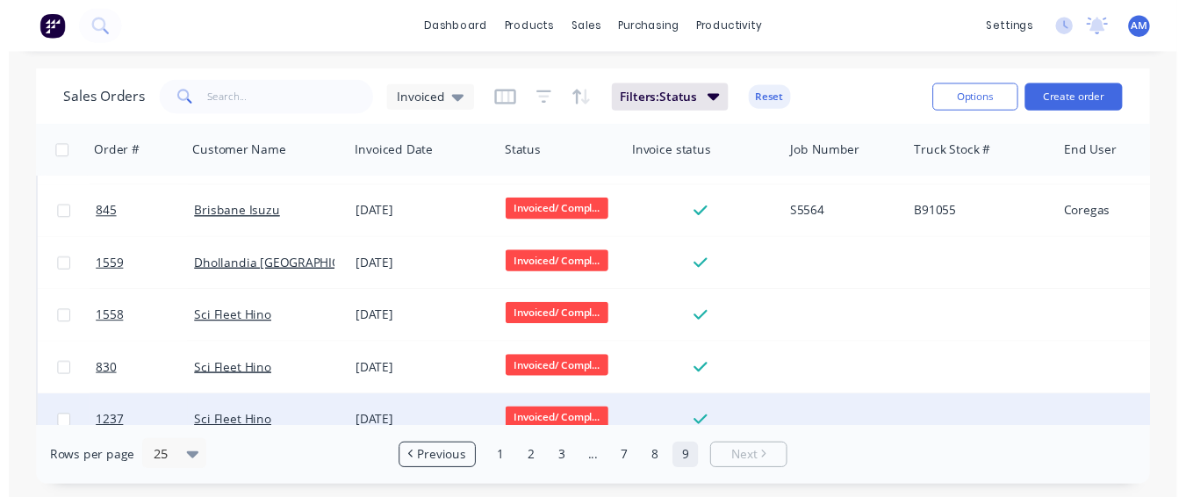
scroll to position [182, 0]
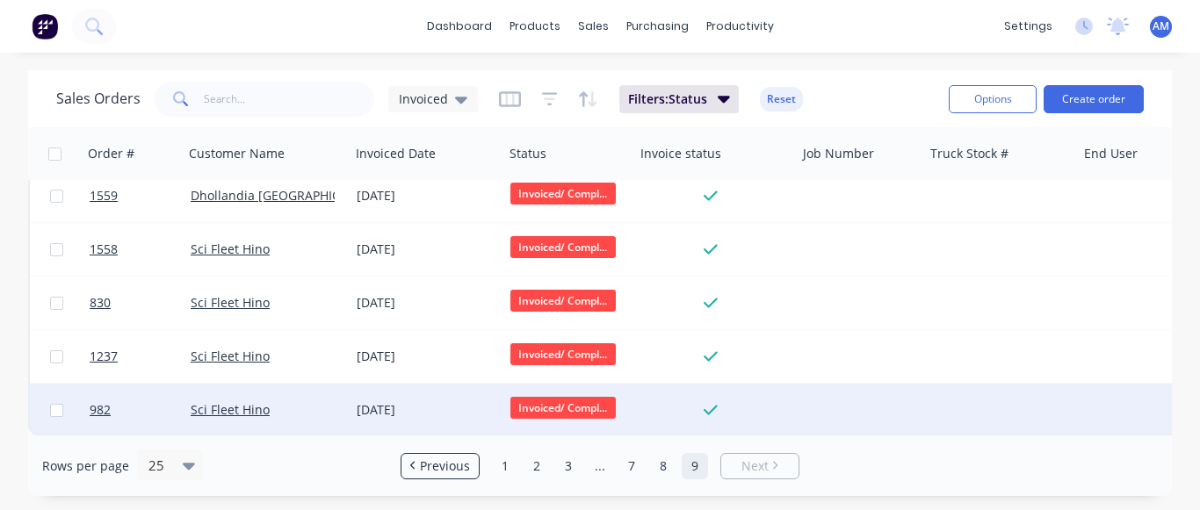
click at [422, 384] on div "[DATE]" at bounding box center [427, 410] width 154 height 53
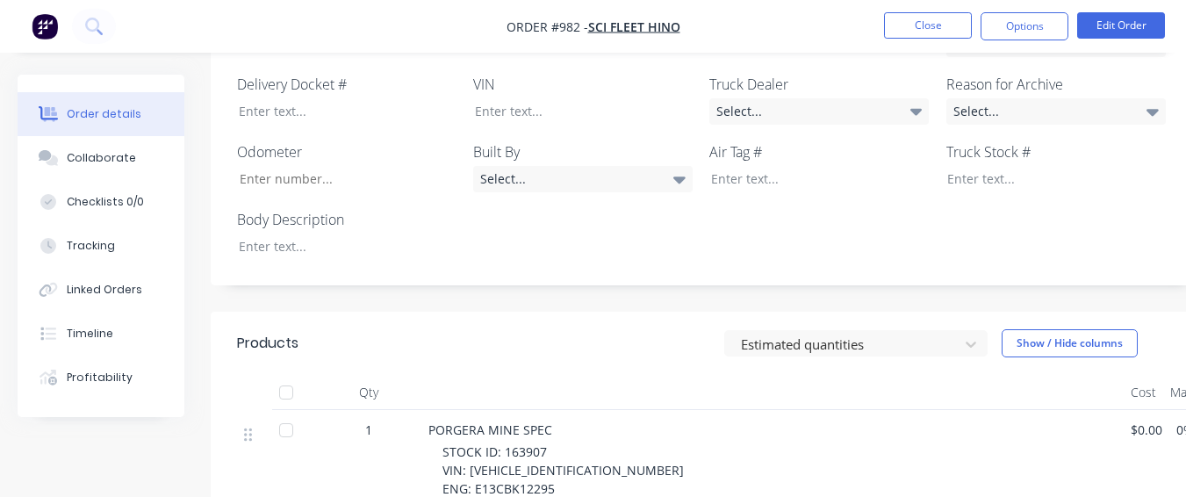
scroll to position [615, 0]
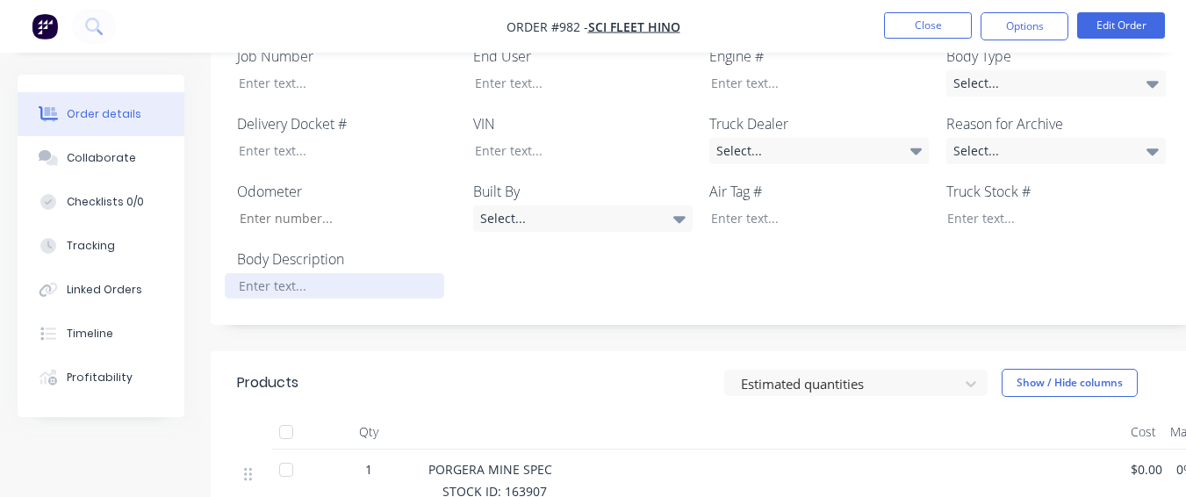
click at [356, 273] on div at bounding box center [335, 285] width 220 height 25
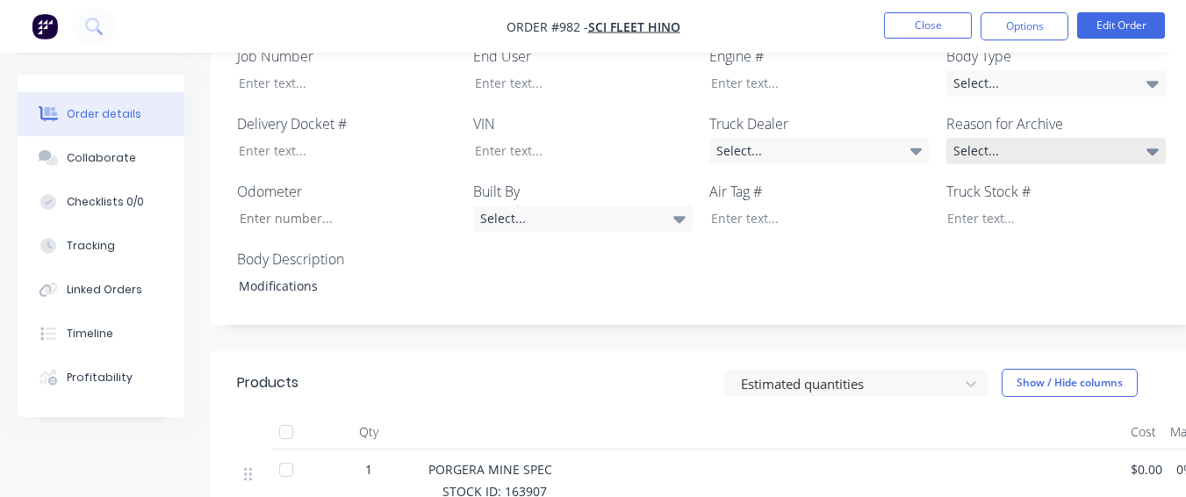
click at [1016, 138] on div "Select..." at bounding box center [1057, 151] width 220 height 26
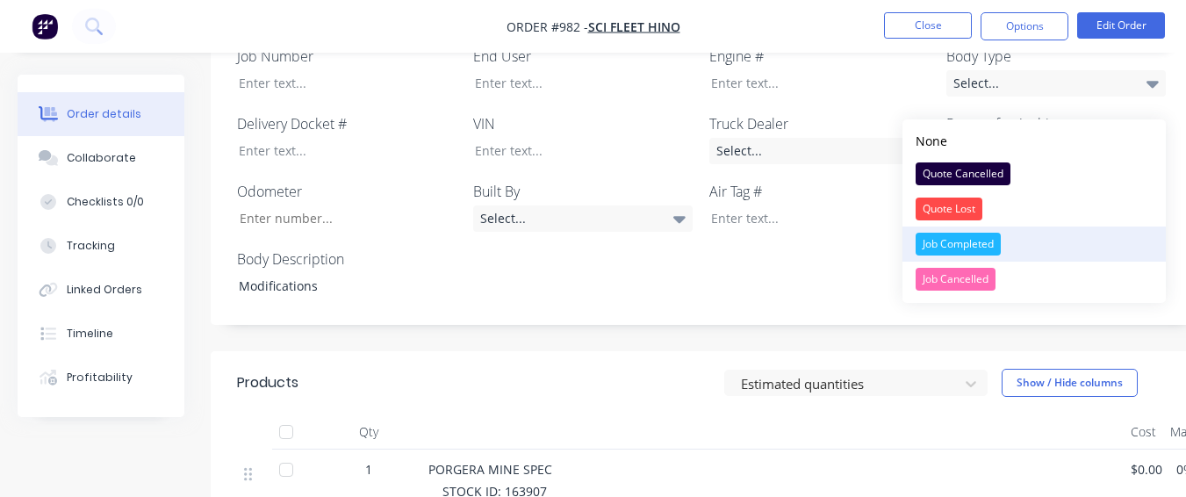
click at [925, 241] on div "Job Completed" at bounding box center [958, 244] width 85 height 23
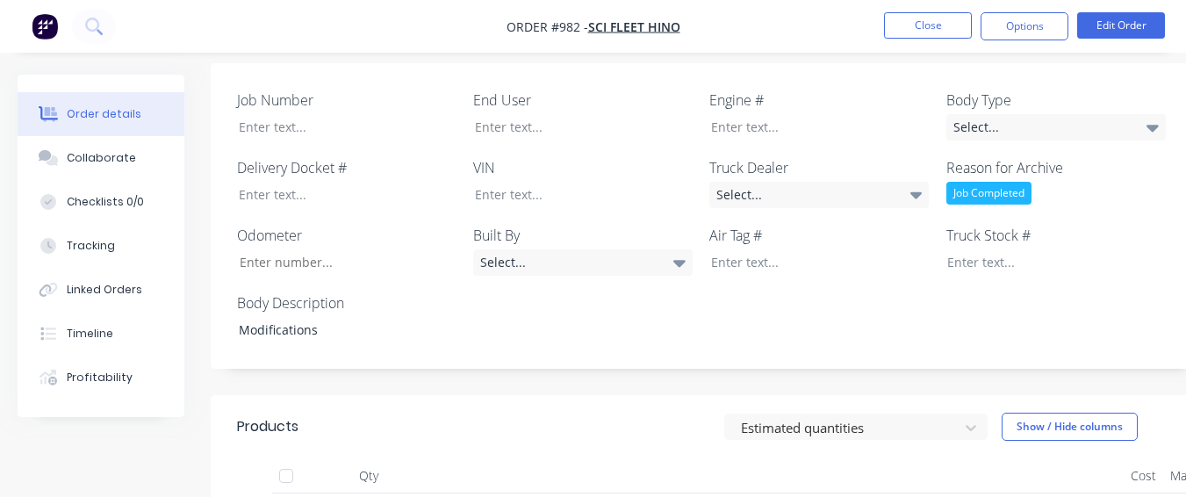
scroll to position [527, 0]
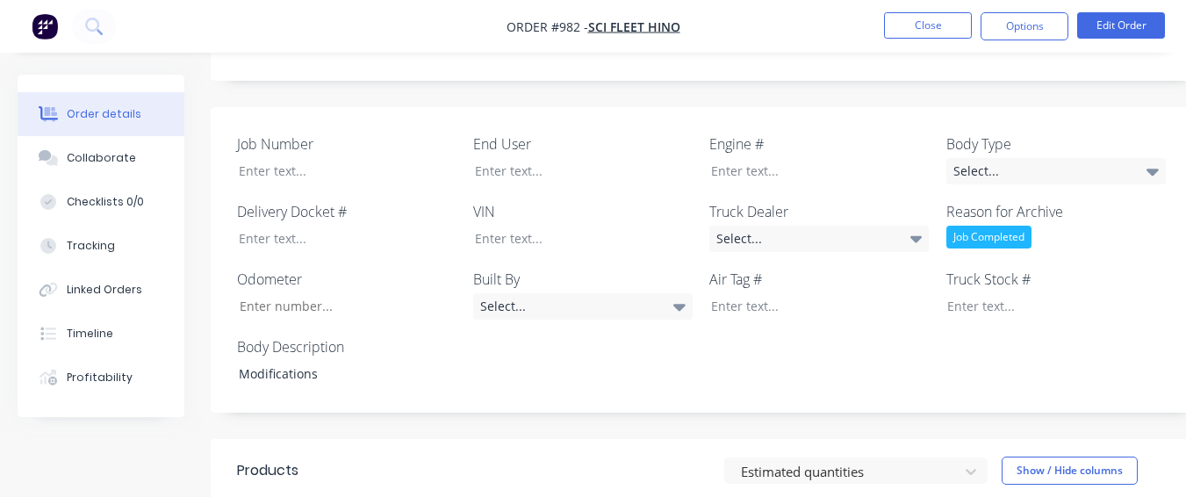
click at [923, 269] on label "Air Tag #" at bounding box center [820, 279] width 220 height 21
click at [598, 158] on div at bounding box center [571, 170] width 220 height 25
click at [1006, 158] on div "Select..." at bounding box center [1057, 171] width 220 height 26
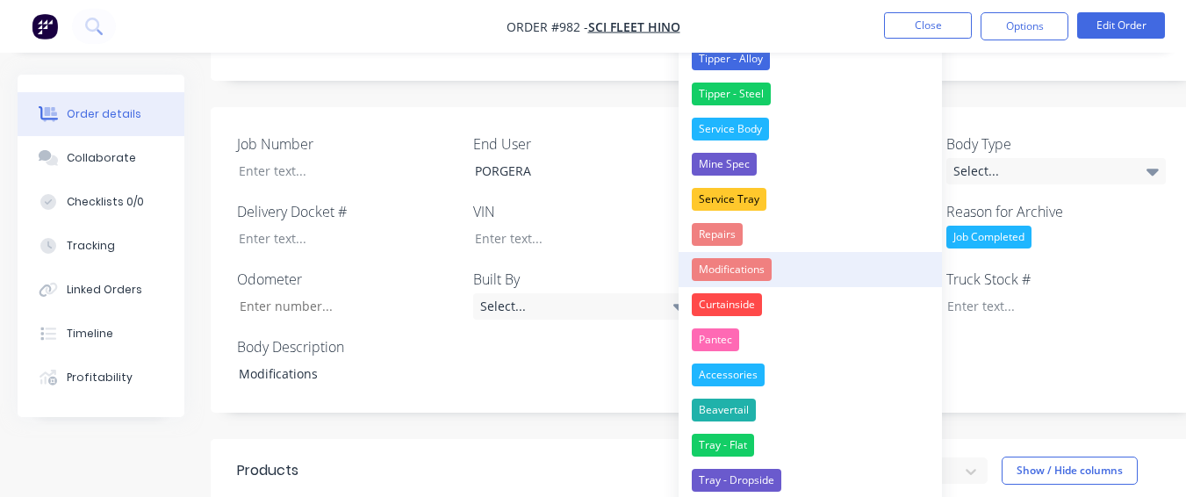
click at [809, 260] on button "Modifications" at bounding box center [810, 269] width 263 height 35
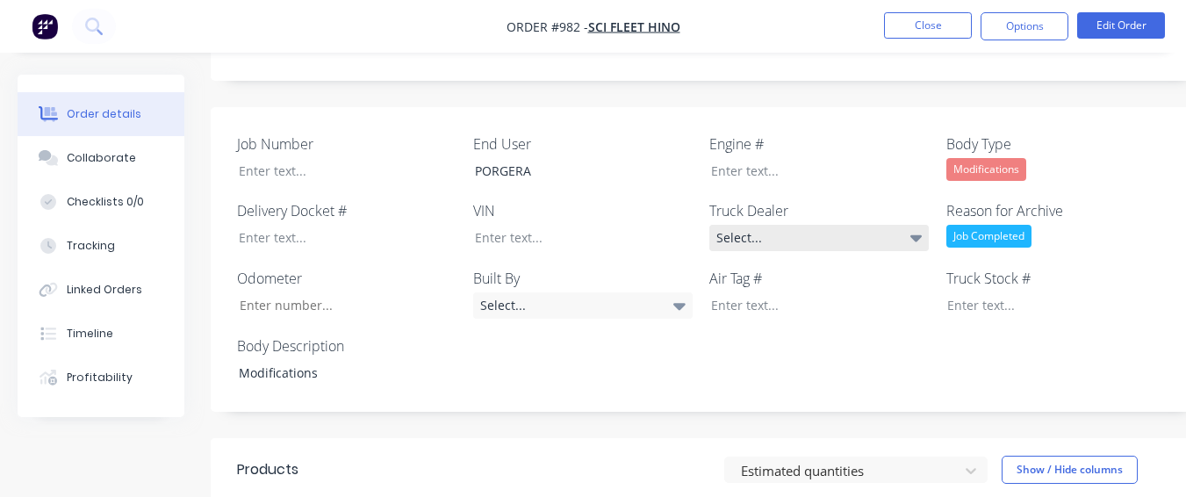
click at [798, 225] on div "Select..." at bounding box center [820, 238] width 220 height 26
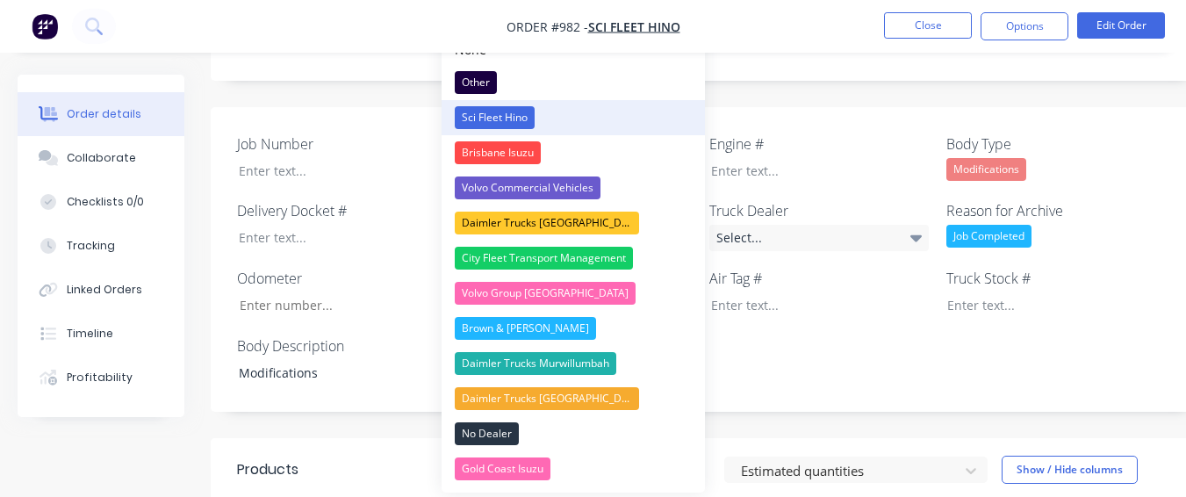
click at [604, 123] on button "Sci Fleet Hino" at bounding box center [573, 117] width 263 height 35
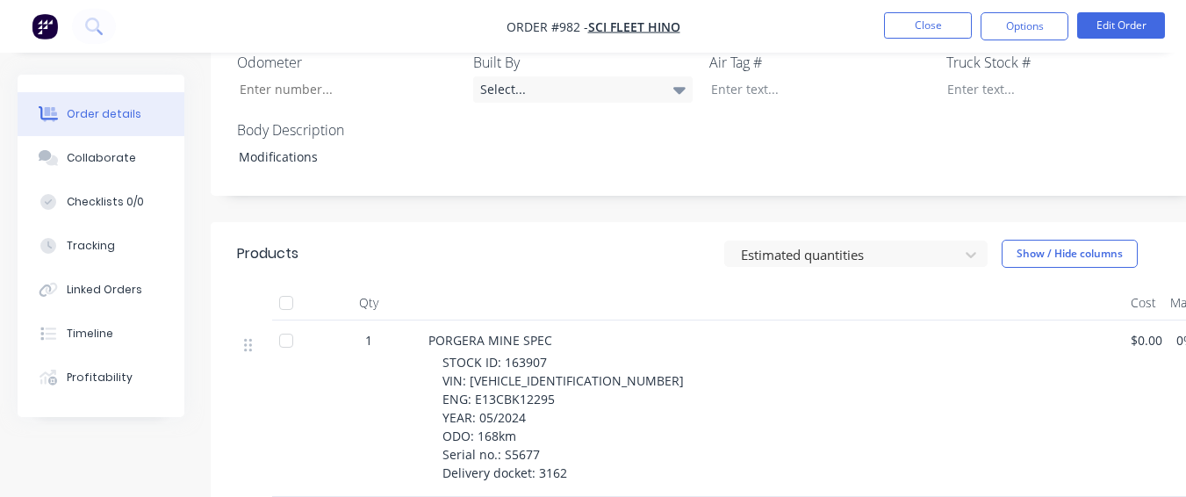
scroll to position [703, 0]
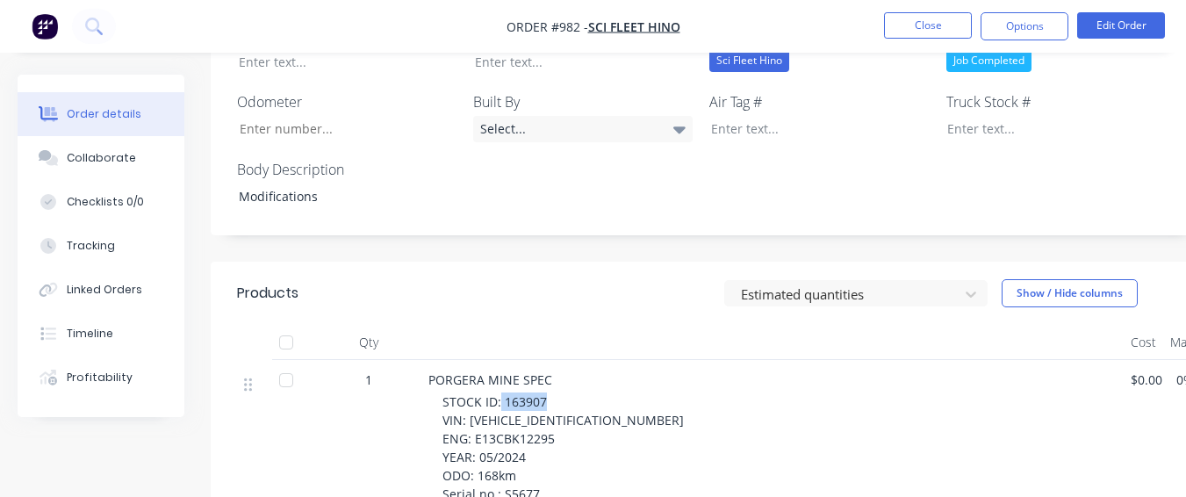
drag, startPoint x: 501, startPoint y: 351, endPoint x: 551, endPoint y: 353, distance: 50.1
click at [554, 393] on div "STOCK ID: 163907 VIN: [VEHICLE_IDENTIFICATION_NUMBER] ENG: E13CBK12295 YEAR: 05…" at bounding box center [780, 457] width 674 height 129
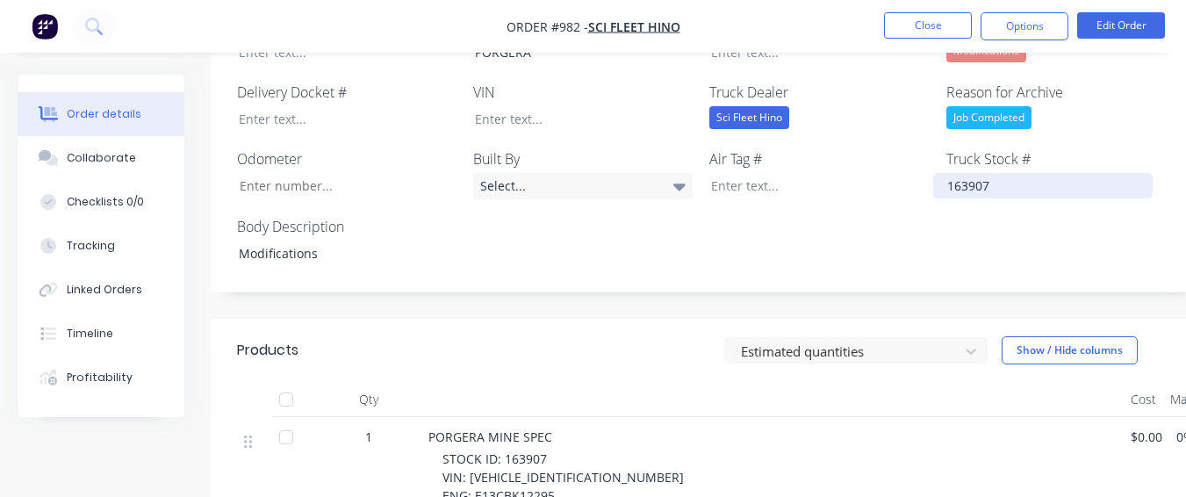
scroll to position [615, 0]
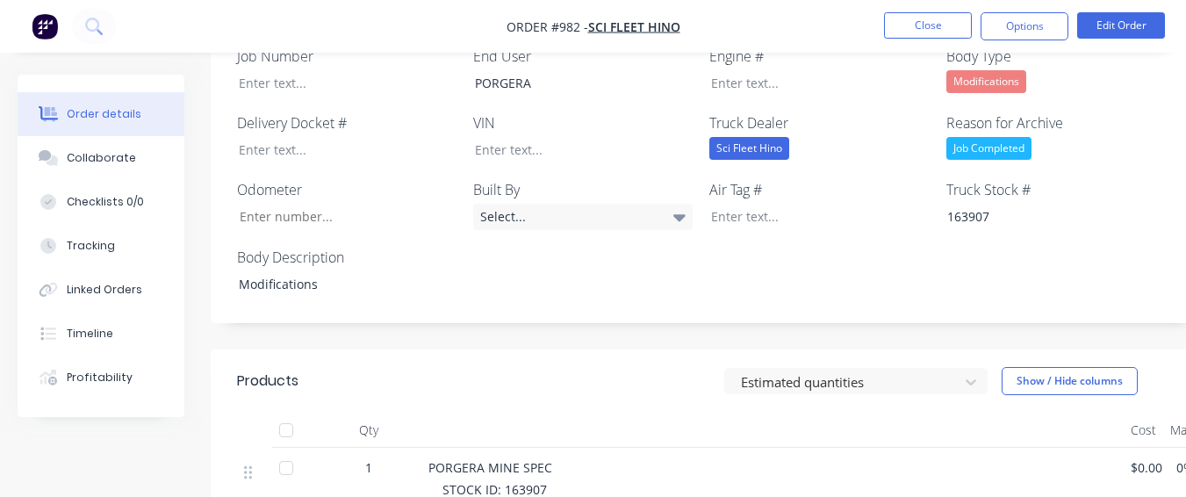
drag, startPoint x: 467, startPoint y: 458, endPoint x: 590, endPoint y: 458, distance: 122.9
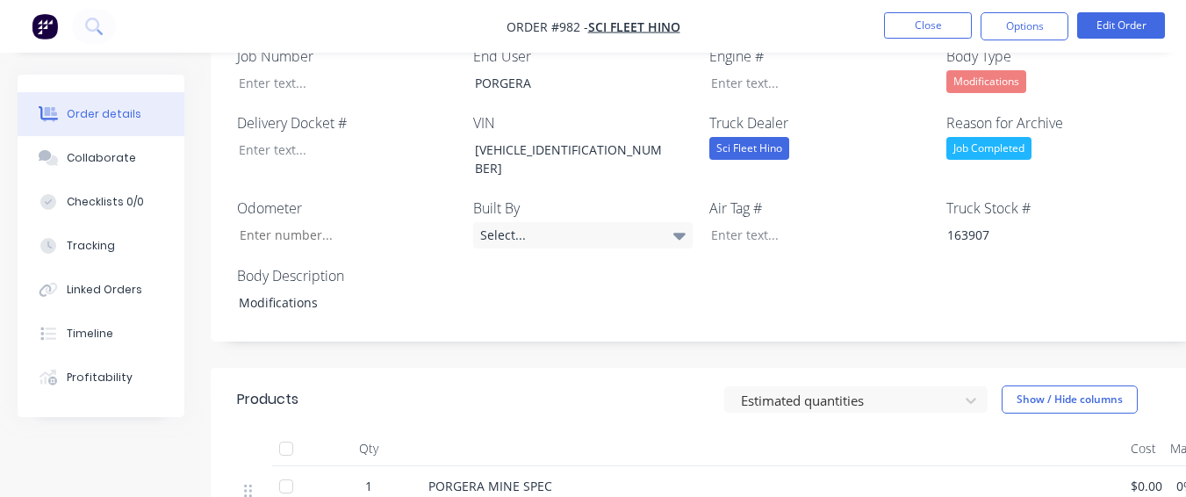
drag, startPoint x: 472, startPoint y: 478, endPoint x: 558, endPoint y: 475, distance: 86.1
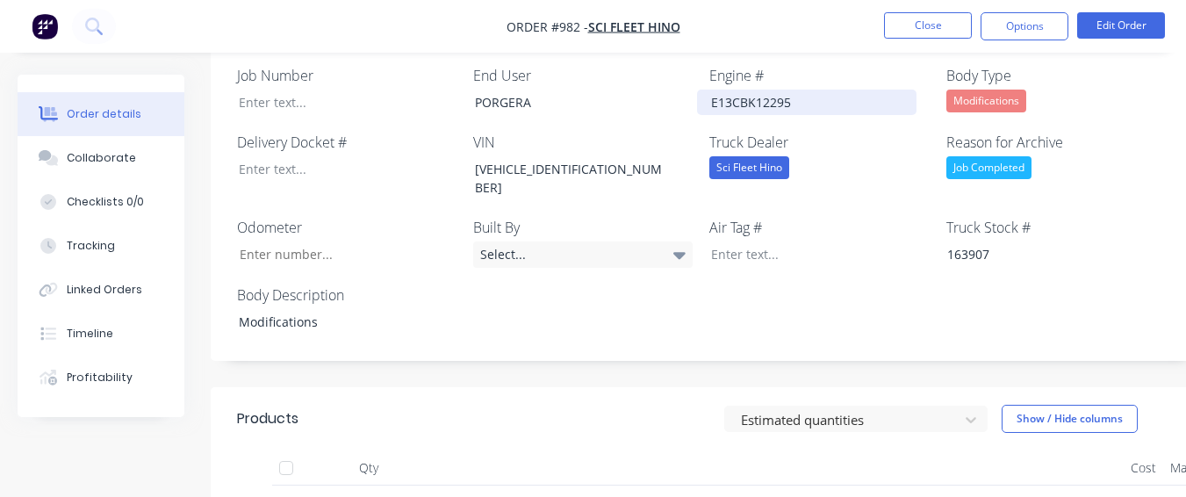
scroll to position [683, 0]
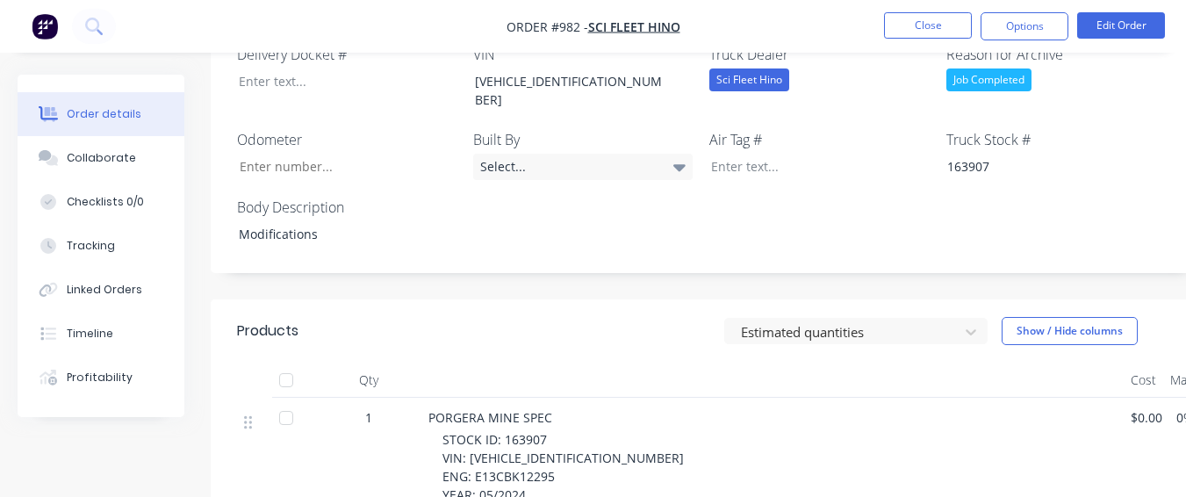
drag, startPoint x: 503, startPoint y: 465, endPoint x: 540, endPoint y: 462, distance: 37.0
click at [540, 462] on div "STOCK ID: 163907 VIN: [VEHICLE_IDENTIFICATION_NUMBER] ENG: E13CBK12295 YEAR: 05…" at bounding box center [780, 494] width 674 height 129
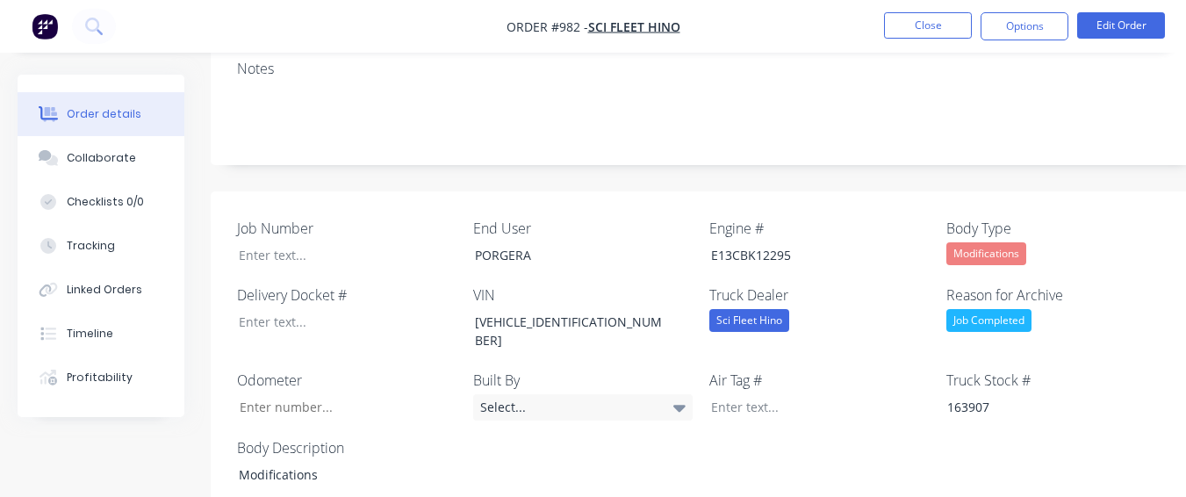
scroll to position [420, 0]
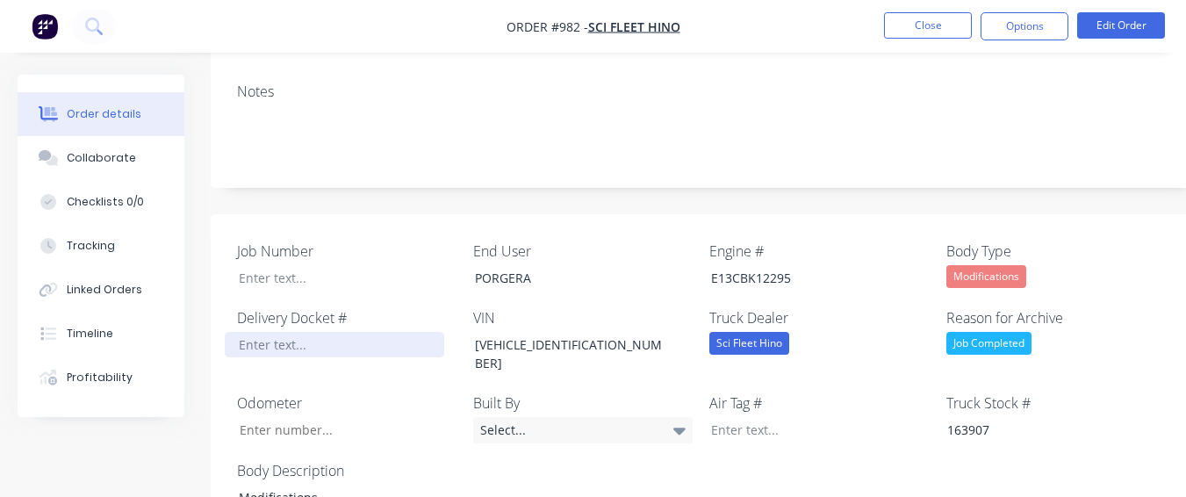
click at [292, 332] on div at bounding box center [335, 344] width 220 height 25
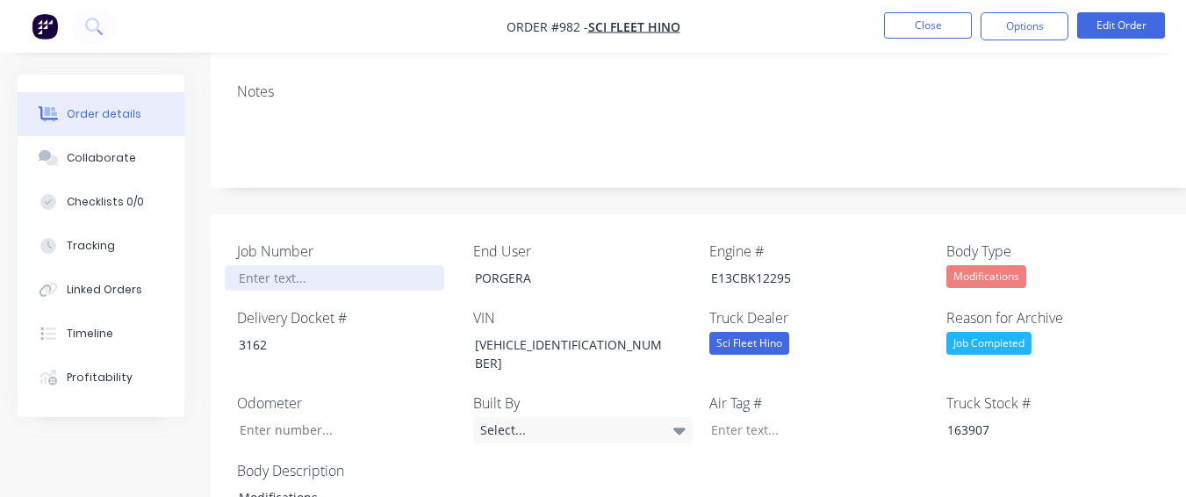
click at [291, 265] on div at bounding box center [335, 277] width 220 height 25
paste div
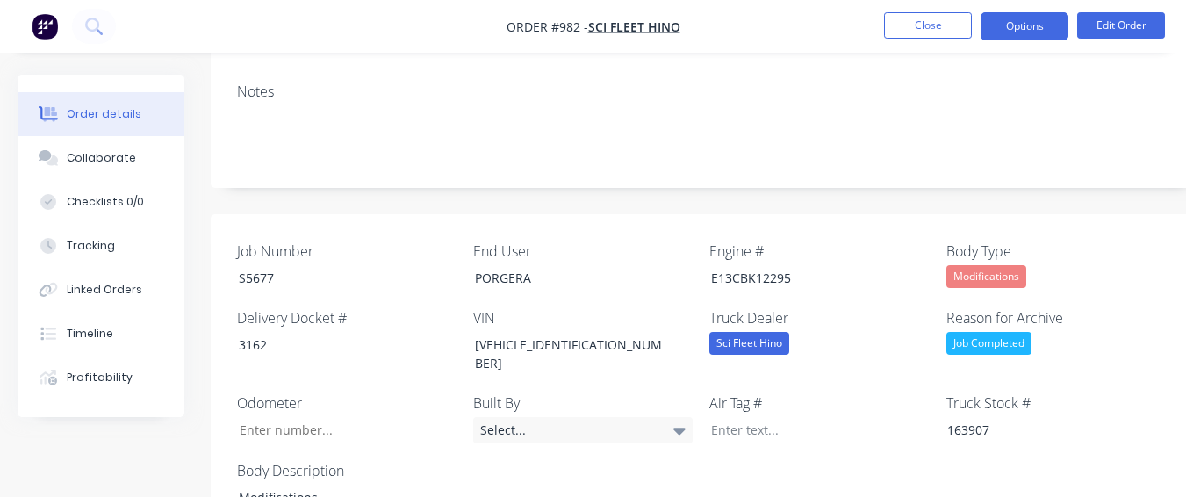
click at [1035, 28] on button "Options" at bounding box center [1025, 26] width 88 height 28
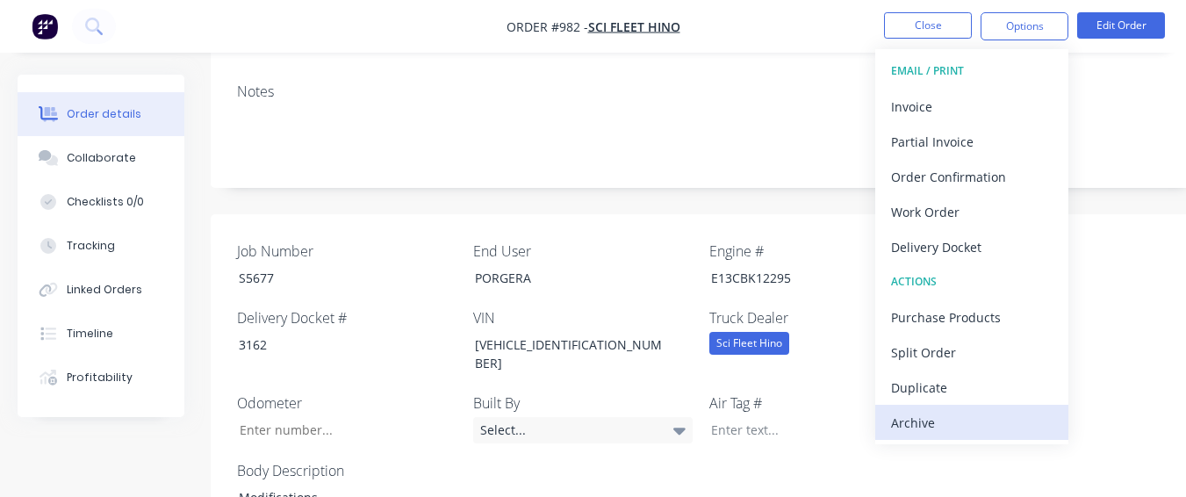
click at [971, 427] on div "Archive" at bounding box center [972, 422] width 162 height 25
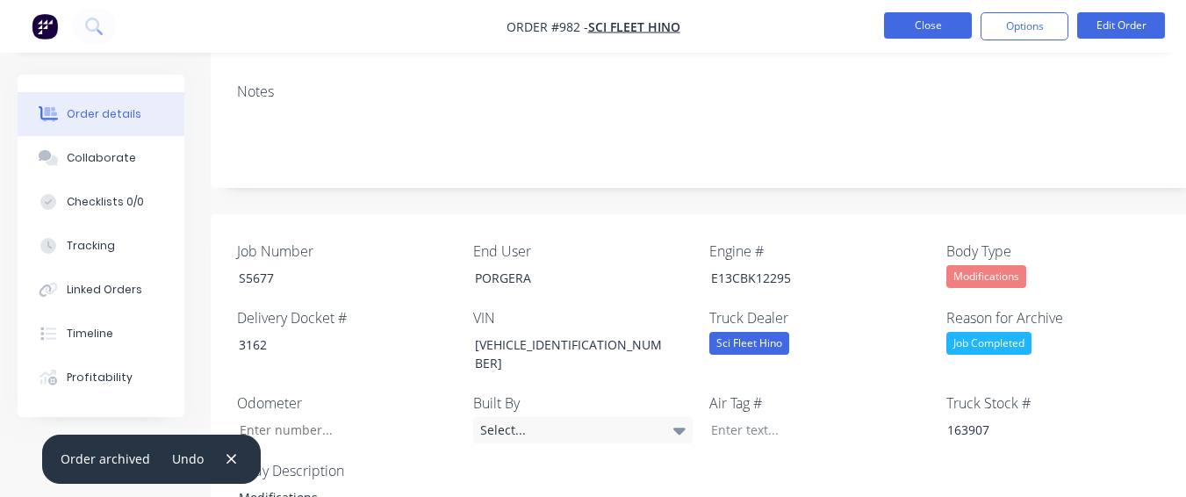
click at [961, 23] on button "Close" at bounding box center [928, 25] width 88 height 26
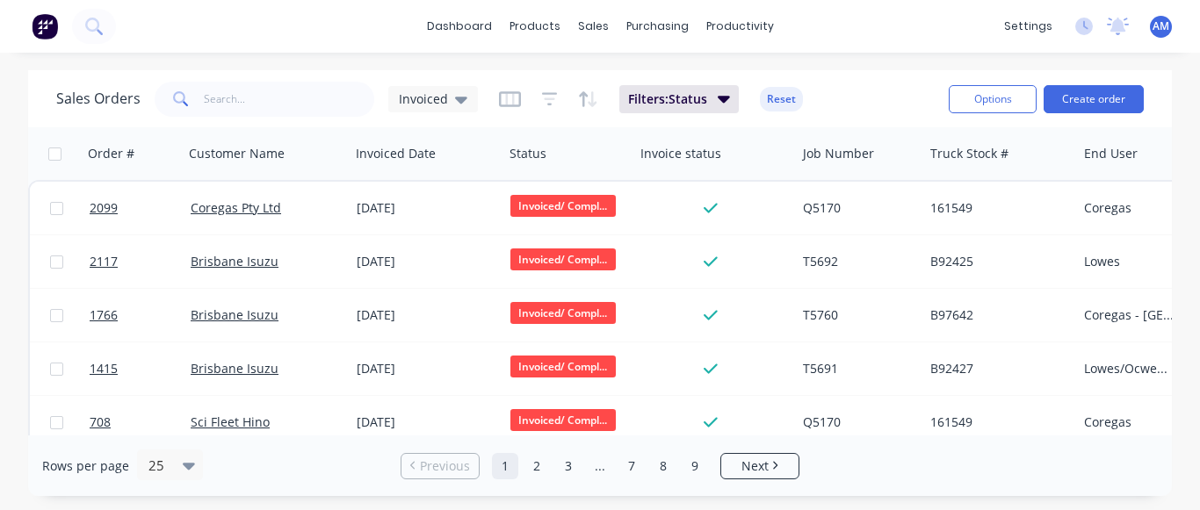
click at [692, 447] on div "Rows per page 25 Previous 1 2 3 ... 7 8 9 Next" at bounding box center [599, 466] width 1143 height 61
click at [692, 456] on link "9" at bounding box center [694, 466] width 26 height 26
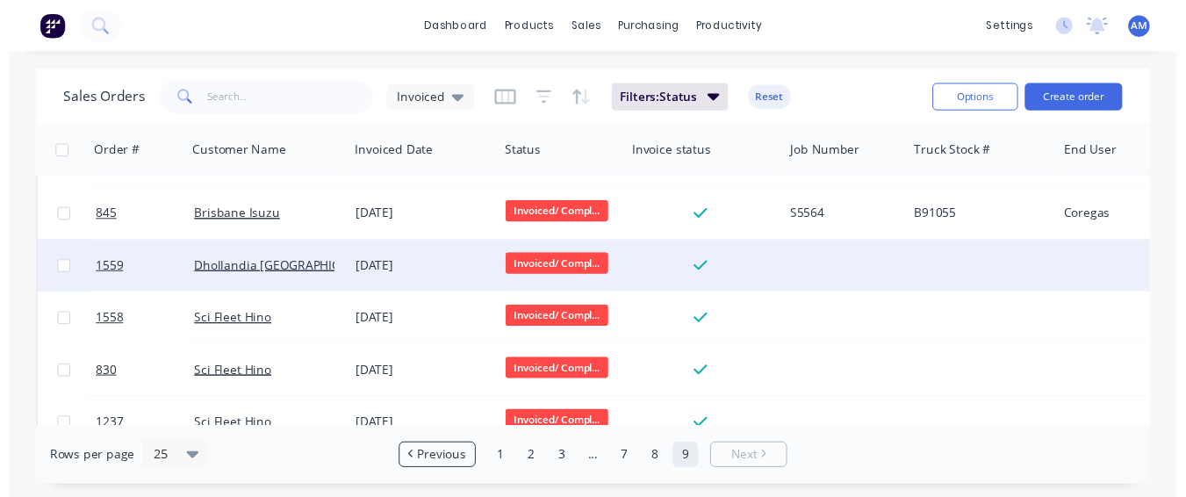
scroll to position [128, 0]
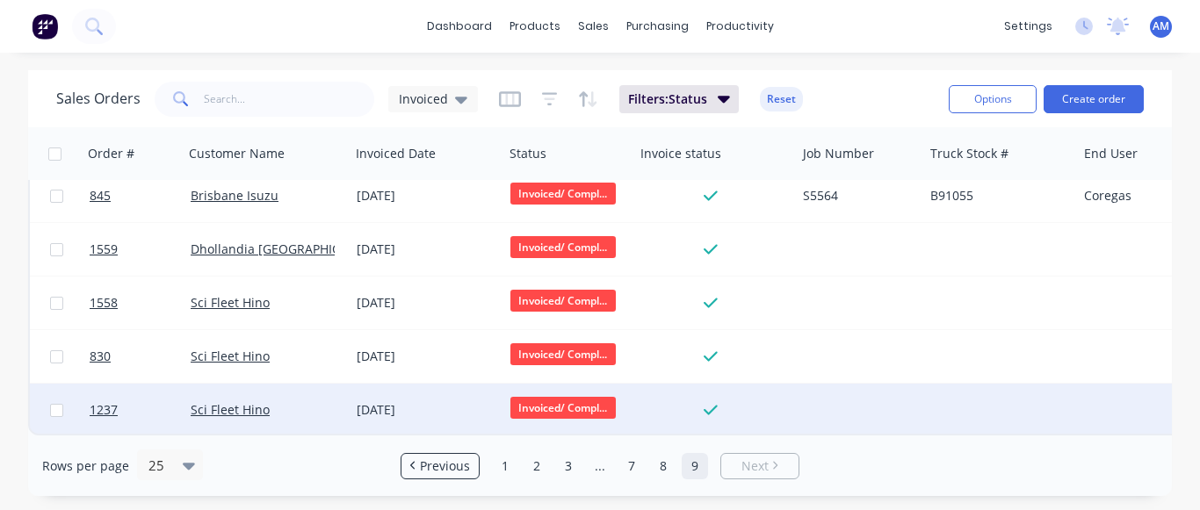
click at [375, 391] on div "[DATE]" at bounding box center [427, 410] width 154 height 53
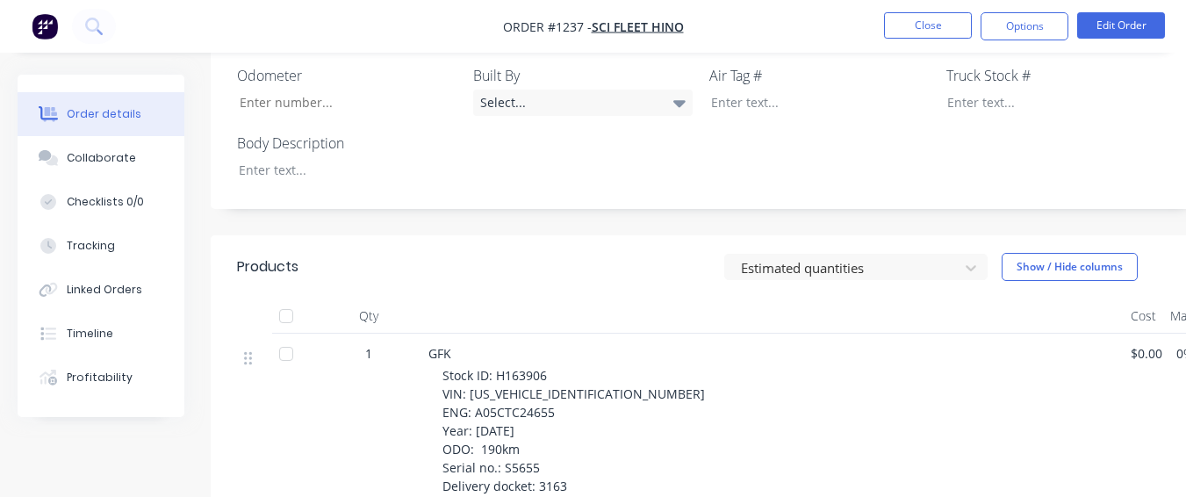
scroll to position [615, 0]
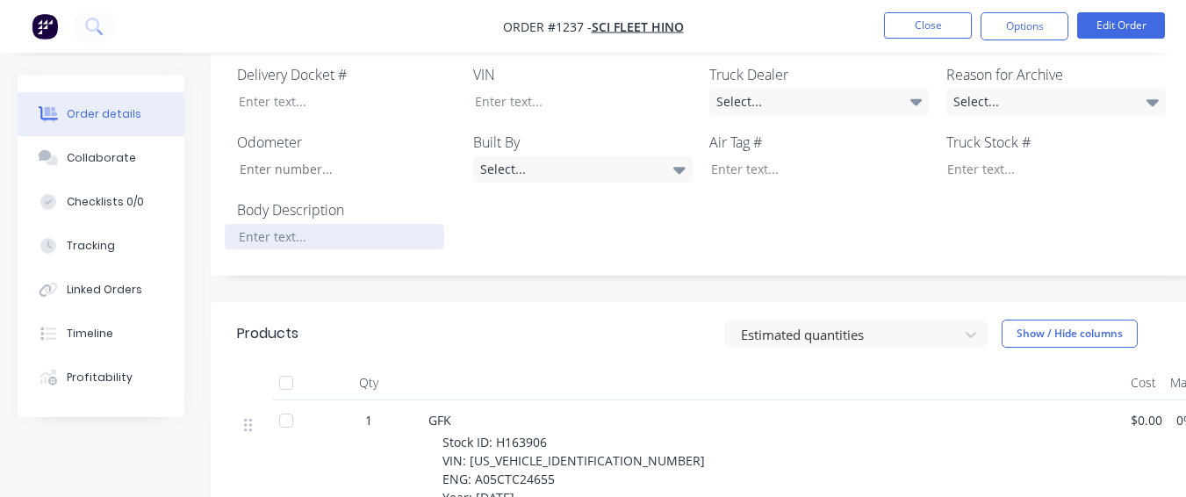
click at [378, 224] on div at bounding box center [335, 236] width 220 height 25
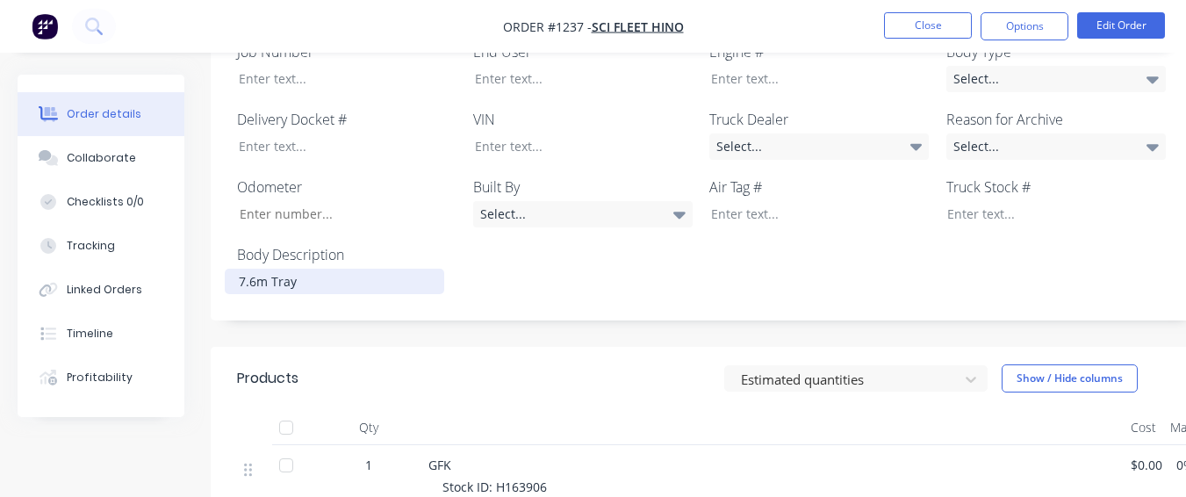
scroll to position [527, 0]
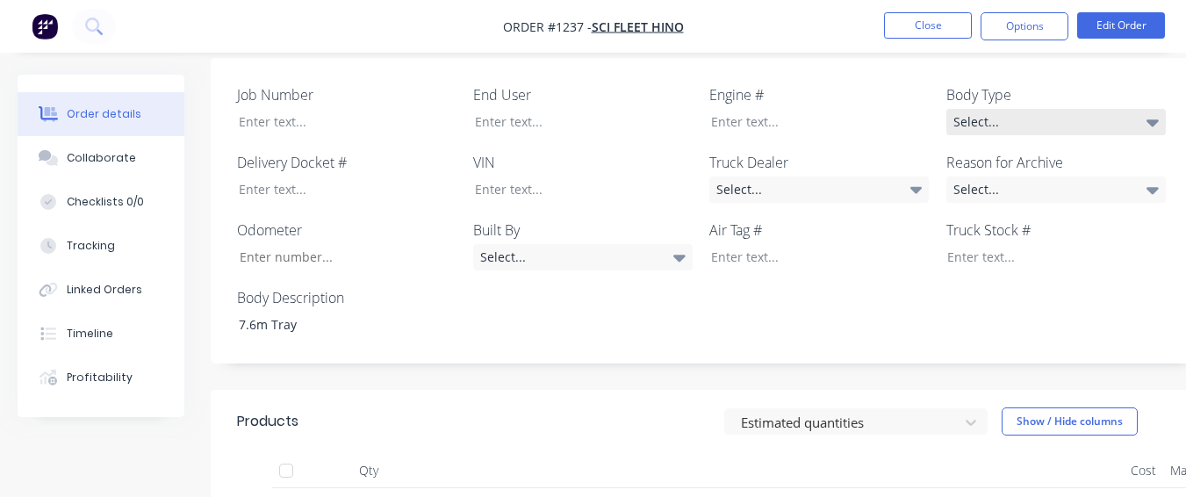
click at [964, 109] on div "Select..." at bounding box center [1057, 122] width 220 height 26
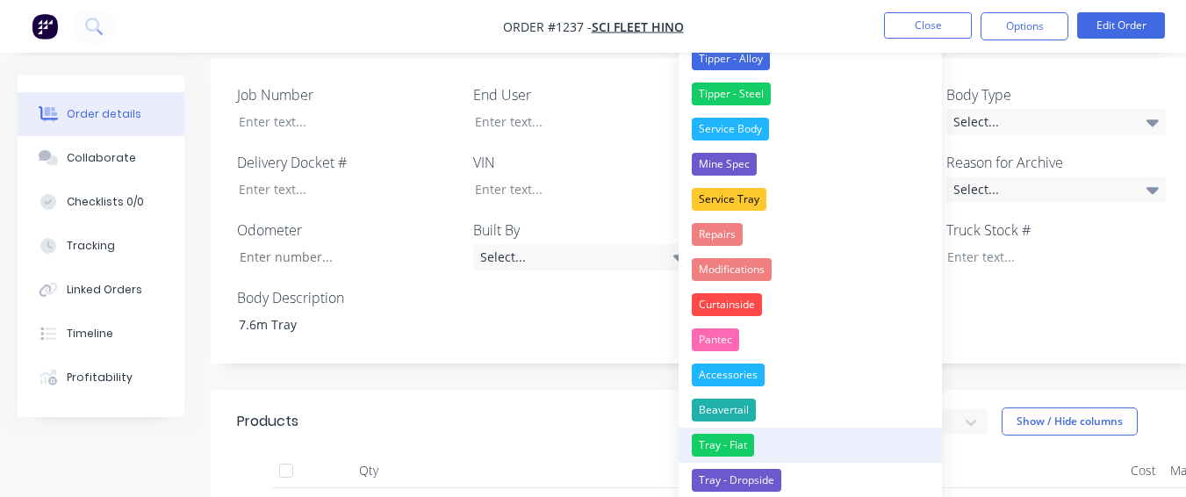
click at [752, 453] on div "Tray - Flat" at bounding box center [723, 445] width 62 height 23
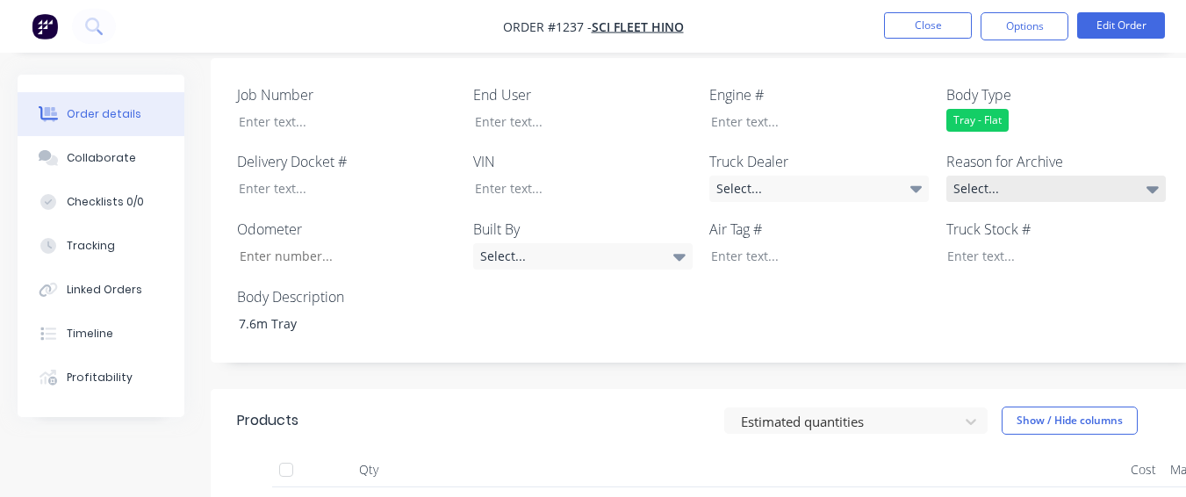
click at [963, 176] on div "Select..." at bounding box center [1057, 189] width 220 height 26
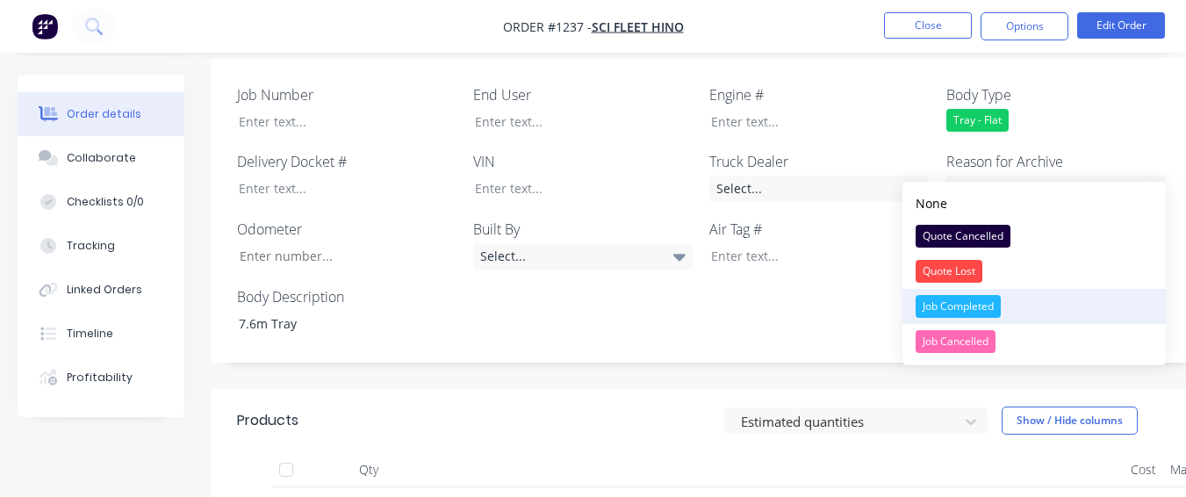
click at [957, 298] on div "Job Completed" at bounding box center [958, 306] width 85 height 23
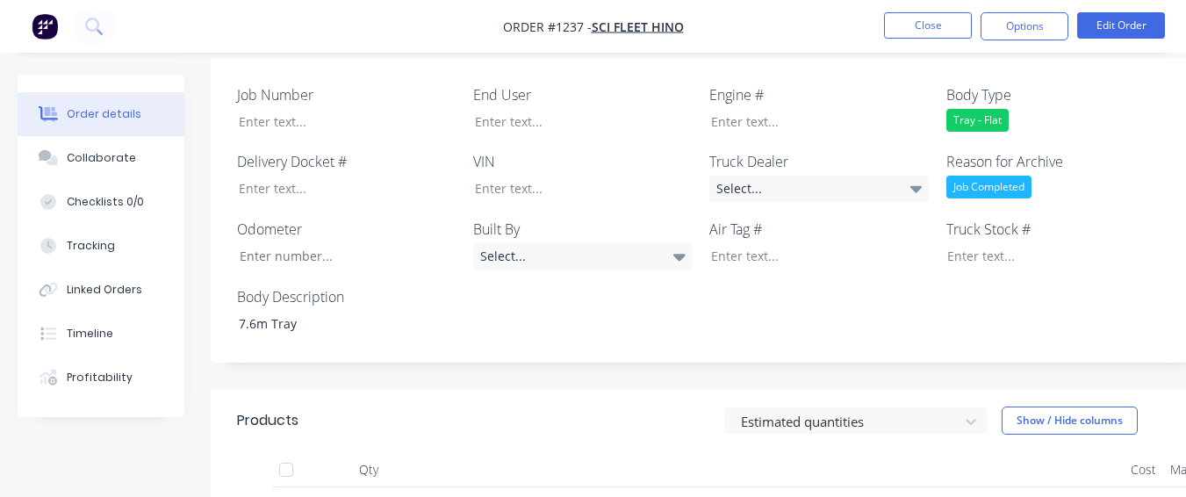
click at [831, 151] on div "Truck Dealer Select..." at bounding box center [820, 176] width 220 height 51
click at [806, 176] on div "Select..." at bounding box center [820, 189] width 220 height 26
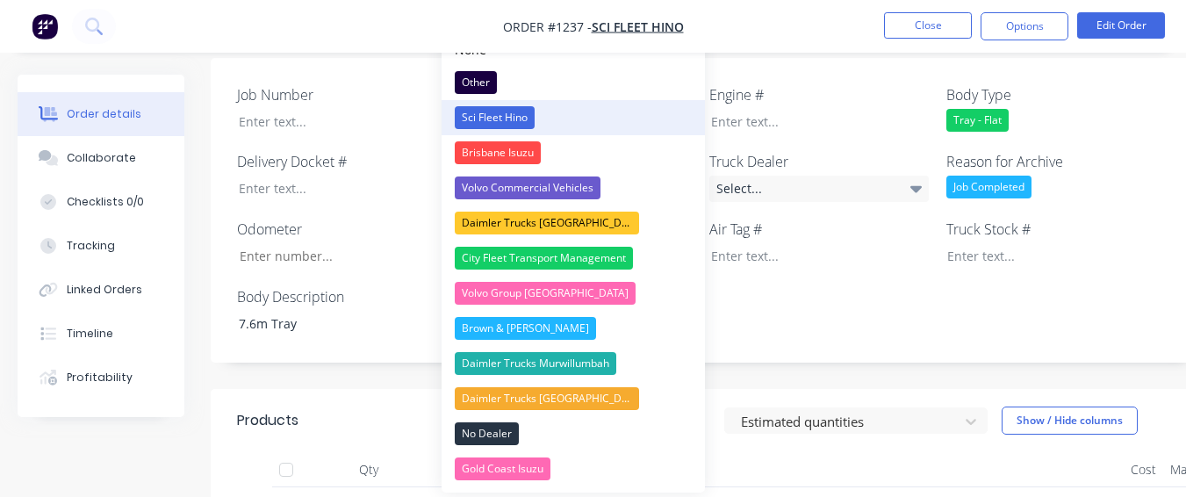
click at [556, 106] on button "Sci Fleet Hino" at bounding box center [573, 117] width 263 height 35
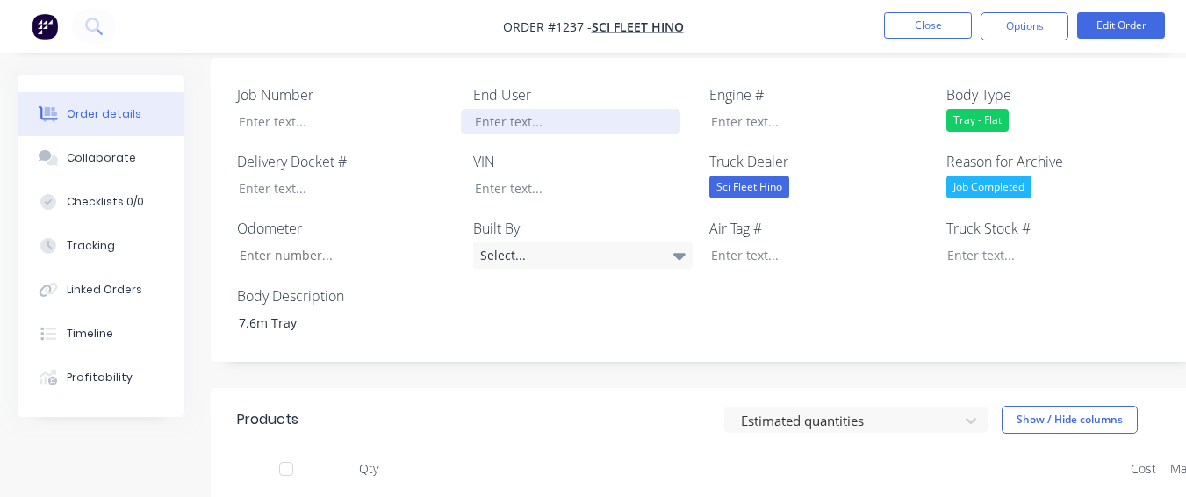
click at [550, 109] on div at bounding box center [571, 121] width 220 height 25
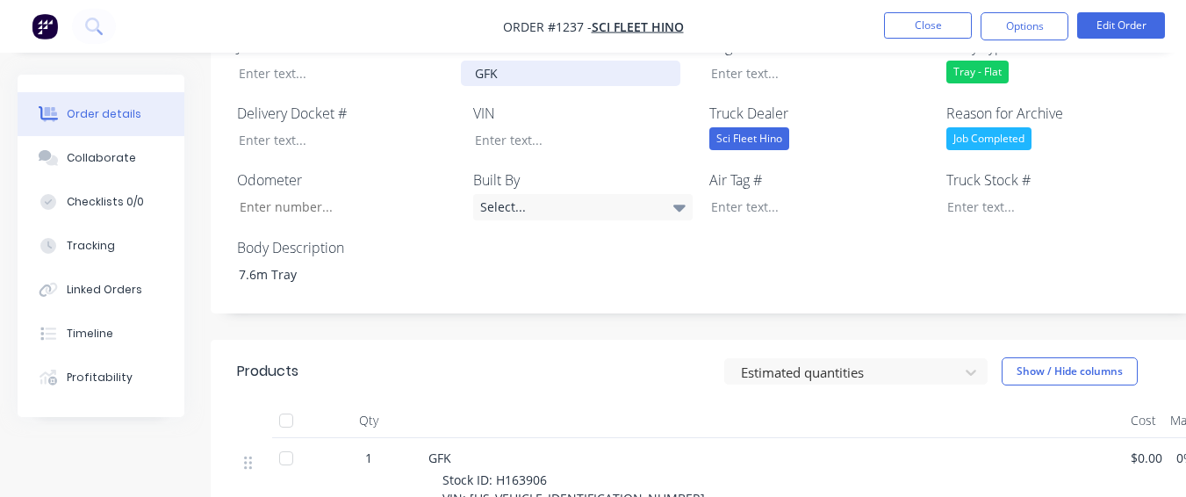
scroll to position [615, 0]
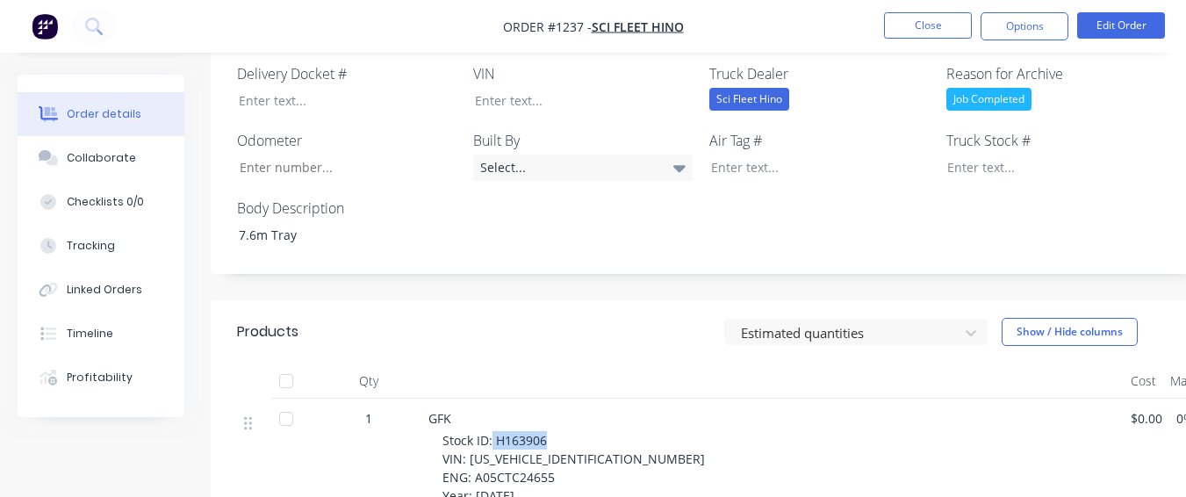
drag, startPoint x: 493, startPoint y: 413, endPoint x: 556, endPoint y: 413, distance: 63.2
click at [556, 431] on div "Stock ID: H163906 VIN: [US_VEHICLE_IDENTIFICATION_NUMBER] ENG: A05CTC24655 Year…" at bounding box center [780, 495] width 674 height 129
drag, startPoint x: 466, startPoint y: 439, endPoint x: 595, endPoint y: 436, distance: 129.1
click at [595, 436] on div "Stock ID: H163906 VIN: [US_VEHICLE_IDENTIFICATION_NUMBER] ENG: A05CTC24655 Year…" at bounding box center [780, 495] width 674 height 129
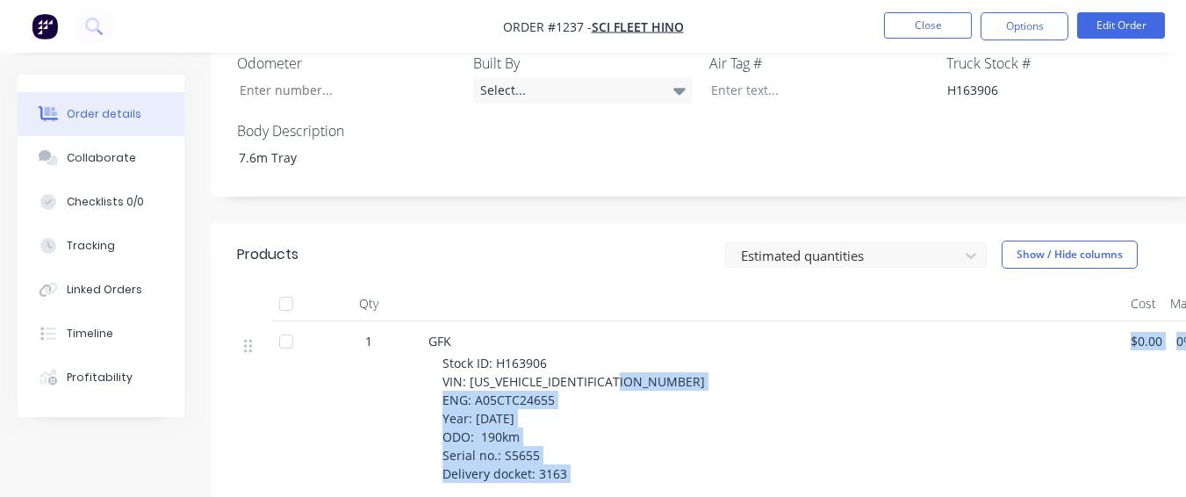
scroll to position [733, 0]
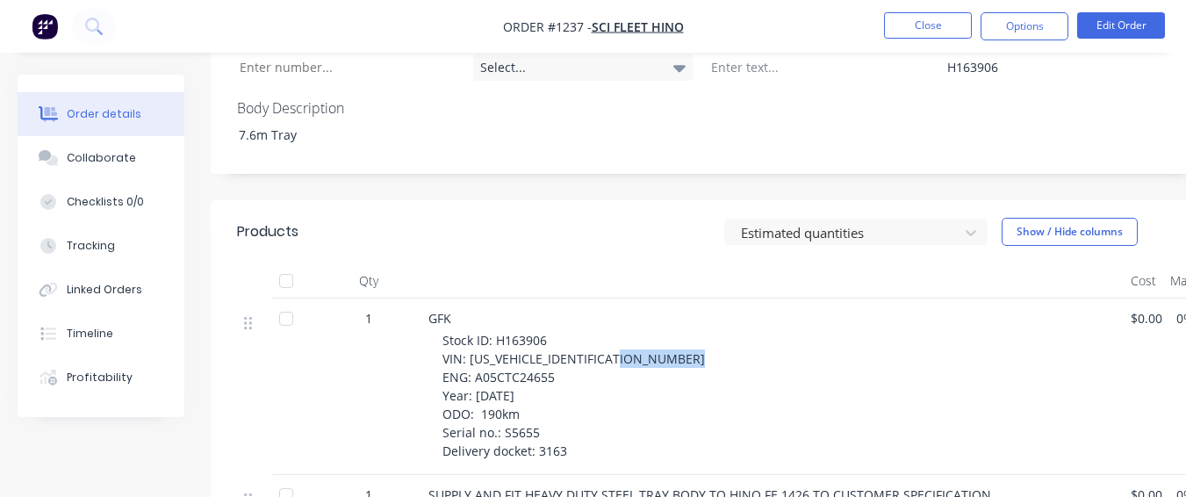
drag, startPoint x: 475, startPoint y: 493, endPoint x: 564, endPoint y: 334, distance: 182.0
click at [564, 334] on div "Stock ID: H163906 VIN: [US_VEHICLE_IDENTIFICATION_NUMBER] ENG: A05CTC24655 Year…" at bounding box center [780, 395] width 674 height 129
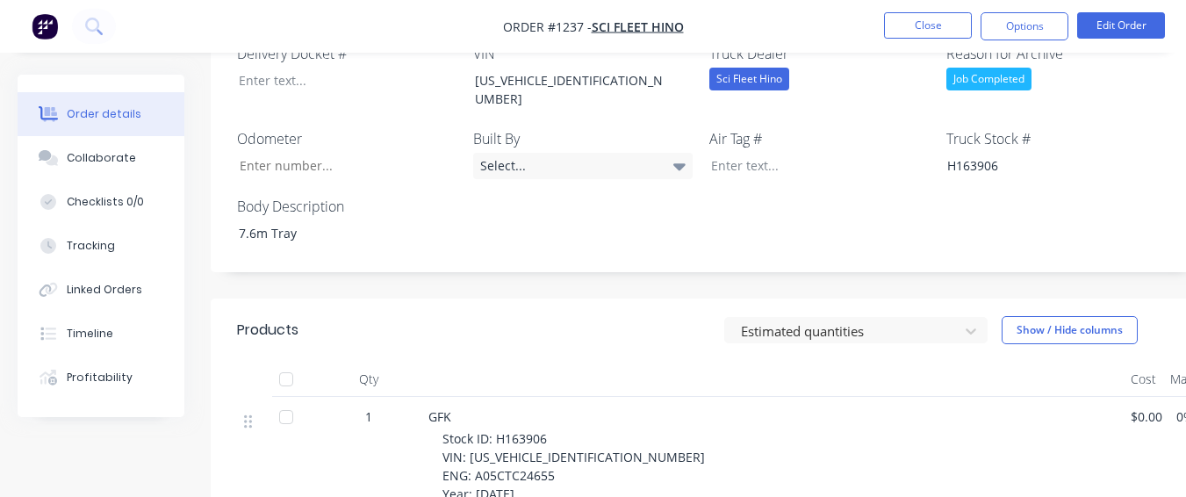
scroll to position [655, 0]
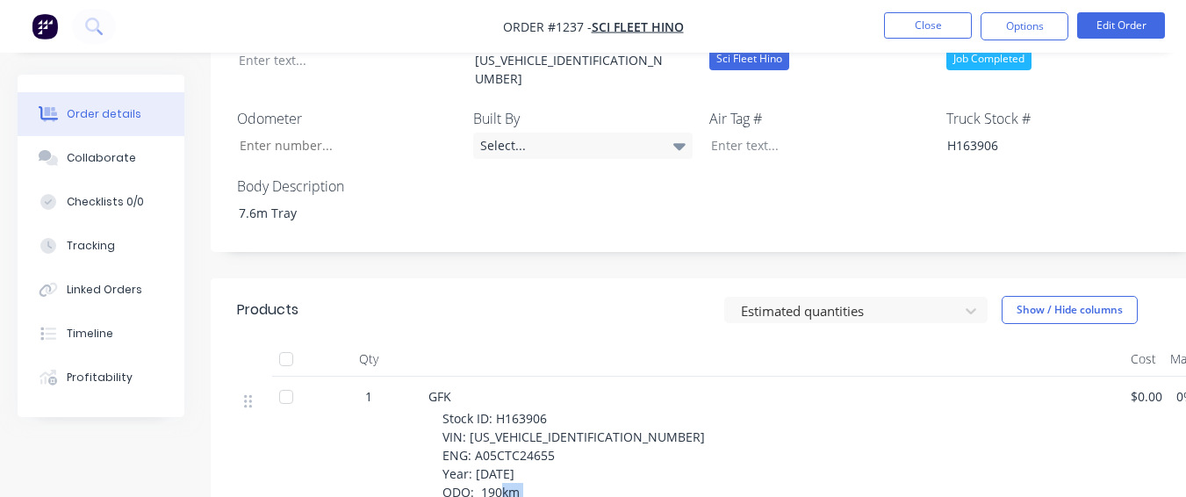
drag, startPoint x: 501, startPoint y: 471, endPoint x: 535, endPoint y: 467, distance: 33.6
click at [535, 470] on span "Stock ID: H163906 VIN: [US_VEHICLE_IDENTIFICATION_NUMBER] ENG: A05CTC24655 Year…" at bounding box center [574, 473] width 263 height 127
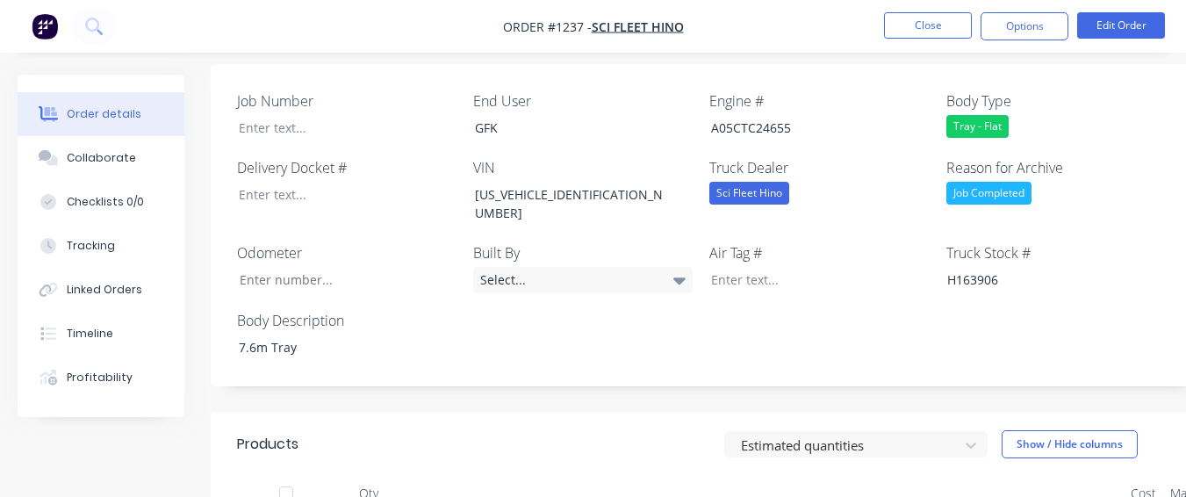
scroll to position [479, 0]
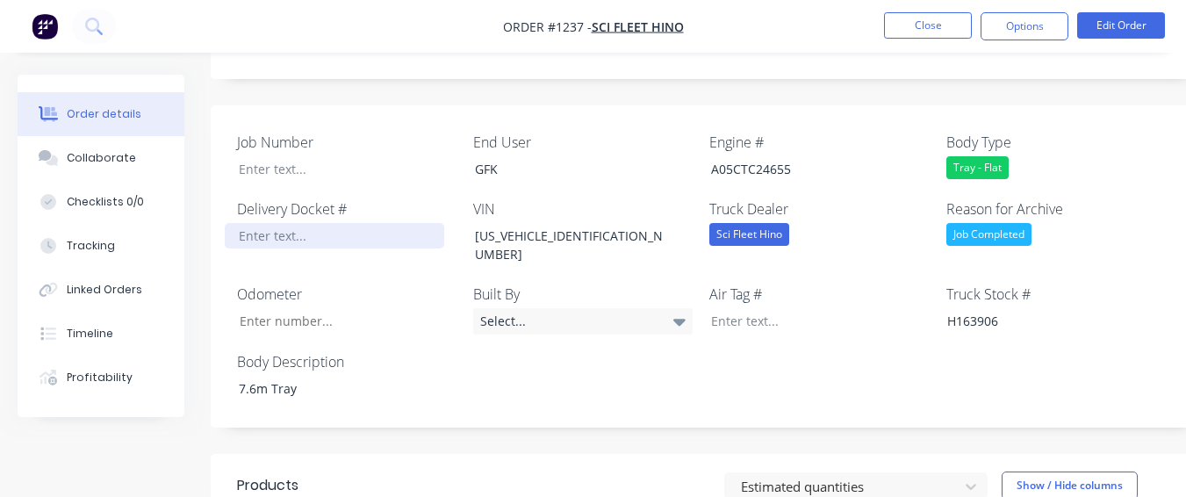
click at [367, 223] on div at bounding box center [335, 235] width 220 height 25
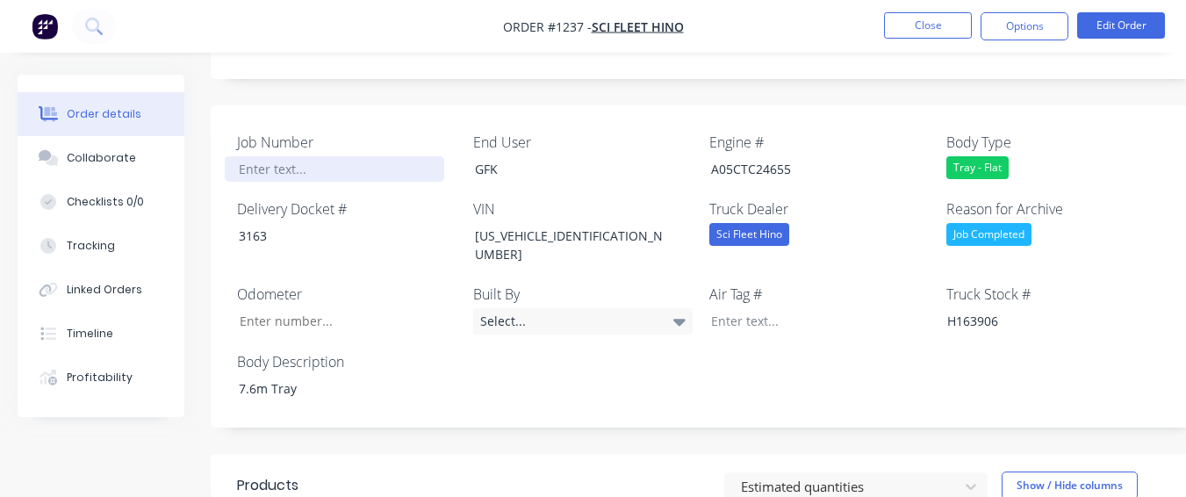
paste div
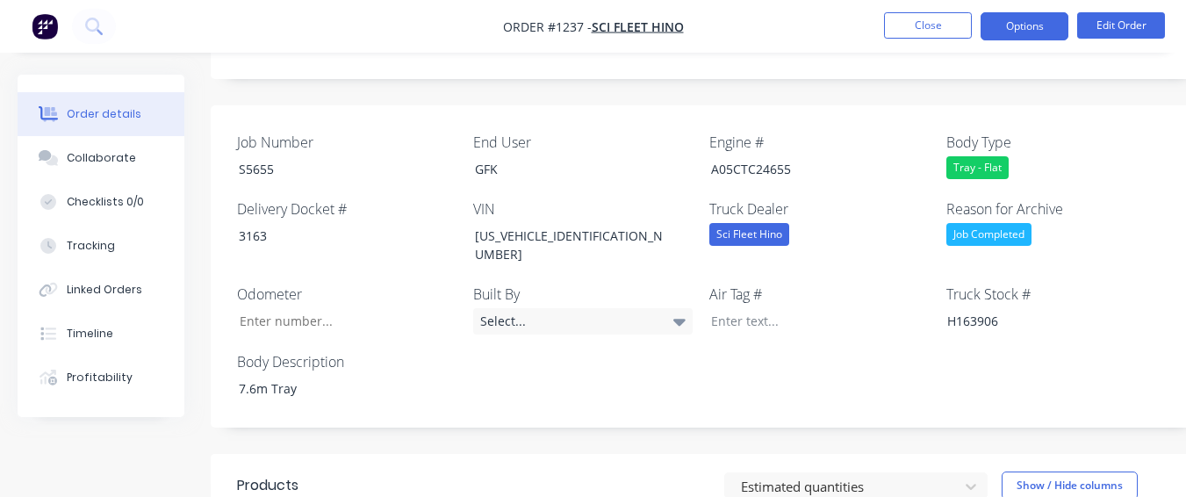
click at [1039, 27] on button "Options" at bounding box center [1025, 26] width 88 height 28
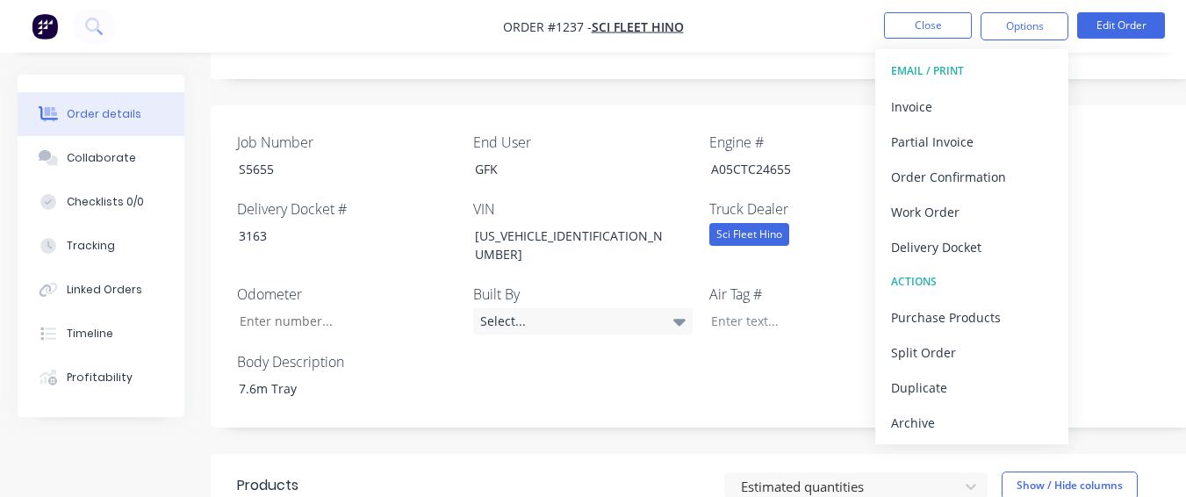
click at [969, 423] on div "Archive" at bounding box center [972, 422] width 162 height 25
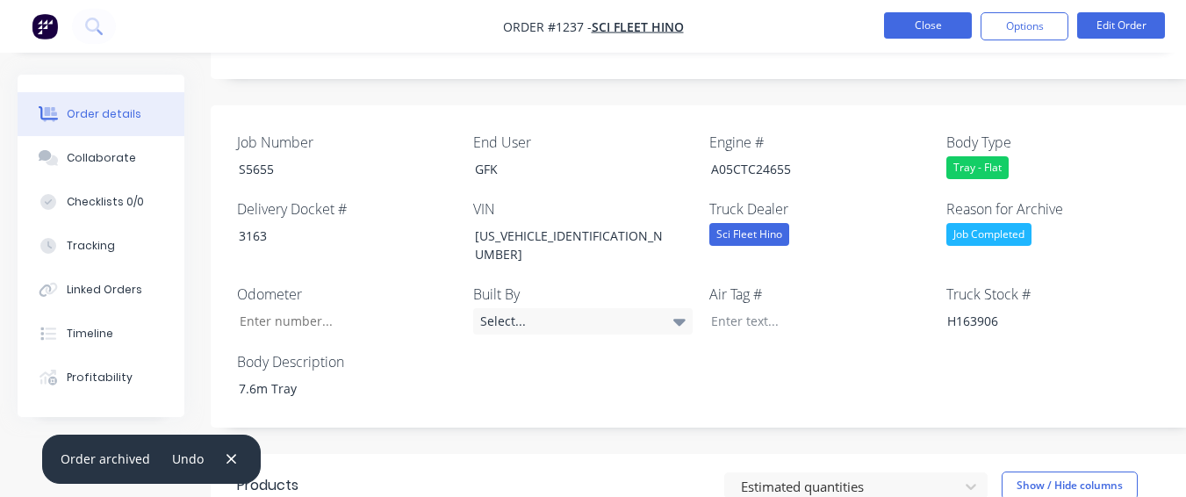
click at [901, 26] on button "Close" at bounding box center [928, 25] width 88 height 26
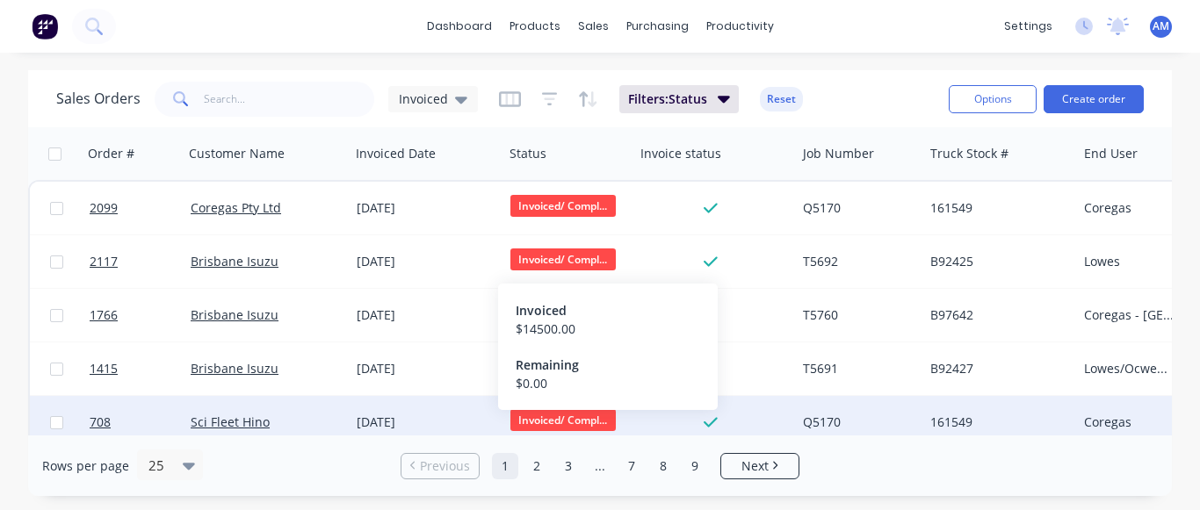
click at [692, 460] on link "9" at bounding box center [694, 466] width 26 height 26
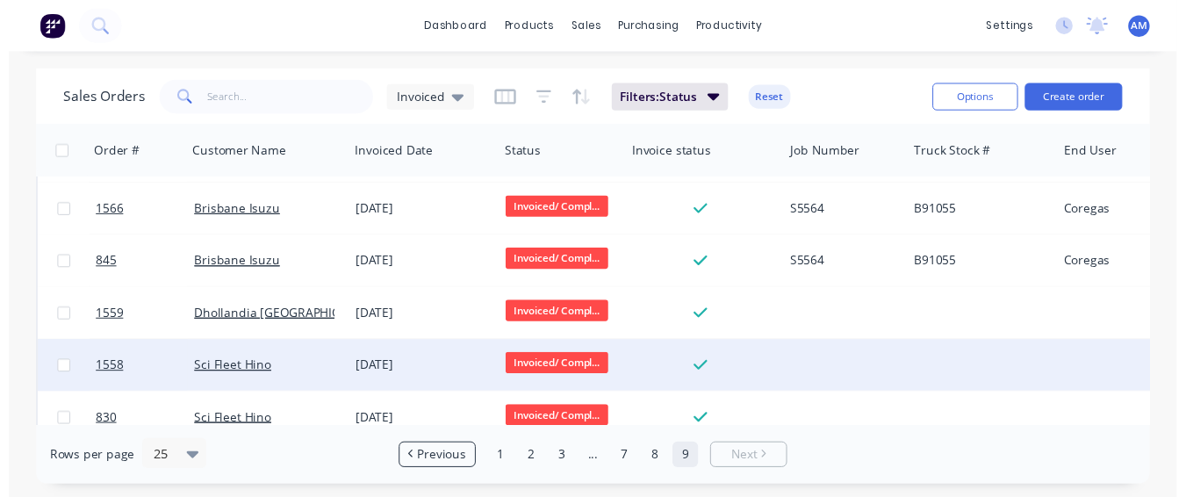
scroll to position [75, 0]
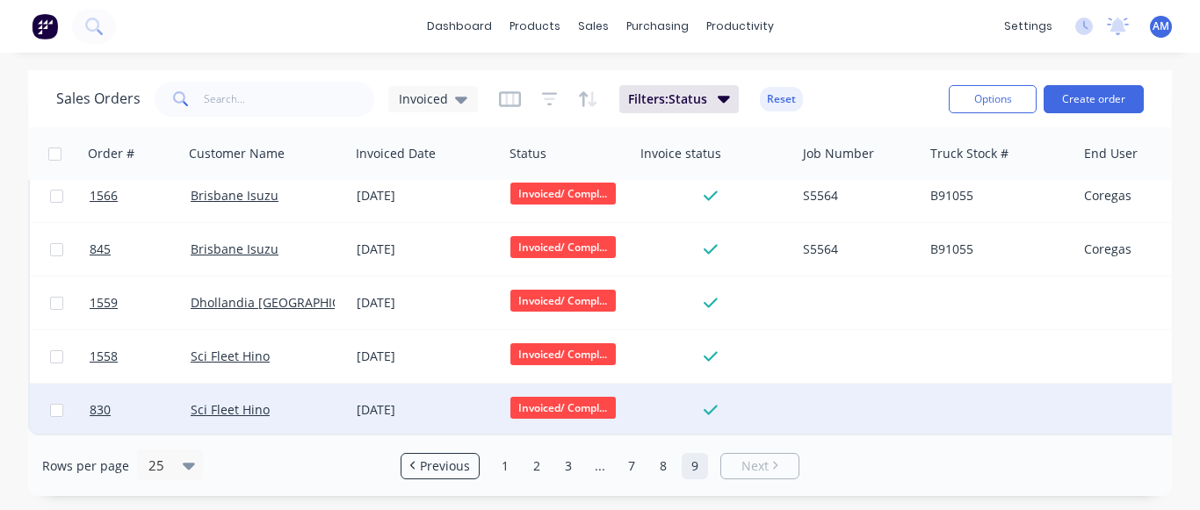
click at [428, 403] on div "[DATE]" at bounding box center [427, 410] width 140 height 18
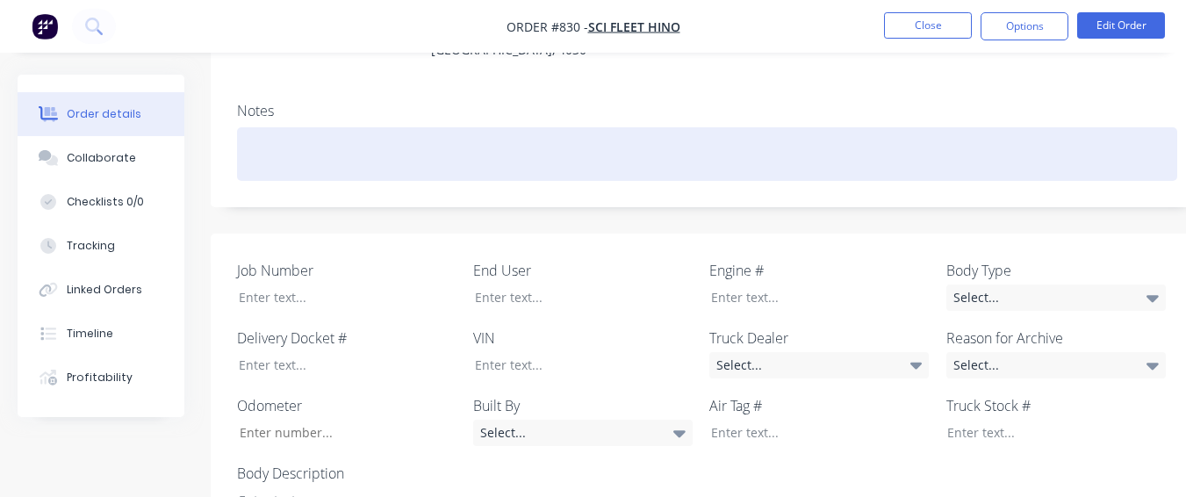
scroll to position [439, 0]
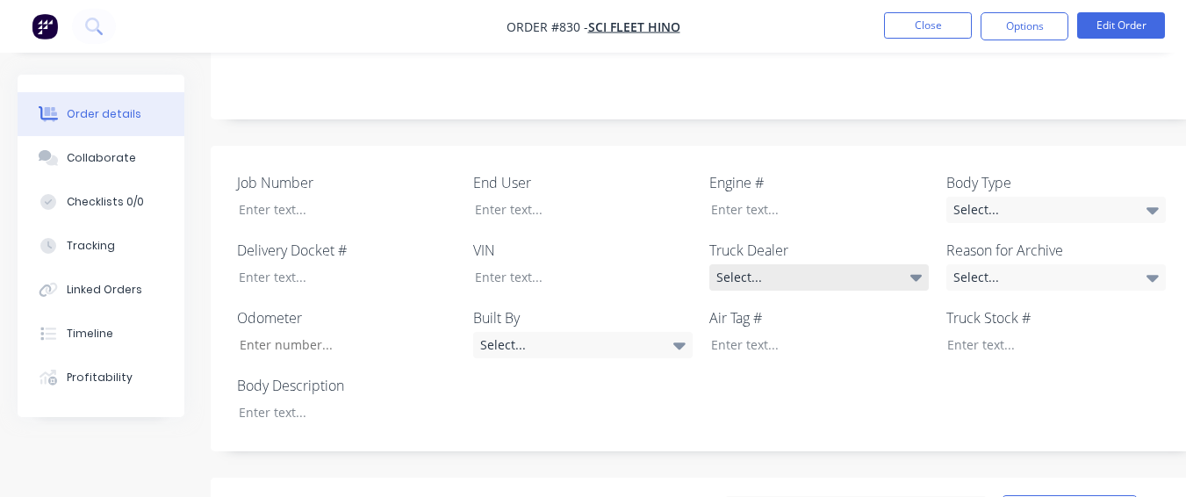
click at [854, 264] on div "Select..." at bounding box center [820, 277] width 220 height 26
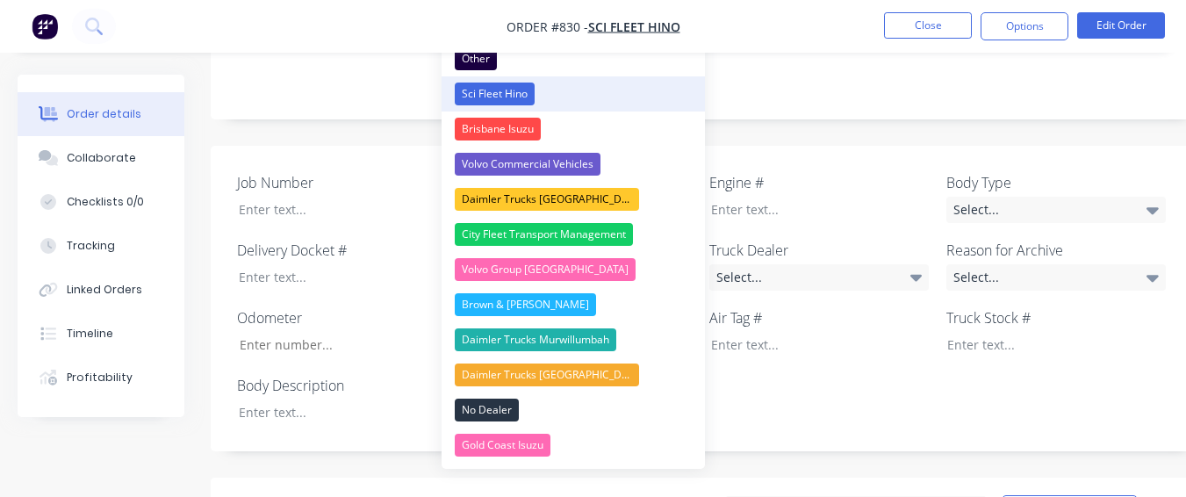
click at [580, 98] on button "Sci Fleet Hino" at bounding box center [573, 93] width 263 height 35
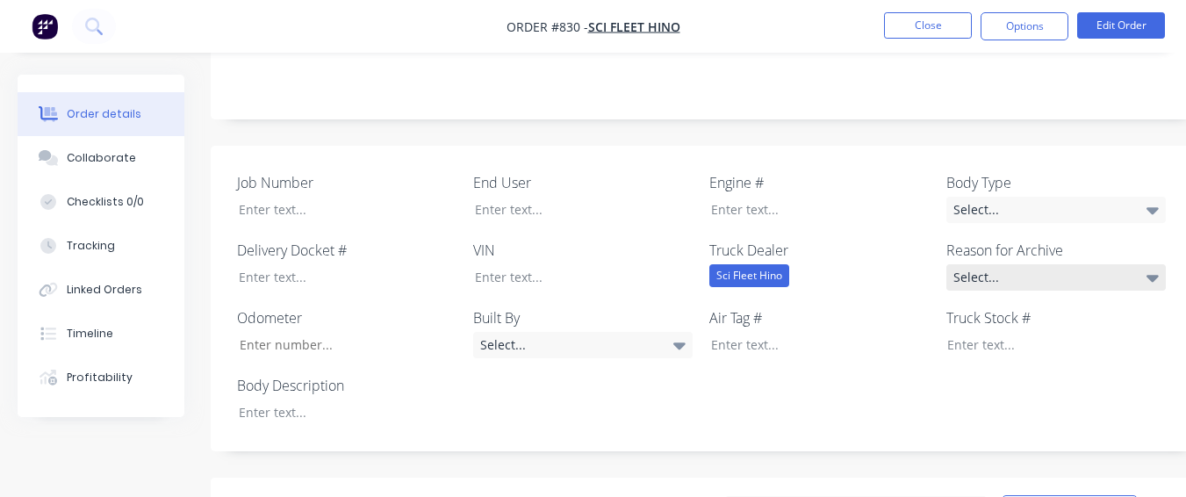
click at [981, 264] on div "Select..." at bounding box center [1057, 277] width 220 height 26
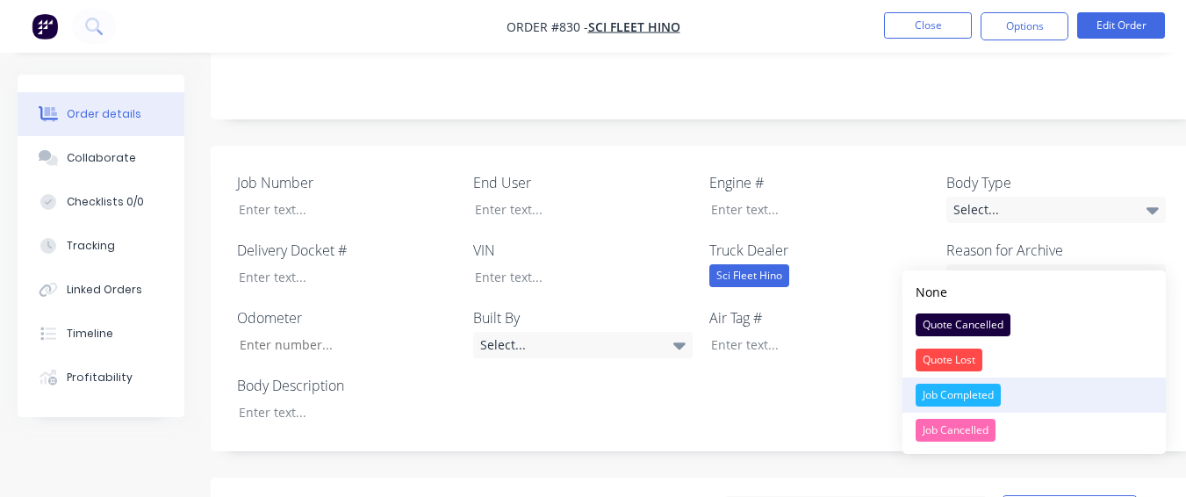
click at [950, 384] on div "Job Completed" at bounding box center [958, 395] width 85 height 23
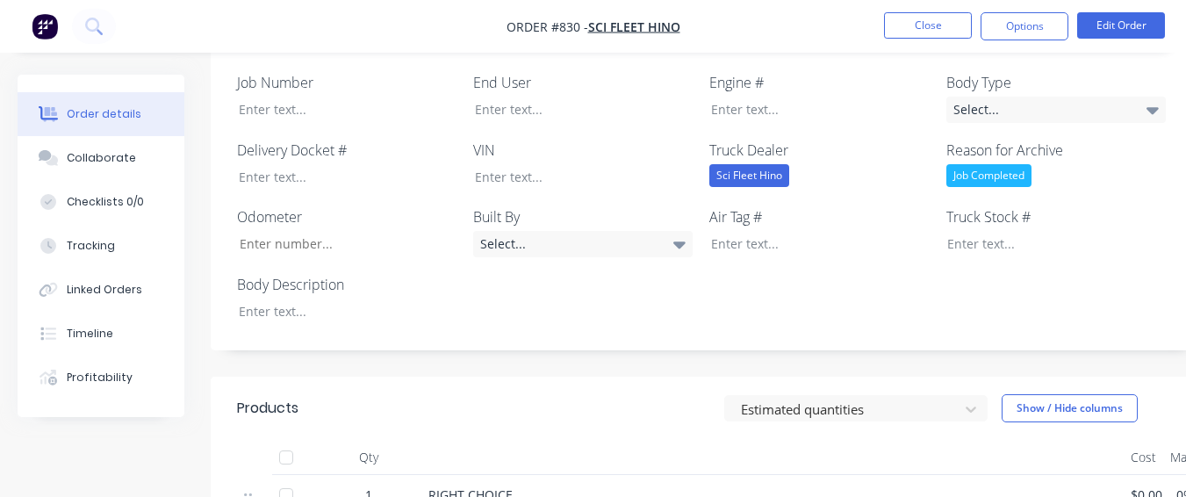
scroll to position [527, 0]
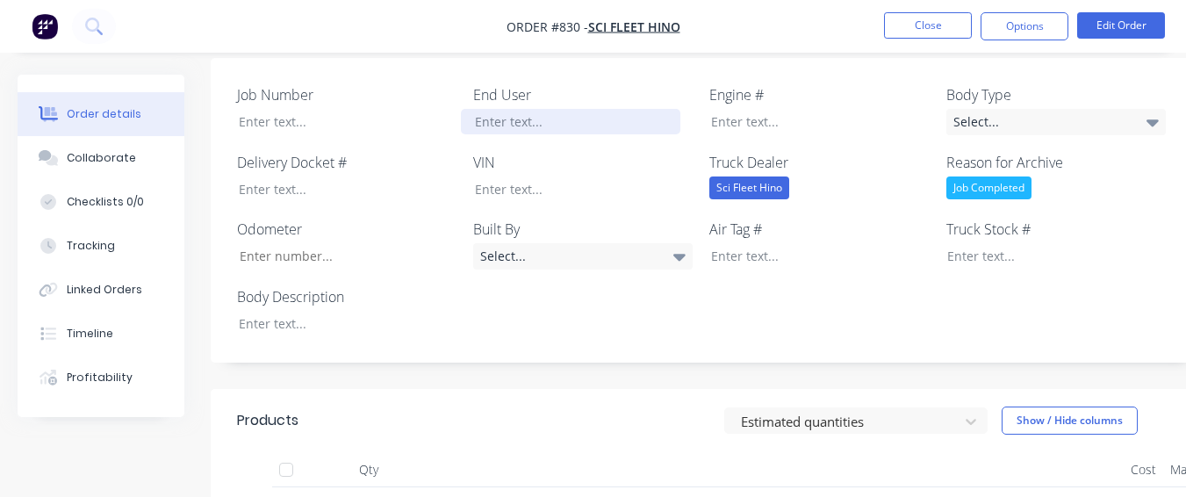
click at [515, 109] on div at bounding box center [571, 121] width 220 height 25
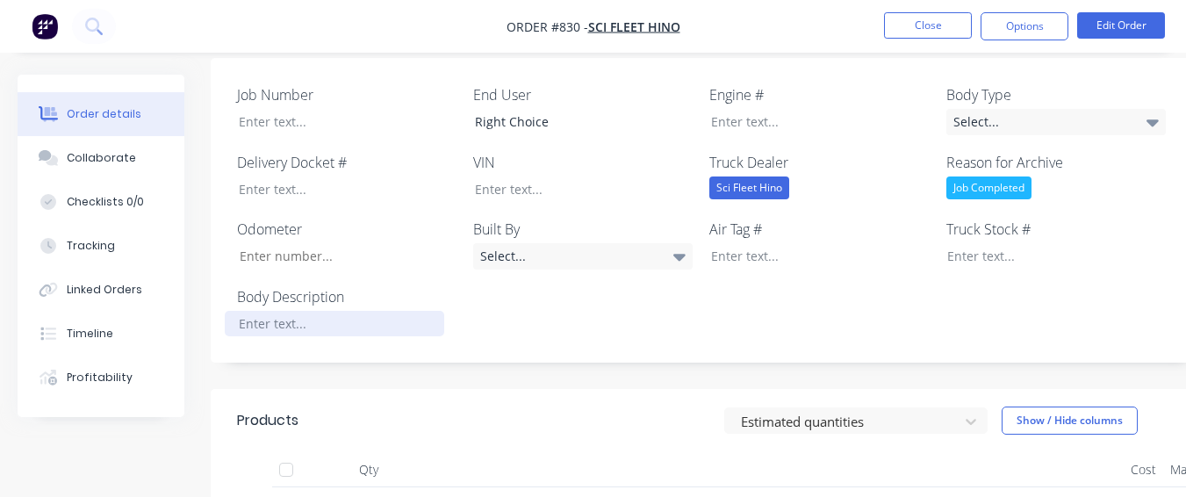
click at [301, 311] on div at bounding box center [335, 323] width 220 height 25
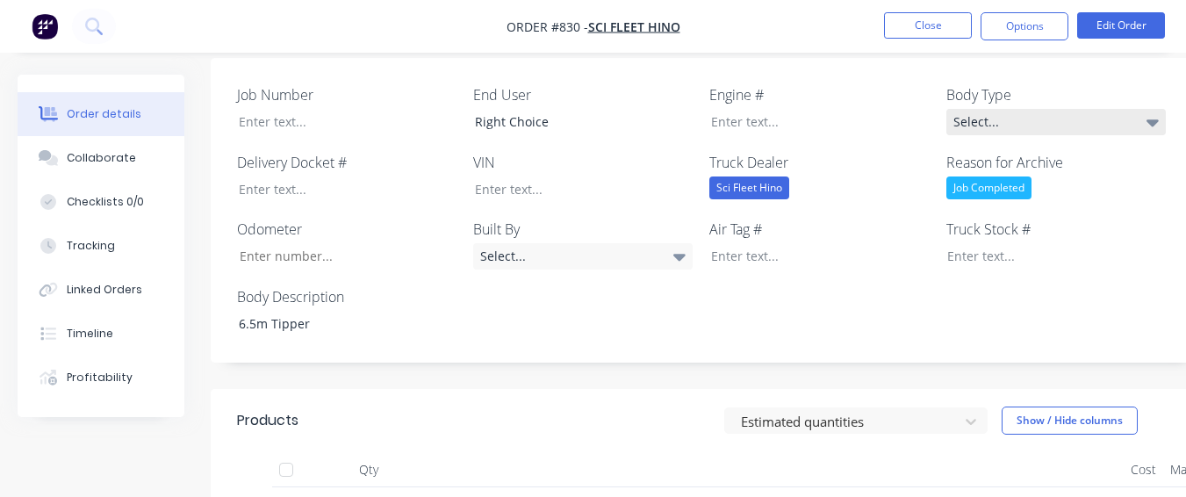
click at [970, 109] on div "Select..." at bounding box center [1057, 122] width 220 height 26
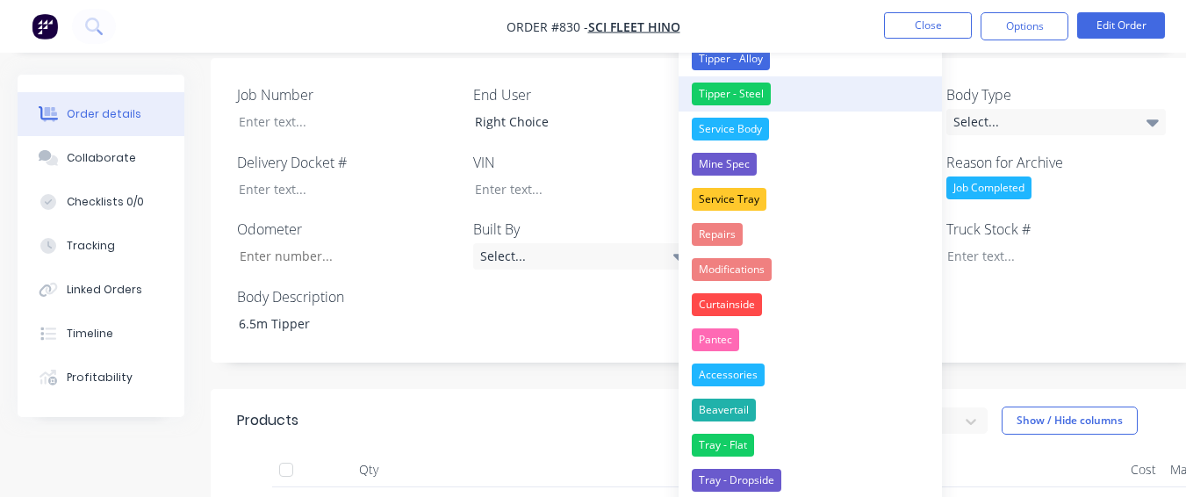
click at [746, 96] on div "Tipper - Steel" at bounding box center [731, 94] width 79 height 23
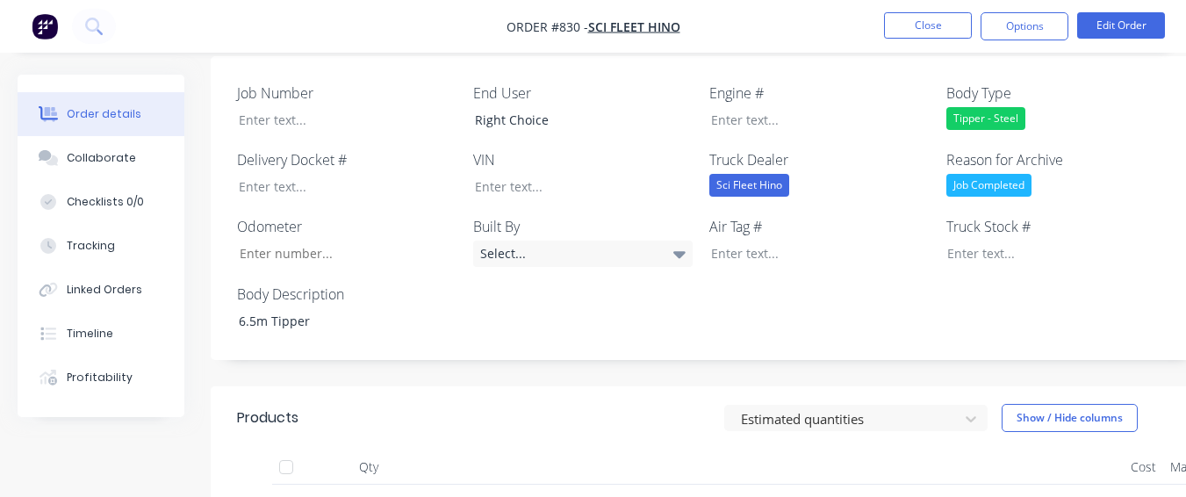
scroll to position [703, 0]
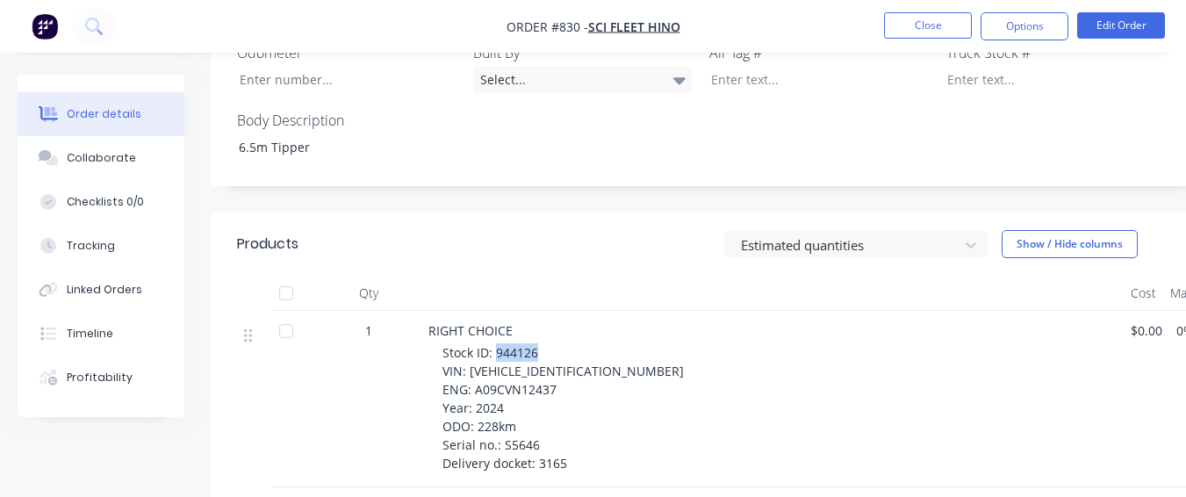
drag, startPoint x: 494, startPoint y: 326, endPoint x: 545, endPoint y: 327, distance: 50.9
click at [545, 343] on div "Stock ID: 944126 VIN: [VEHICLE_IDENTIFICATION_NUMBER] ENG: A09CVN12437 Year: 20…" at bounding box center [780, 407] width 674 height 129
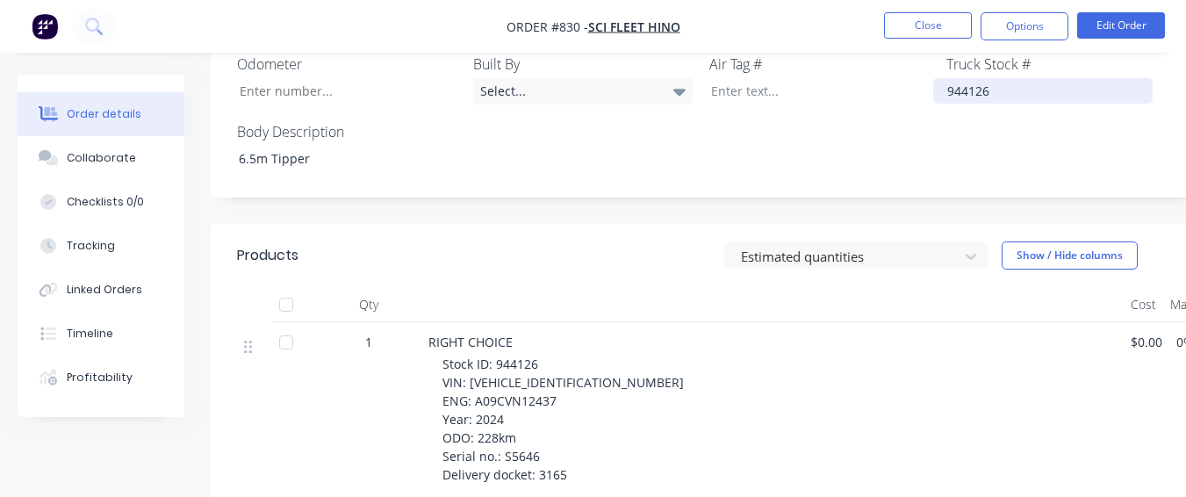
scroll to position [615, 0]
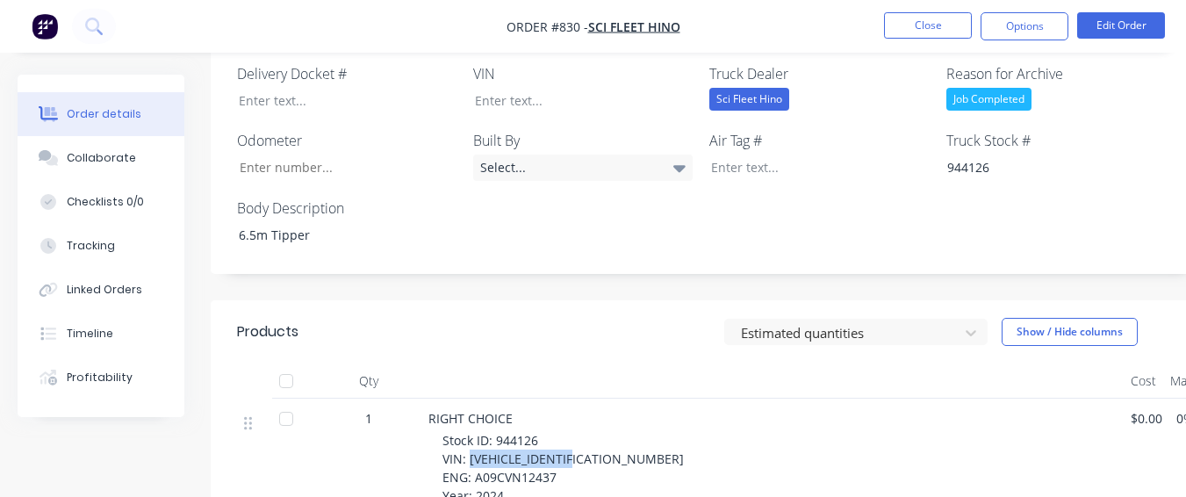
drag, startPoint x: 470, startPoint y: 437, endPoint x: 587, endPoint y: 435, distance: 116.8
click at [587, 435] on span "Stock ID: 944126 VIN: [VEHICLE_IDENTIFICATION_NUMBER] ENG: A09CVN12437 Year: 20…" at bounding box center [563, 495] width 241 height 127
drag, startPoint x: 540, startPoint y: 429, endPoint x: 509, endPoint y: 434, distance: 31.0
click at [539, 432] on span "Stock ID: 944126 VIN: [VEHICLE_IDENTIFICATION_NUMBER] ENG: A09CVN12437 Year: 20…" at bounding box center [563, 495] width 241 height 127
click at [448, 436] on span "Stock ID: 944126 VIN: [VEHICLE_IDENTIFICATION_NUMBER] ENG: A09CVN12437 Year: 20…" at bounding box center [563, 495] width 241 height 127
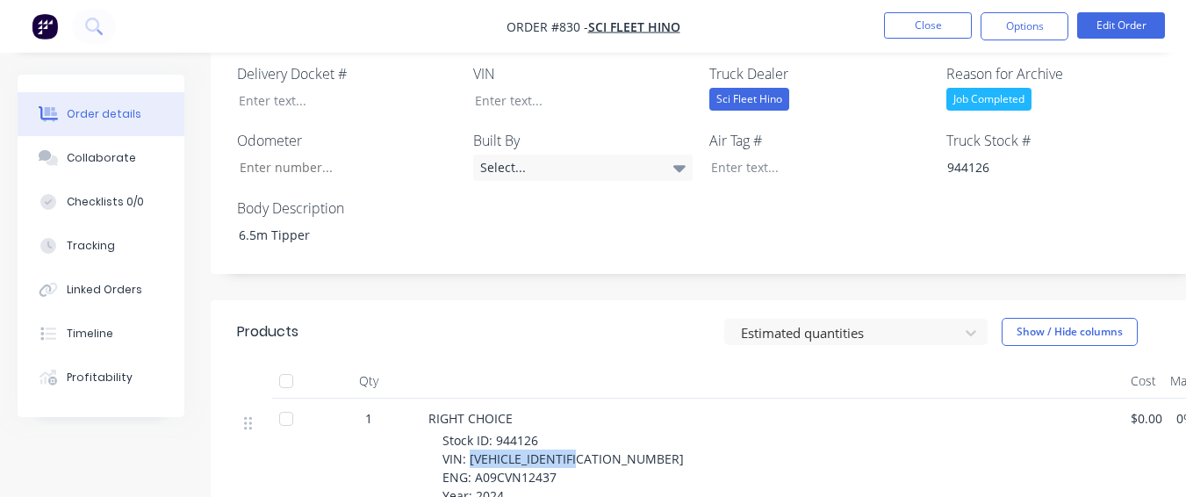
drag, startPoint x: 469, startPoint y: 436, endPoint x: 602, endPoint y: 434, distance: 133.5
click at [602, 434] on div "Stock ID: 944126 VIN: [VEHICLE_IDENTIFICATION_NUMBER] ENG: A09CVN12437 Year: 20…" at bounding box center [780, 495] width 674 height 129
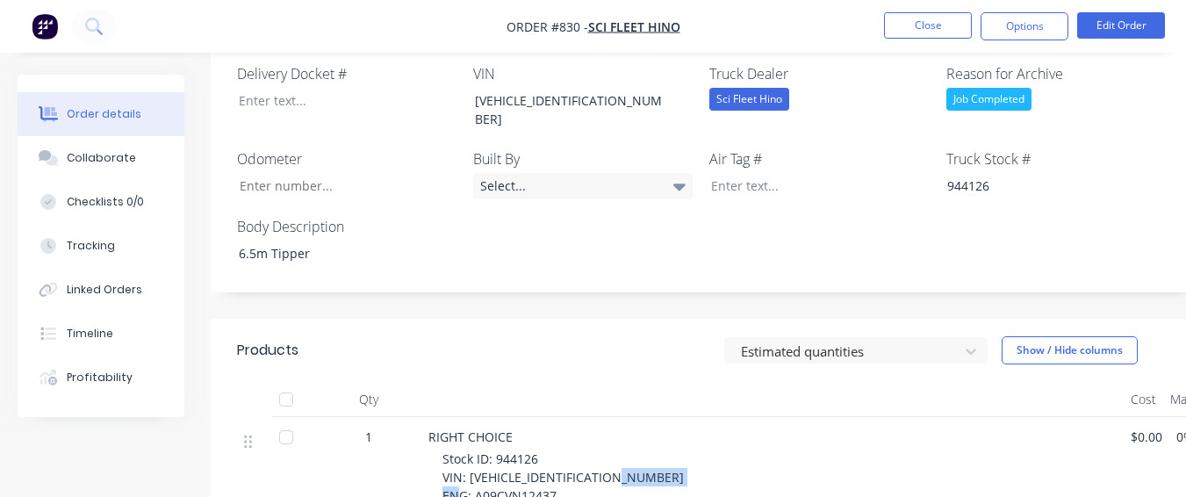
drag, startPoint x: 473, startPoint y: 451, endPoint x: 555, endPoint y: 451, distance: 81.7
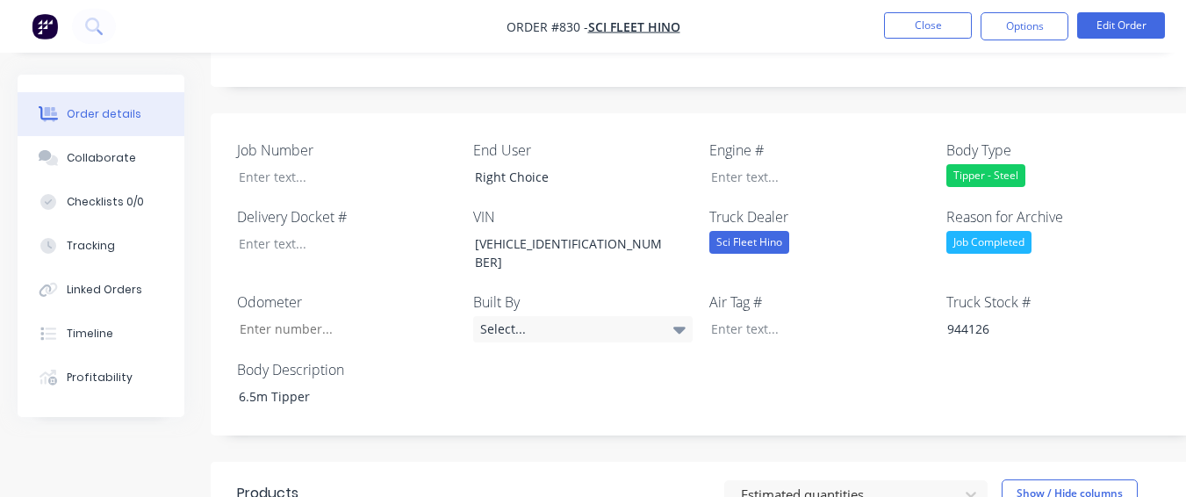
scroll to position [439, 0]
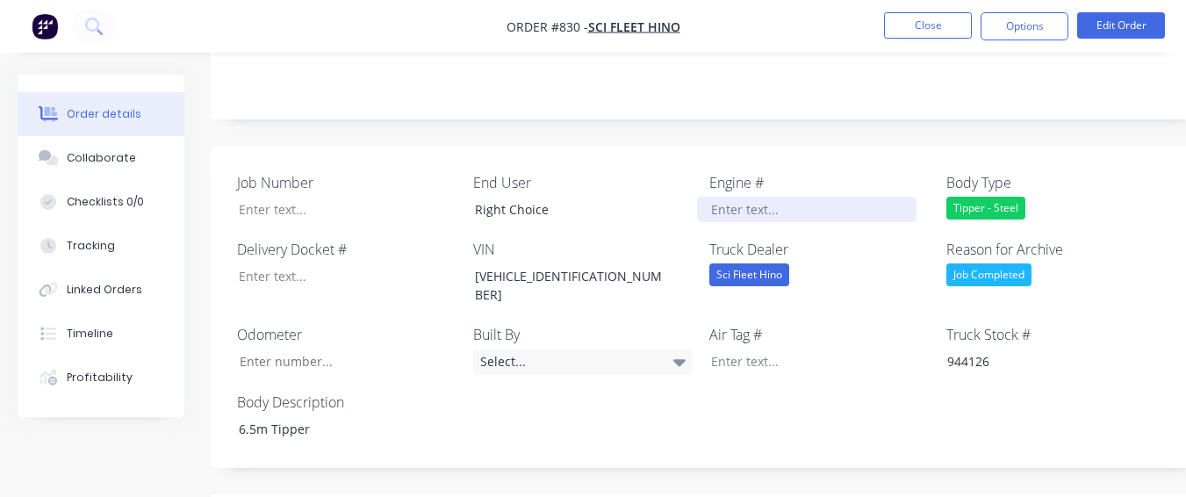
click at [708, 197] on div at bounding box center [807, 209] width 220 height 25
paste div
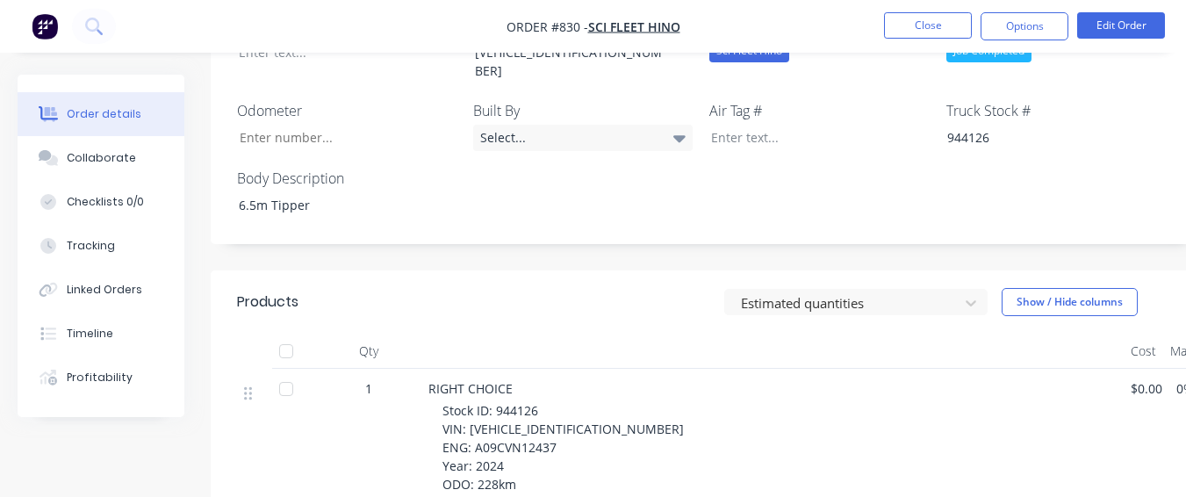
scroll to position [703, 0]
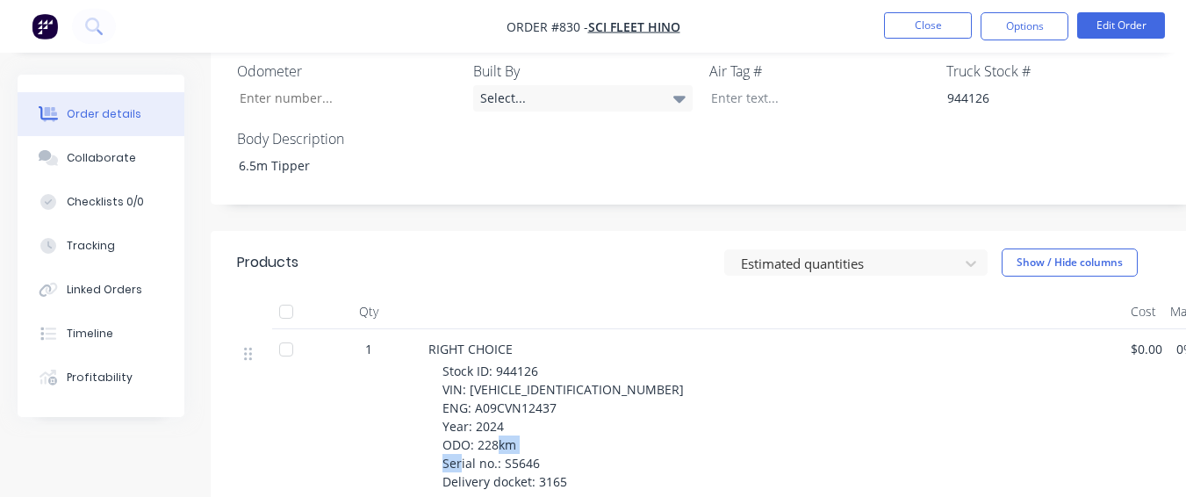
drag, startPoint x: 515, startPoint y: 421, endPoint x: 537, endPoint y: 422, distance: 22.9
click at [537, 422] on div "Stock ID: 944126 VIN: [VEHICLE_IDENTIFICATION_NUMBER] ENG: A09CVN12437 Year: 20…" at bounding box center [780, 426] width 674 height 129
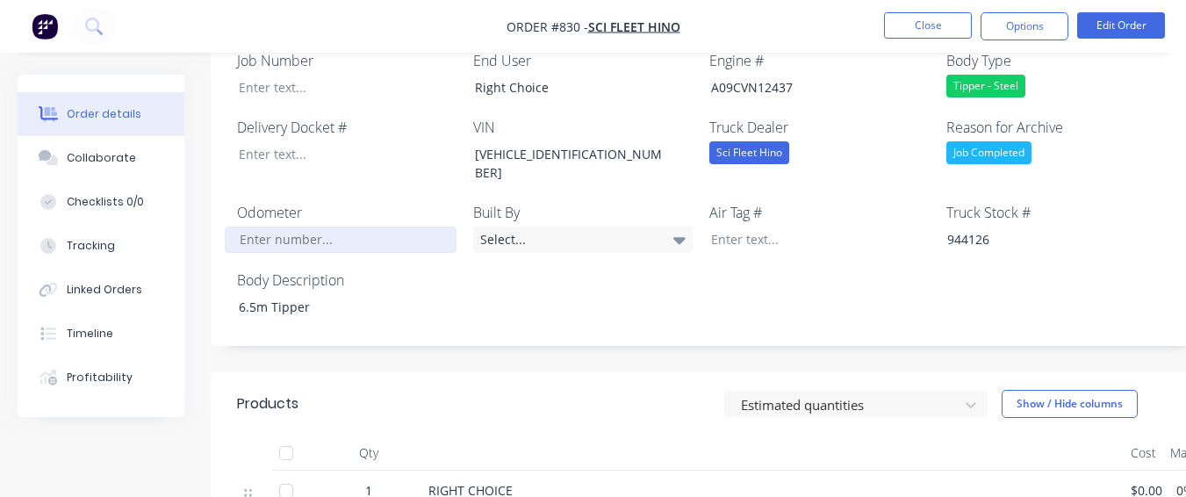
scroll to position [527, 0]
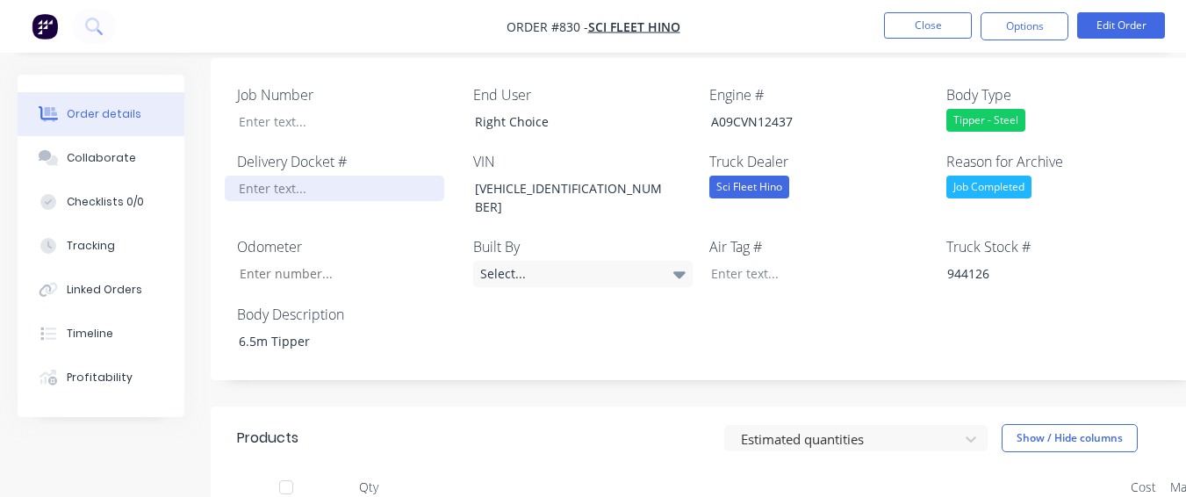
click at [286, 176] on div at bounding box center [335, 188] width 220 height 25
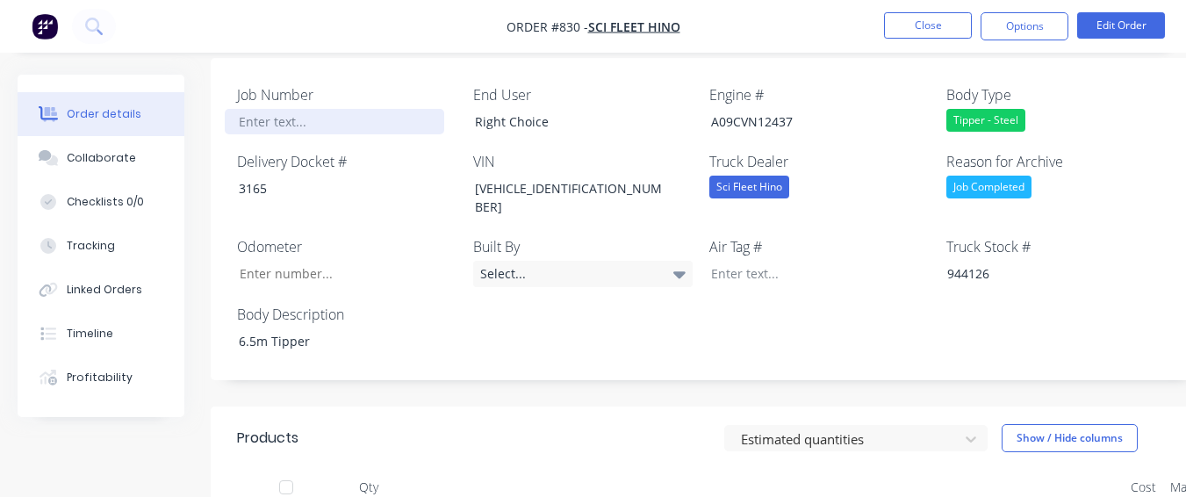
click at [296, 109] on div at bounding box center [335, 121] width 220 height 25
paste div
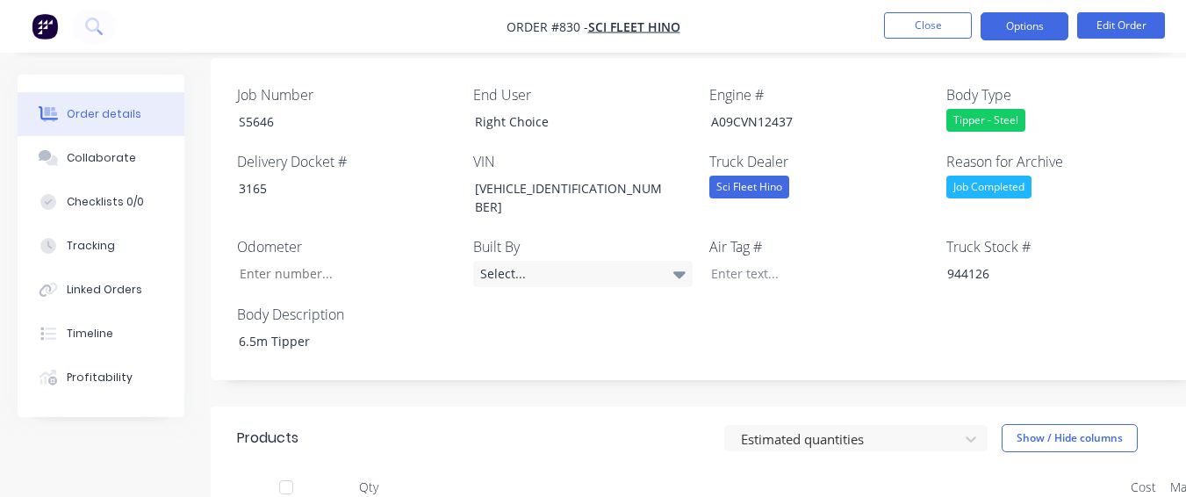
click at [1031, 28] on button "Options" at bounding box center [1025, 26] width 88 height 28
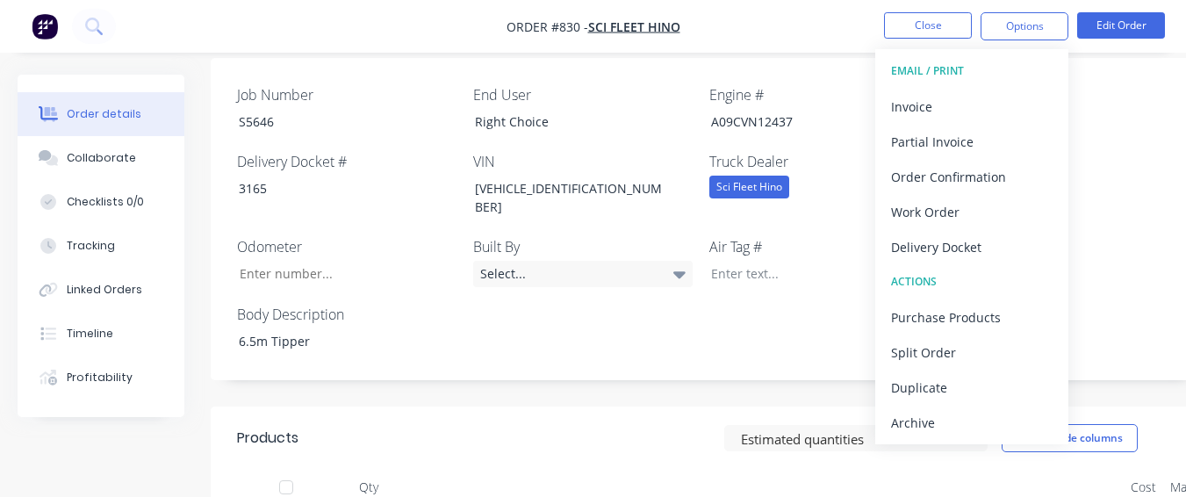
drag, startPoint x: 992, startPoint y: 436, endPoint x: 984, endPoint y: 428, distance: 11.8
click at [984, 432] on button "Archive" at bounding box center [972, 422] width 193 height 35
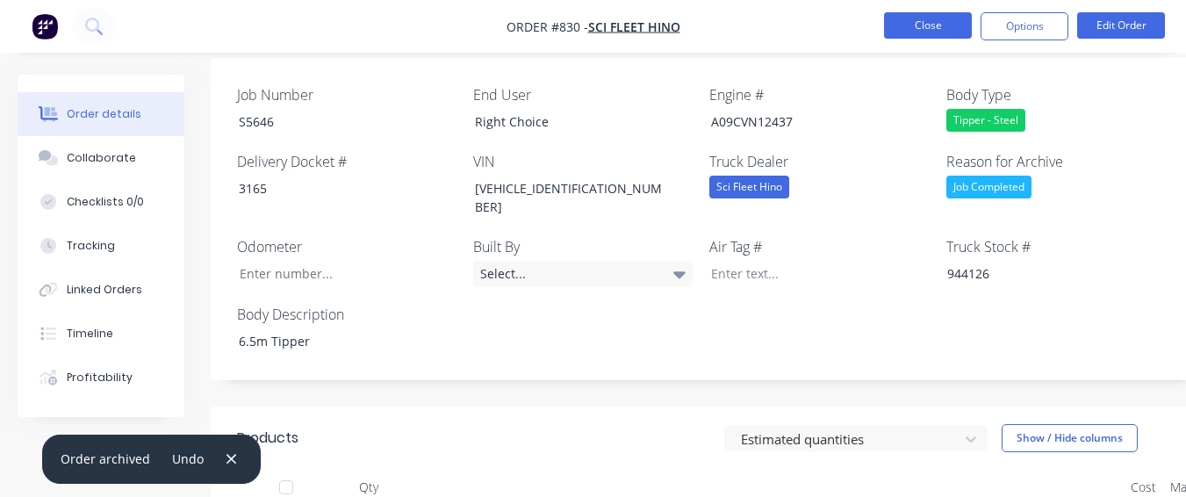
click at [939, 21] on button "Close" at bounding box center [928, 25] width 88 height 26
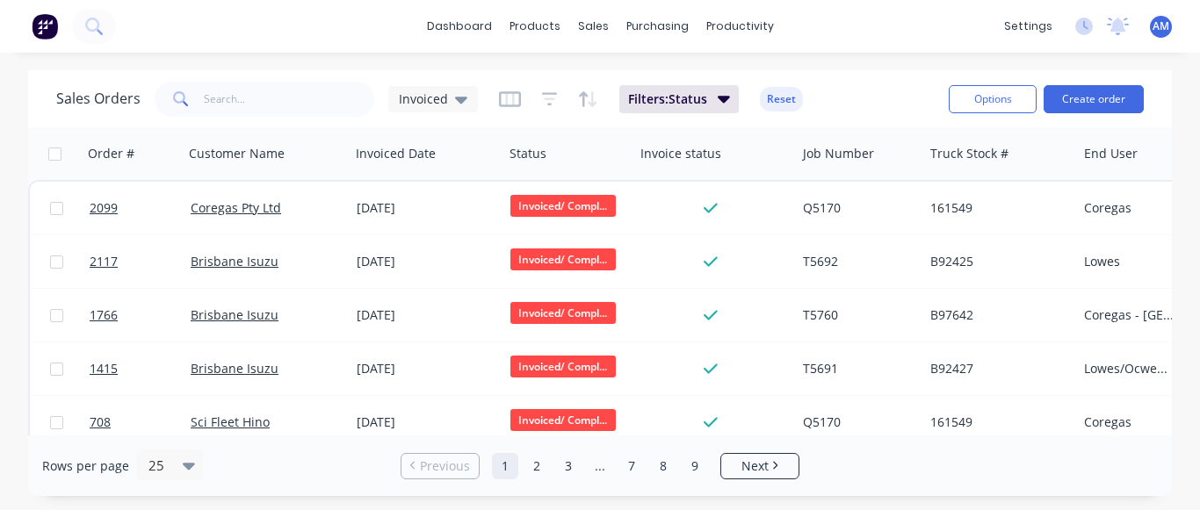
drag, startPoint x: 699, startPoint y: 474, endPoint x: 677, endPoint y: 441, distance: 39.9
click at [697, 473] on link "9" at bounding box center [694, 466] width 26 height 26
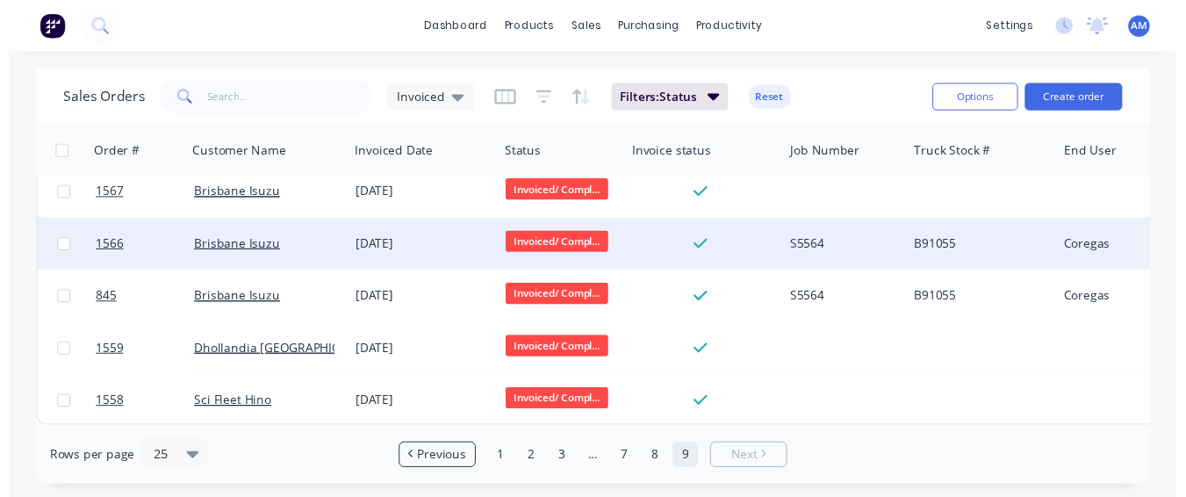
scroll to position [21, 0]
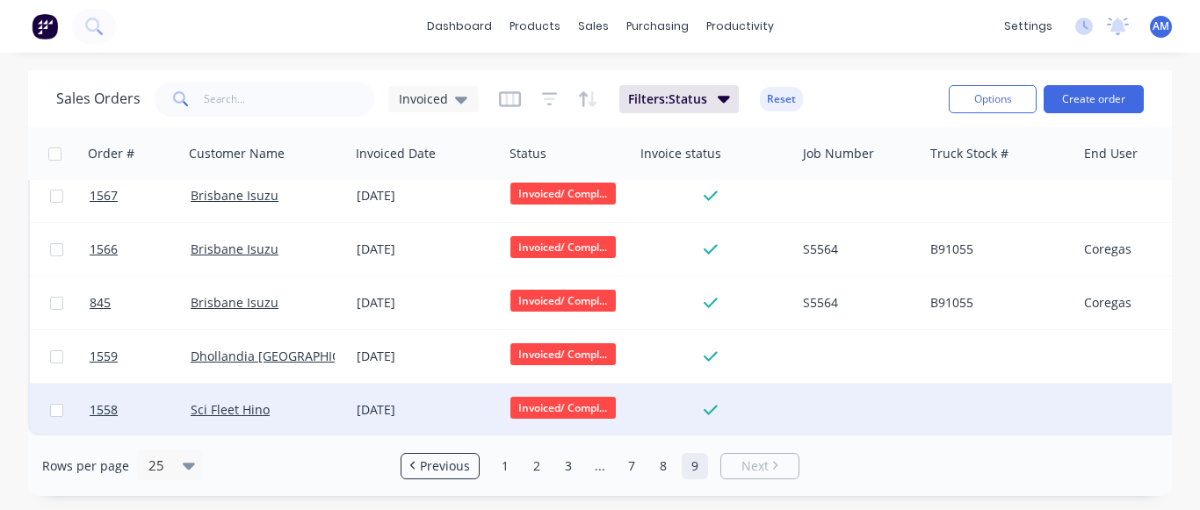
click at [411, 401] on div "[DATE]" at bounding box center [427, 410] width 140 height 18
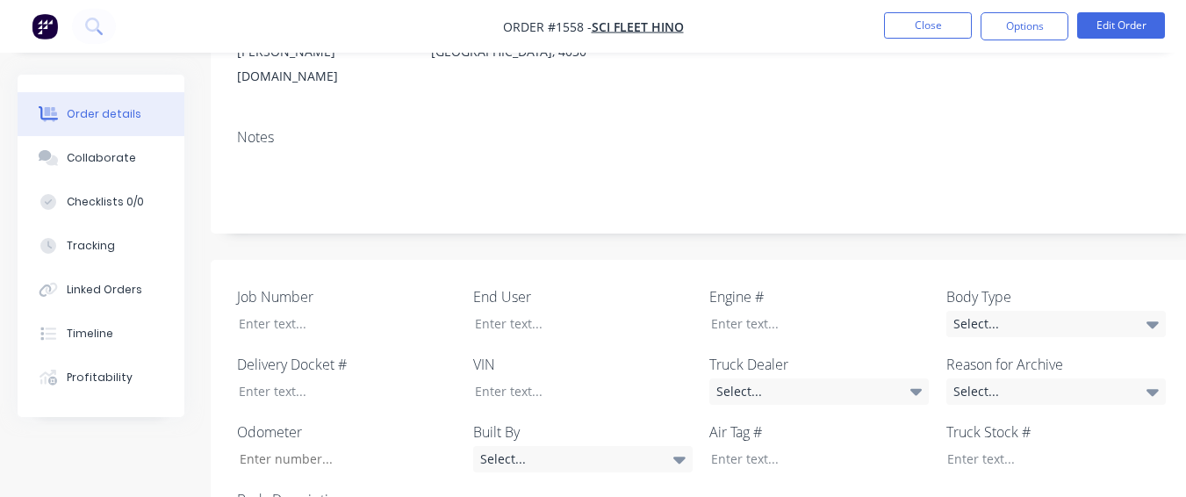
scroll to position [351, 0]
click at [776, 377] on div "Select..." at bounding box center [820, 390] width 220 height 26
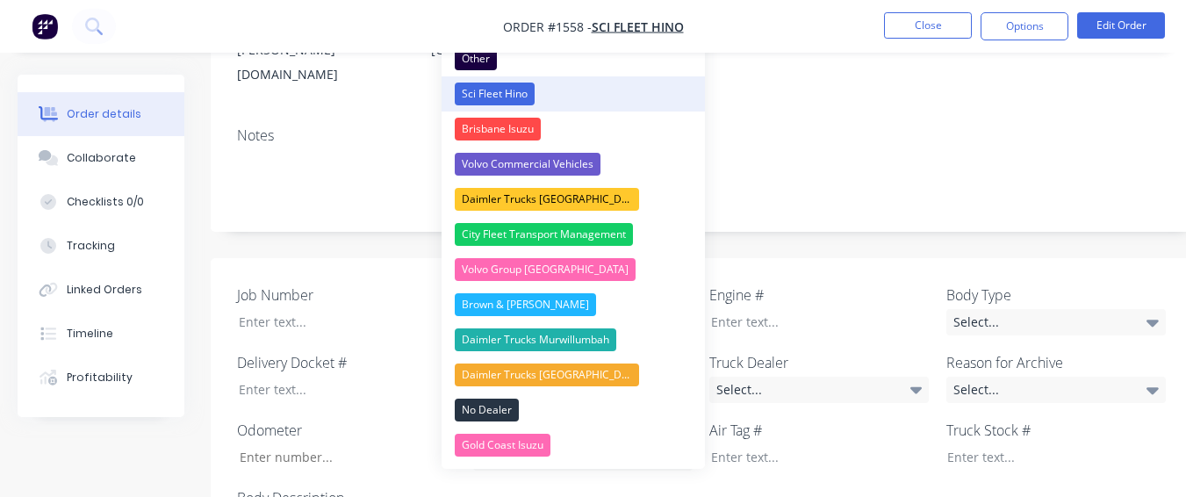
click at [608, 92] on button "Sci Fleet Hino" at bounding box center [573, 93] width 263 height 35
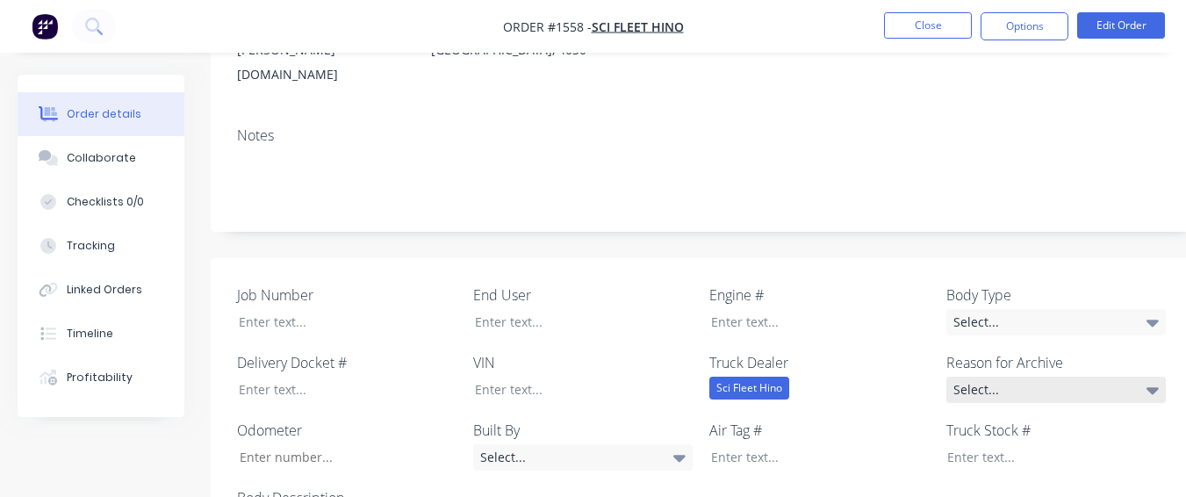
click at [955, 377] on div "Select..." at bounding box center [1057, 390] width 220 height 26
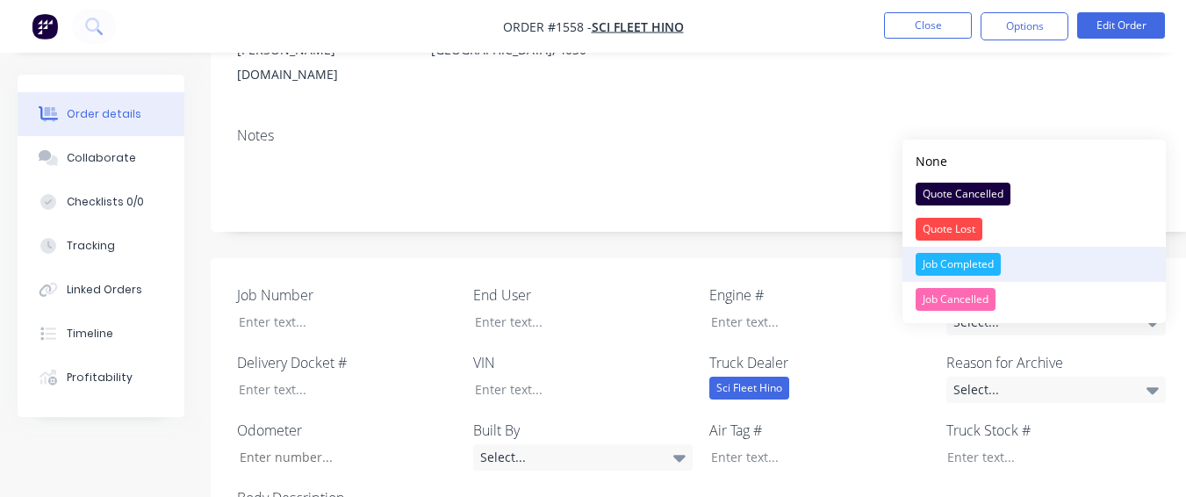
click at [941, 251] on button "Job Completed" at bounding box center [1034, 264] width 263 height 35
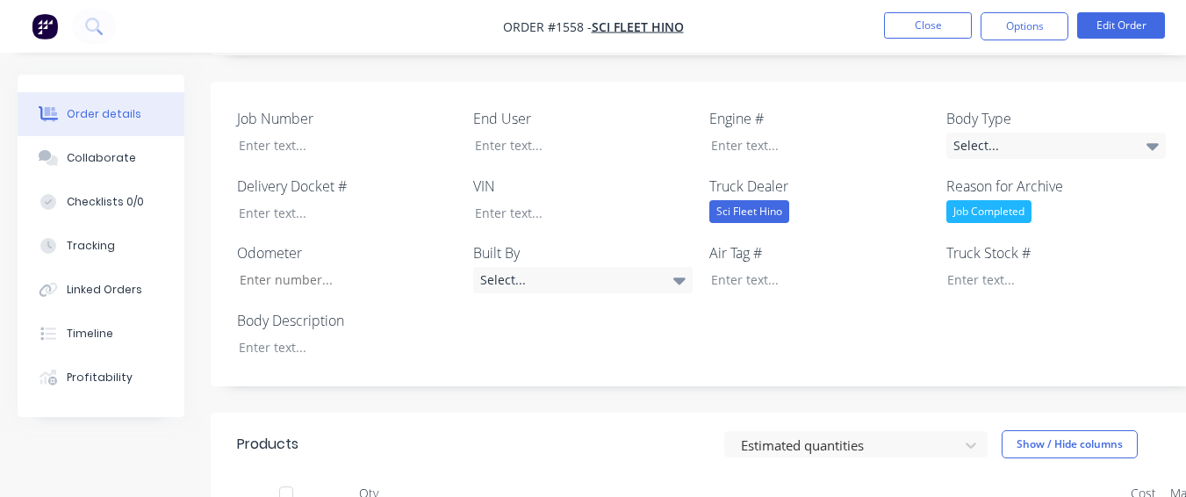
scroll to position [527, 0]
click at [286, 335] on div at bounding box center [335, 347] width 220 height 25
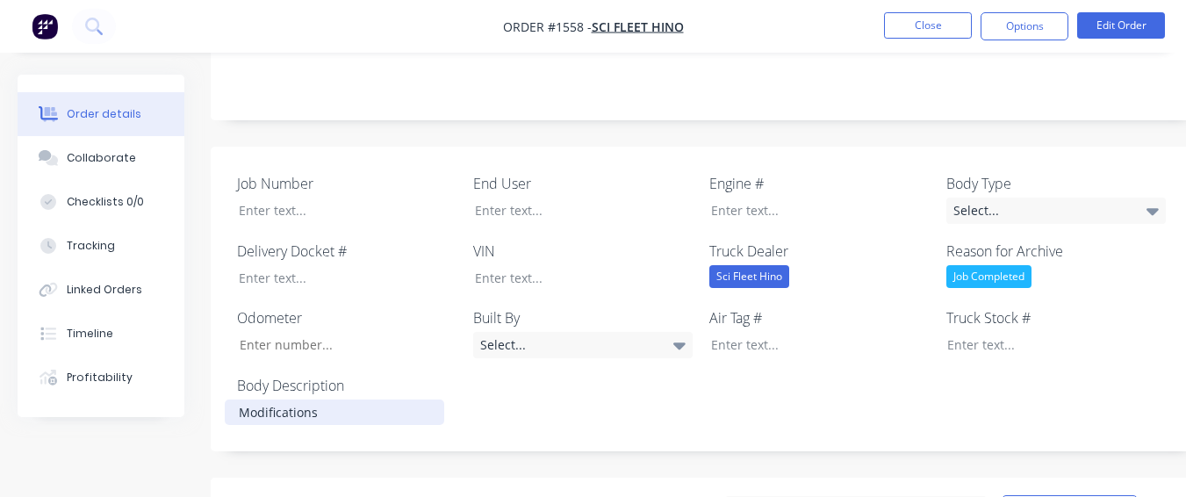
scroll to position [439, 0]
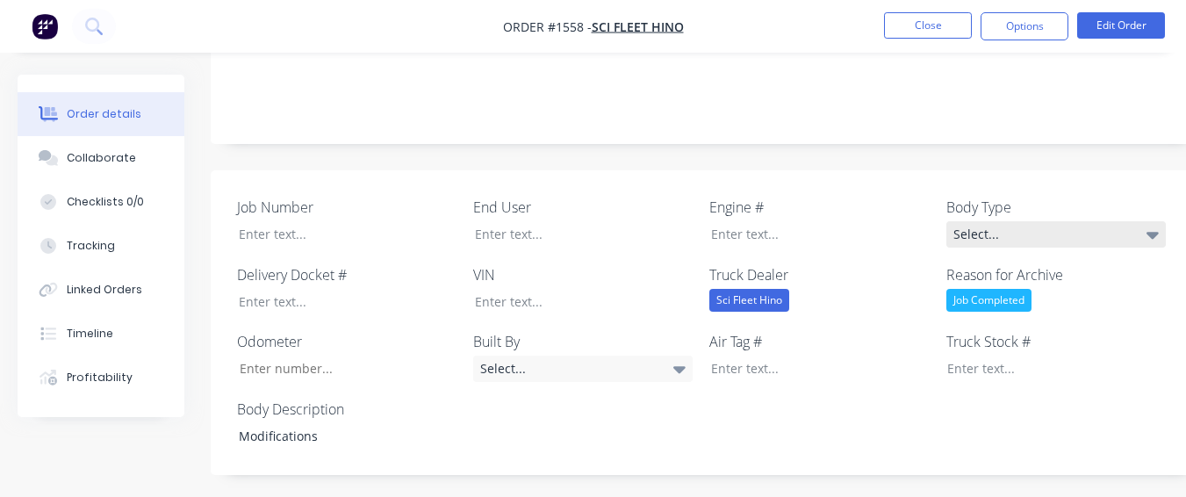
click at [963, 221] on div "Select..." at bounding box center [1057, 234] width 220 height 26
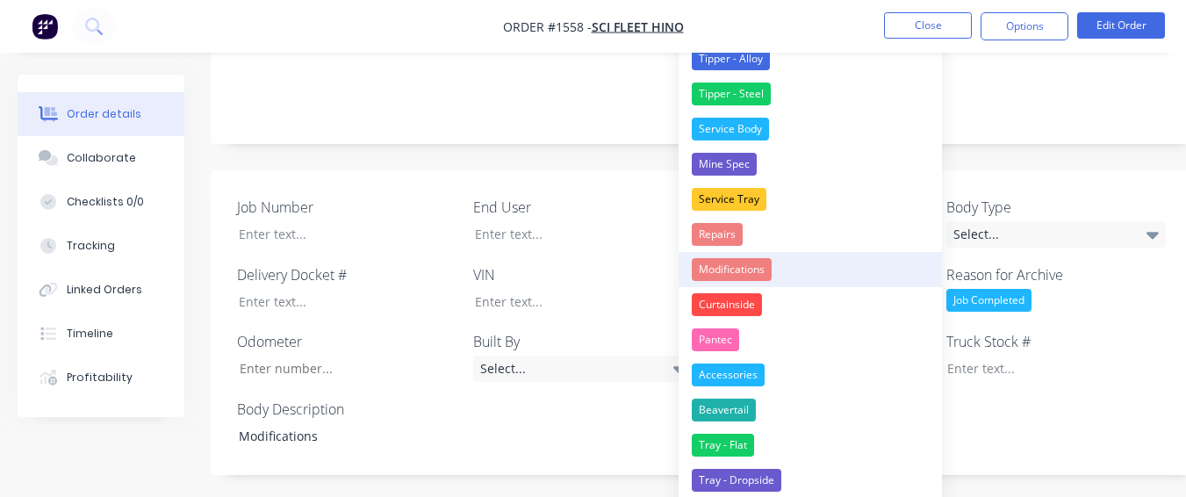
click at [847, 278] on button "Modifications" at bounding box center [810, 269] width 263 height 35
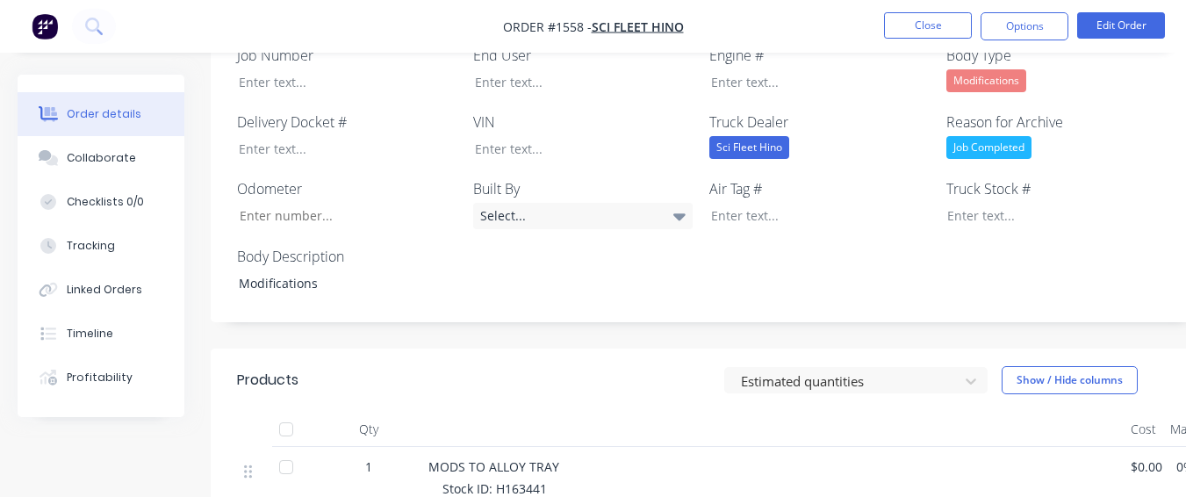
scroll to position [615, 0]
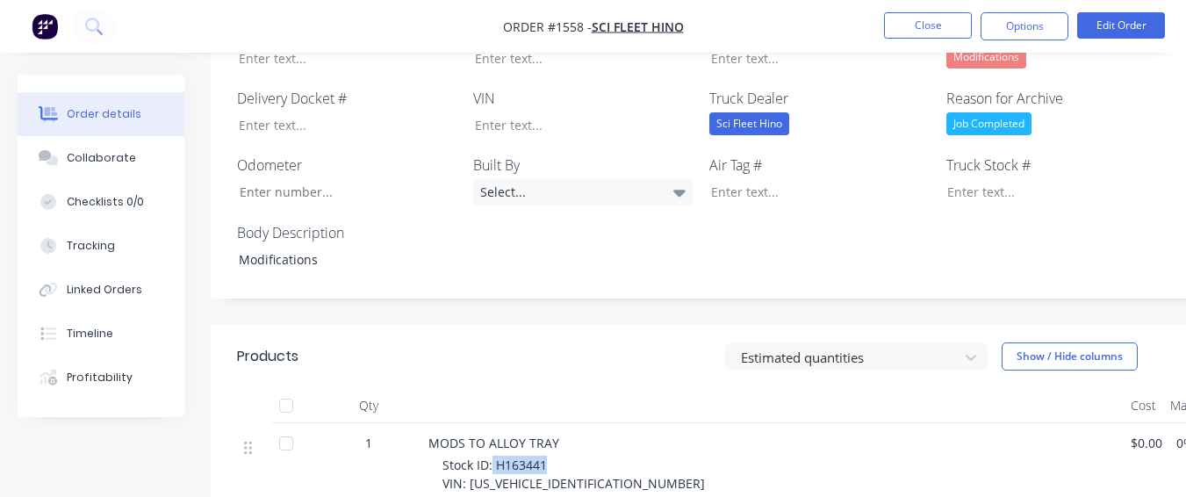
drag, startPoint x: 494, startPoint y: 414, endPoint x: 571, endPoint y: 413, distance: 77.3
click at [571, 456] on div "Stock ID: H163441 VIN: [US_VEHICLE_IDENTIFICATION_NUMBER] ENG: N04CWL21702 Year…" at bounding box center [780, 493] width 674 height 74
drag, startPoint x: 465, startPoint y: 434, endPoint x: 597, endPoint y: 433, distance: 131.7
click at [597, 456] on div "Stock ID: H163441 VIN: [US_VEHICLE_IDENTIFICATION_NUMBER] ENG: N04CWL21702 Year…" at bounding box center [780, 493] width 674 height 74
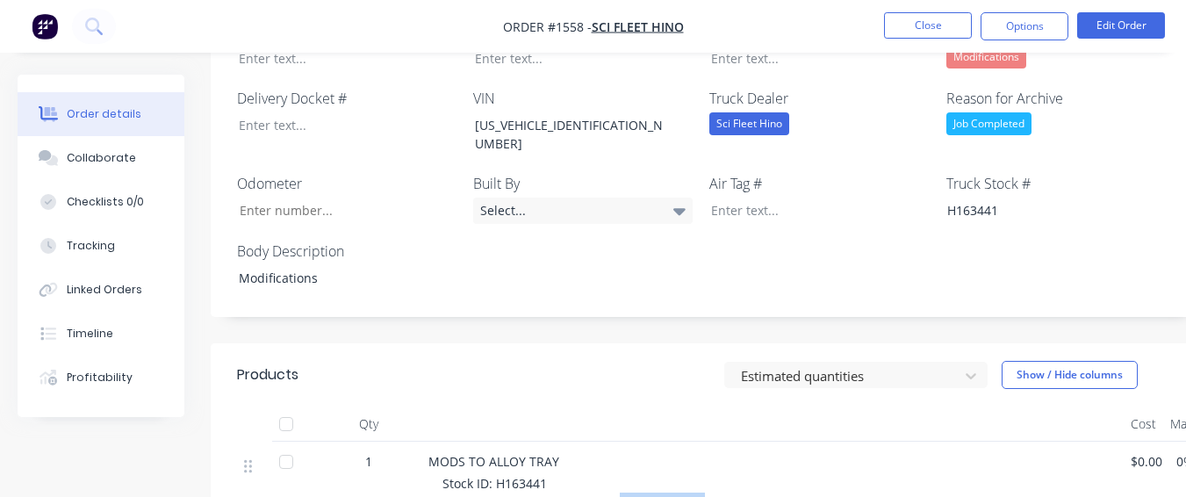
drag, startPoint x: 475, startPoint y: 451, endPoint x: 559, endPoint y: 451, distance: 83.4
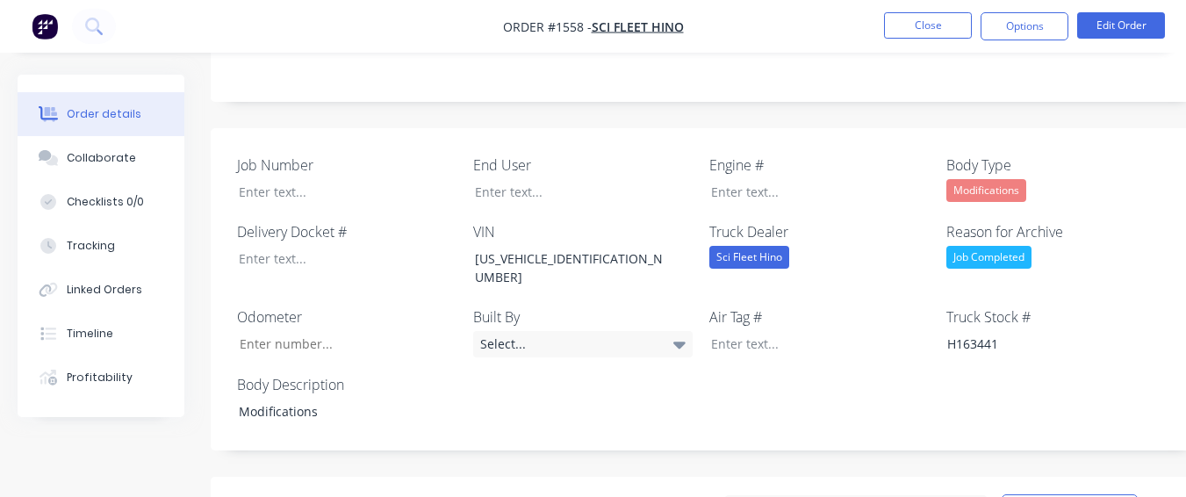
scroll to position [439, 0]
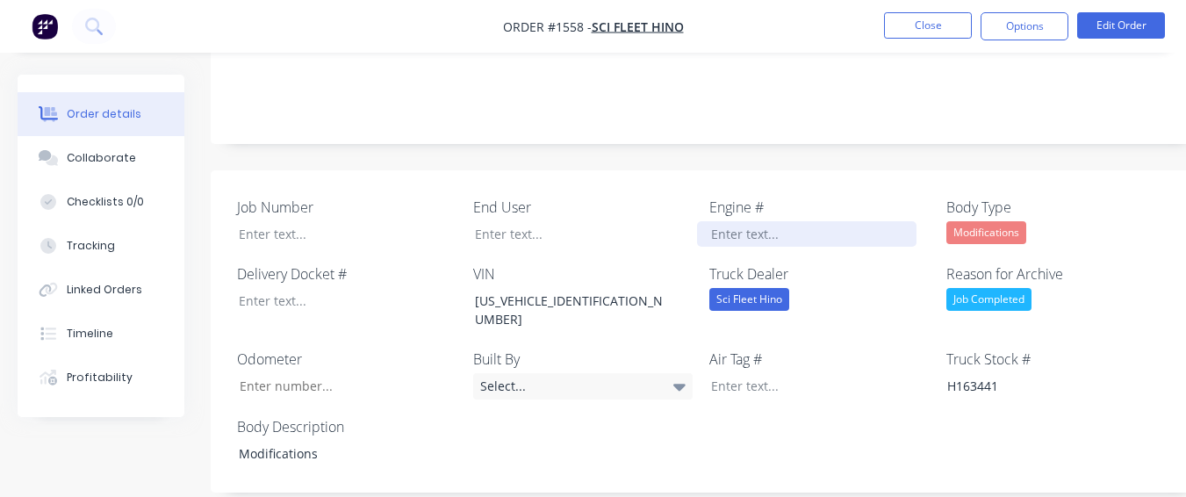
click at [720, 221] on div at bounding box center [807, 233] width 220 height 25
paste div
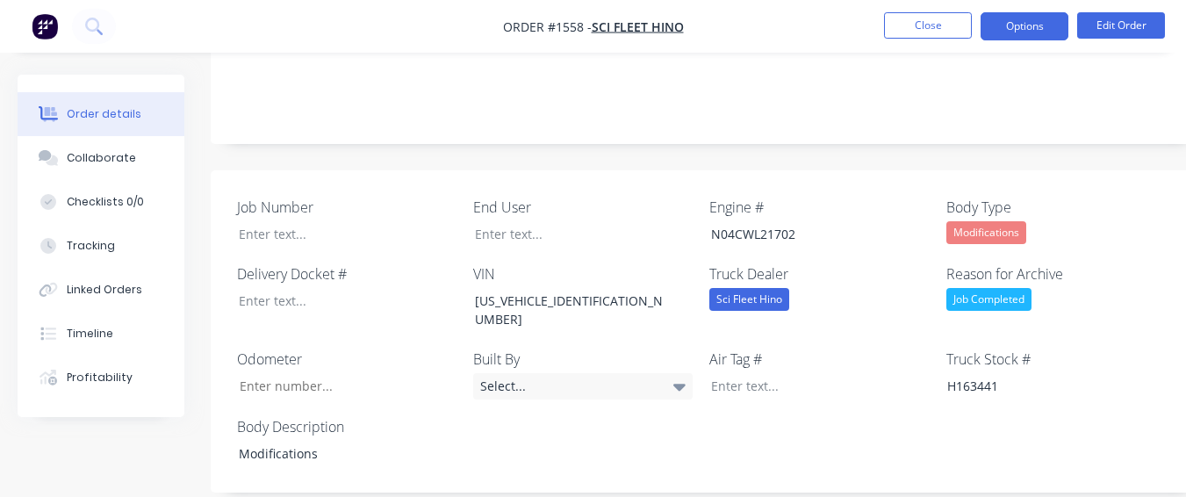
click at [1028, 23] on button "Options" at bounding box center [1025, 26] width 88 height 28
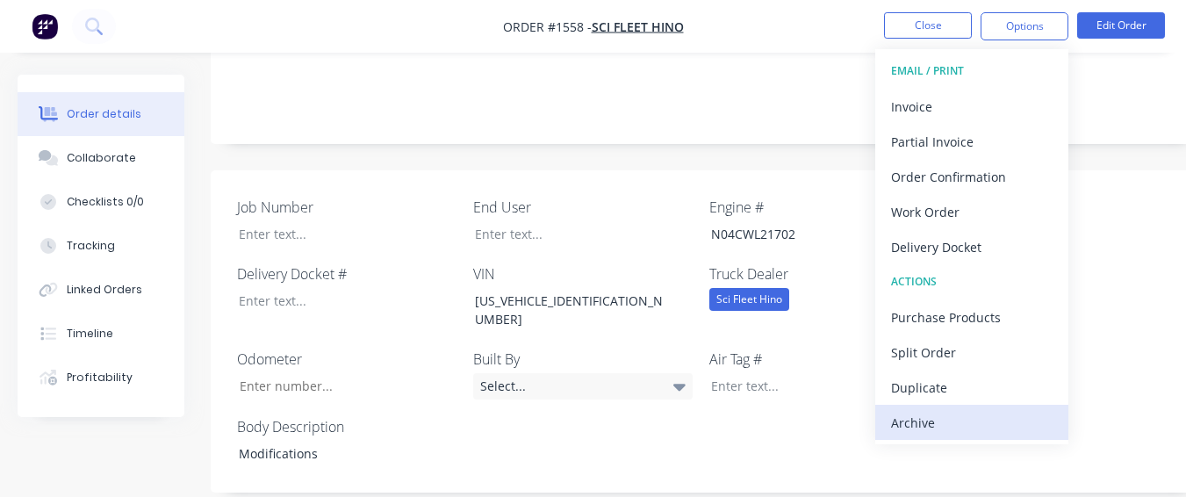
click at [889, 417] on button "Archive" at bounding box center [972, 422] width 193 height 35
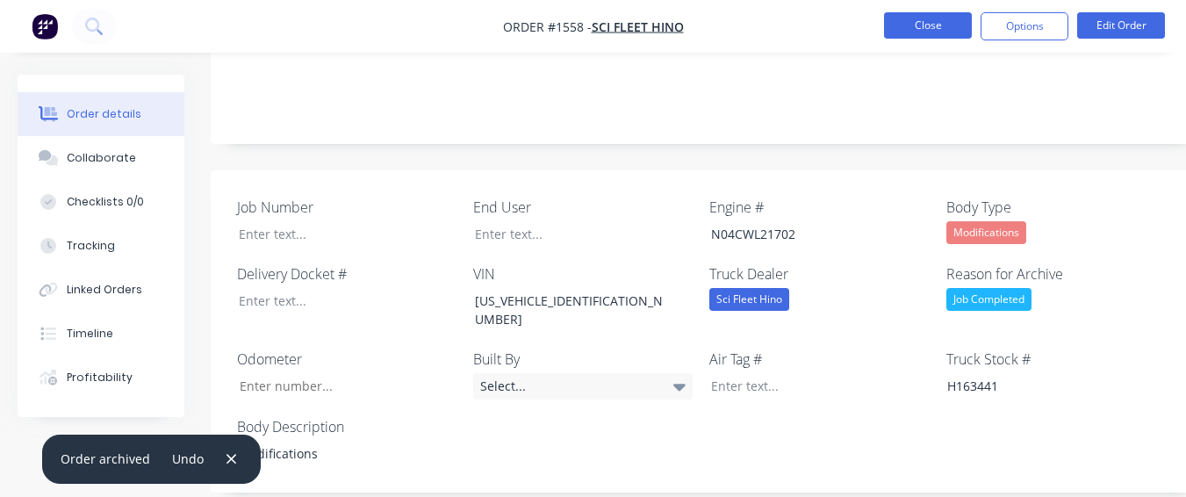
click at [945, 15] on button "Close" at bounding box center [928, 25] width 88 height 26
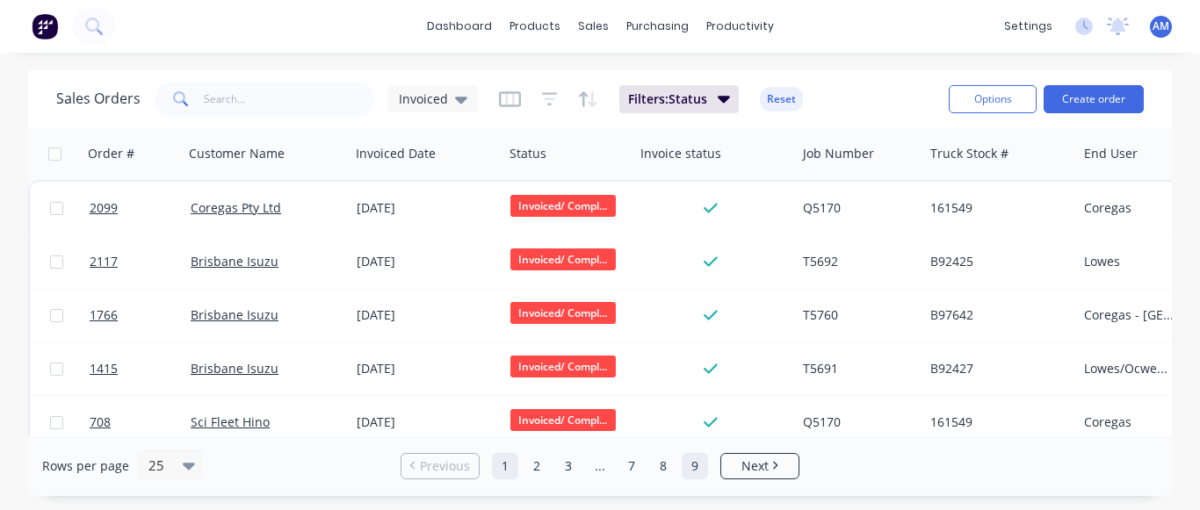
click at [707, 468] on link "9" at bounding box center [694, 466] width 26 height 26
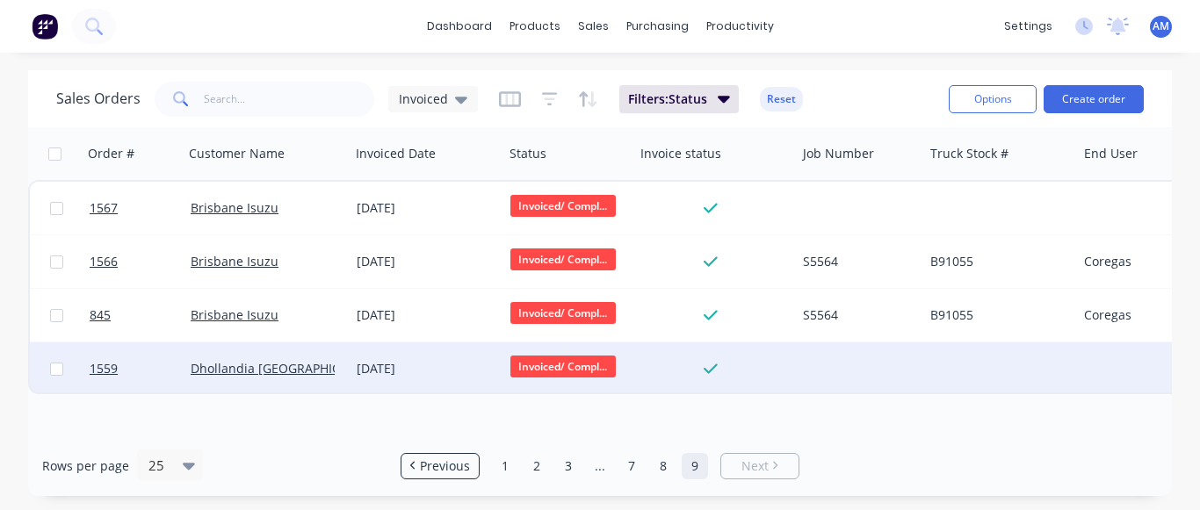
click at [411, 359] on div "[DATE]" at bounding box center [427, 368] width 154 height 53
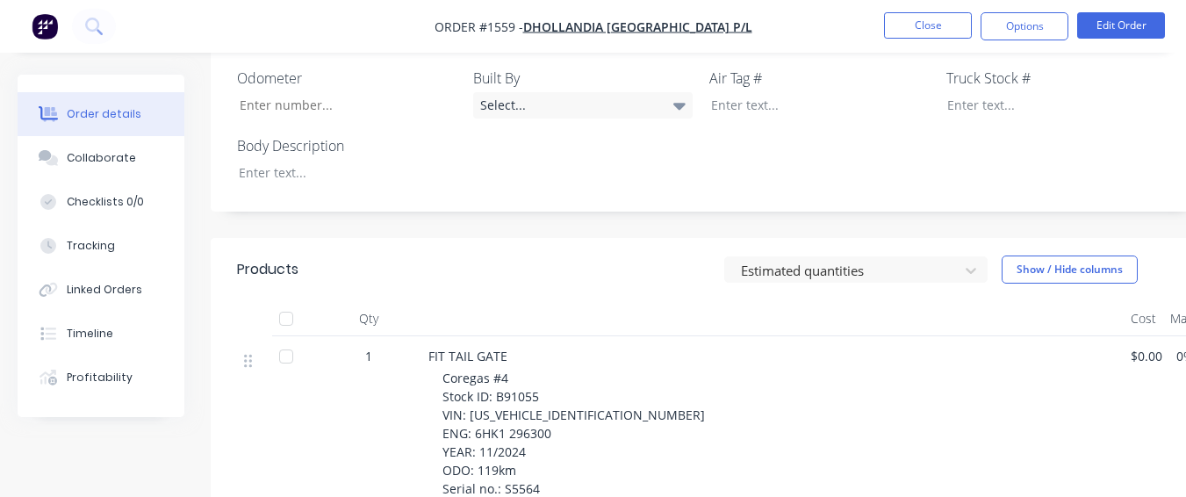
scroll to position [703, 0]
click at [314, 161] on div at bounding box center [335, 173] width 220 height 25
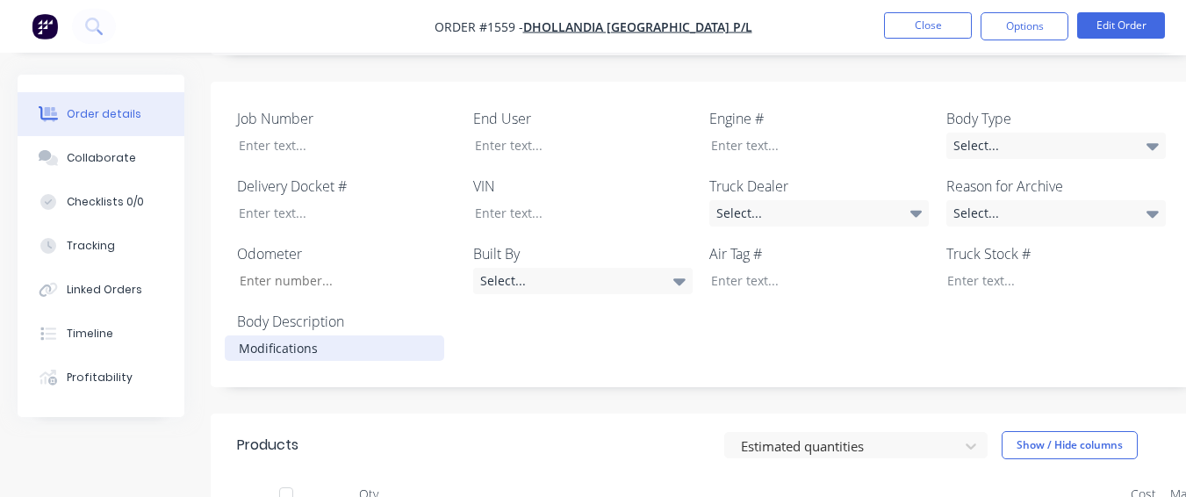
scroll to position [527, 0]
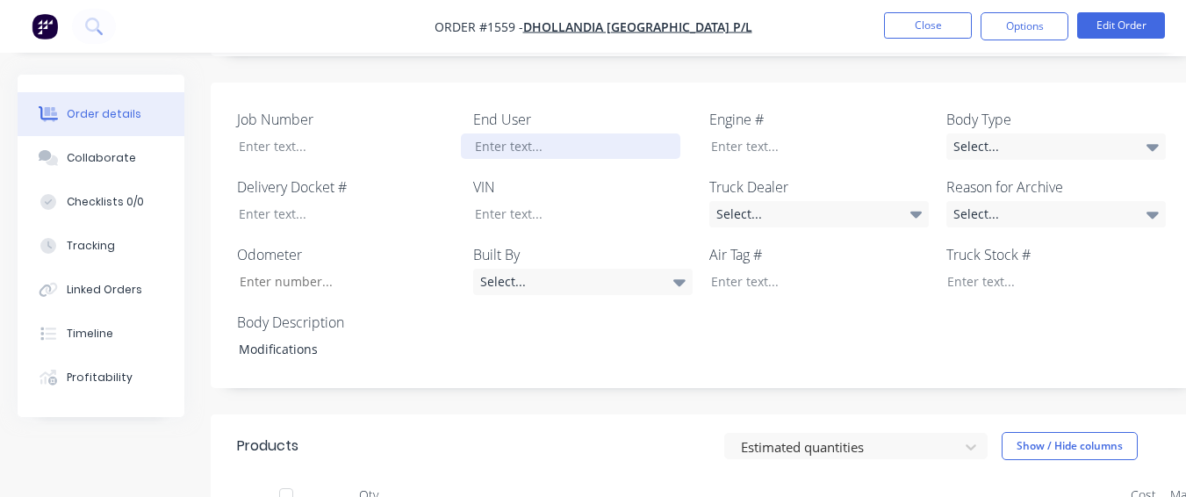
click at [547, 133] on div at bounding box center [571, 145] width 220 height 25
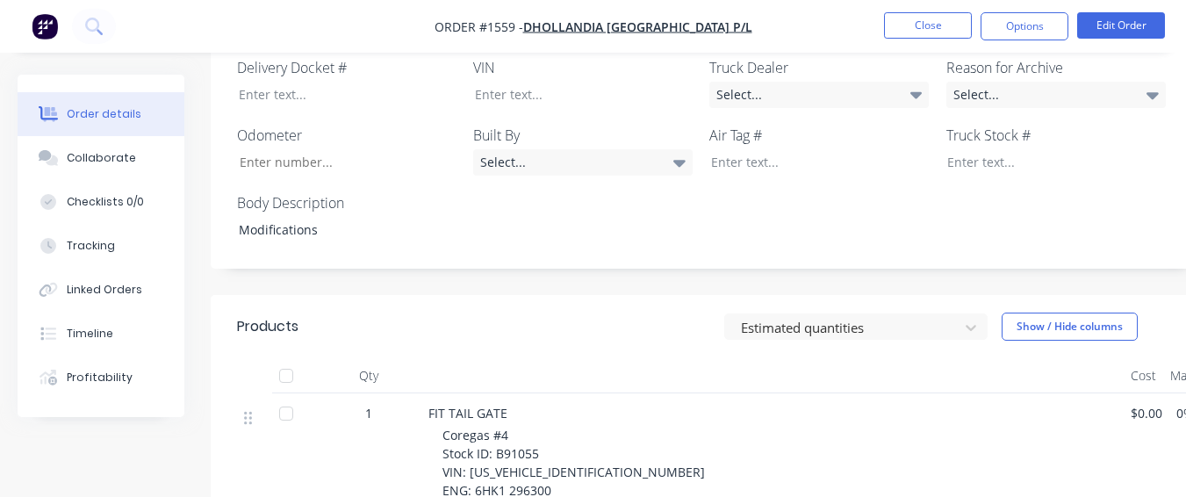
scroll to position [615, 0]
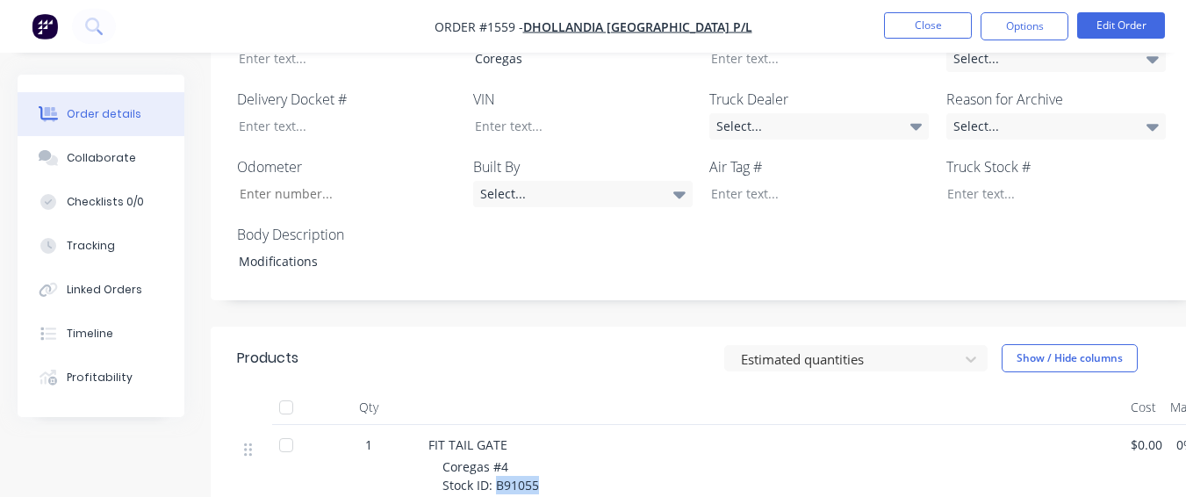
drag, startPoint x: 497, startPoint y: 436, endPoint x: 546, endPoint y: 437, distance: 49.2
drag, startPoint x: 464, startPoint y: 452, endPoint x: 617, endPoint y: 443, distance: 154.0
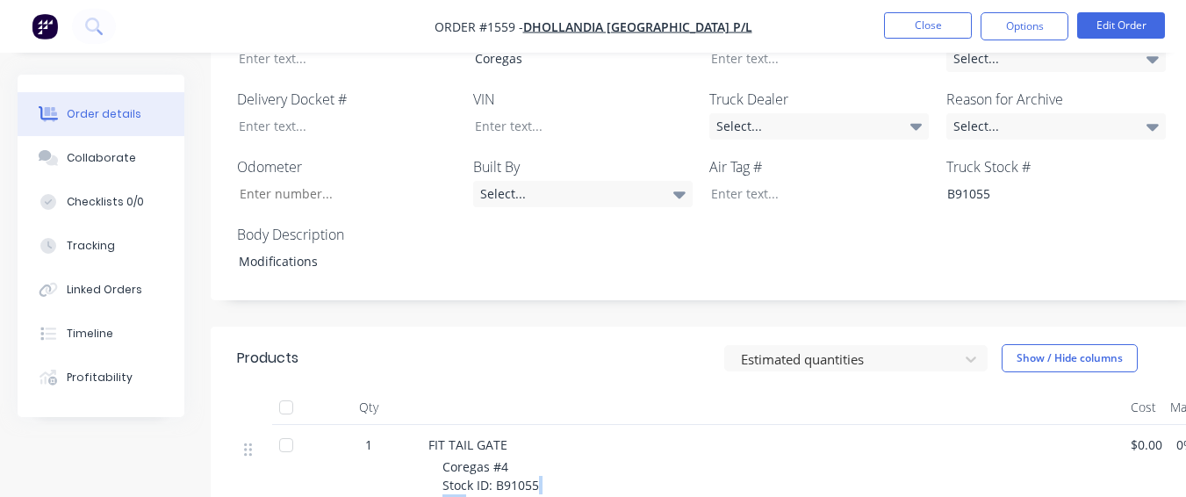
drag, startPoint x: 465, startPoint y: 458, endPoint x: 630, endPoint y: 443, distance: 165.7
drag, startPoint x: 598, startPoint y: 451, endPoint x: 504, endPoint y: 454, distance: 94.0
drag, startPoint x: 465, startPoint y: 458, endPoint x: 598, endPoint y: 452, distance: 133.6
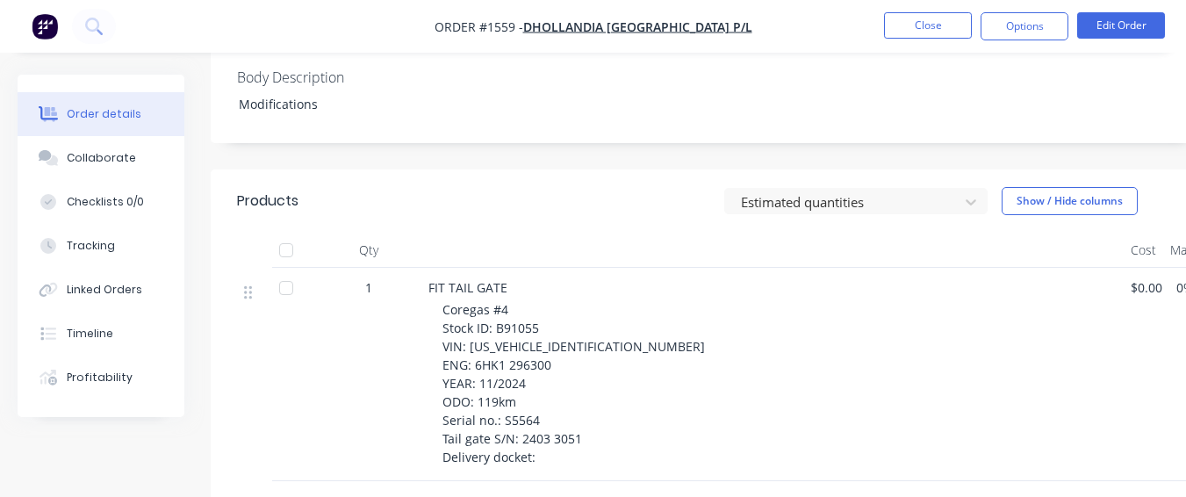
scroll to position [790, 0]
drag, startPoint x: 474, startPoint y: 295, endPoint x: 564, endPoint y: 304, distance: 90.0
click at [564, 304] on div "Coregas #4 Stock ID: B91055 VIN: [US_VEHICLE_IDENTIFICATION_NUMBER] ENG: 6HK1 2…" at bounding box center [780, 382] width 674 height 166
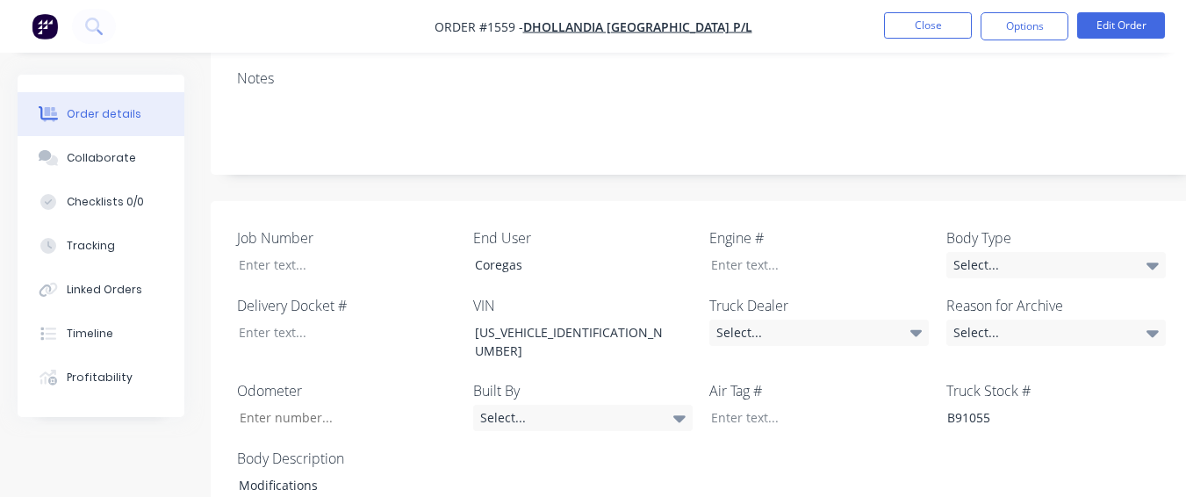
scroll to position [405, 0]
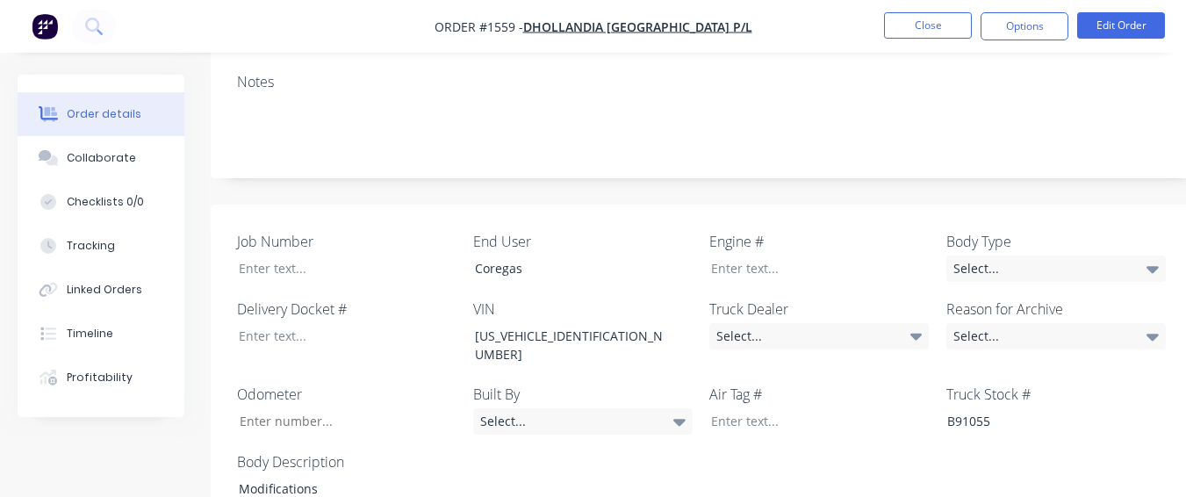
drag, startPoint x: 261, startPoint y: 234, endPoint x: 231, endPoint y: 183, distance: 59.0
click at [231, 205] on div "Job Number End User Coregas Engine # Body Type Select... Delivery Docket # VIN …" at bounding box center [707, 367] width 993 height 324
click at [258, 256] on div at bounding box center [335, 268] width 220 height 25
paste div
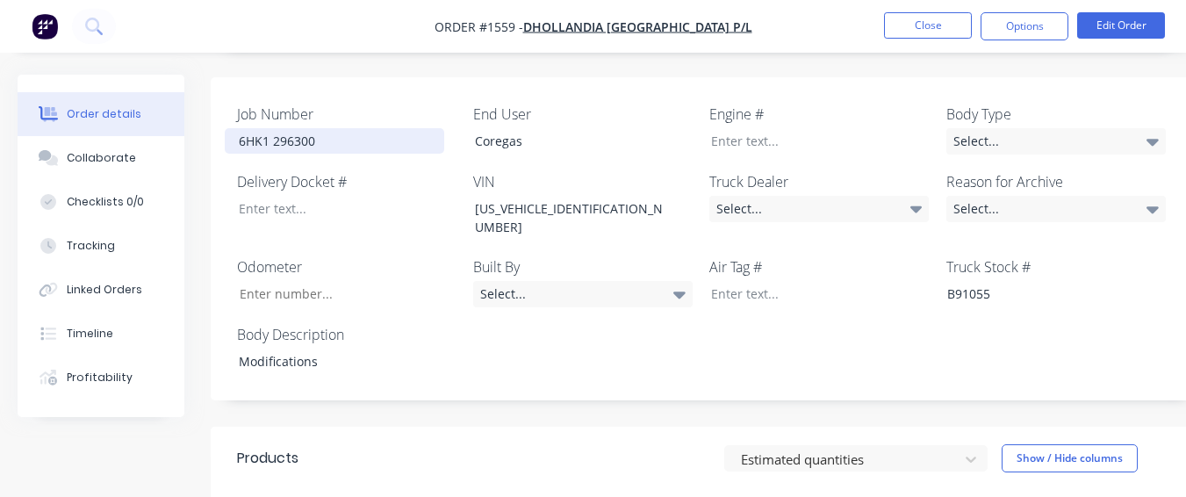
scroll to position [493, 0]
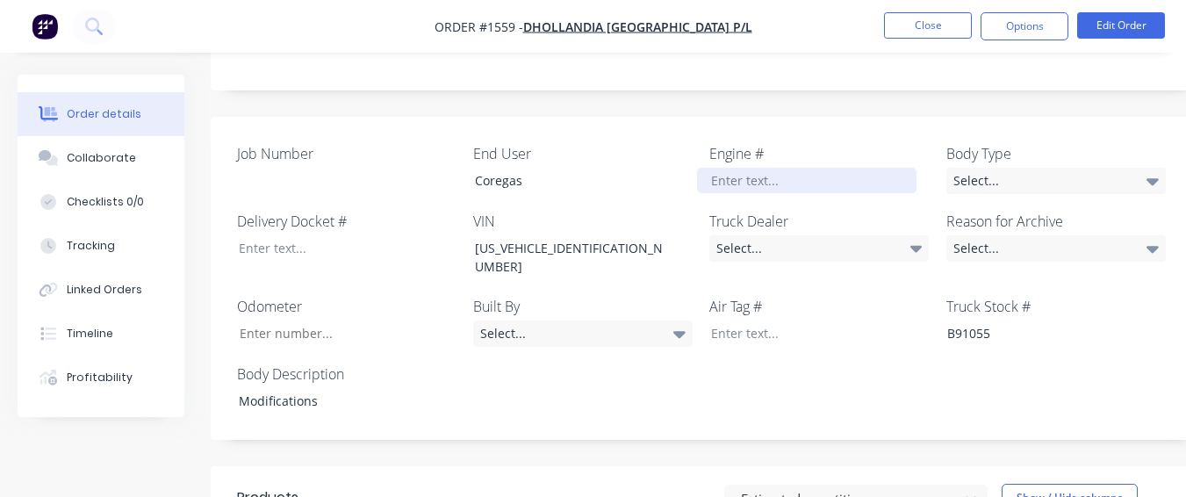
click at [713, 168] on div at bounding box center [807, 180] width 220 height 25
paste div
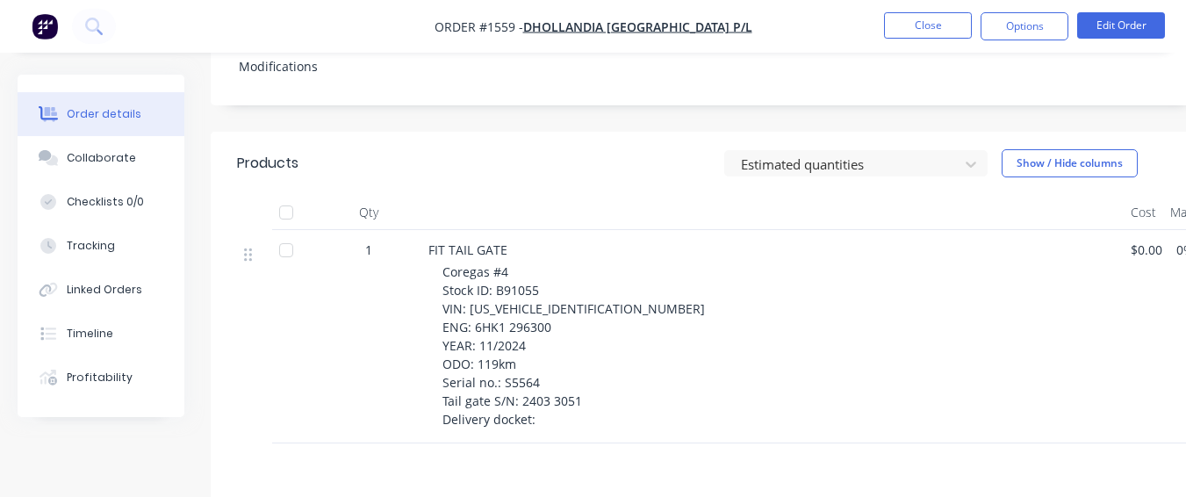
scroll to position [932, 0]
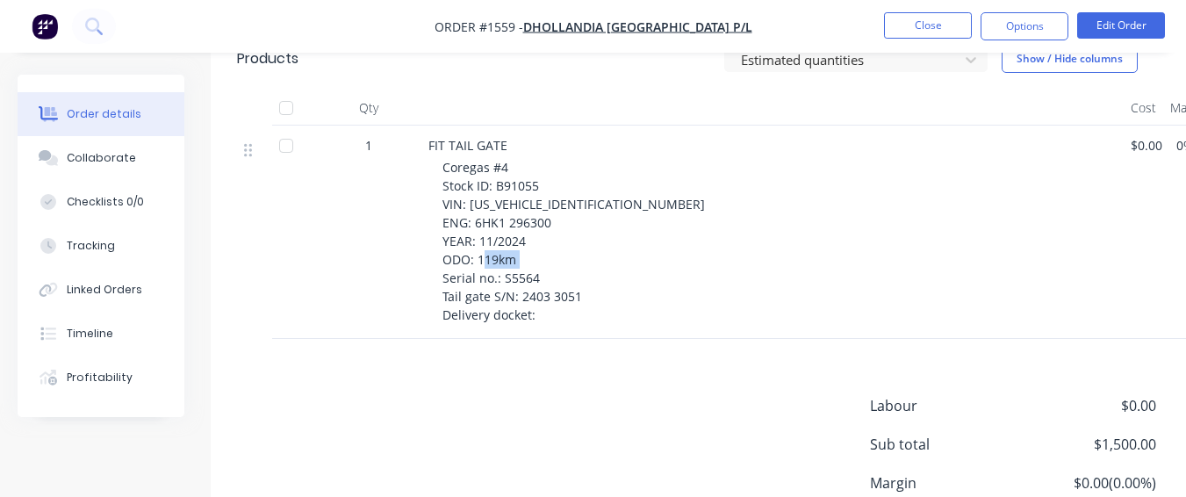
drag, startPoint x: 501, startPoint y: 207, endPoint x: 543, endPoint y: 213, distance: 41.6
click at [543, 213] on div "Coregas #4 Stock ID: B91055 VIN: [US_VEHICLE_IDENTIFICATION_NUMBER] ENG: 6HK1 2…" at bounding box center [780, 241] width 674 height 166
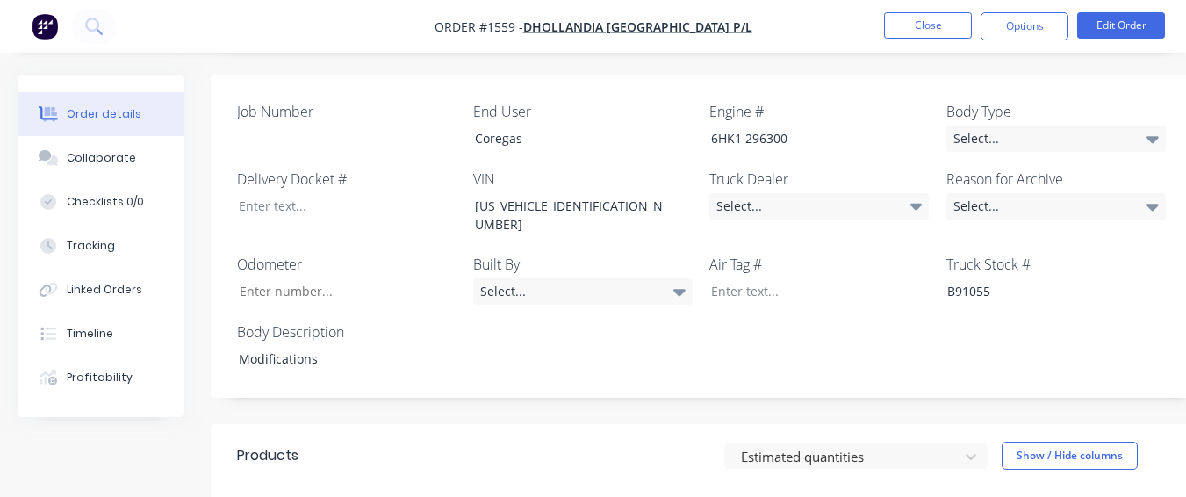
scroll to position [493, 0]
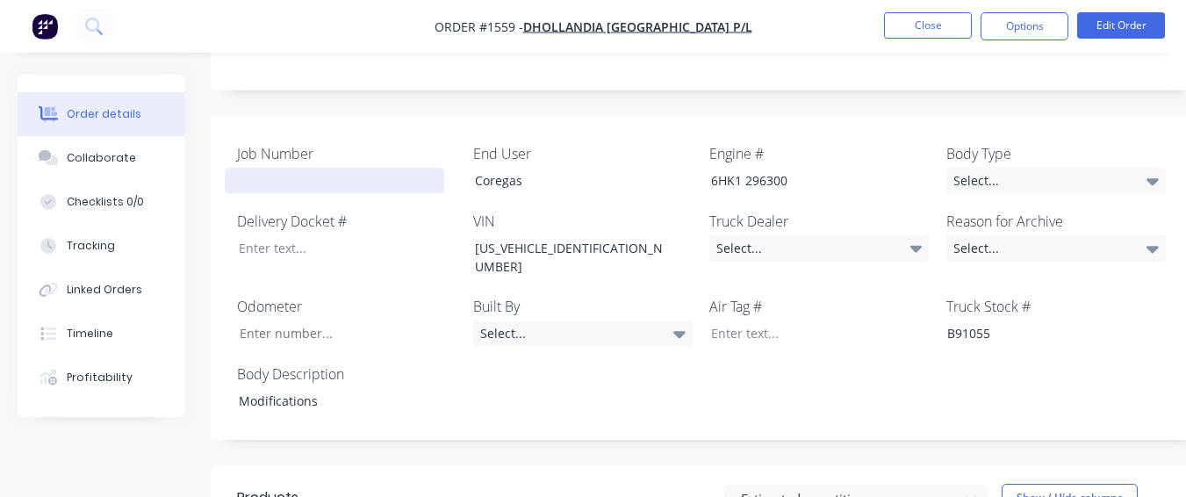
click at [330, 168] on div at bounding box center [335, 180] width 220 height 25
drag, startPoint x: 1003, startPoint y: 25, endPoint x: 739, endPoint y: 233, distance: 335.7
click at [739, 233] on div "Order #1559 - Dhollandia [GEOGRAPHIC_DATA] P/L Close Options Edit Order Order d…" at bounding box center [593, 298] width 1186 height 1583
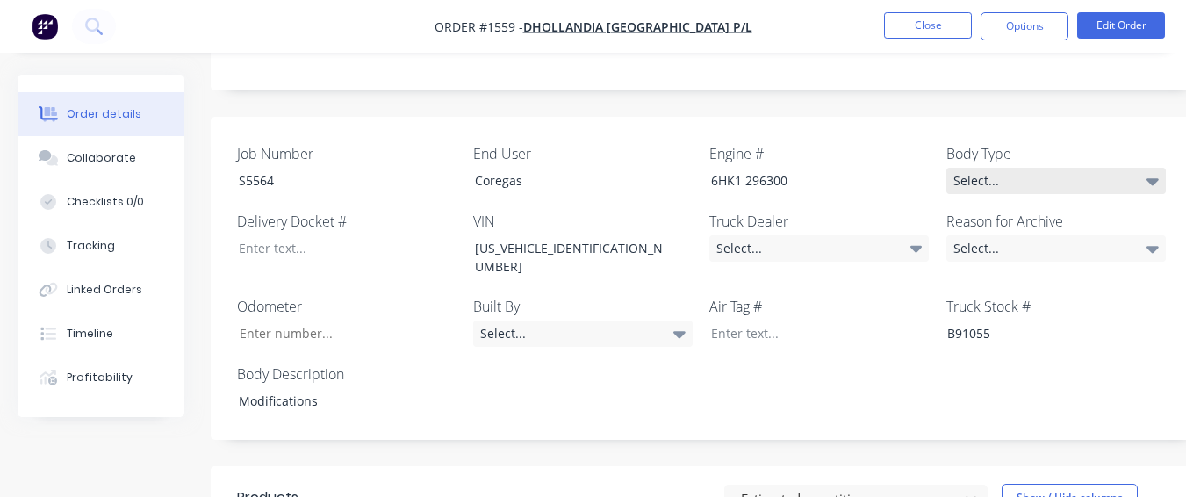
drag, startPoint x: 1089, startPoint y: 125, endPoint x: 1078, endPoint y: 132, distance: 12.7
click at [1088, 168] on div "Select..." at bounding box center [1057, 181] width 220 height 26
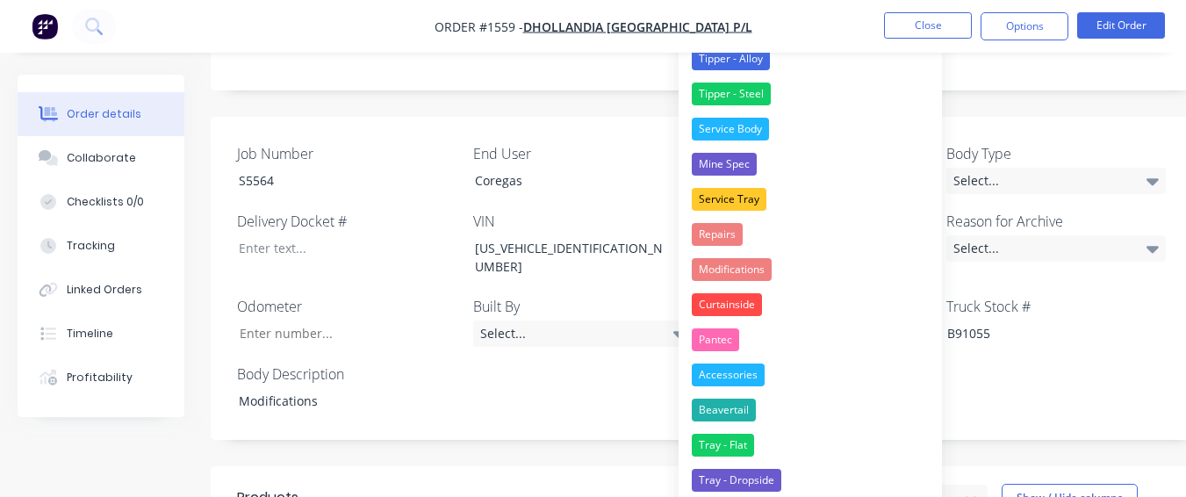
drag, startPoint x: 746, startPoint y: 270, endPoint x: 788, endPoint y: 254, distance: 44.5
click at [767, 263] on div "Modifications" at bounding box center [732, 269] width 80 height 23
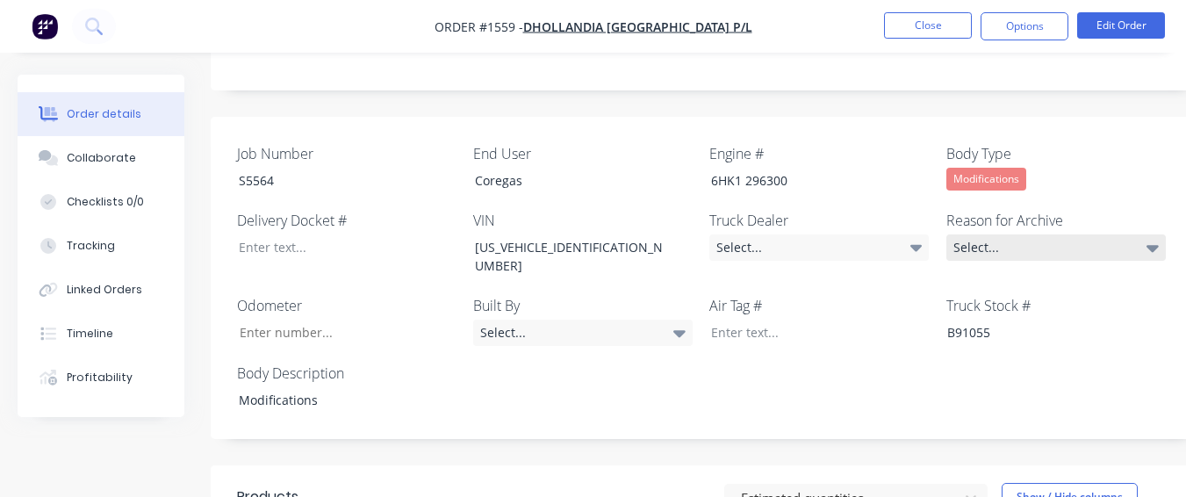
click at [1005, 234] on div "Select..." at bounding box center [1057, 247] width 220 height 26
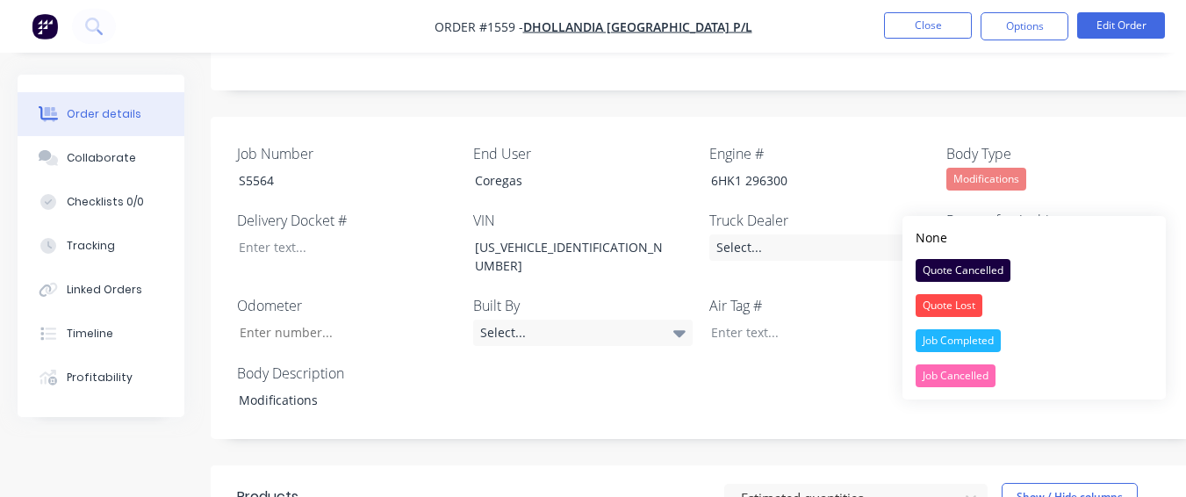
click at [943, 329] on div "Job Completed" at bounding box center [958, 340] width 85 height 23
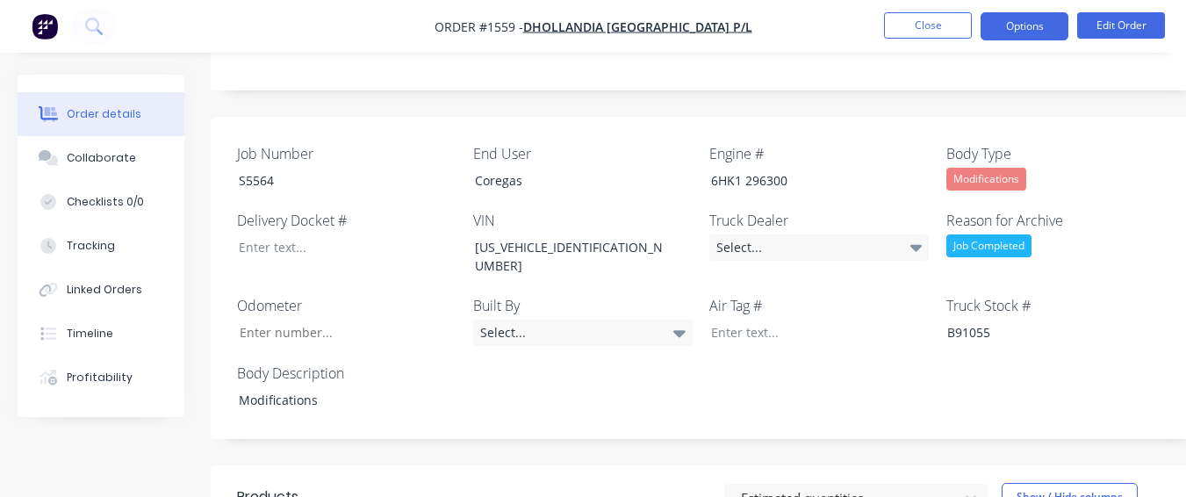
click at [1028, 29] on button "Options" at bounding box center [1025, 26] width 88 height 28
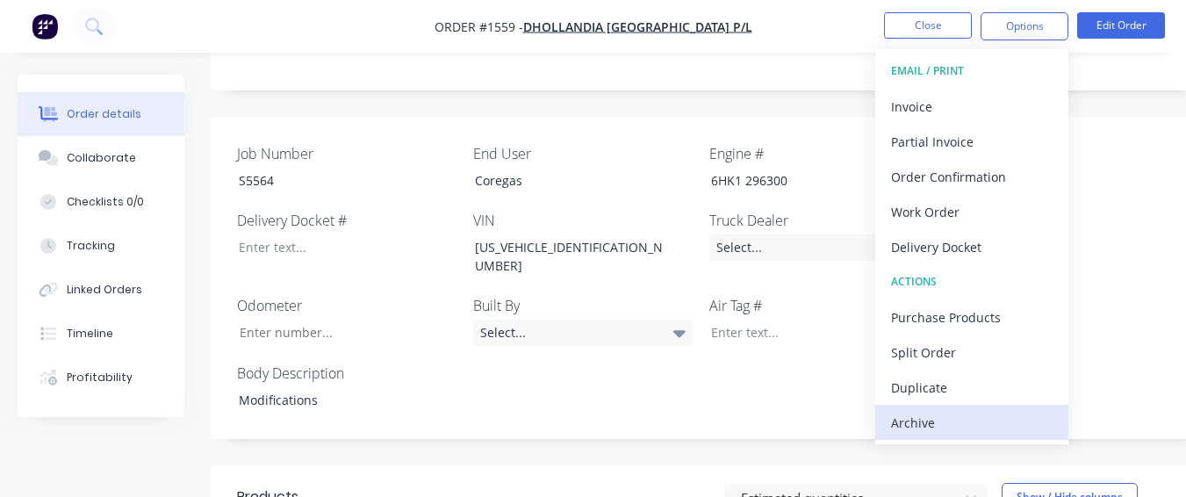
click at [923, 415] on div "Archive" at bounding box center [972, 422] width 162 height 25
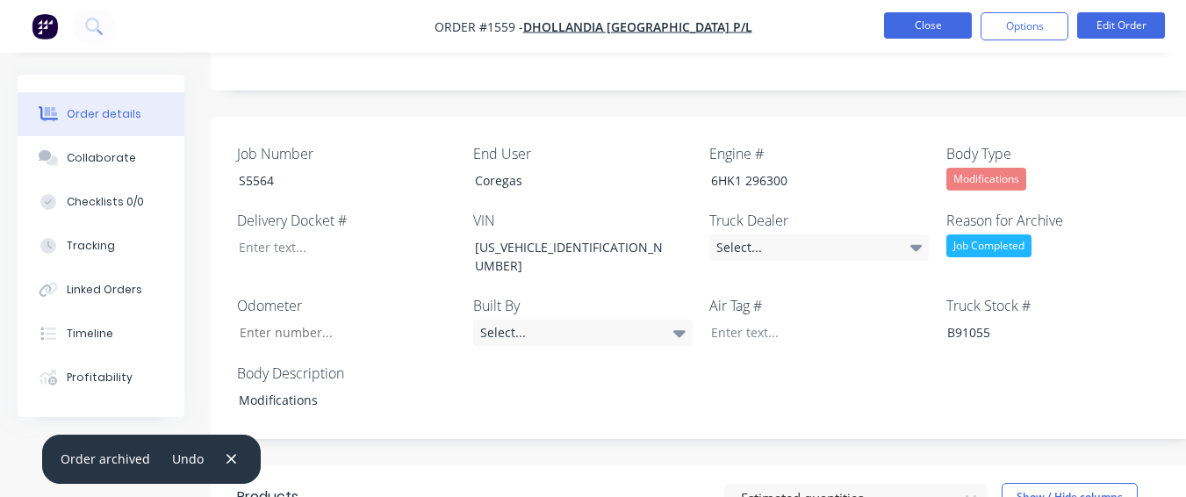
click at [904, 21] on button "Close" at bounding box center [928, 25] width 88 height 26
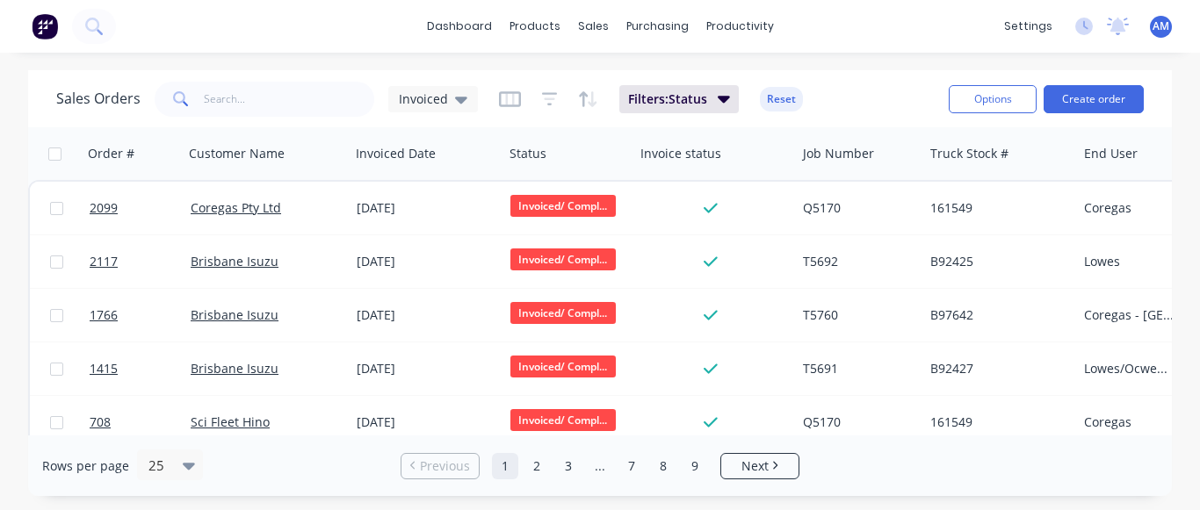
drag, startPoint x: 700, startPoint y: 466, endPoint x: 664, endPoint y: 415, distance: 62.4
click at [700, 464] on link "9" at bounding box center [694, 466] width 26 height 26
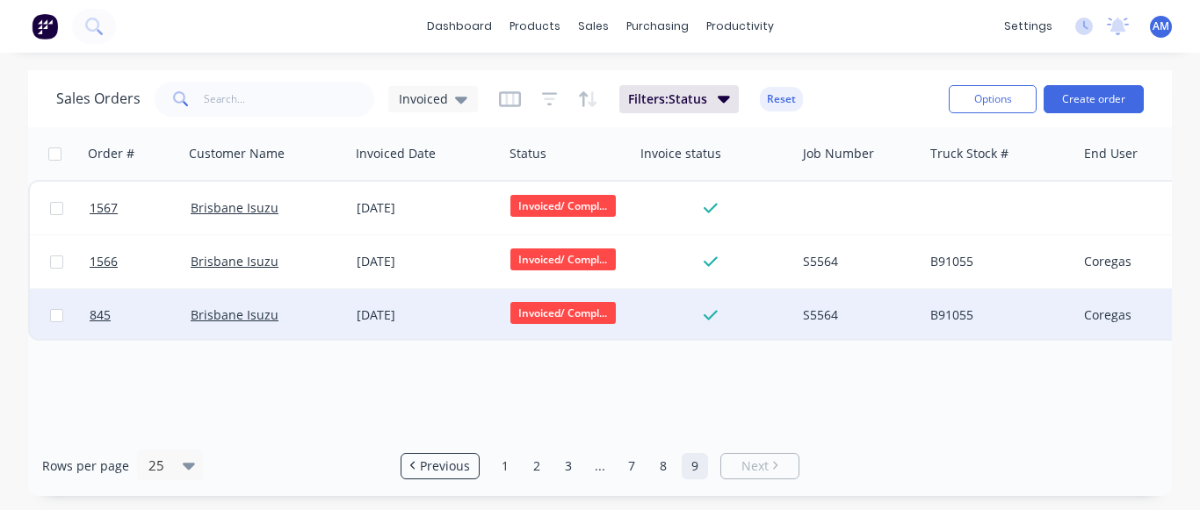
click at [403, 323] on div "[DATE]" at bounding box center [427, 315] width 140 height 18
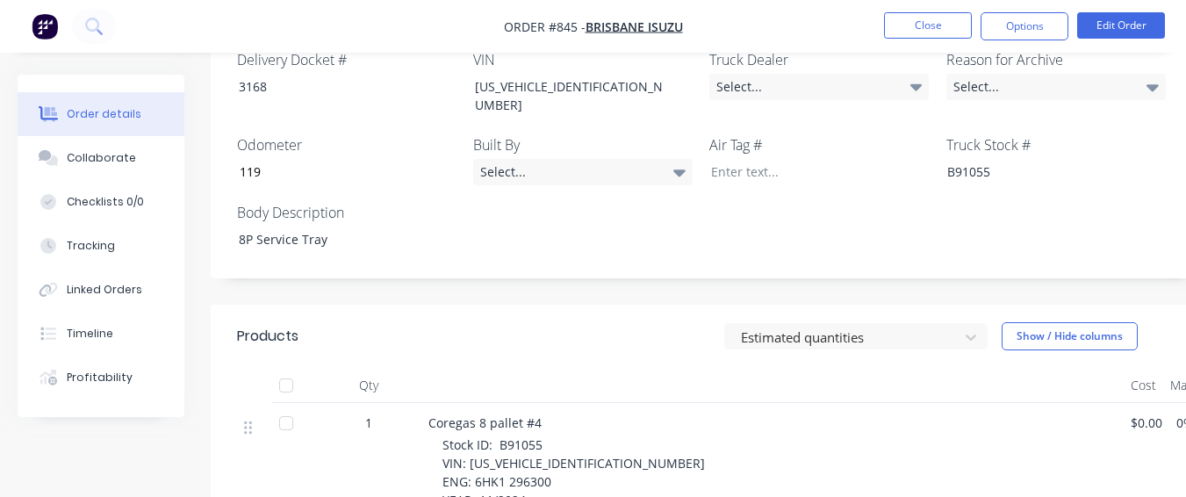
scroll to position [615, 0]
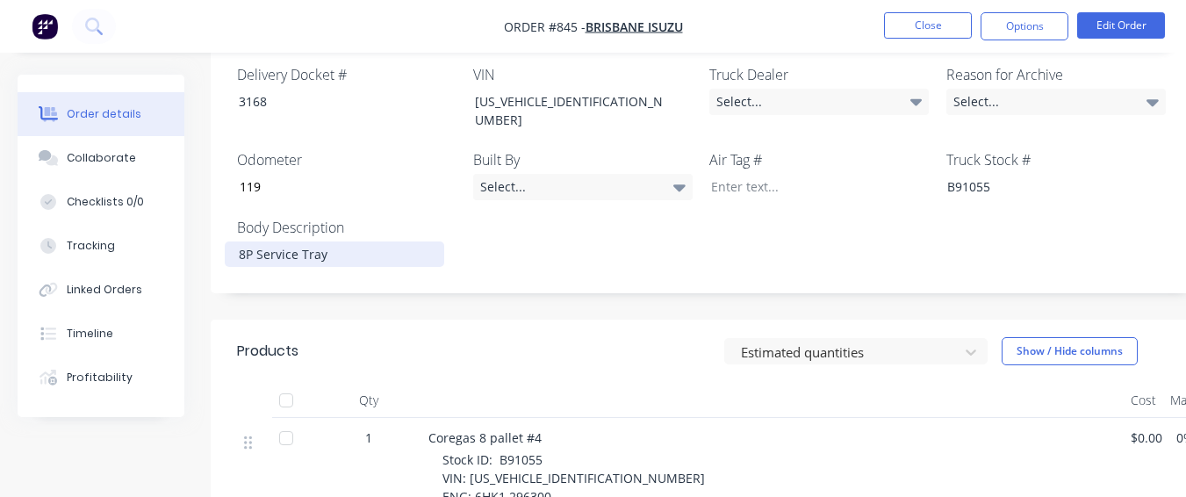
click at [236, 241] on div "8P Service Tray" at bounding box center [335, 253] width 220 height 25
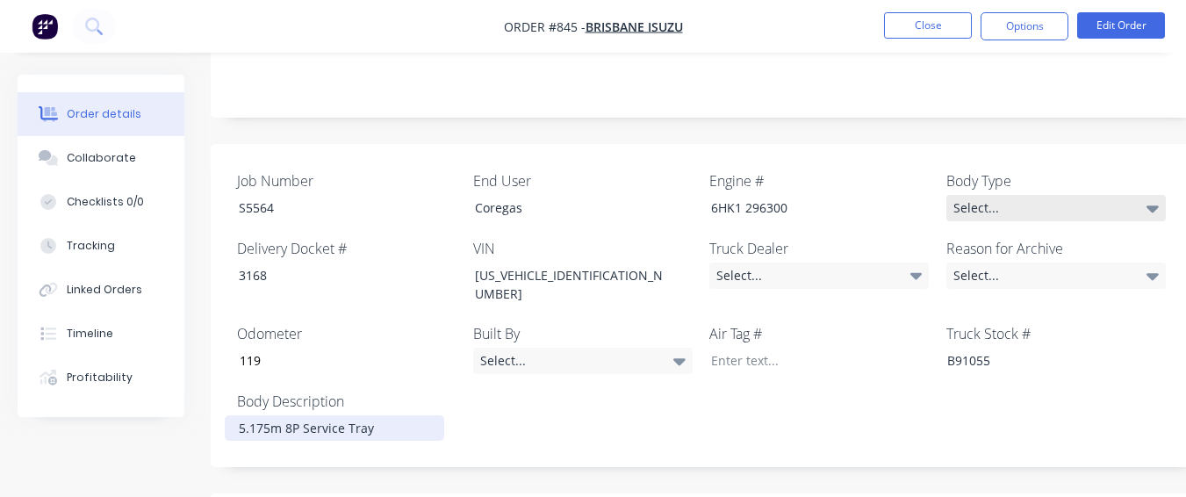
scroll to position [439, 0]
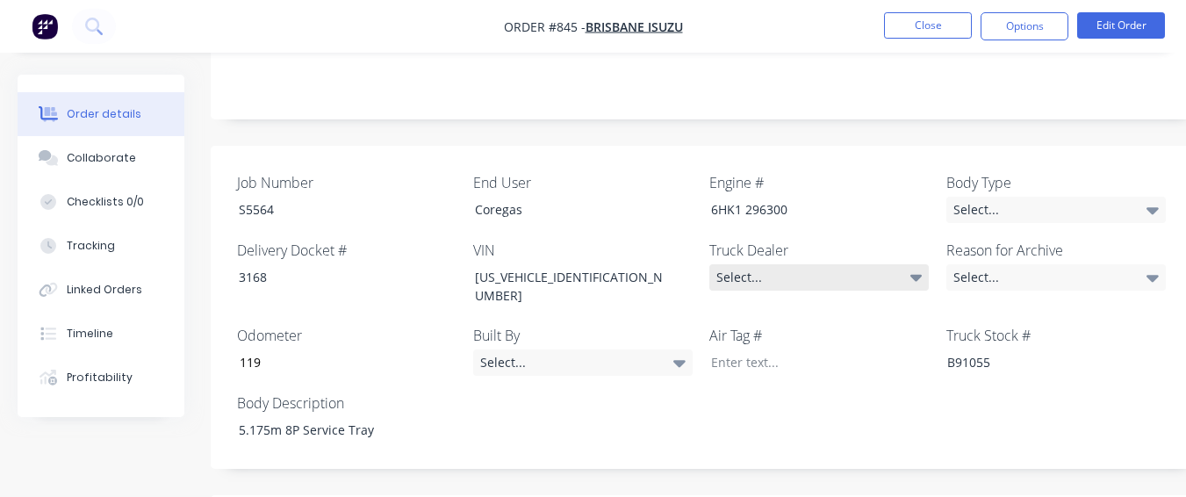
click at [911, 268] on icon at bounding box center [917, 277] width 12 height 19
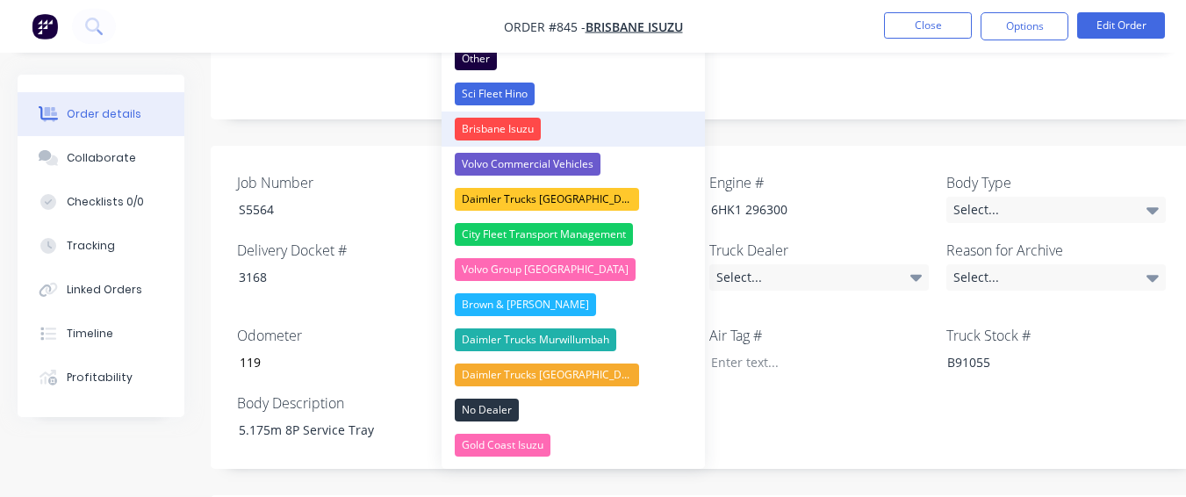
click at [605, 123] on button "Brisbane Isuzu" at bounding box center [573, 129] width 263 height 35
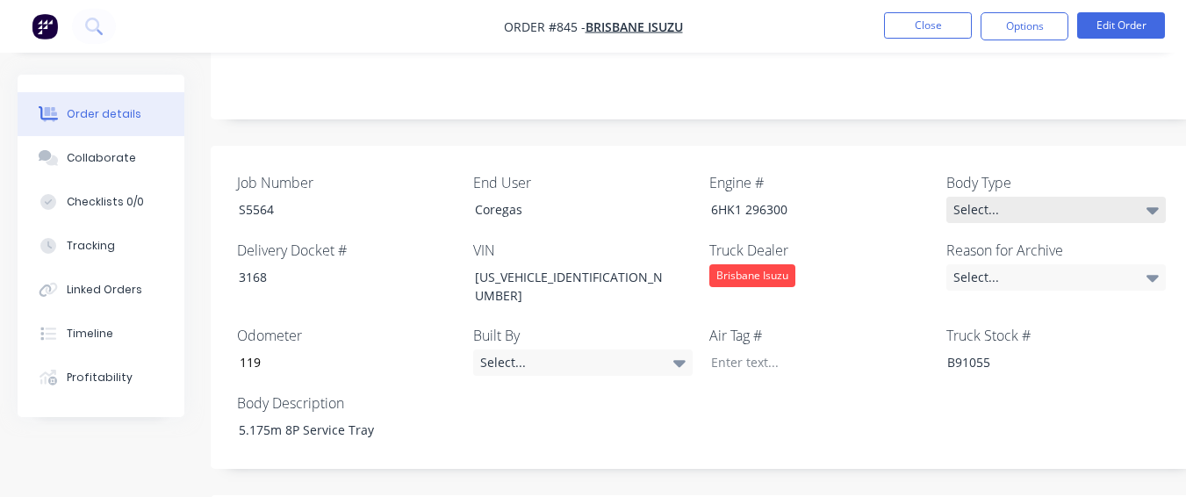
click at [1055, 197] on div "Select..." at bounding box center [1057, 210] width 220 height 26
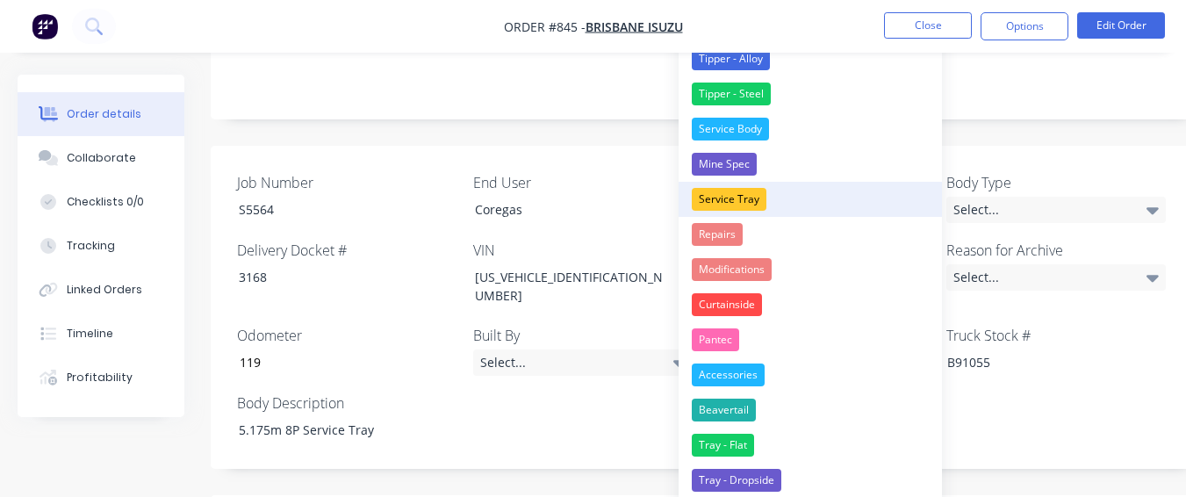
click at [763, 188] on button "Service Tray" at bounding box center [810, 199] width 263 height 35
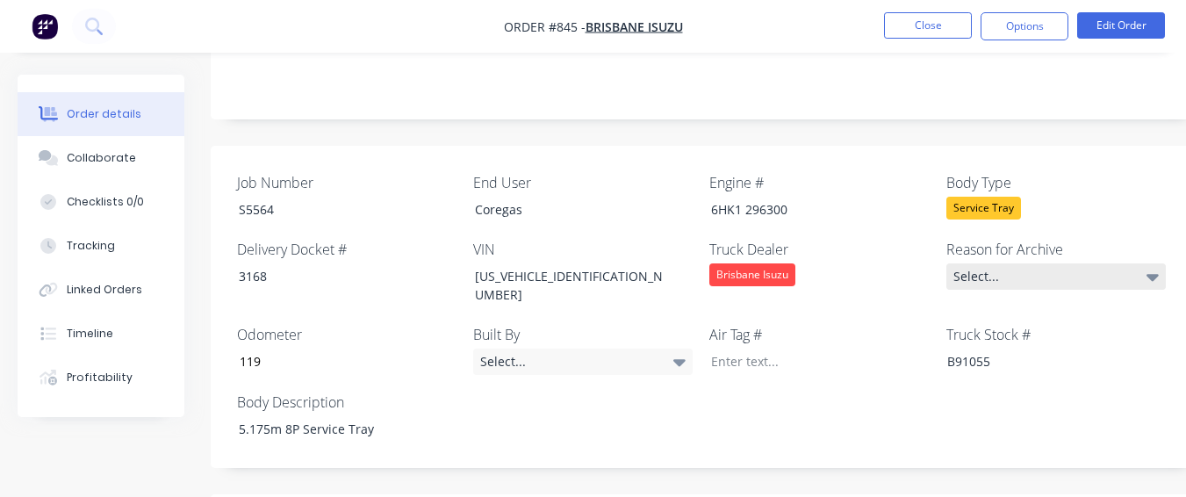
drag, startPoint x: 1025, startPoint y: 249, endPoint x: 1013, endPoint y: 252, distance: 11.7
click at [1023, 263] on div "Select..." at bounding box center [1057, 276] width 220 height 26
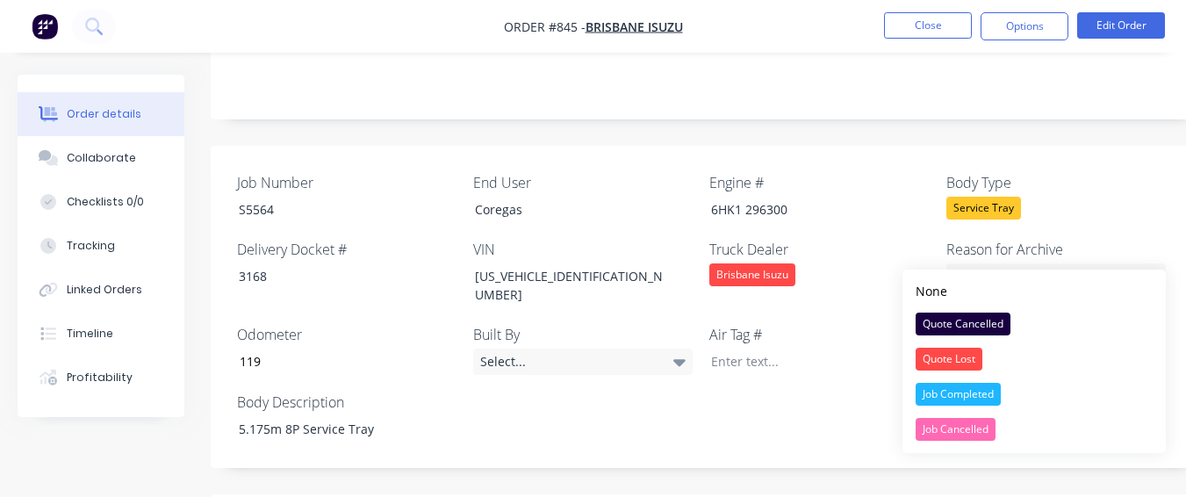
click at [1011, 389] on button "Job Completed" at bounding box center [1034, 394] width 263 height 35
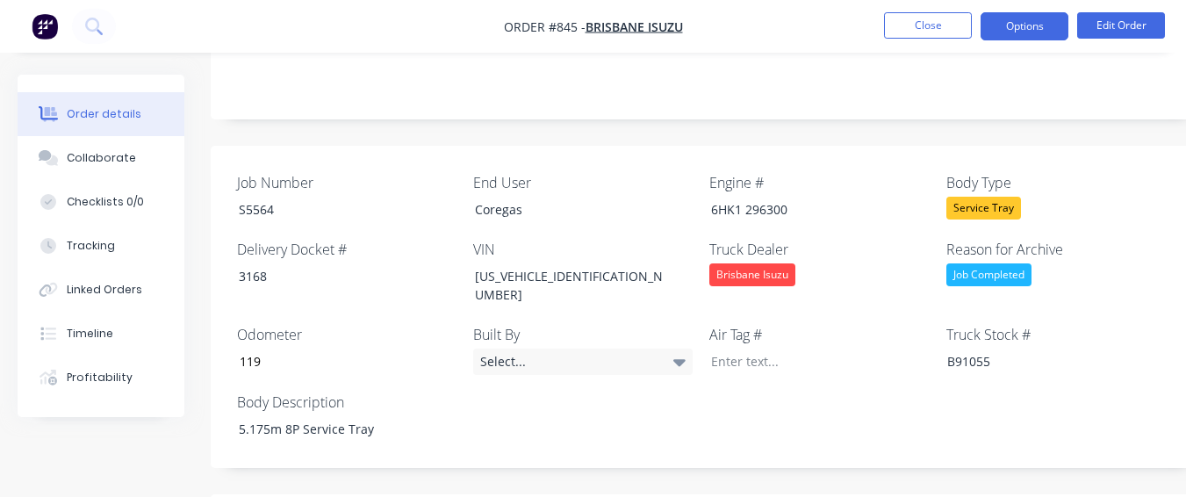
click at [994, 16] on button "Options" at bounding box center [1025, 26] width 88 height 28
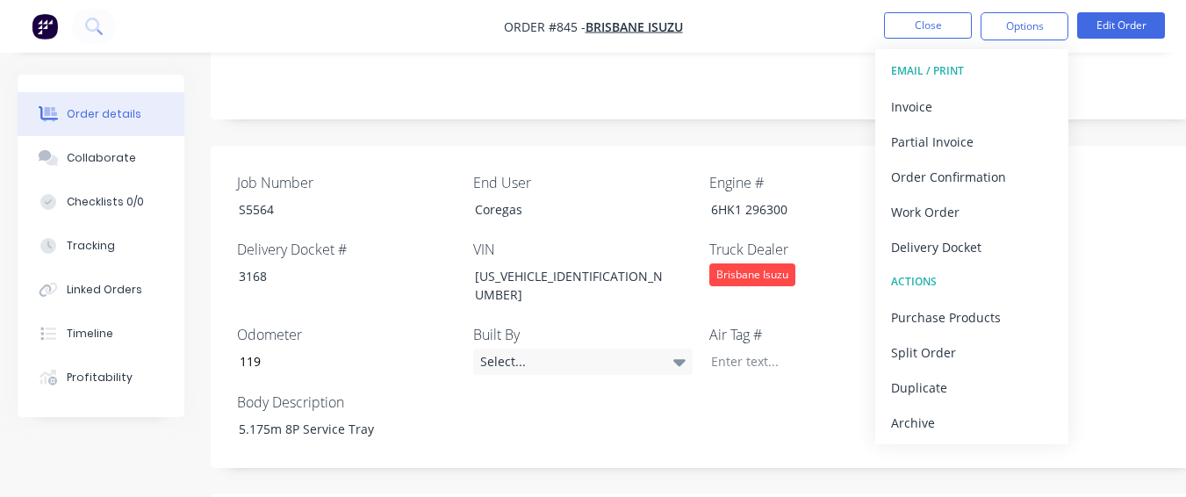
drag, startPoint x: 1037, startPoint y: 423, endPoint x: 1027, endPoint y: 390, distance: 34.7
click at [1036, 422] on div "Archive" at bounding box center [972, 422] width 162 height 25
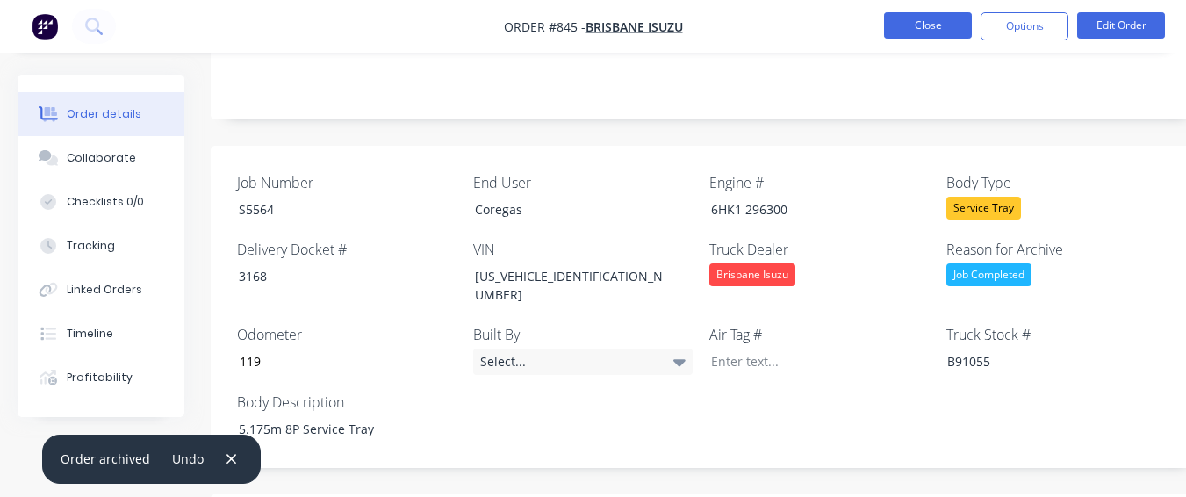
click at [962, 18] on button "Close" at bounding box center [928, 25] width 88 height 26
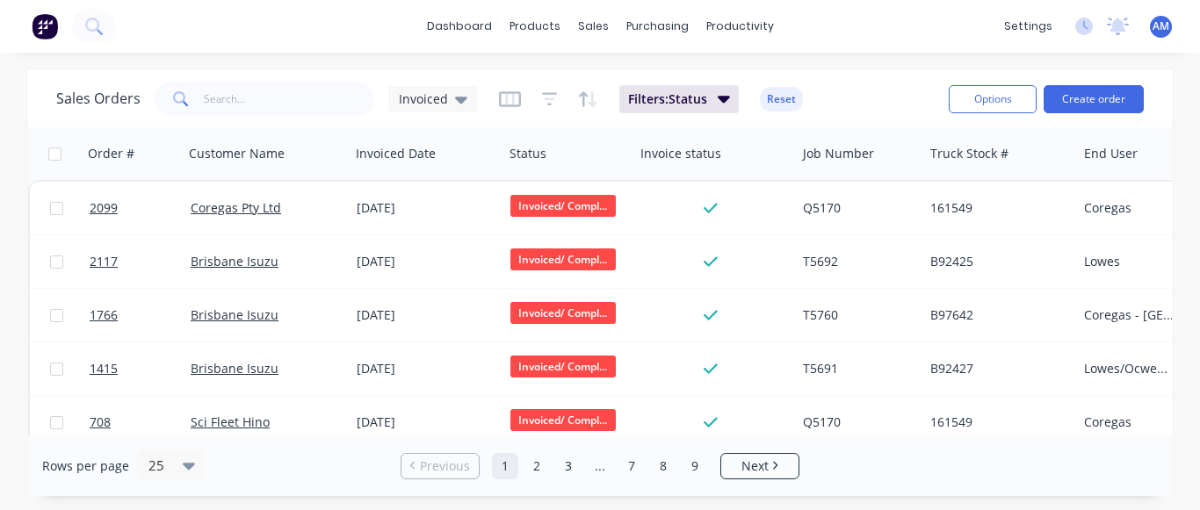
drag, startPoint x: 694, startPoint y: 471, endPoint x: 675, endPoint y: 434, distance: 41.2
click at [693, 470] on link "9" at bounding box center [694, 466] width 26 height 26
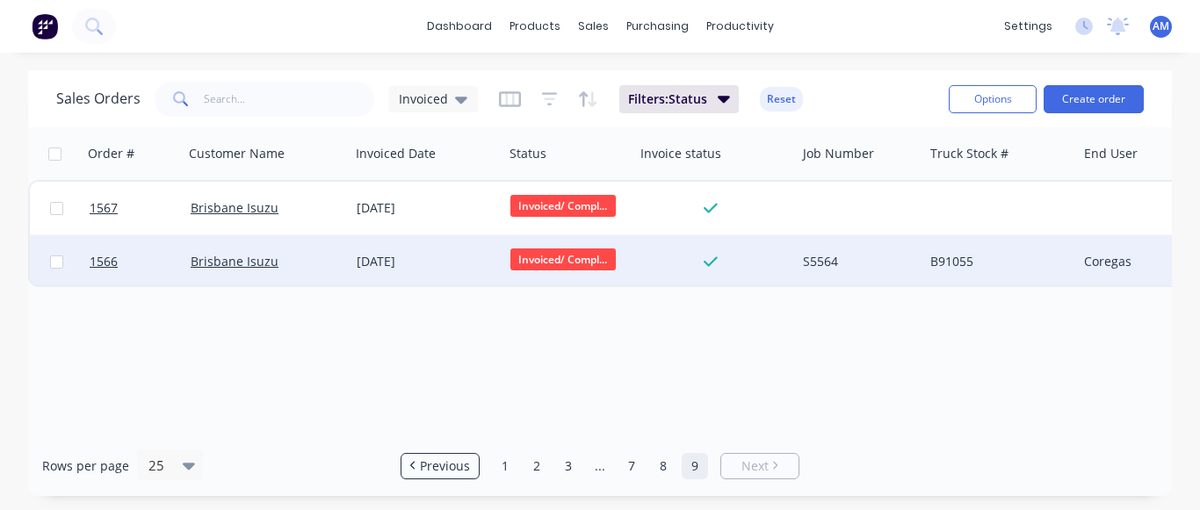
click at [406, 253] on div "[DATE]" at bounding box center [427, 262] width 140 height 18
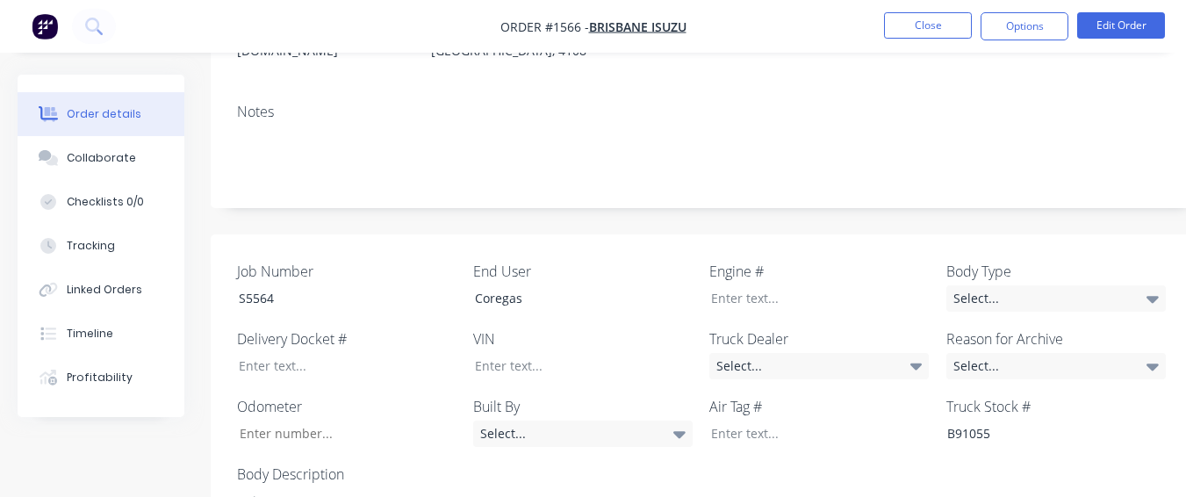
scroll to position [351, 0]
click at [742, 352] on div "Select..." at bounding box center [820, 365] width 220 height 26
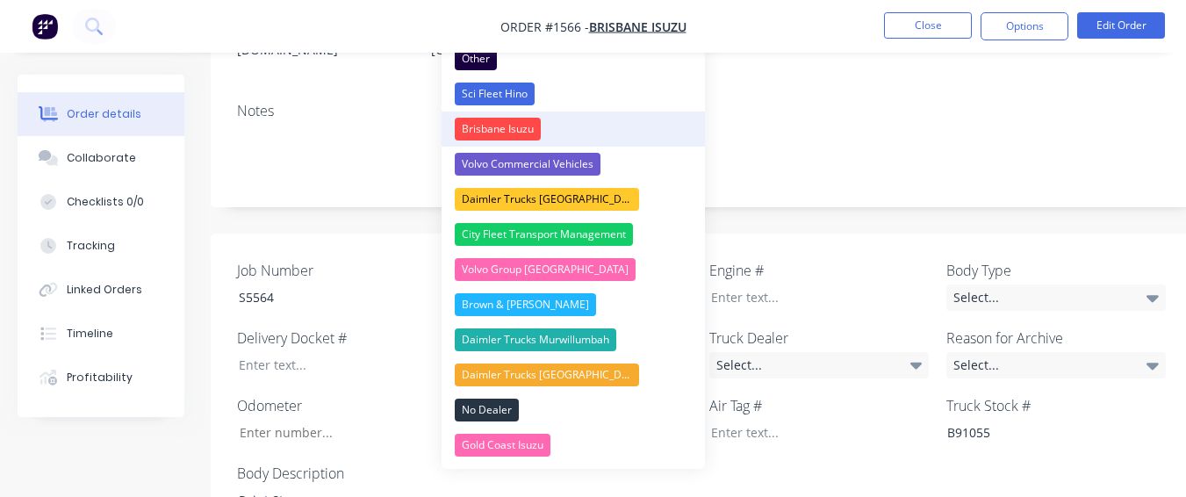
click at [559, 133] on button "Brisbane Isuzu" at bounding box center [573, 129] width 263 height 35
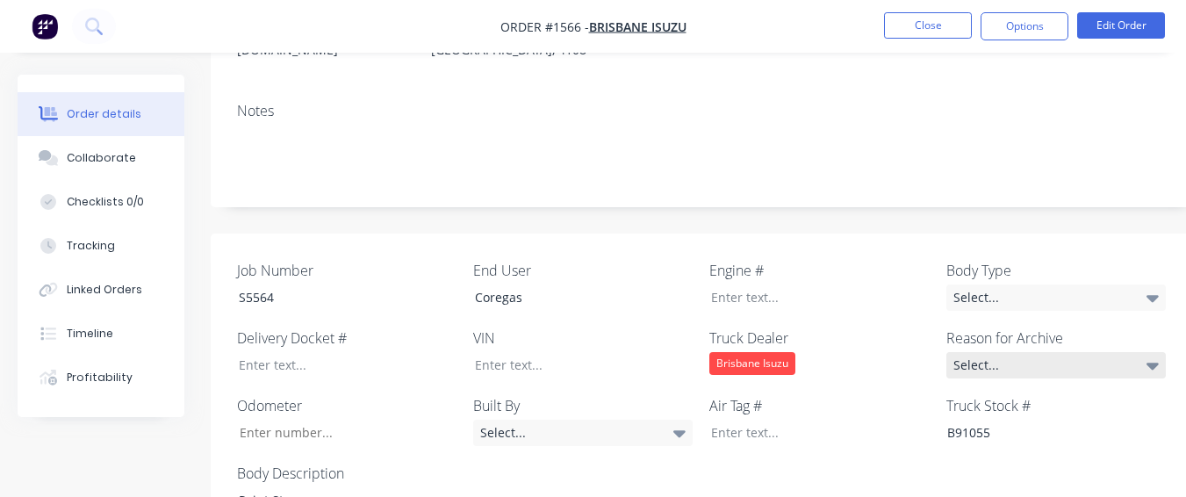
click at [1010, 352] on div "Select..." at bounding box center [1057, 365] width 220 height 26
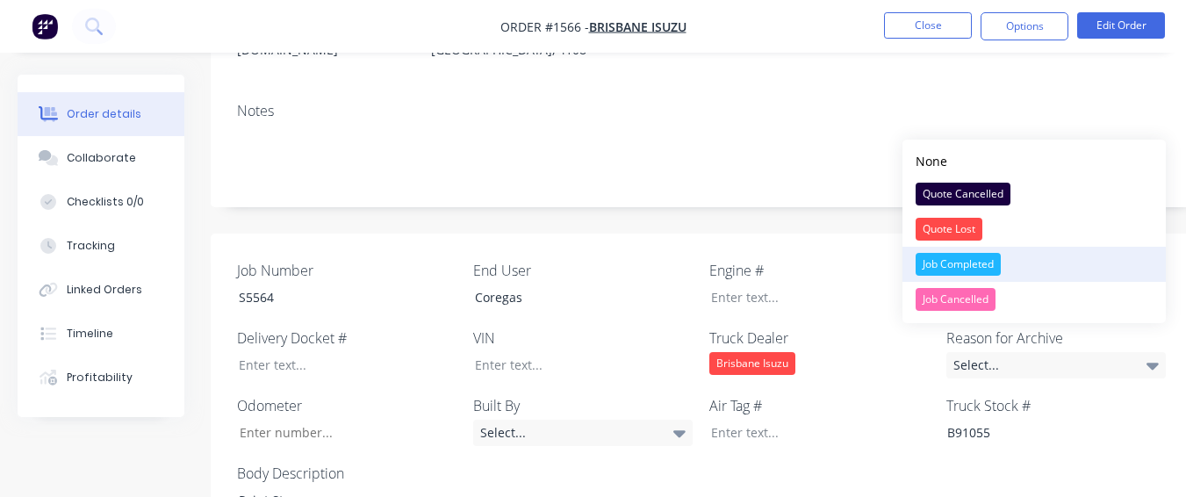
click at [945, 270] on div "Job Completed" at bounding box center [958, 264] width 85 height 23
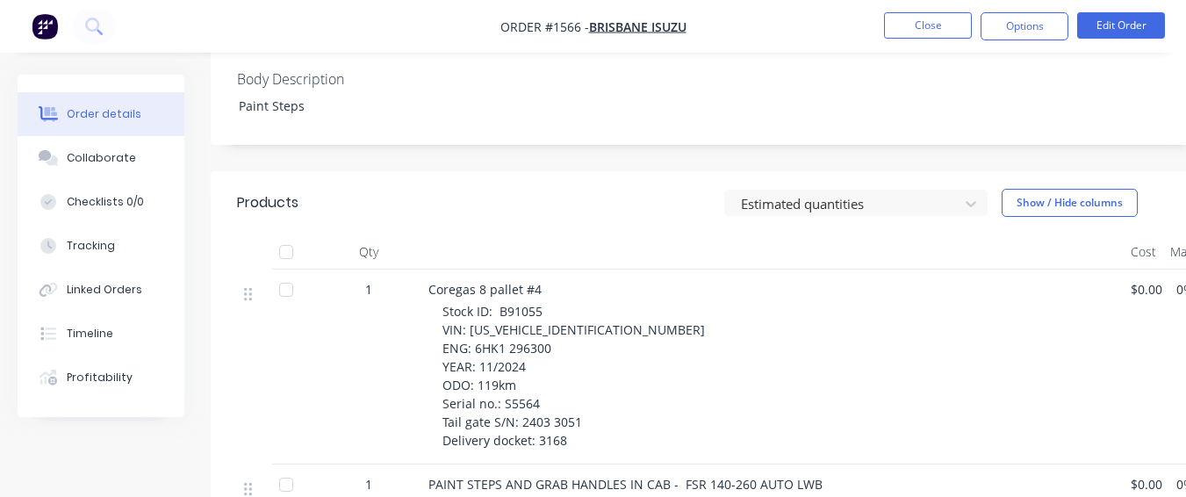
scroll to position [703, 0]
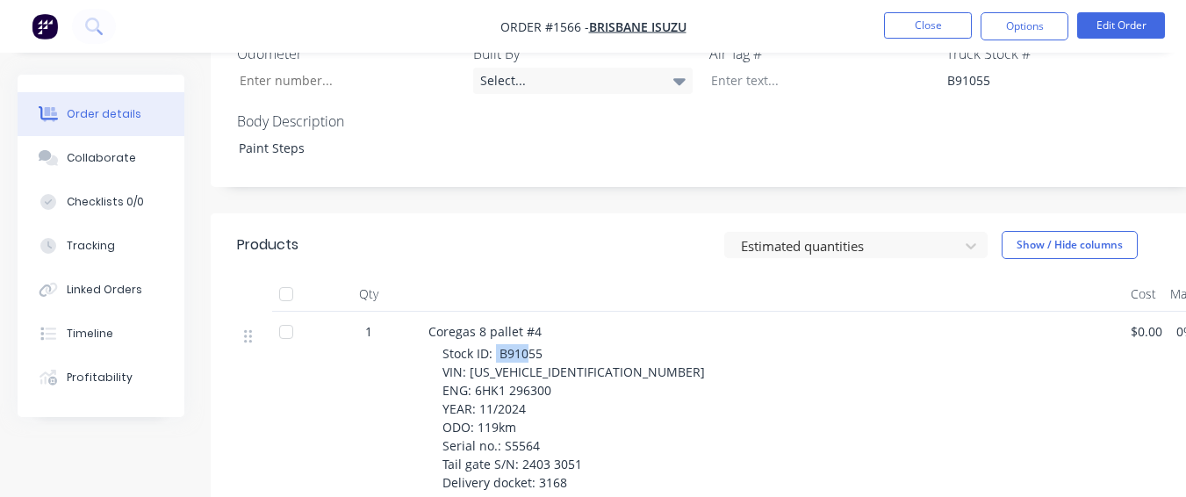
drag, startPoint x: 495, startPoint y: 328, endPoint x: 527, endPoint y: 332, distance: 31.8
click at [527, 345] on span "Stock ID: B91055 VIN: [US_VEHICLE_IDENTIFICATION_NUMBER] ENG: 6HK1 296300 YEAR:…" at bounding box center [574, 418] width 263 height 146
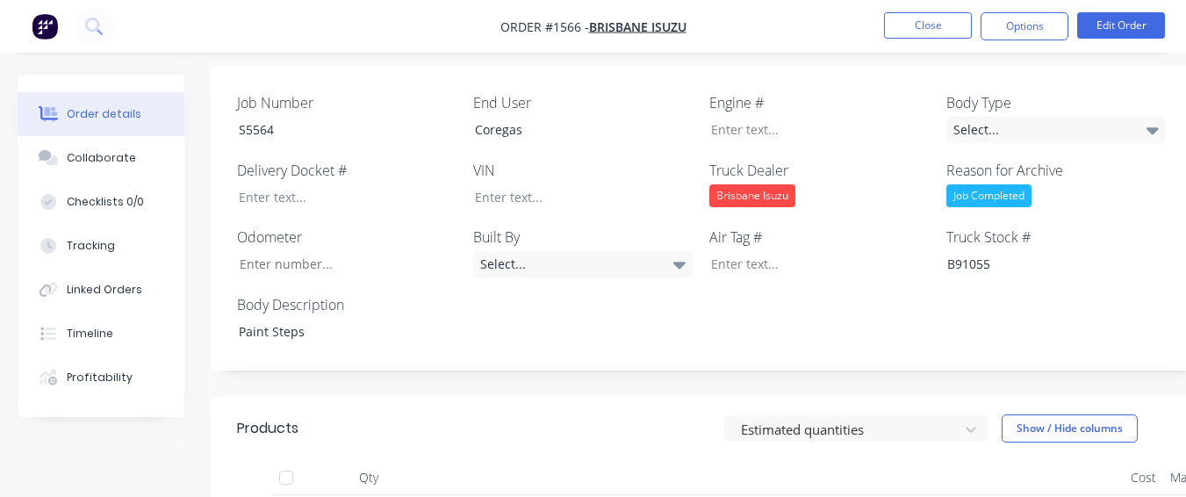
scroll to position [439, 0]
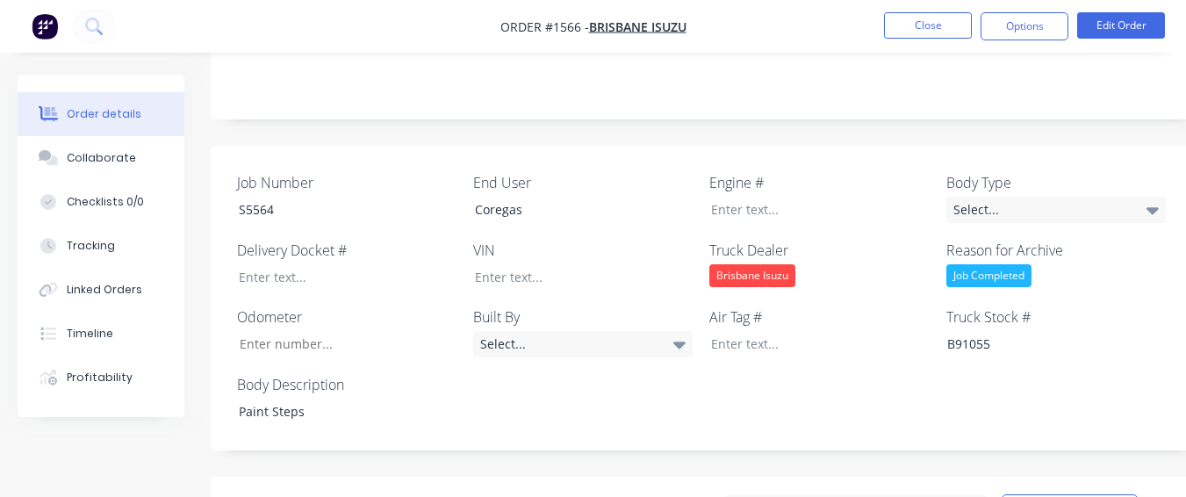
click at [529, 393] on div "Job Number S5564 End User Coregas Engine # Body Type Select... Delivery Docket …" at bounding box center [707, 299] width 993 height 306
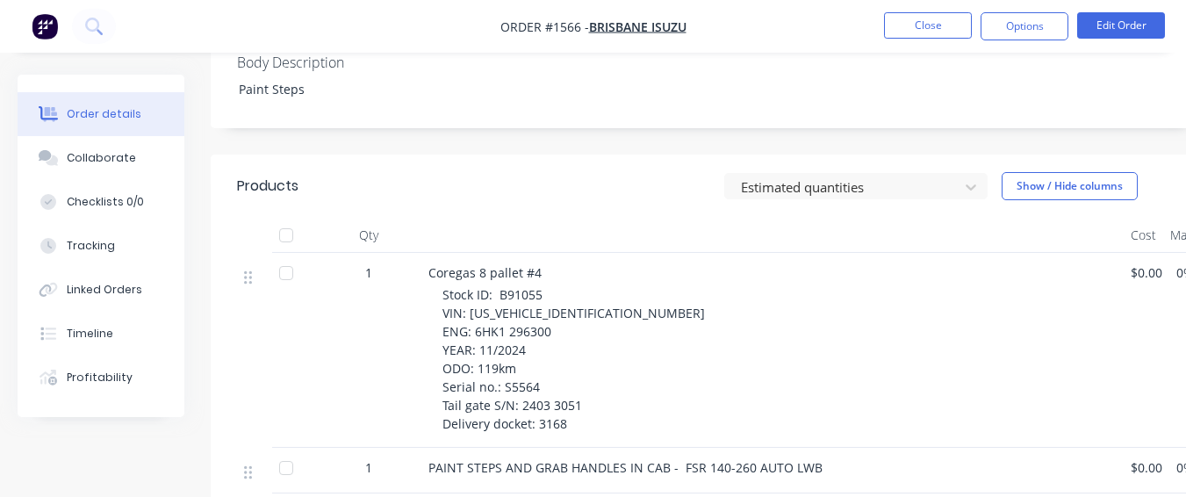
scroll to position [790, 0]
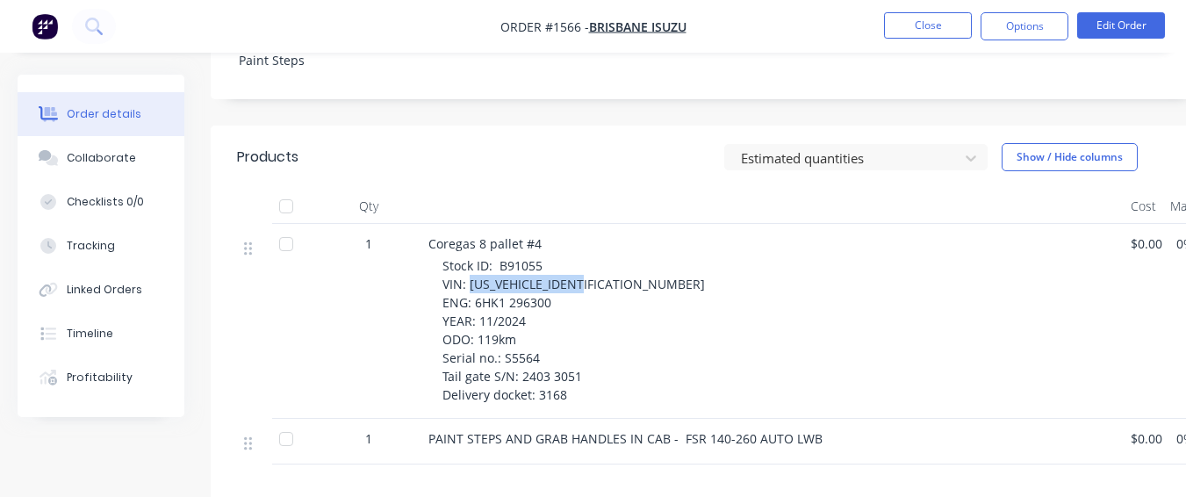
drag, startPoint x: 468, startPoint y: 261, endPoint x: 586, endPoint y: 256, distance: 117.8
click at [586, 257] on span "Stock ID: B91055 VIN: [US_VEHICLE_IDENTIFICATION_NUMBER] ENG: 6HK1 296300 YEAR:…" at bounding box center [574, 330] width 263 height 146
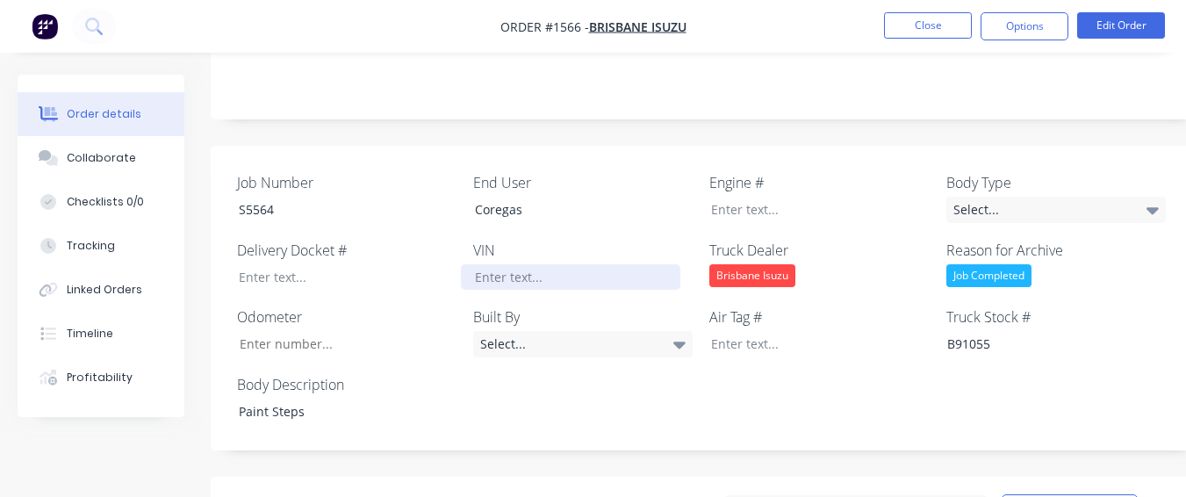
click at [577, 264] on div at bounding box center [571, 276] width 220 height 25
paste div
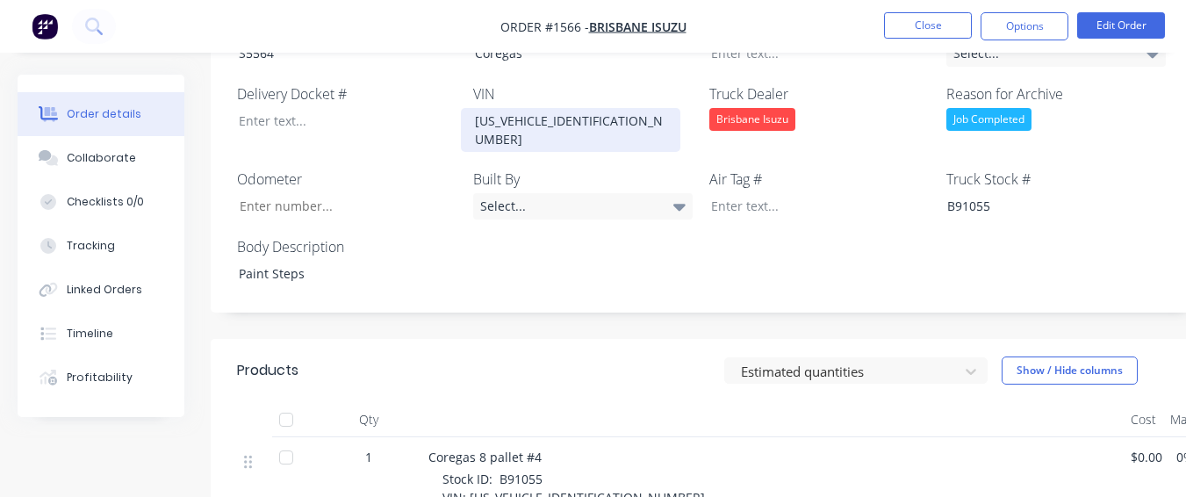
scroll to position [615, 0]
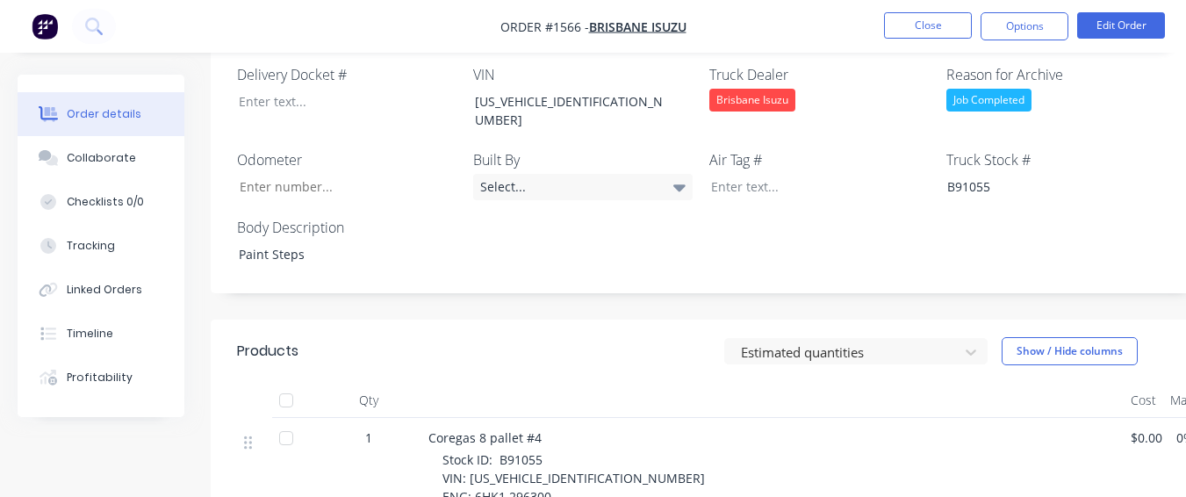
drag, startPoint x: 555, startPoint y: 450, endPoint x: 537, endPoint y: 453, distance: 17.9
drag, startPoint x: 472, startPoint y: 451, endPoint x: 553, endPoint y: 455, distance: 80.9
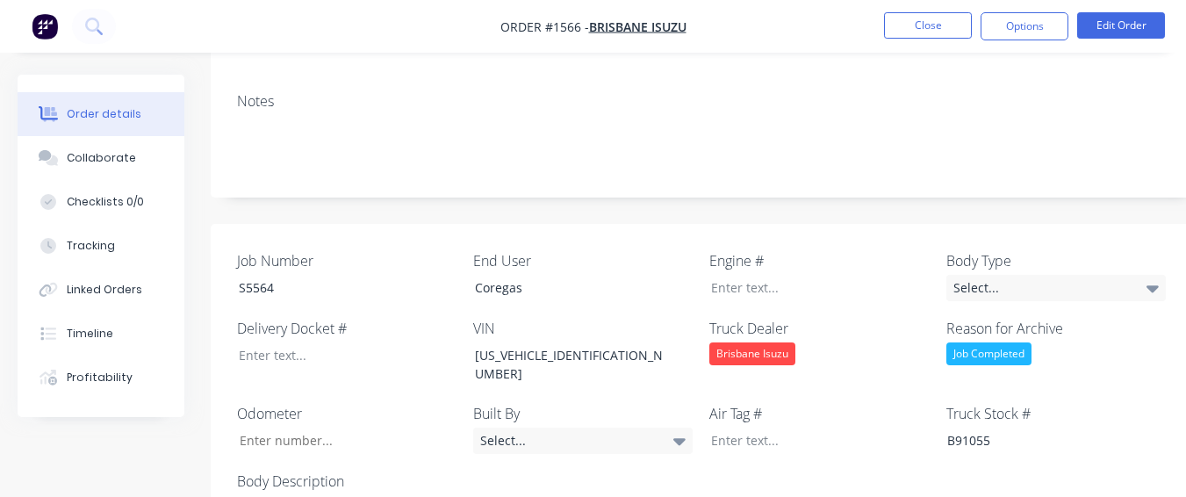
scroll to position [351, 0]
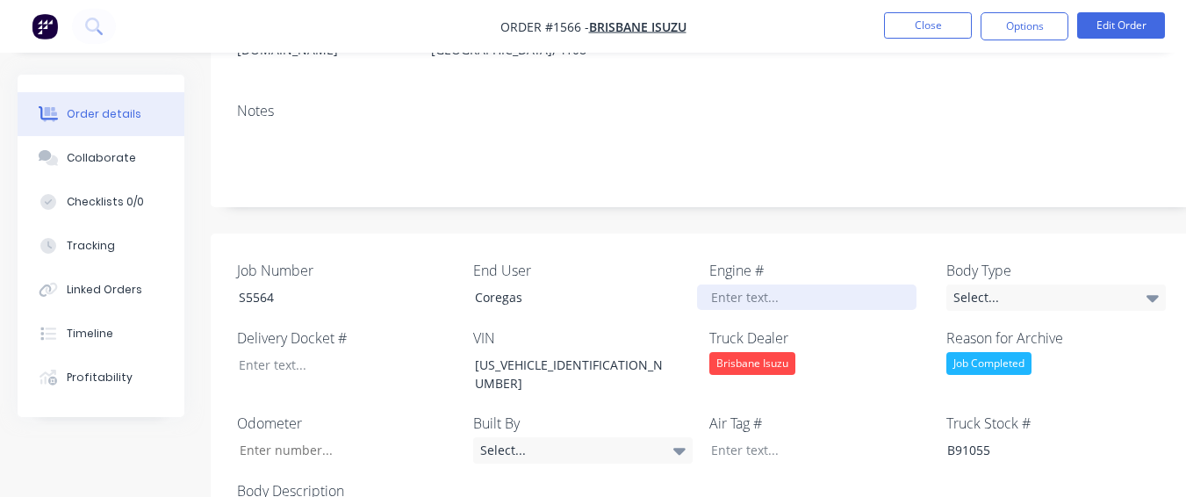
click at [719, 285] on div at bounding box center [807, 297] width 220 height 25
paste div
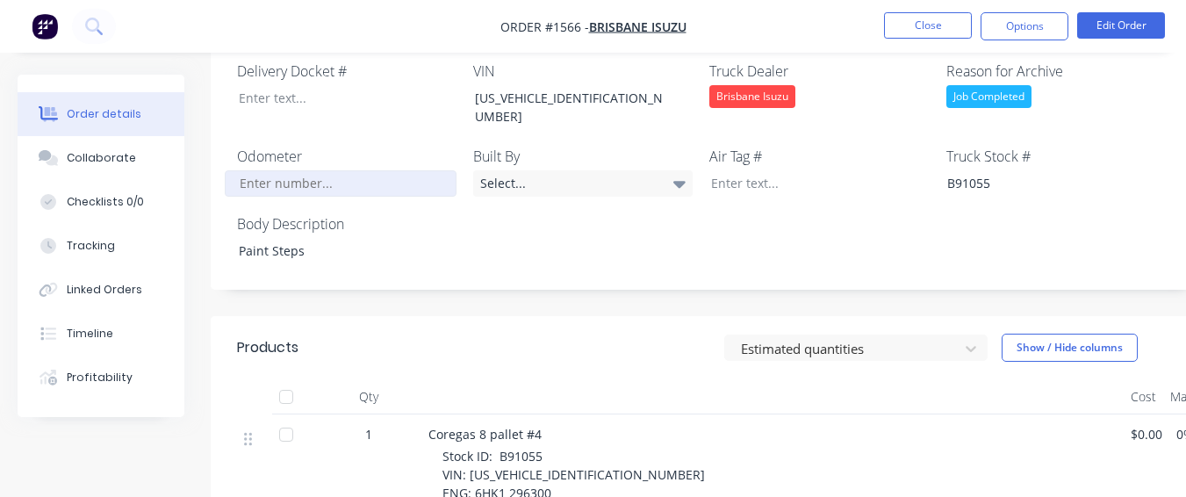
scroll to position [615, 0]
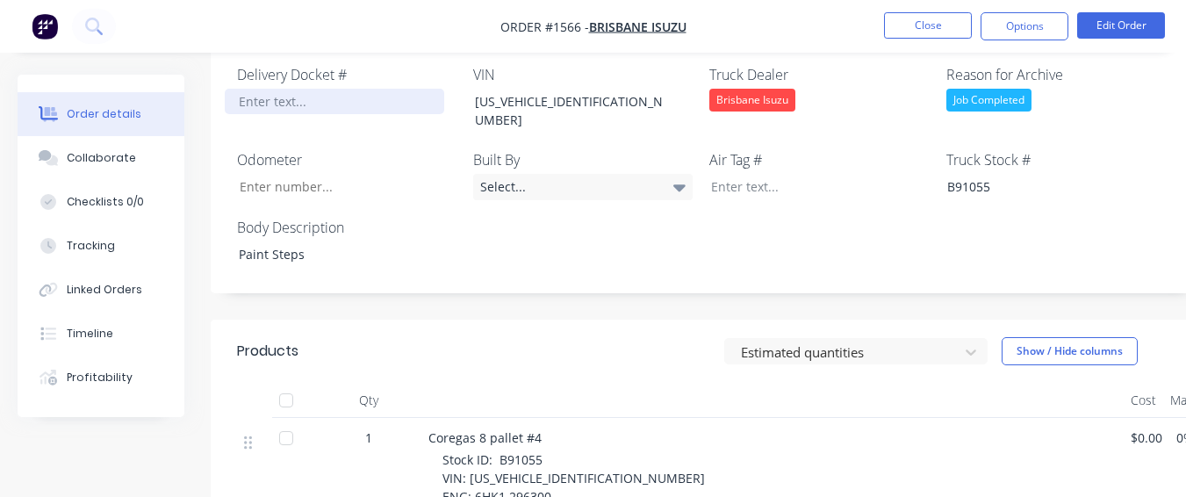
click at [344, 89] on div at bounding box center [335, 101] width 220 height 25
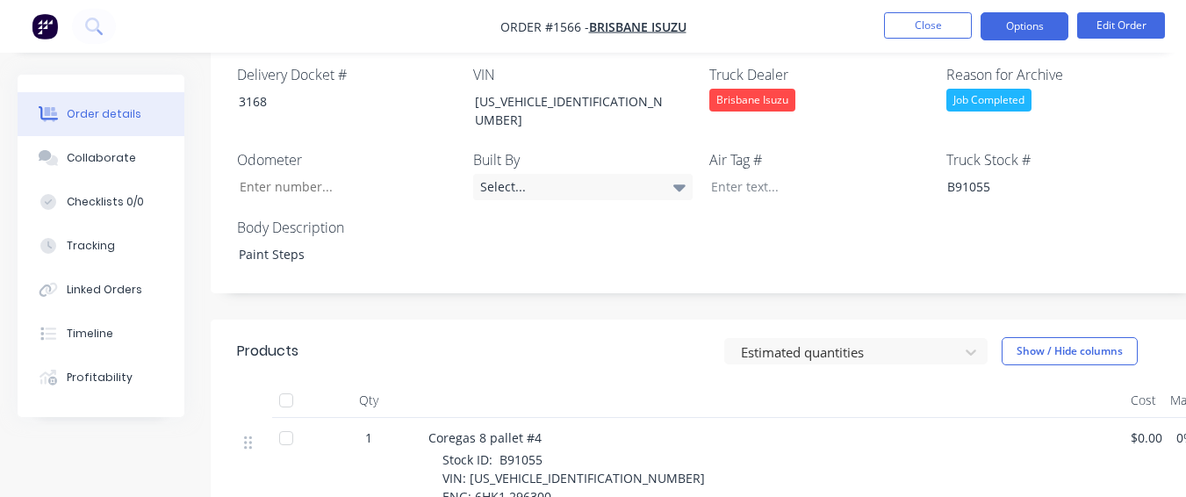
click at [1009, 25] on button "Options" at bounding box center [1025, 26] width 88 height 28
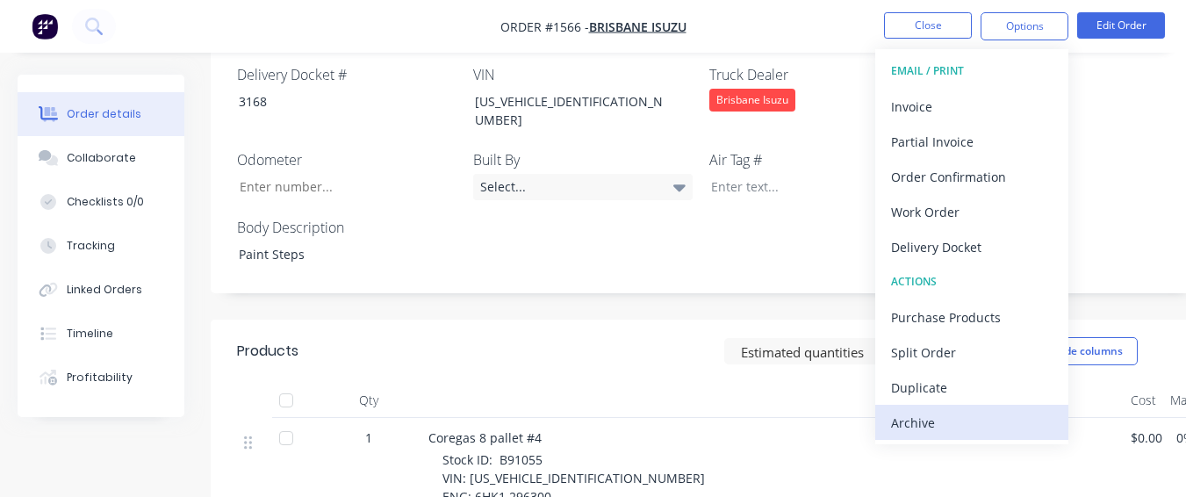
click at [904, 426] on div "Archive" at bounding box center [972, 422] width 162 height 25
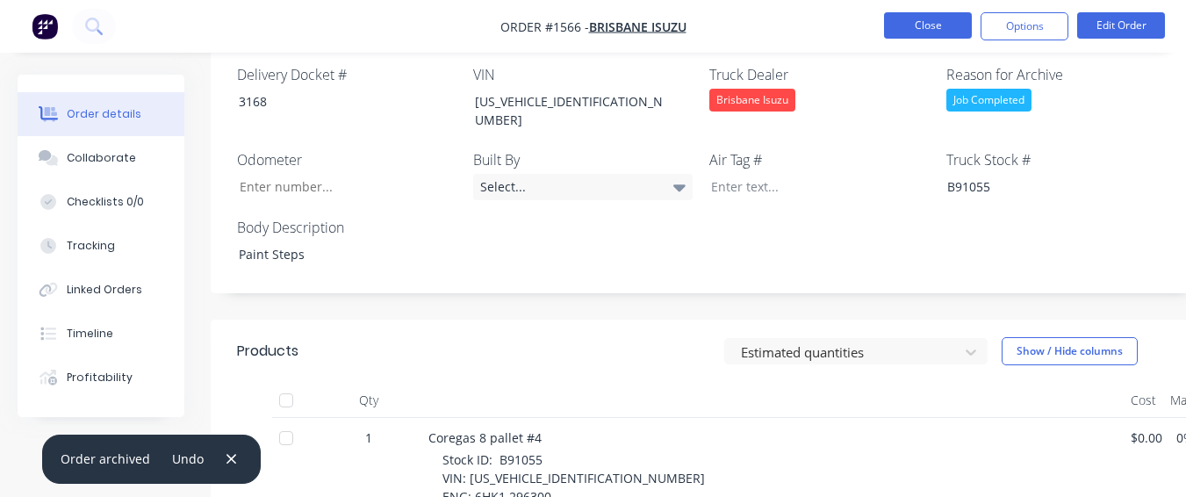
click at [905, 16] on button "Close" at bounding box center [928, 25] width 88 height 26
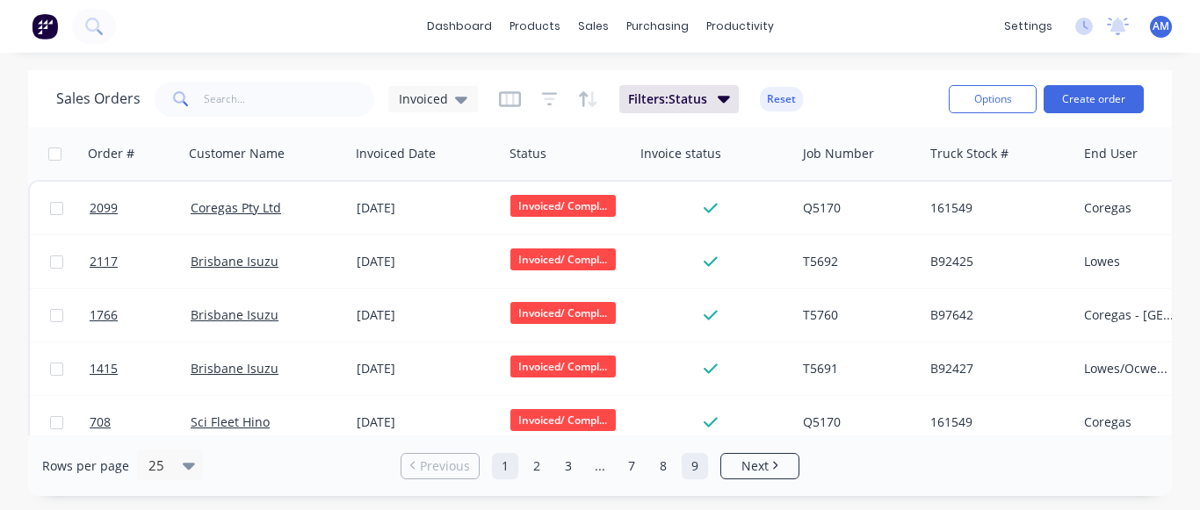
click at [690, 465] on link "9" at bounding box center [694, 466] width 26 height 26
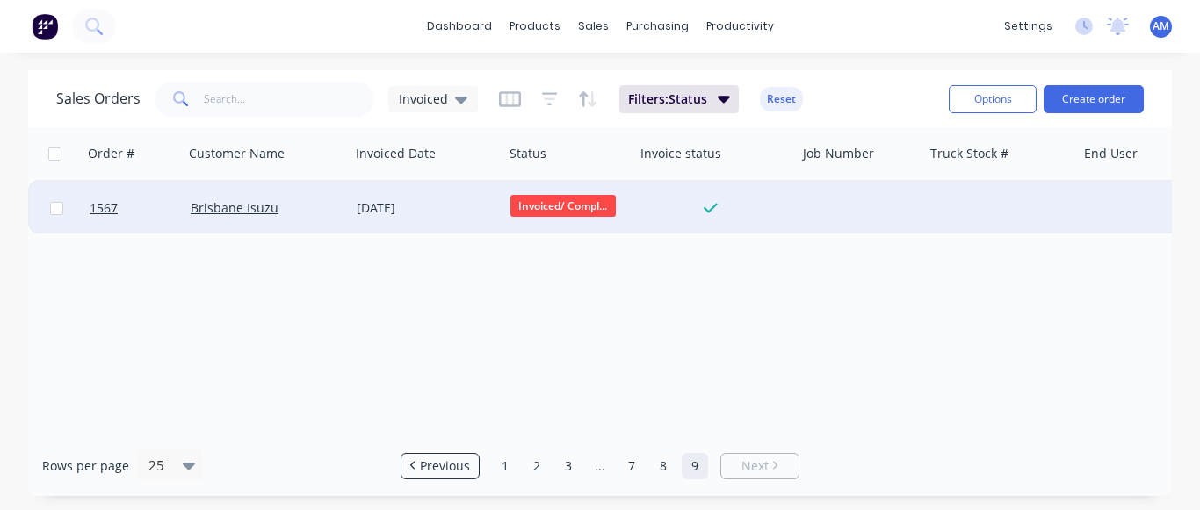
click at [429, 206] on div "[DATE]" at bounding box center [427, 208] width 140 height 18
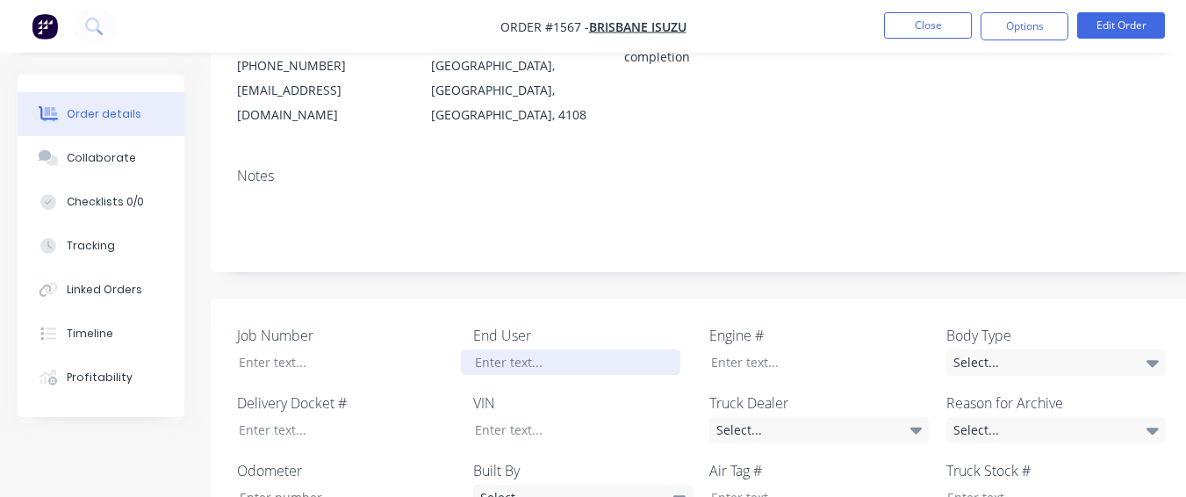
scroll to position [351, 0]
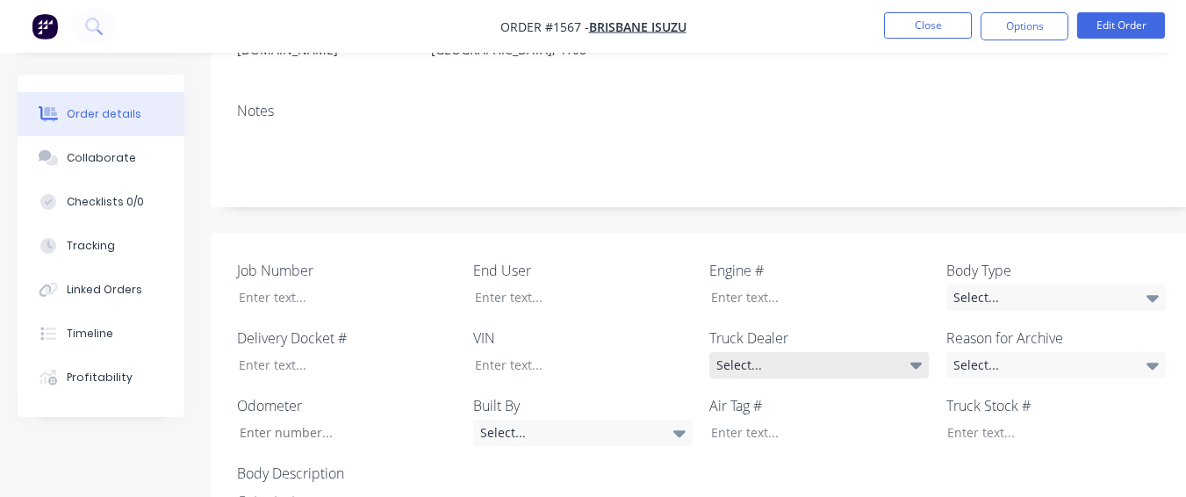
click at [726, 352] on div "Select..." at bounding box center [820, 365] width 220 height 26
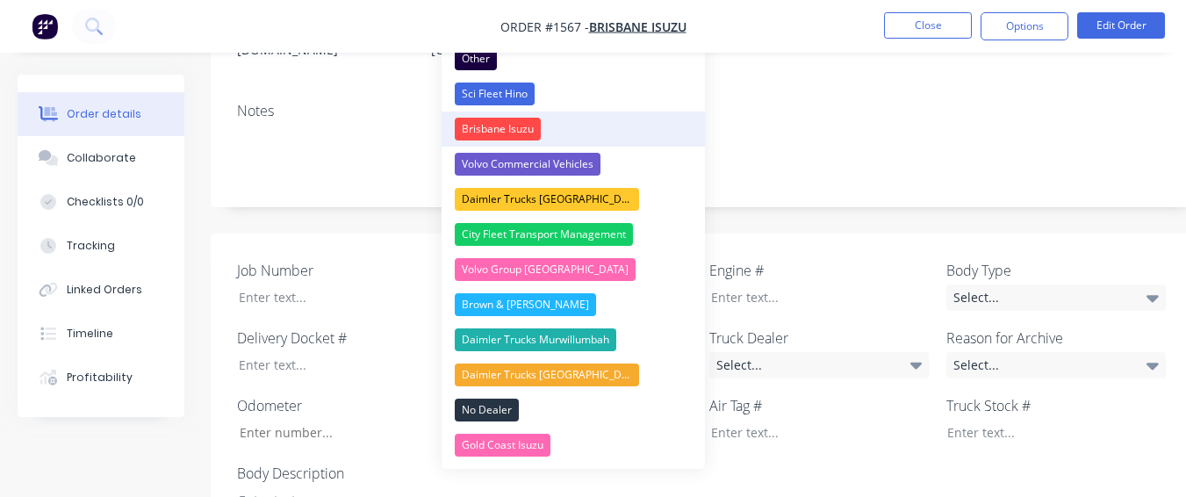
click at [573, 116] on button "Brisbane Isuzu" at bounding box center [573, 129] width 263 height 35
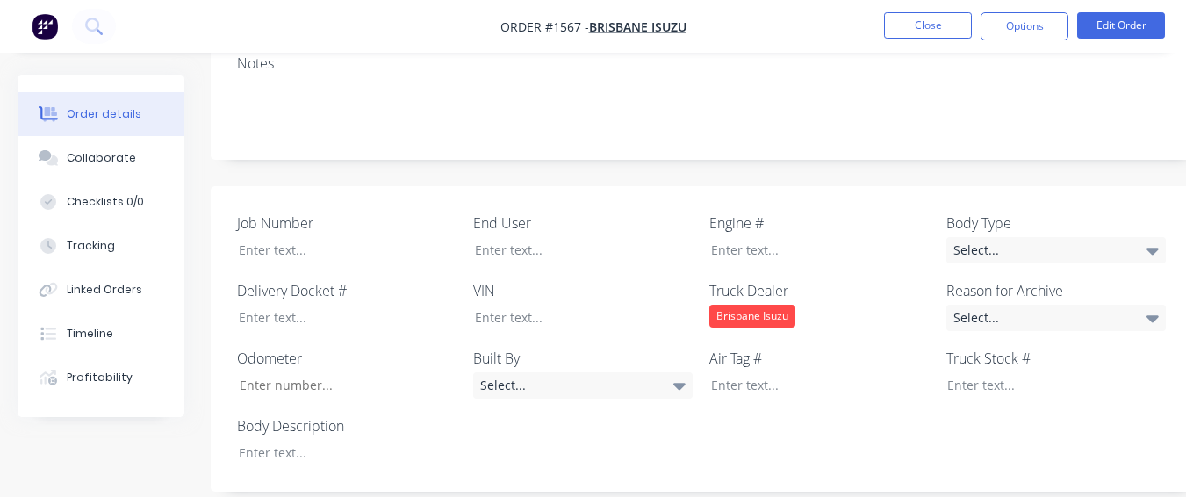
scroll to position [439, 0]
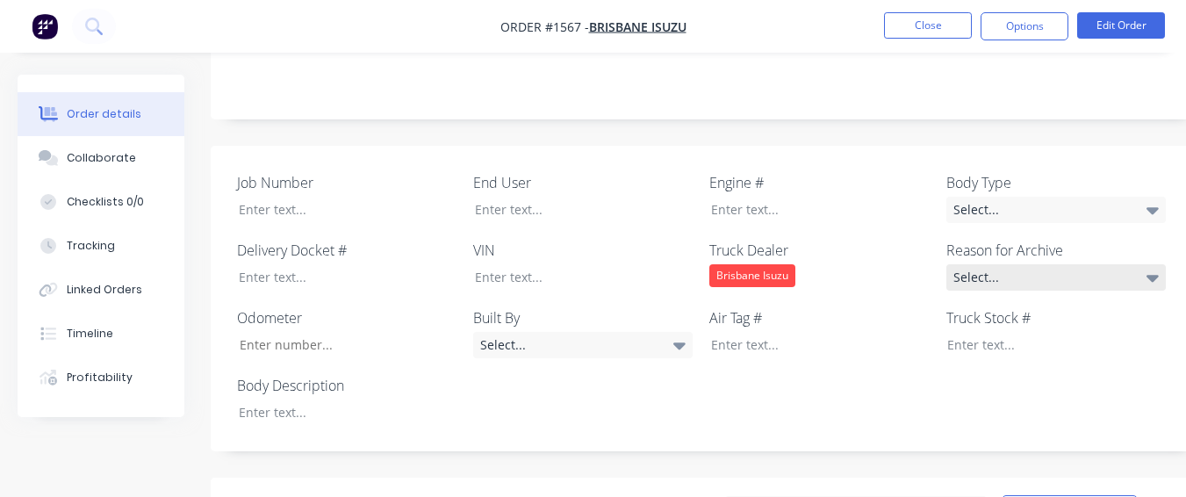
click at [991, 264] on div "Select..." at bounding box center [1057, 277] width 220 height 26
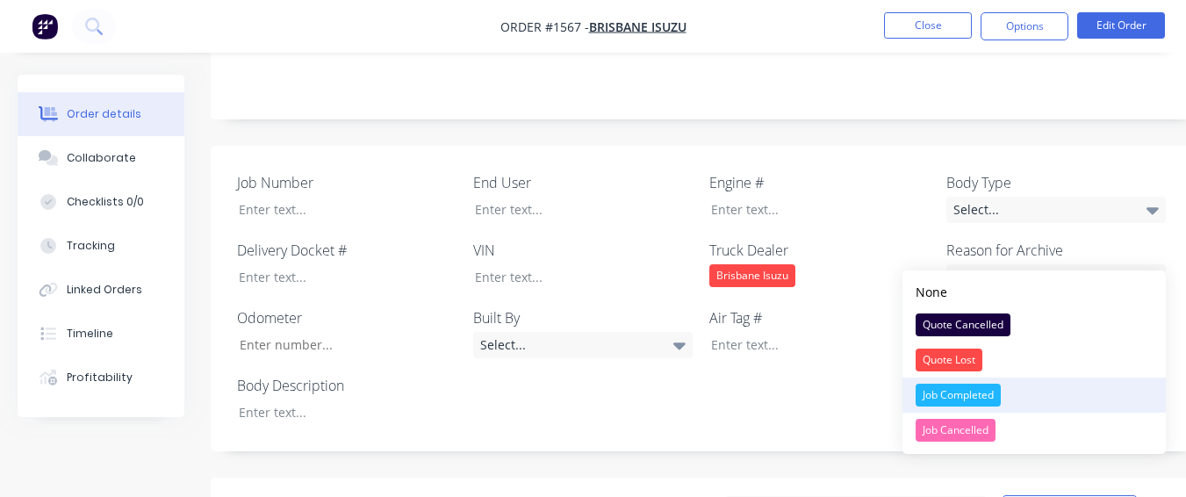
click at [977, 383] on button "Job Completed" at bounding box center [1034, 395] width 263 height 35
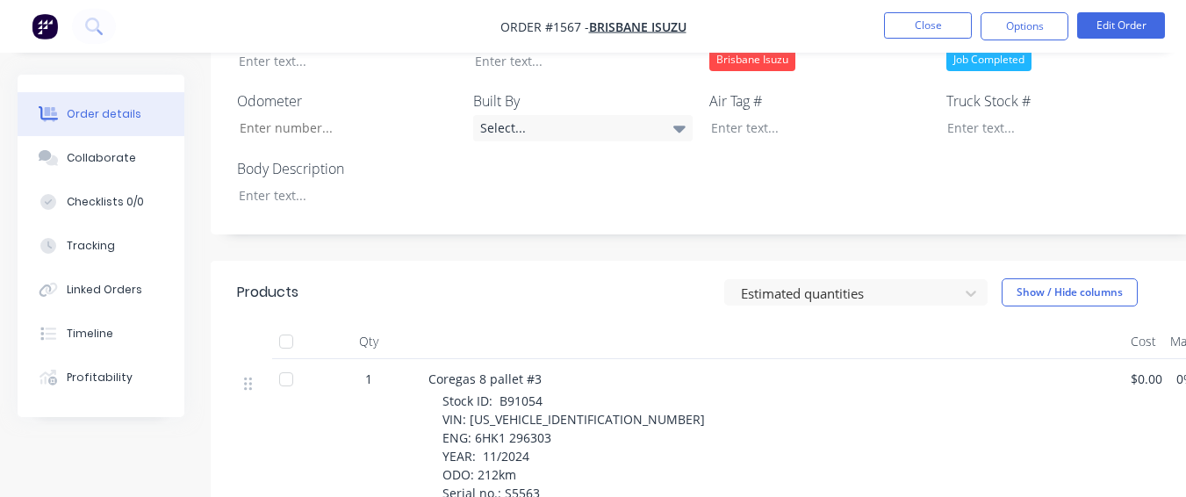
scroll to position [607, 0]
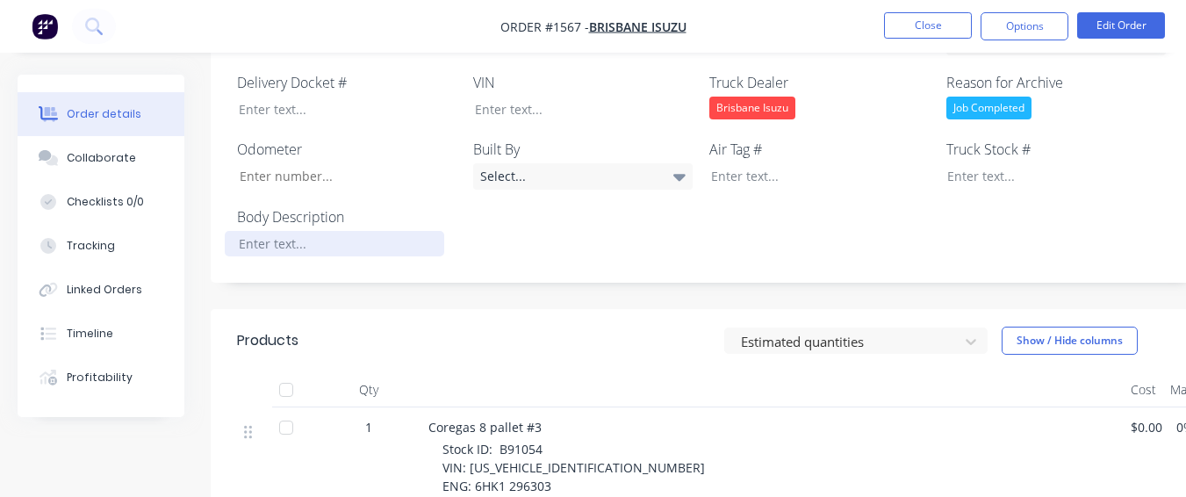
click at [278, 231] on div at bounding box center [335, 243] width 220 height 25
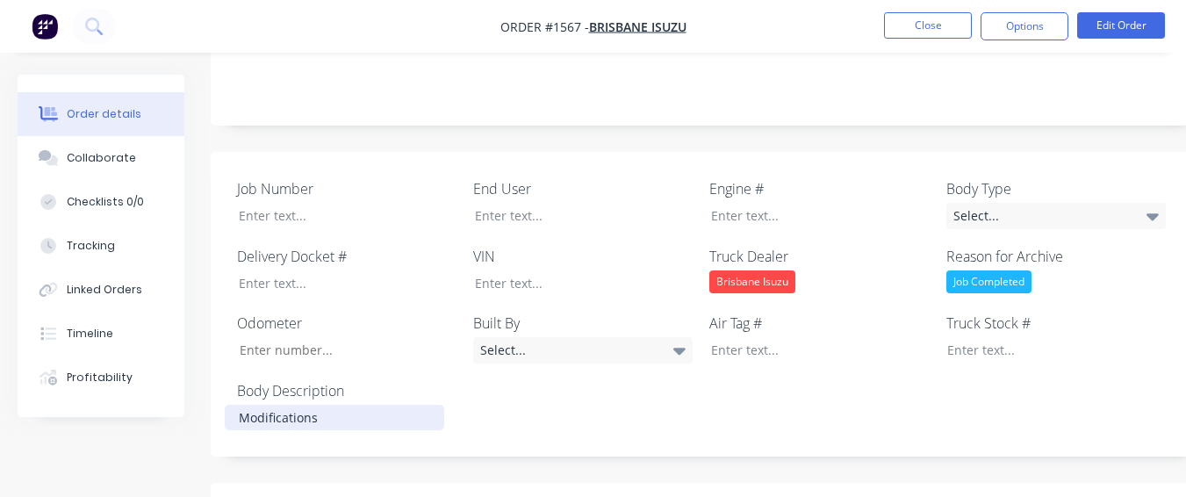
scroll to position [431, 0]
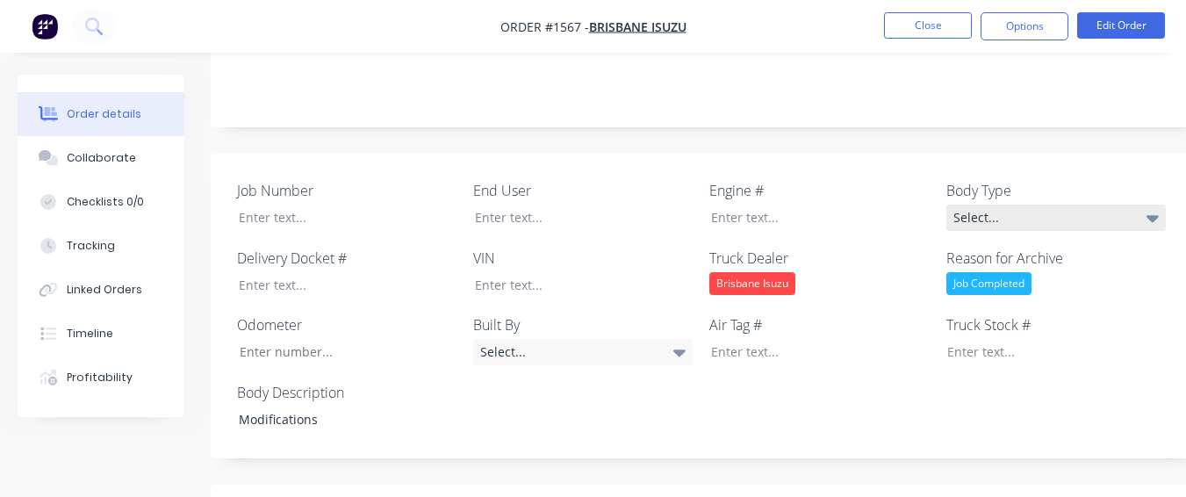
click at [1107, 205] on div "Select..." at bounding box center [1057, 218] width 220 height 26
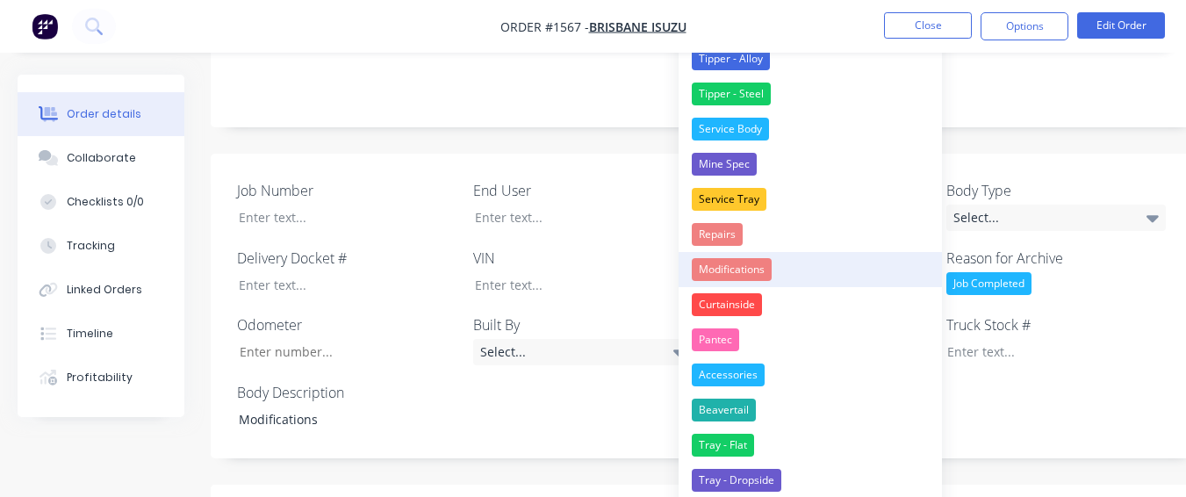
click at [855, 268] on button "Modifications" at bounding box center [810, 269] width 263 height 35
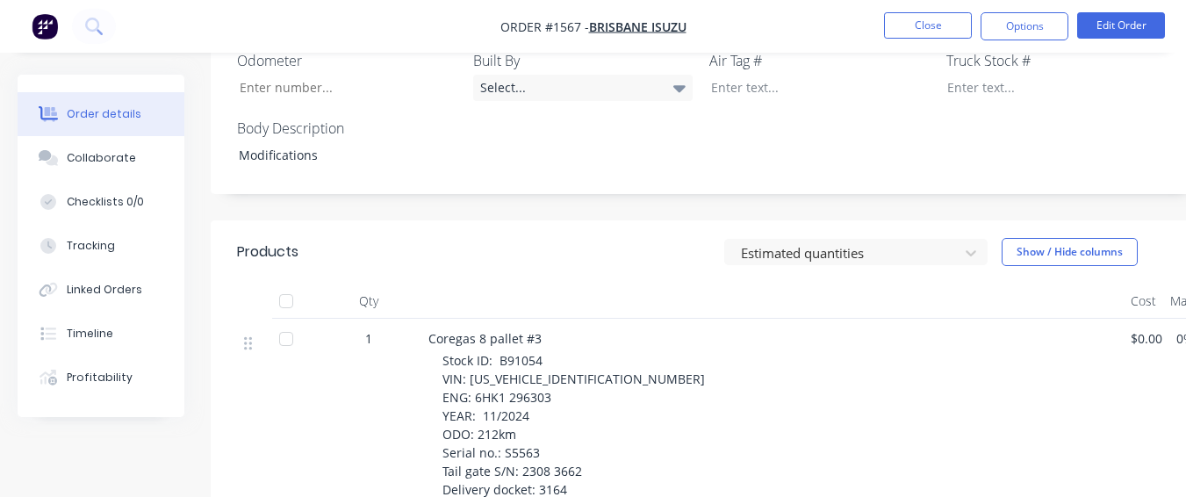
scroll to position [607, 0]
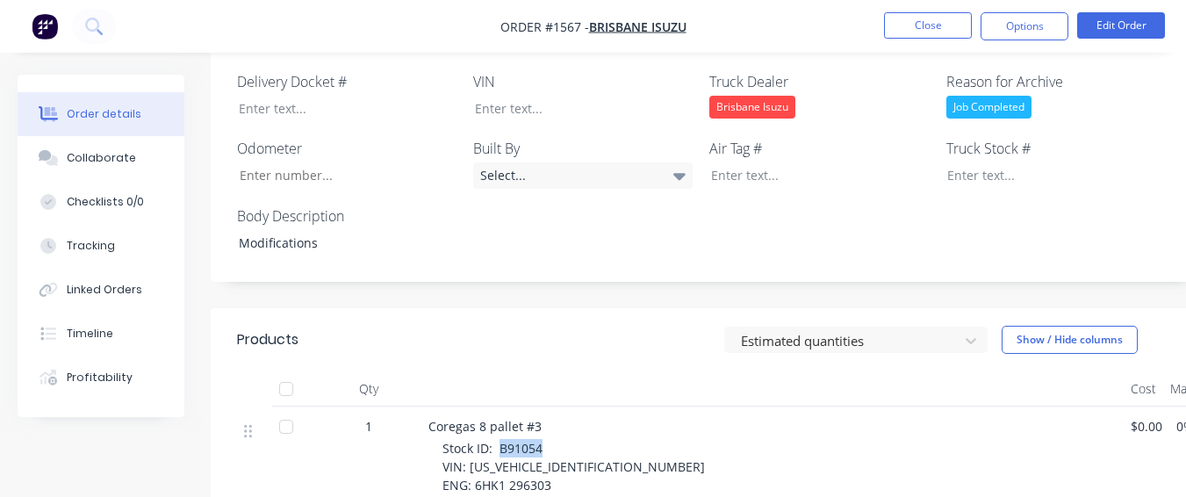
drag, startPoint x: 498, startPoint y: 426, endPoint x: 548, endPoint y: 425, distance: 50.1
paste div
drag, startPoint x: 467, startPoint y: 445, endPoint x: 611, endPoint y: 446, distance: 144.0
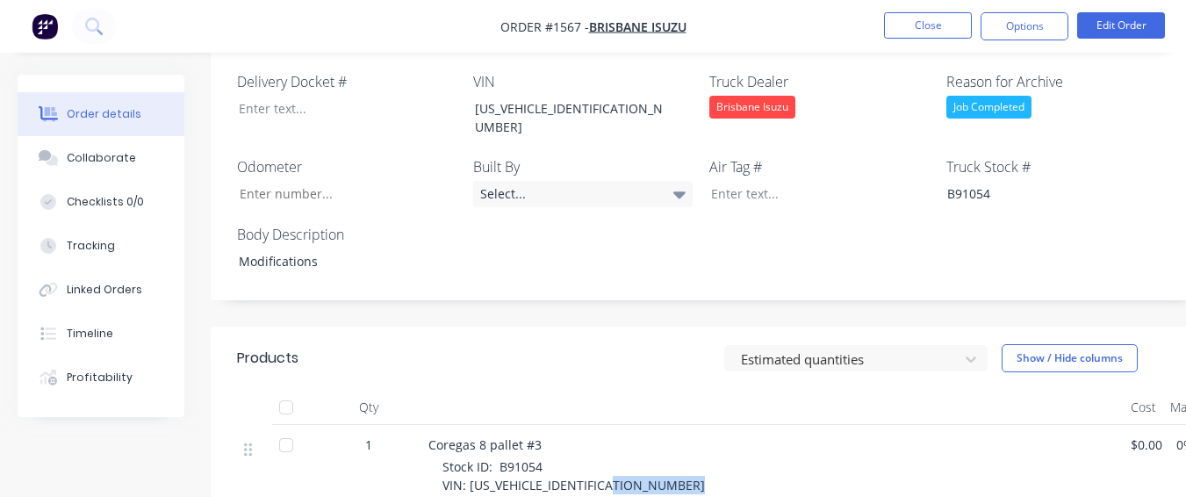
drag, startPoint x: 476, startPoint y: 461, endPoint x: 567, endPoint y: 458, distance: 91.4
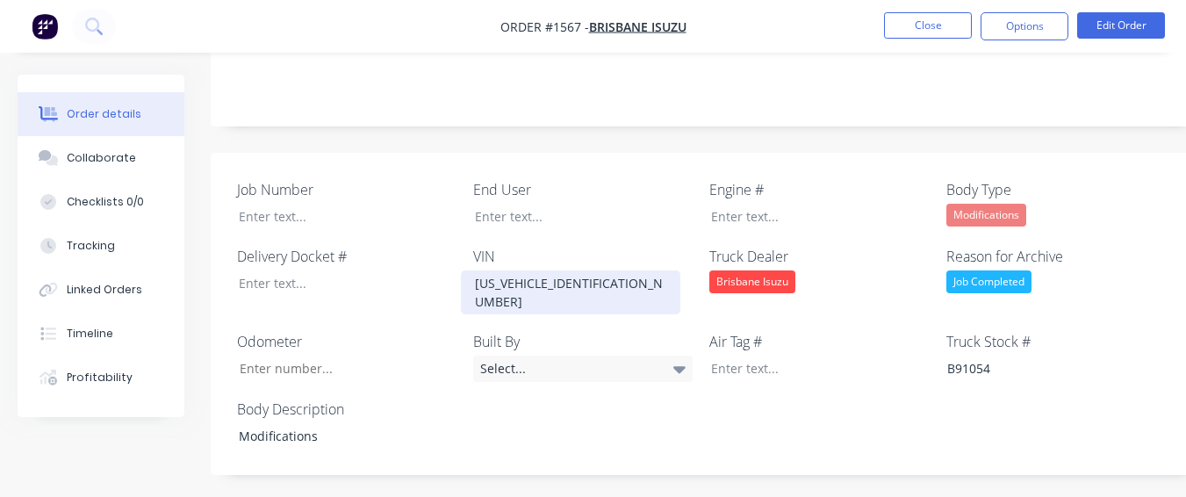
scroll to position [431, 0]
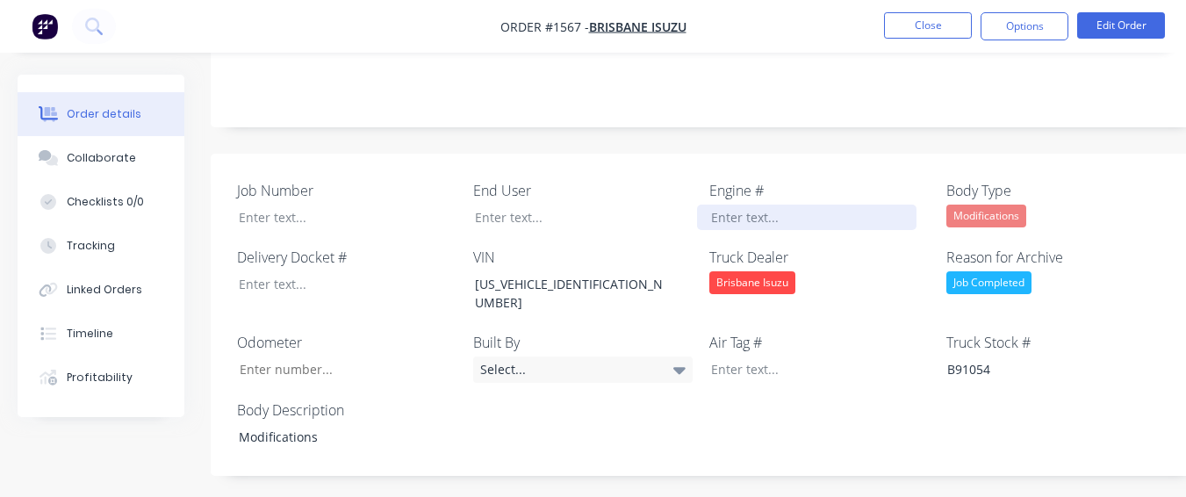
click at [717, 205] on div at bounding box center [807, 217] width 220 height 25
paste div
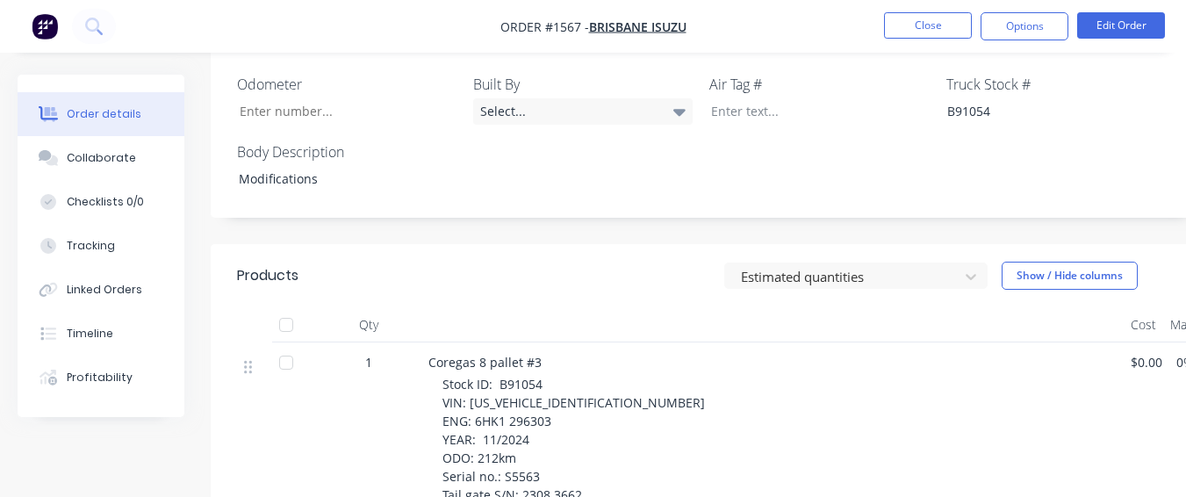
scroll to position [695, 0]
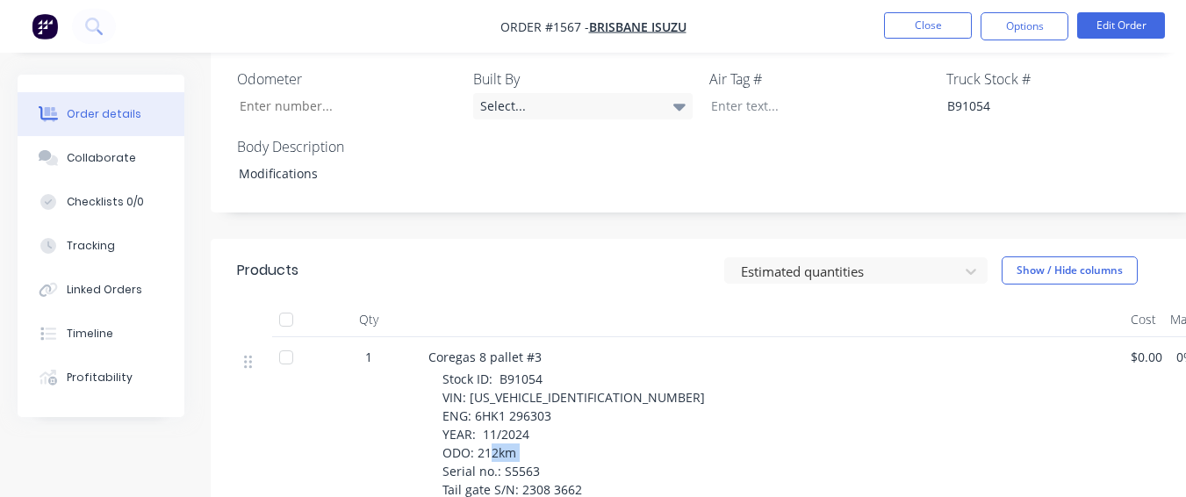
drag, startPoint x: 506, startPoint y: 433, endPoint x: 554, endPoint y: 433, distance: 48.3
click at [554, 433] on div "Stock ID: B91054 VIN: [US_VEHICLE_IDENTIFICATION_NUMBER] ENG: 6HK1 296303 YEAR:…" at bounding box center [780, 444] width 674 height 148
click at [556, 425] on div "Stock ID: B91054 VIN: [US_VEHICLE_IDENTIFICATION_NUMBER] ENG: 6HK1 296303 YEAR:…" at bounding box center [780, 444] width 674 height 148
drag, startPoint x: 502, startPoint y: 428, endPoint x: 554, endPoint y: 429, distance: 51.8
click at [554, 429] on div "Stock ID: B91054 VIN: [US_VEHICLE_IDENTIFICATION_NUMBER] ENG: 6HK1 296303 YEAR:…" at bounding box center [780, 444] width 674 height 148
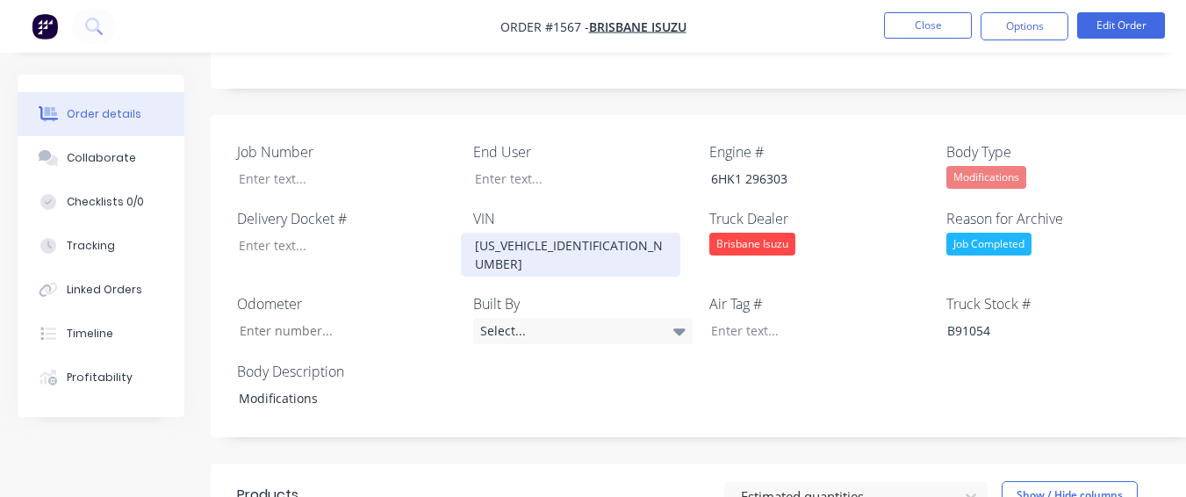
scroll to position [431, 0]
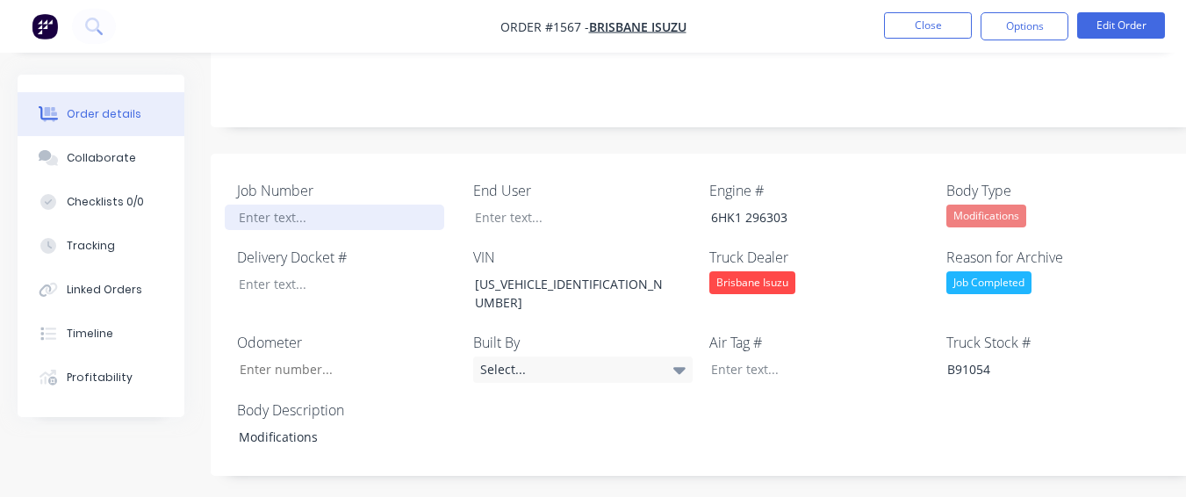
click at [356, 205] on div at bounding box center [335, 217] width 220 height 25
paste div
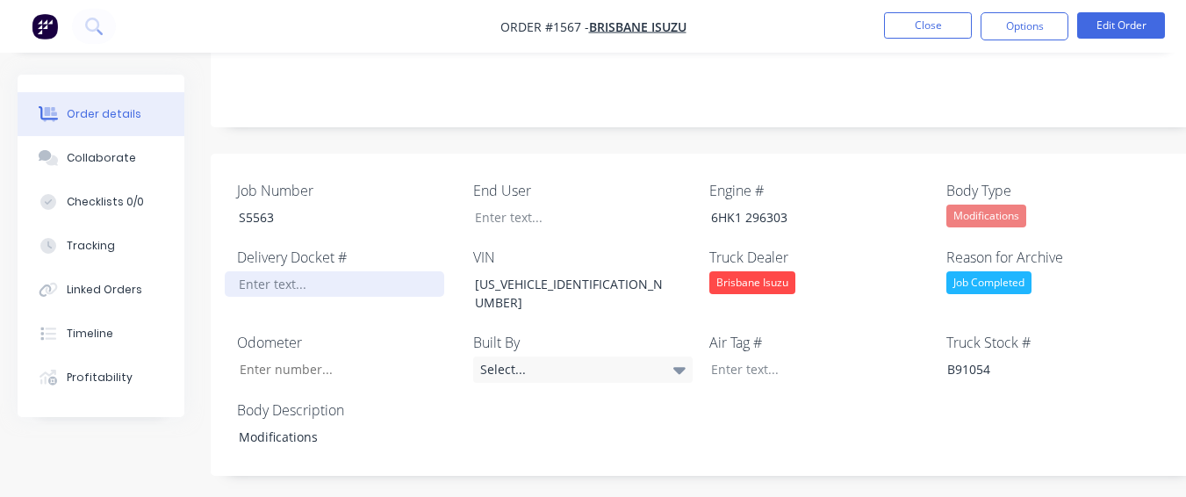
click at [324, 271] on div at bounding box center [335, 283] width 220 height 25
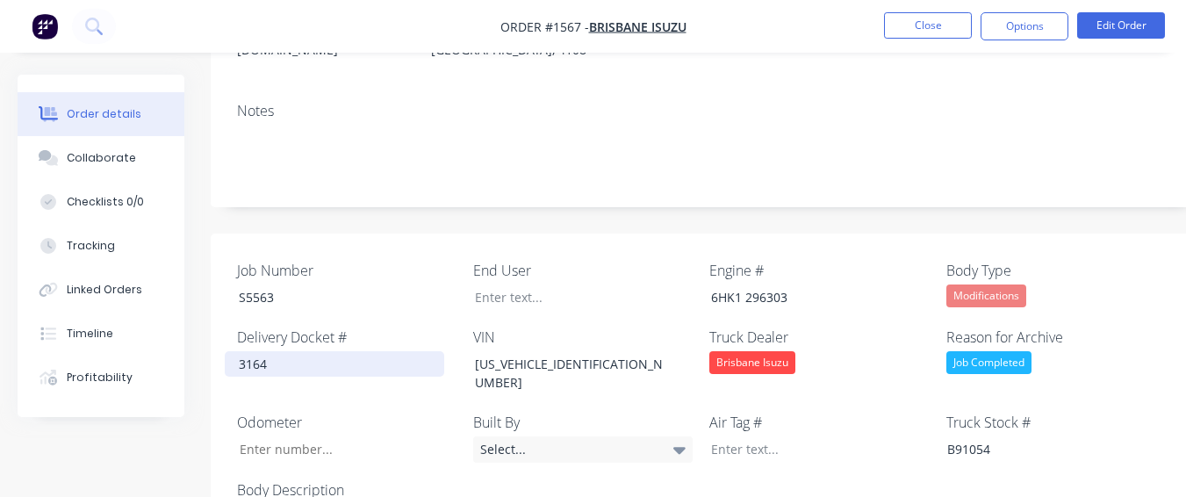
scroll to position [343, 0]
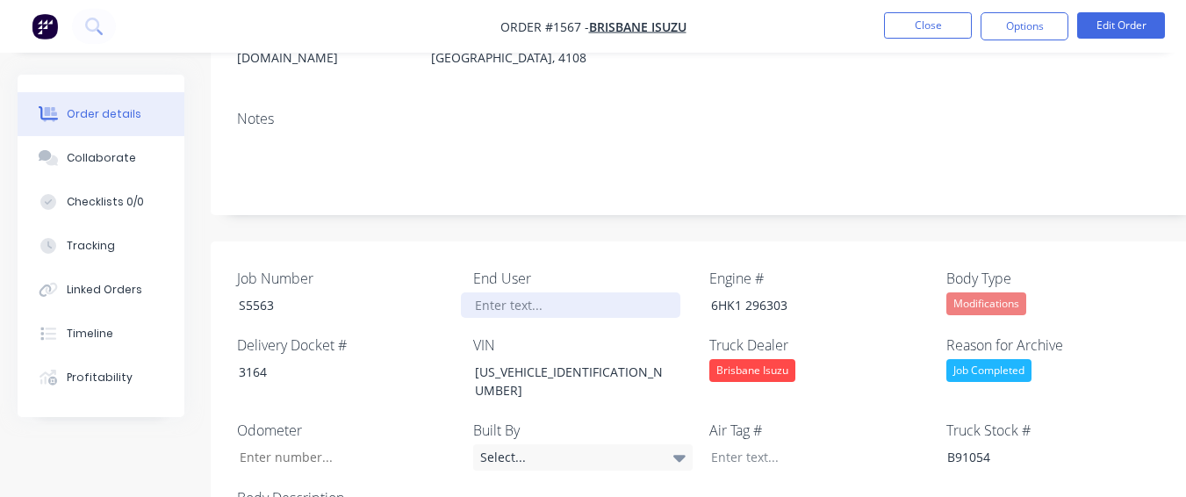
click at [593, 292] on div at bounding box center [571, 304] width 220 height 25
click at [1026, 11] on nav "Order #1567 - [GEOGRAPHIC_DATA] Isuzu Close Options Edit Order" at bounding box center [593, 26] width 1186 height 53
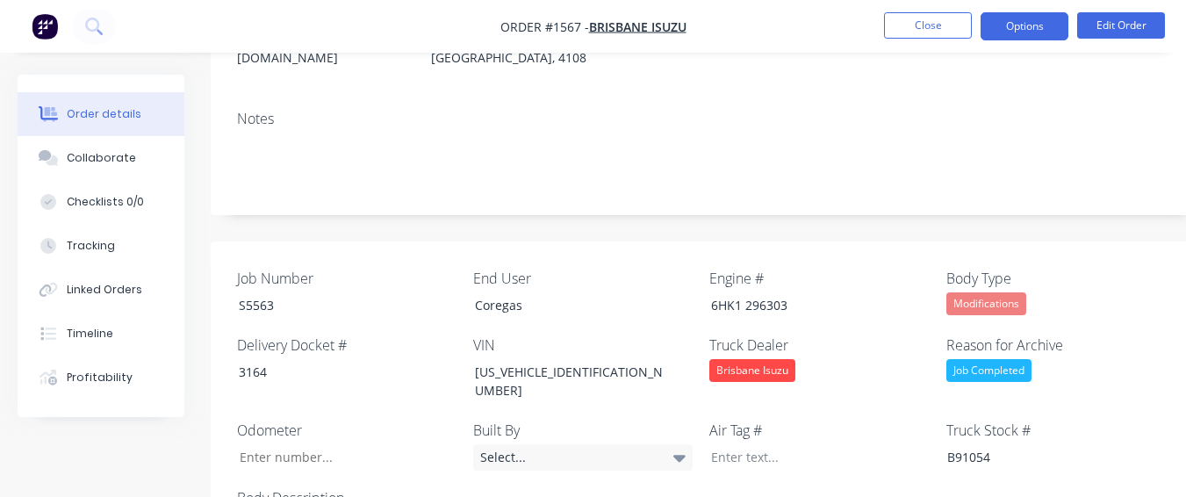
click at [1005, 26] on button "Options" at bounding box center [1025, 26] width 88 height 28
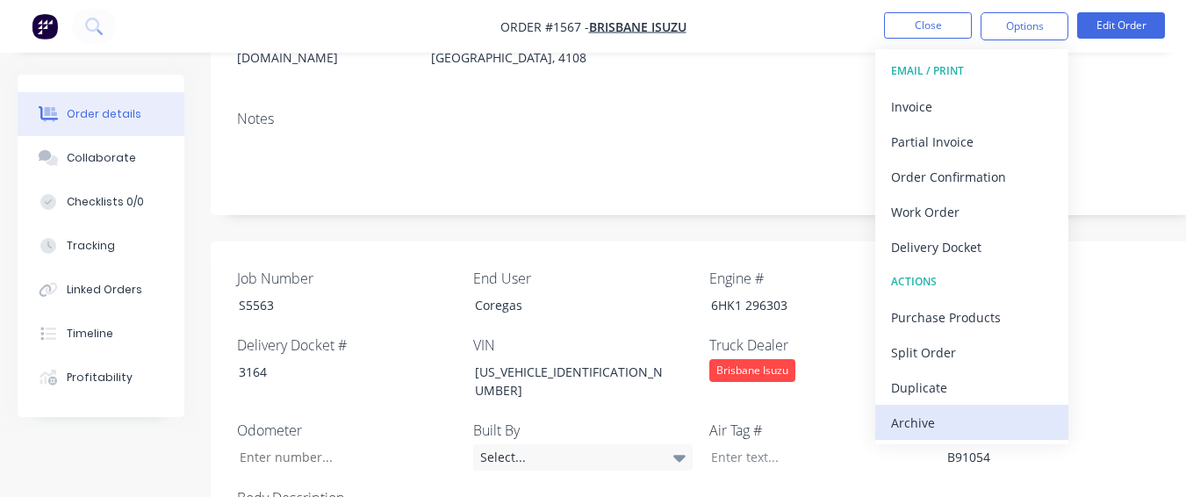
click at [991, 422] on div "Archive" at bounding box center [972, 422] width 162 height 25
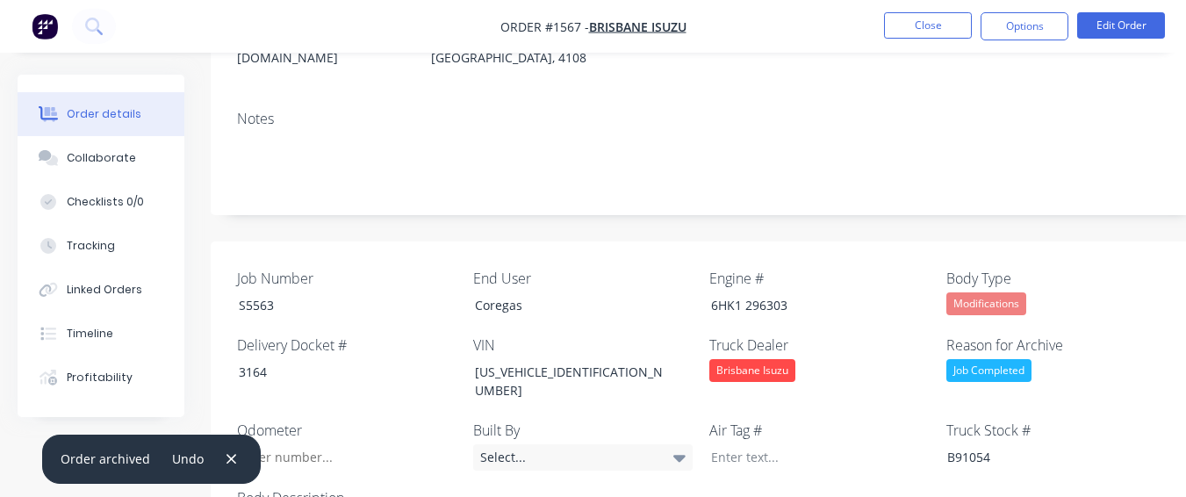
click at [916, 5] on nav "Order #1567 - [GEOGRAPHIC_DATA] Isuzu Close Options Edit Order" at bounding box center [593, 26] width 1186 height 53
click at [916, 18] on button "Close" at bounding box center [928, 25] width 88 height 26
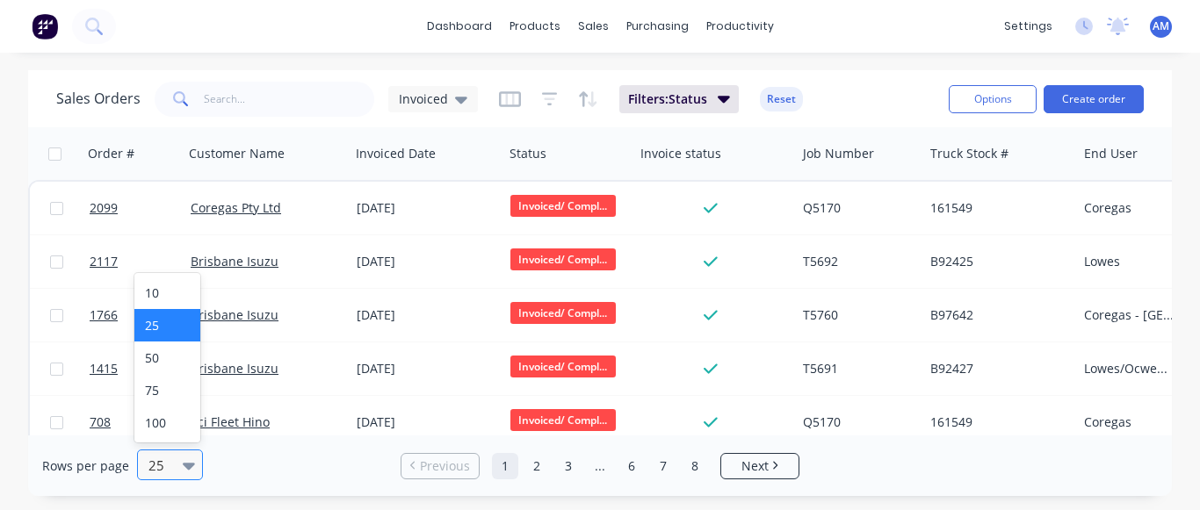
click at [162, 473] on div at bounding box center [162, 465] width 31 height 21
click at [170, 413] on div "100" at bounding box center [167, 423] width 66 height 32
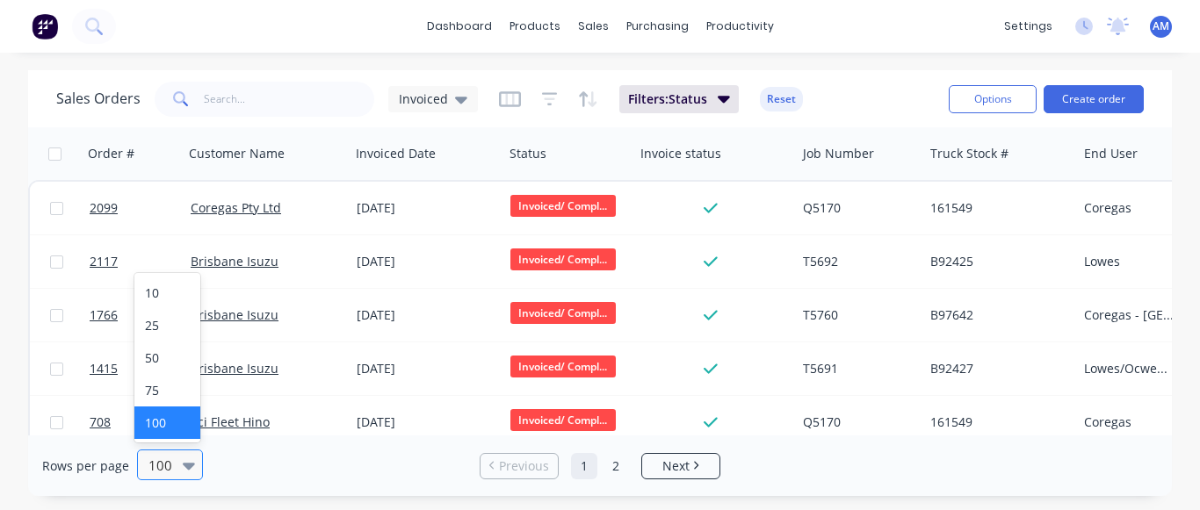
click at [161, 469] on div at bounding box center [162, 465] width 31 height 21
click at [161, 364] on div "50" at bounding box center [167, 358] width 66 height 32
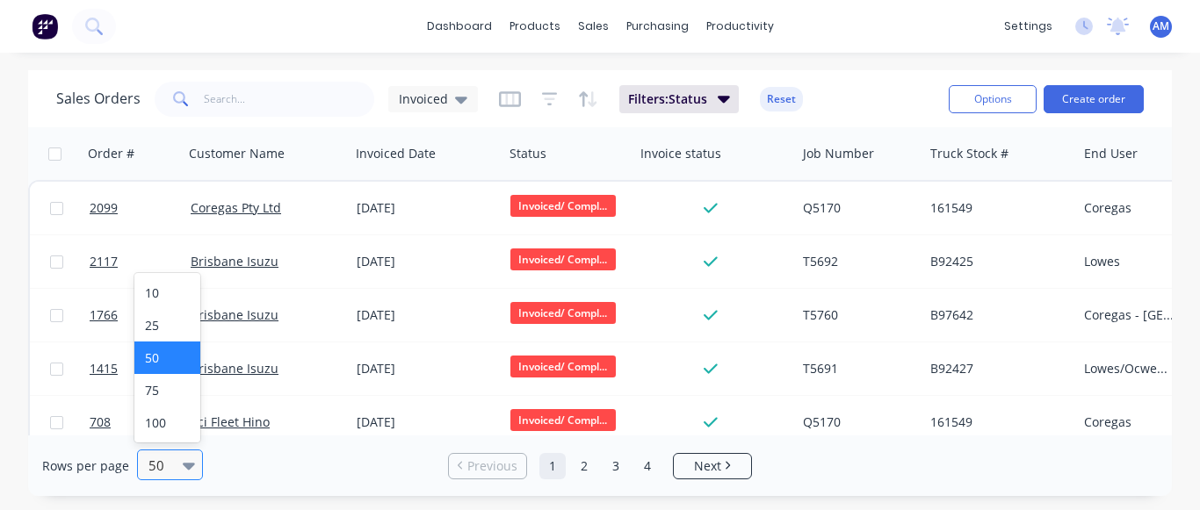
click at [177, 463] on div "50" at bounding box center [161, 465] width 41 height 29
click at [175, 322] on div "25" at bounding box center [167, 325] width 66 height 32
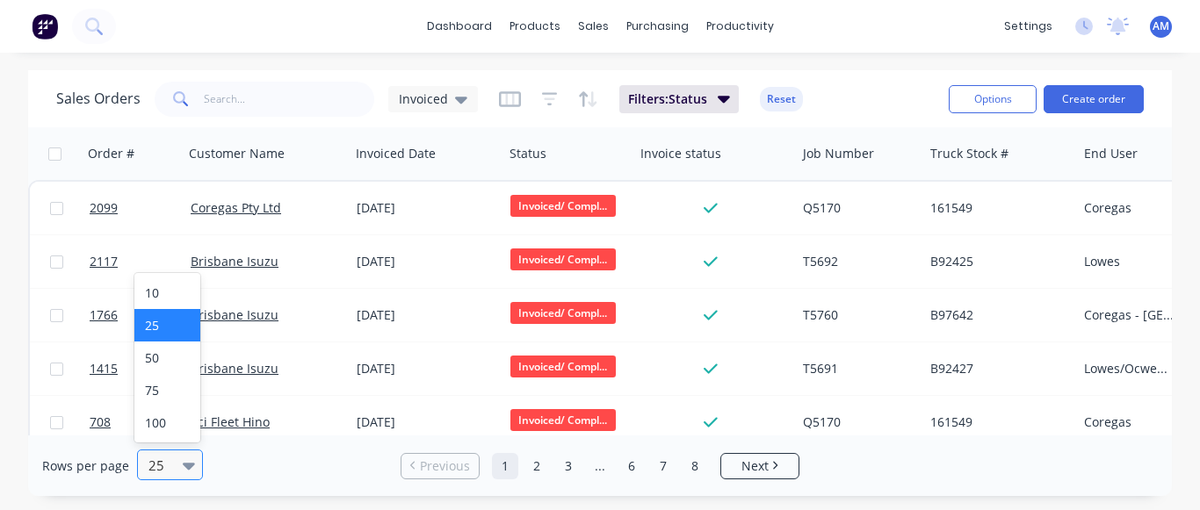
click at [172, 460] on div at bounding box center [162, 465] width 31 height 21
click at [158, 280] on div "10" at bounding box center [167, 293] width 66 height 32
click at [183, 472] on icon at bounding box center [189, 465] width 12 height 19
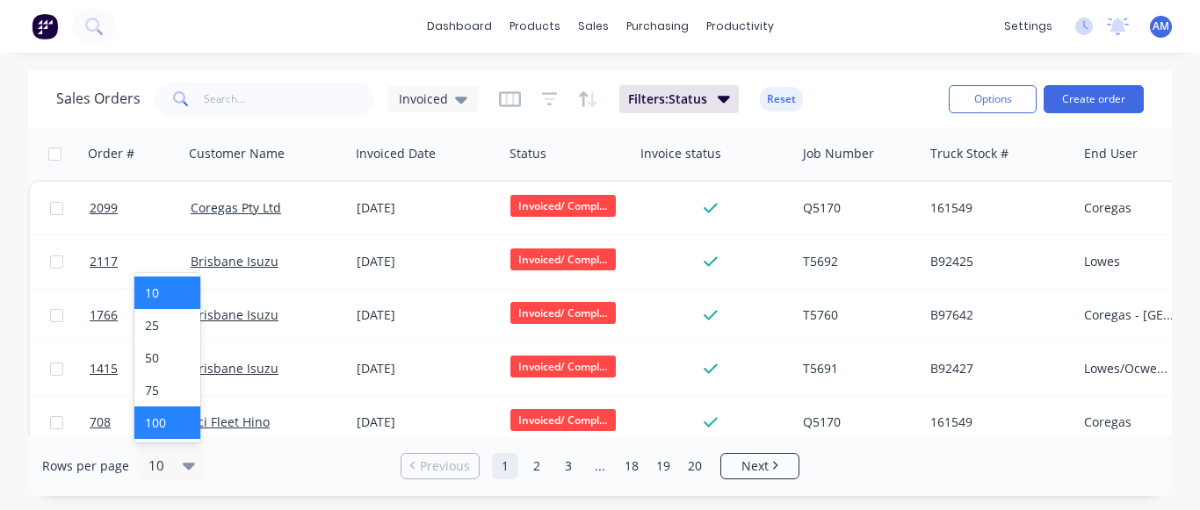
click at [169, 424] on div "100" at bounding box center [167, 423] width 66 height 32
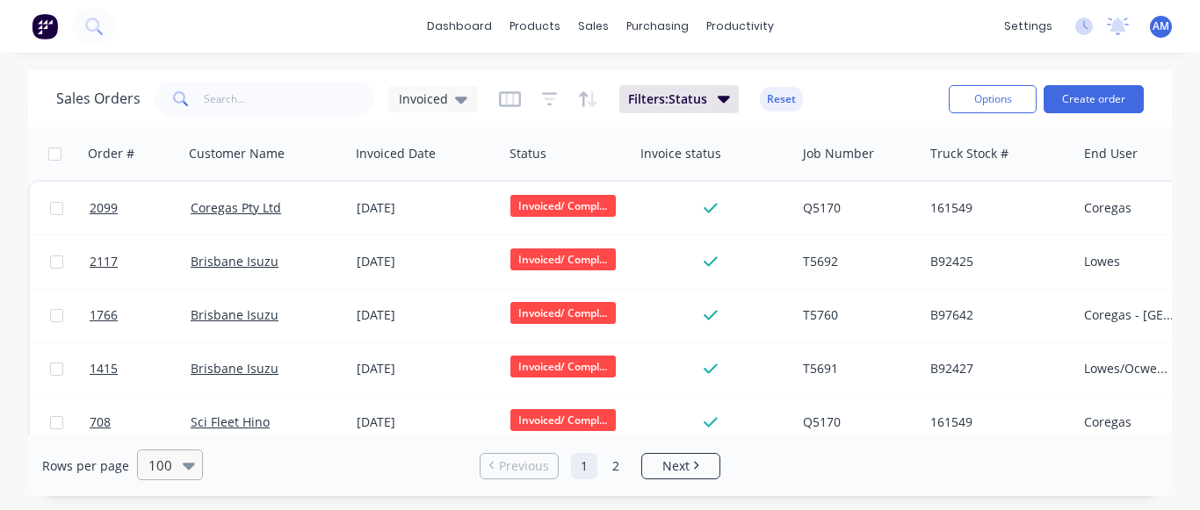
click at [174, 465] on div at bounding box center [162, 465] width 31 height 21
click at [174, 415] on div "100" at bounding box center [167, 423] width 66 height 32
click at [639, 458] on ul "Previous 1 2 Next" at bounding box center [599, 466] width 255 height 26
click at [655, 461] on link "Next" at bounding box center [680, 467] width 77 height 18
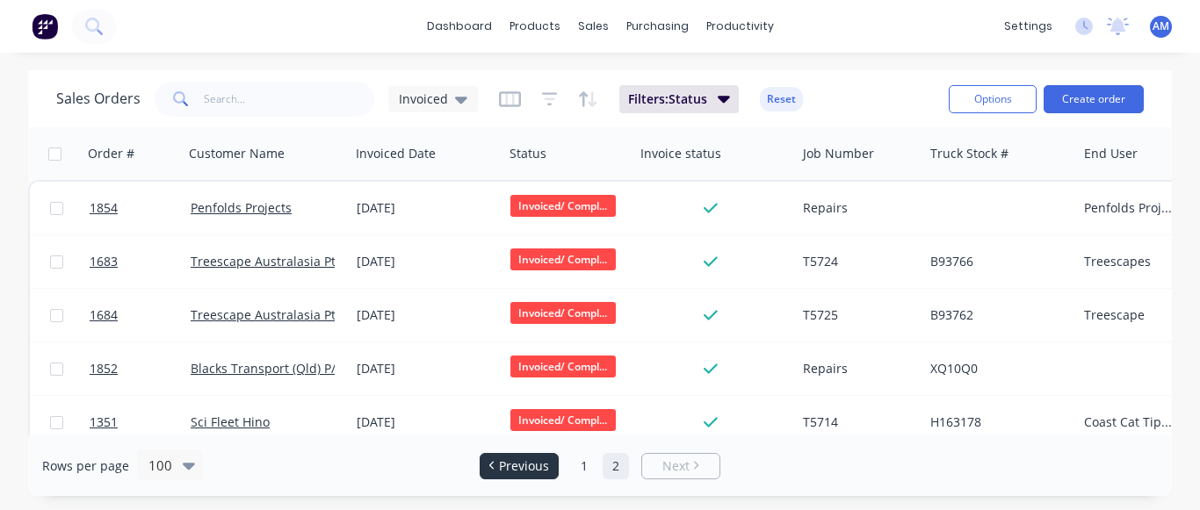
click at [551, 466] on link "Previous" at bounding box center [518, 467] width 77 height 18
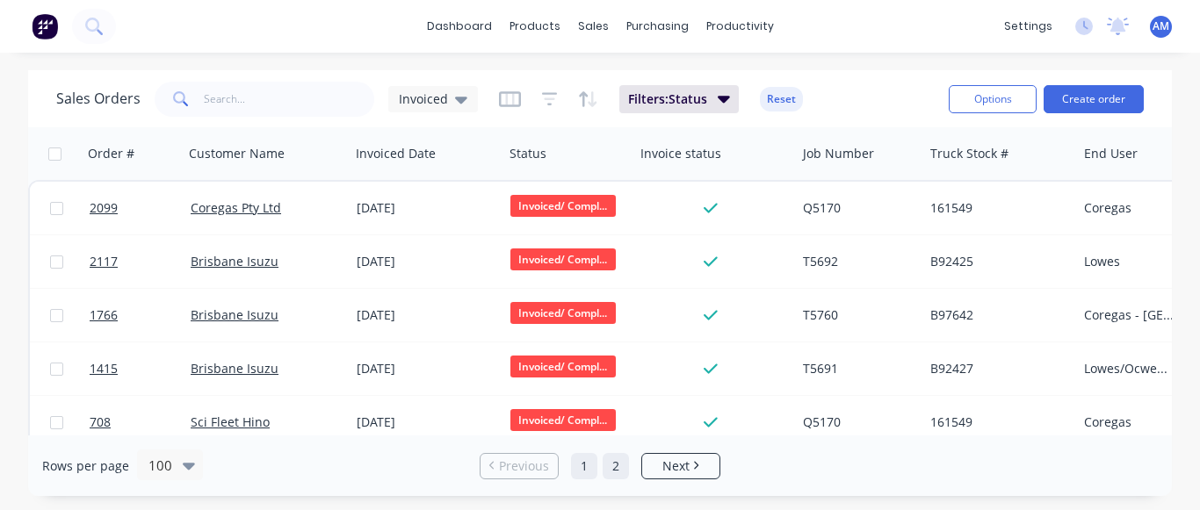
click at [608, 466] on link "2" at bounding box center [615, 466] width 26 height 26
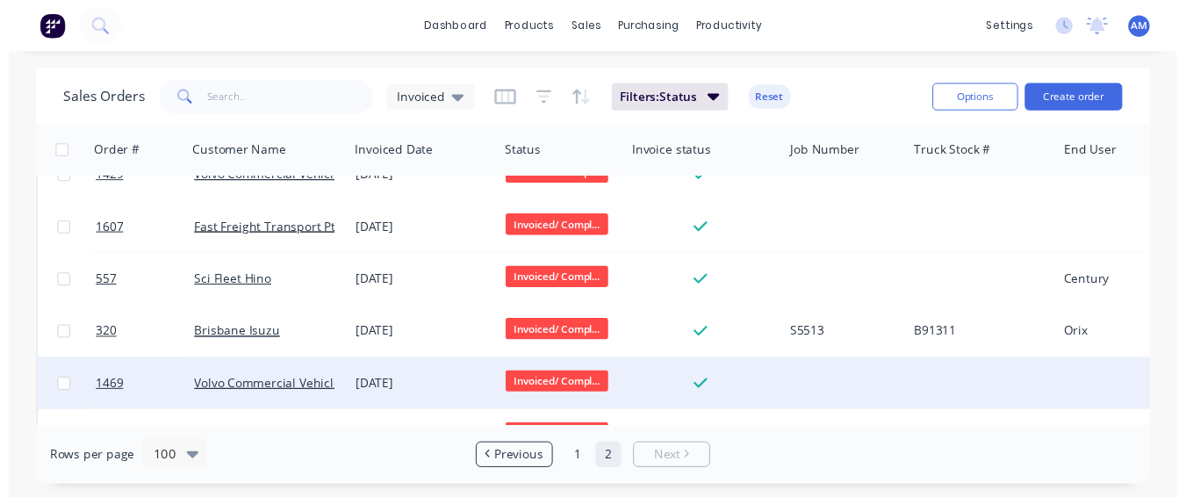
scroll to position [4934, 0]
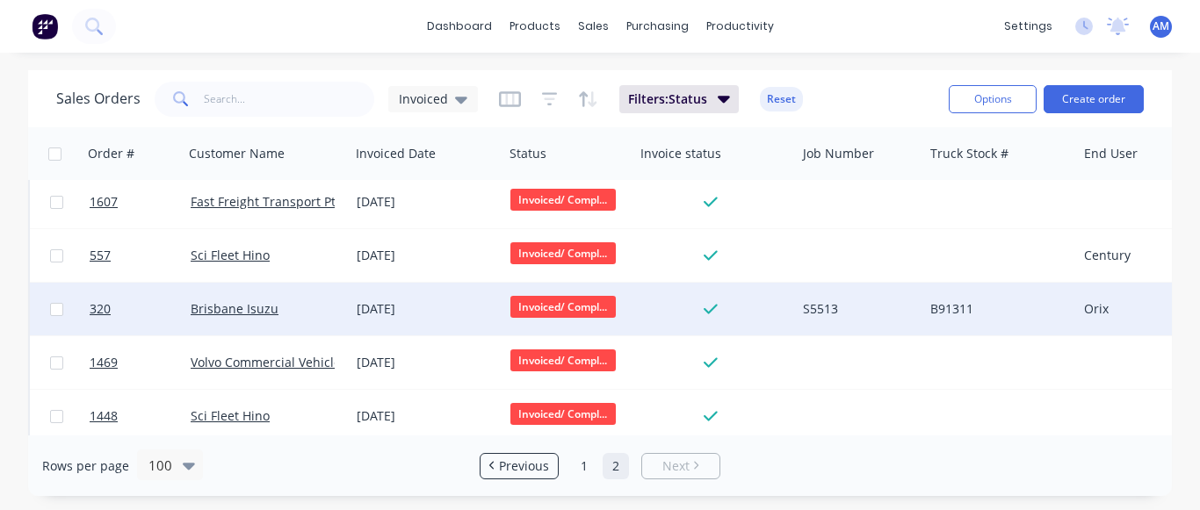
click at [415, 318] on div "[DATE]" at bounding box center [427, 309] width 154 height 53
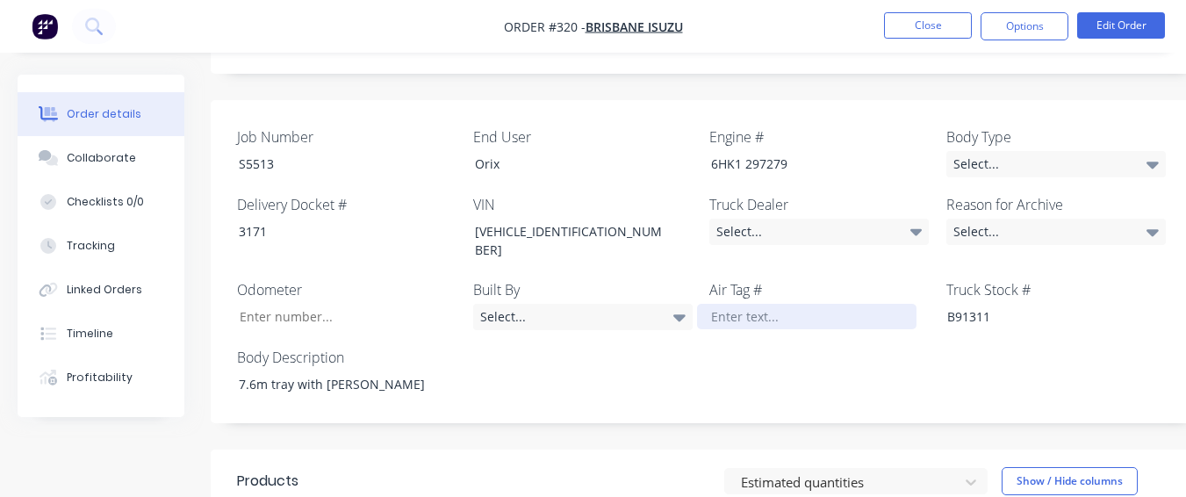
scroll to position [527, 0]
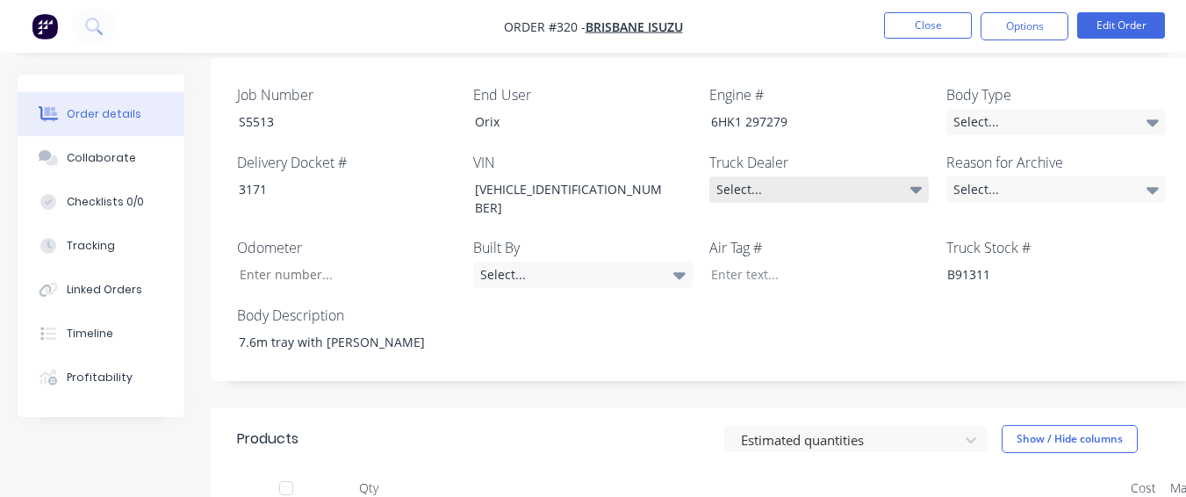
drag, startPoint x: 756, startPoint y: 148, endPoint x: 753, endPoint y: 156, distance: 9.5
click at [756, 152] on div "Truck Dealer Select..." at bounding box center [820, 186] width 220 height 68
click at [751, 177] on div "Select..." at bounding box center [820, 190] width 220 height 26
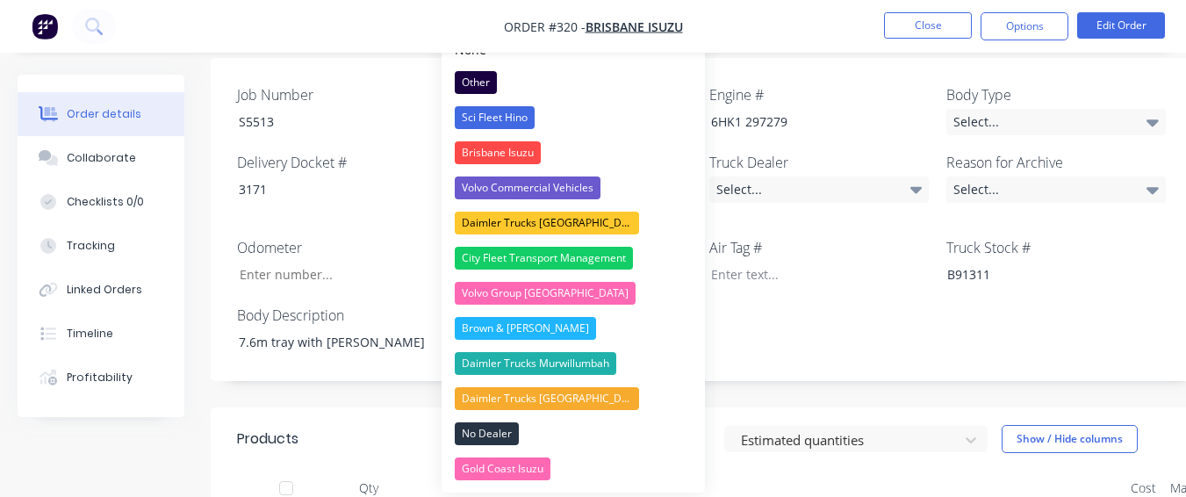
click at [620, 155] on button "Brisbane Isuzu" at bounding box center [573, 152] width 263 height 35
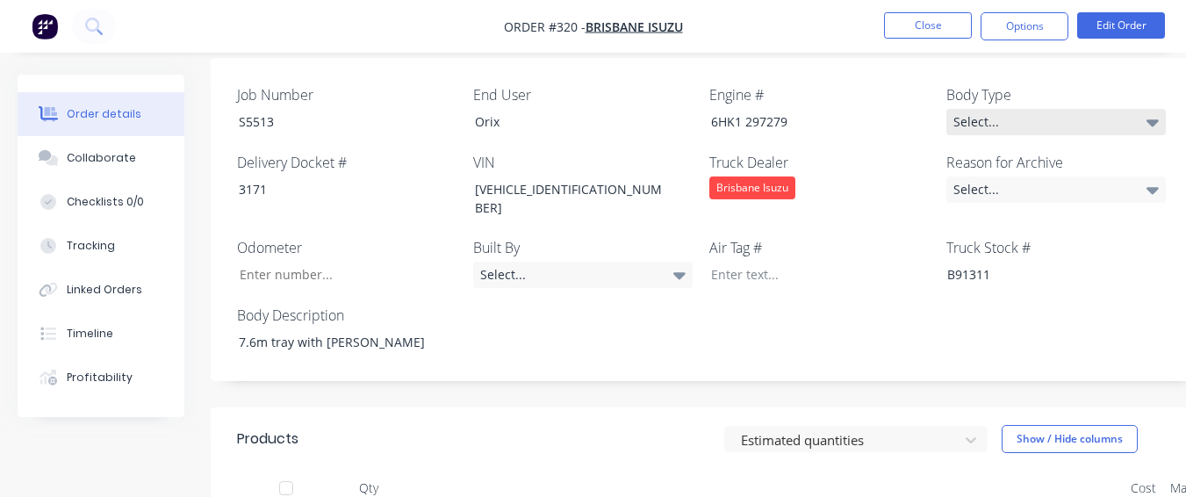
click at [992, 109] on div "Select..." at bounding box center [1057, 122] width 220 height 26
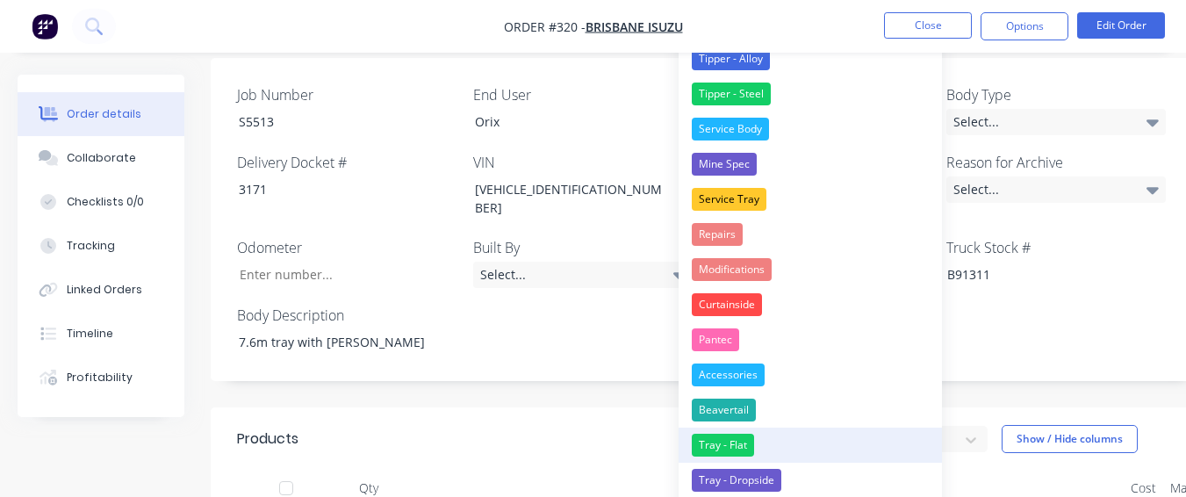
click at [781, 438] on button "Tray - Flat" at bounding box center [810, 445] width 263 height 35
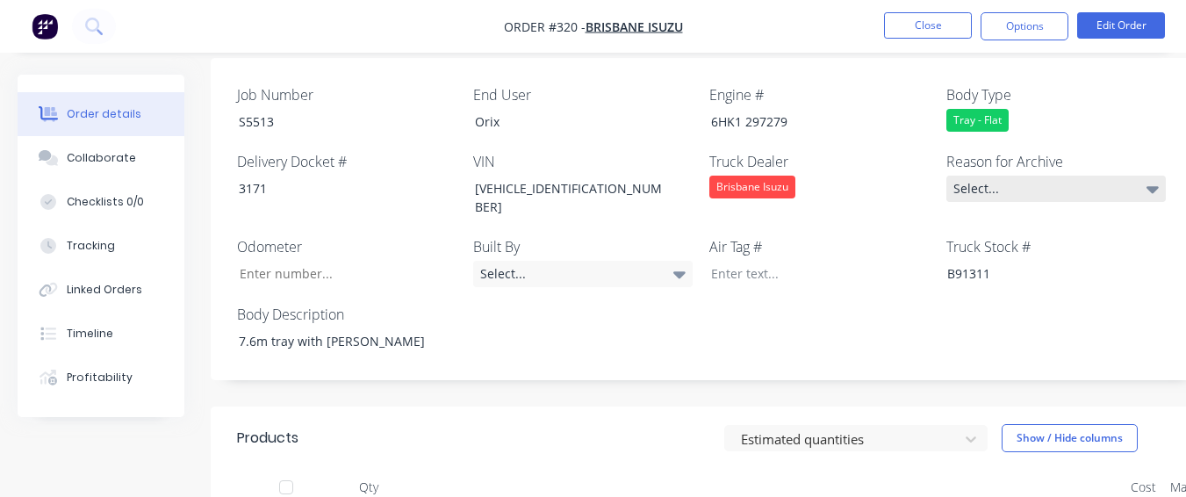
click at [1013, 176] on div "Select..." at bounding box center [1057, 189] width 220 height 26
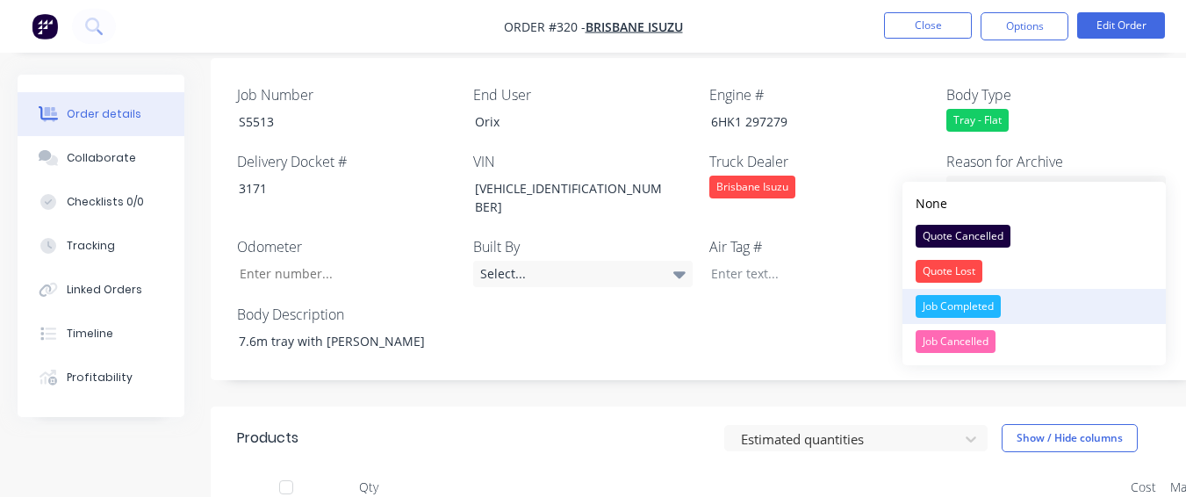
click at [991, 300] on div "Job Completed" at bounding box center [958, 306] width 85 height 23
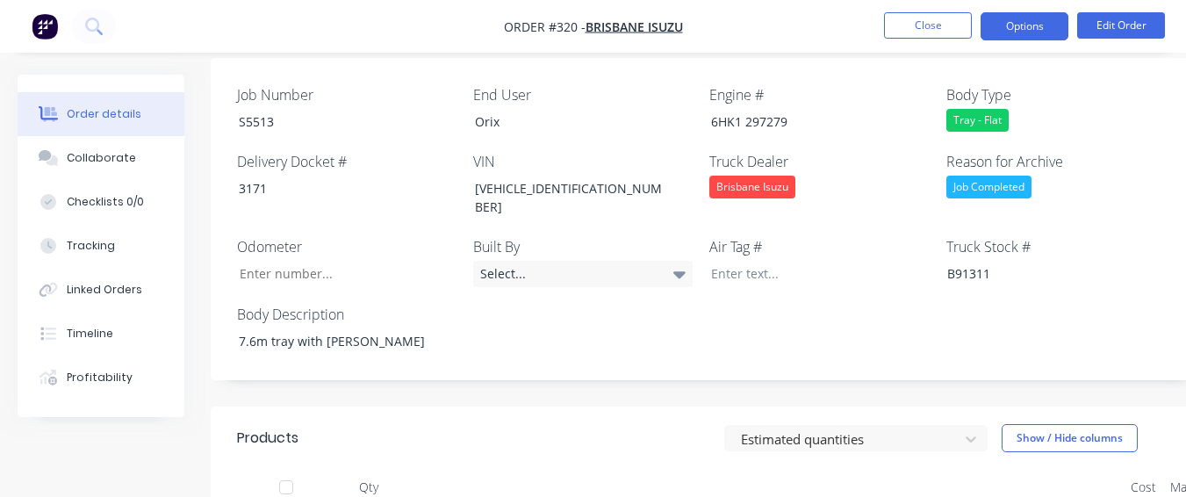
click at [998, 24] on button "Options" at bounding box center [1025, 26] width 88 height 28
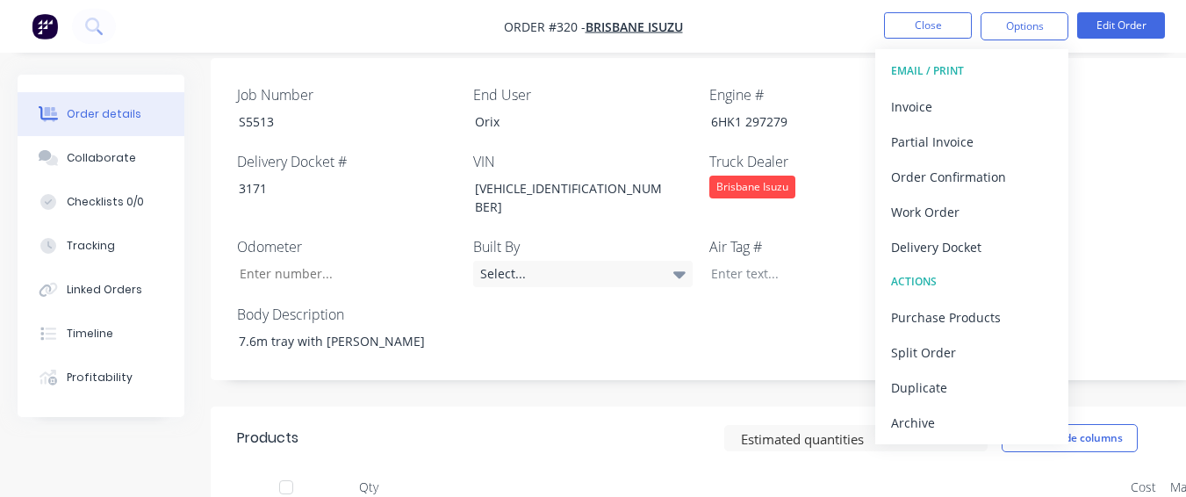
click at [915, 417] on div "Archive" at bounding box center [972, 422] width 162 height 25
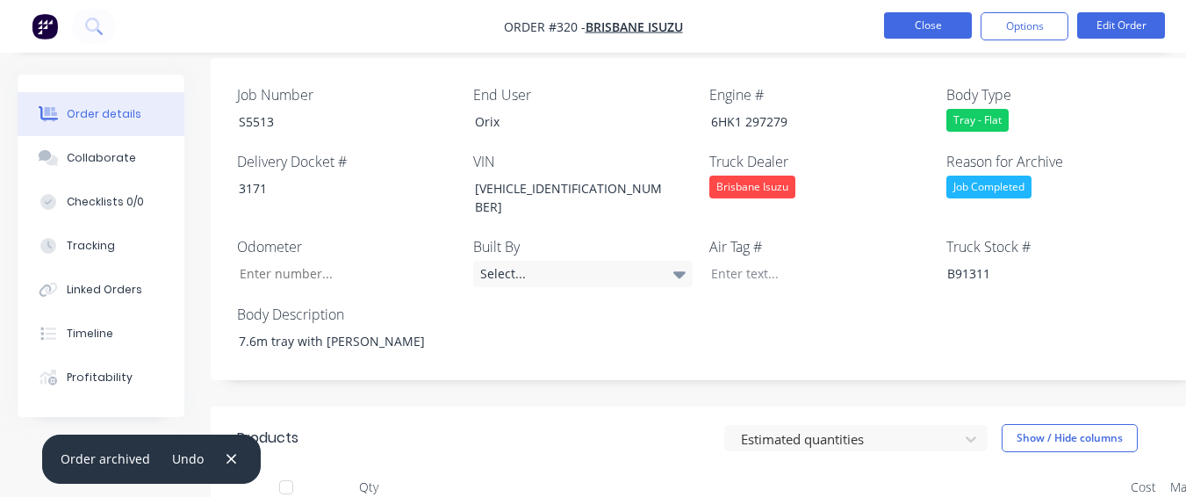
click at [913, 21] on button "Close" at bounding box center [928, 25] width 88 height 26
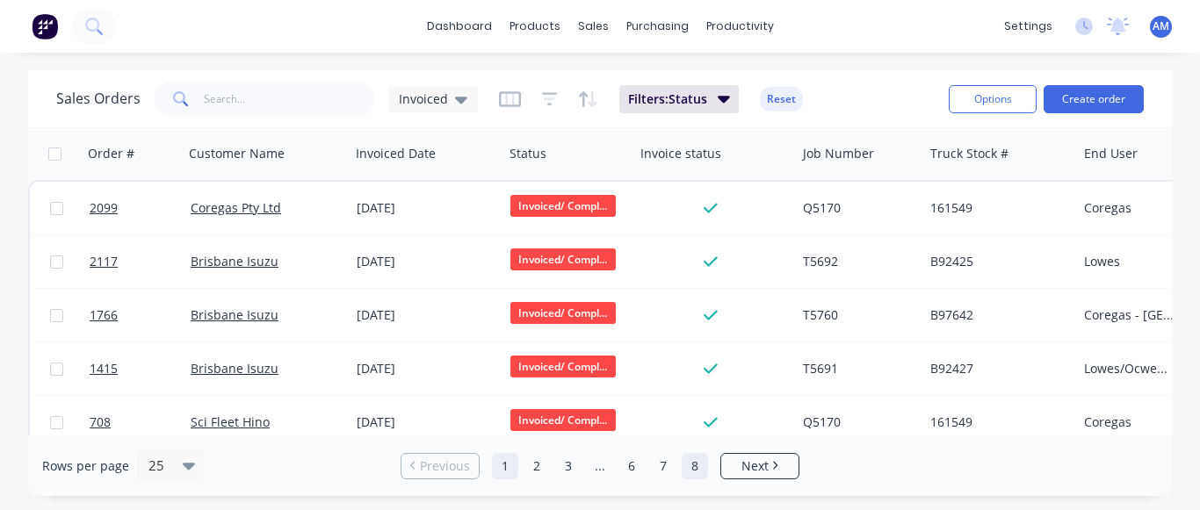
click at [693, 466] on link "8" at bounding box center [694, 466] width 26 height 26
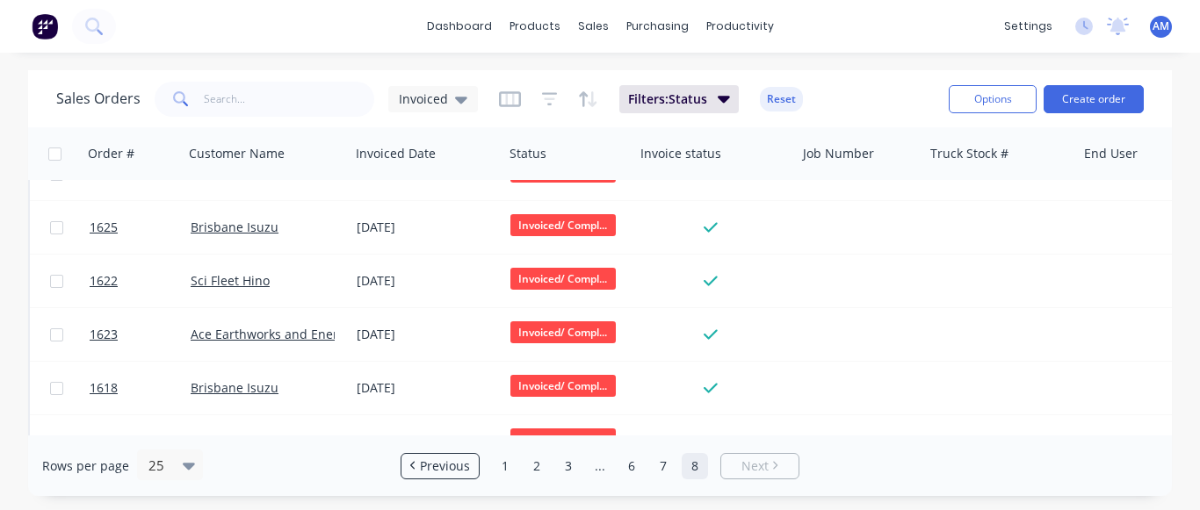
scroll to position [439, 0]
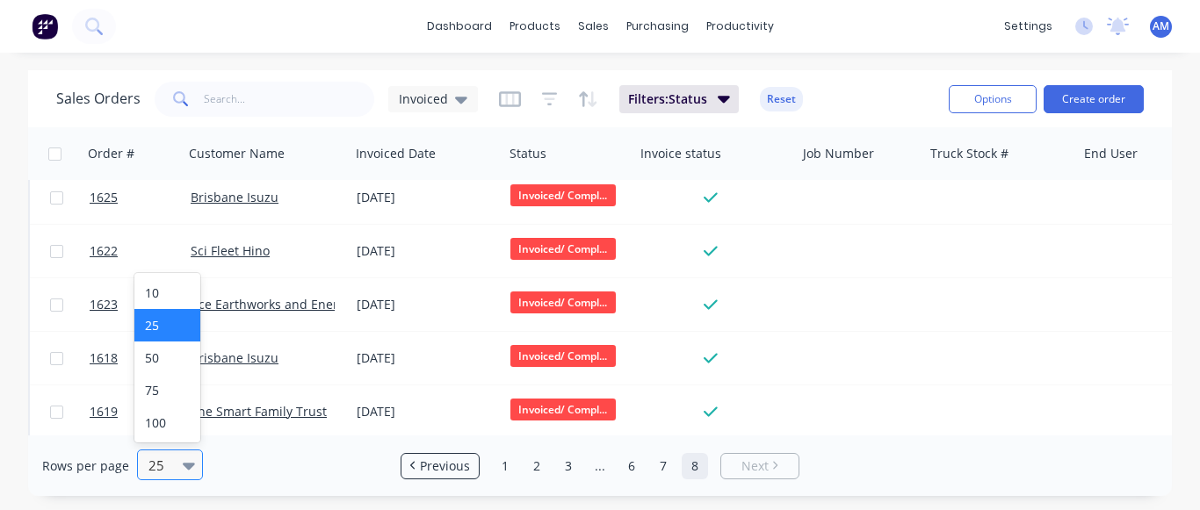
click at [177, 471] on div "25" at bounding box center [161, 465] width 41 height 29
click at [185, 415] on div "100" at bounding box center [167, 423] width 66 height 32
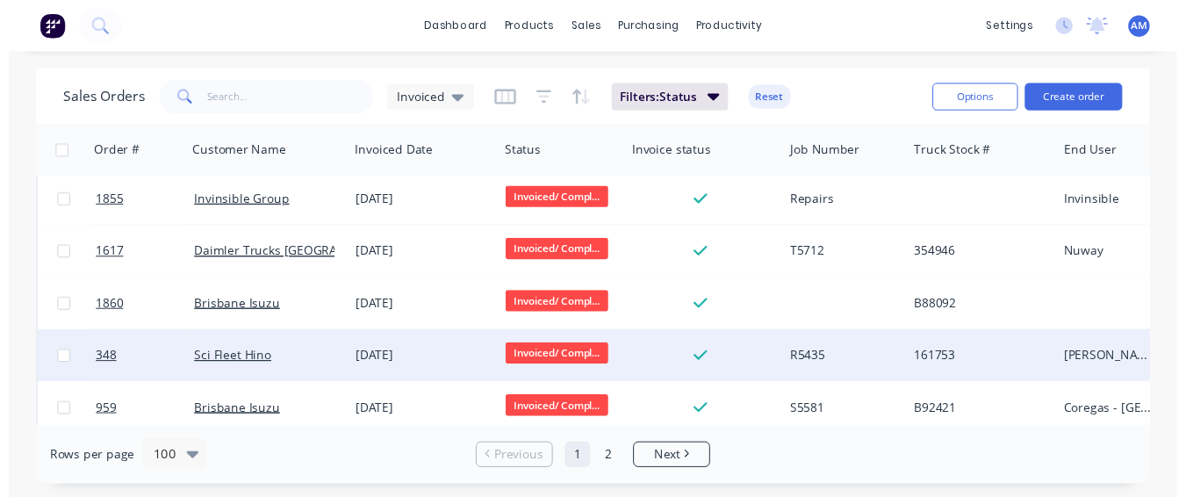
scroll to position [5110, 0]
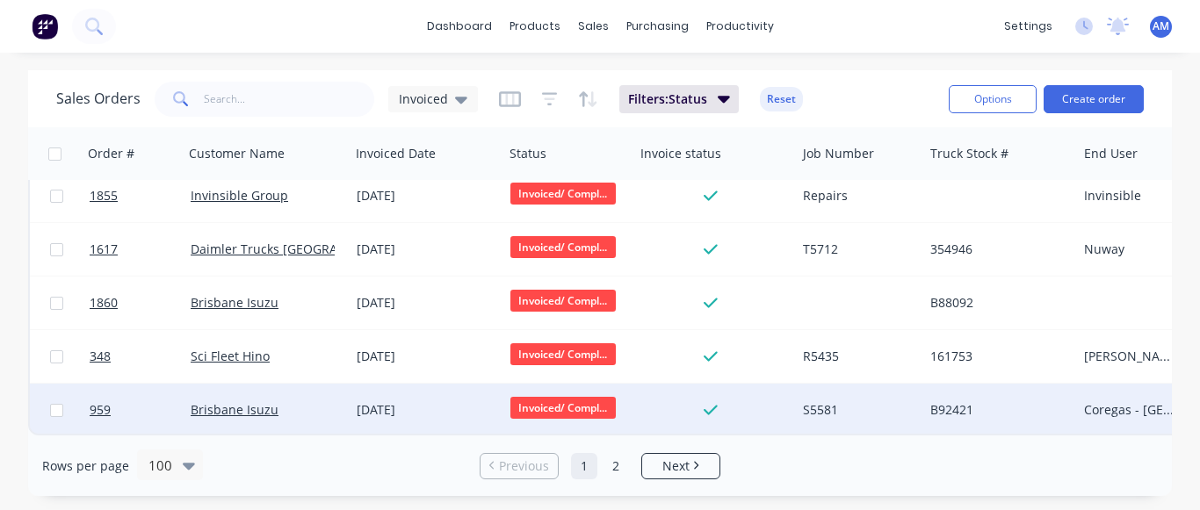
click at [426, 401] on div "[DATE]" at bounding box center [427, 410] width 140 height 18
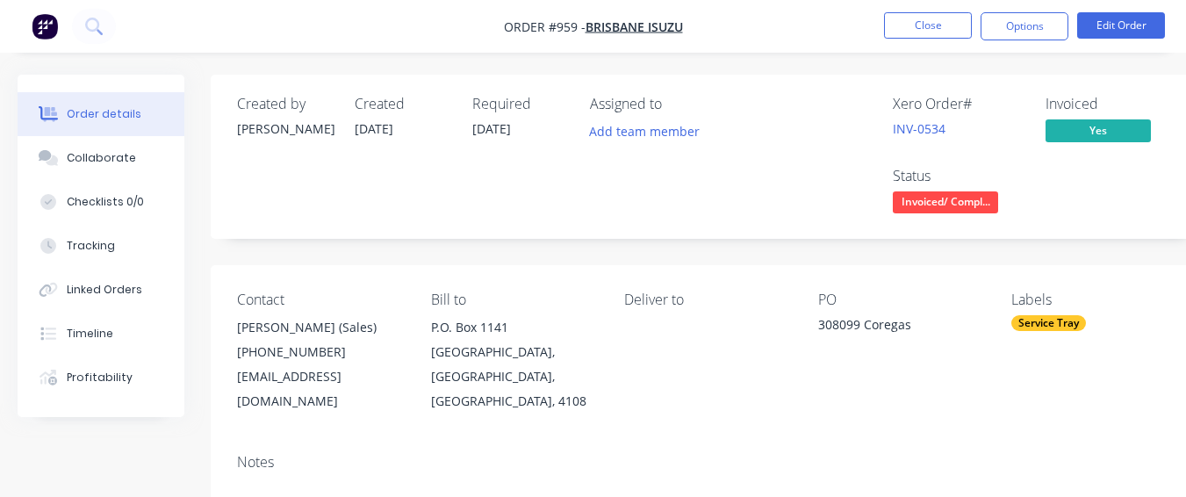
scroll to position [435, 0]
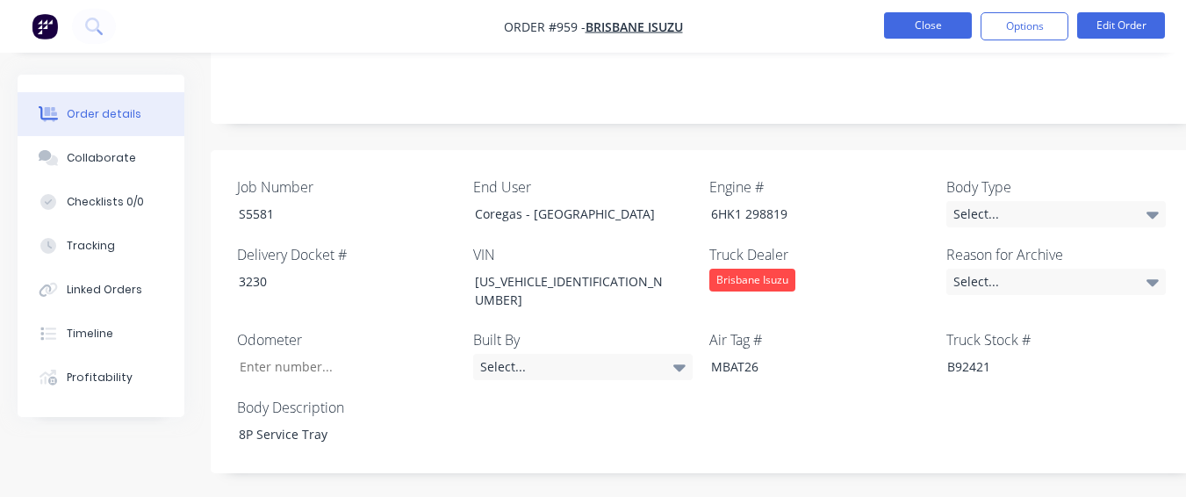
click at [948, 23] on button "Close" at bounding box center [928, 25] width 88 height 26
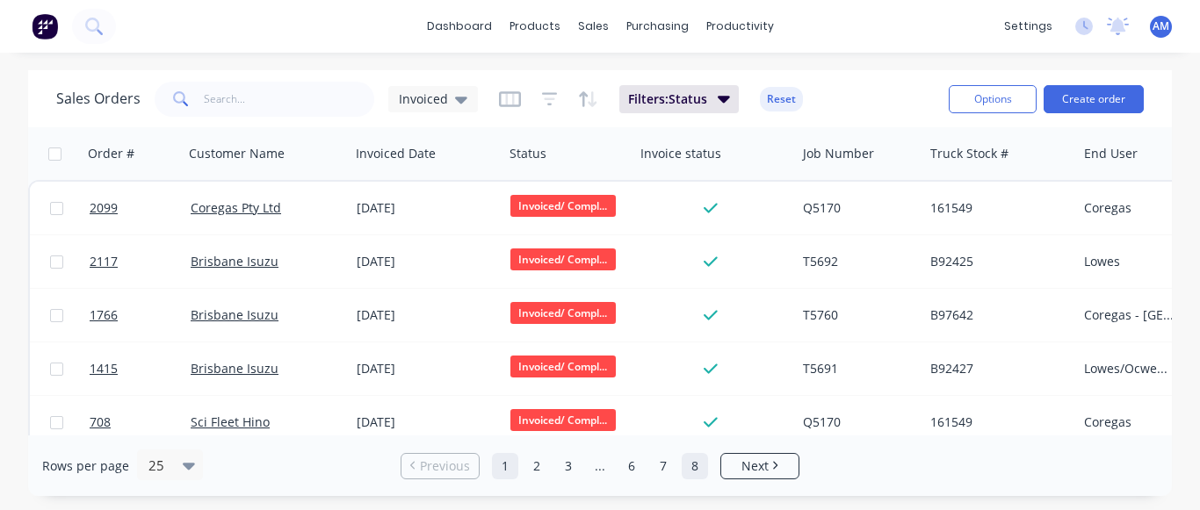
click at [688, 465] on link "8" at bounding box center [694, 466] width 26 height 26
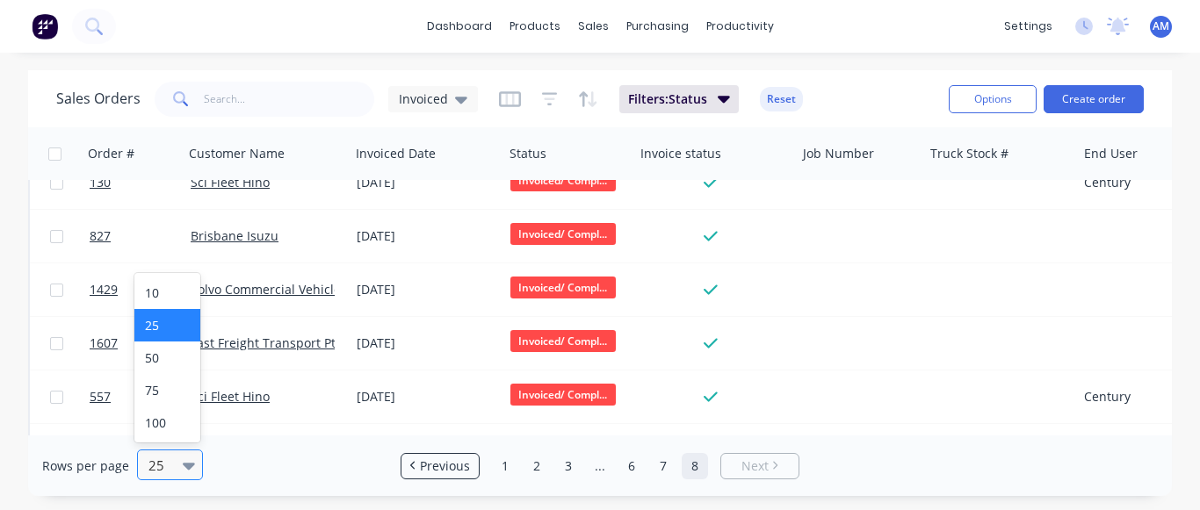
click at [160, 465] on div at bounding box center [162, 465] width 31 height 21
click at [183, 408] on div "100" at bounding box center [167, 423] width 66 height 32
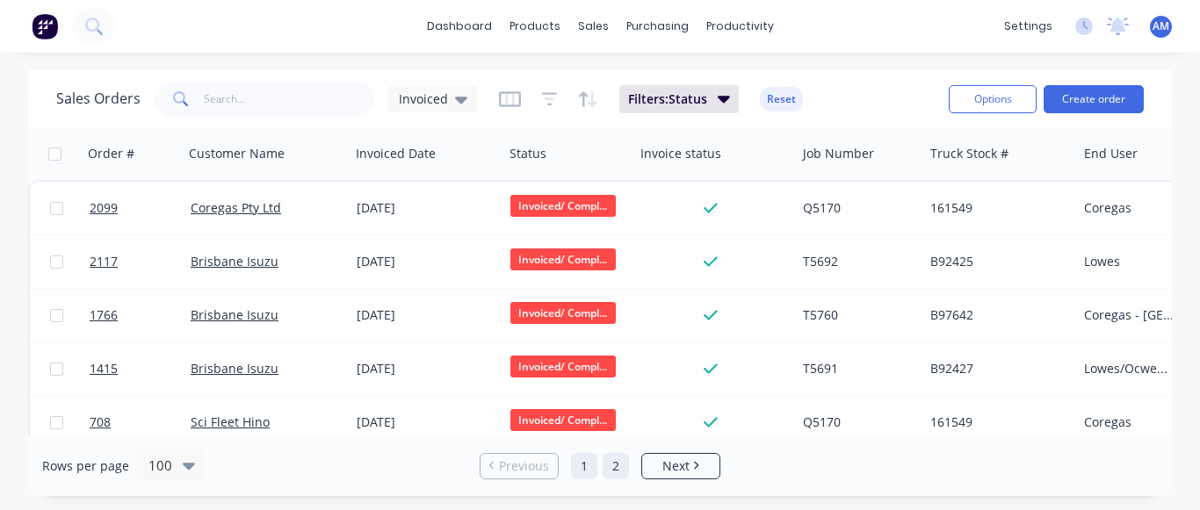
click at [602, 472] on link "2" at bounding box center [615, 466] width 26 height 26
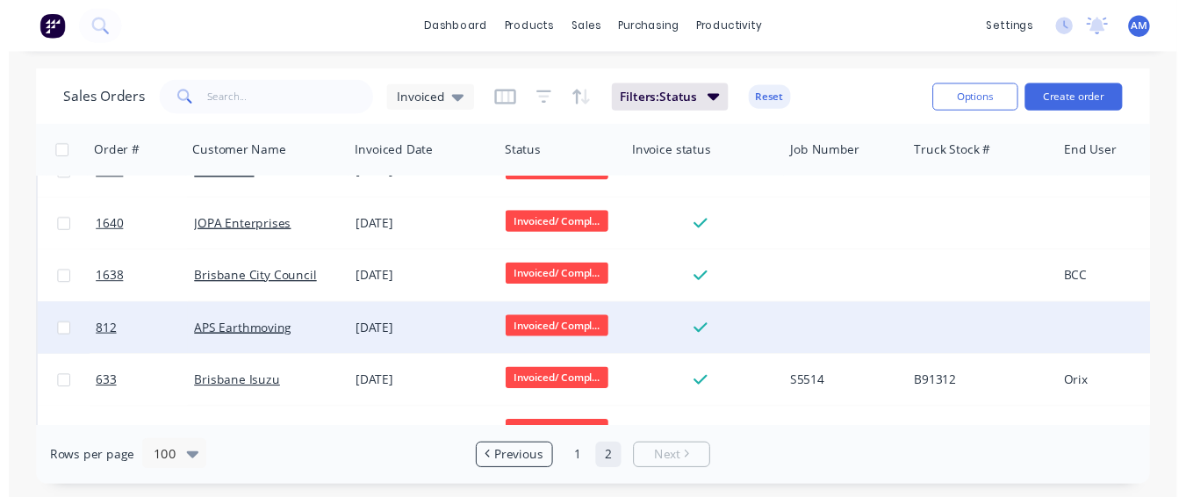
scroll to position [4091, 0]
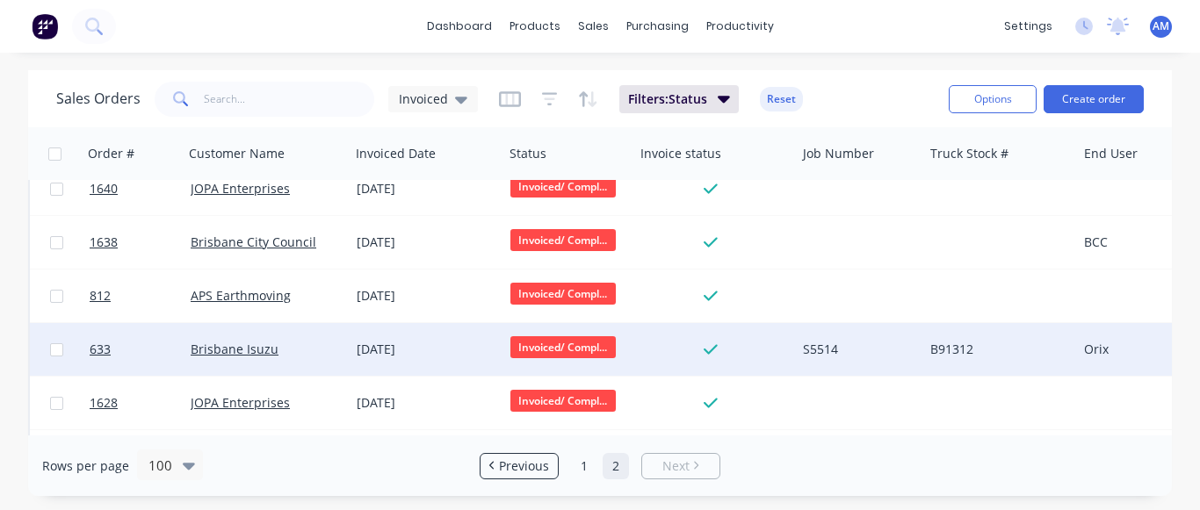
click at [460, 353] on div "[DATE]" at bounding box center [427, 350] width 140 height 18
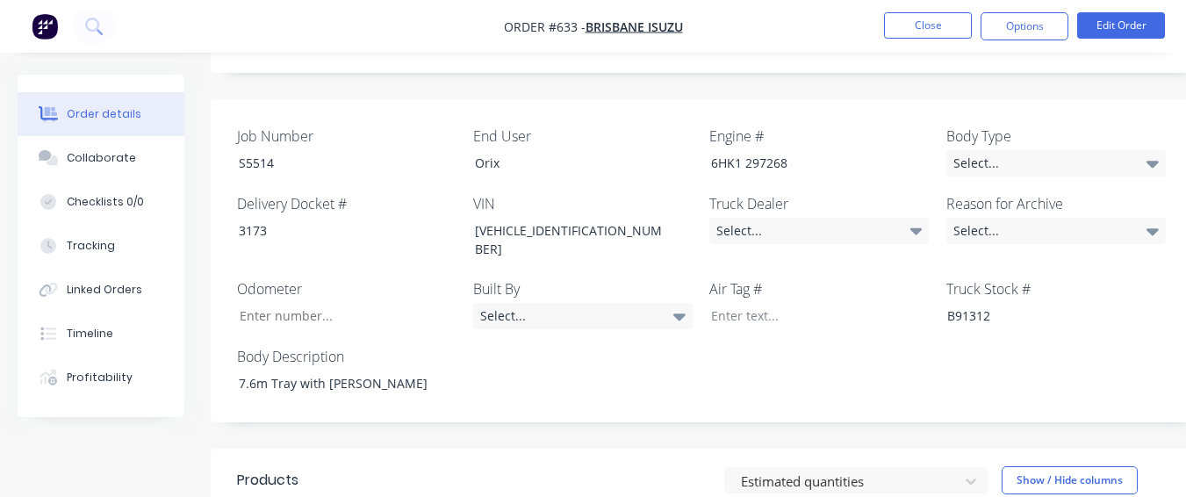
scroll to position [439, 0]
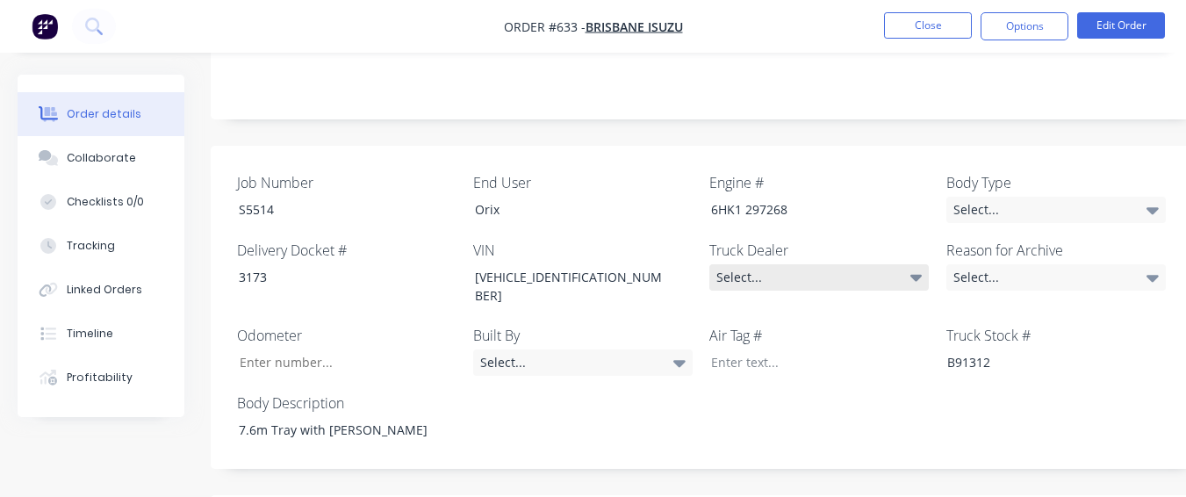
click at [806, 264] on div "Select..." at bounding box center [820, 277] width 220 height 26
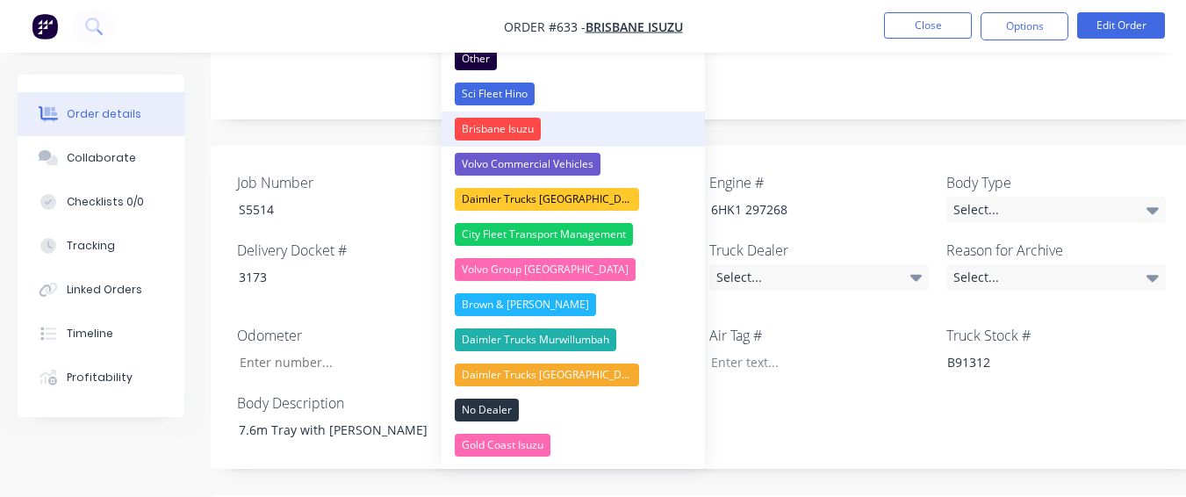
click at [638, 127] on button "Brisbane Isuzu" at bounding box center [573, 129] width 263 height 35
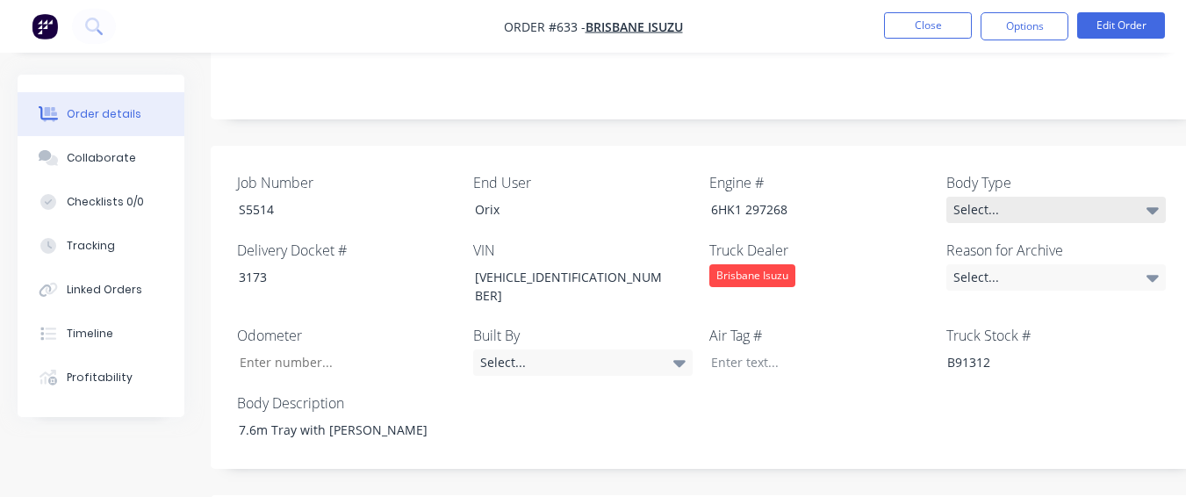
click at [965, 197] on div "Select..." at bounding box center [1057, 210] width 220 height 26
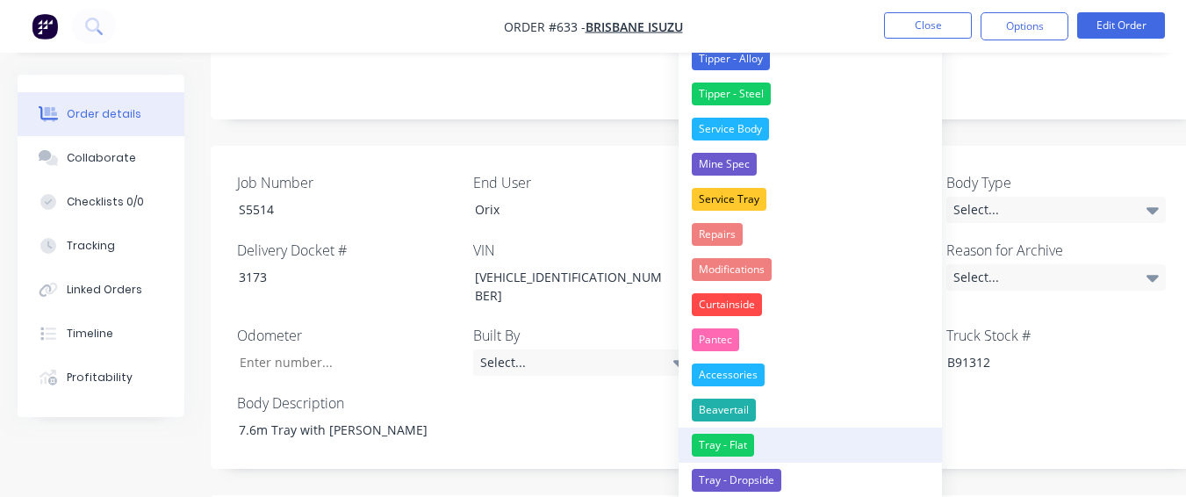
click at [793, 436] on button "Tray - Flat" at bounding box center [810, 445] width 263 height 35
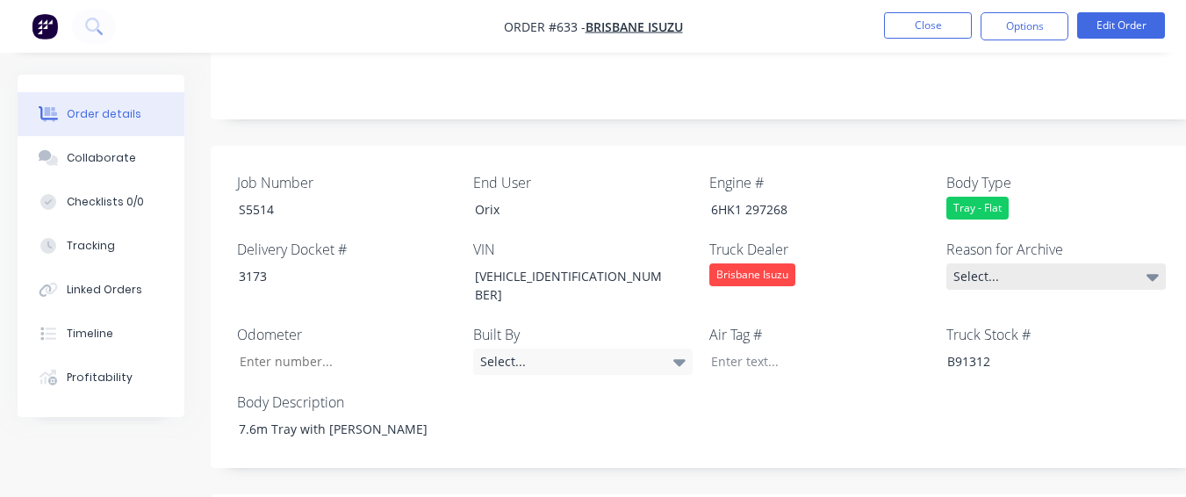
click at [1006, 263] on div "Select..." at bounding box center [1057, 276] width 220 height 26
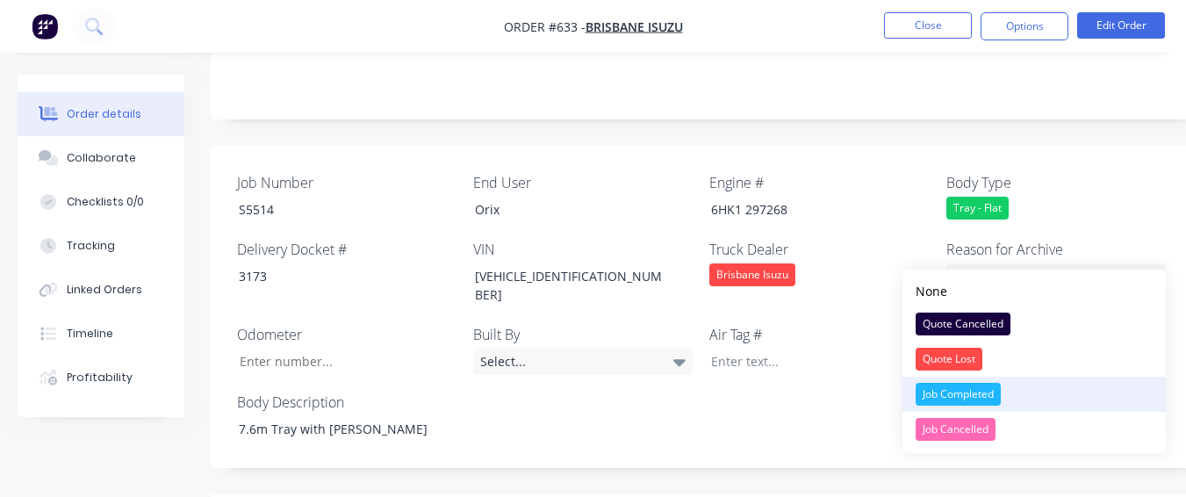
click at [949, 384] on div "Job Completed" at bounding box center [958, 394] width 85 height 23
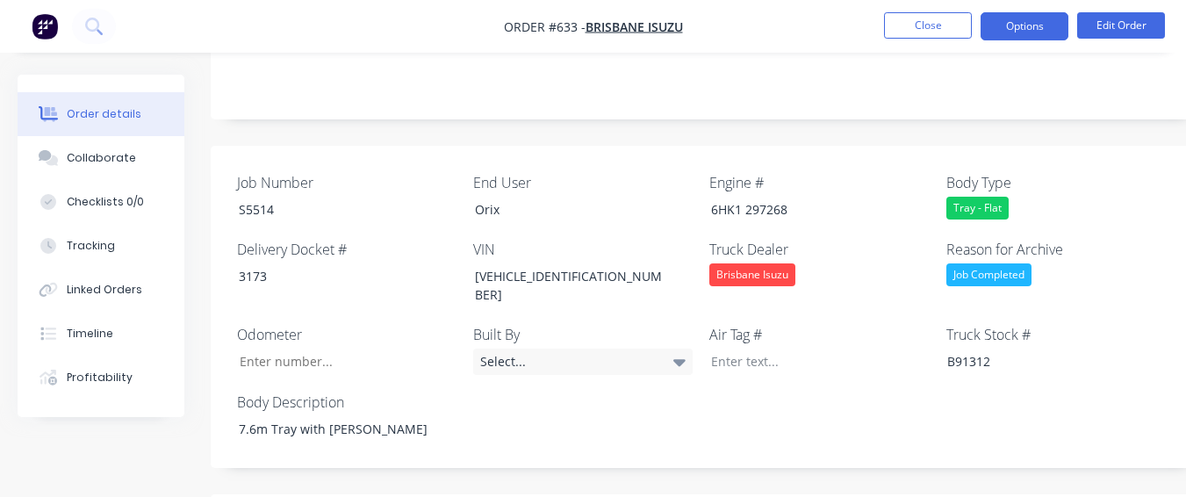
click at [1014, 18] on button "Options" at bounding box center [1025, 26] width 88 height 28
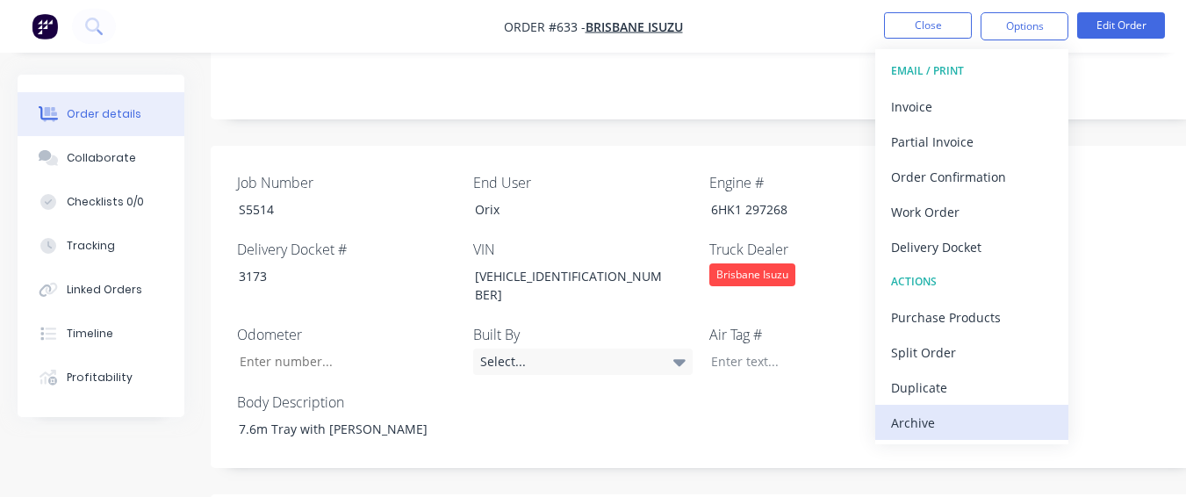
click at [964, 425] on div "Archive" at bounding box center [972, 422] width 162 height 25
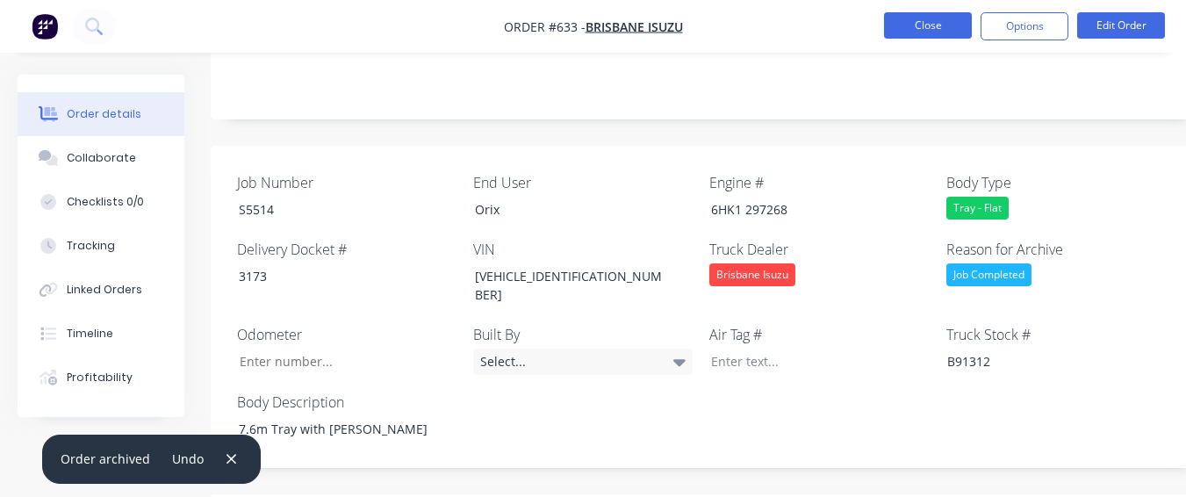
click at [920, 34] on button "Close" at bounding box center [928, 25] width 88 height 26
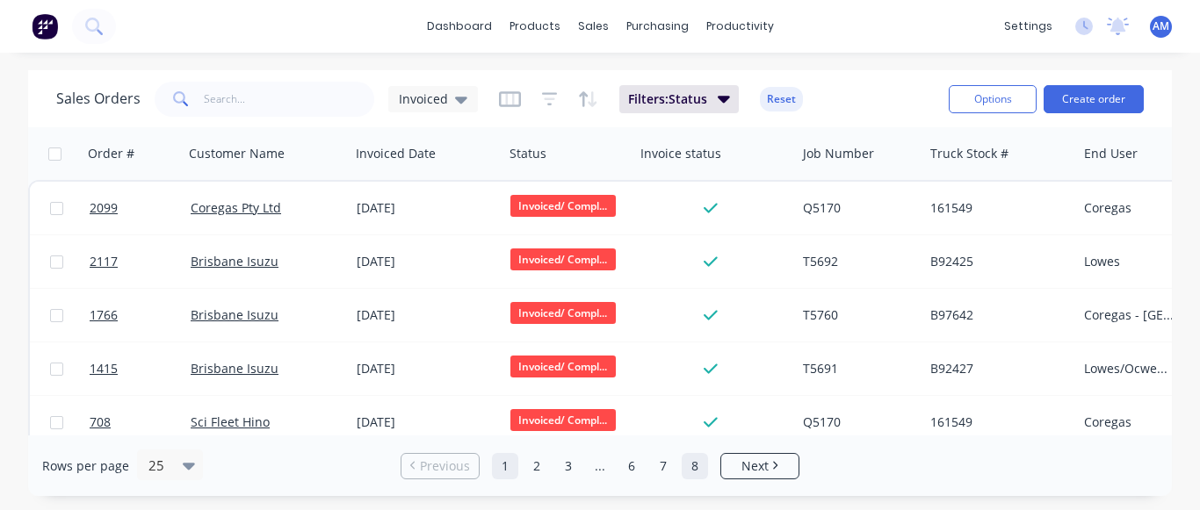
click at [696, 473] on link "8" at bounding box center [694, 466] width 26 height 26
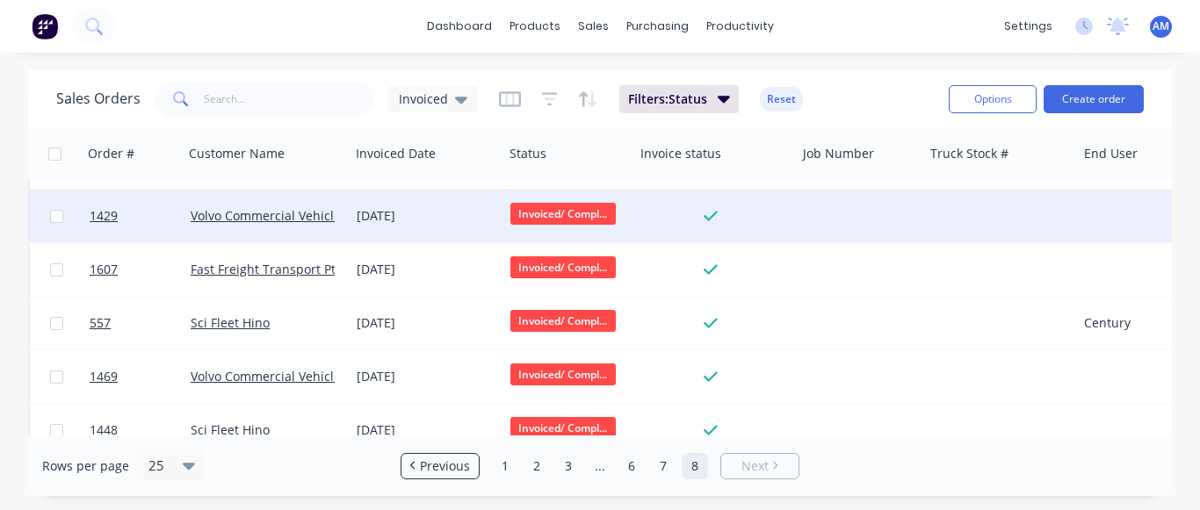
scroll to position [985, 0]
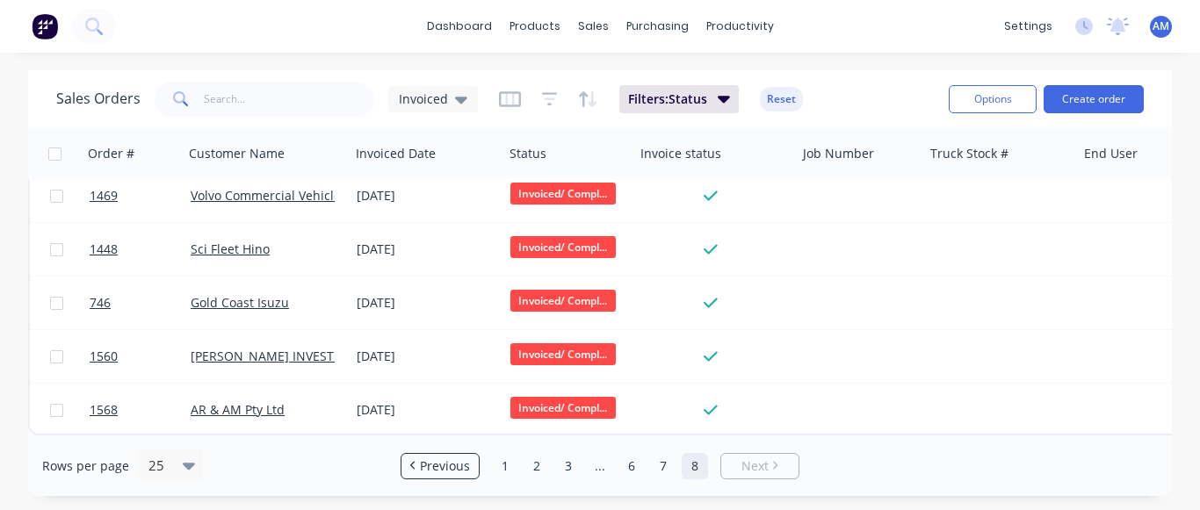
click at [669, 446] on div "Rows per page 25 Previous 1 2 3 ... 6 7 8 Next" at bounding box center [599, 466] width 1143 height 61
click at [662, 456] on link "7" at bounding box center [663, 466] width 26 height 26
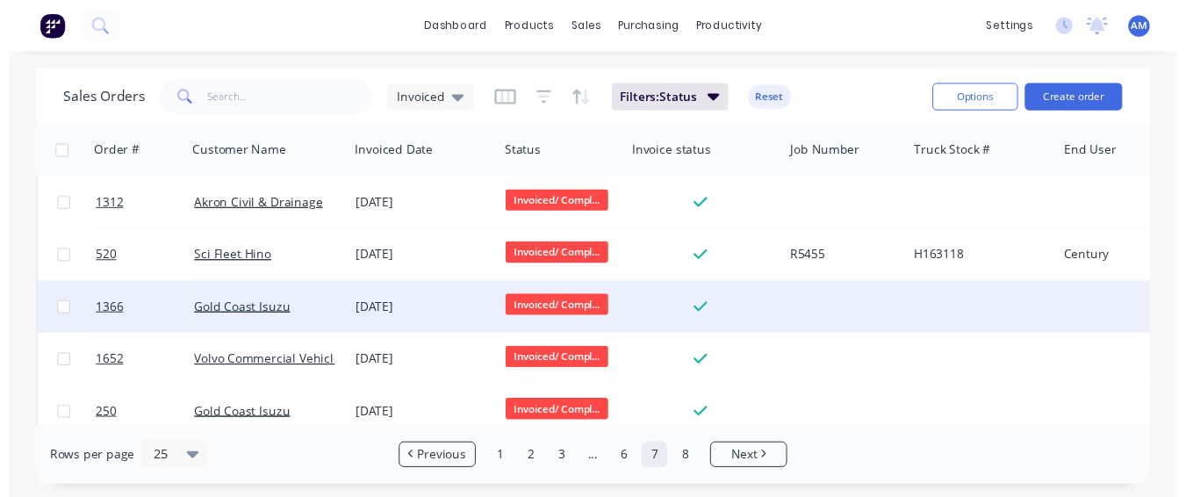
scroll to position [741, 0]
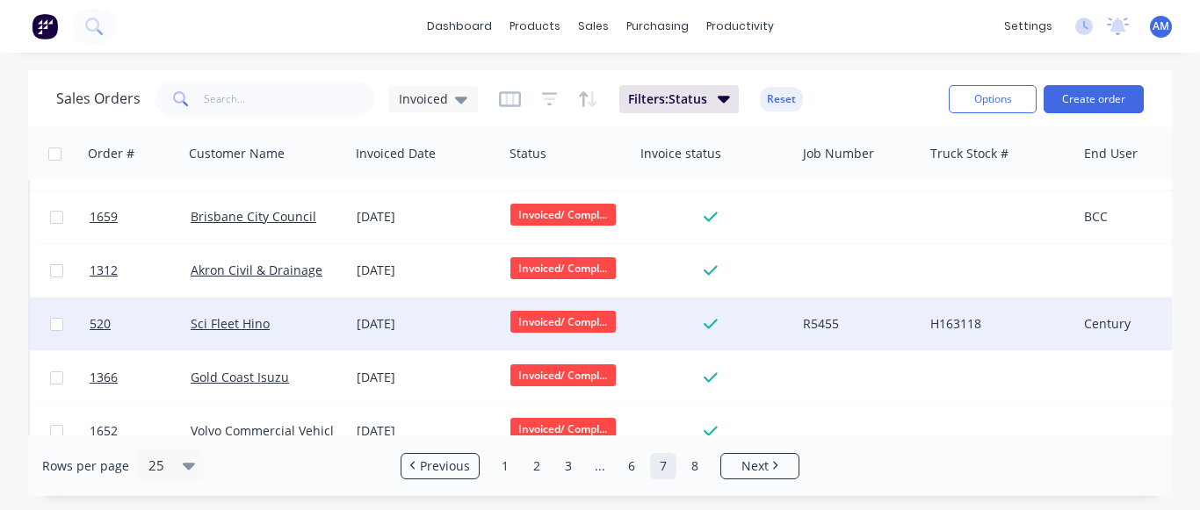
click at [405, 324] on div "[DATE]" at bounding box center [427, 324] width 140 height 18
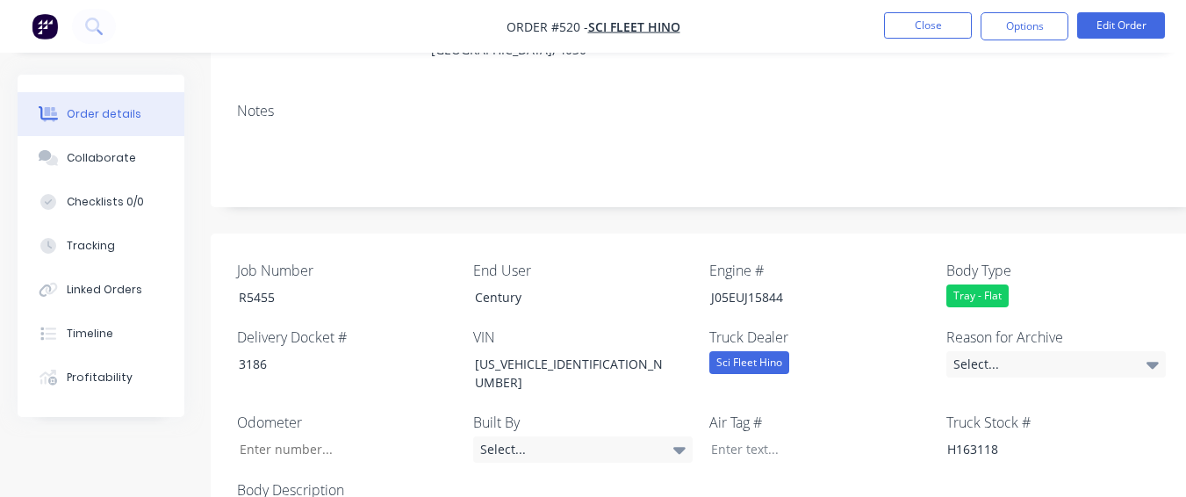
scroll to position [439, 0]
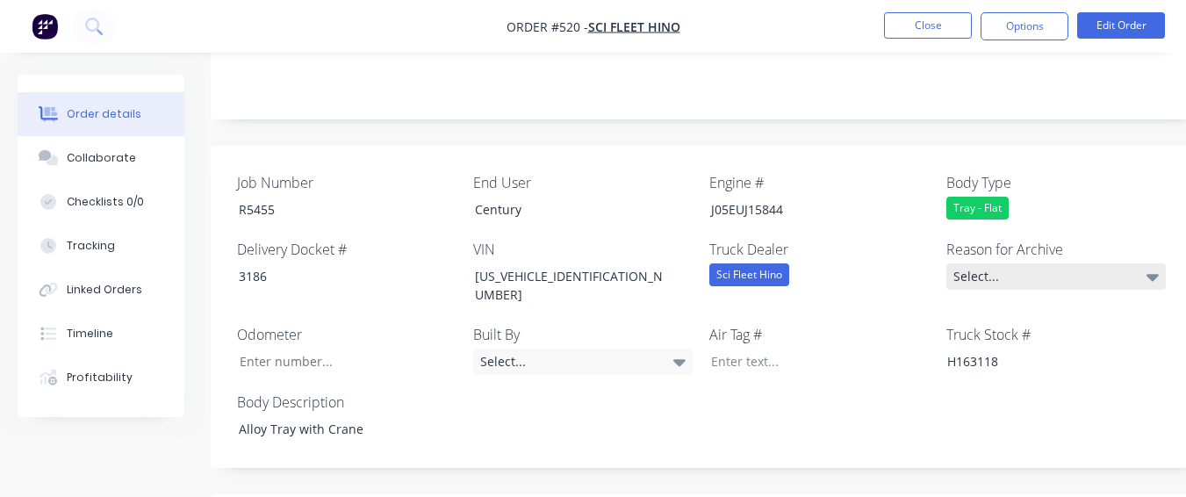
click at [954, 263] on div "Select..." at bounding box center [1057, 276] width 220 height 26
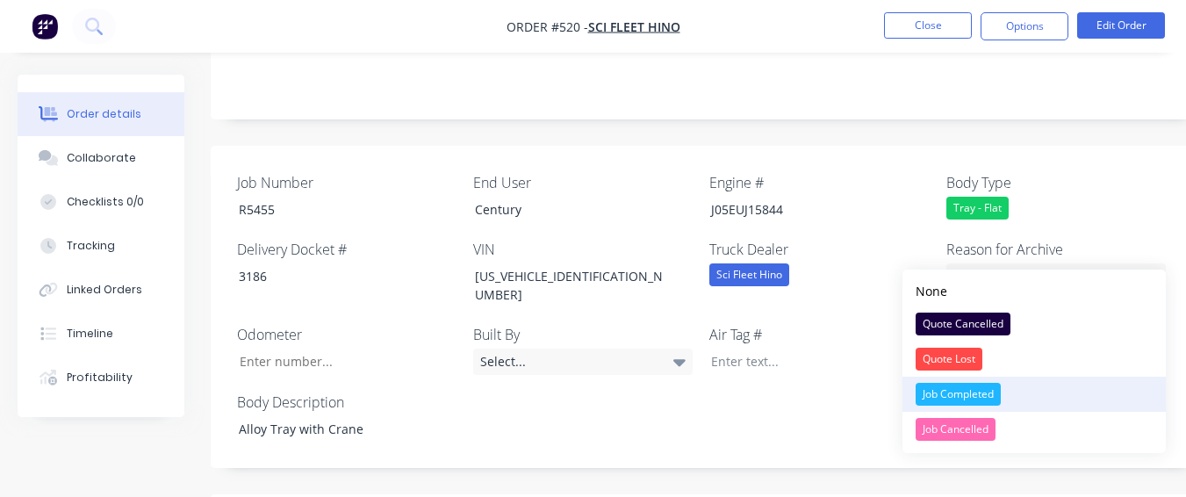
click at [934, 396] on div "Job Completed" at bounding box center [958, 394] width 85 height 23
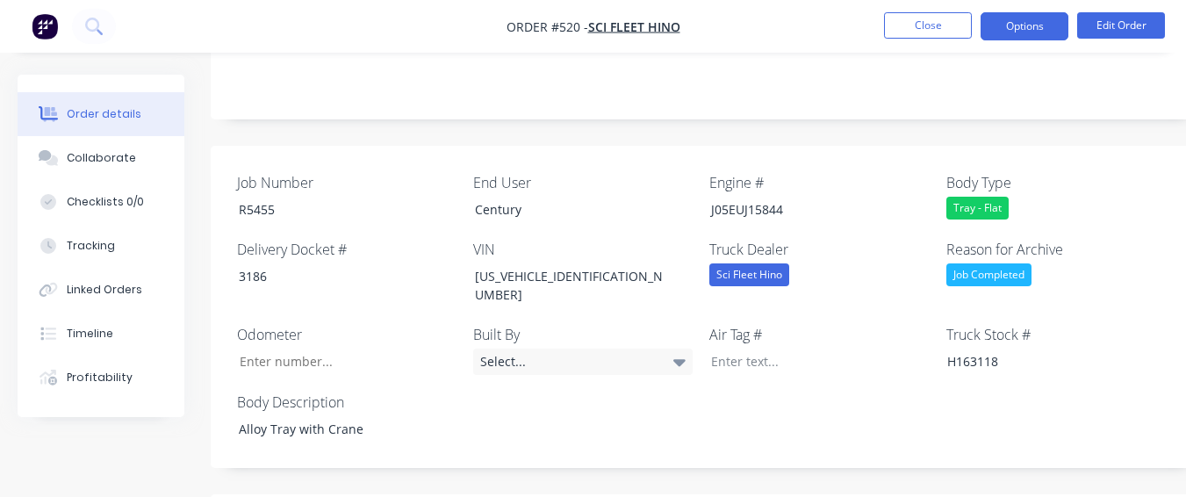
click at [1046, 24] on button "Options" at bounding box center [1025, 26] width 88 height 28
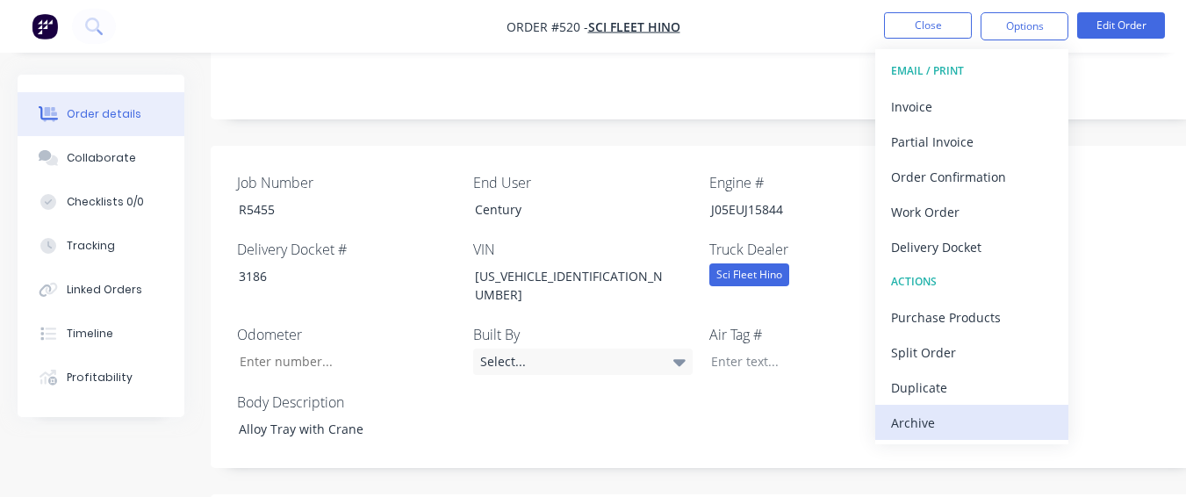
click at [943, 414] on div "Archive" at bounding box center [972, 422] width 162 height 25
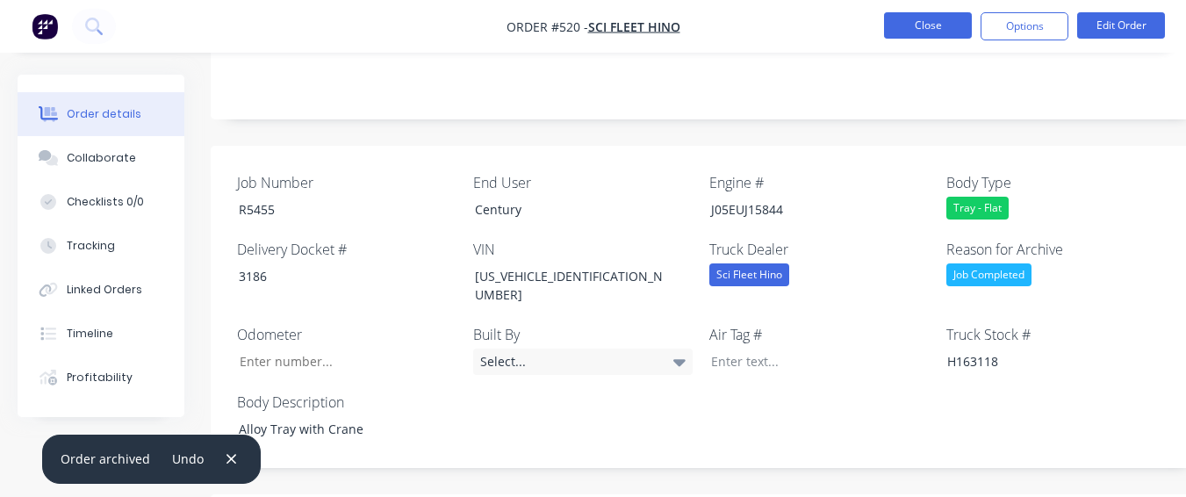
click at [890, 23] on button "Close" at bounding box center [928, 25] width 88 height 26
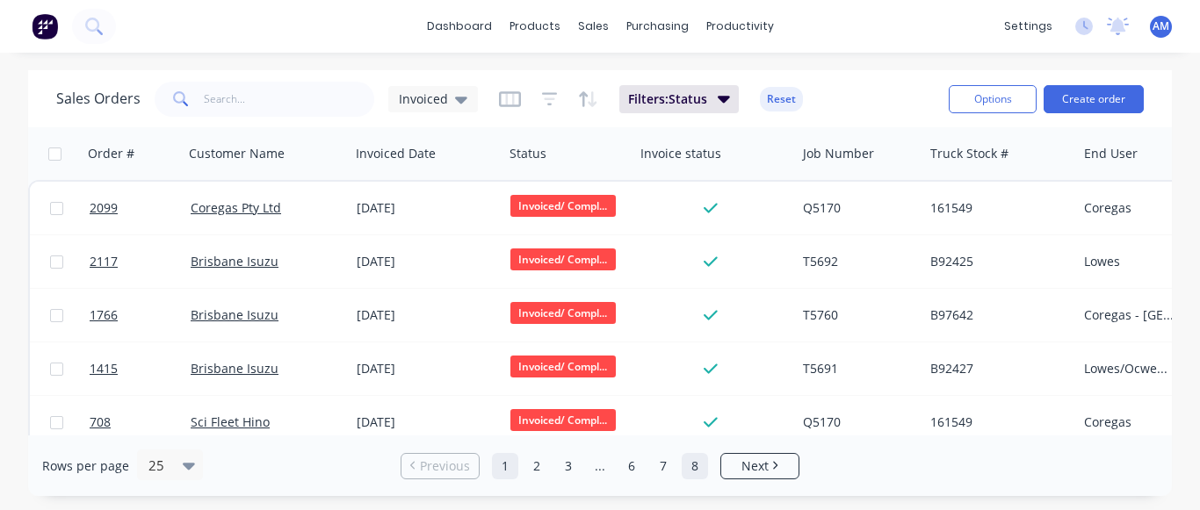
click at [700, 473] on link "8" at bounding box center [694, 466] width 26 height 26
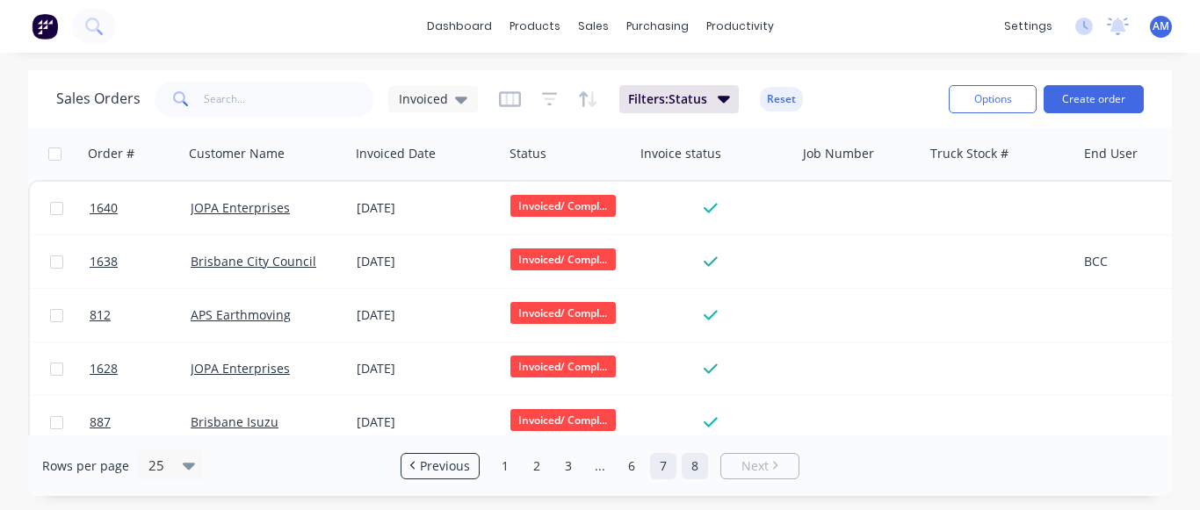
drag, startPoint x: 668, startPoint y: 468, endPoint x: 659, endPoint y: 460, distance: 12.5
click at [667, 466] on link "7" at bounding box center [663, 466] width 26 height 26
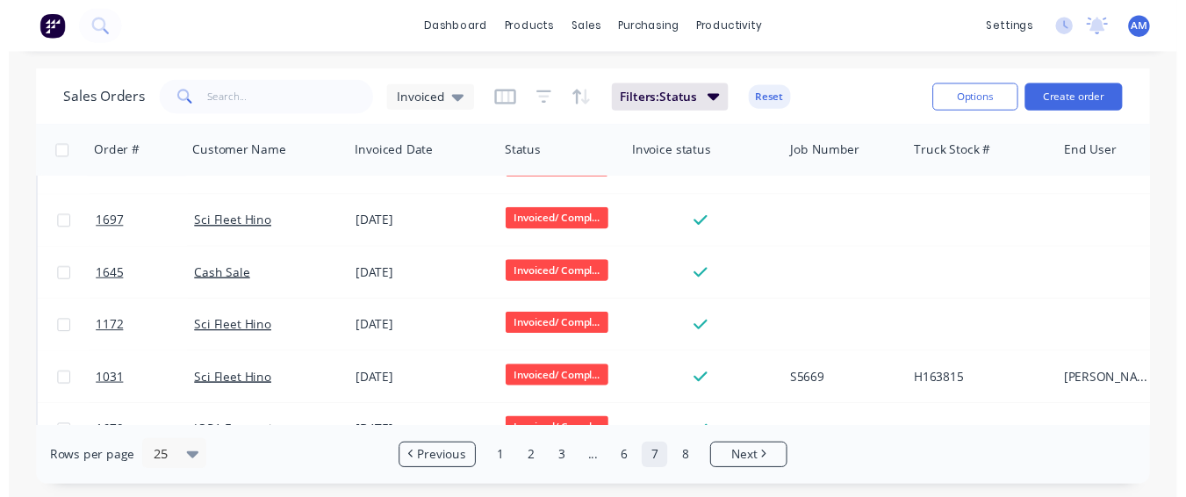
scroll to position [88, 0]
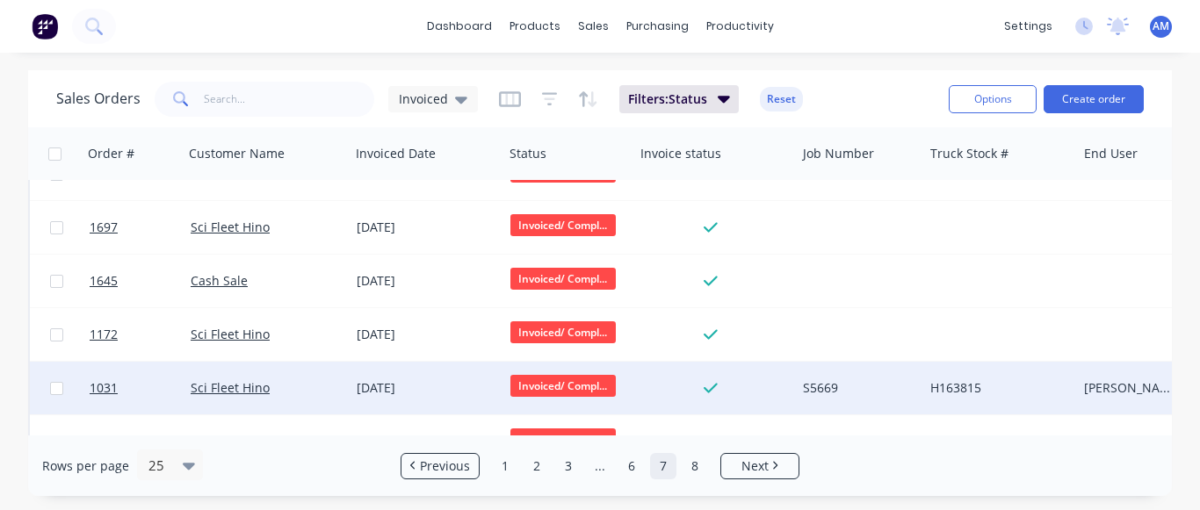
click at [449, 393] on div "[DATE]" at bounding box center [427, 388] width 140 height 18
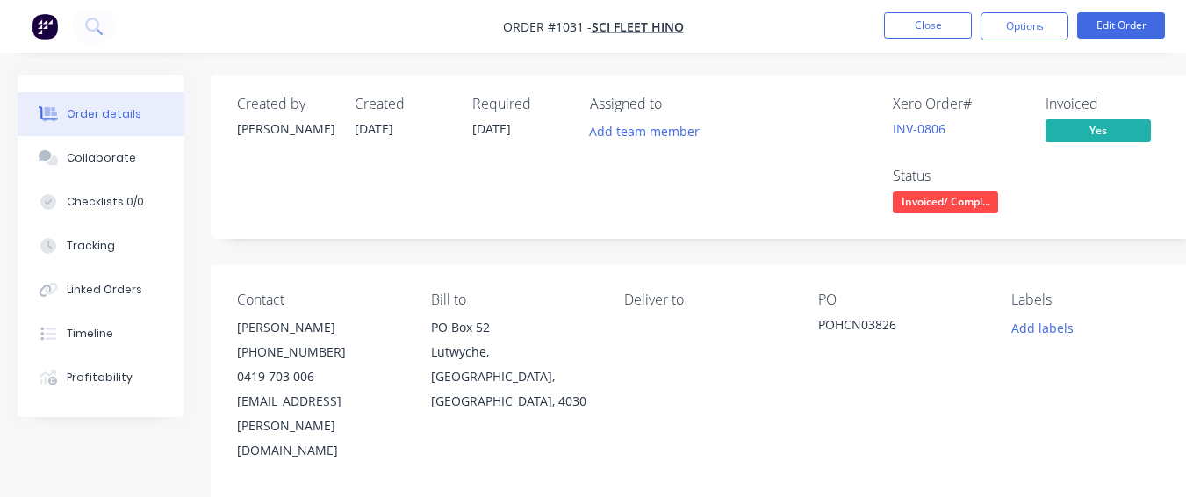
scroll to position [439, 0]
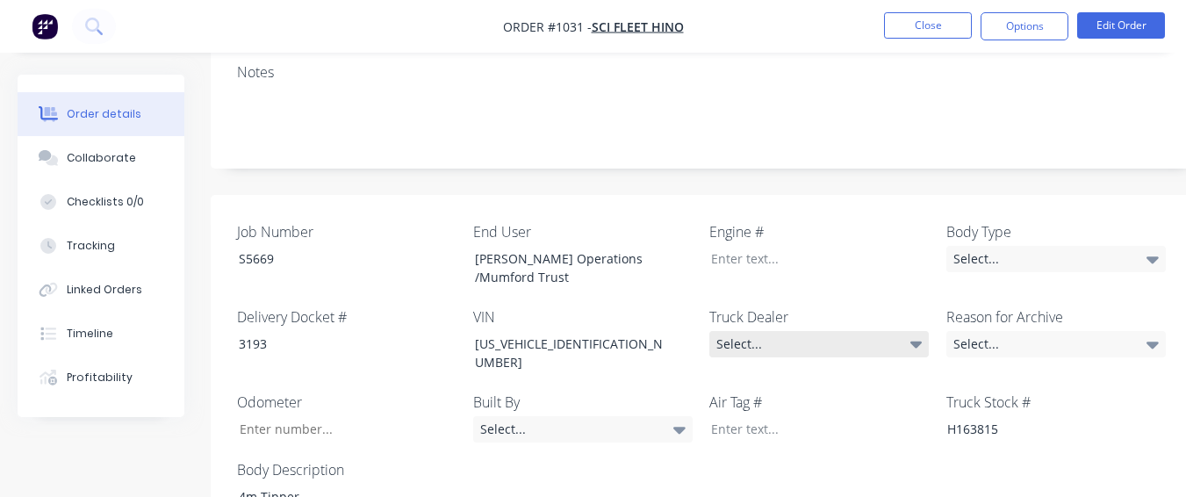
click at [884, 331] on div "Select..." at bounding box center [820, 344] width 220 height 26
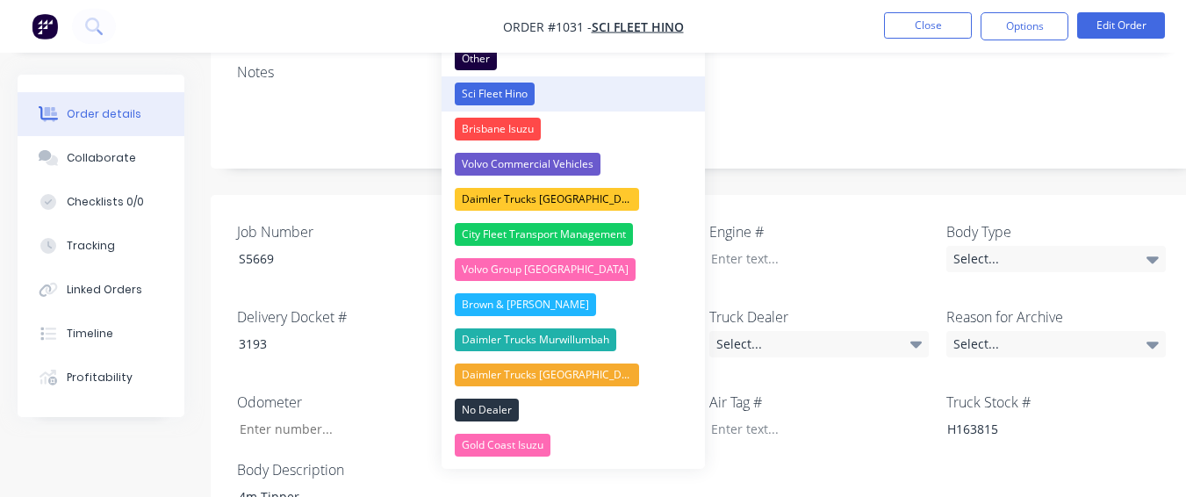
click at [581, 100] on button "Sci Fleet Hino" at bounding box center [573, 93] width 263 height 35
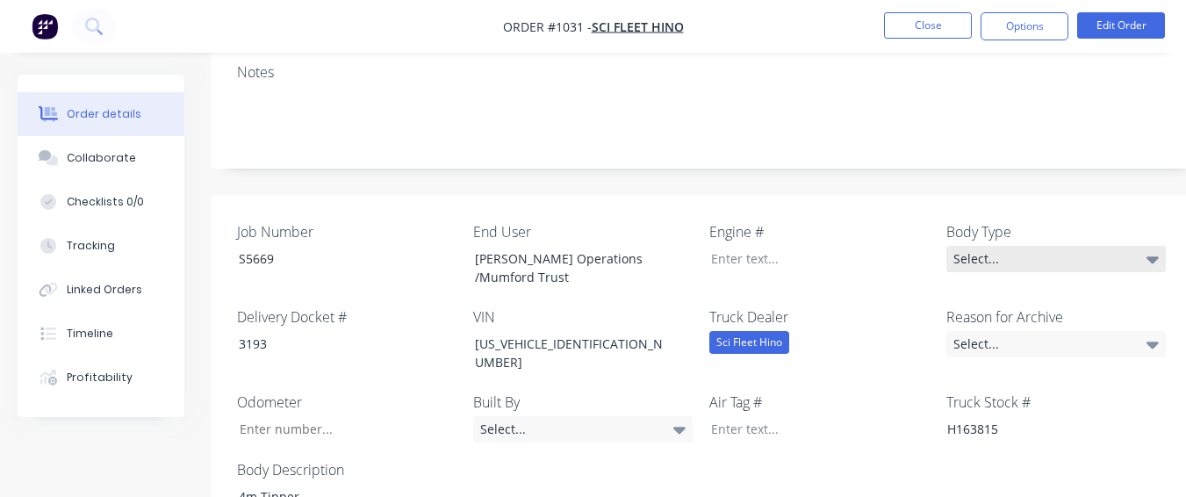
click at [983, 246] on div "Select..." at bounding box center [1057, 259] width 220 height 26
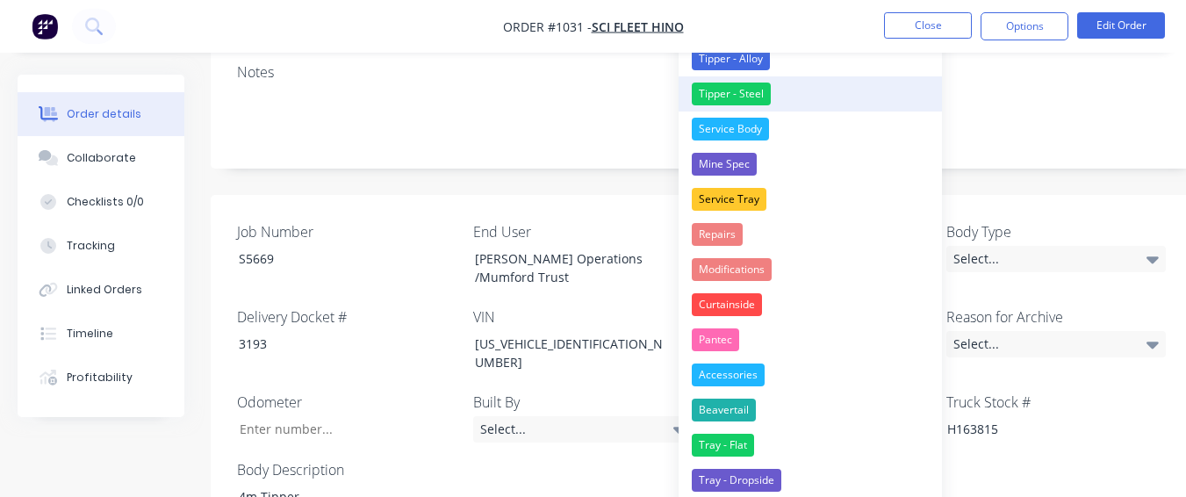
click at [758, 97] on div "Tipper - Steel" at bounding box center [731, 94] width 79 height 23
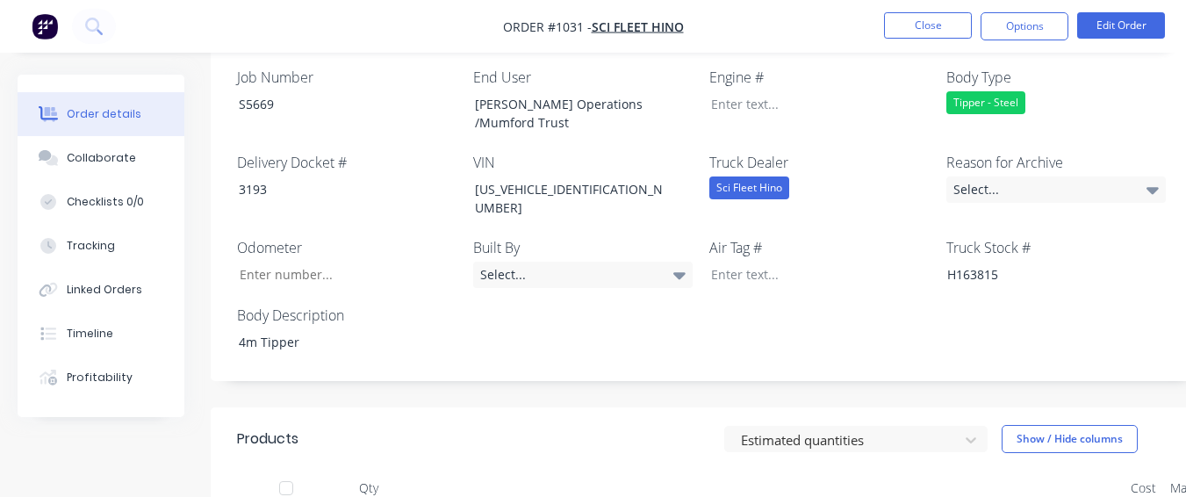
scroll to position [527, 0]
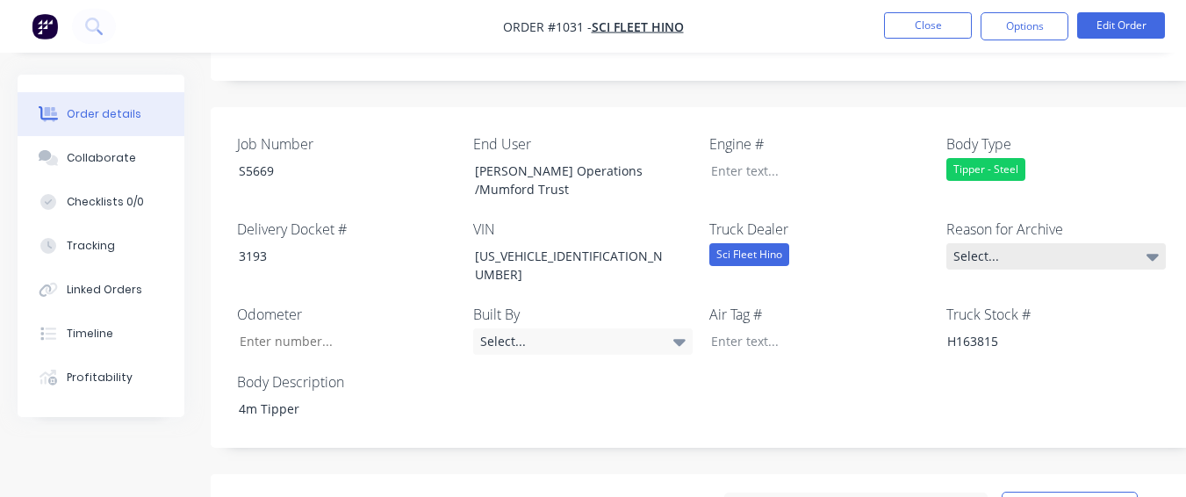
click at [958, 243] on div "Select..." at bounding box center [1057, 256] width 220 height 26
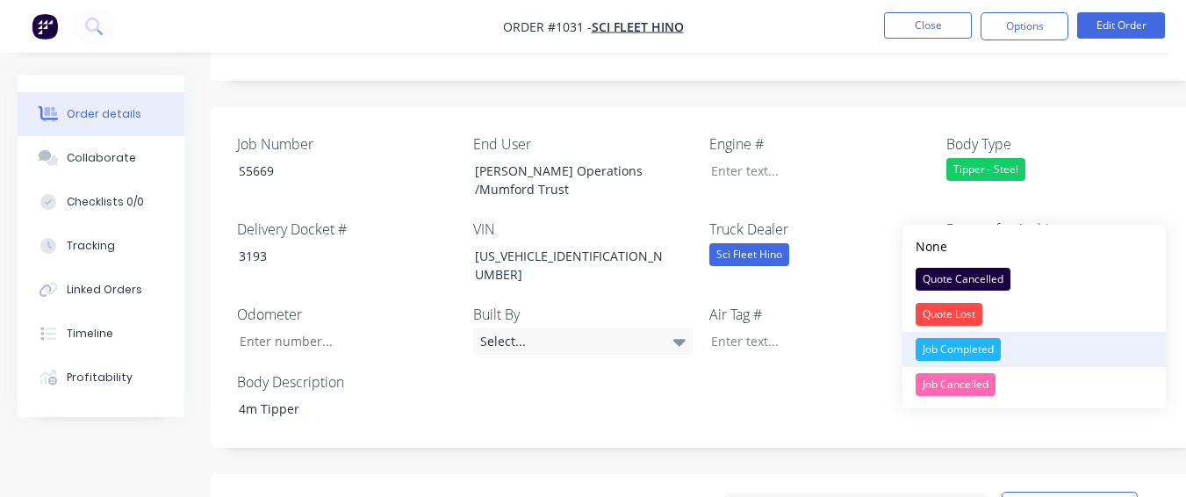
click at [983, 343] on div "Job Completed" at bounding box center [958, 349] width 85 height 23
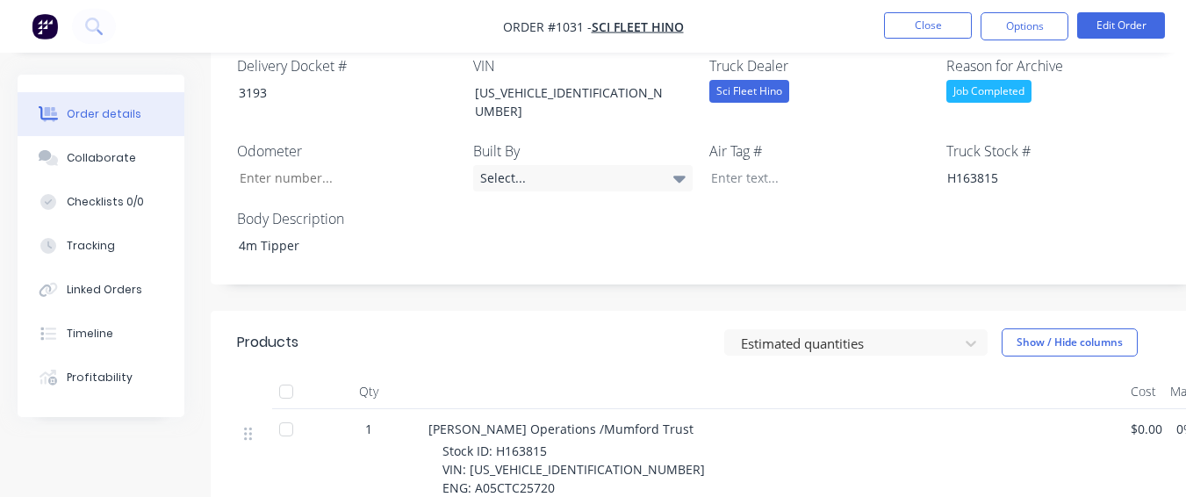
scroll to position [703, 0]
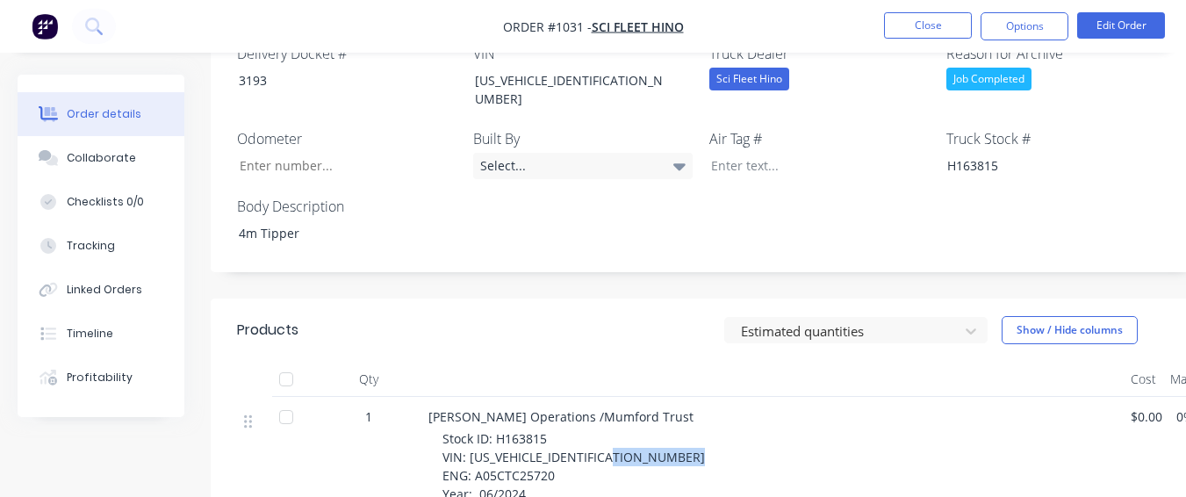
drag, startPoint x: 472, startPoint y: 414, endPoint x: 559, endPoint y: 411, distance: 87.0
click at [559, 429] on div "Stock ID: H163815 VIN: [US_VEHICLE_IDENTIFICATION_NUMBER] ENG: A05CTC25720 Year…" at bounding box center [780, 493] width 674 height 129
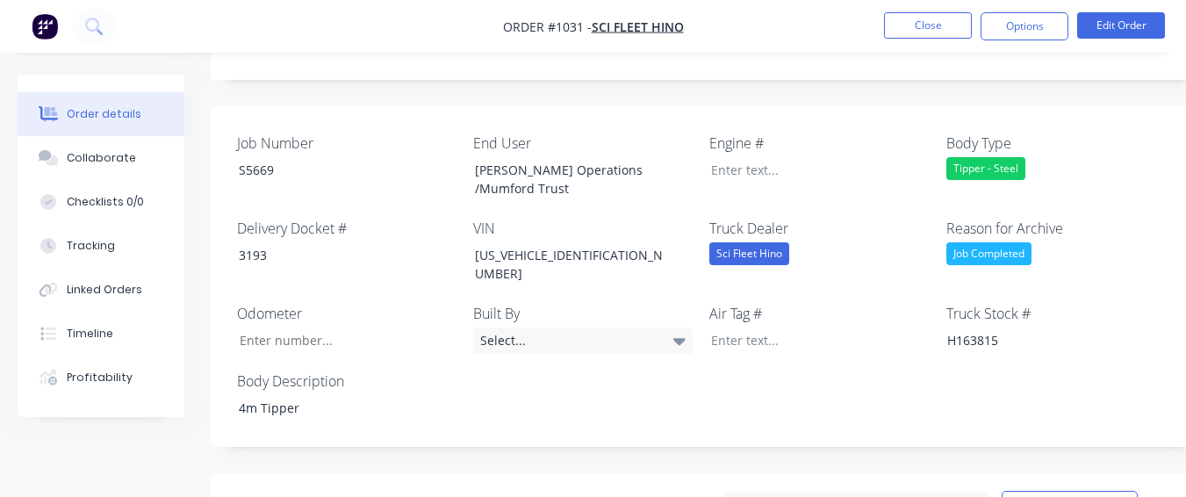
scroll to position [527, 0]
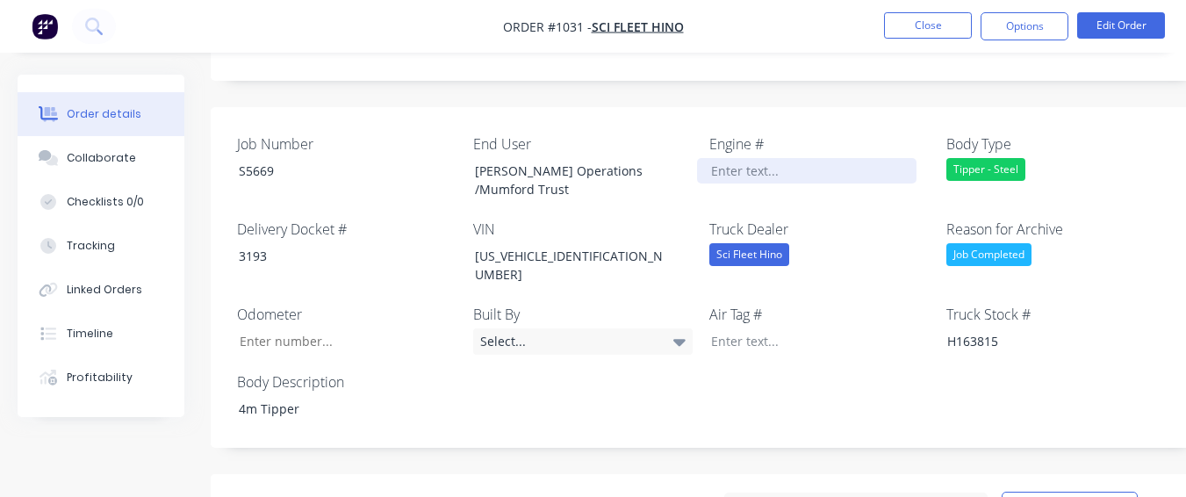
click at [735, 158] on div at bounding box center [807, 170] width 220 height 25
paste div
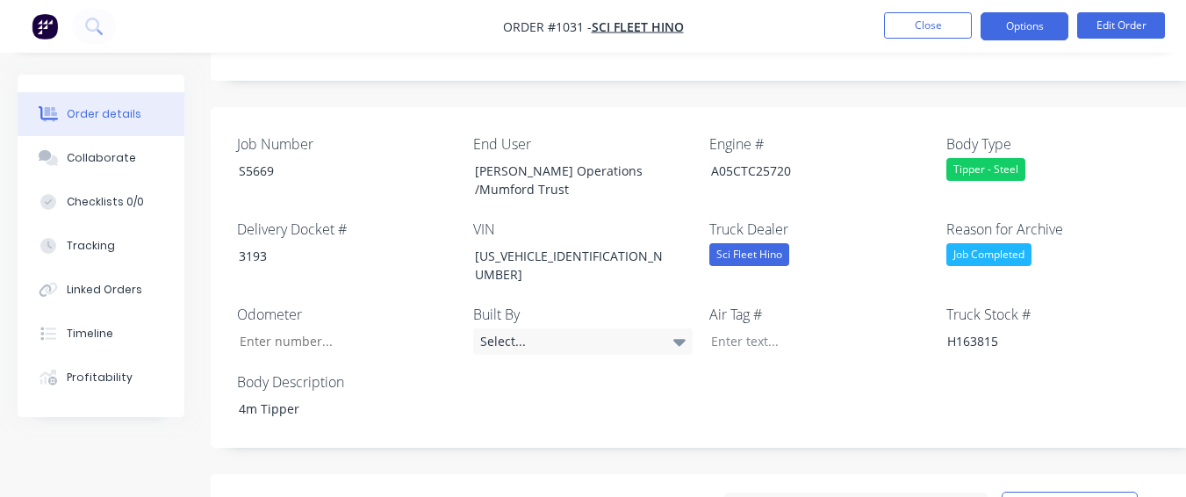
click at [1030, 18] on button "Options" at bounding box center [1025, 26] width 88 height 28
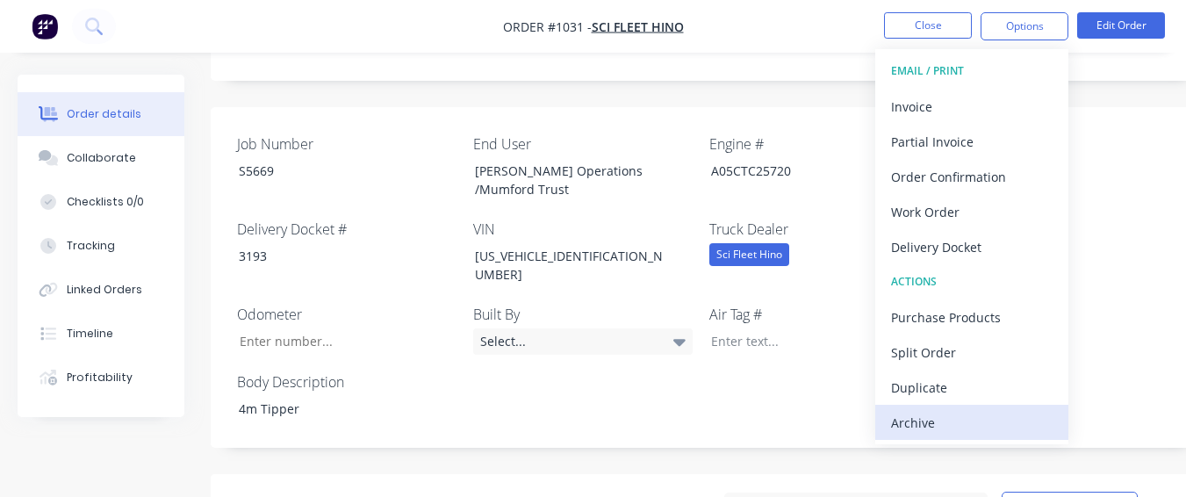
click at [967, 435] on div "Archive" at bounding box center [972, 422] width 162 height 25
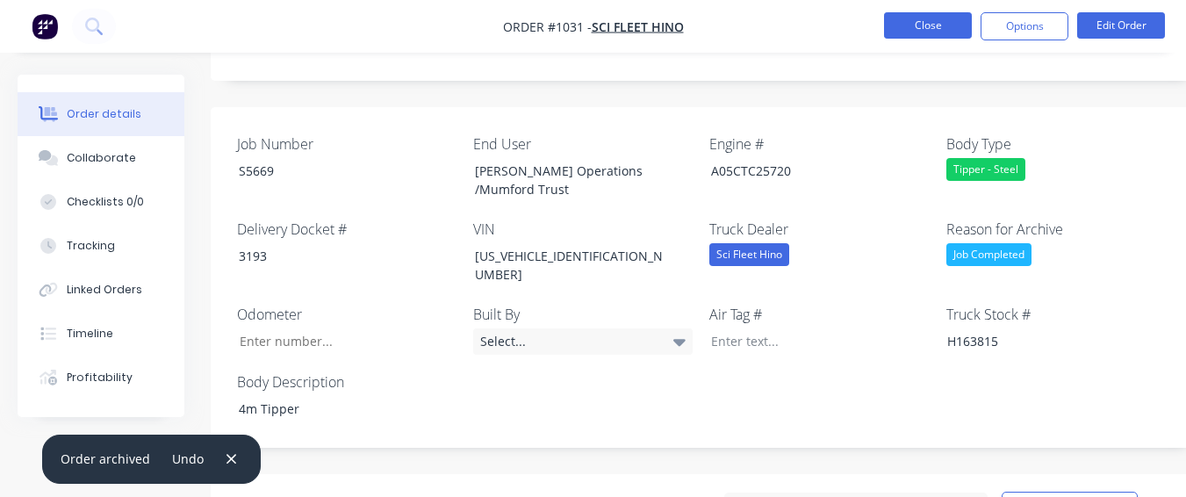
click at [937, 20] on button "Close" at bounding box center [928, 25] width 88 height 26
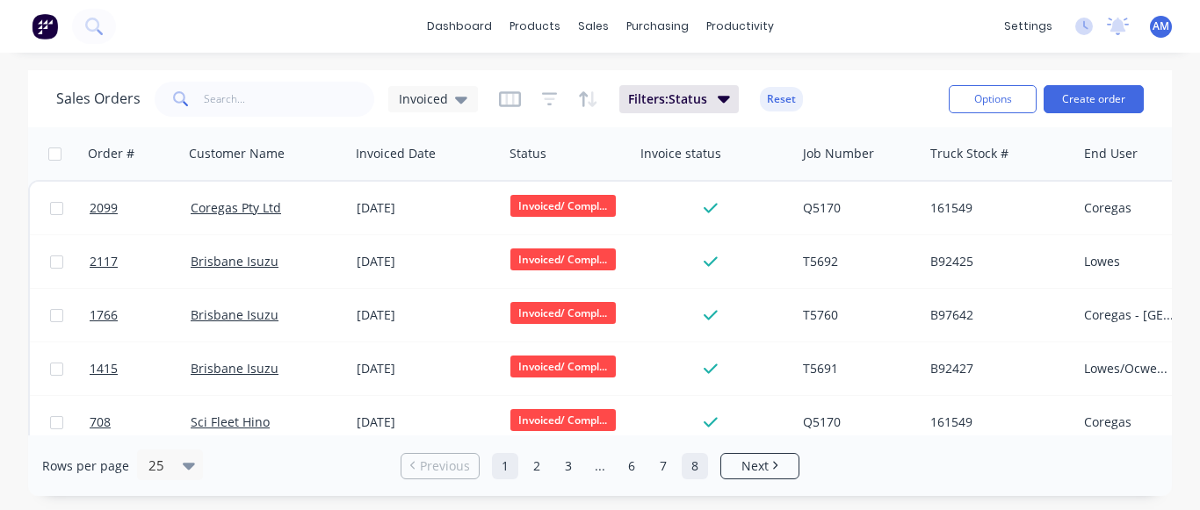
click at [696, 469] on link "8" at bounding box center [694, 466] width 26 height 26
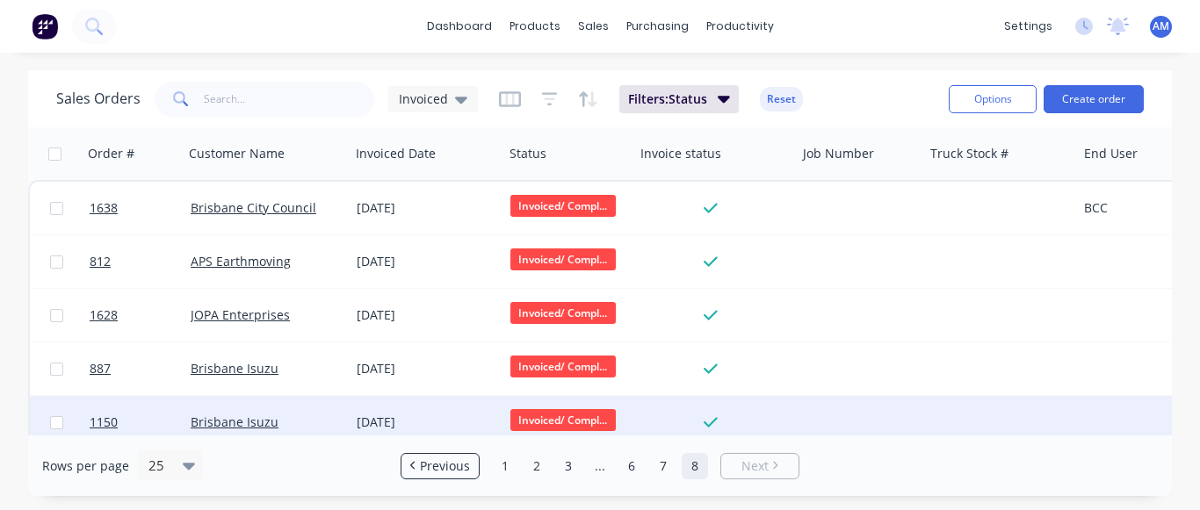
scroll to position [88, 0]
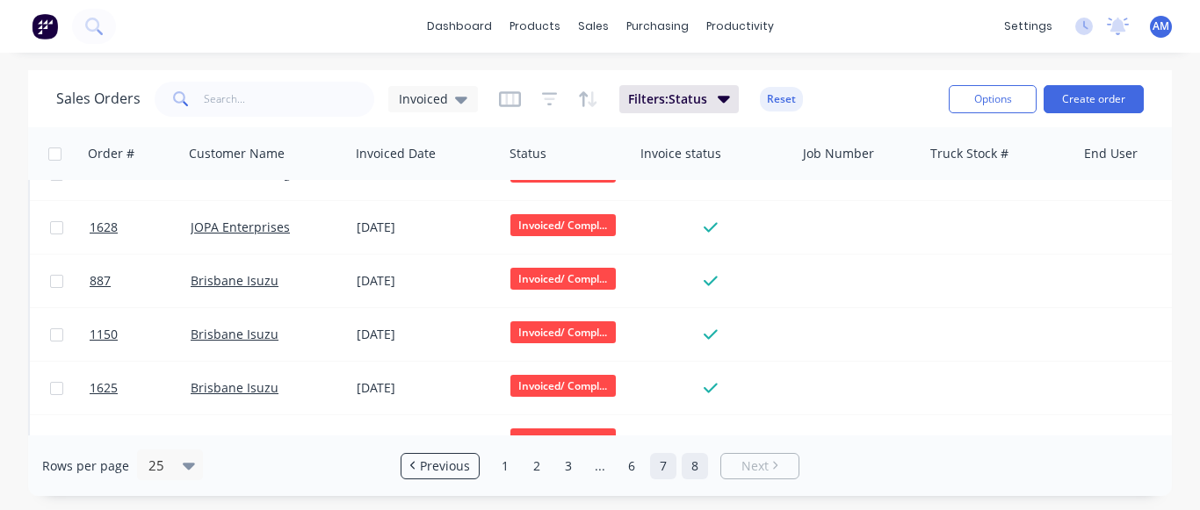
click at [651, 465] on link "7" at bounding box center [663, 466] width 26 height 26
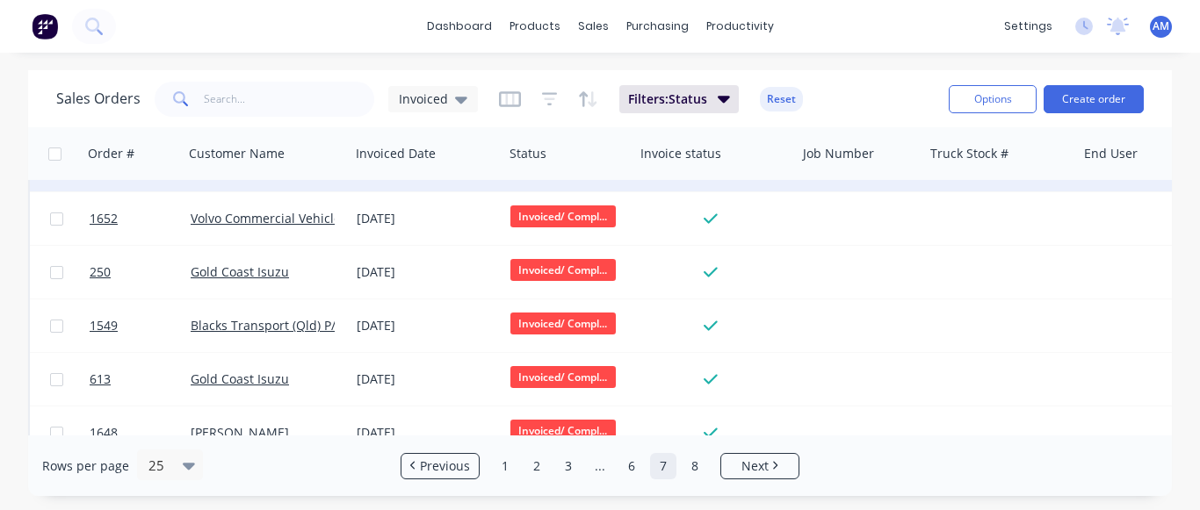
scroll to position [1092, 0]
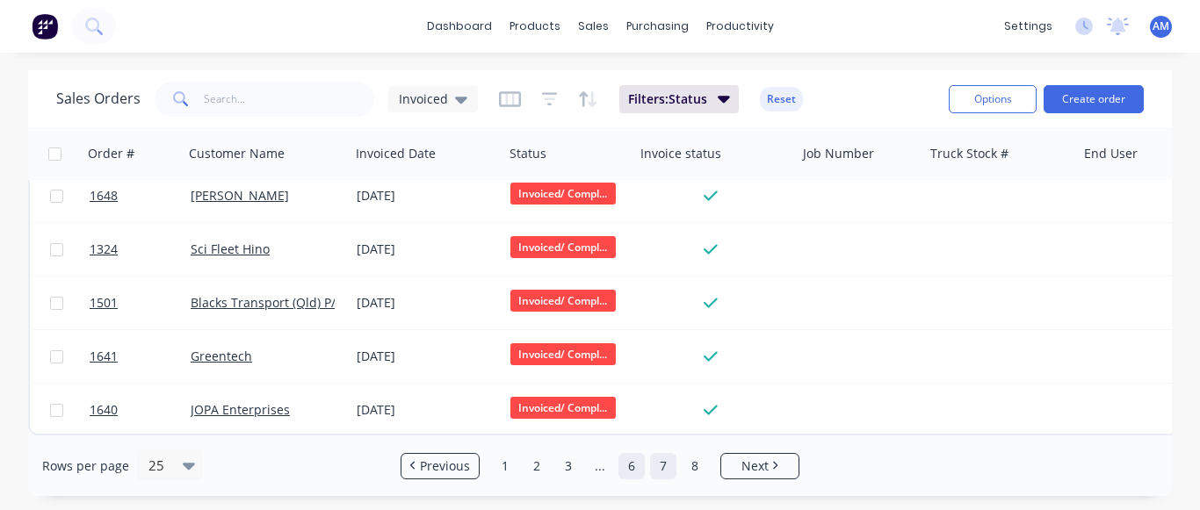
click at [634, 469] on link "6" at bounding box center [631, 466] width 26 height 26
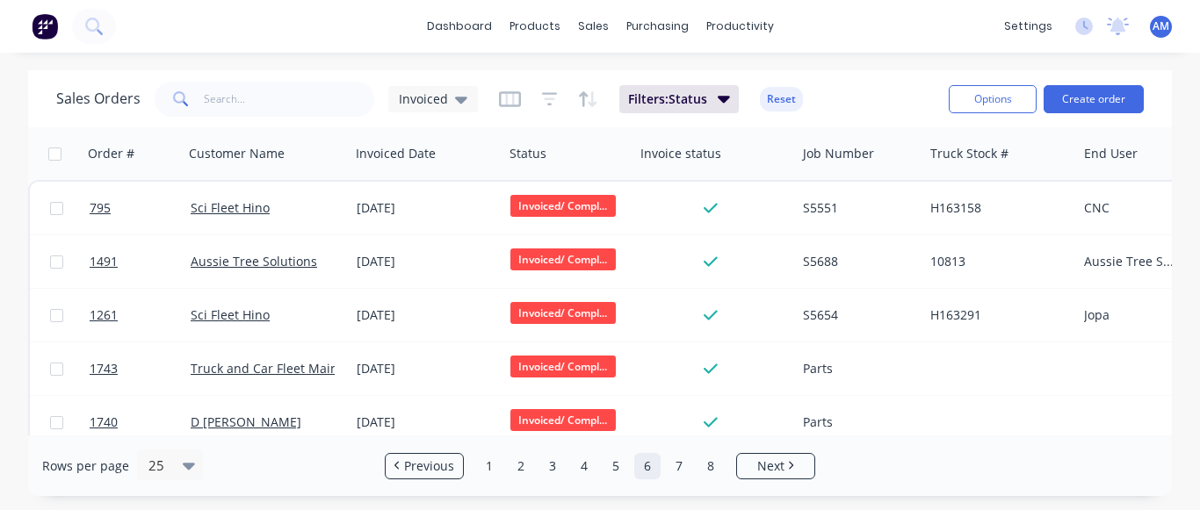
scroll to position [263, 0]
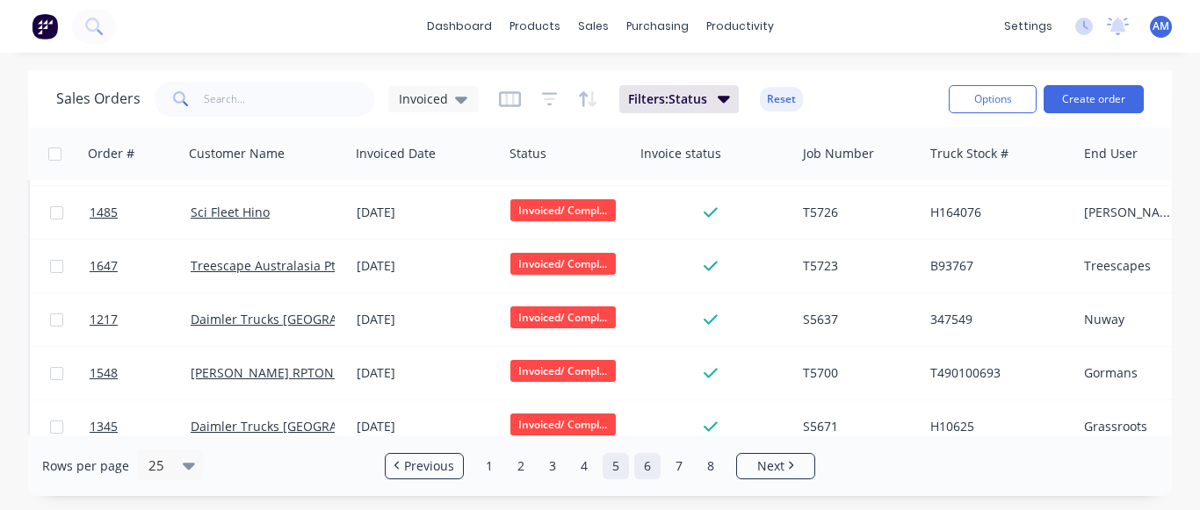
click at [609, 472] on link "5" at bounding box center [615, 466] width 26 height 26
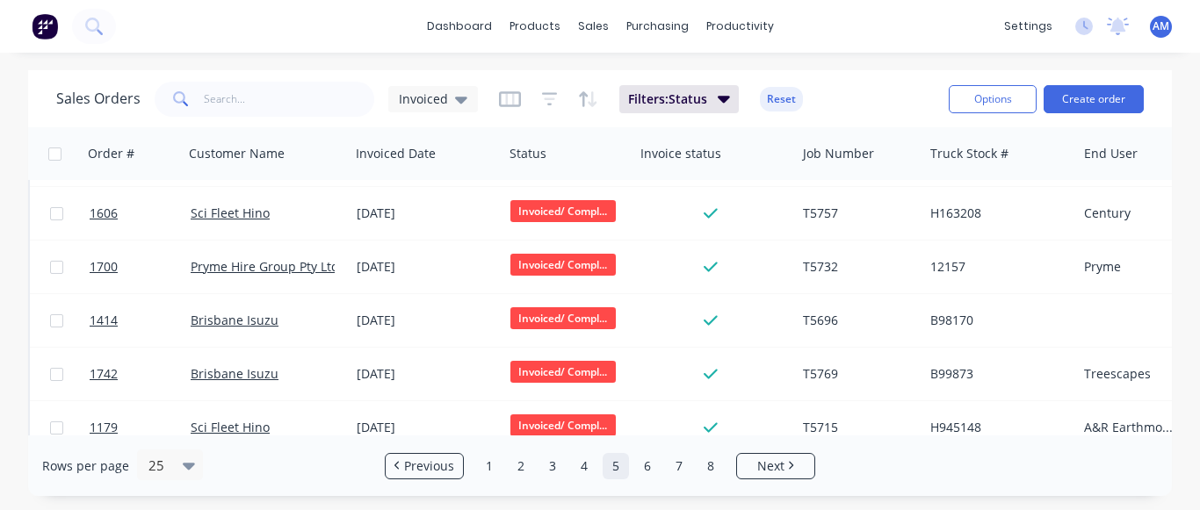
scroll to position [1092, 0]
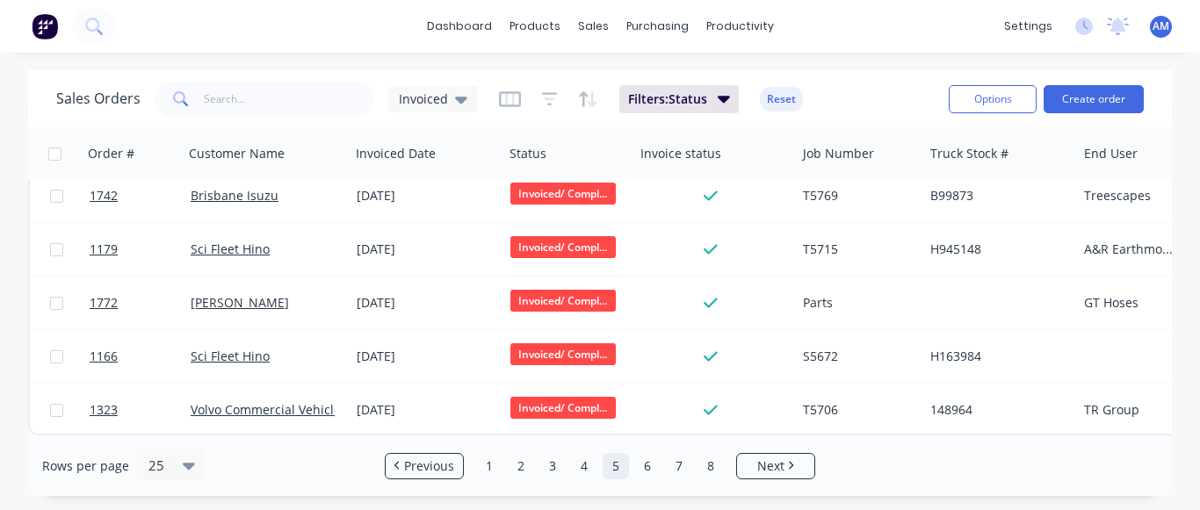
click at [584, 448] on div "Rows per page 25 Previous 1 2 3 4 5 6 7 8 Next" at bounding box center [599, 466] width 1143 height 61
click at [587, 466] on link "4" at bounding box center [584, 466] width 26 height 26
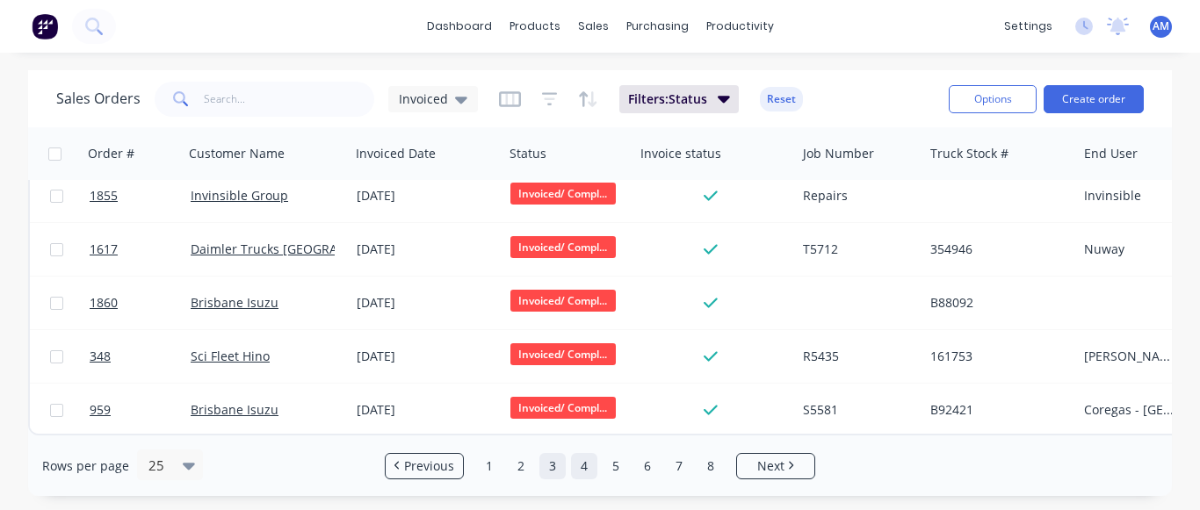
click at [551, 465] on link "3" at bounding box center [552, 466] width 26 height 26
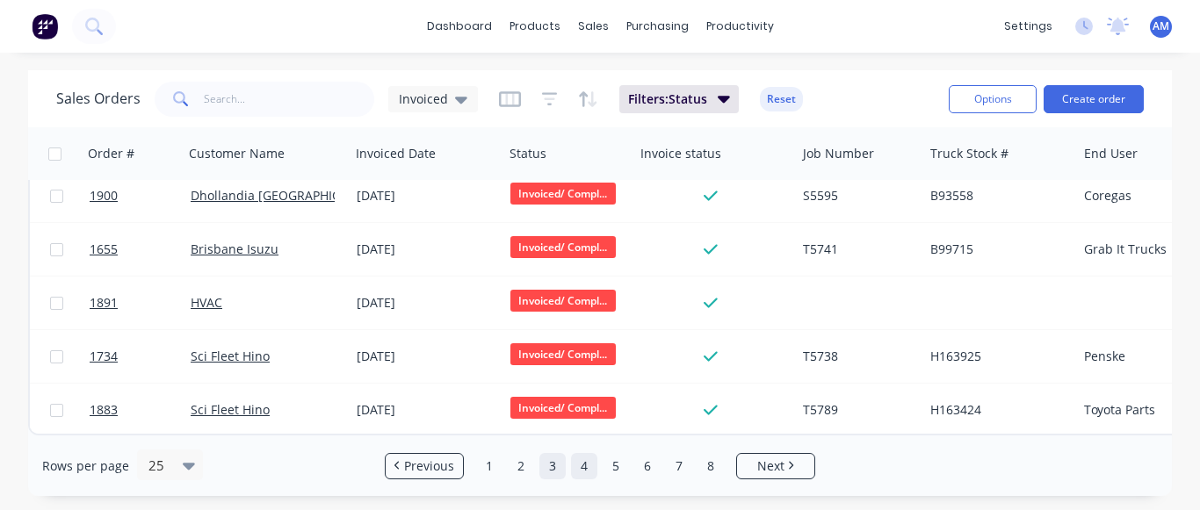
click at [577, 465] on link "4" at bounding box center [584, 466] width 26 height 26
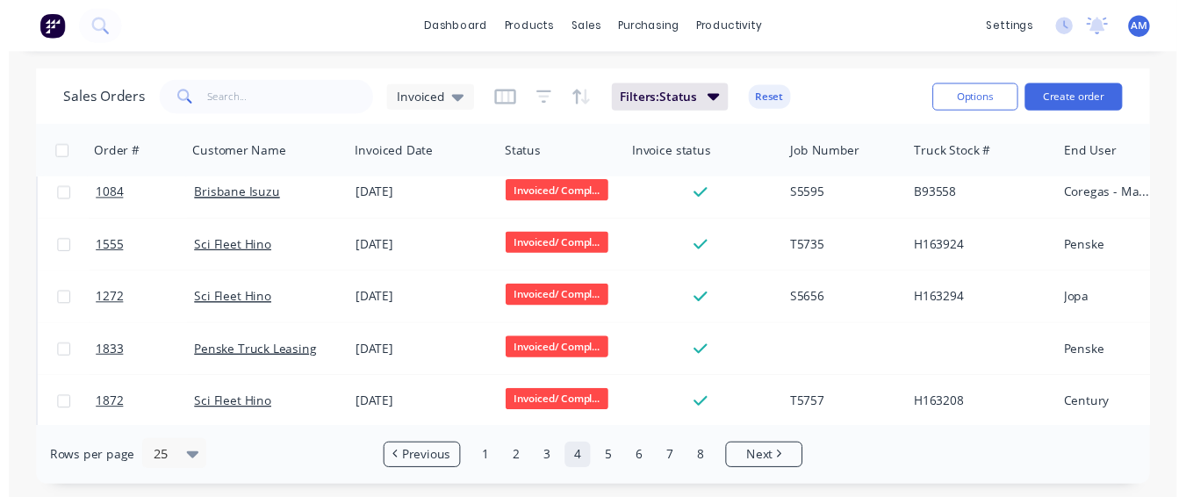
scroll to position [0, 0]
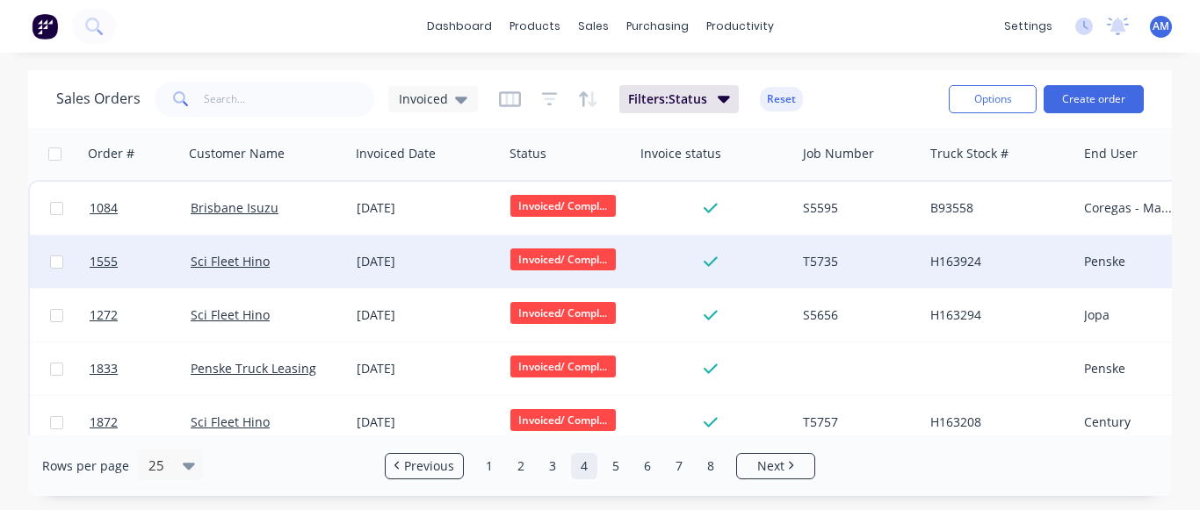
click at [441, 250] on div "[DATE]" at bounding box center [427, 261] width 154 height 53
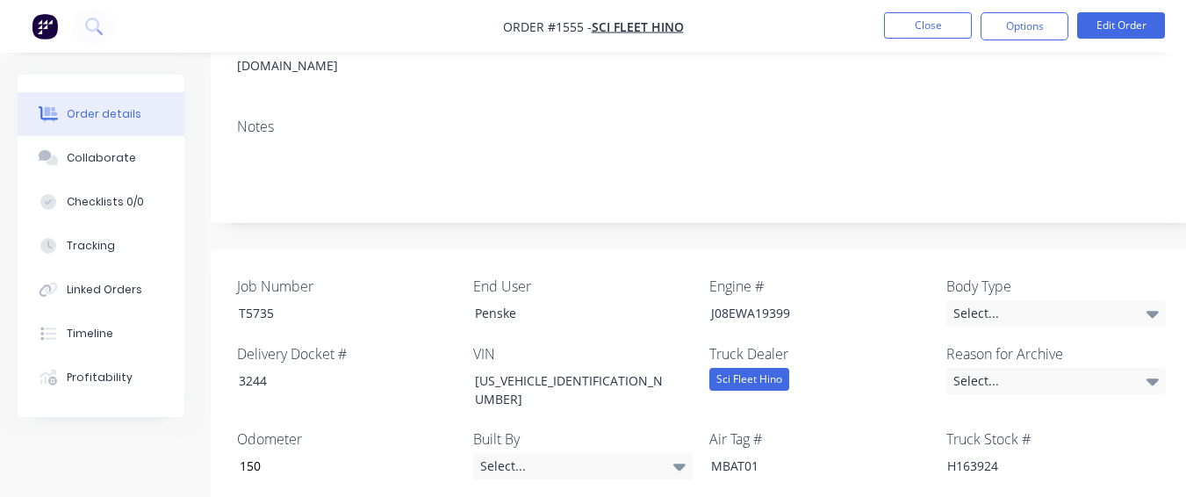
scroll to position [439, 0]
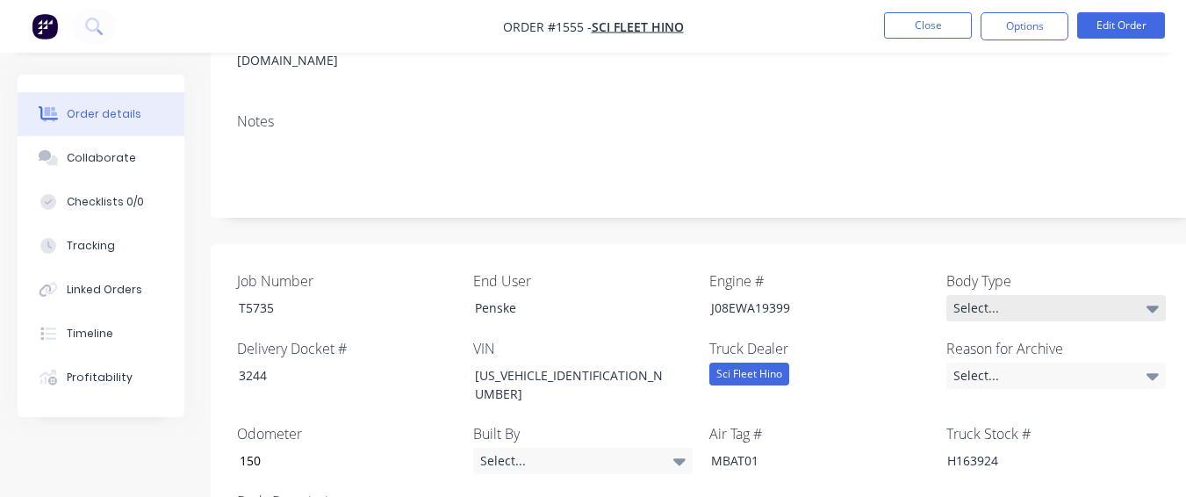
click at [974, 295] on div "Select..." at bounding box center [1057, 308] width 220 height 26
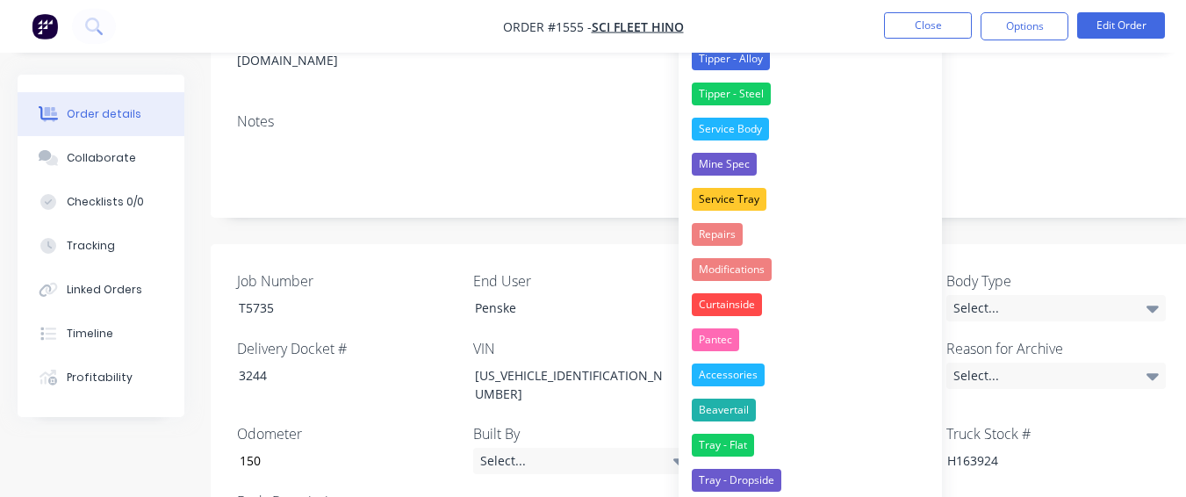
drag, startPoint x: 800, startPoint y: 304, endPoint x: 914, endPoint y: 263, distance: 121.1
click at [801, 303] on button "Curtainside" at bounding box center [810, 304] width 263 height 35
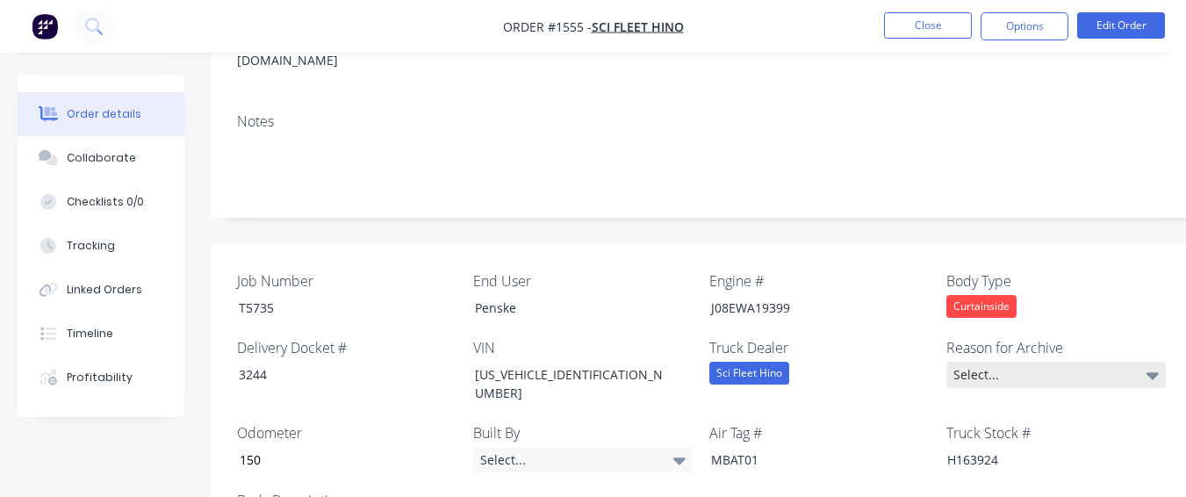
click at [1007, 362] on div "Select..." at bounding box center [1057, 375] width 220 height 26
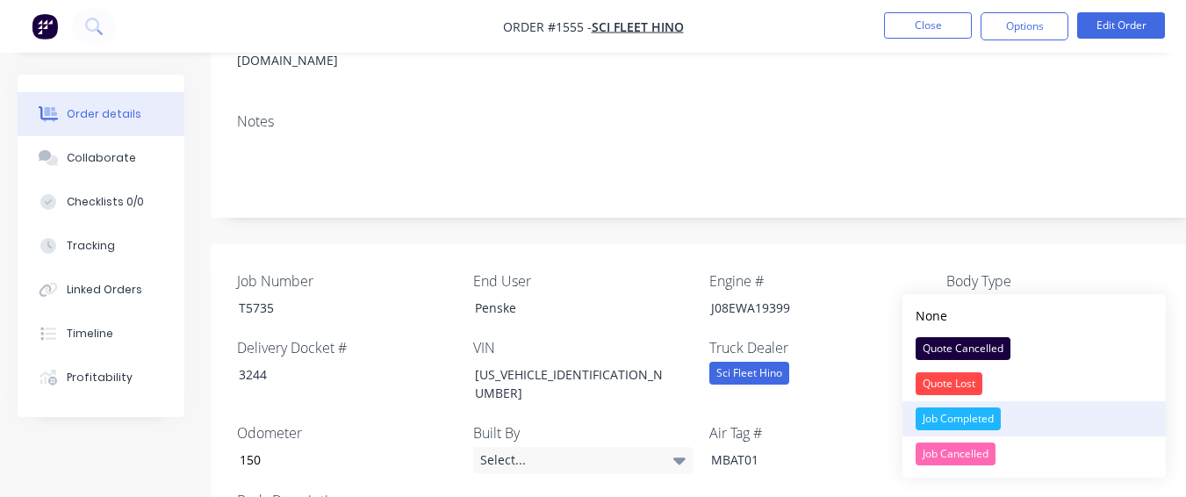
click at [982, 417] on div "Job Completed" at bounding box center [958, 418] width 85 height 23
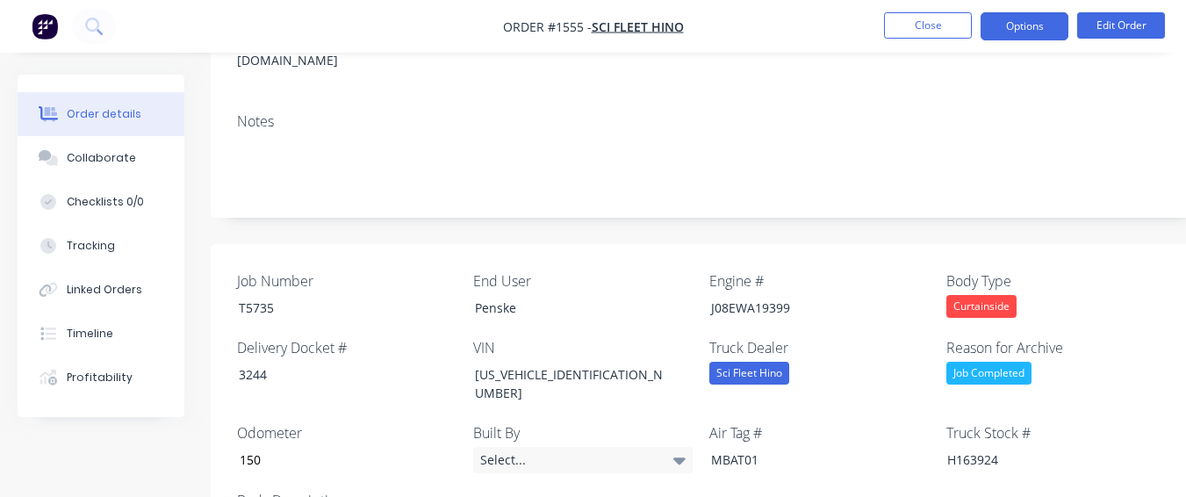
click at [989, 22] on button "Options" at bounding box center [1025, 26] width 88 height 28
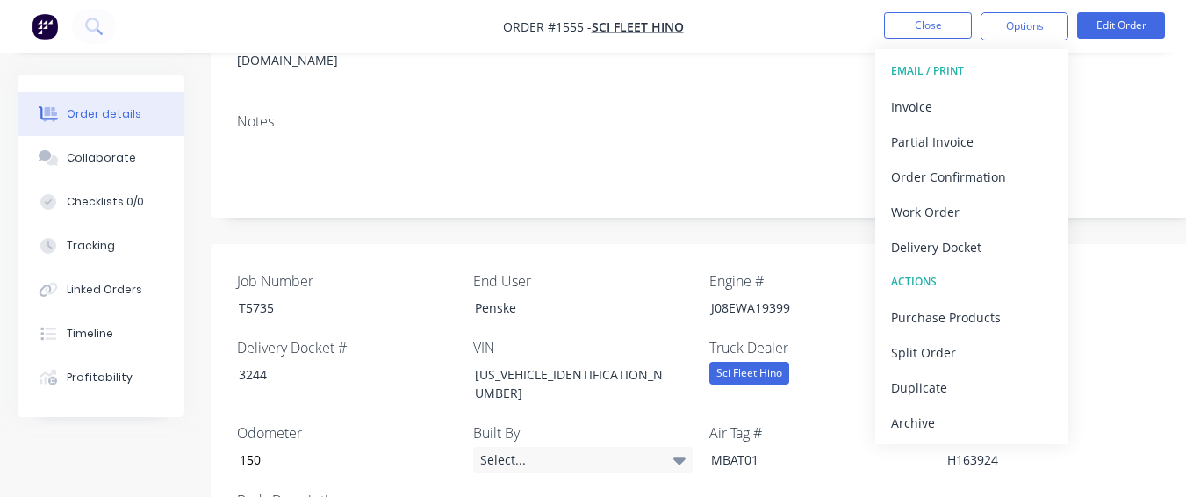
click at [1007, 429] on div "Archive" at bounding box center [972, 422] width 162 height 25
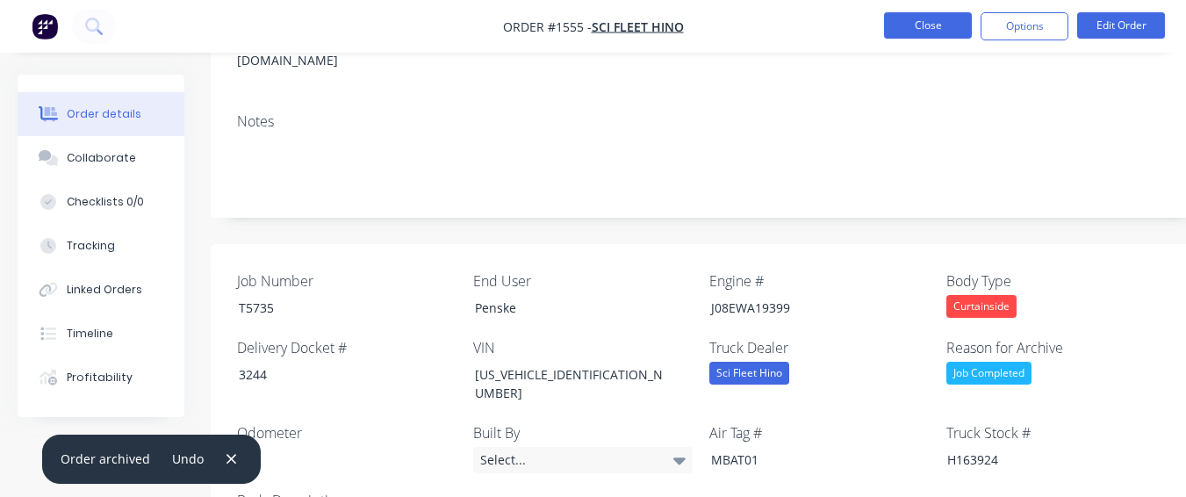
click at [919, 21] on button "Close" at bounding box center [928, 25] width 88 height 26
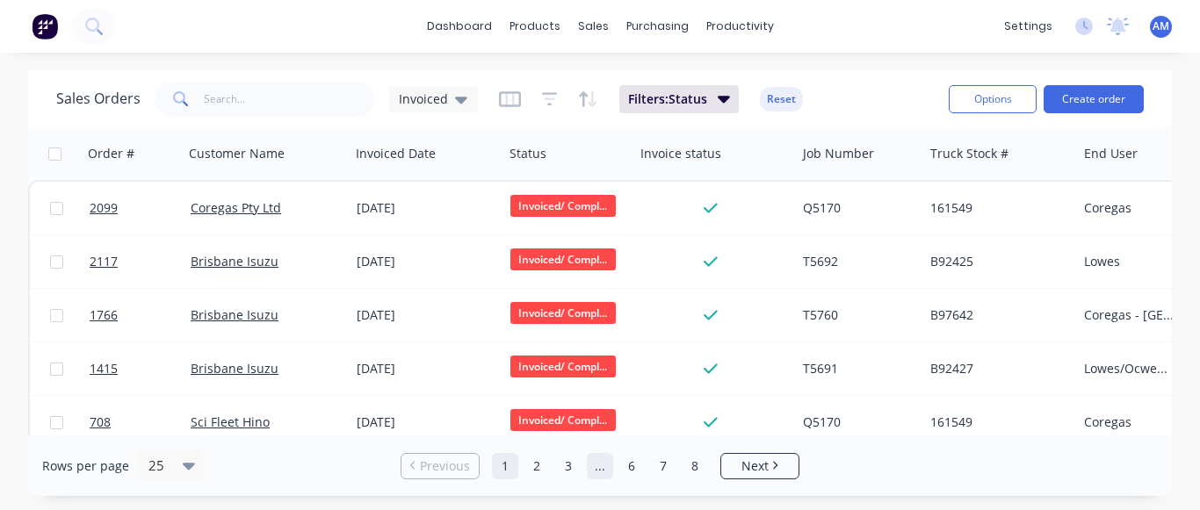
click at [604, 464] on link "..." at bounding box center [600, 466] width 26 height 26
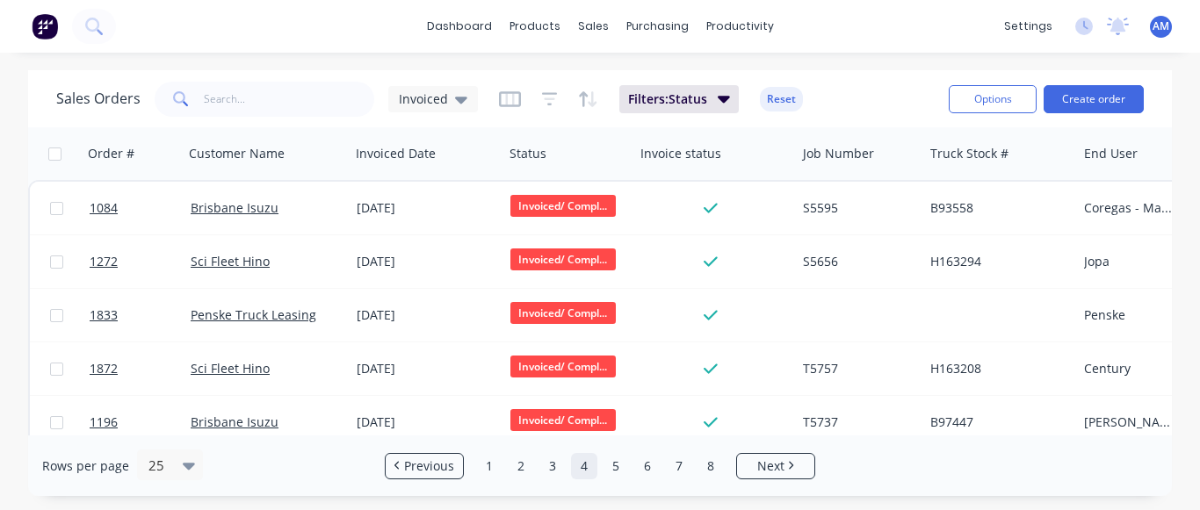
click at [576, 463] on link "4" at bounding box center [584, 466] width 26 height 26
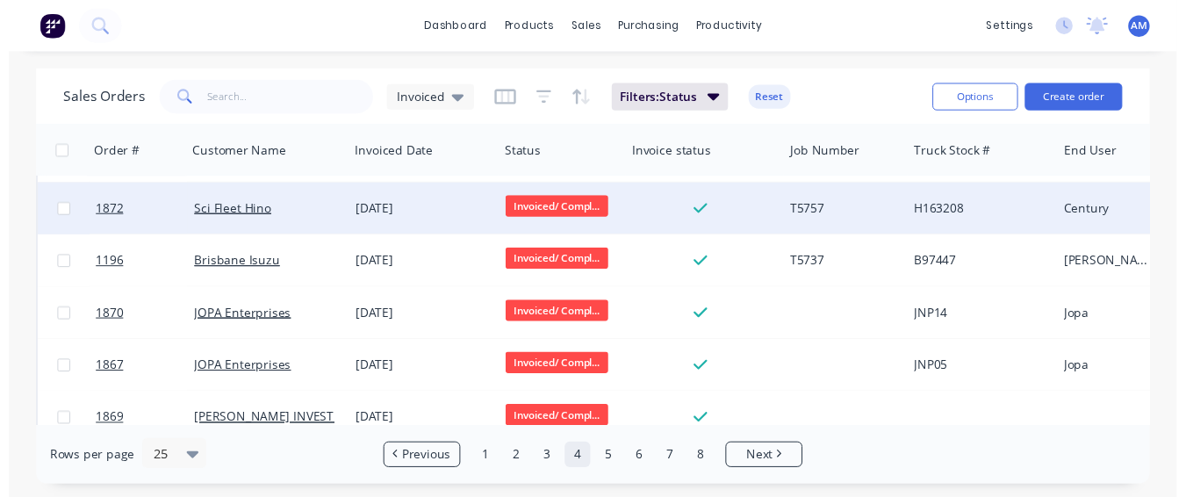
scroll to position [263, 0]
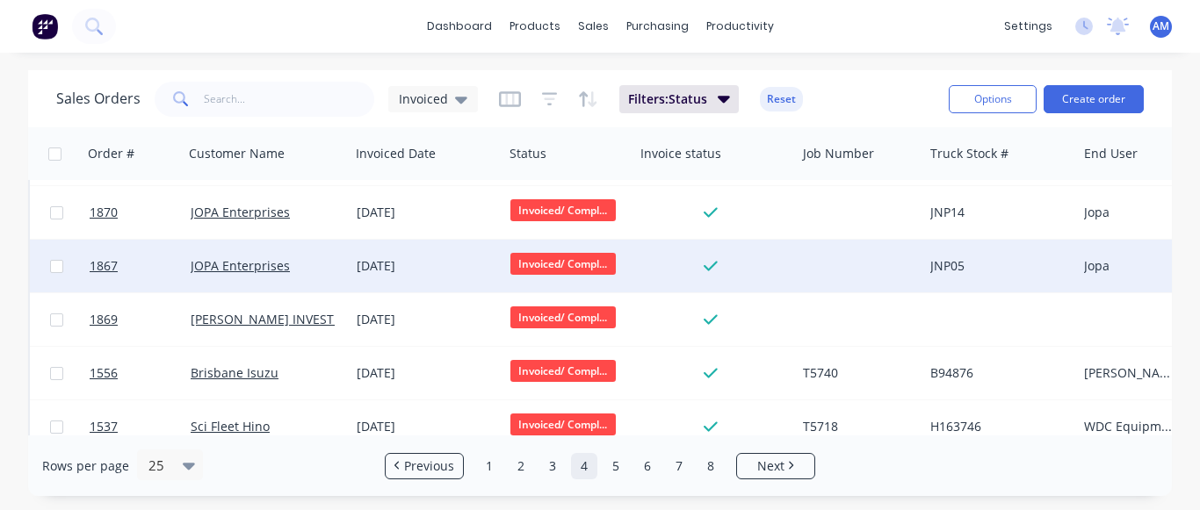
click at [422, 271] on div "[DATE]" at bounding box center [427, 266] width 140 height 18
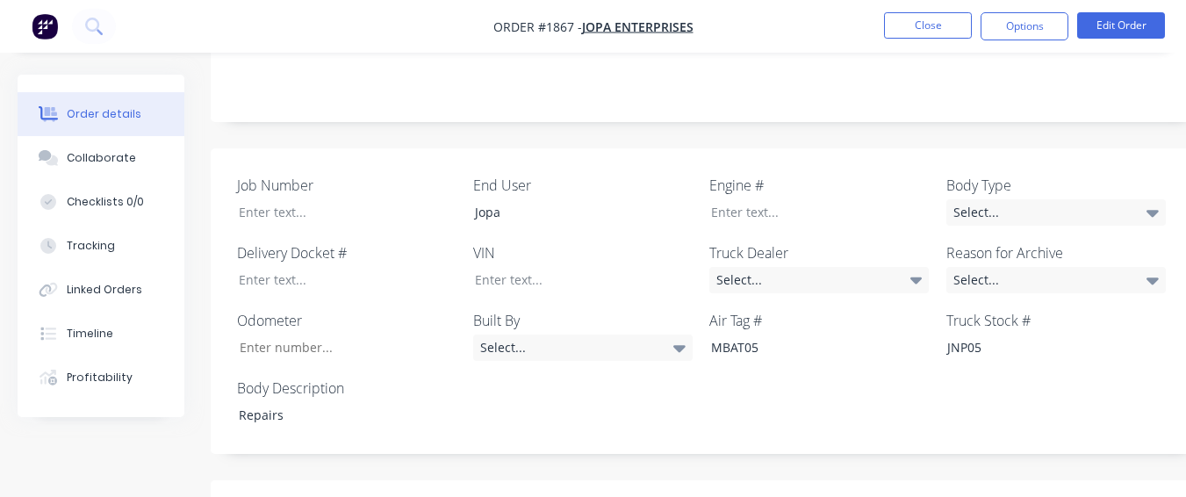
scroll to position [439, 0]
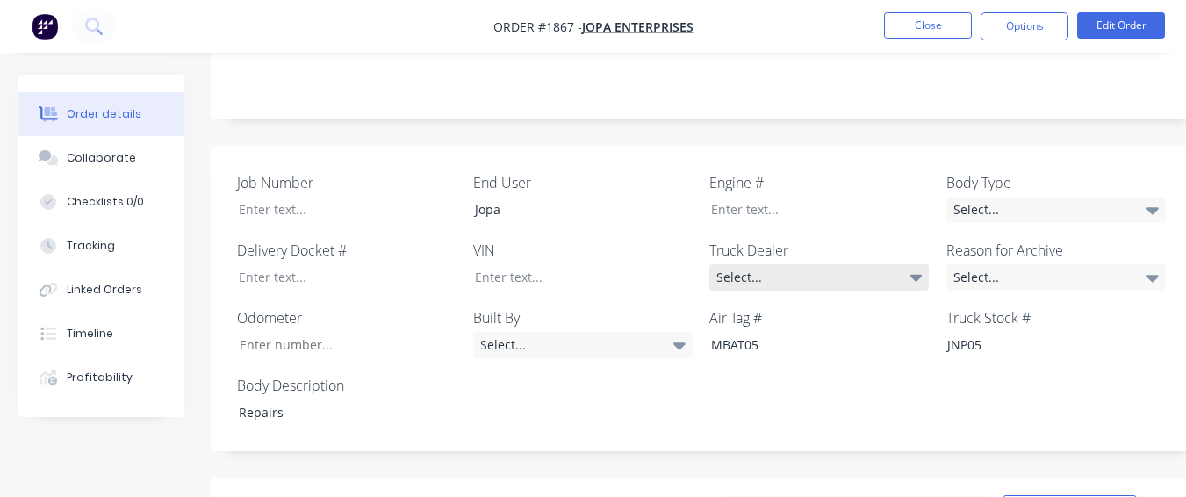
click at [732, 264] on div "Select..." at bounding box center [820, 277] width 220 height 26
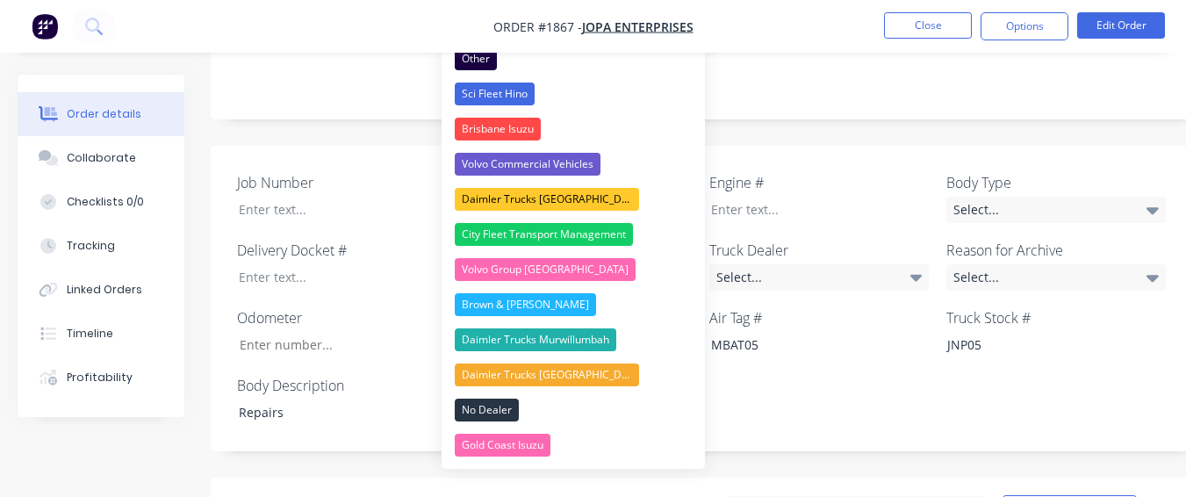
click at [858, 71] on div "Notes" at bounding box center [707, 60] width 993 height 118
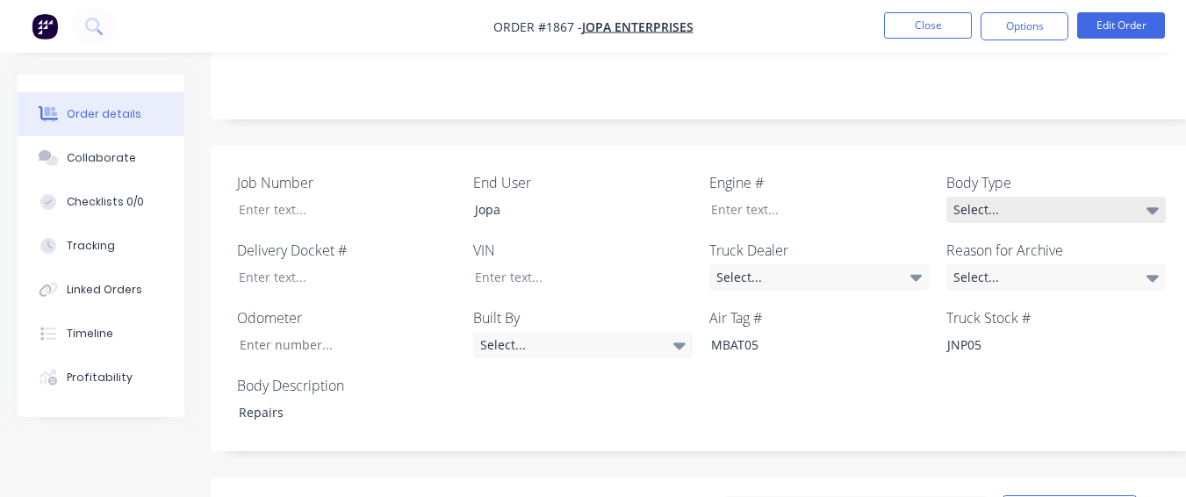
click at [993, 197] on div "Select..." at bounding box center [1057, 210] width 220 height 26
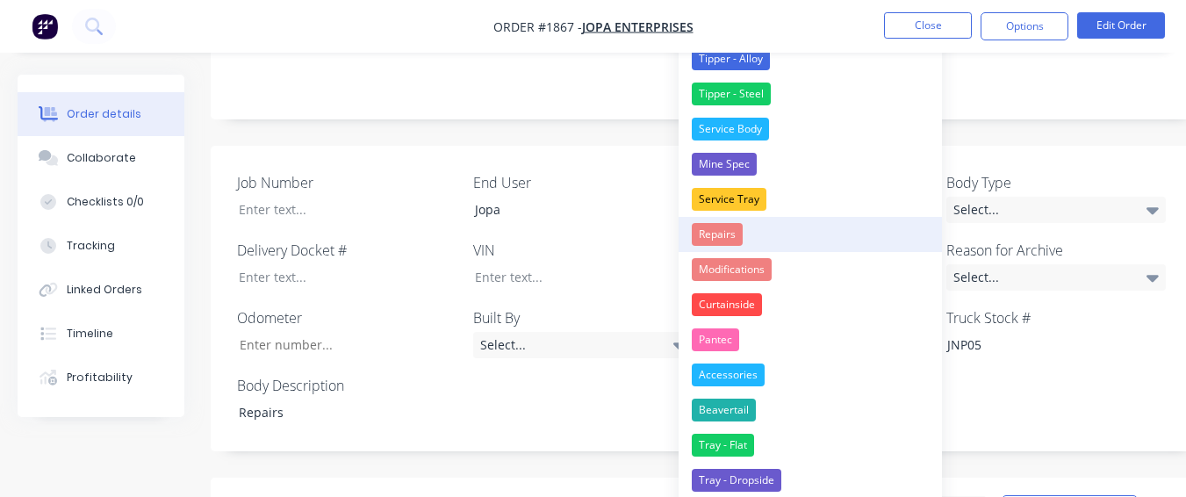
click at [753, 234] on button "Repairs" at bounding box center [810, 234] width 263 height 35
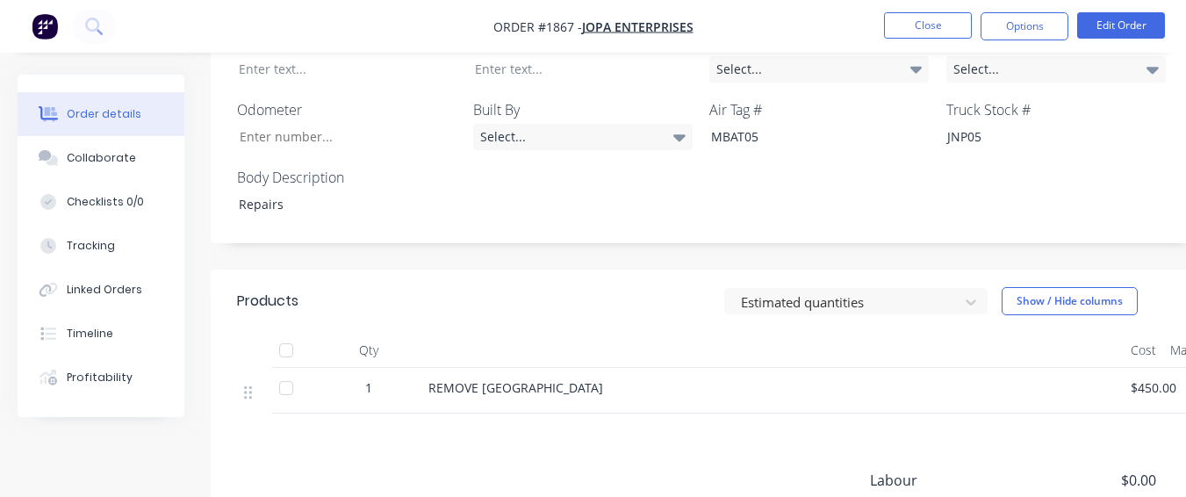
scroll to position [615, 0]
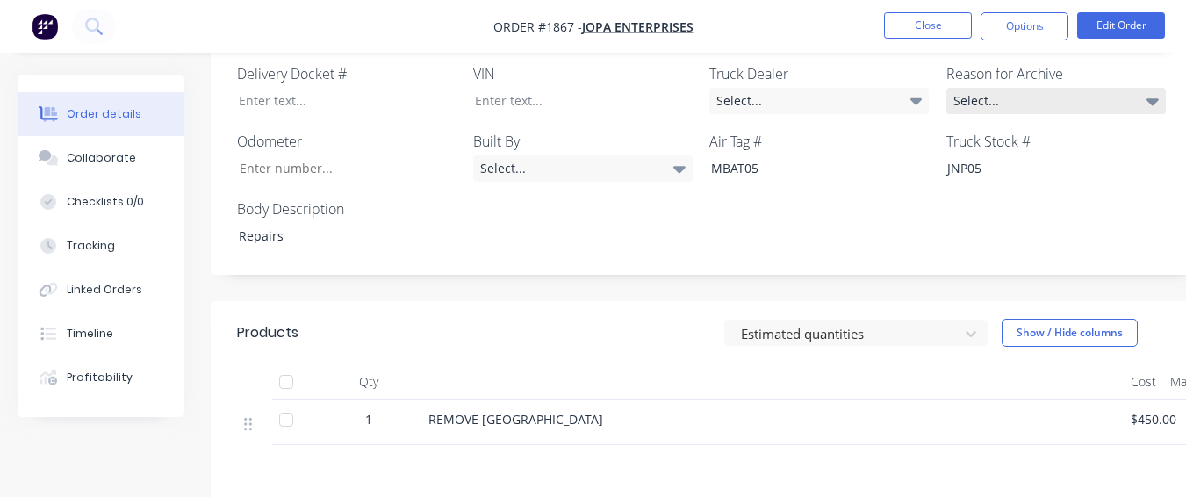
click at [1013, 88] on div "Select..." at bounding box center [1057, 101] width 220 height 26
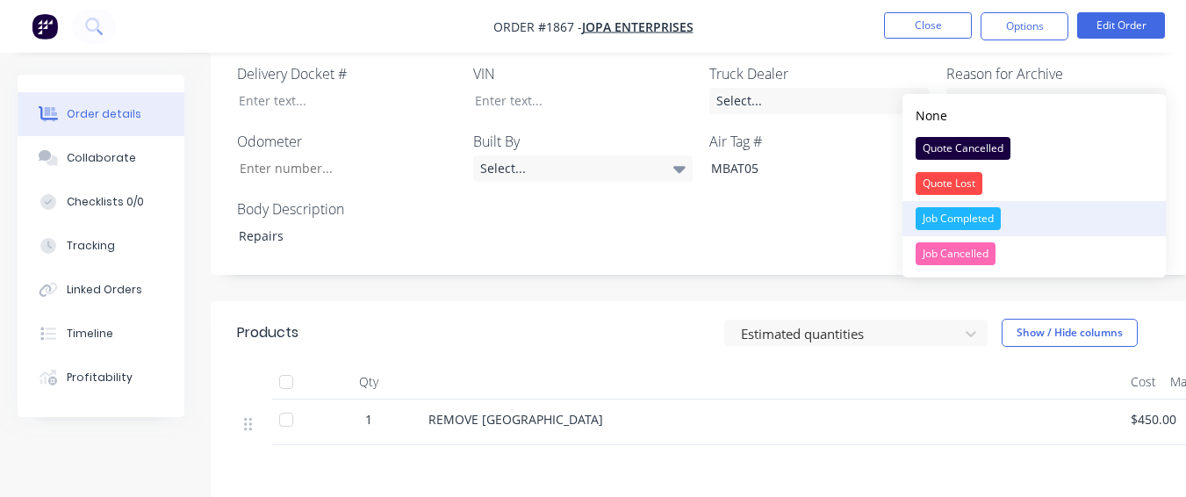
click at [981, 217] on div "Job Completed" at bounding box center [958, 218] width 85 height 23
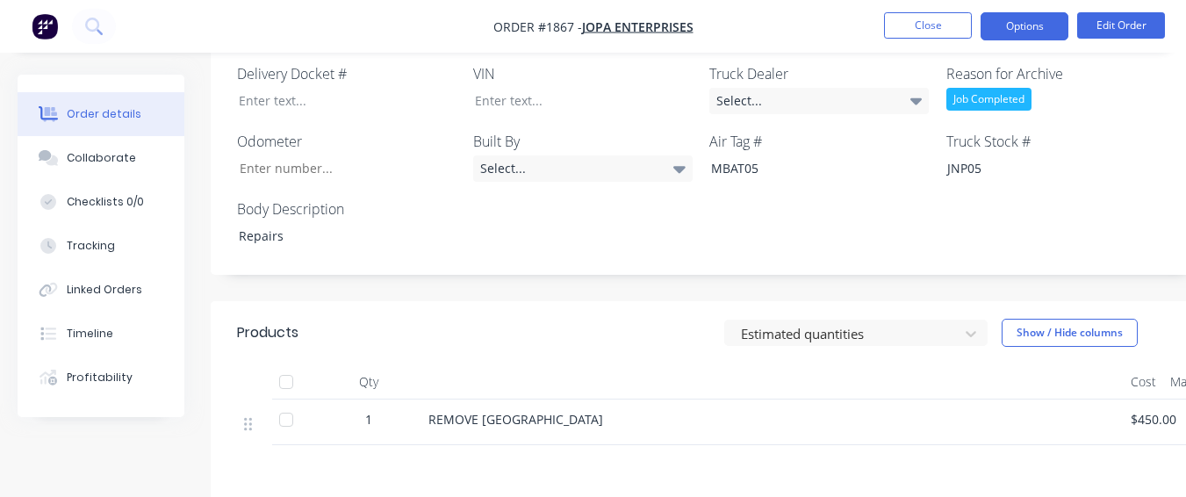
click at [1022, 16] on button "Options" at bounding box center [1025, 26] width 88 height 28
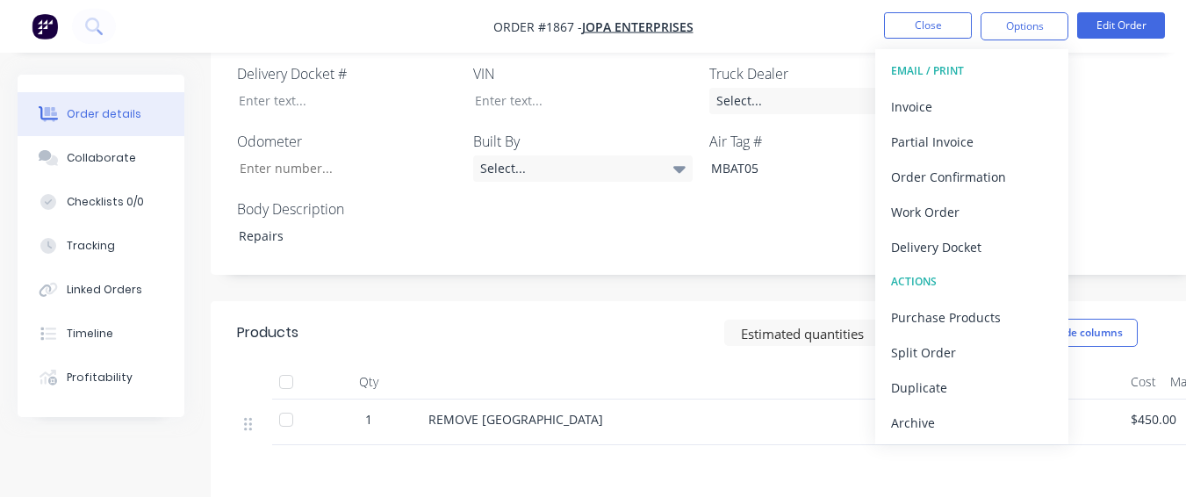
click at [939, 415] on div "Archive" at bounding box center [972, 422] width 162 height 25
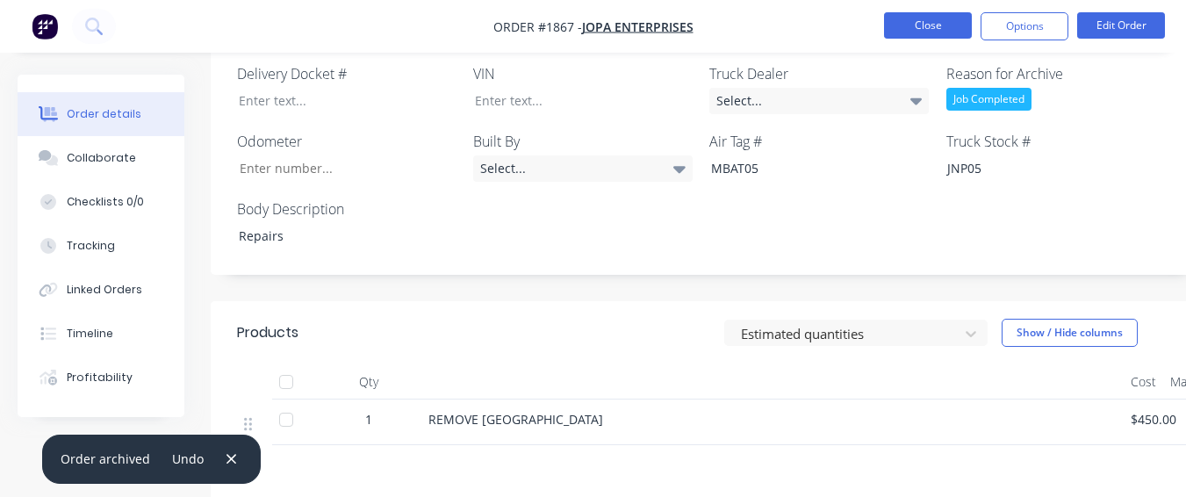
click at [919, 31] on button "Close" at bounding box center [928, 25] width 88 height 26
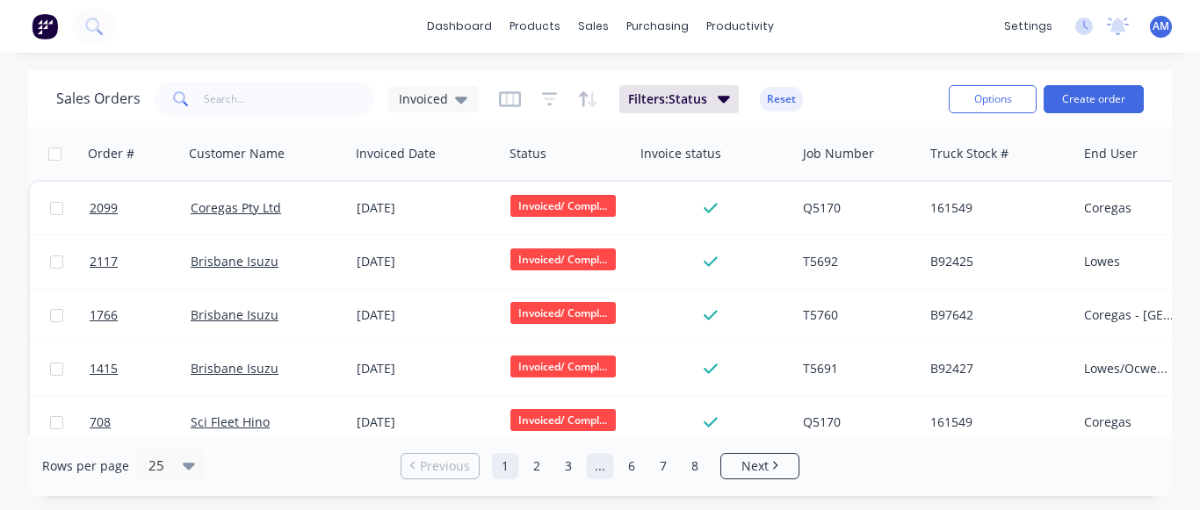
click at [592, 462] on link "..." at bounding box center [600, 466] width 26 height 26
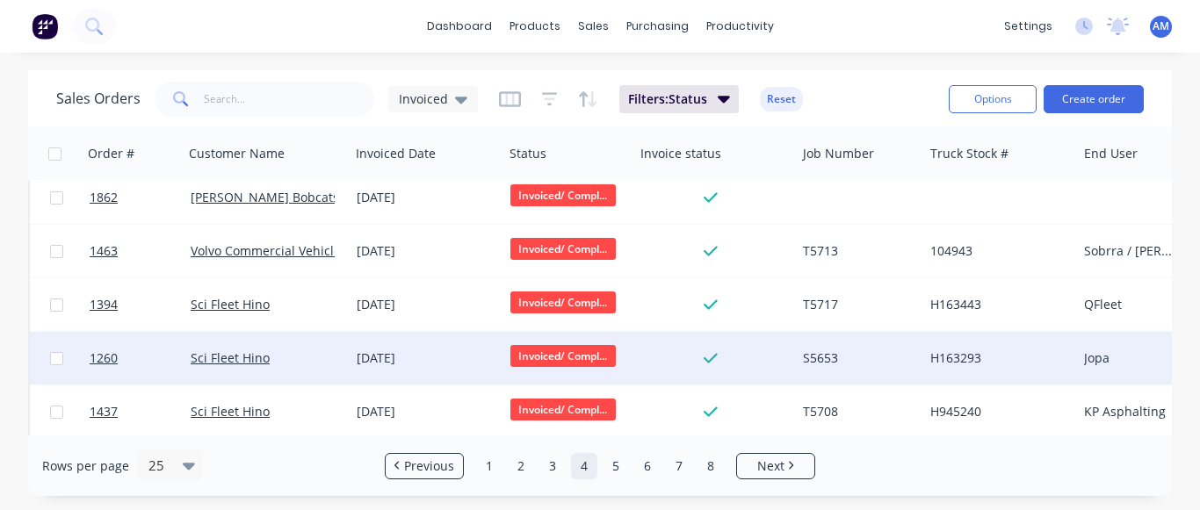
drag, startPoint x: 559, startPoint y: 350, endPoint x: 566, endPoint y: 338, distance: 14.2
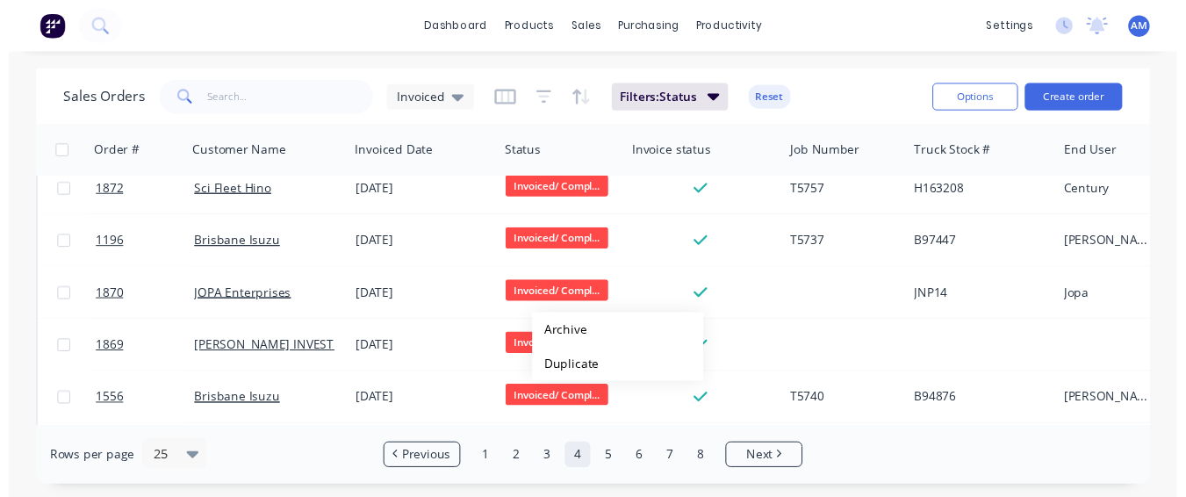
scroll to position [263, 0]
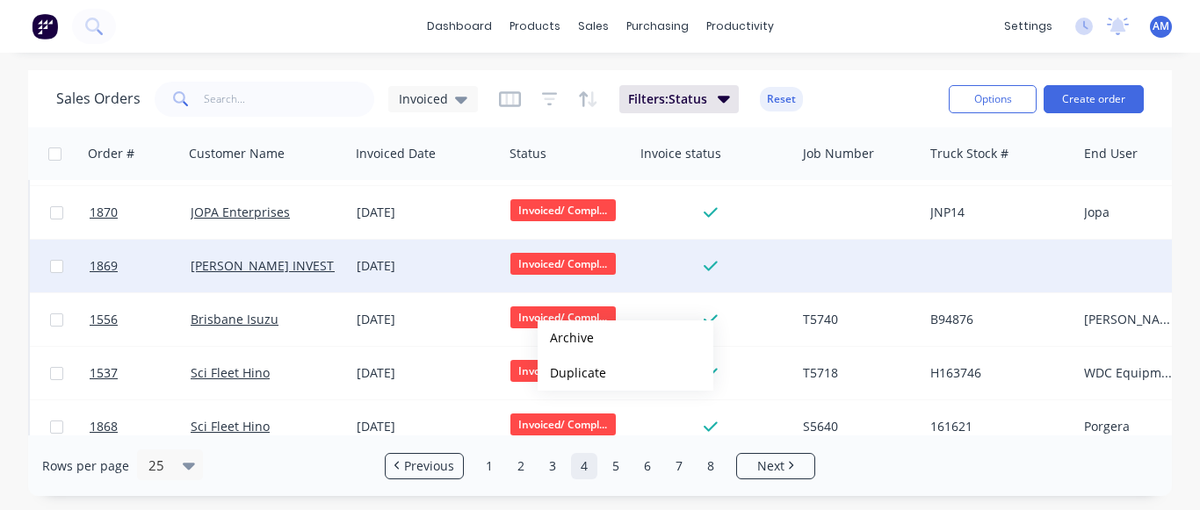
click at [433, 276] on div "[DATE]" at bounding box center [427, 266] width 154 height 53
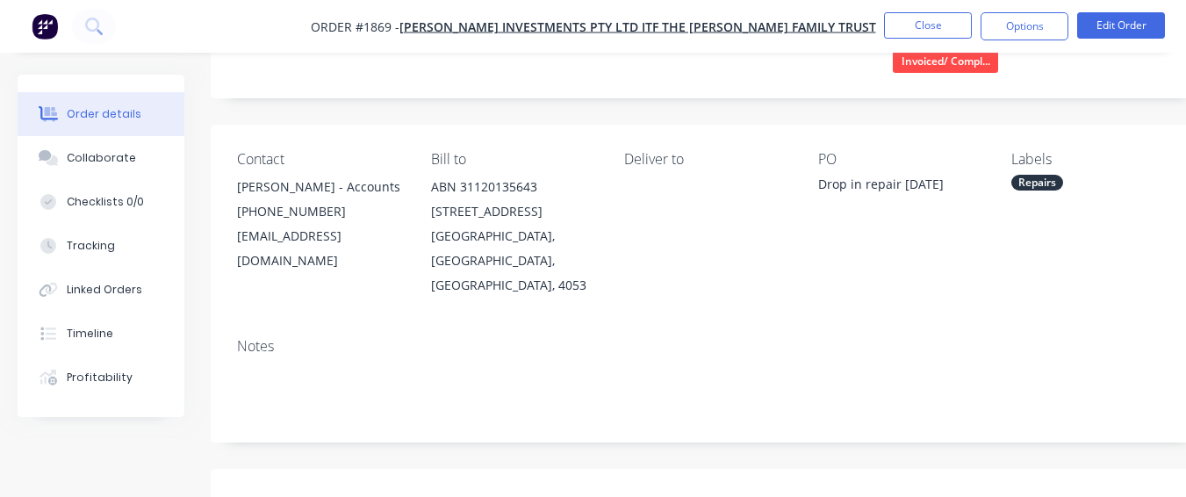
scroll to position [527, 0]
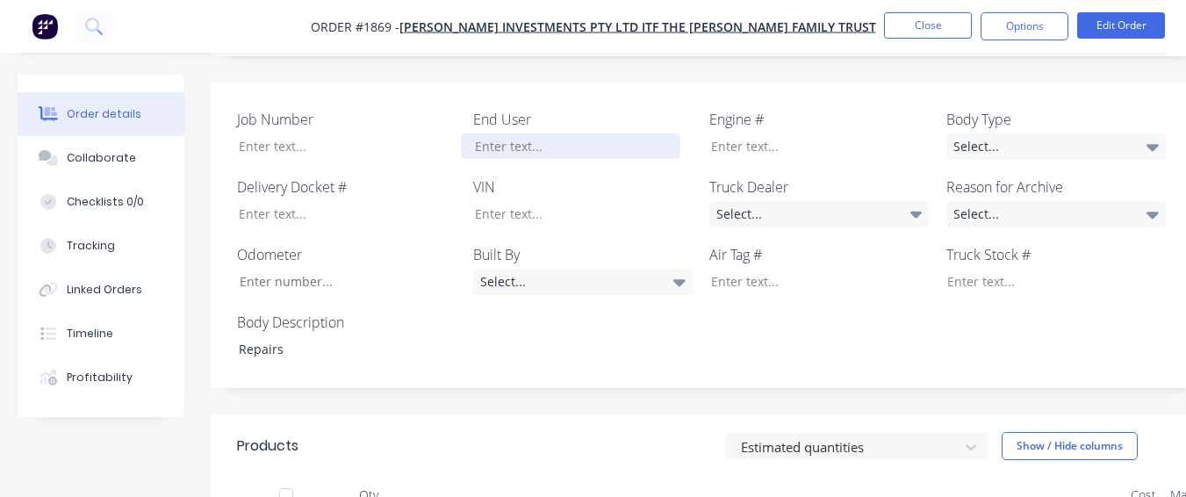
click at [586, 148] on div at bounding box center [571, 145] width 220 height 25
click at [519, 149] on div "[PERSON_NAME] Investments" at bounding box center [571, 145] width 220 height 25
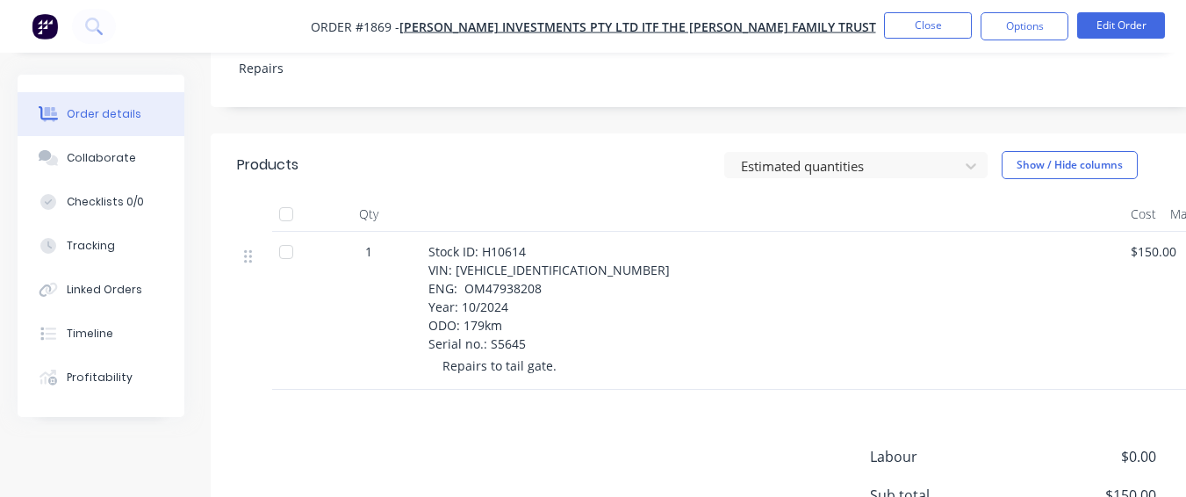
scroll to position [703, 0]
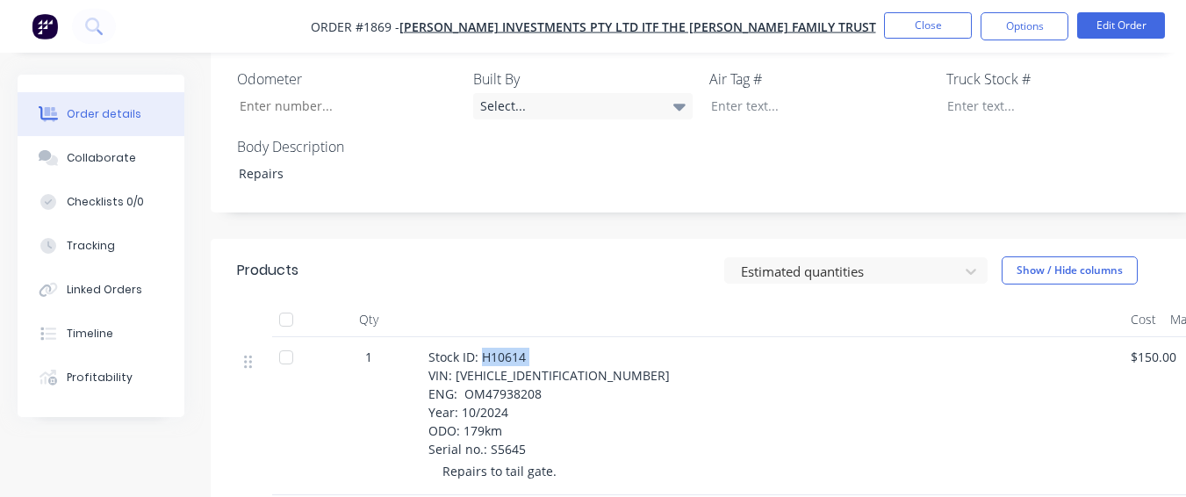
drag, startPoint x: 480, startPoint y: 359, endPoint x: 530, endPoint y: 357, distance: 49.2
click at [530, 357] on div "Stock ID: H10614 VIN: [VEHICLE_IDENTIFICATION_NUMBER] ENG: OM47938208 Year: 10/…" at bounding box center [773, 403] width 688 height 111
drag, startPoint x: 451, startPoint y: 386, endPoint x: 569, endPoint y: 380, distance: 117.8
click at [579, 375] on div "Stock ID: H10614 VIN: [VEHICLE_IDENTIFICATION_NUMBER] ENG: OM47938208 Year: 10/…" at bounding box center [773, 403] width 688 height 111
click at [543, 391] on span "Stock ID: H10614 VIN: [VEHICLE_IDENTIFICATION_NUMBER] ENG: OM47938208 Year: 10/…" at bounding box center [551, 403] width 245 height 109
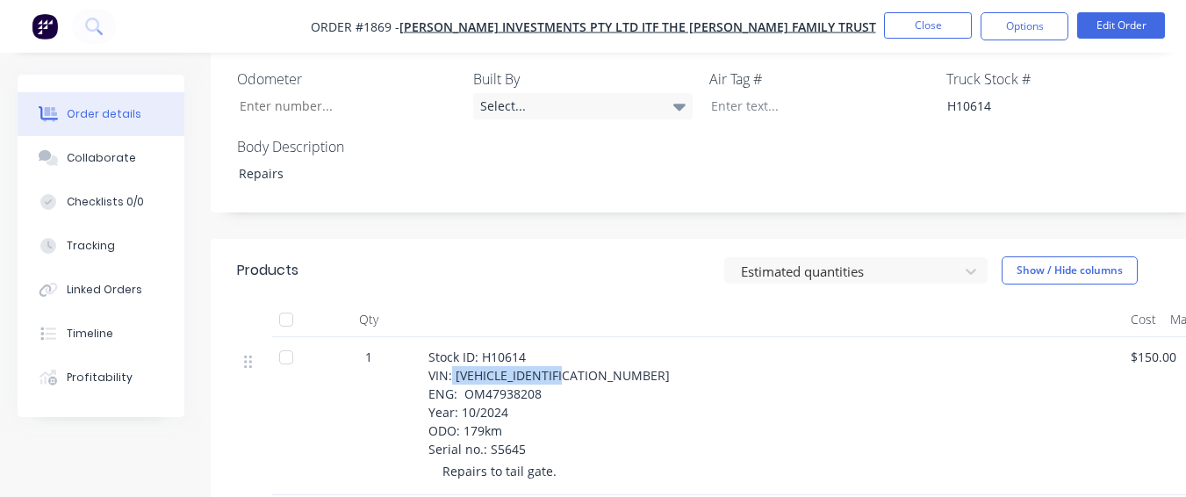
drag, startPoint x: 451, startPoint y: 379, endPoint x: 566, endPoint y: 371, distance: 115.3
click at [566, 371] on span "Stock ID: H10614 VIN: [VEHICLE_IDENTIFICATION_NUMBER] ENG: OM47938208 Year: 10/…" at bounding box center [551, 403] width 245 height 109
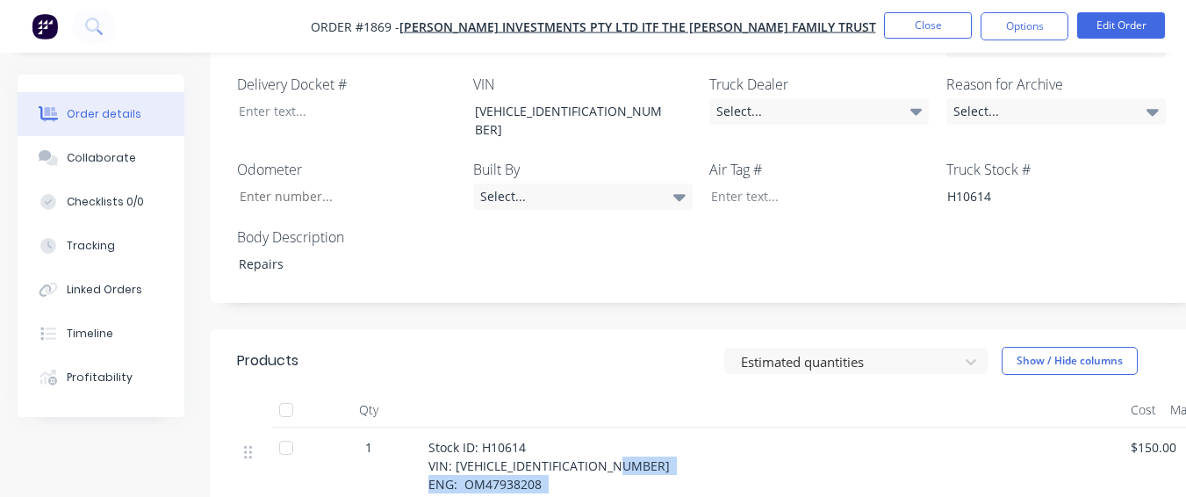
scroll to position [640, 0]
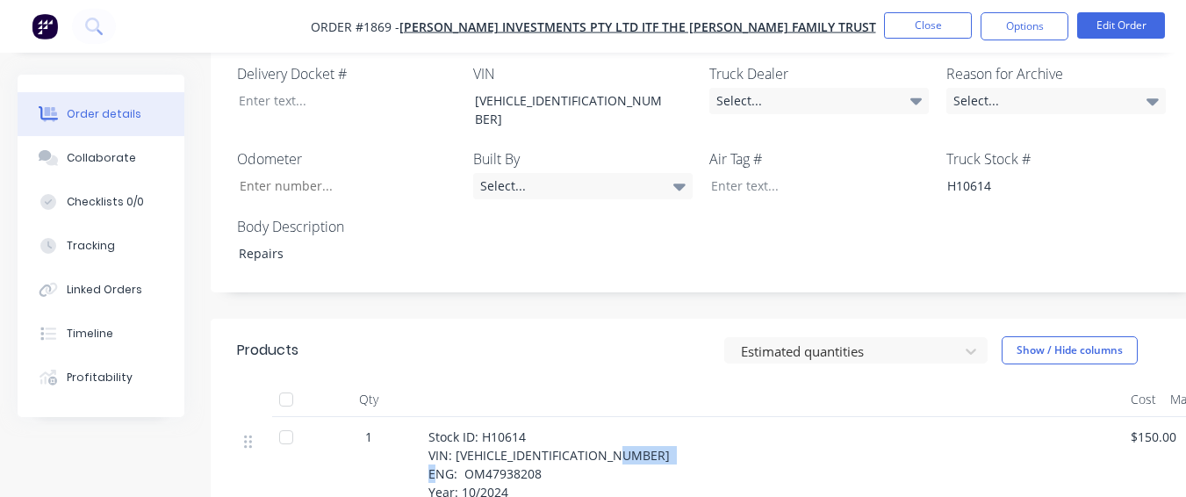
drag, startPoint x: 464, startPoint y: 483, endPoint x: 535, endPoint y: 453, distance: 77.1
click at [535, 453] on span "Stock ID: H10614 VIN: [VEHICLE_IDENTIFICATION_NUMBER] ENG: OM47938208 Year: 10/…" at bounding box center [551, 483] width 245 height 109
drag, startPoint x: 537, startPoint y: 457, endPoint x: 551, endPoint y: 453, distance: 13.6
click at [551, 453] on div "Stock ID: H10614 VIN: [VEHICLE_IDENTIFICATION_NUMBER] ENG: OM47938208 Year: 10/…" at bounding box center [773, 483] width 688 height 111
click at [503, 451] on span "Stock ID: H10614 VIN: [VEHICLE_IDENTIFICATION_NUMBER] ENG: OM47938208 Year: 10/…" at bounding box center [551, 483] width 245 height 109
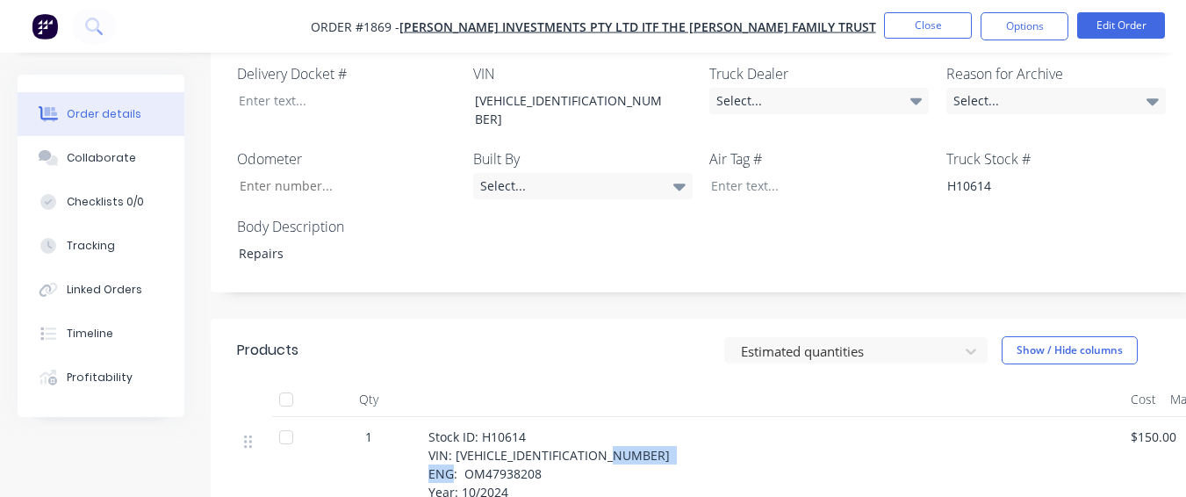
drag, startPoint x: 461, startPoint y: 457, endPoint x: 546, endPoint y: 457, distance: 85.2
click at [546, 457] on div "Stock ID: H10614 VIN: [VEHICLE_IDENTIFICATION_NUMBER] ENG: OM47938208 Year: 10/…" at bounding box center [773, 483] width 688 height 111
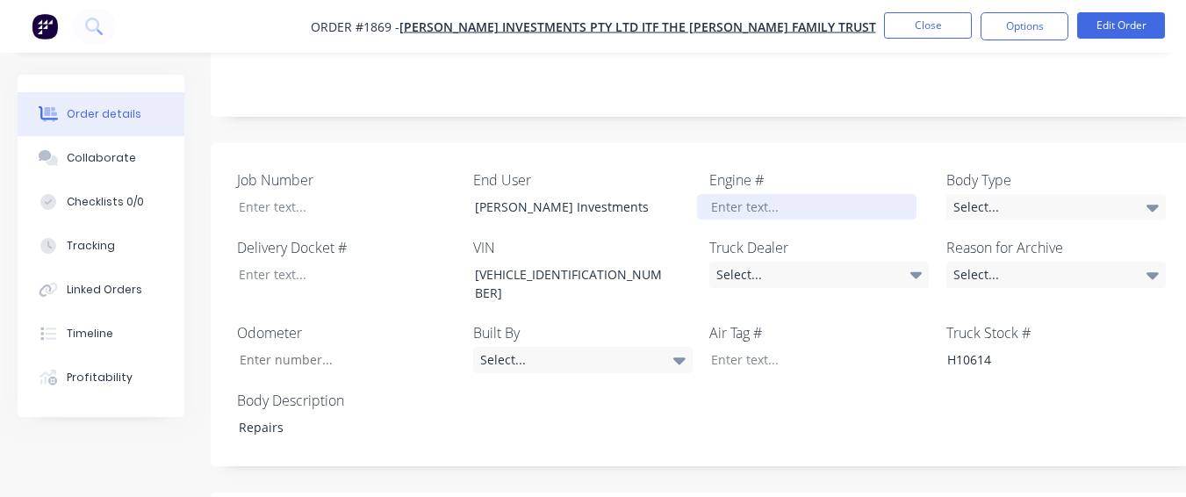
scroll to position [465, 0]
click at [754, 202] on div at bounding box center [807, 208] width 220 height 25
paste div
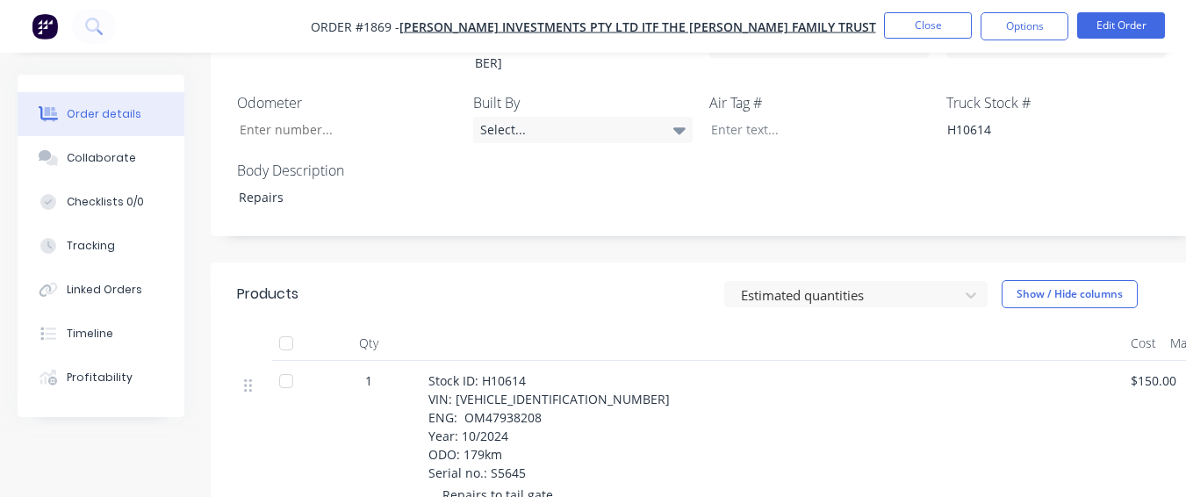
scroll to position [728, 0]
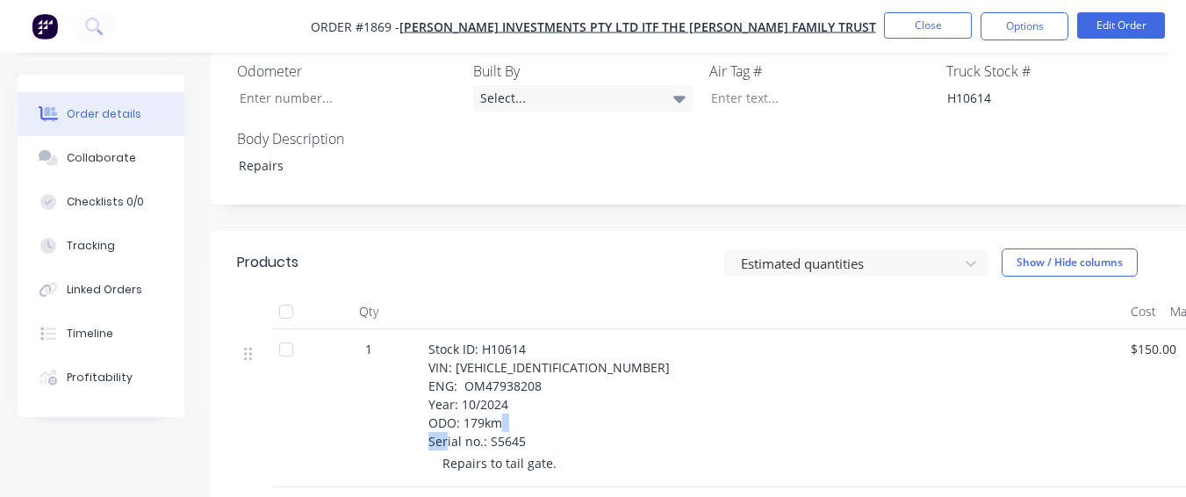
drag, startPoint x: 490, startPoint y: 424, endPoint x: 537, endPoint y: 429, distance: 47.7
click at [537, 429] on div "Stock ID: H10614 VIN: [VEHICLE_IDENTIFICATION_NUMBER] ENG: OM47938208 Year: 10/…" at bounding box center [773, 395] width 688 height 111
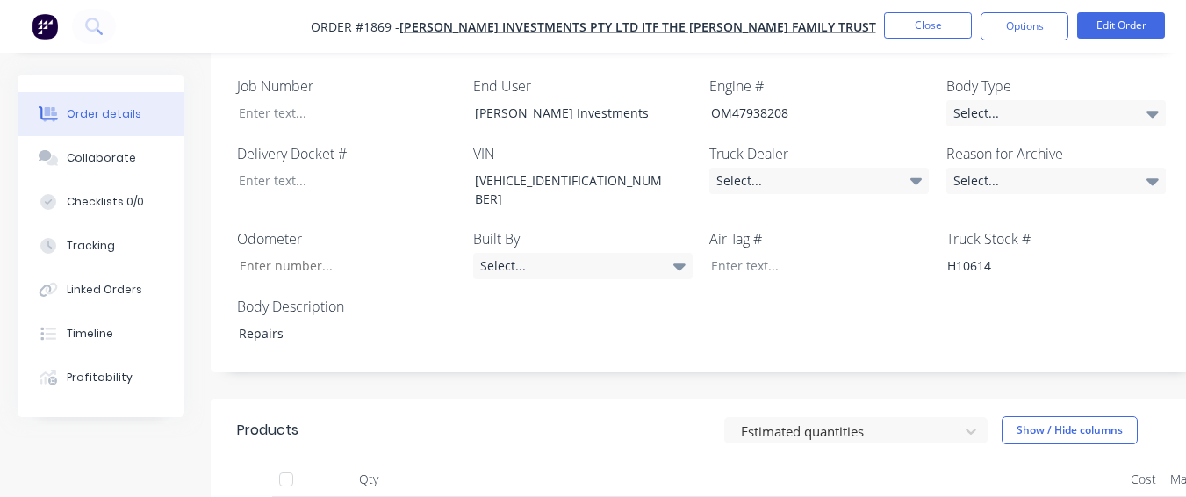
scroll to position [552, 0]
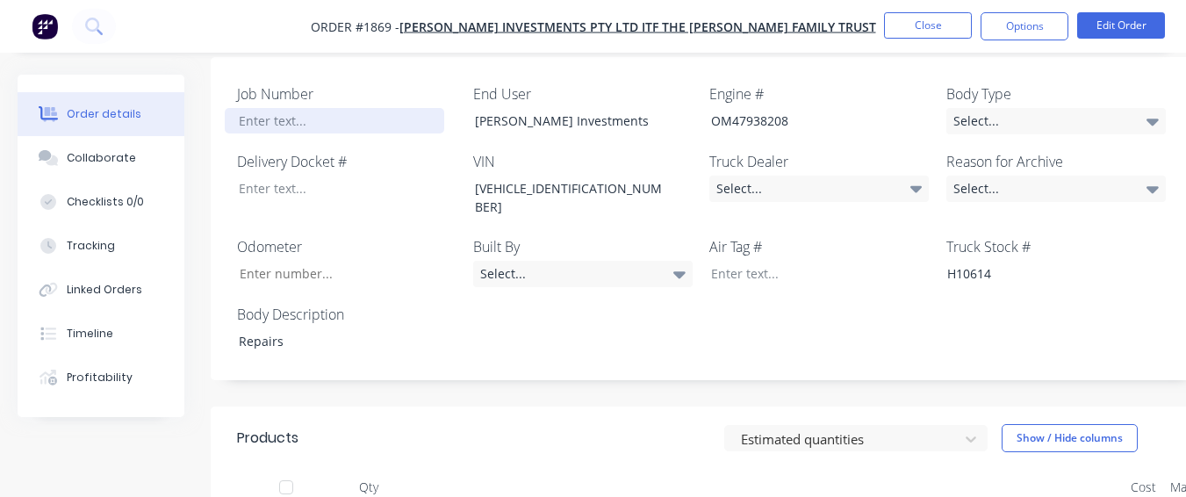
click at [317, 128] on div at bounding box center [335, 120] width 220 height 25
paste div
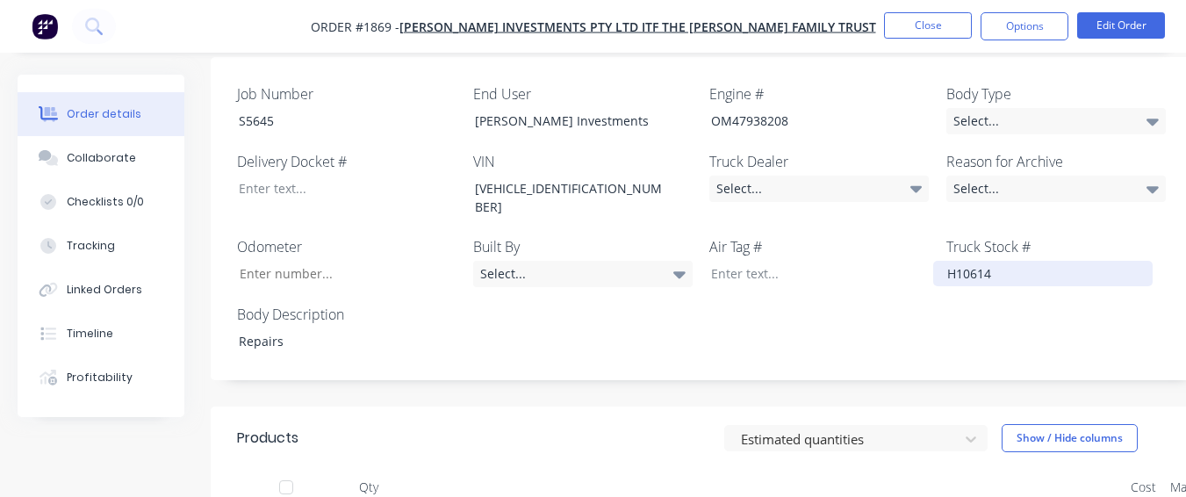
drag, startPoint x: 991, startPoint y: 18, endPoint x: 960, endPoint y: 255, distance: 238.3
click at [958, 319] on div "Order #1869 - [PERSON_NAME] INVESTMENTS PTY LTD ITF THE [PERSON_NAME] FAMILY TR…" at bounding box center [593, 212] width 1186 height 1528
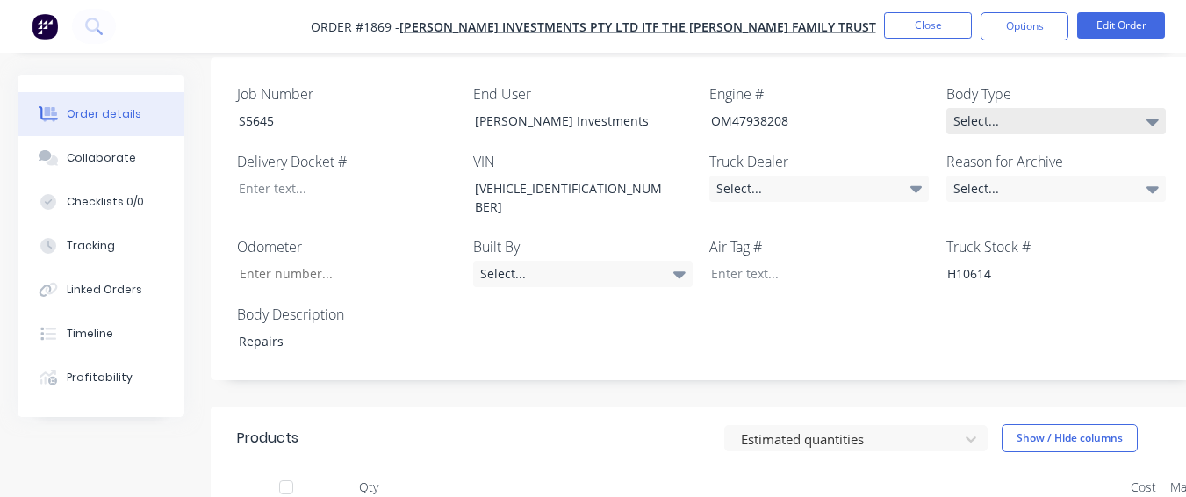
click at [968, 121] on div "Select..." at bounding box center [1057, 121] width 220 height 26
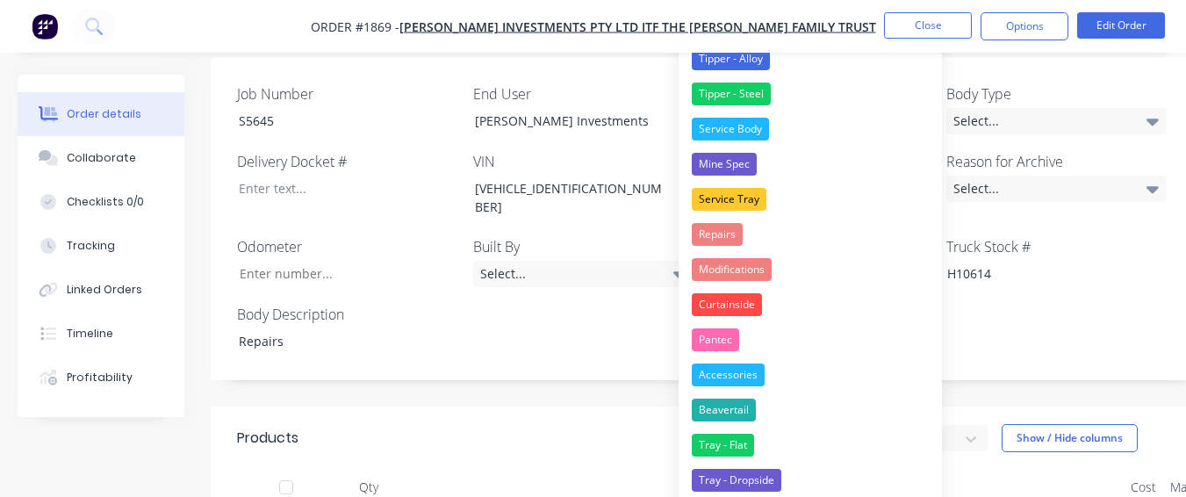
drag, startPoint x: 816, startPoint y: 229, endPoint x: 901, endPoint y: 188, distance: 94.7
click at [815, 229] on button "Repairs" at bounding box center [810, 234] width 263 height 35
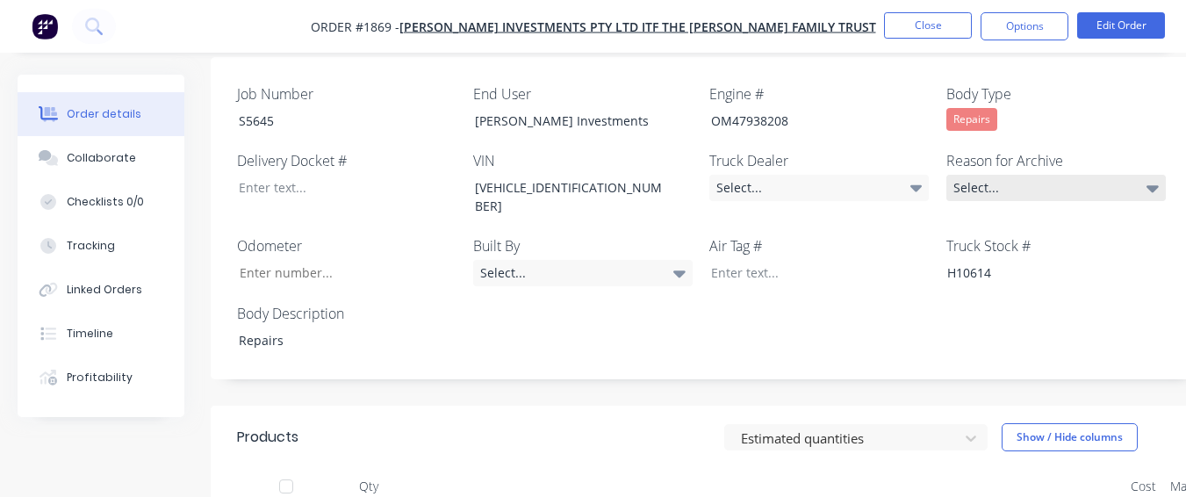
click at [1078, 188] on div "Select..." at bounding box center [1057, 188] width 220 height 26
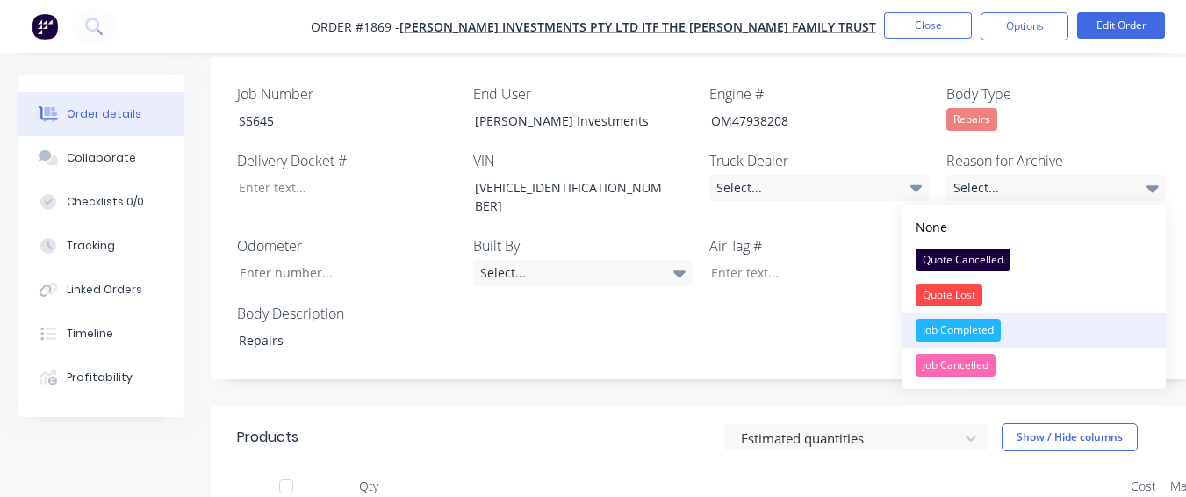
click at [959, 317] on button "Job Completed" at bounding box center [1034, 330] width 263 height 35
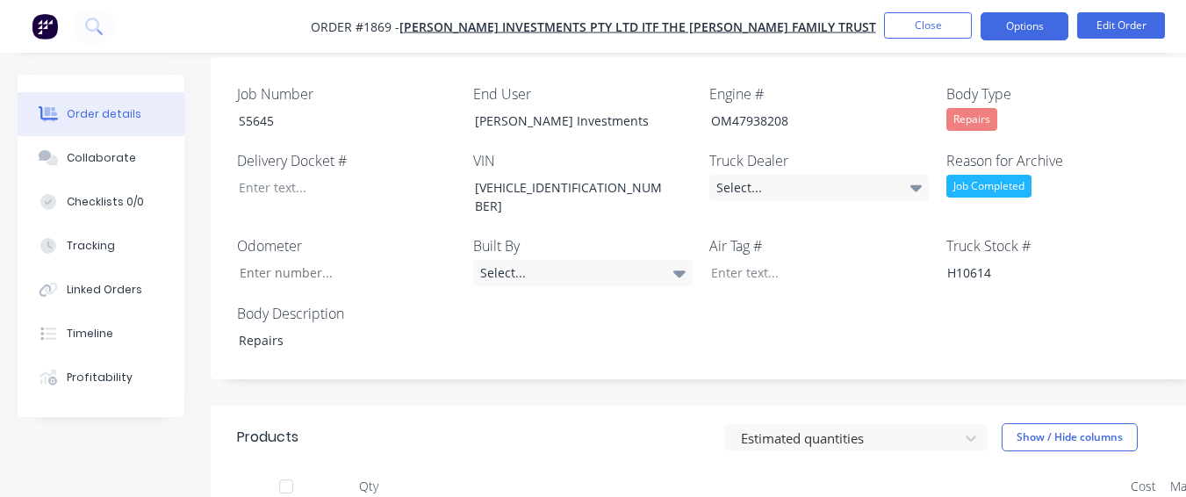
click at [1013, 15] on button "Options" at bounding box center [1025, 26] width 88 height 28
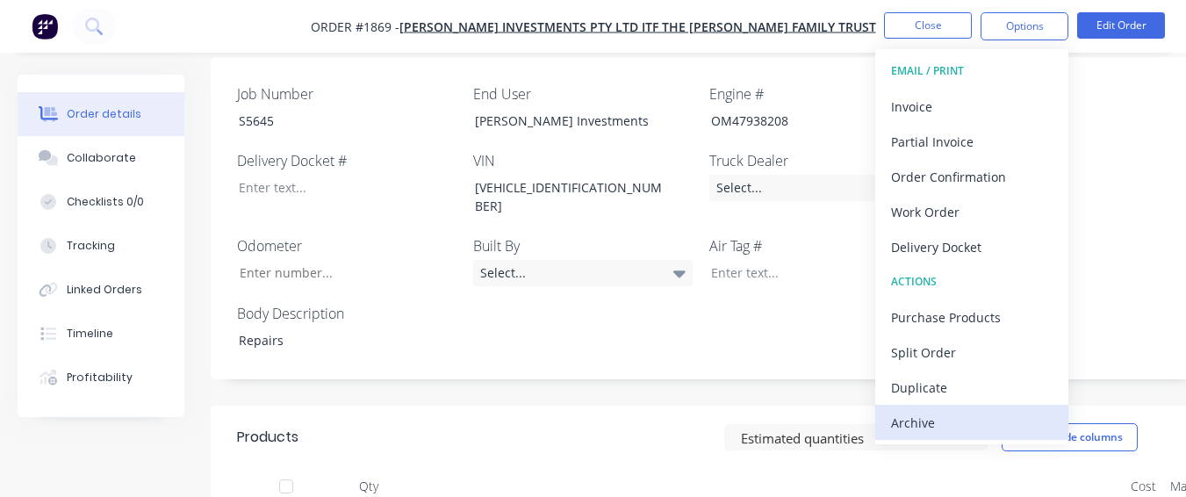
click at [939, 427] on div "Archive" at bounding box center [972, 422] width 162 height 25
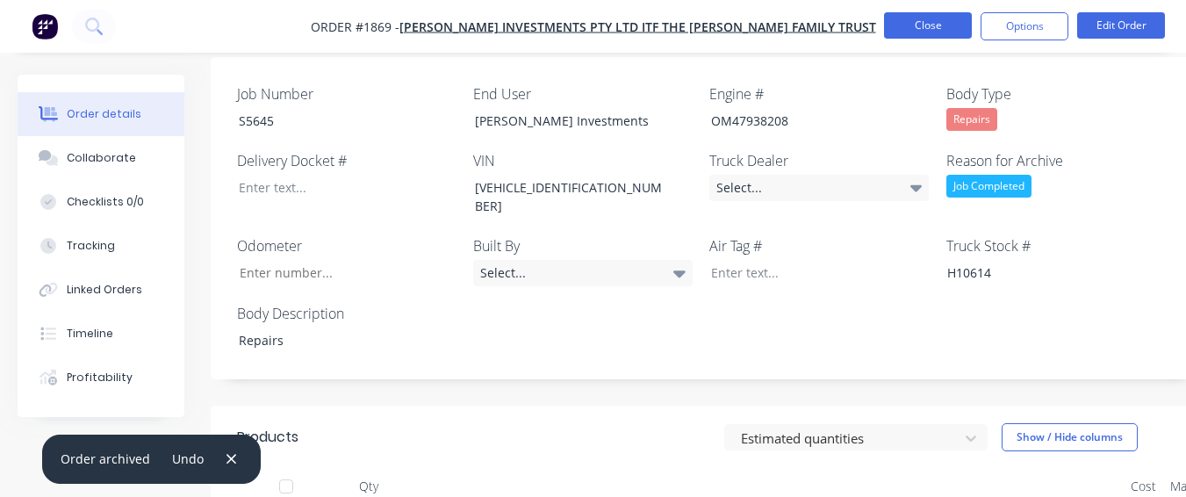
click at [935, 23] on button "Close" at bounding box center [928, 25] width 88 height 26
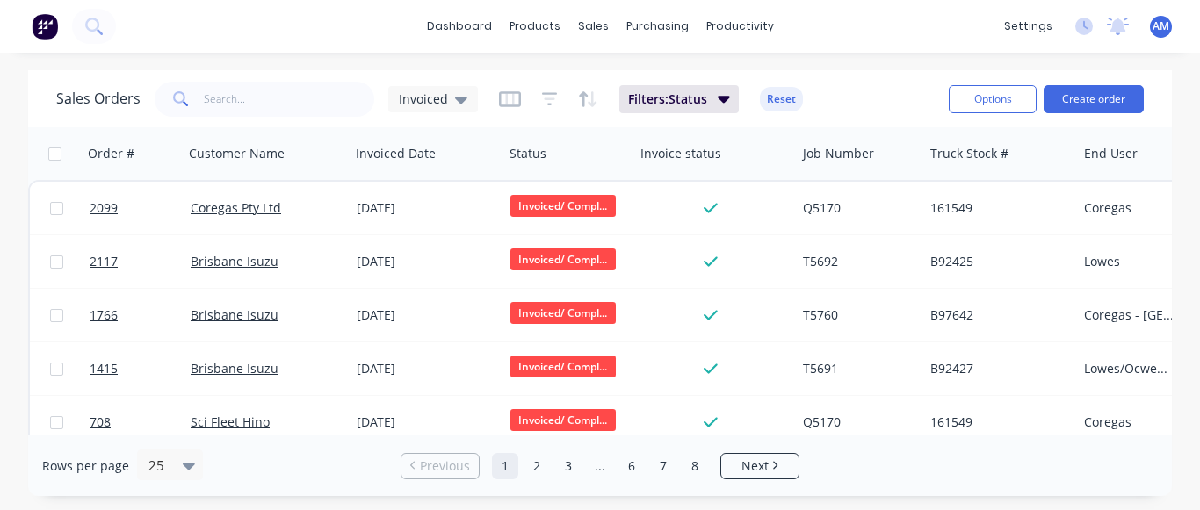
click at [602, 472] on link "..." at bounding box center [600, 466] width 26 height 26
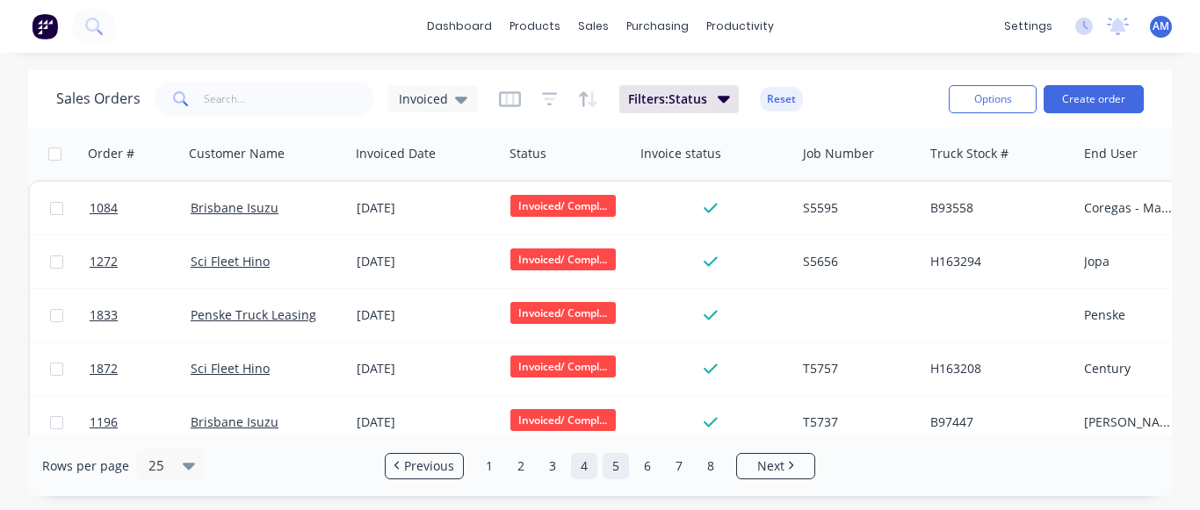
click at [609, 457] on link "5" at bounding box center [615, 466] width 26 height 26
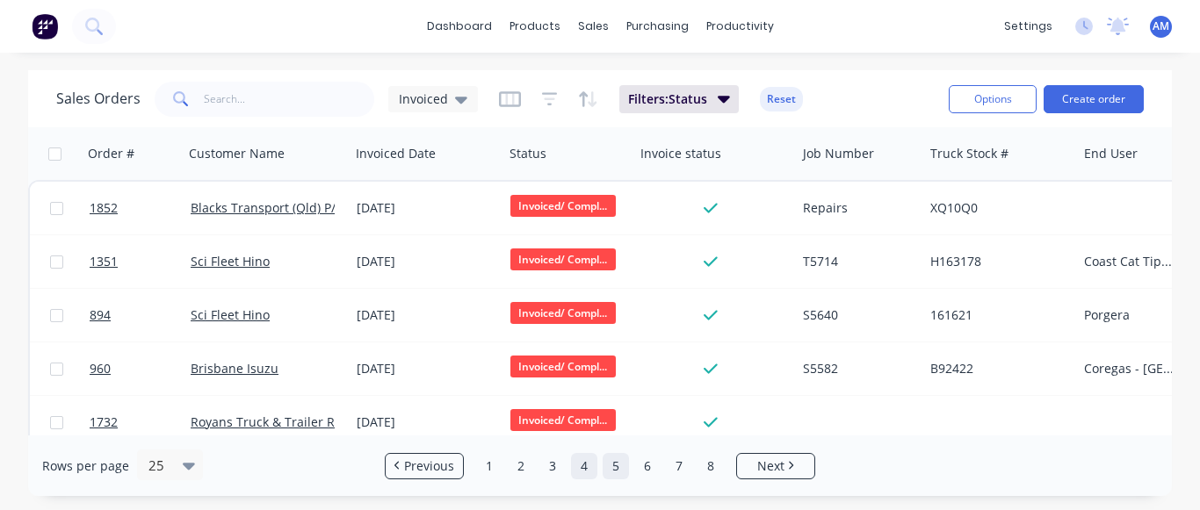
click at [585, 460] on link "4" at bounding box center [584, 466] width 26 height 26
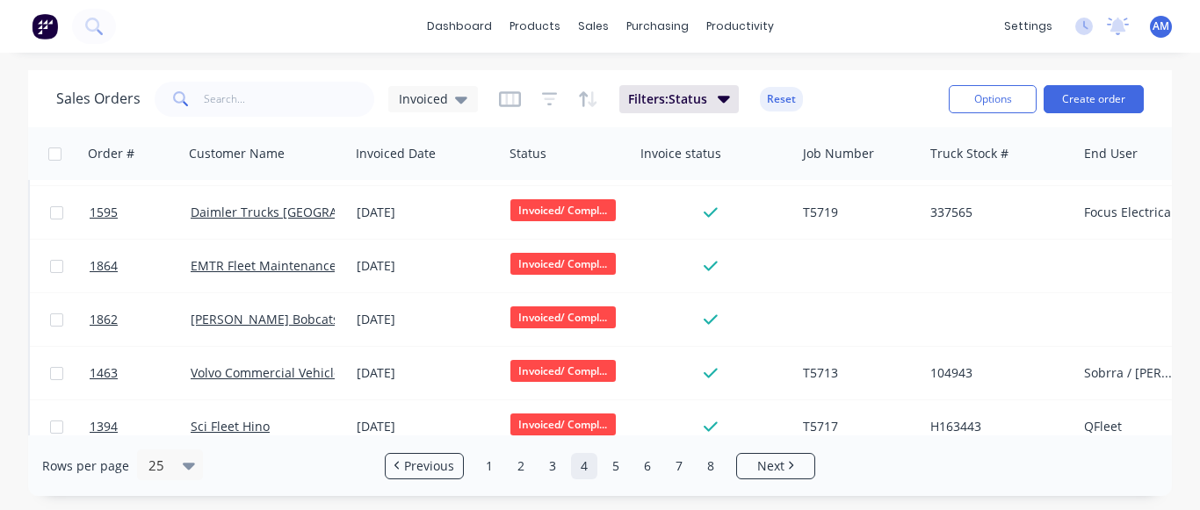
scroll to position [566, 0]
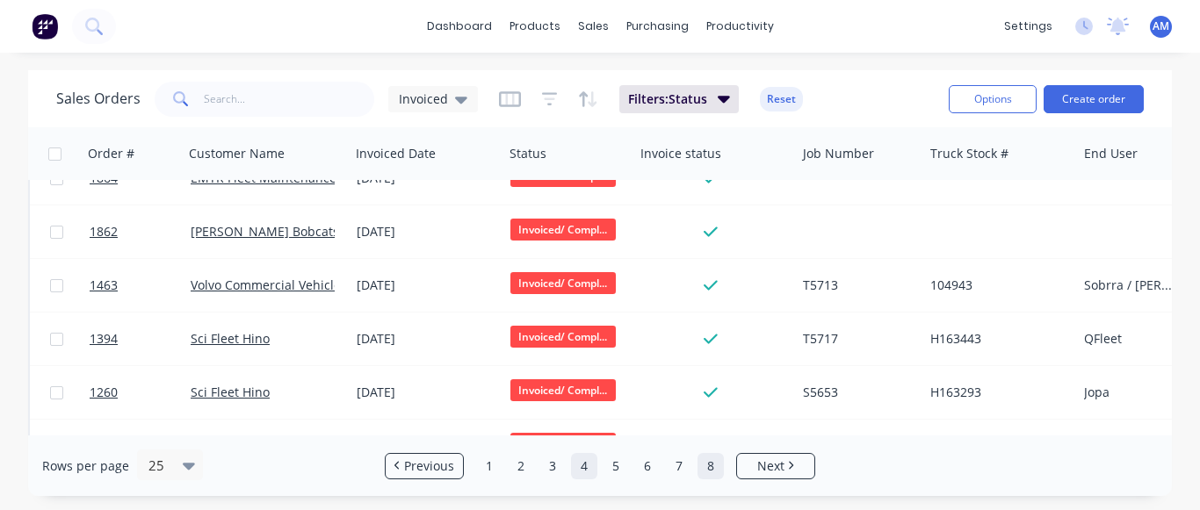
drag, startPoint x: 706, startPoint y: 471, endPoint x: 690, endPoint y: 458, distance: 20.6
click at [706, 470] on link "8" at bounding box center [710, 466] width 26 height 26
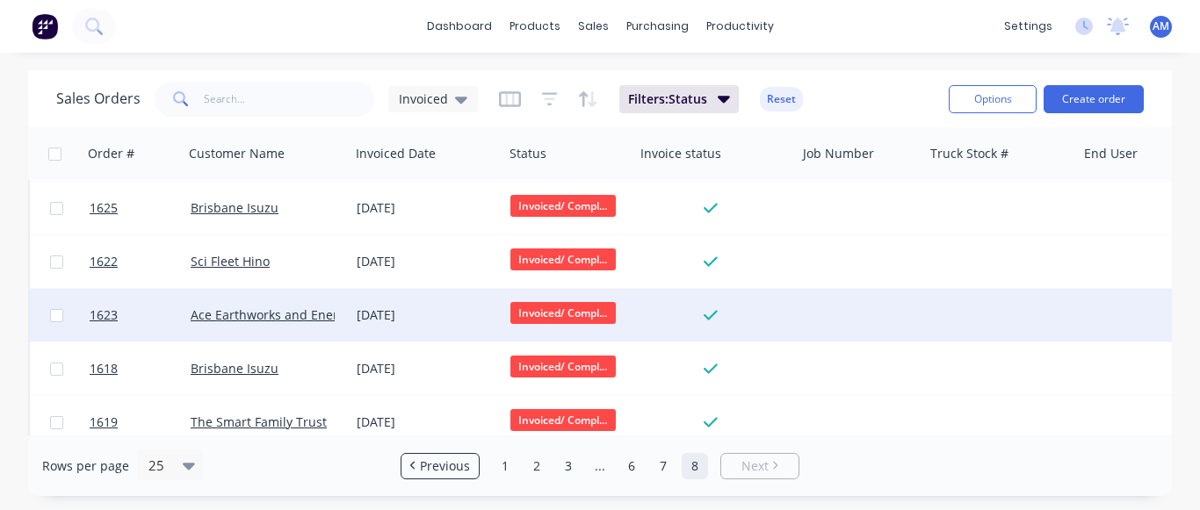
scroll to position [0, 0]
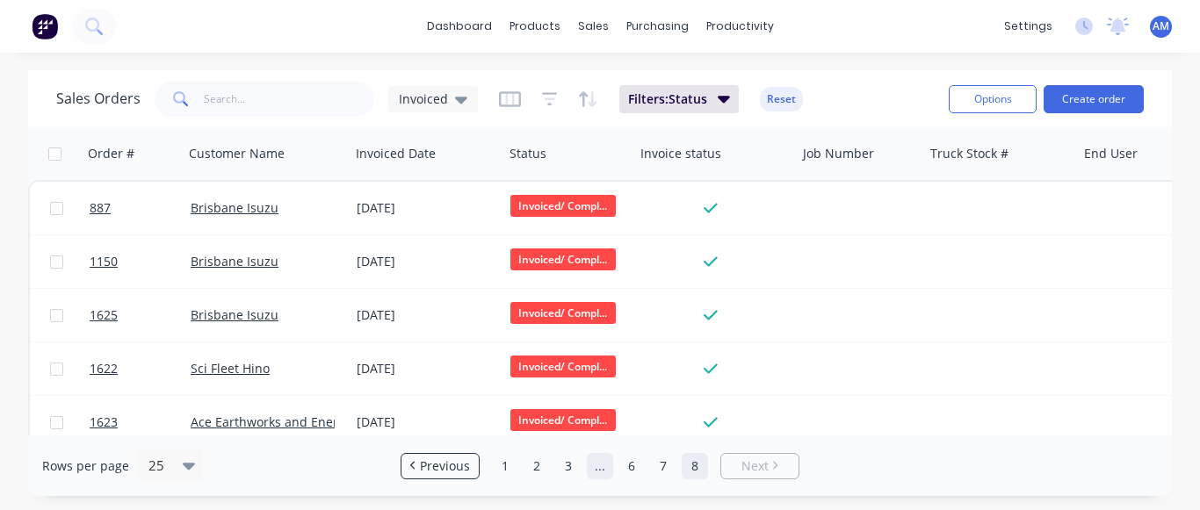
click at [590, 465] on link "..." at bounding box center [600, 466] width 26 height 26
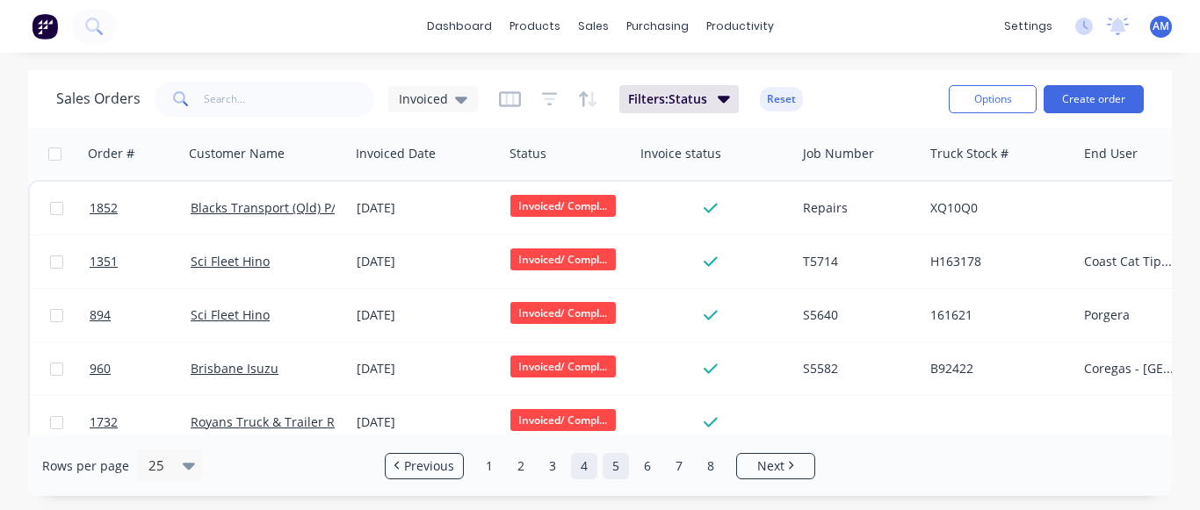
click at [579, 465] on link "4" at bounding box center [584, 466] width 26 height 26
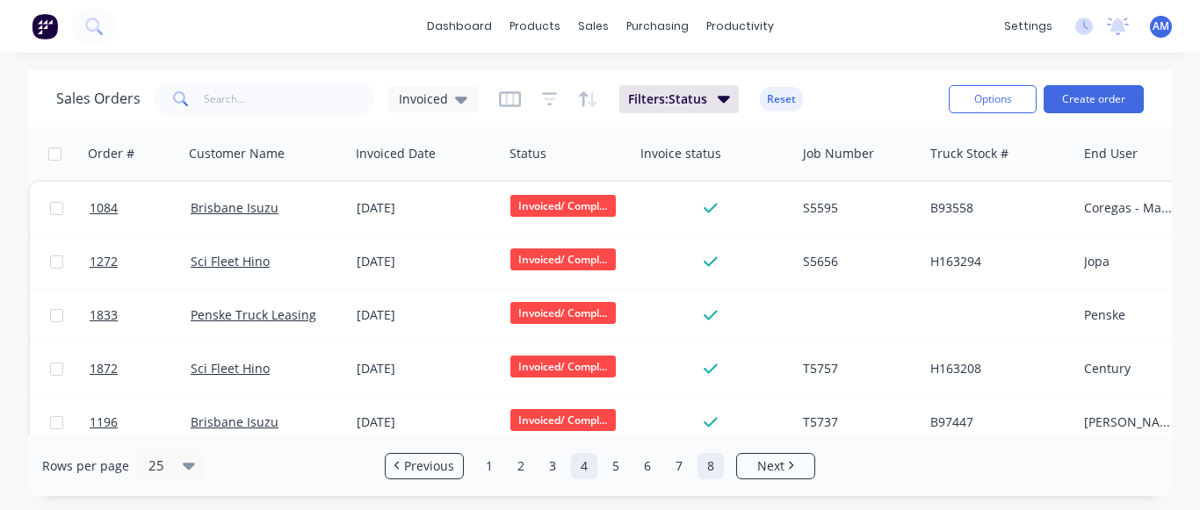
click at [703, 469] on link "8" at bounding box center [710, 466] width 26 height 26
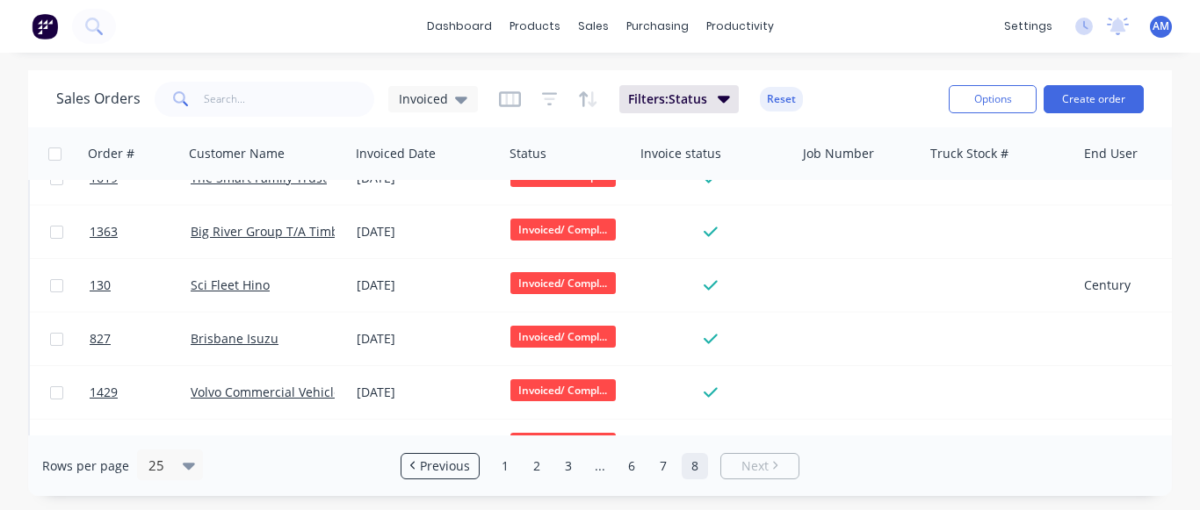
scroll to position [717, 0]
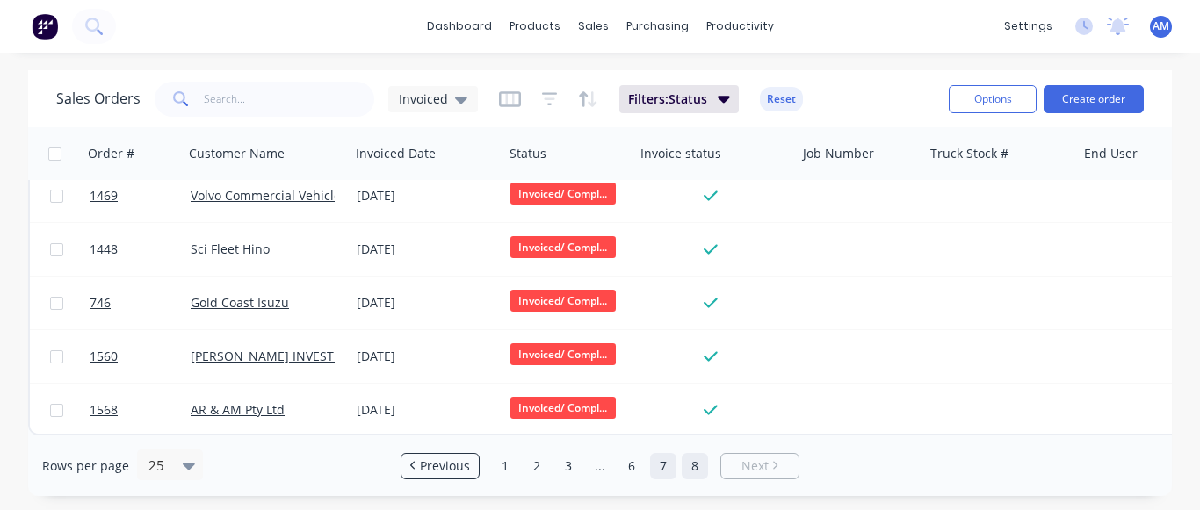
click at [667, 468] on link "7" at bounding box center [663, 466] width 26 height 26
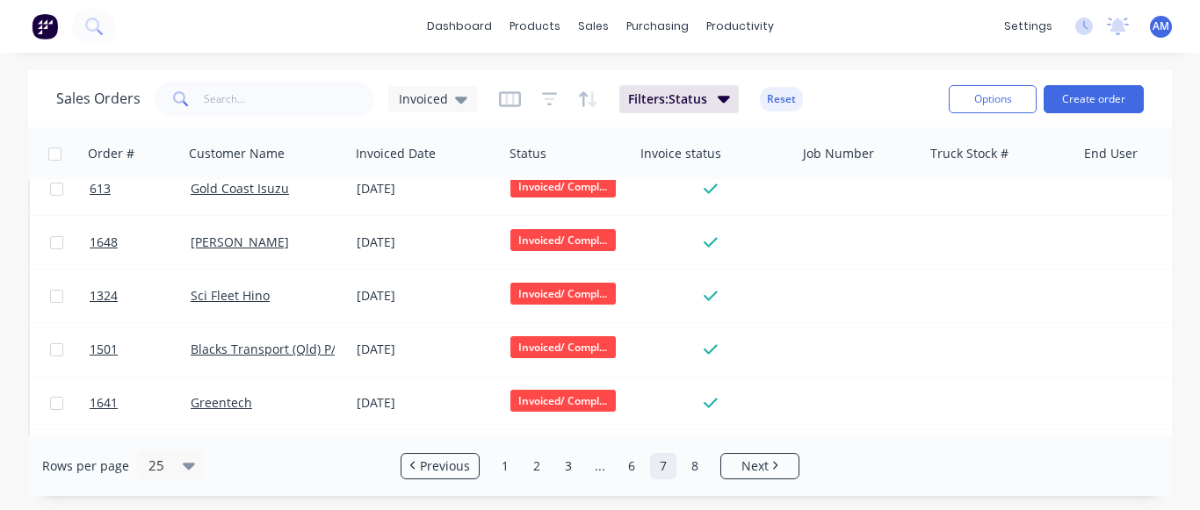
scroll to position [1092, 0]
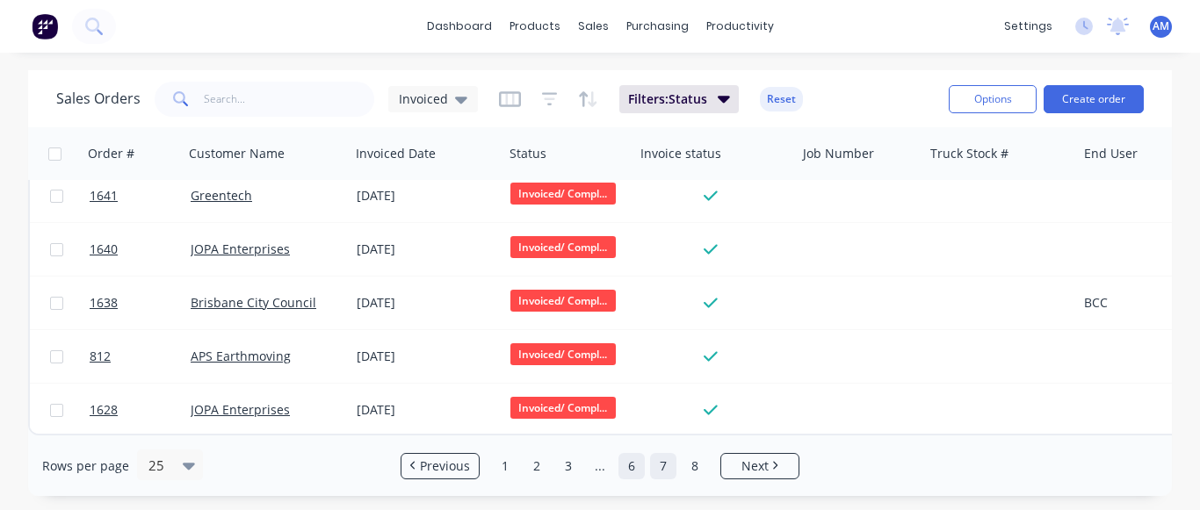
click at [619, 460] on link "6" at bounding box center [631, 466] width 26 height 26
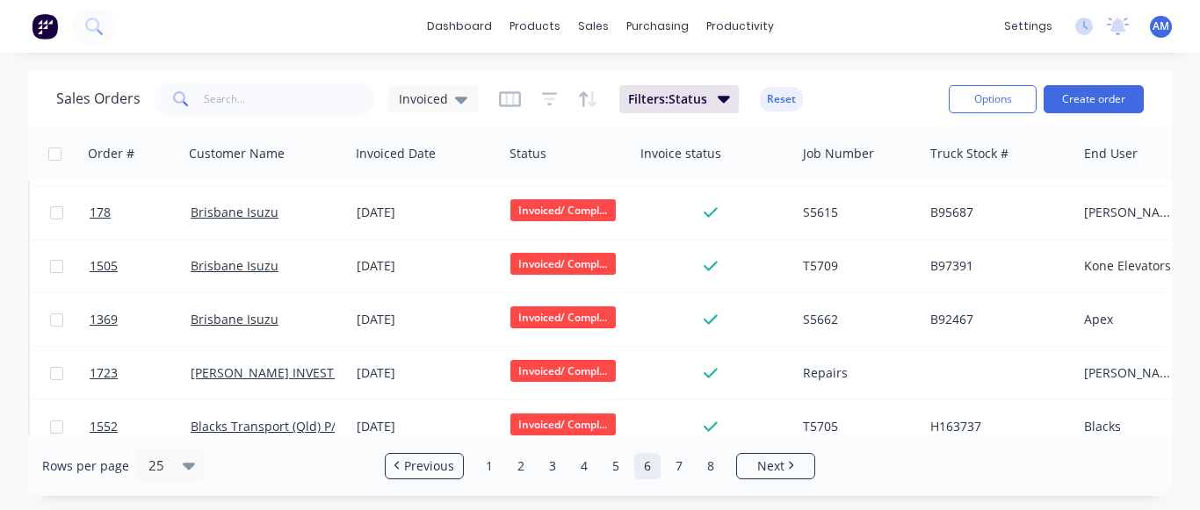
scroll to position [0, 0]
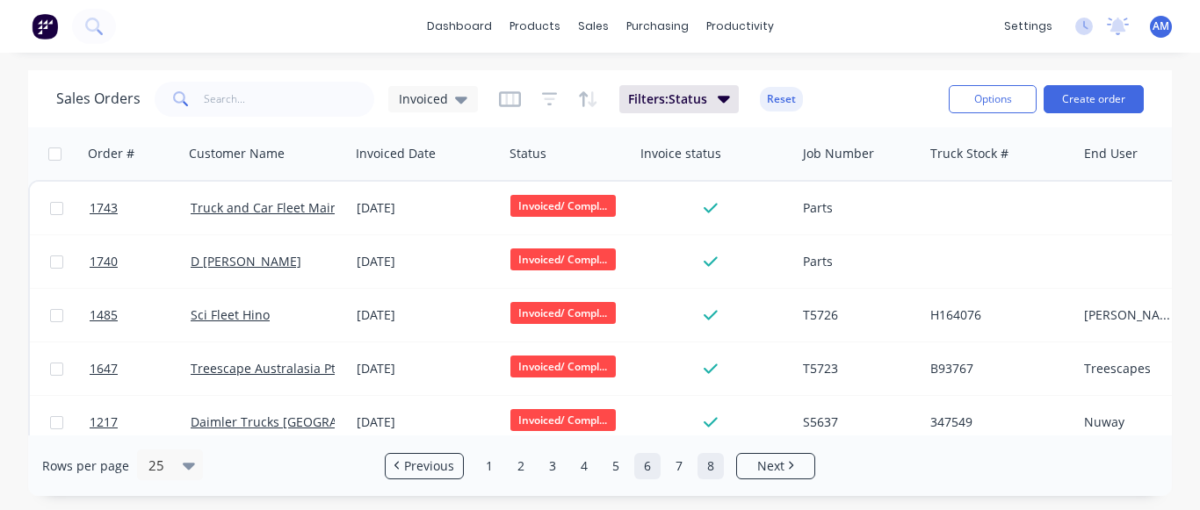
click at [700, 458] on link "8" at bounding box center [710, 466] width 26 height 26
